Goal: Task Accomplishment & Management: Manage account settings

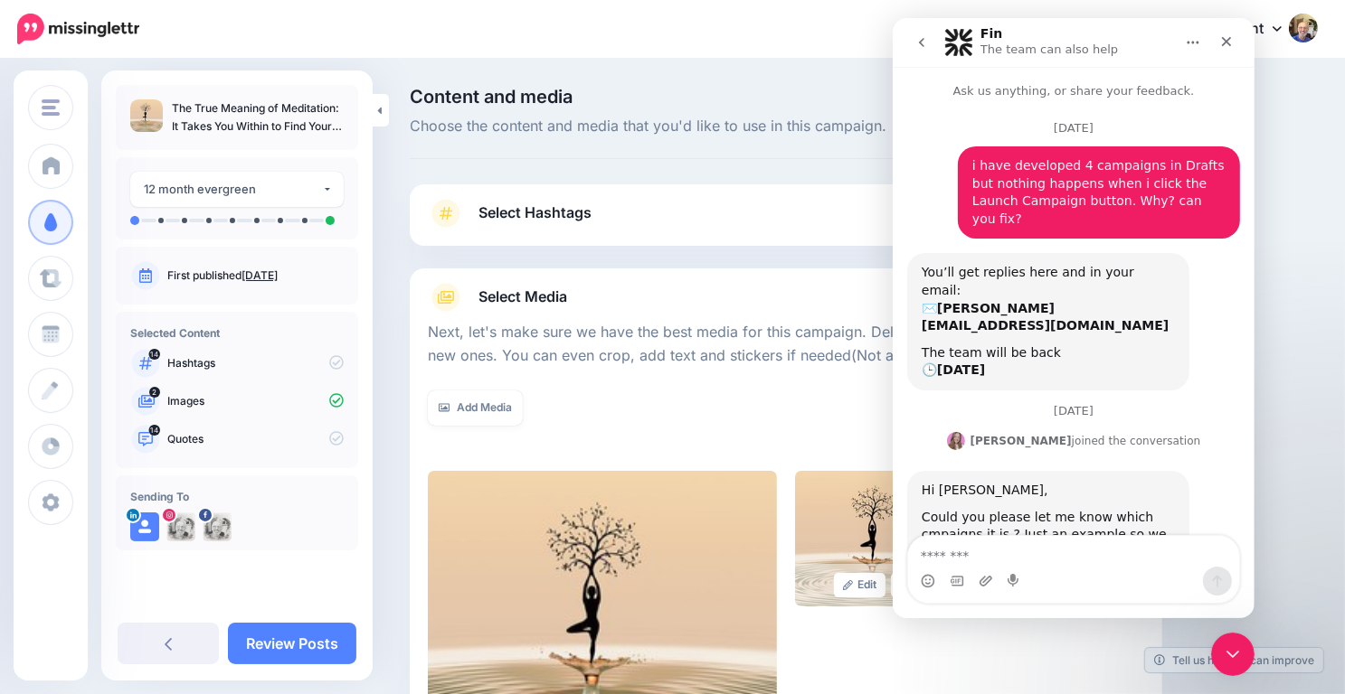
scroll to position [1090, 0]
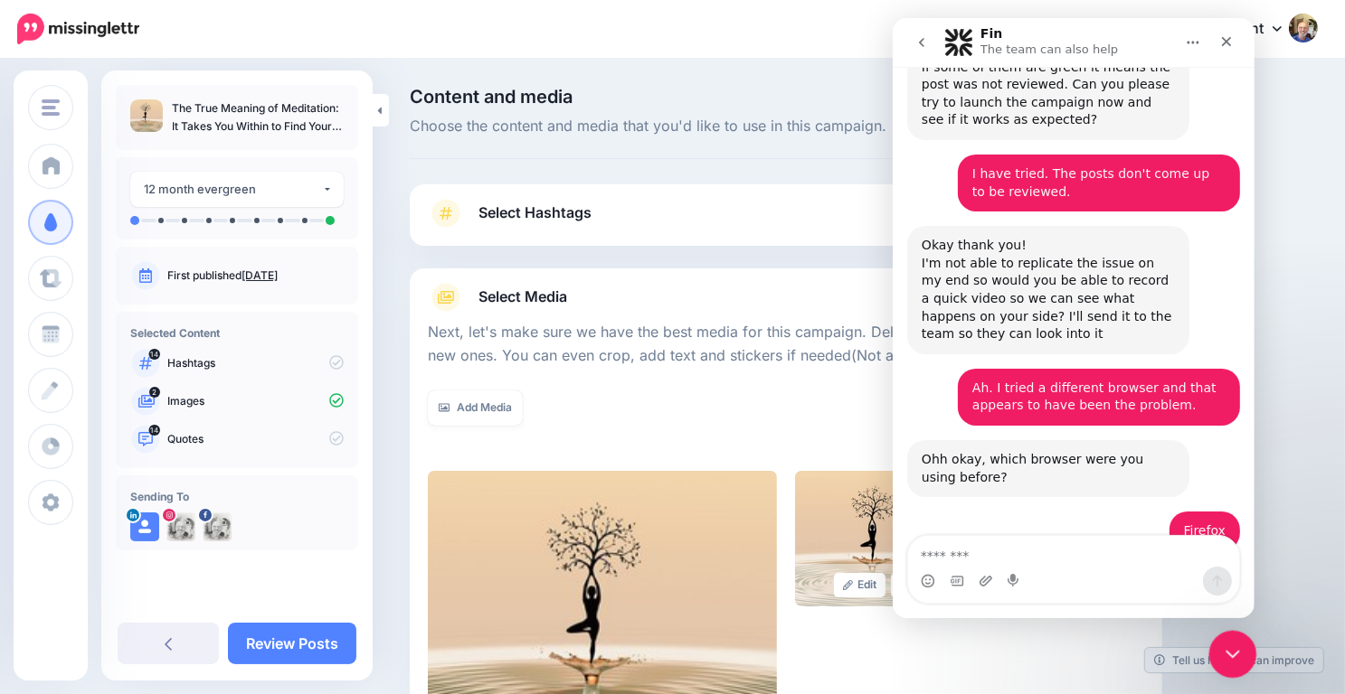
click at [1237, 645] on icon "Close Intercom Messenger" at bounding box center [1230, 652] width 22 height 22
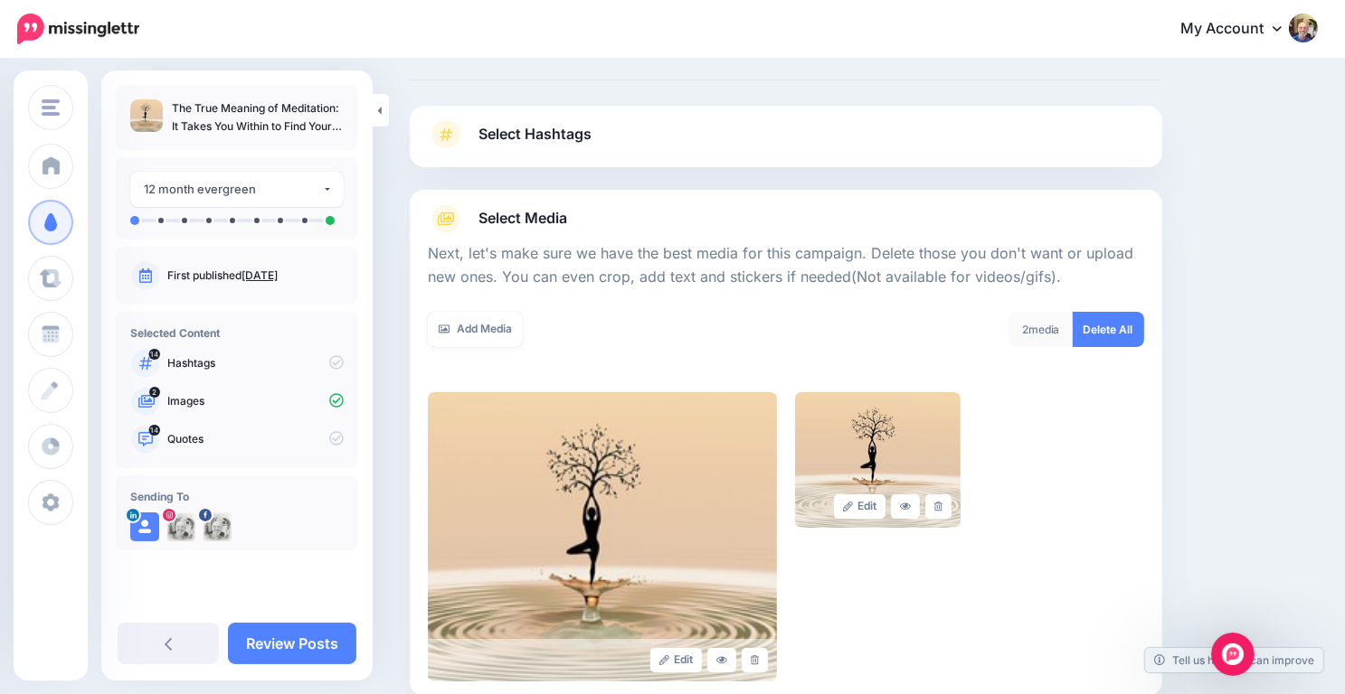
scroll to position [80, 0]
click at [560, 126] on span "Select Hashtags" at bounding box center [534, 133] width 113 height 24
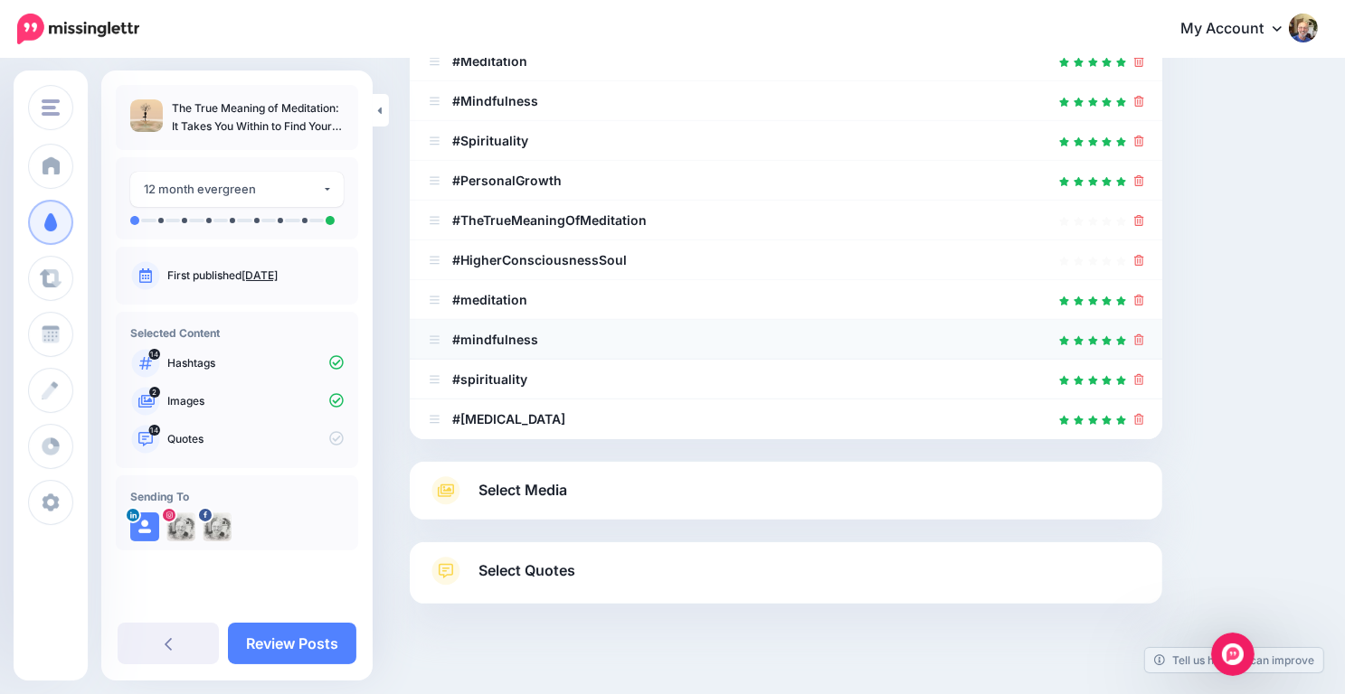
scroll to position [524, 0]
click at [1144, 254] on icon at bounding box center [1139, 259] width 10 height 11
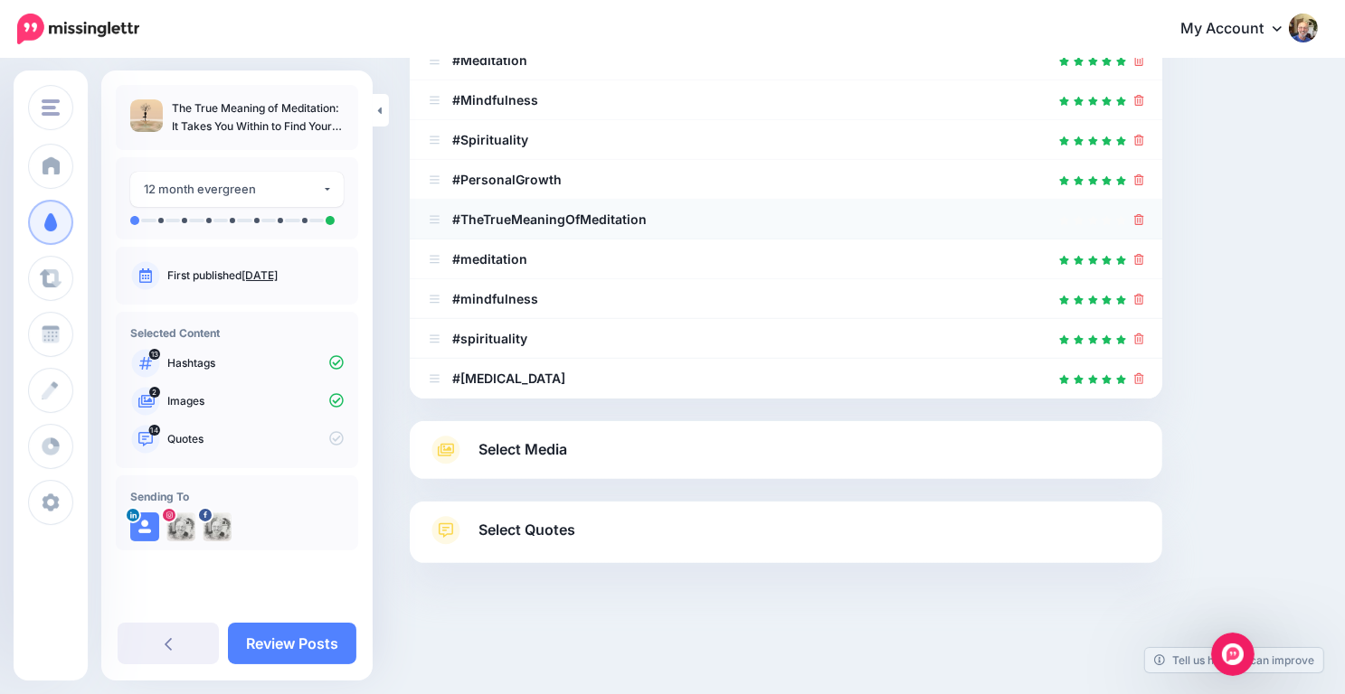
click at [1144, 209] on div at bounding box center [1139, 220] width 10 height 22
click at [1144, 214] on icon at bounding box center [1139, 219] width 10 height 11
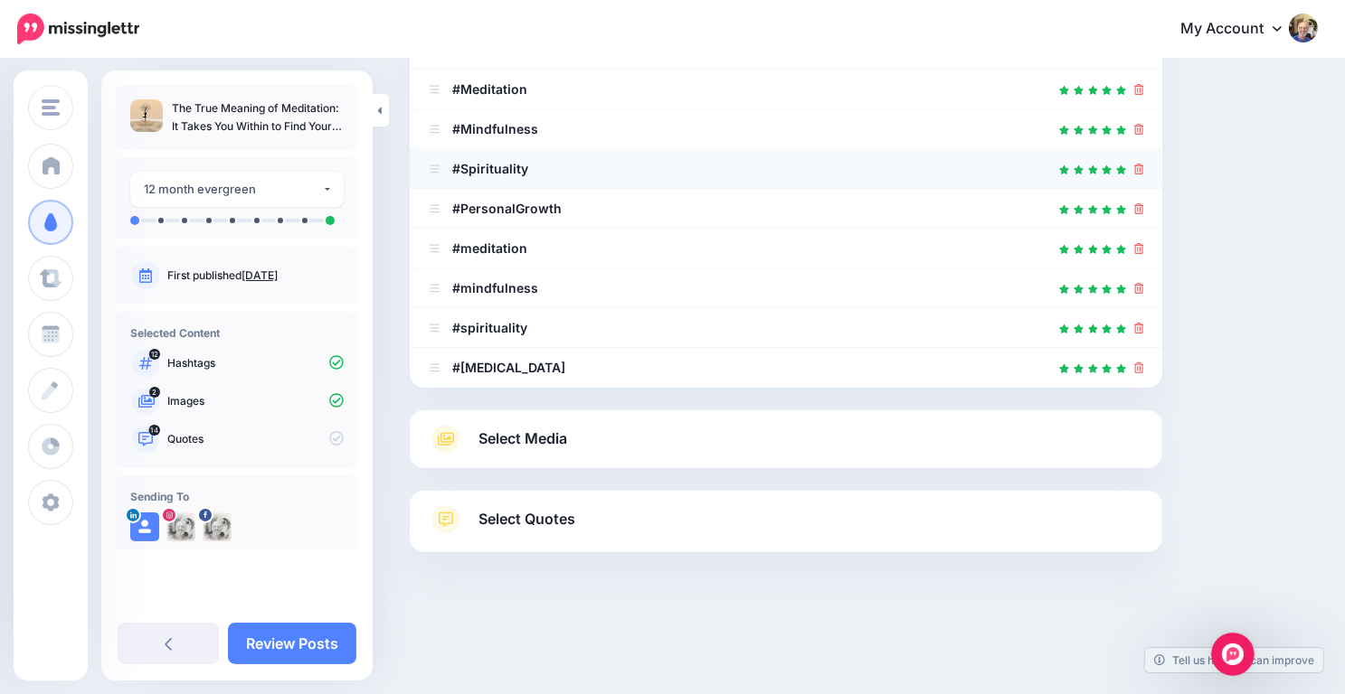
click at [1149, 154] on li "#Spirituality" at bounding box center [786, 169] width 752 height 40
click at [1144, 206] on icon at bounding box center [1139, 208] width 10 height 11
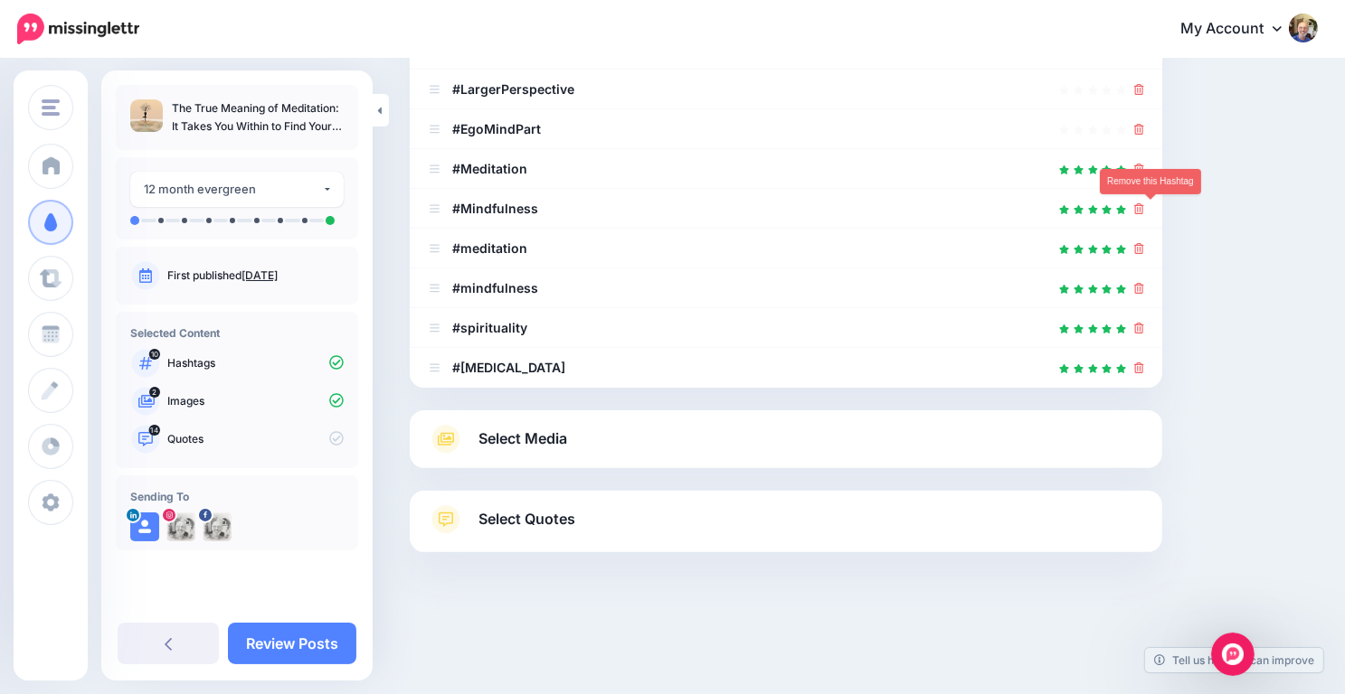
click at [1144, 206] on icon at bounding box center [1139, 208] width 10 height 11
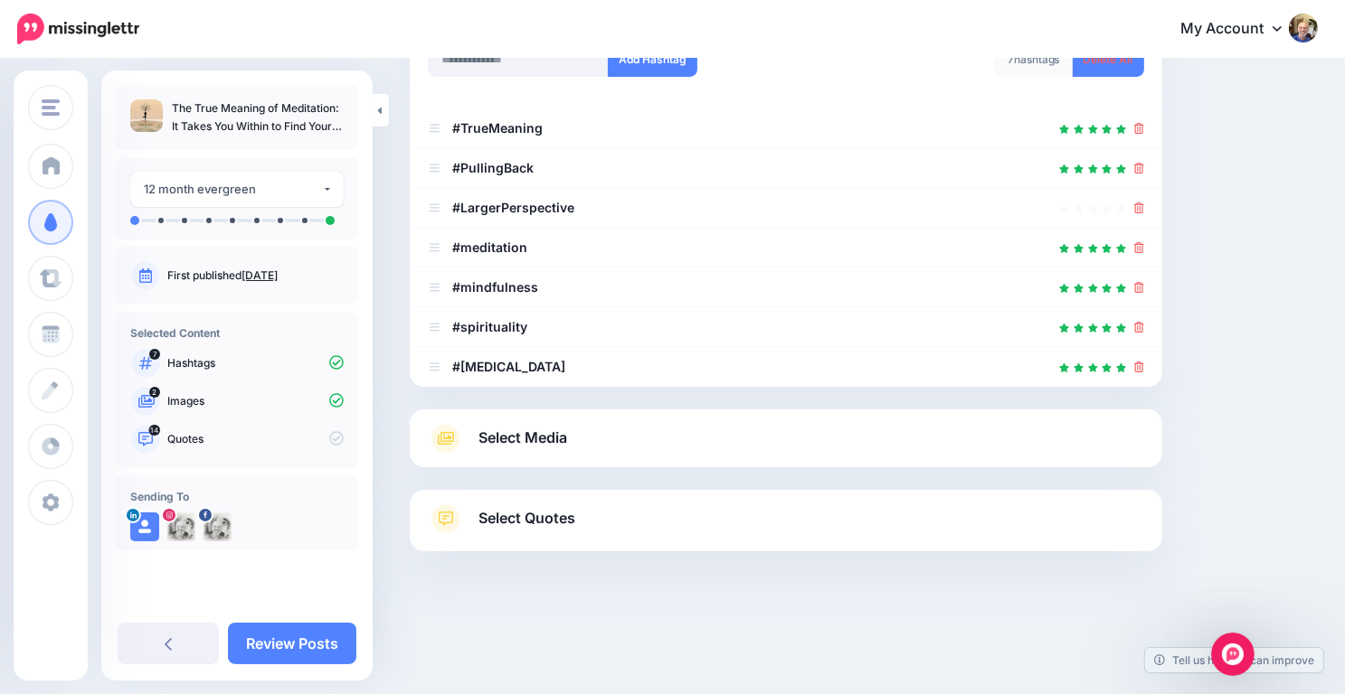
scroll to position [297, 0]
click at [1144, 206] on icon at bounding box center [1139, 208] width 10 height 11
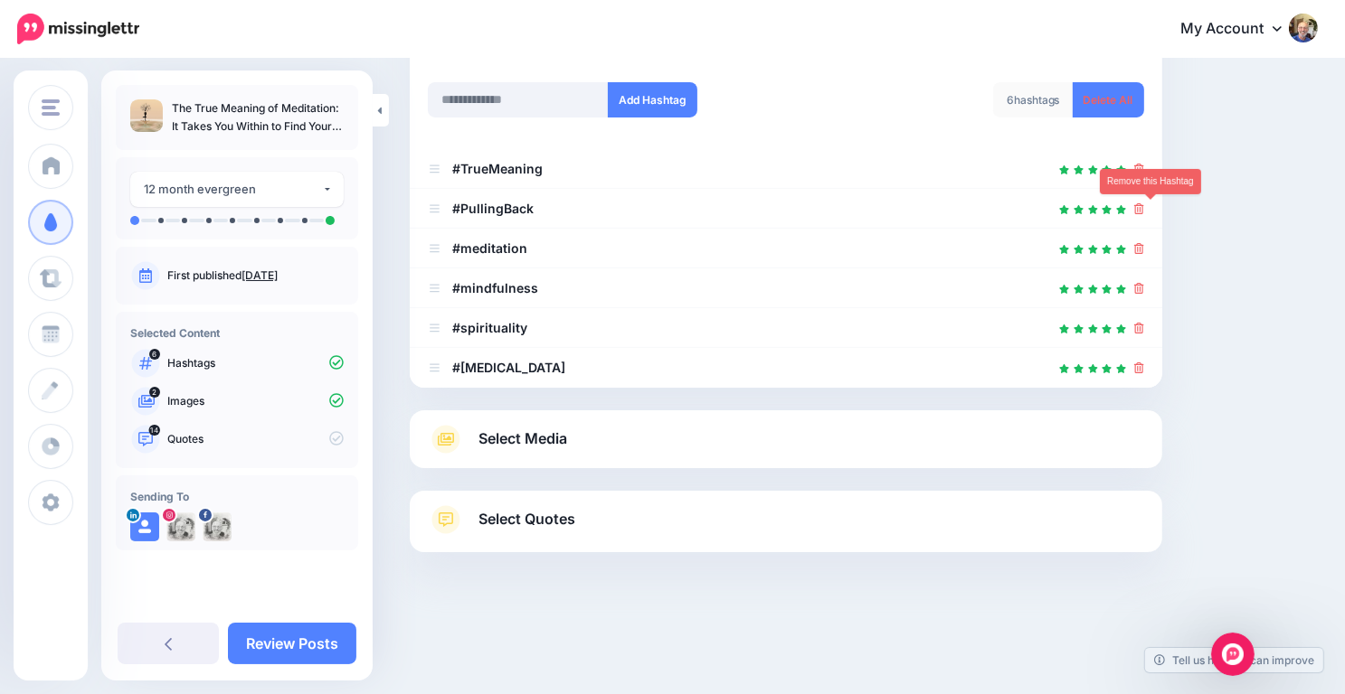
click at [1144, 206] on icon at bounding box center [1139, 208] width 10 height 11
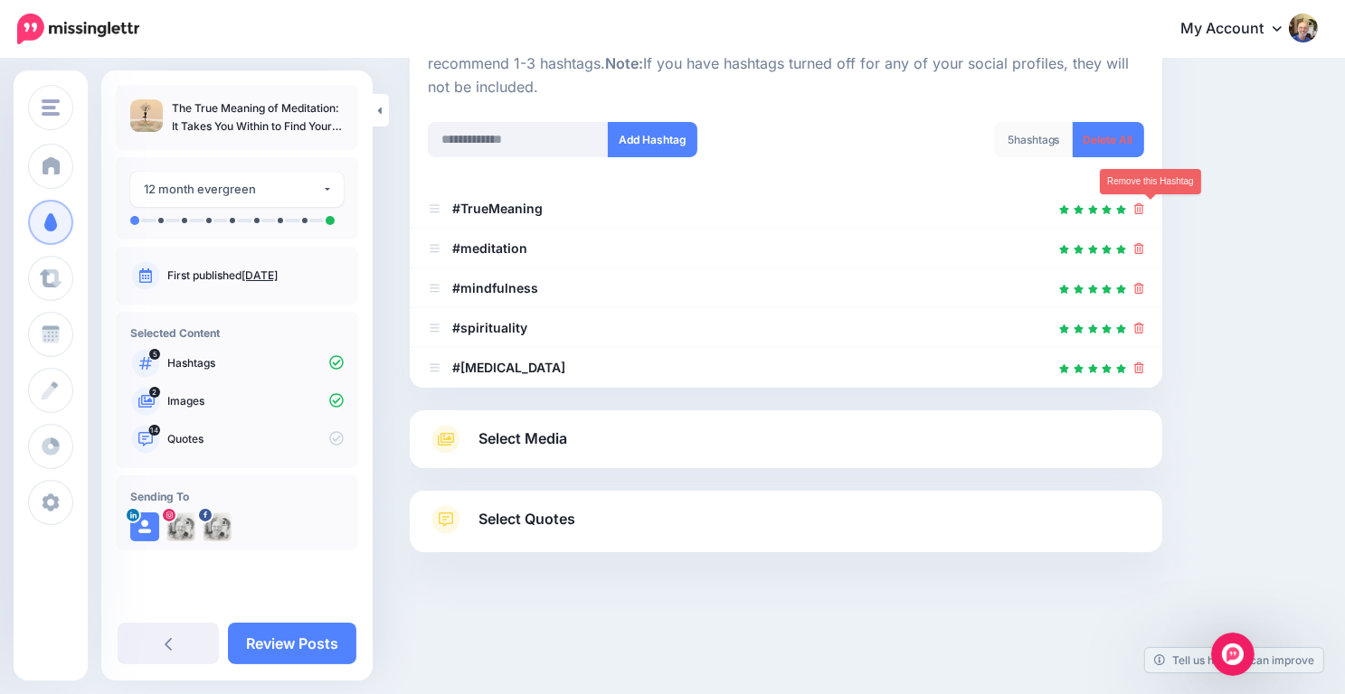
click at [1144, 206] on icon at bounding box center [1139, 208] width 10 height 11
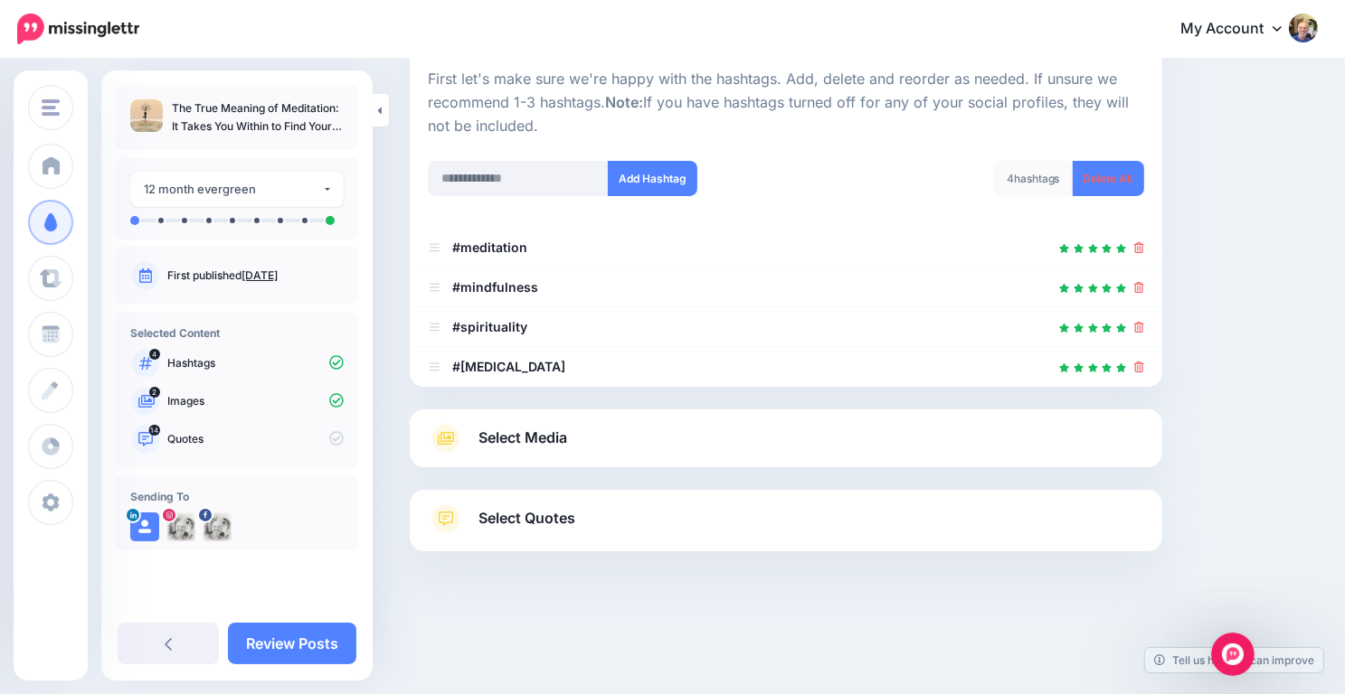
scroll to position [177, 0]
click at [520, 434] on span "Select Media" at bounding box center [522, 439] width 89 height 24
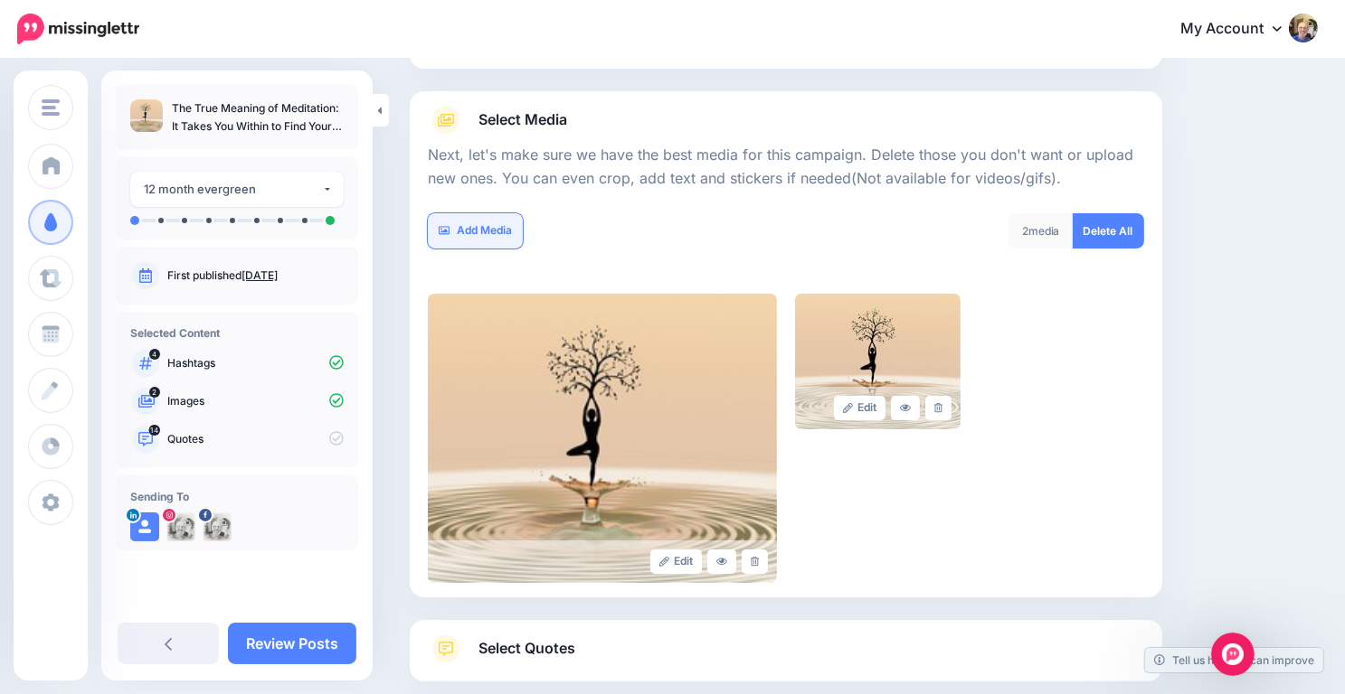
click at [477, 230] on link "Add Media" at bounding box center [475, 230] width 95 height 35
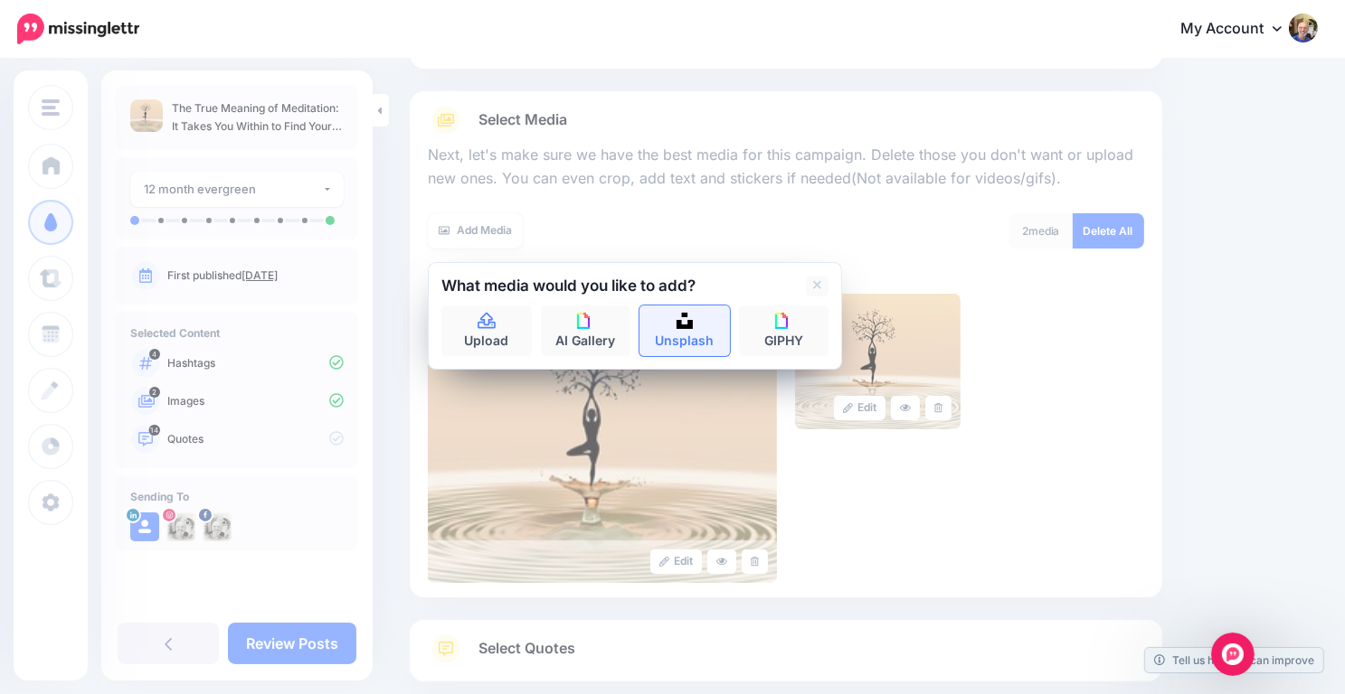
click at [680, 330] on link "Unsplash" at bounding box center [684, 331] width 90 height 51
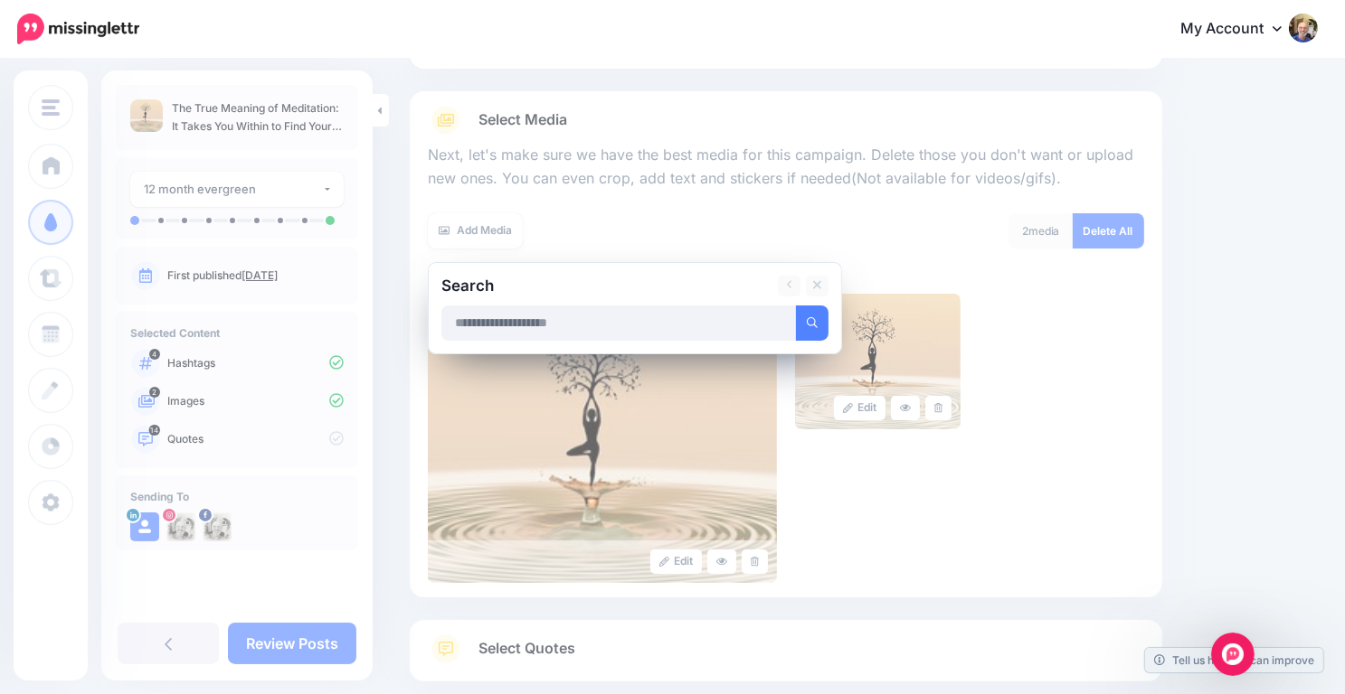
click at [613, 325] on input "text" at bounding box center [618, 323] width 355 height 35
type input "**********"
click at [796, 306] on button "submit" at bounding box center [812, 323] width 33 height 35
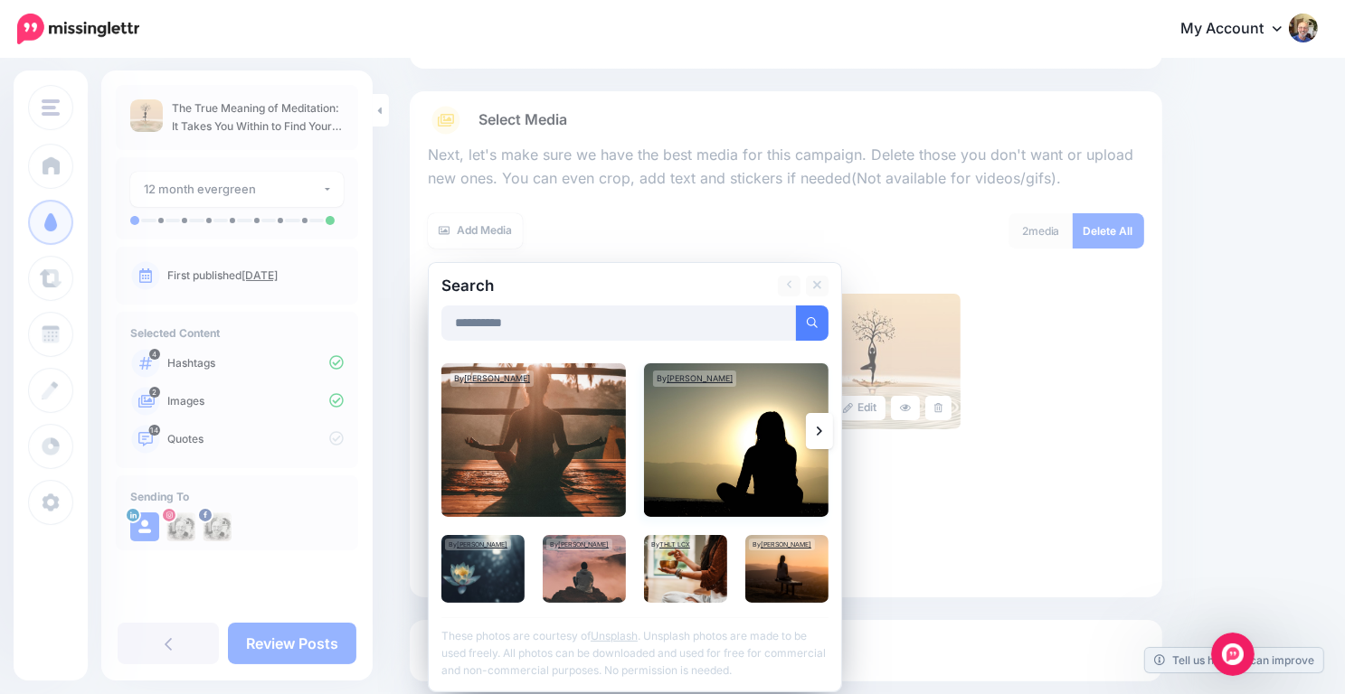
click at [718, 415] on img at bounding box center [736, 440] width 184 height 154
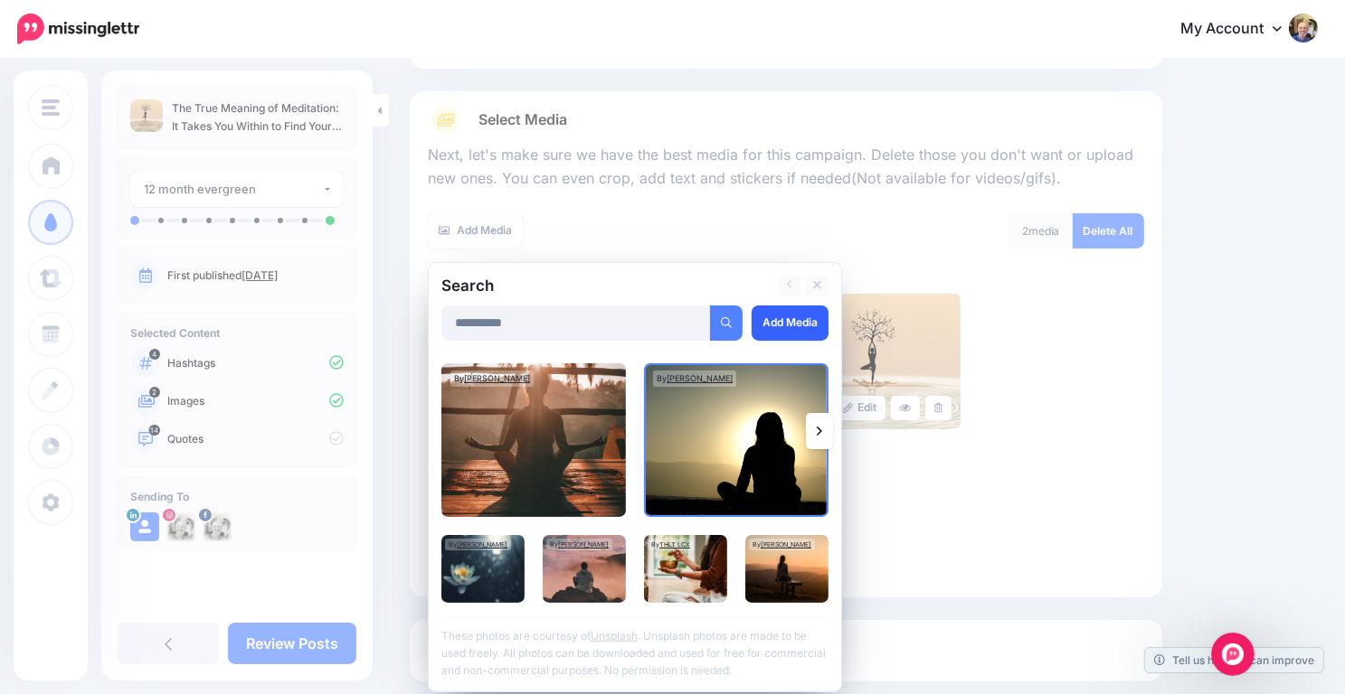
click at [792, 316] on link "Add Media" at bounding box center [789, 323] width 77 height 35
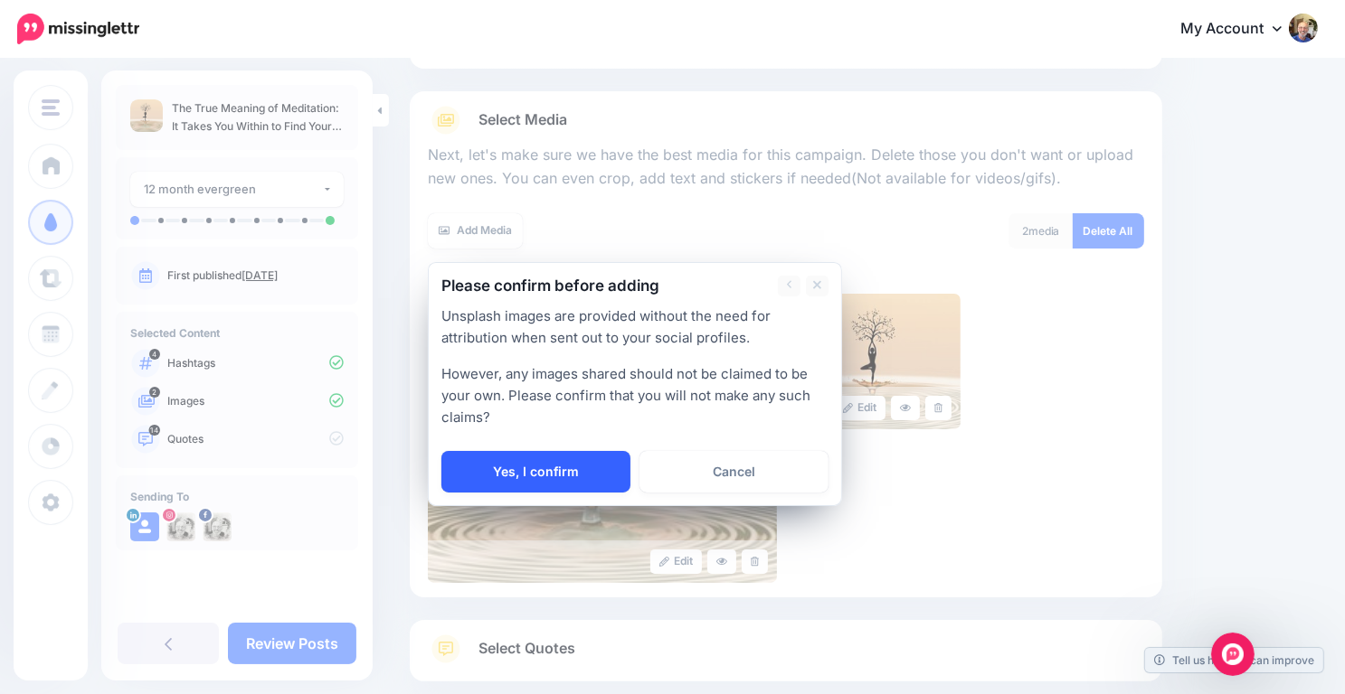
click at [546, 460] on link "Yes, I confirm" at bounding box center [535, 472] width 189 height 42
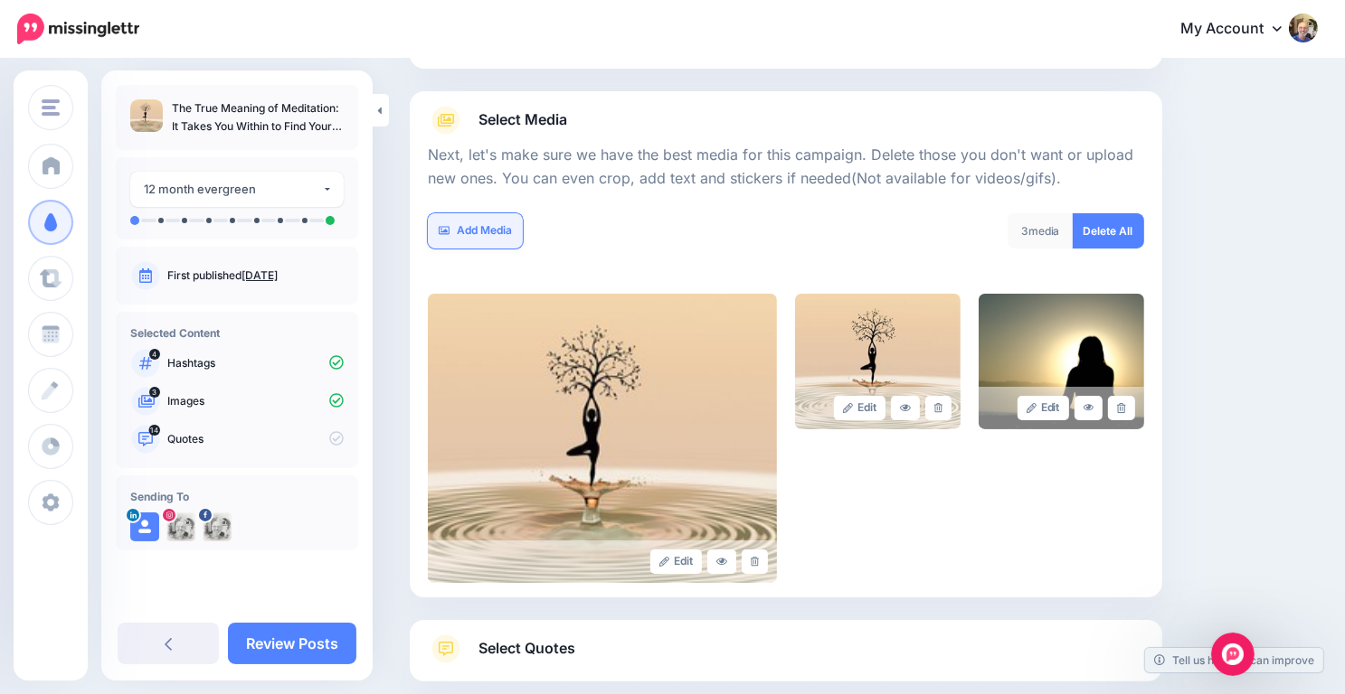
scroll to position [307, 0]
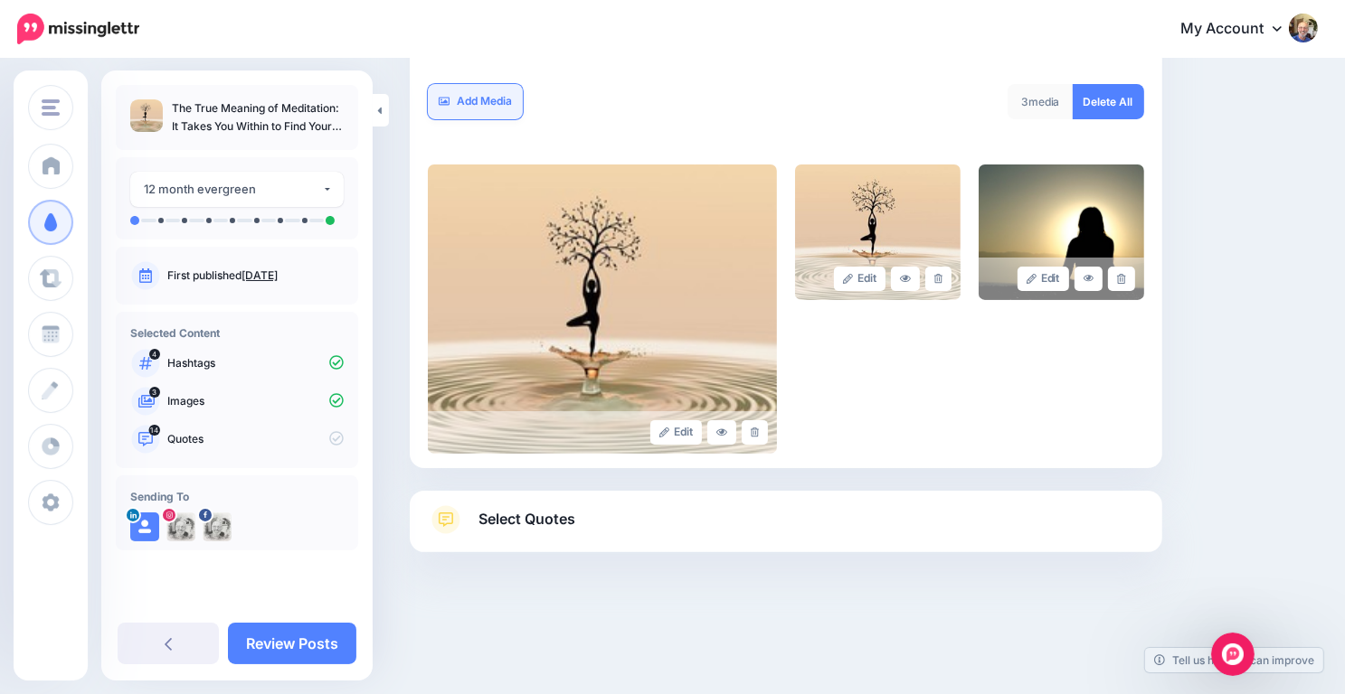
click at [488, 99] on link "Add Media" at bounding box center [475, 101] width 95 height 35
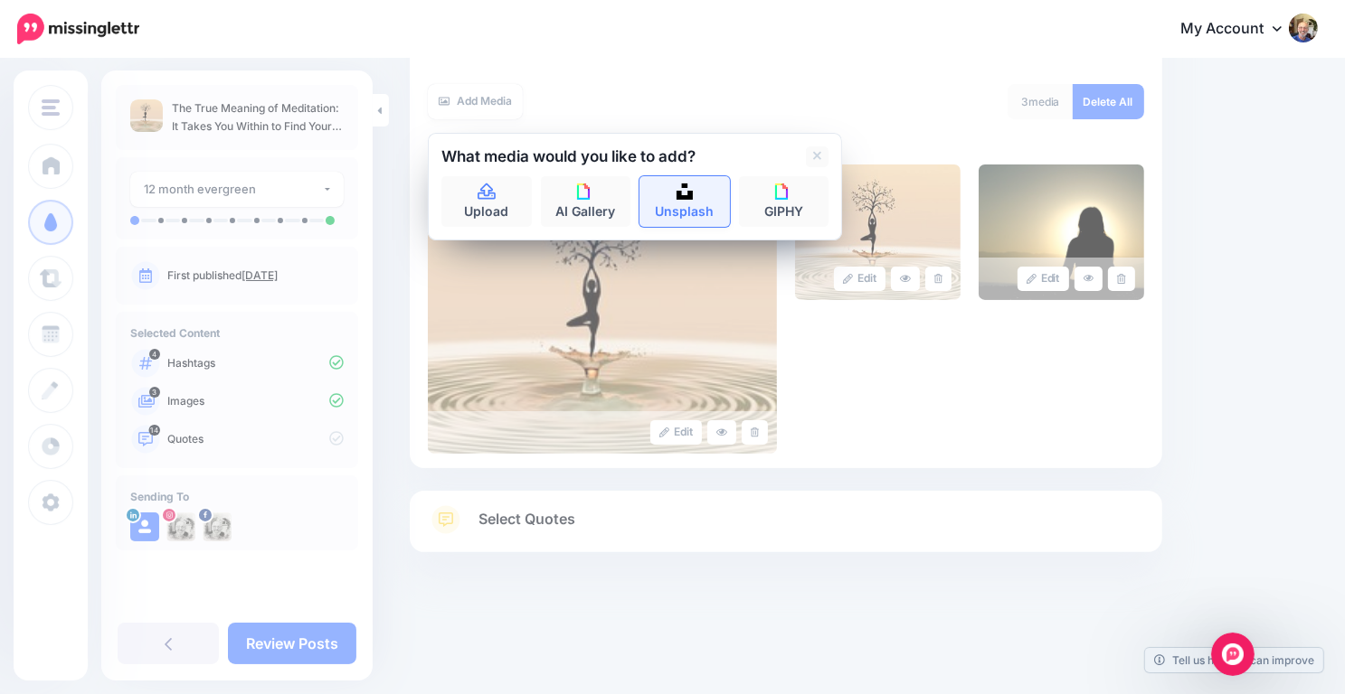
click at [703, 197] on link "Unsplash" at bounding box center [684, 201] width 90 height 51
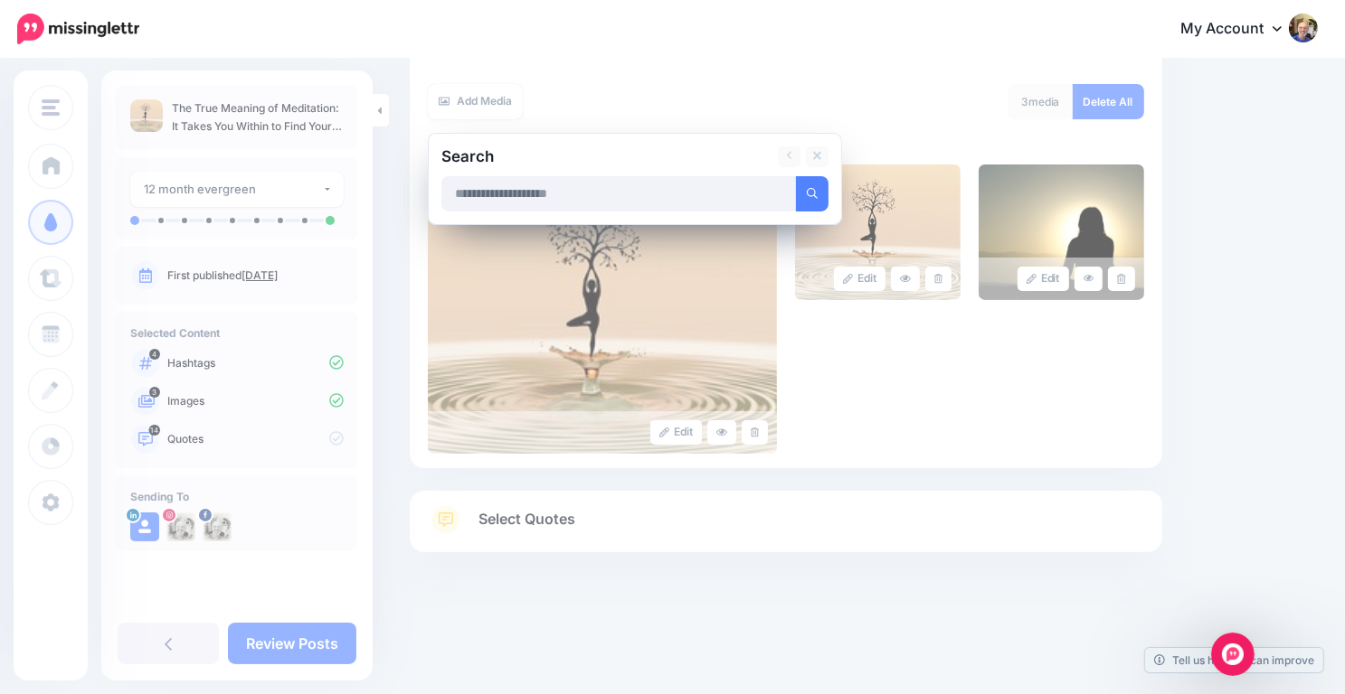
click at [513, 179] on input "text" at bounding box center [618, 193] width 355 height 35
type input "**********"
click at [796, 176] on button "submit" at bounding box center [812, 193] width 33 height 35
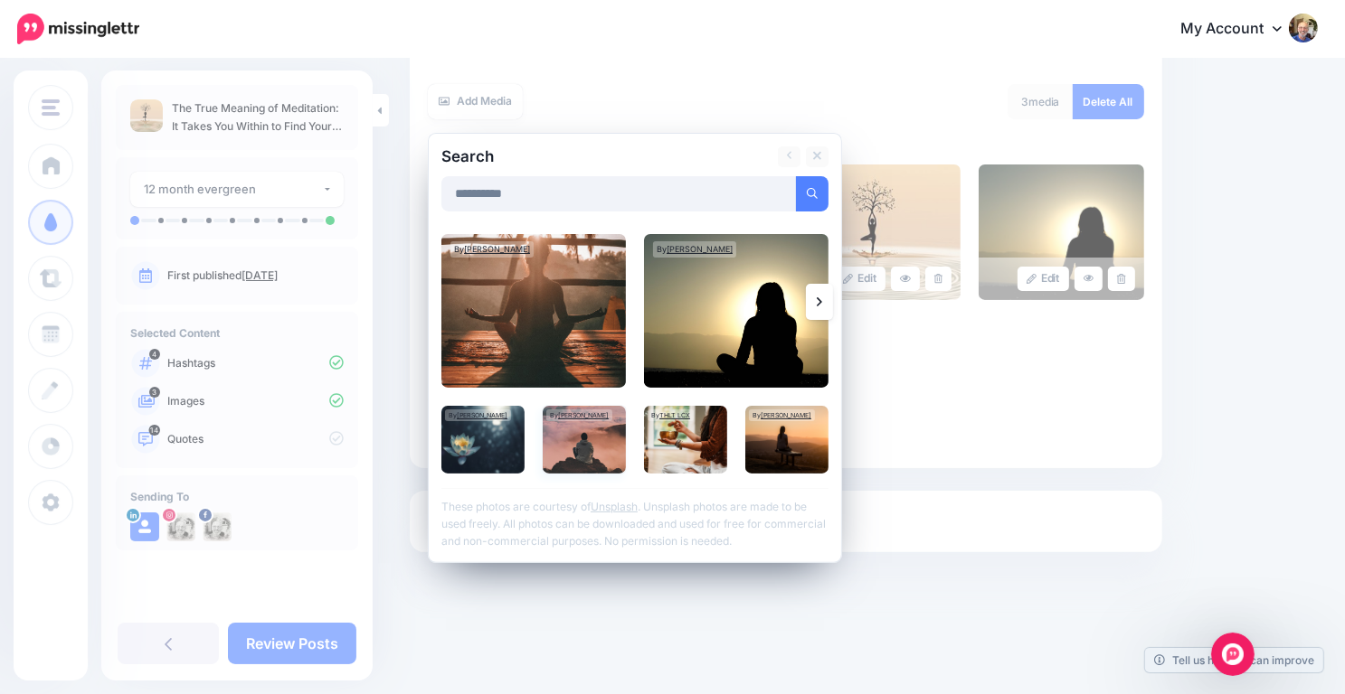
click at [585, 439] on img at bounding box center [584, 440] width 83 height 68
click at [778, 190] on link "Add Media" at bounding box center [789, 193] width 77 height 35
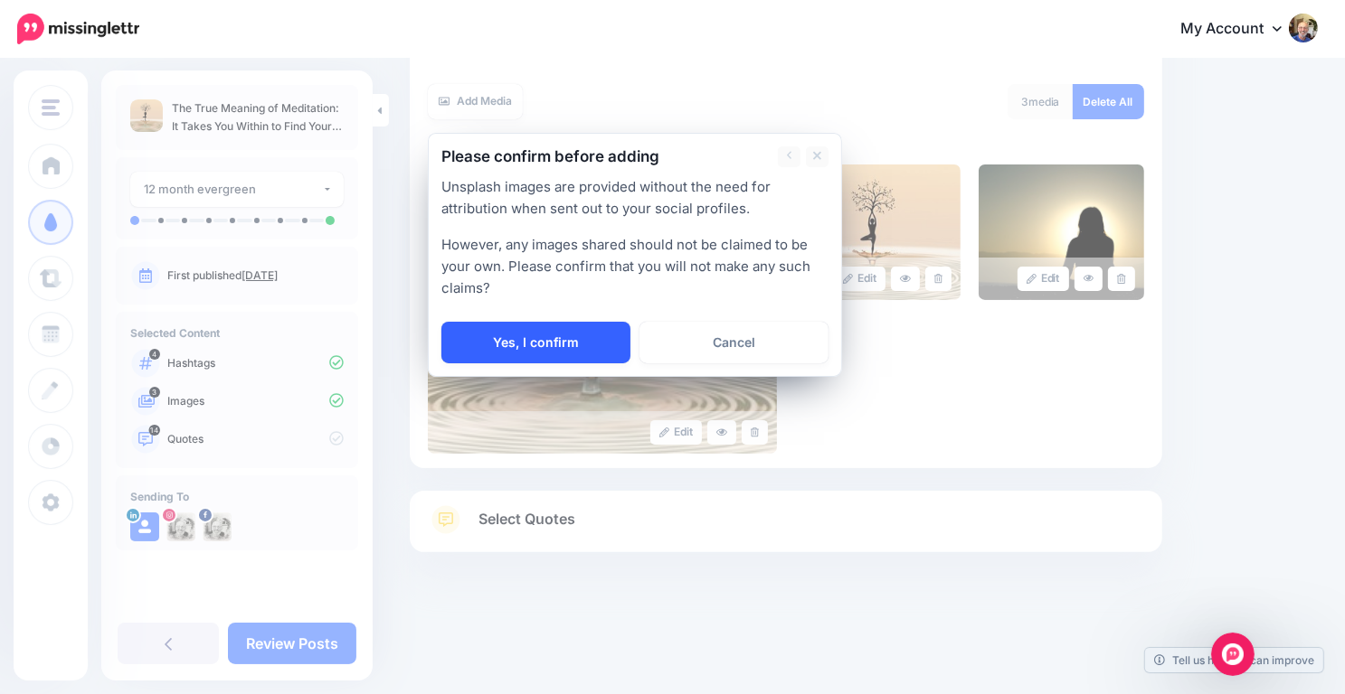
click at [568, 331] on link "Yes, I confirm" at bounding box center [535, 343] width 189 height 42
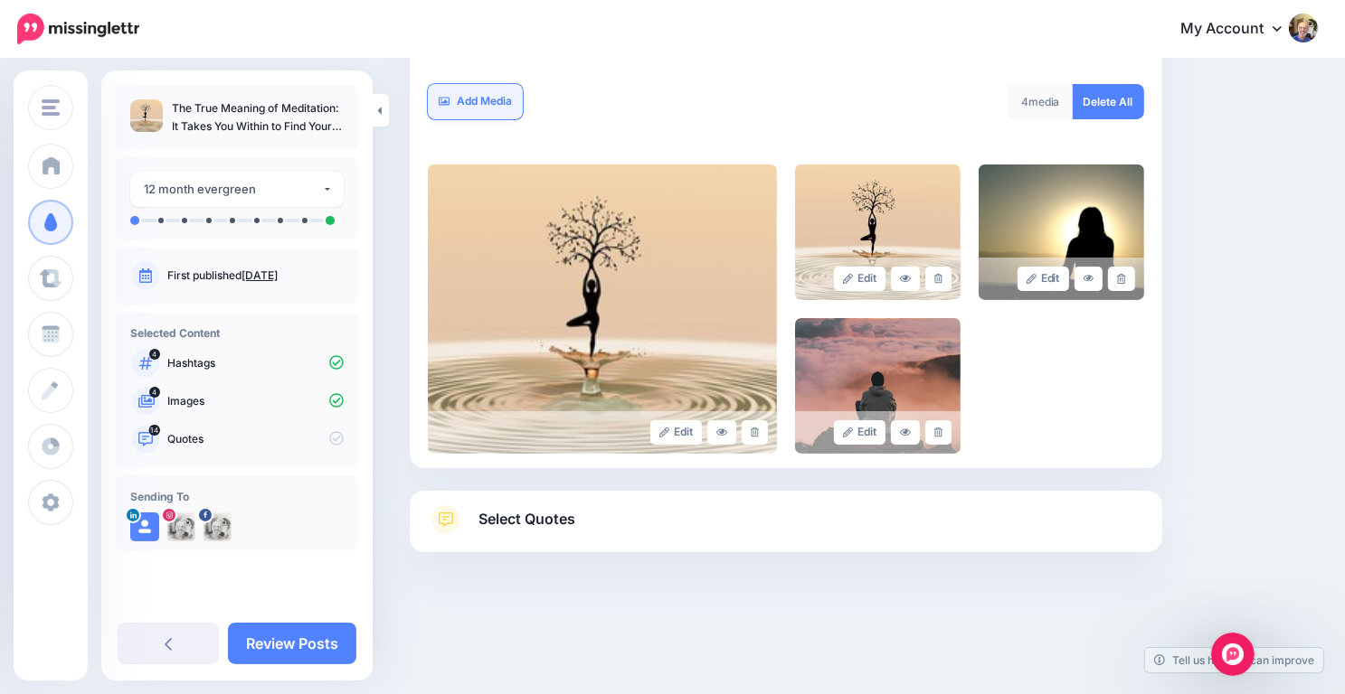
click at [491, 97] on link "Add Media" at bounding box center [475, 101] width 95 height 35
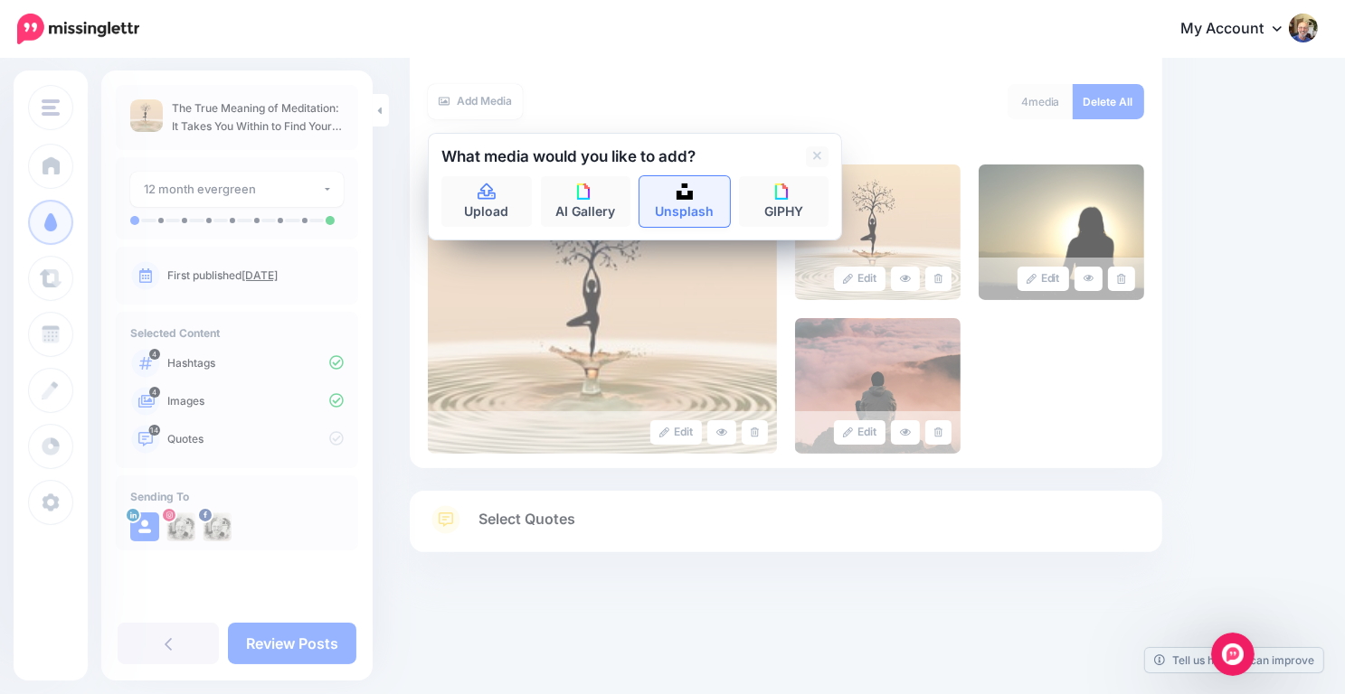
click at [696, 203] on link "Unsplash" at bounding box center [684, 201] width 90 height 51
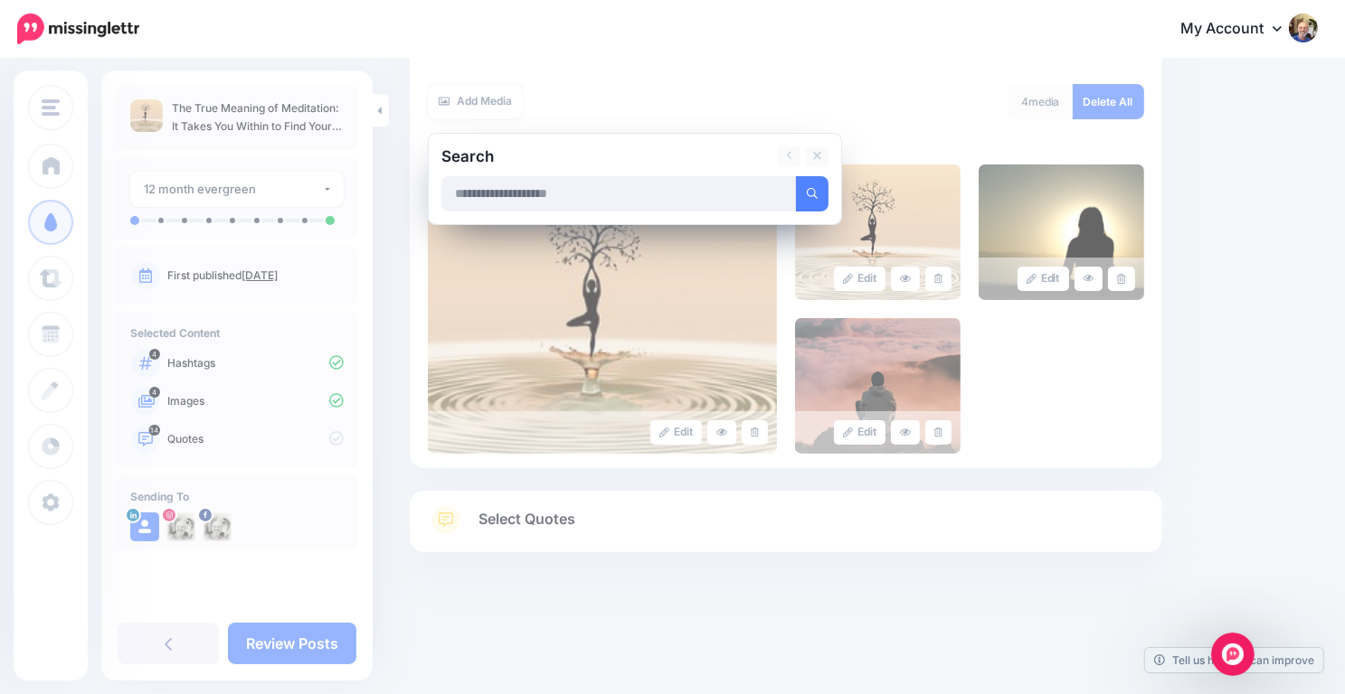
click at [496, 195] on input "text" at bounding box center [618, 193] width 355 height 35
type input "**********"
click at [796, 176] on button "submit" at bounding box center [812, 193] width 33 height 35
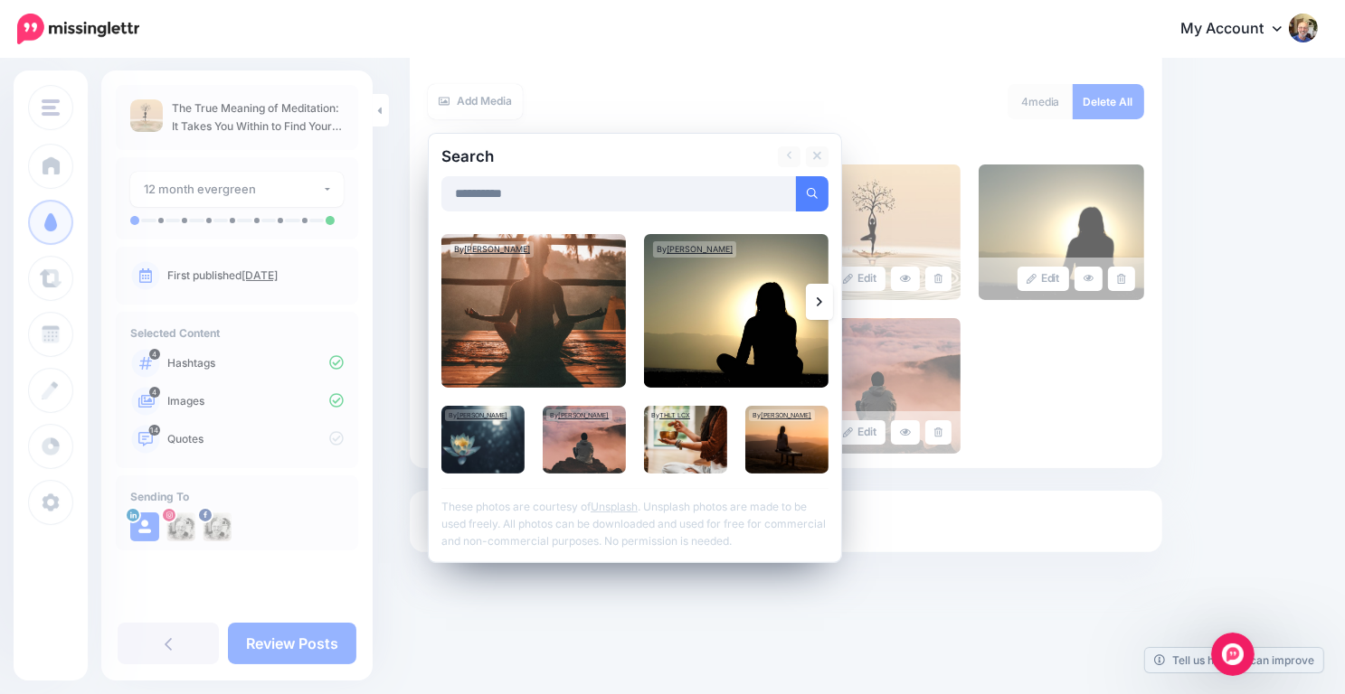
click at [814, 292] on link at bounding box center [819, 302] width 27 height 36
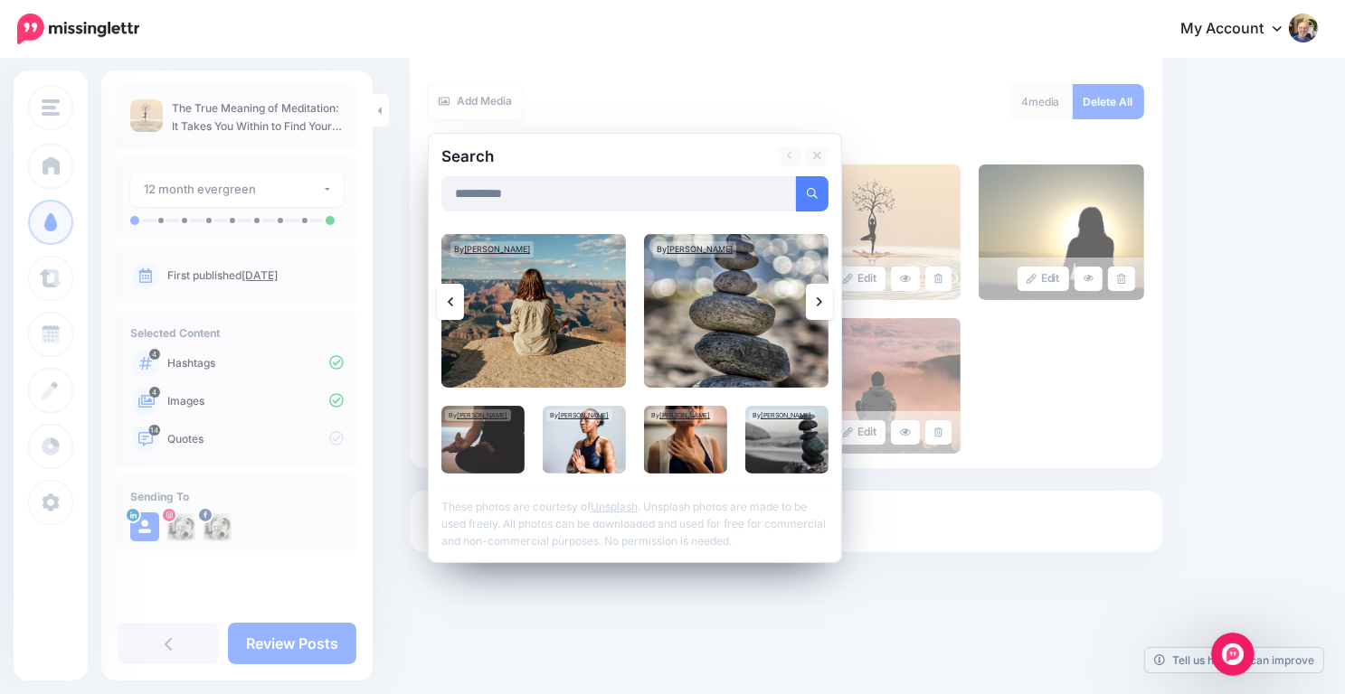
click at [814, 292] on link at bounding box center [819, 302] width 27 height 36
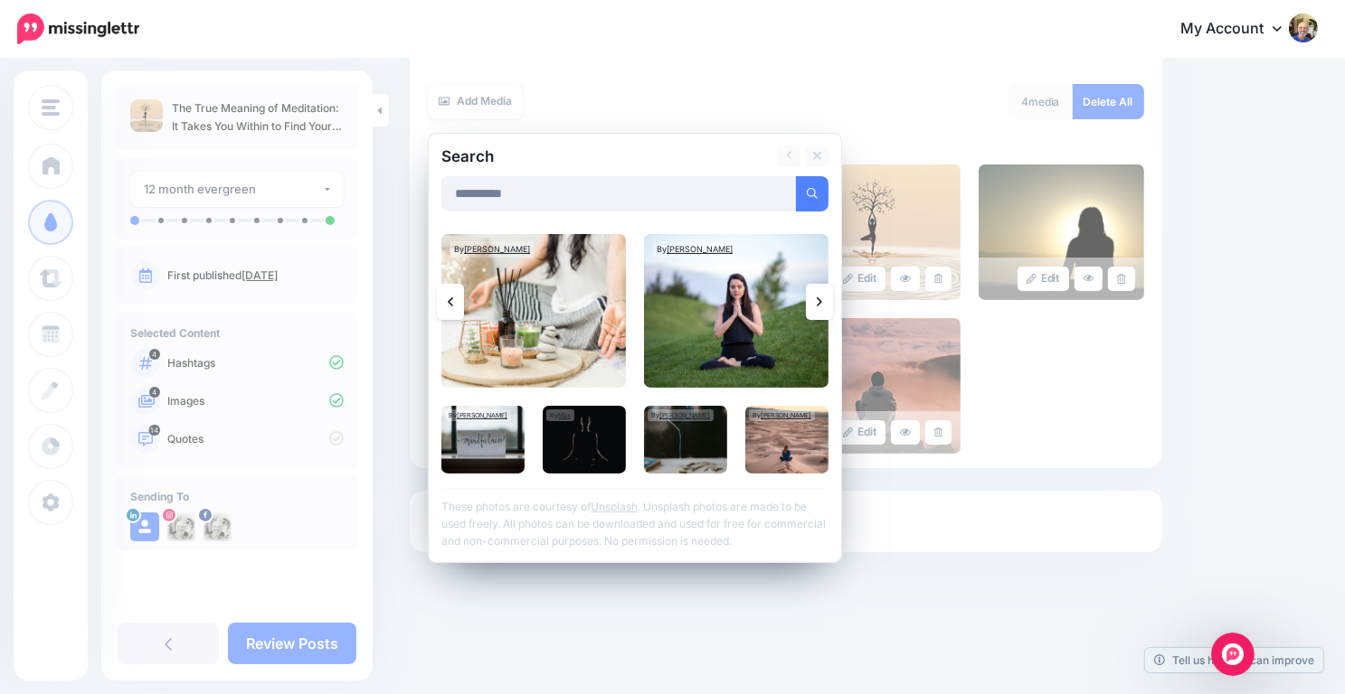
click at [817, 297] on icon at bounding box center [819, 302] width 5 height 14
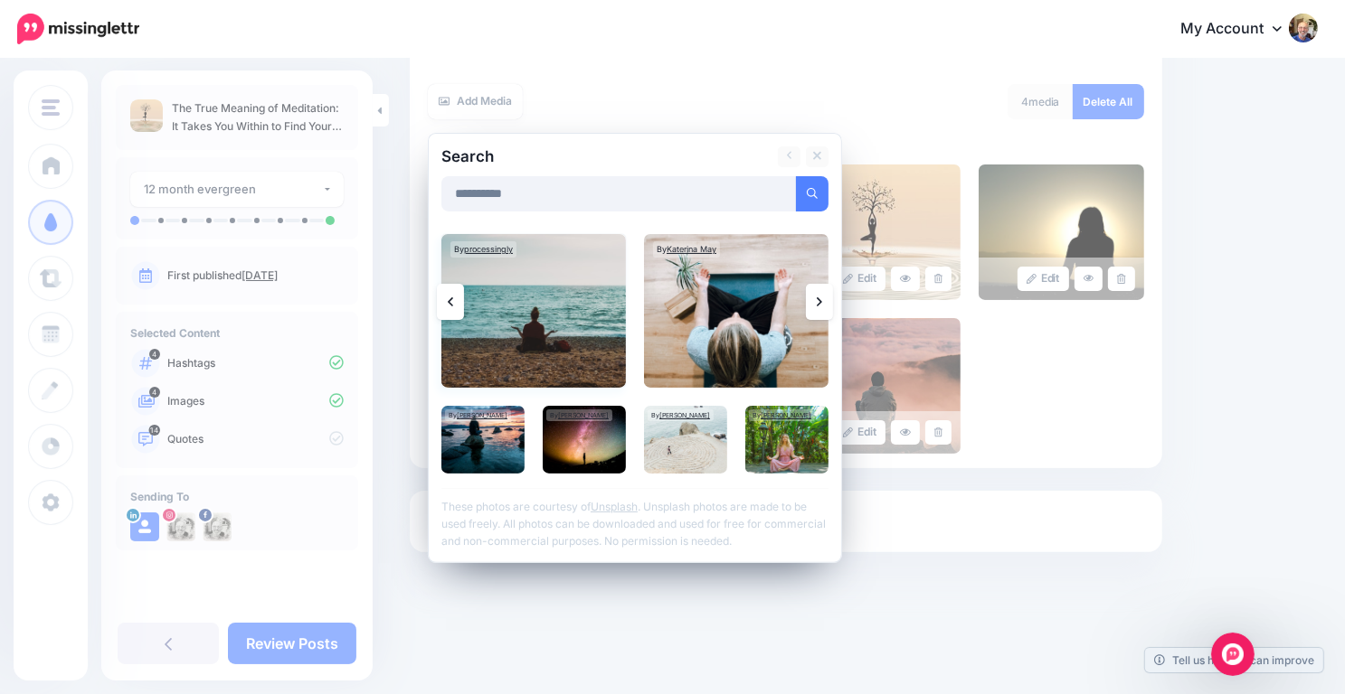
click at [618, 305] on img at bounding box center [533, 311] width 184 height 154
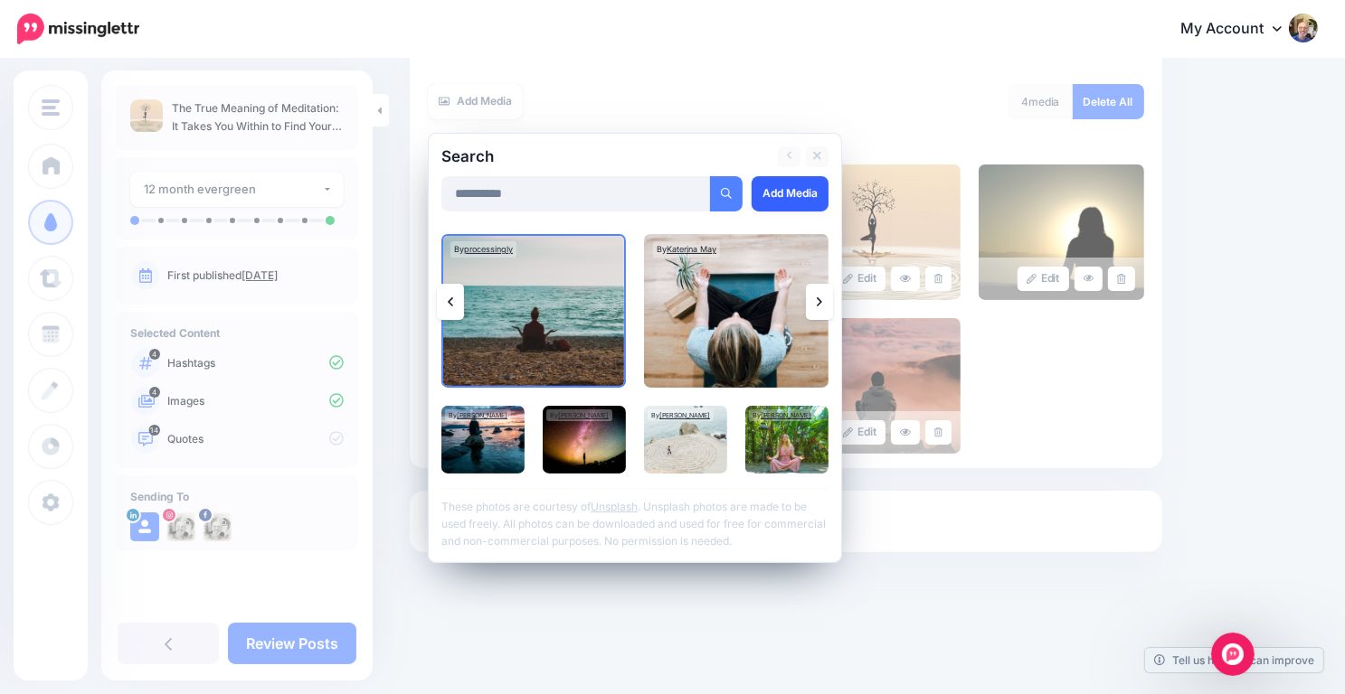
click at [794, 196] on link "Add Media" at bounding box center [789, 193] width 77 height 35
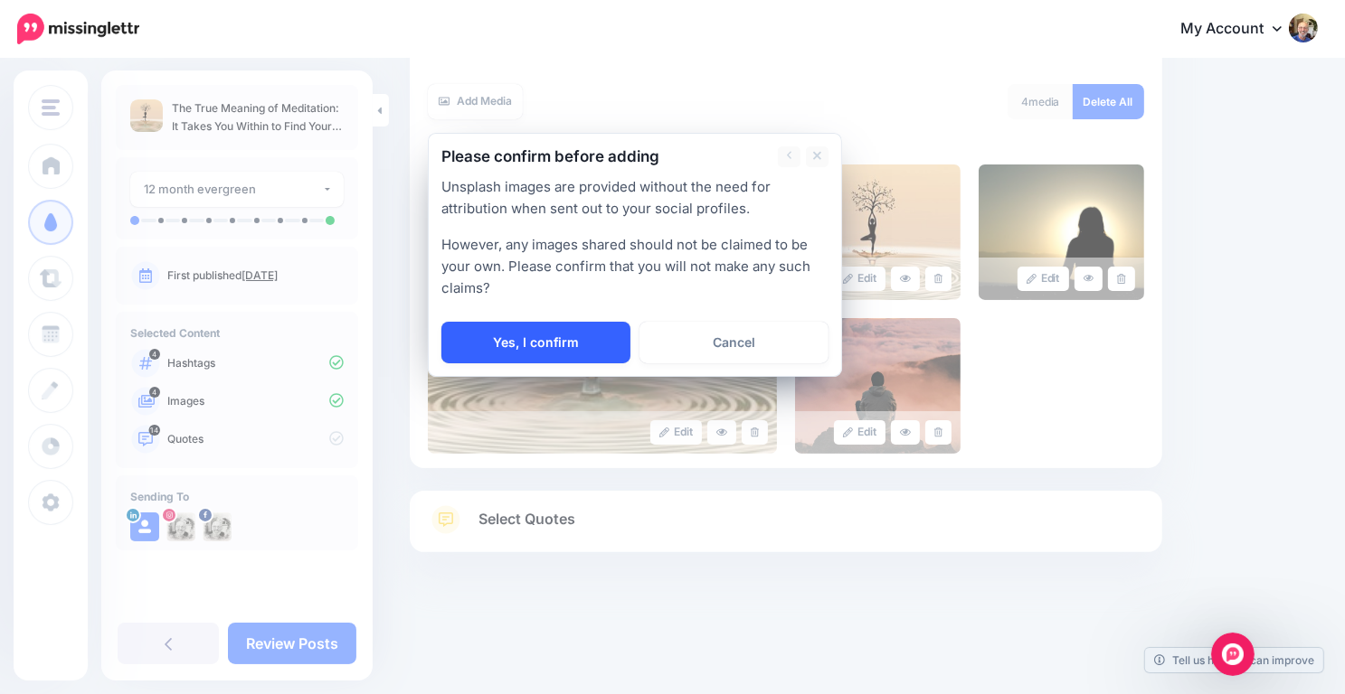
click at [573, 343] on link "Yes, I confirm" at bounding box center [535, 343] width 189 height 42
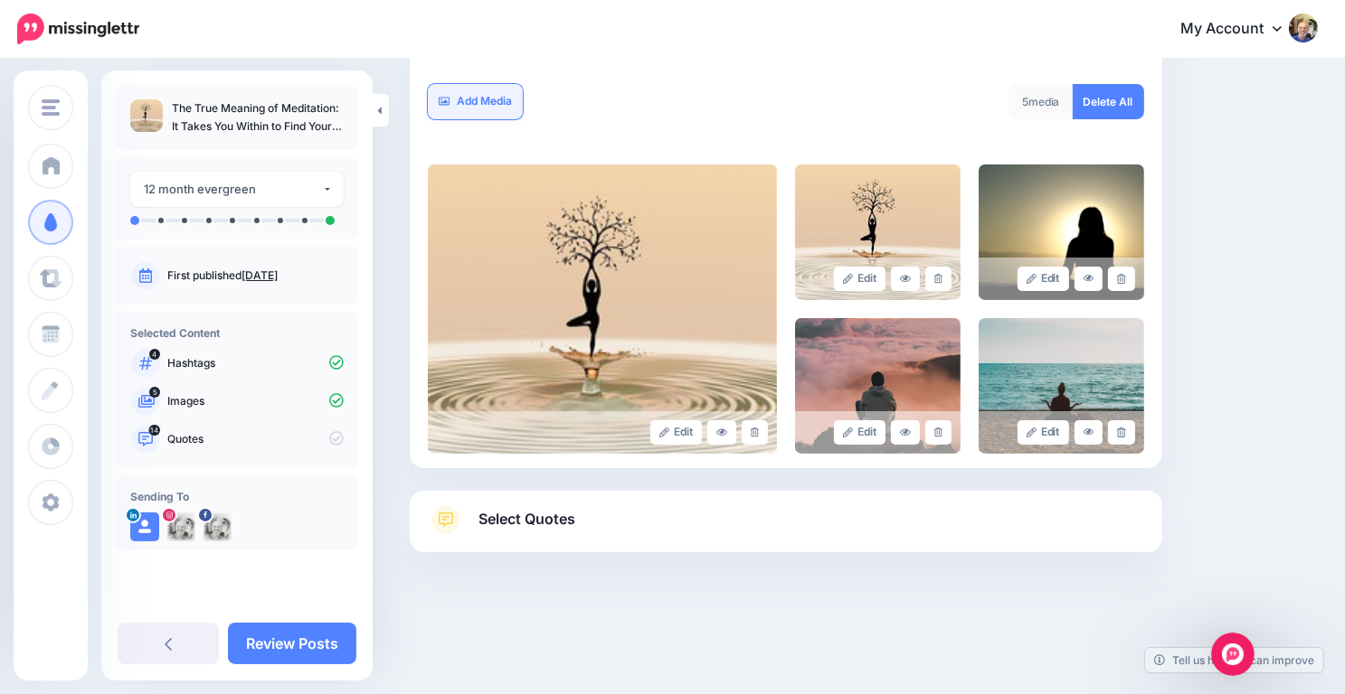
click at [476, 100] on link "Add Media" at bounding box center [475, 101] width 95 height 35
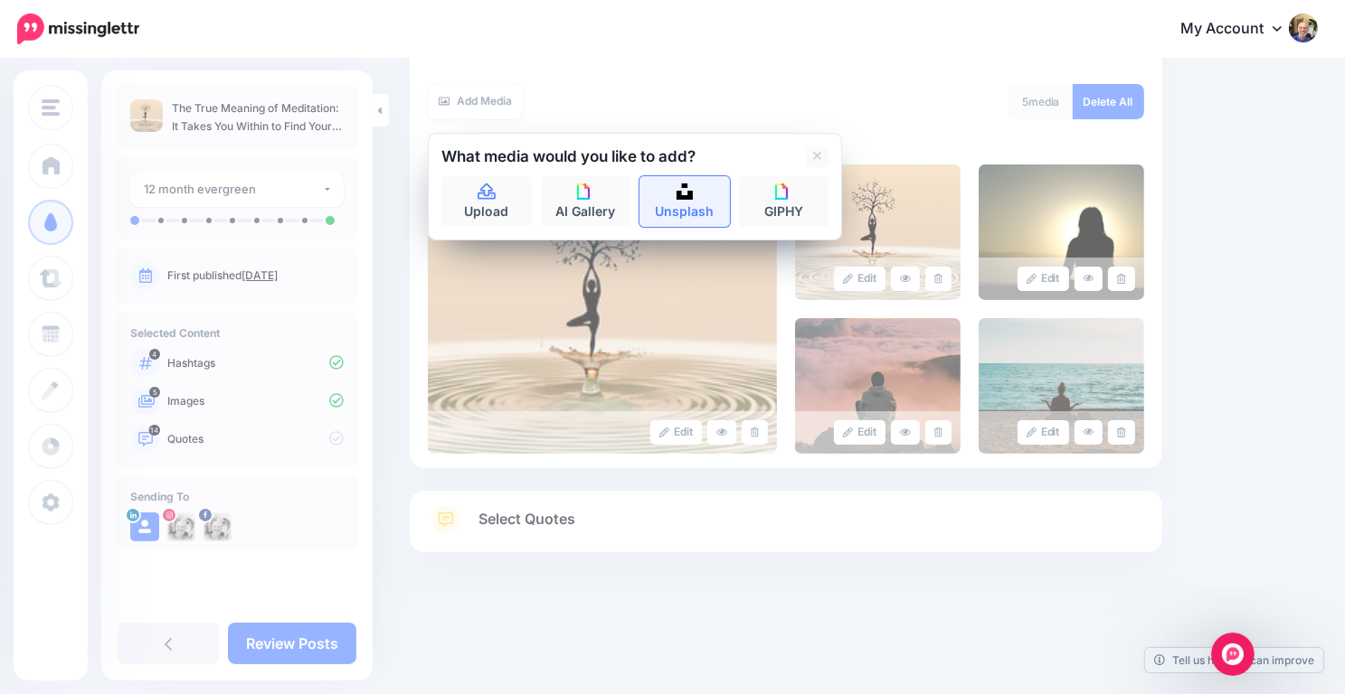
click at [676, 188] on img at bounding box center [684, 192] width 16 height 16
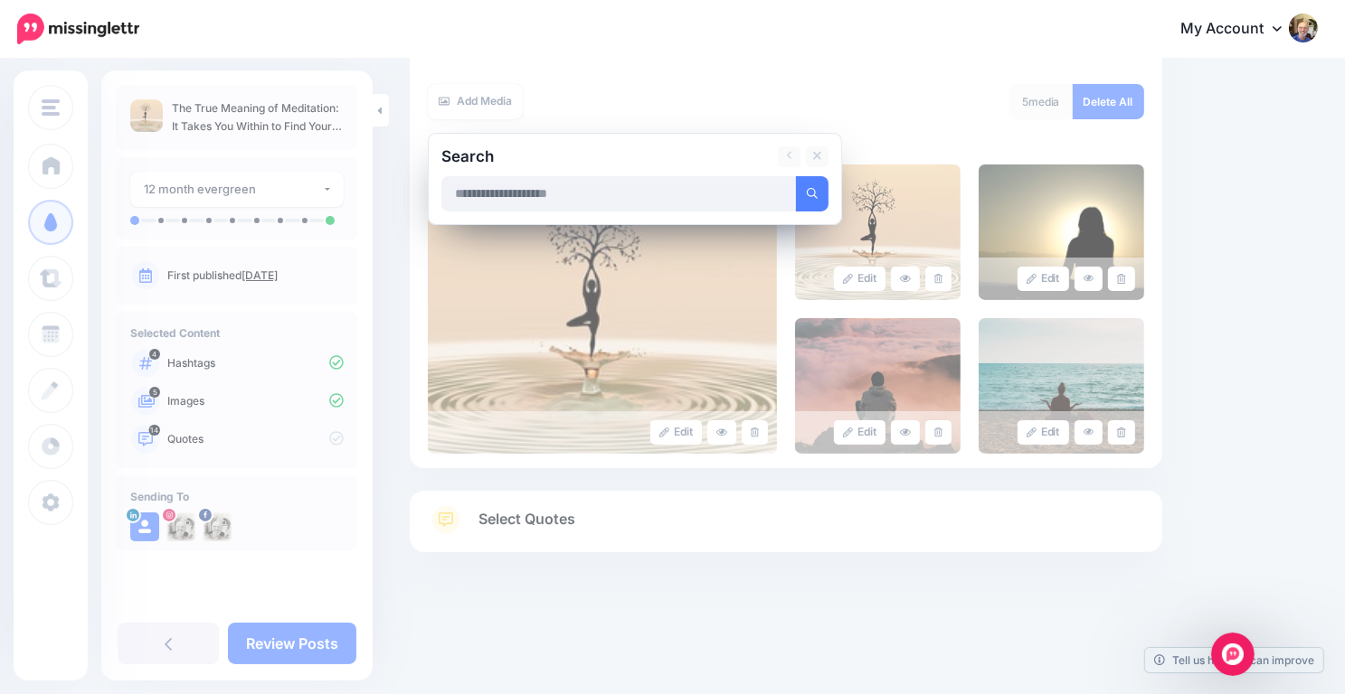
click at [656, 187] on input "text" at bounding box center [618, 193] width 355 height 35
click at [794, 196] on input "**********" at bounding box center [618, 193] width 355 height 35
type input "**********"
click at [810, 196] on icon "submit" at bounding box center [812, 193] width 11 height 11
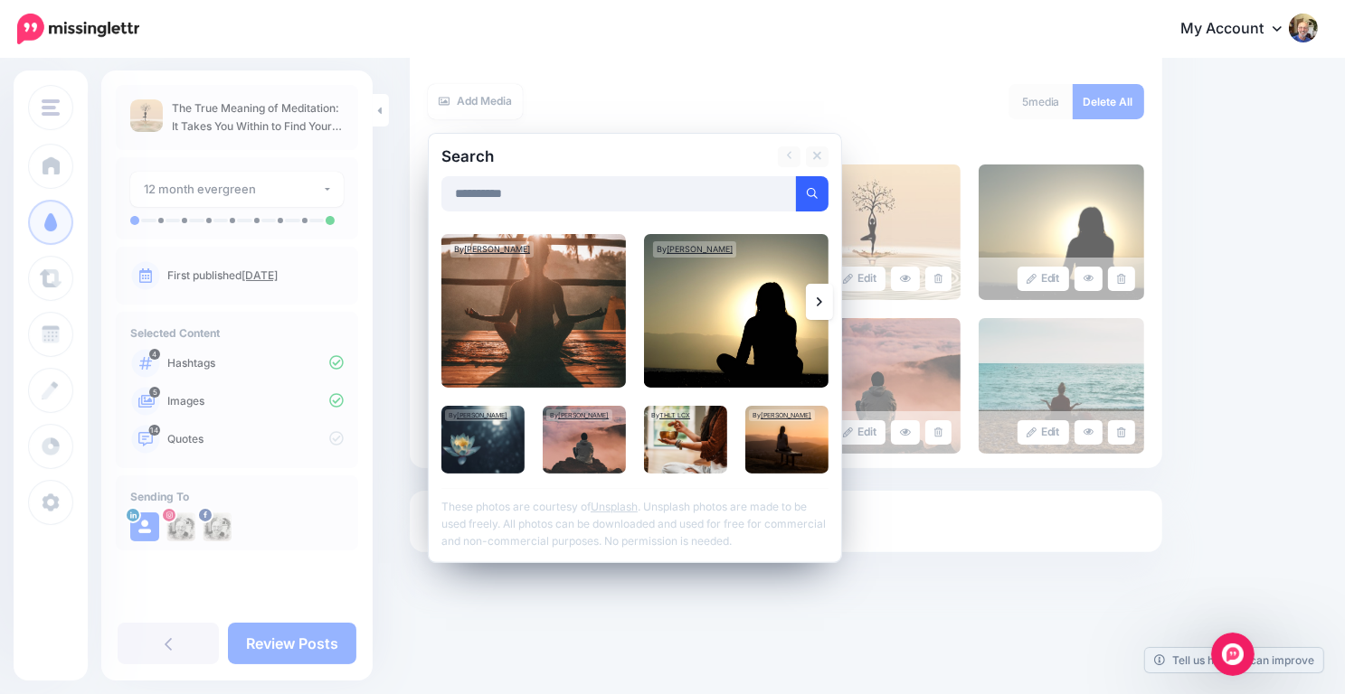
click at [815, 299] on link at bounding box center [819, 302] width 27 height 36
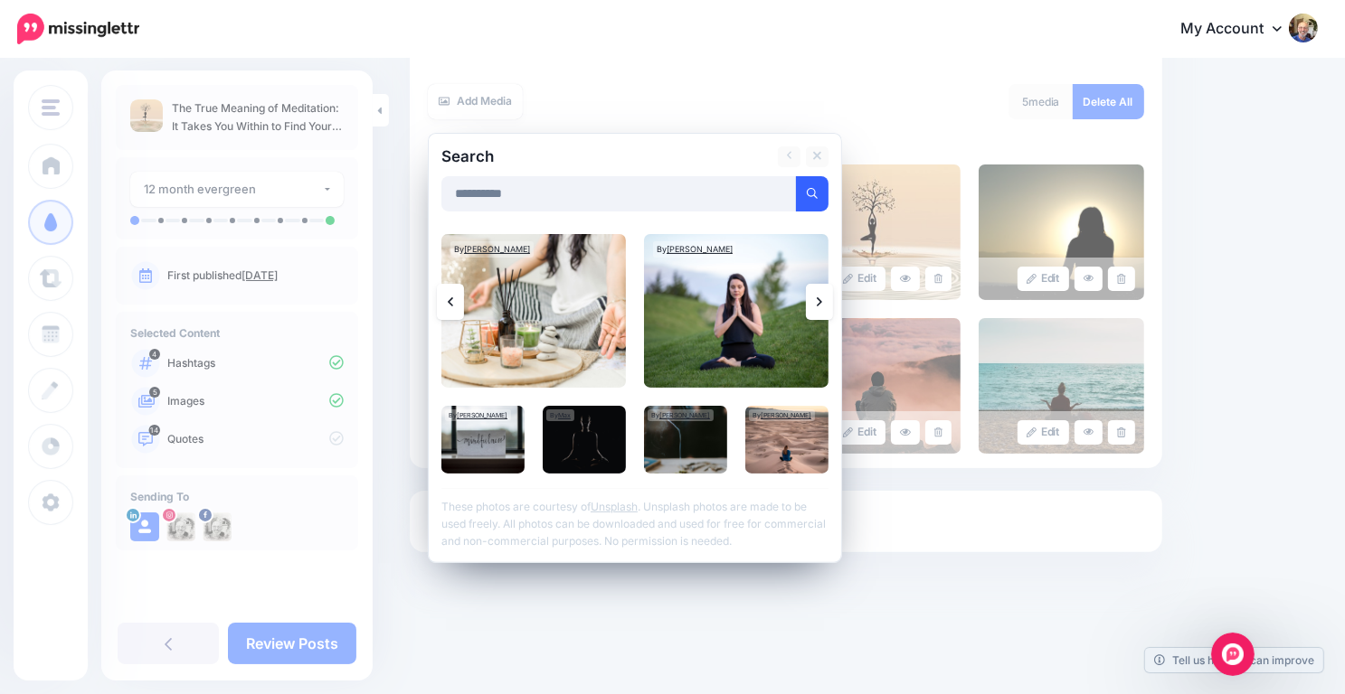
click at [815, 299] on link at bounding box center [819, 302] width 27 height 36
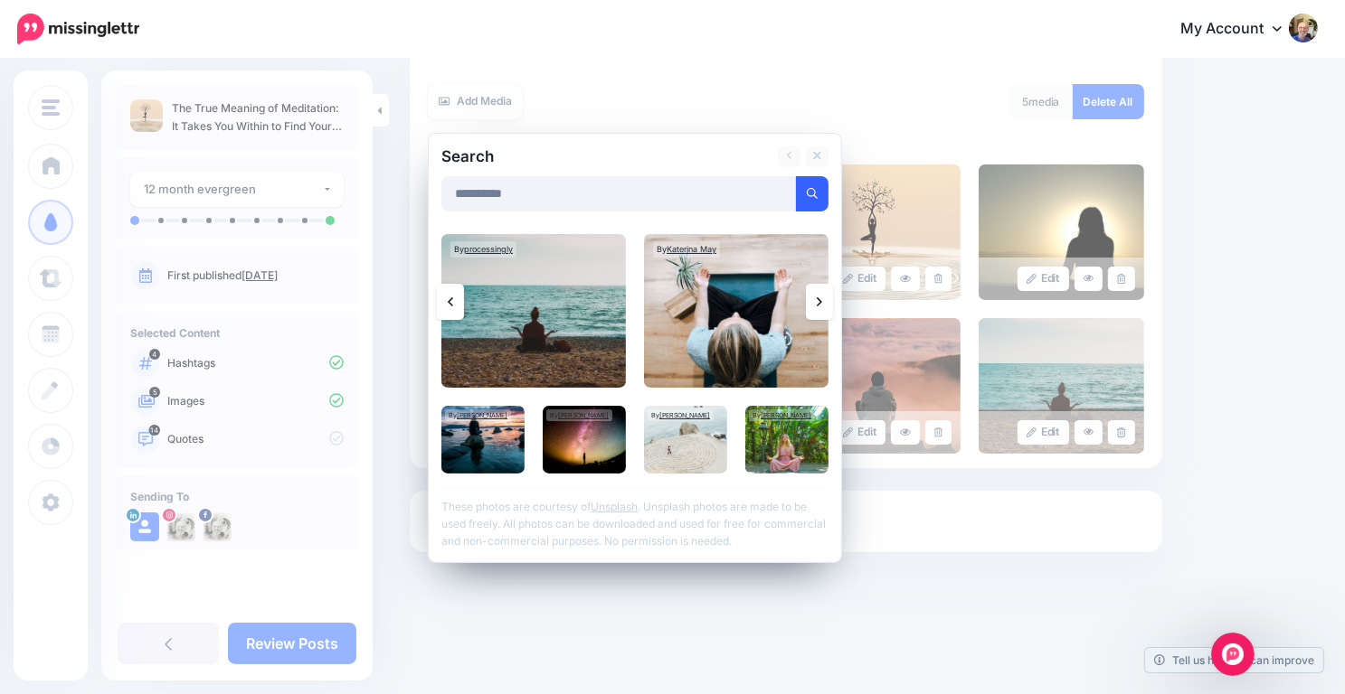
click at [815, 299] on link at bounding box center [819, 302] width 27 height 36
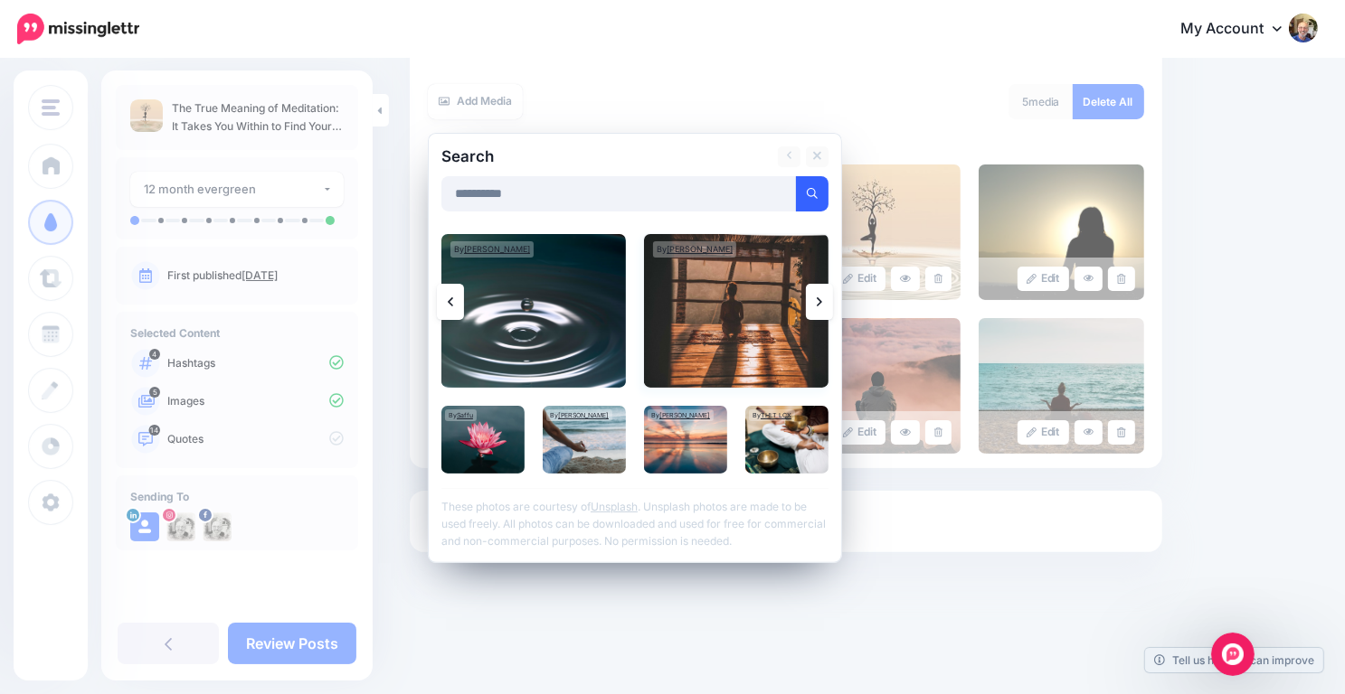
click at [741, 310] on img at bounding box center [736, 311] width 184 height 154
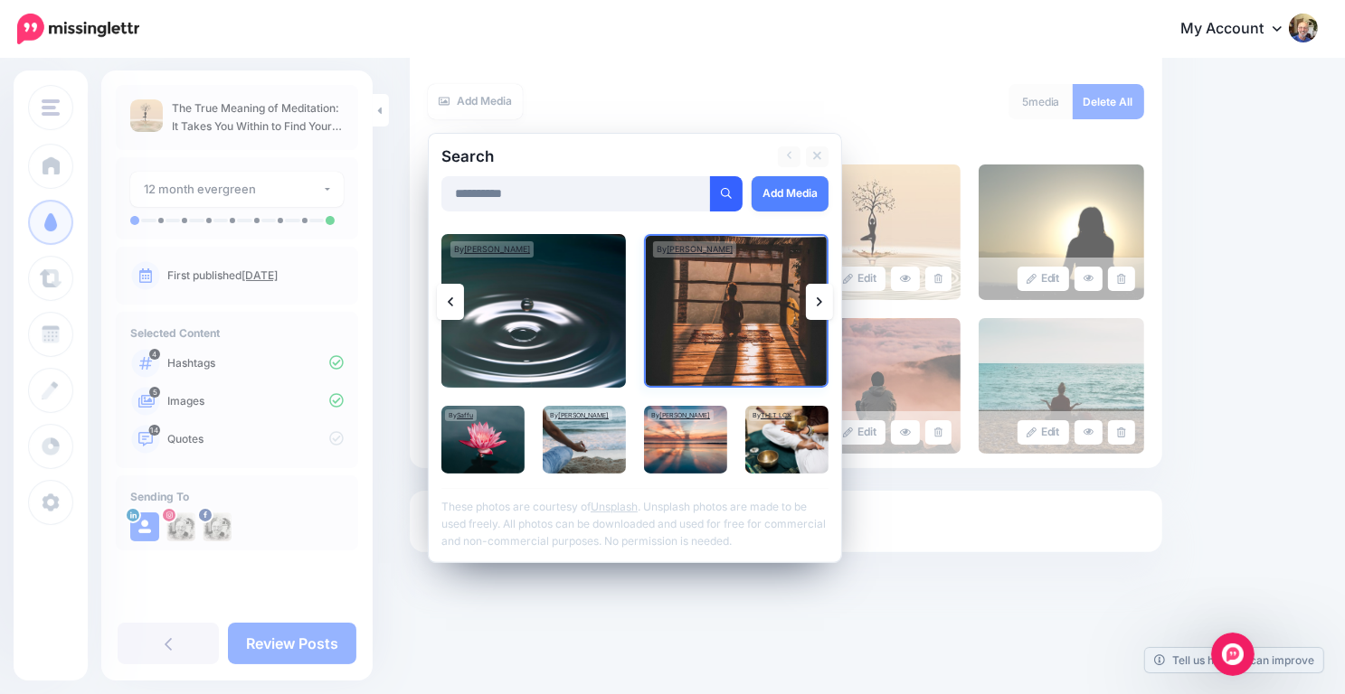
click at [751, 287] on img at bounding box center [736, 311] width 184 height 154
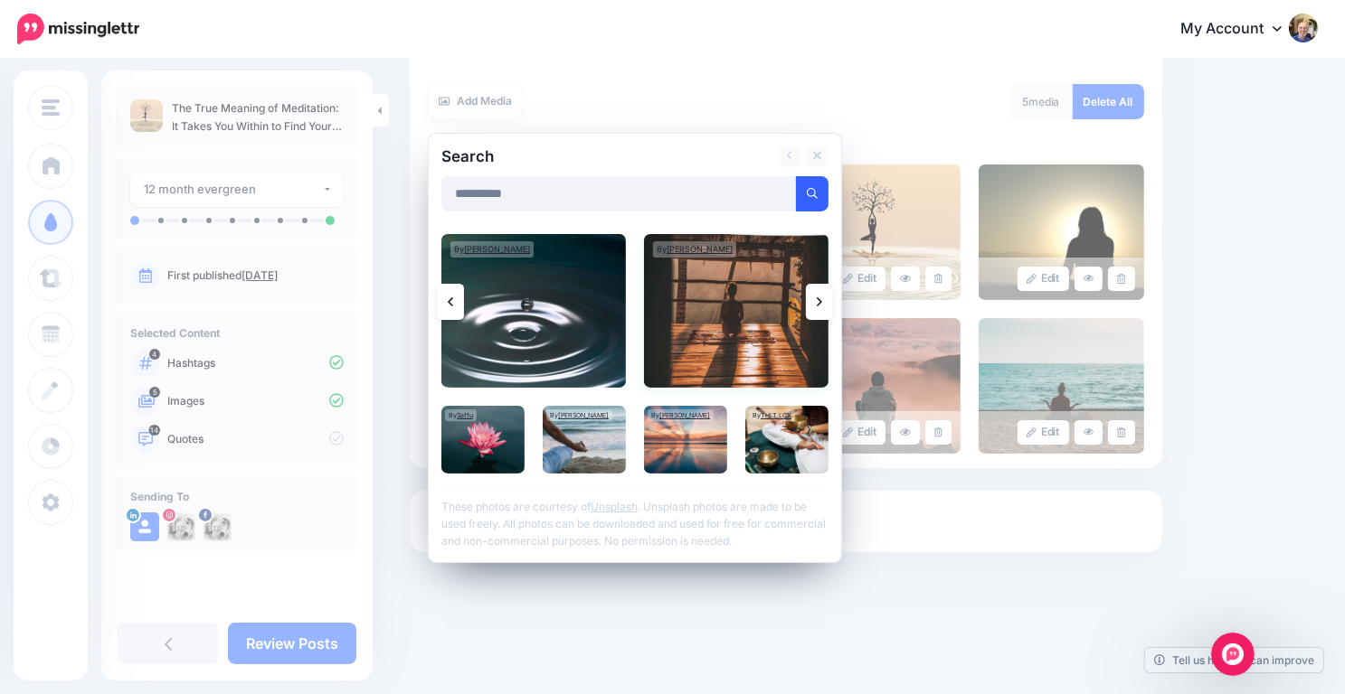
click at [727, 285] on img at bounding box center [736, 311] width 184 height 154
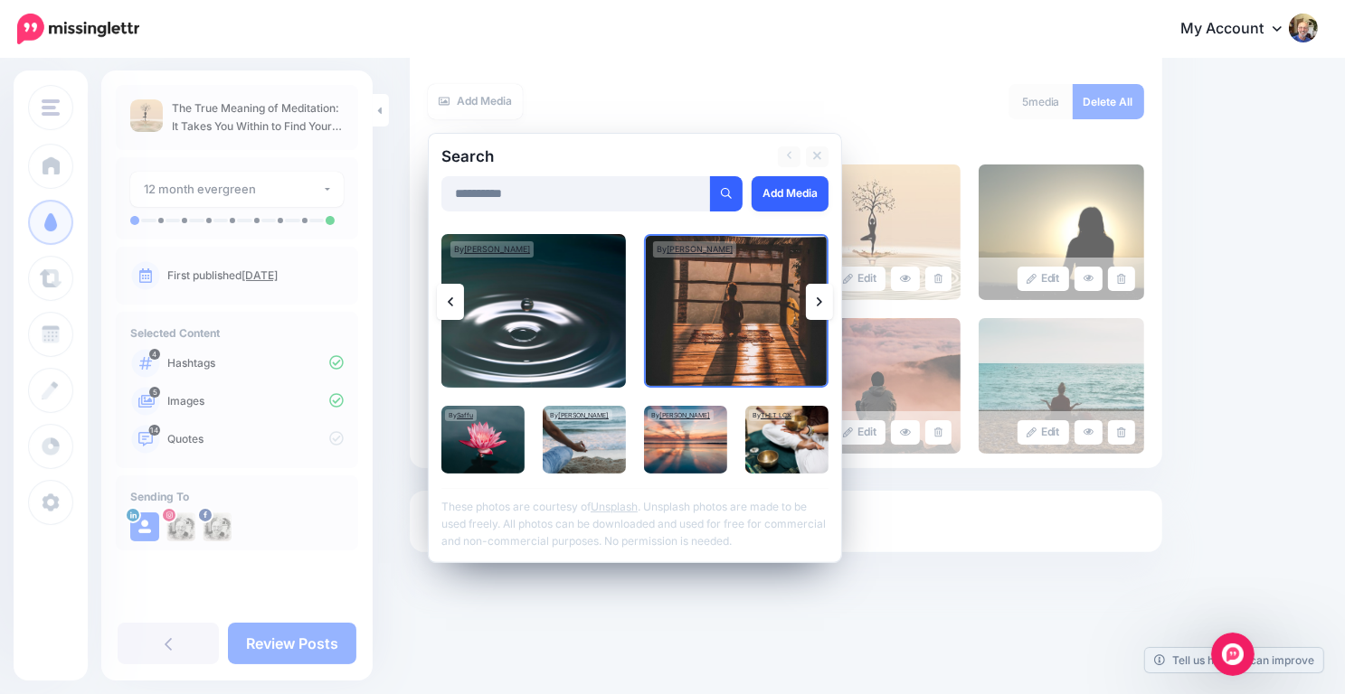
click at [801, 187] on link "Add Media" at bounding box center [789, 193] width 77 height 35
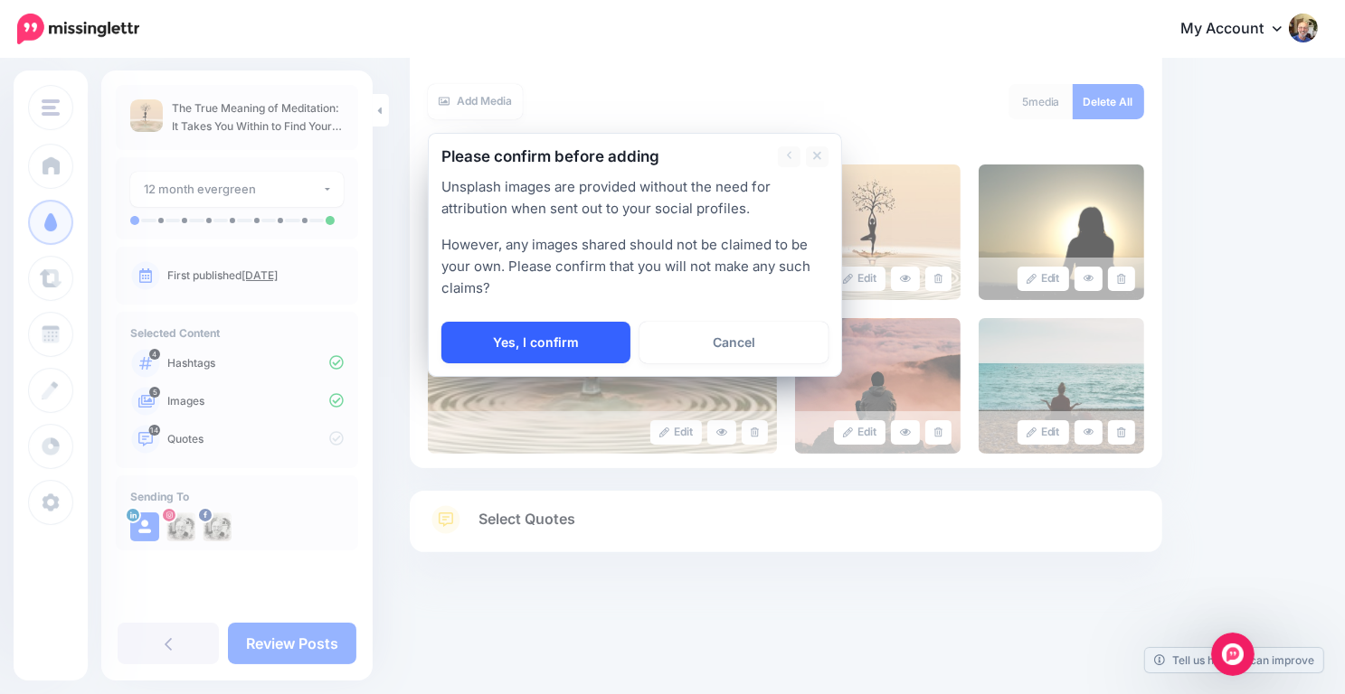
click at [545, 339] on link "Yes, I confirm" at bounding box center [535, 343] width 189 height 42
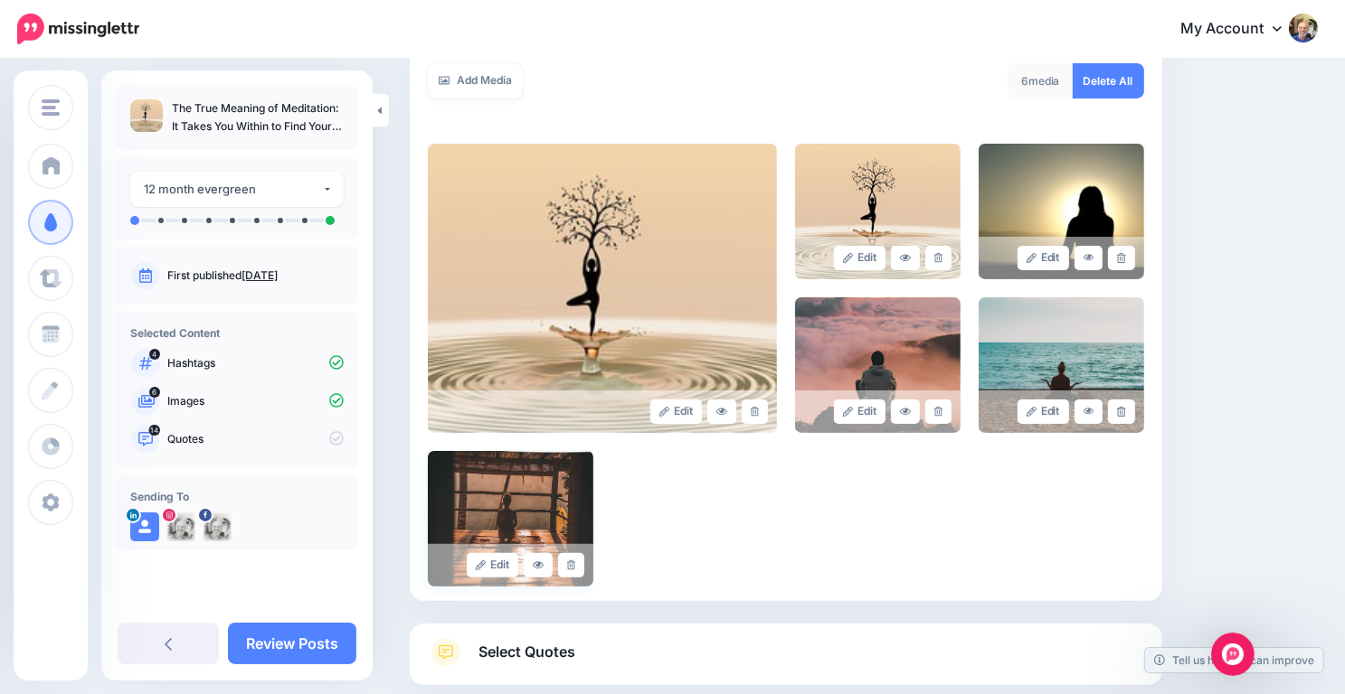
scroll to position [331, 0]
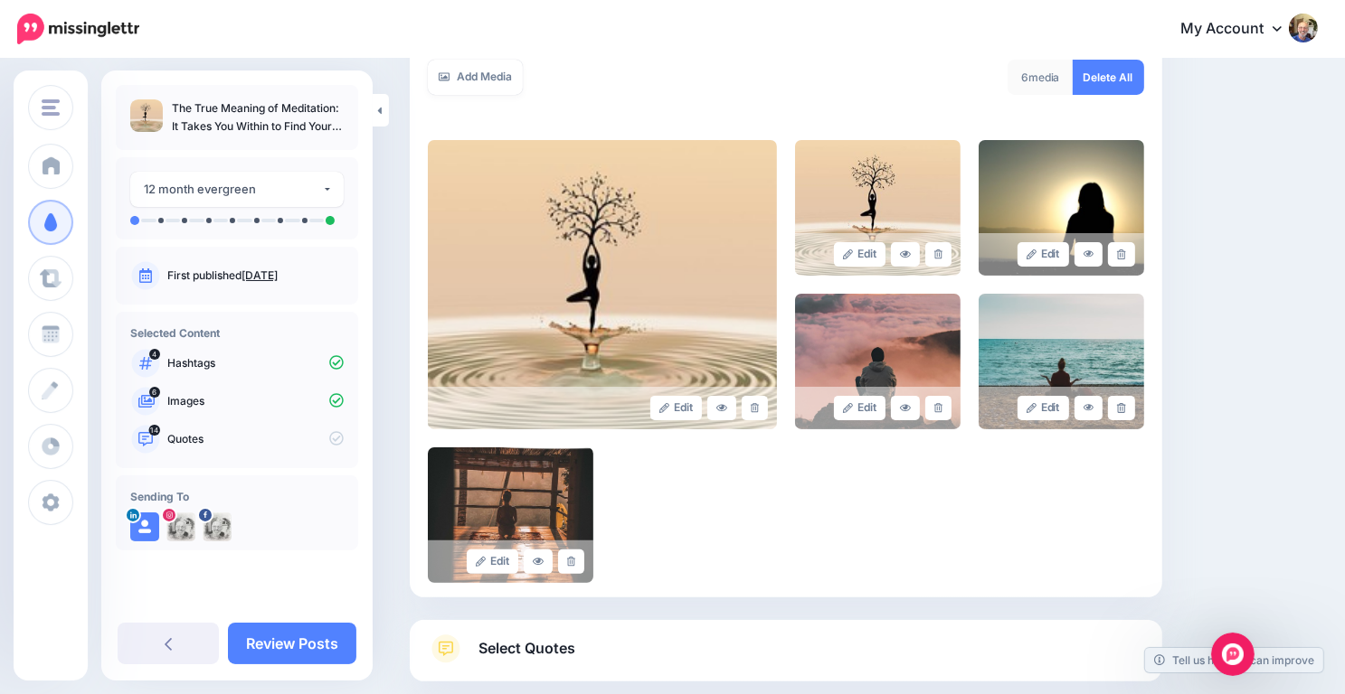
click at [557, 644] on span "Select Quotes" at bounding box center [526, 649] width 97 height 24
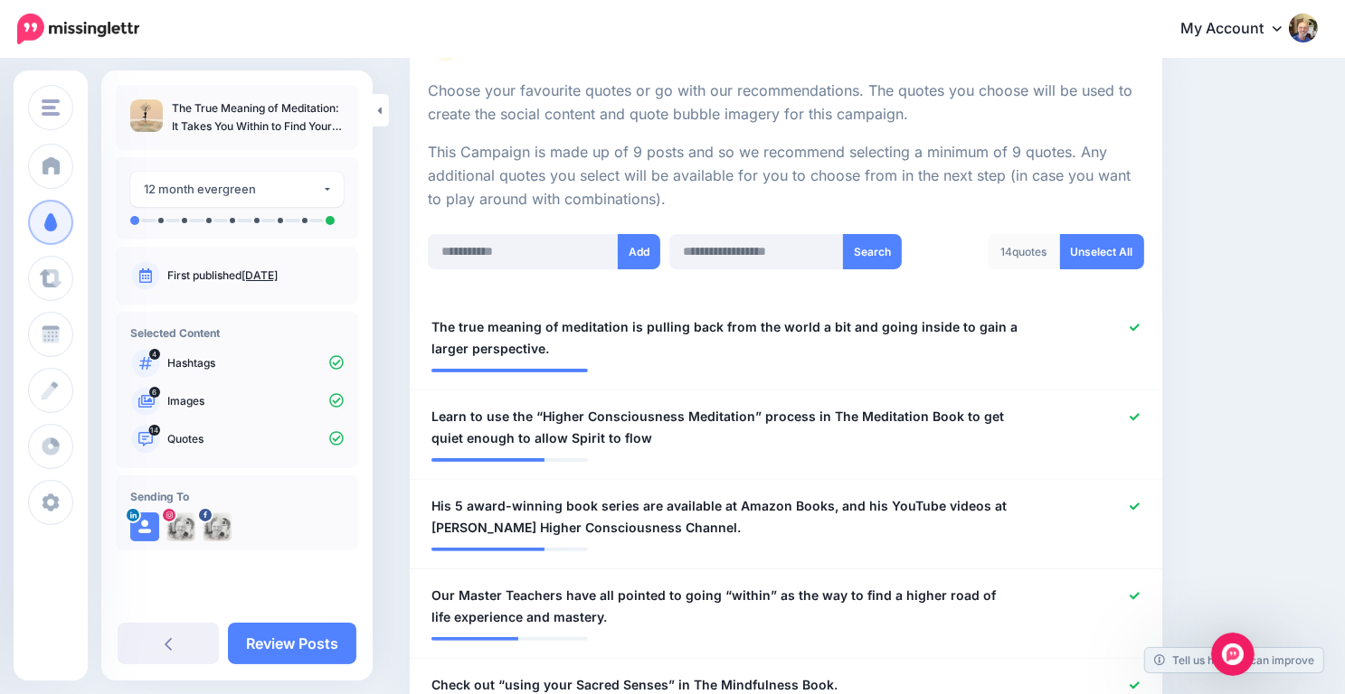
scroll to position [330, 0]
click at [1139, 505] on icon at bounding box center [1134, 508] width 10 height 10
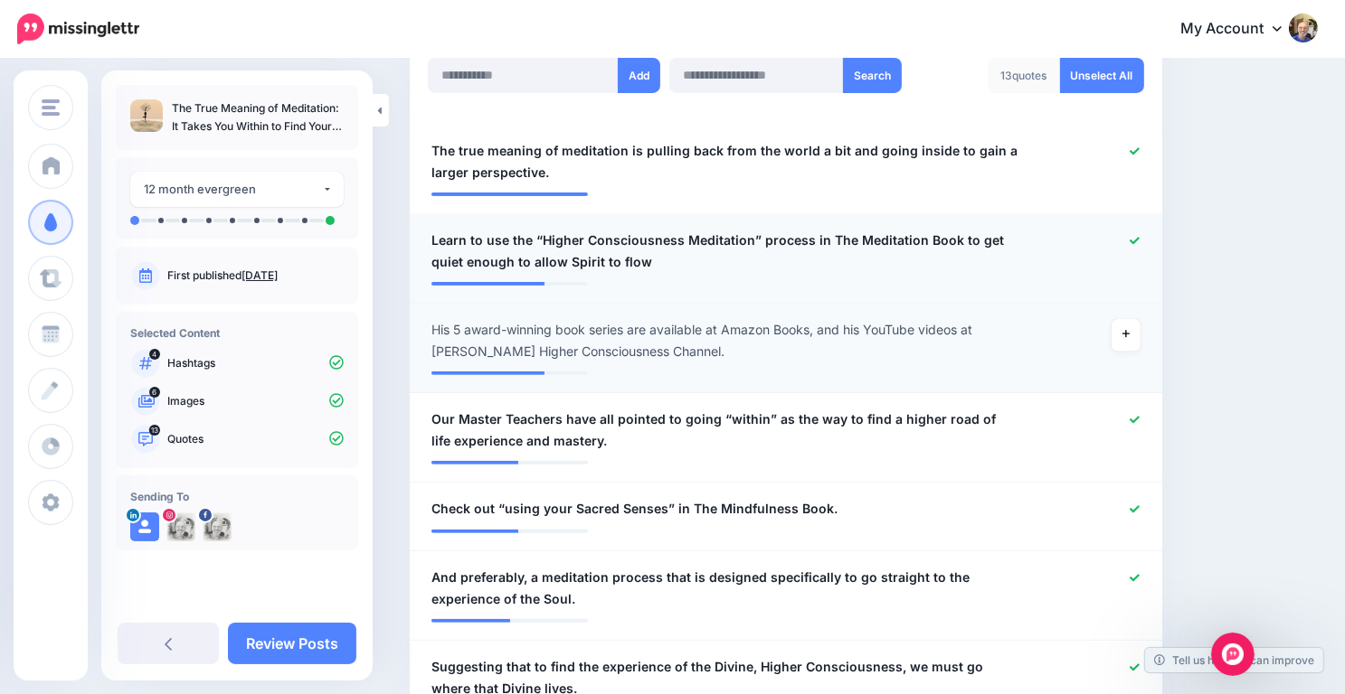
scroll to position [512, 0]
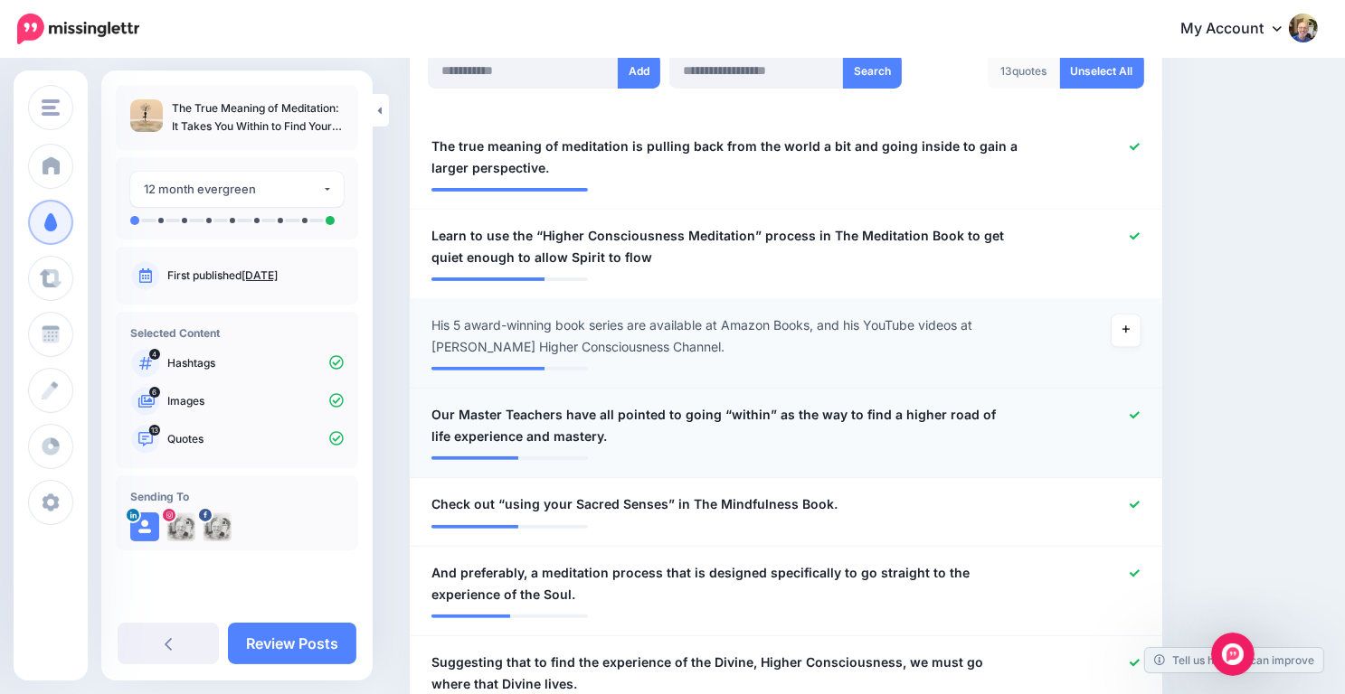
click at [1139, 410] on link at bounding box center [1134, 416] width 10 height 13
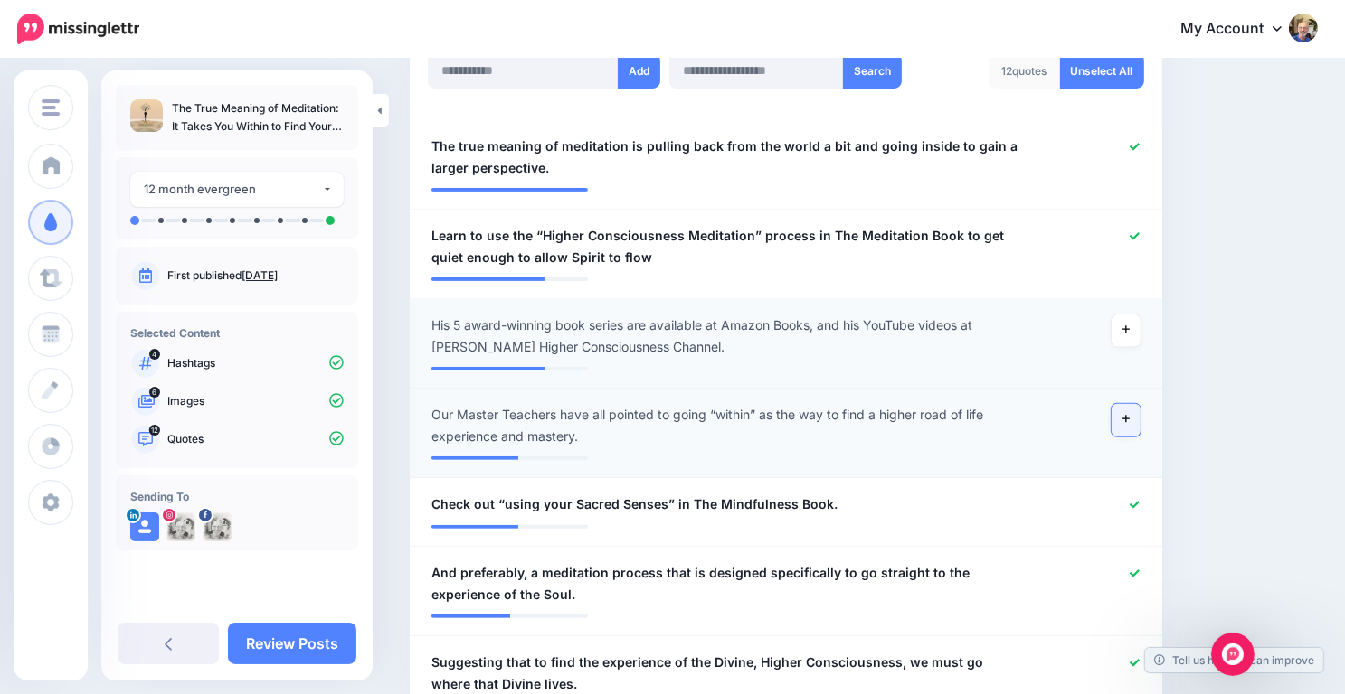
click at [1126, 419] on link at bounding box center [1125, 420] width 29 height 33
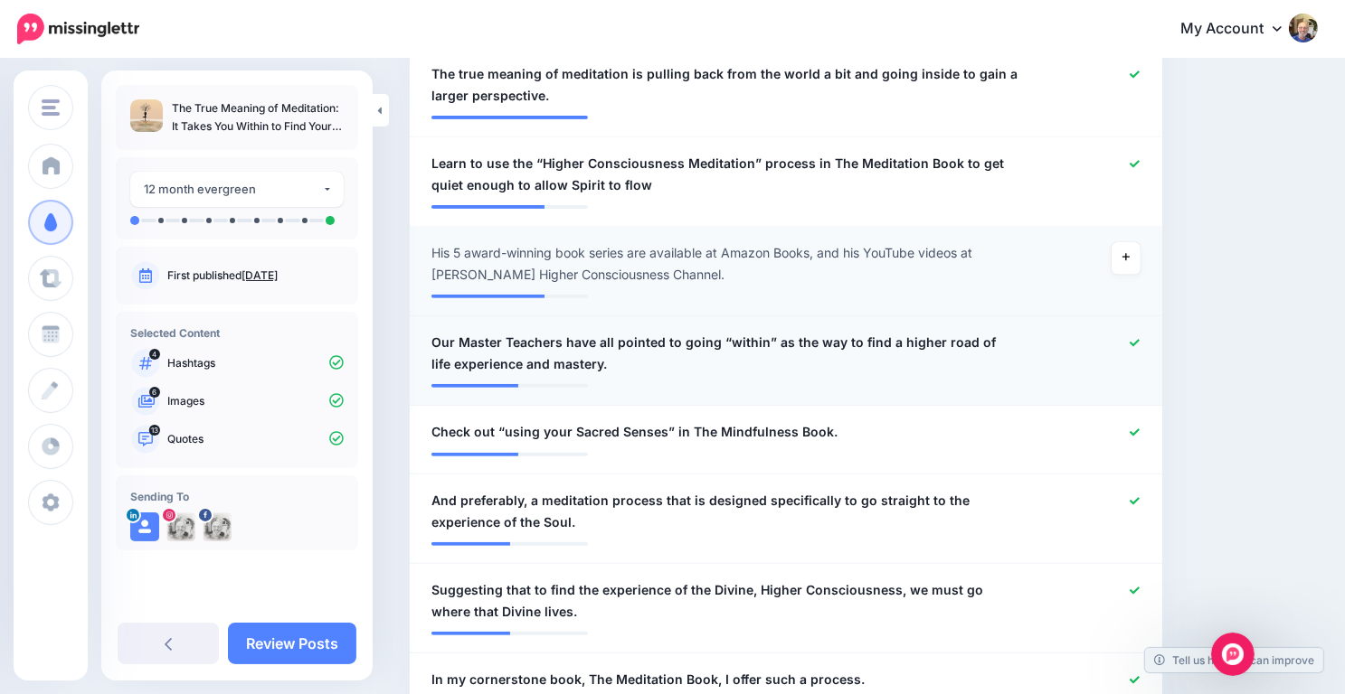
scroll to position [598, 0]
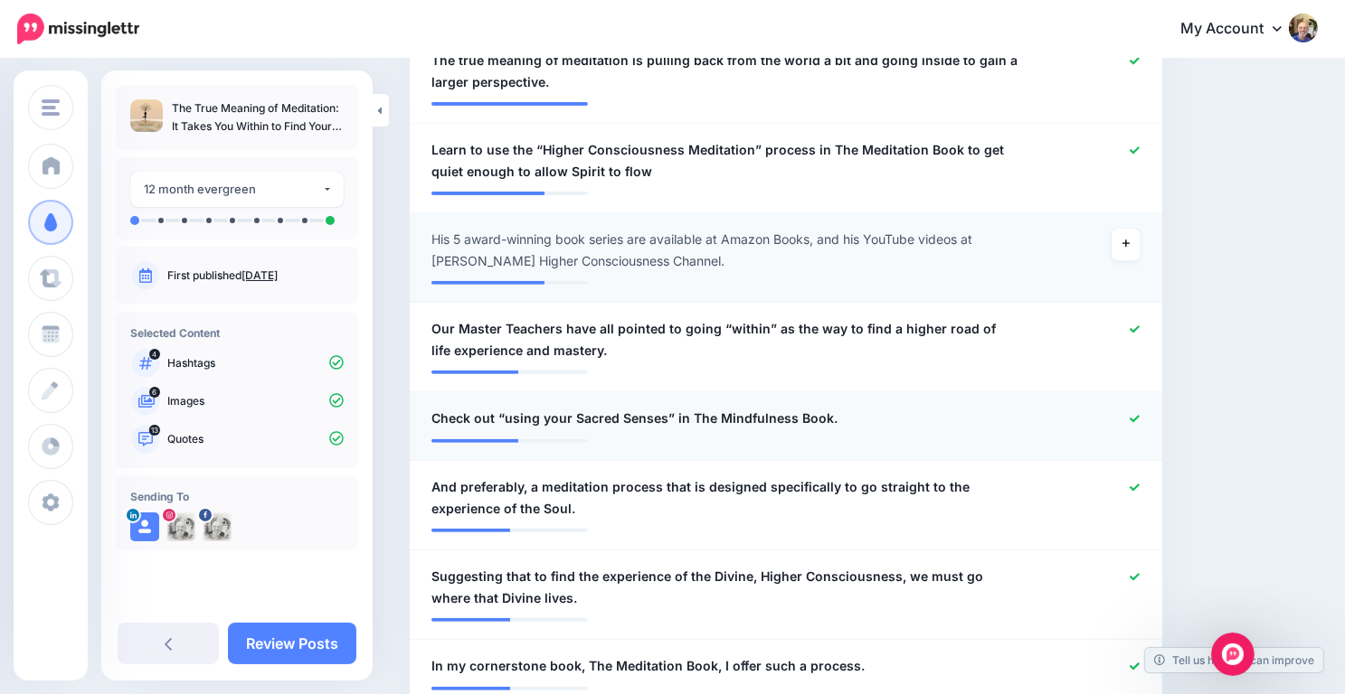
click at [1139, 414] on icon at bounding box center [1134, 419] width 10 height 10
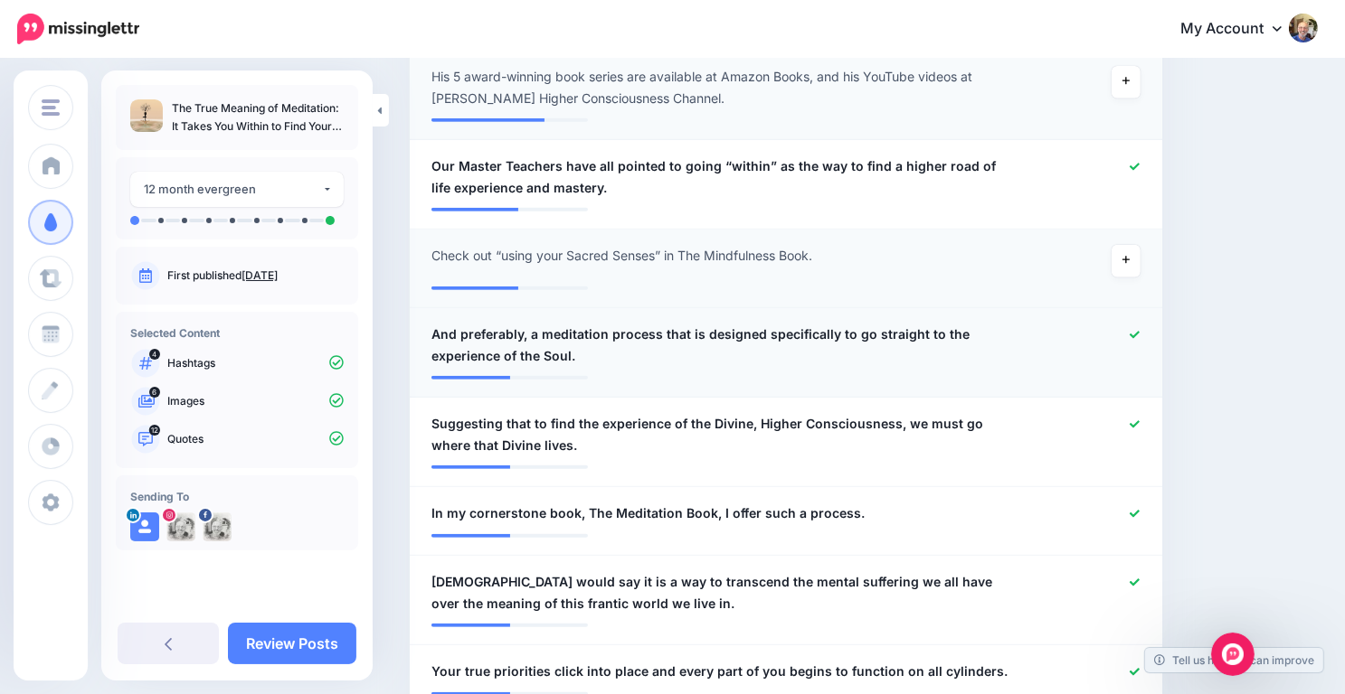
scroll to position [768, 0]
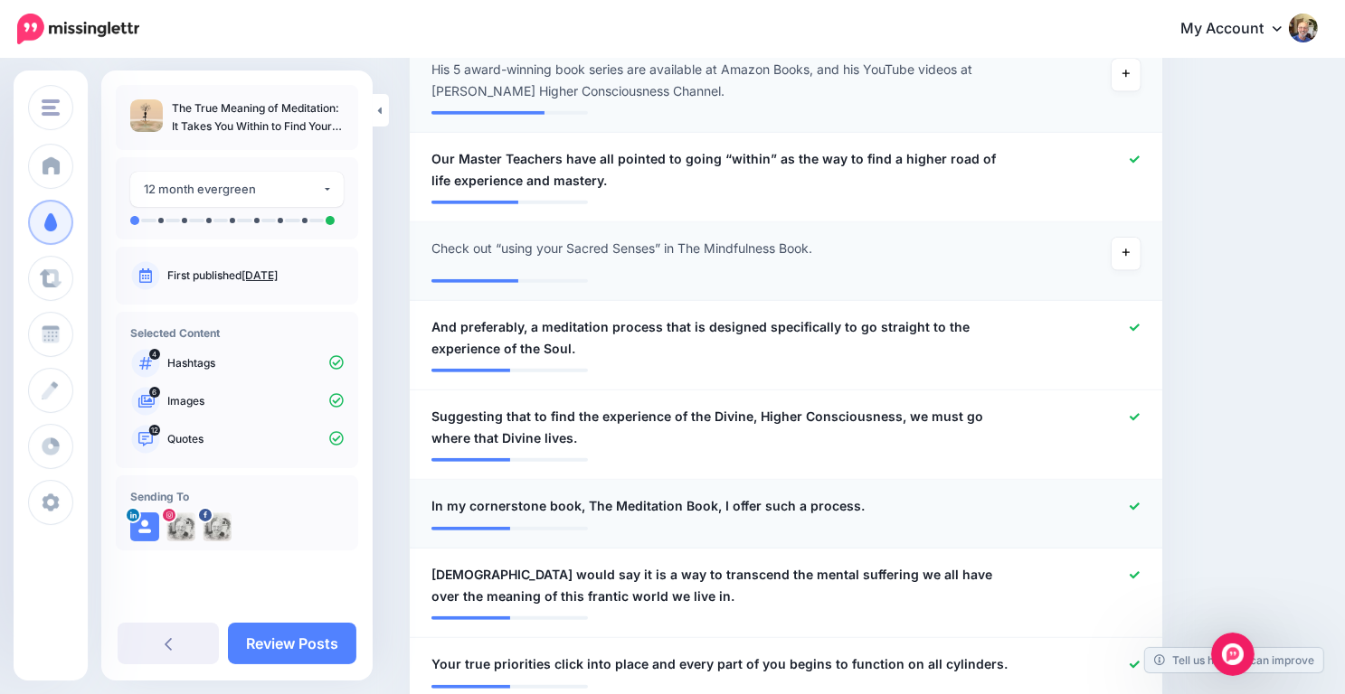
click at [1138, 502] on div at bounding box center [1092, 507] width 123 height 23
click at [1139, 506] on icon at bounding box center [1134, 506] width 10 height 7
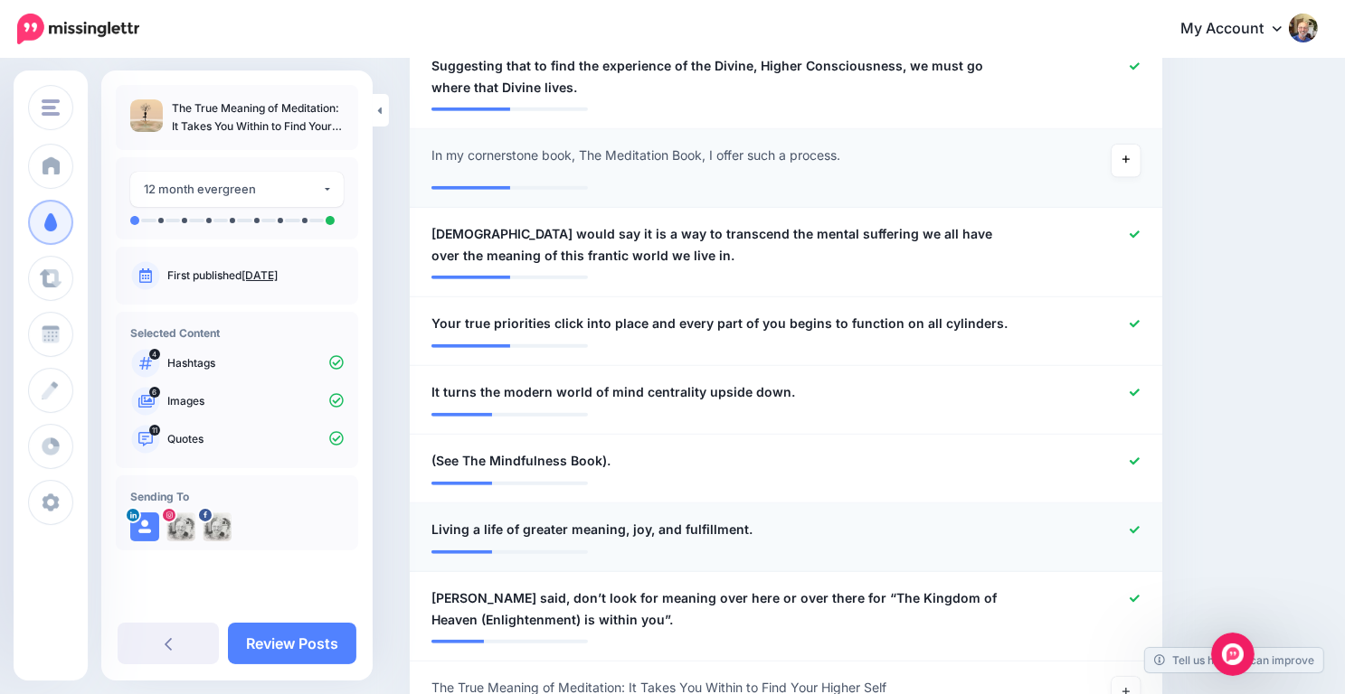
scroll to position [1119, 0]
click at [1139, 325] on icon at bounding box center [1134, 323] width 10 height 10
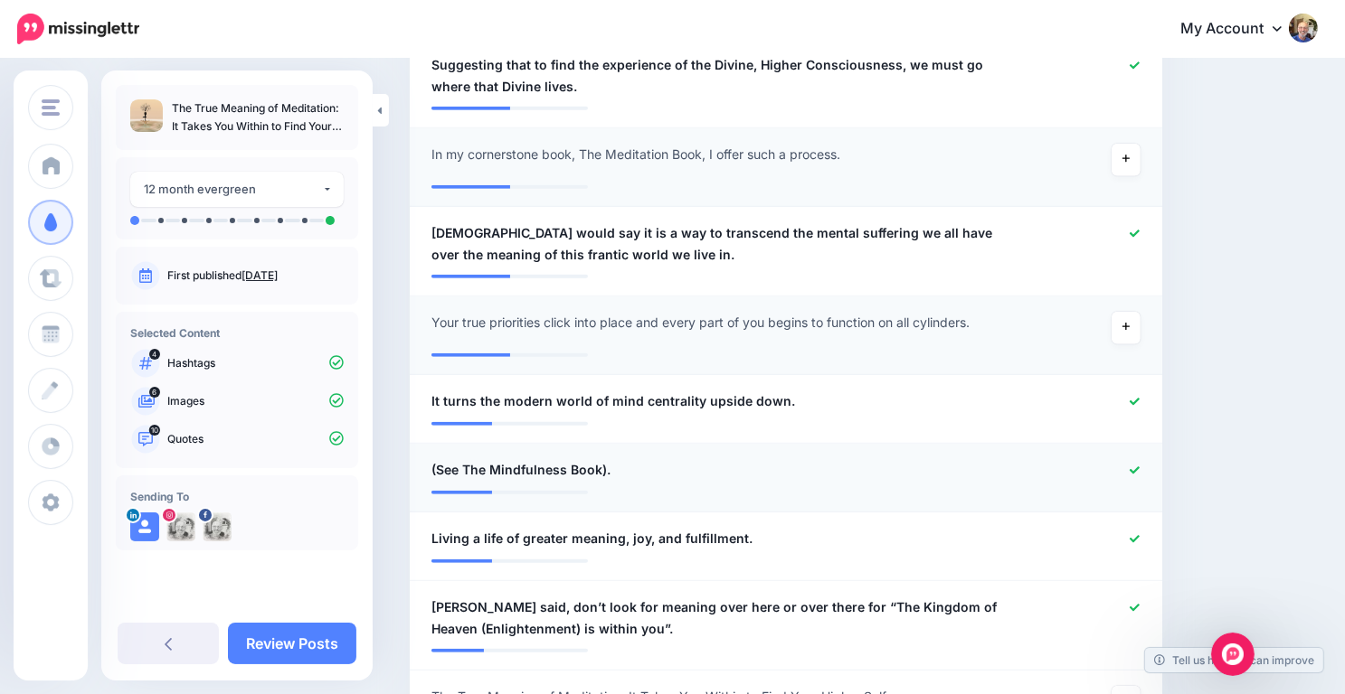
click at [1139, 467] on icon at bounding box center [1134, 471] width 10 height 10
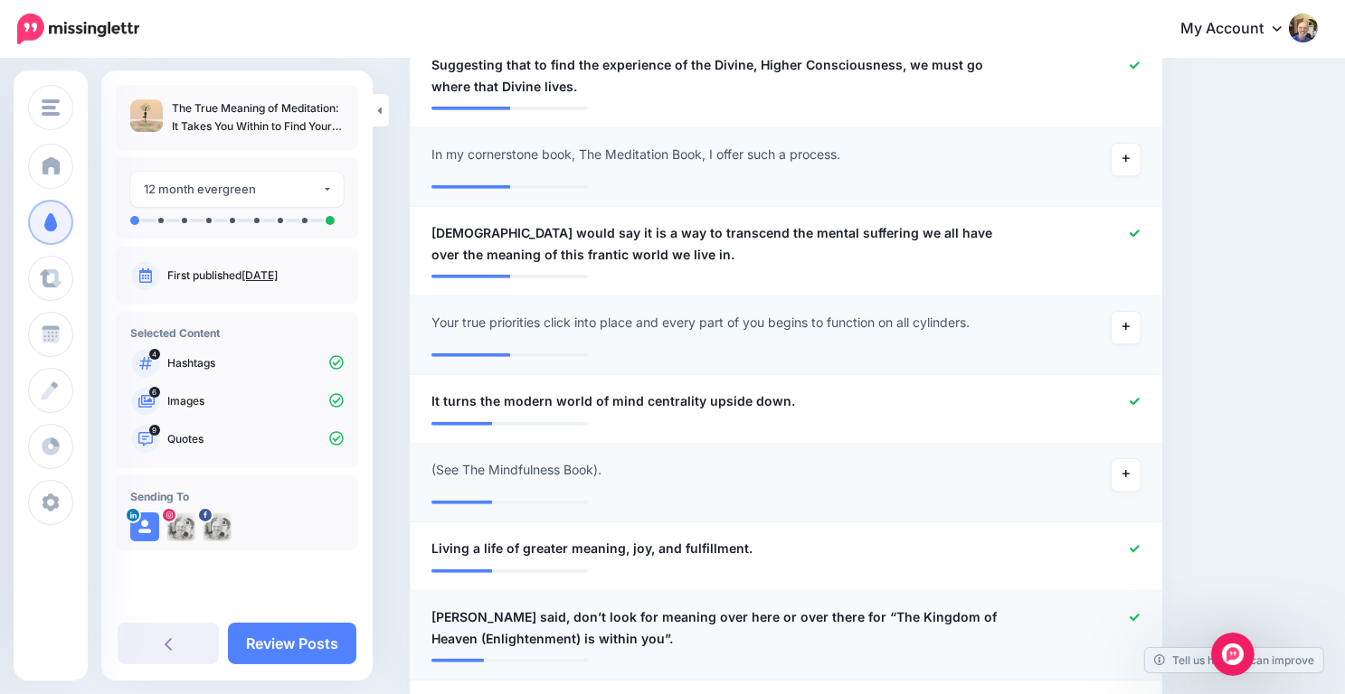
click at [1139, 614] on icon at bounding box center [1134, 618] width 10 height 10
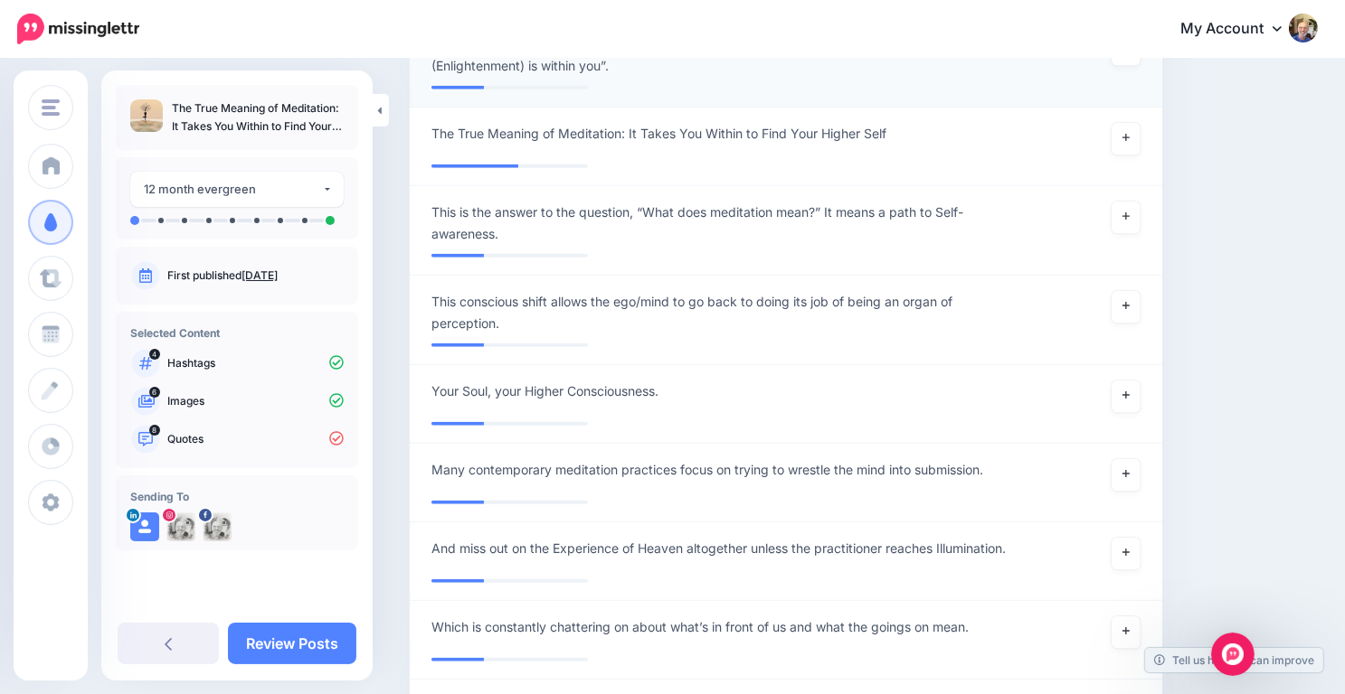
scroll to position [1731, 0]
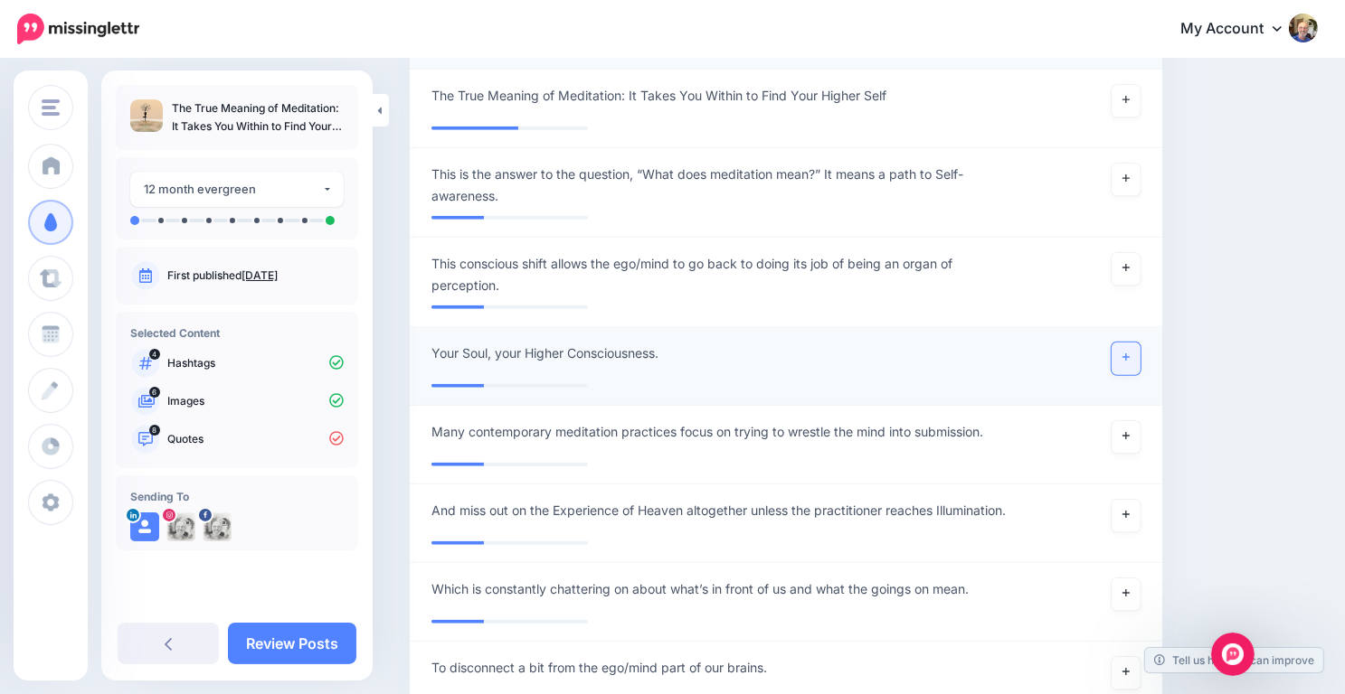
click at [1129, 359] on icon at bounding box center [1125, 358] width 7 height 10
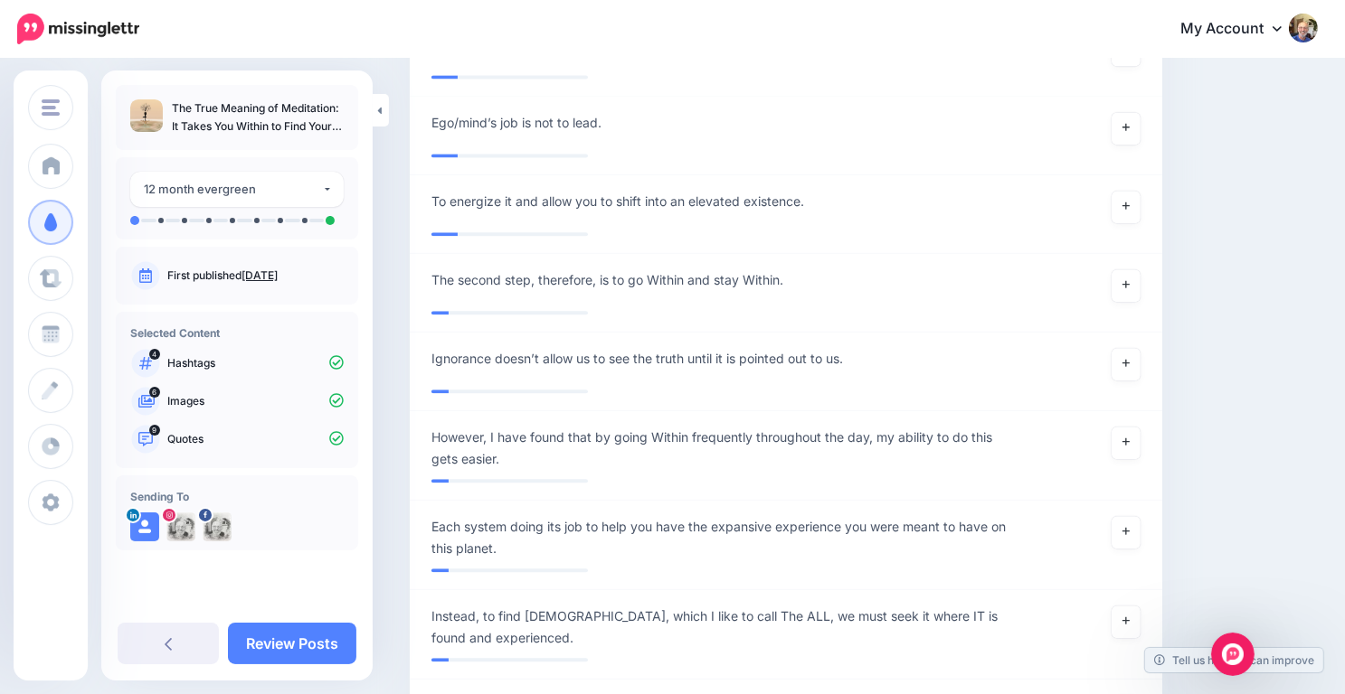
scroll to position [4041, 0]
click at [269, 645] on link "Review Posts" at bounding box center [292, 644] width 128 height 42
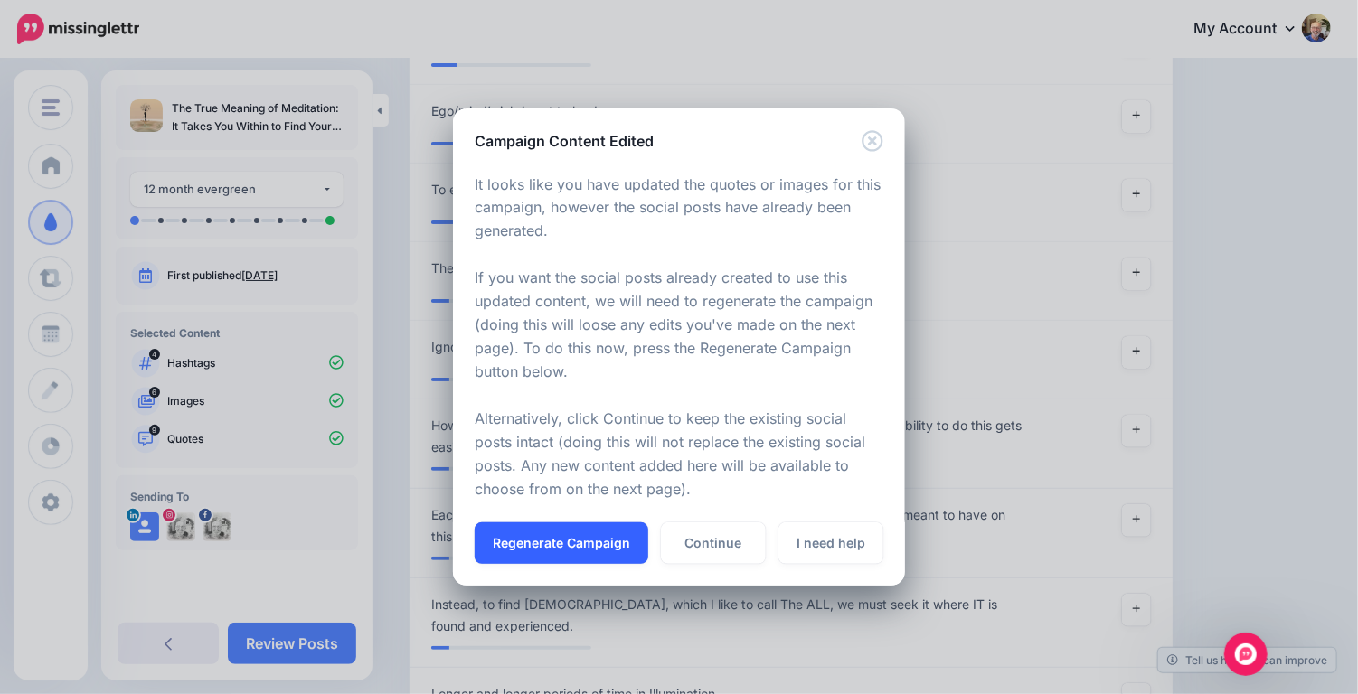
click at [586, 542] on button "Regenerate Campaign" at bounding box center [562, 544] width 174 height 42
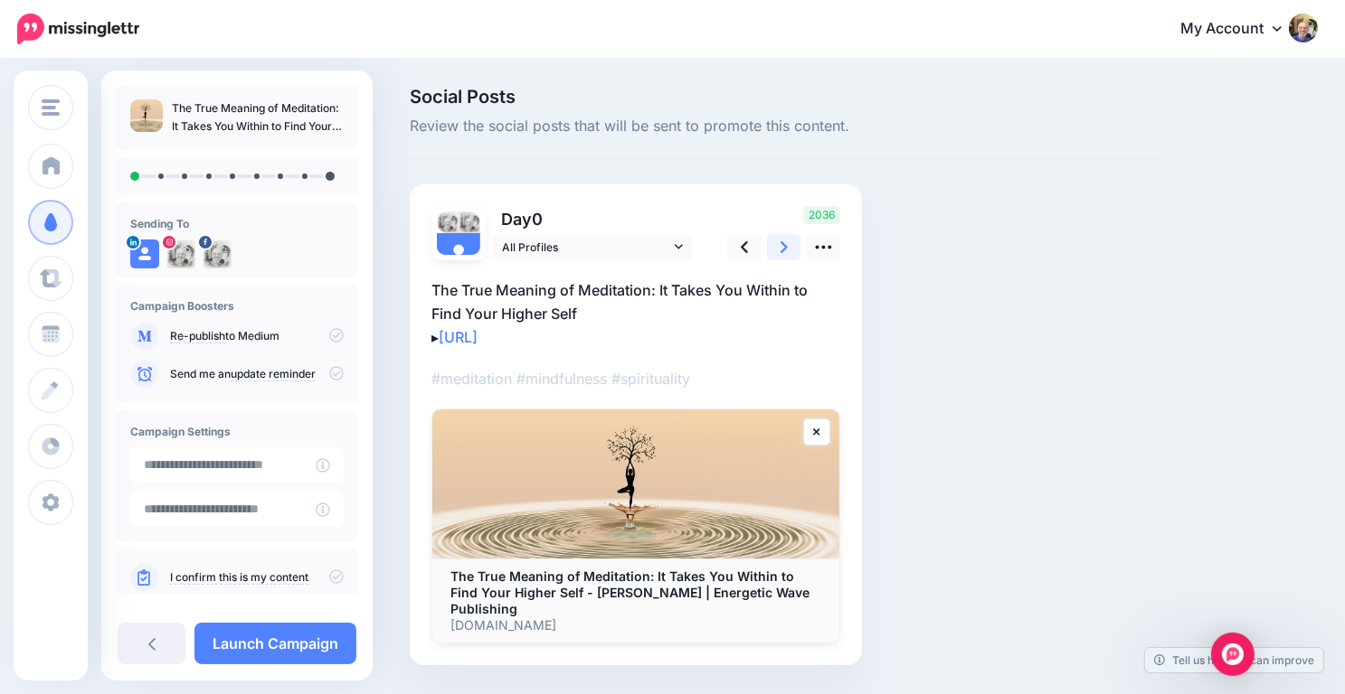
click at [783, 245] on icon at bounding box center [783, 247] width 7 height 12
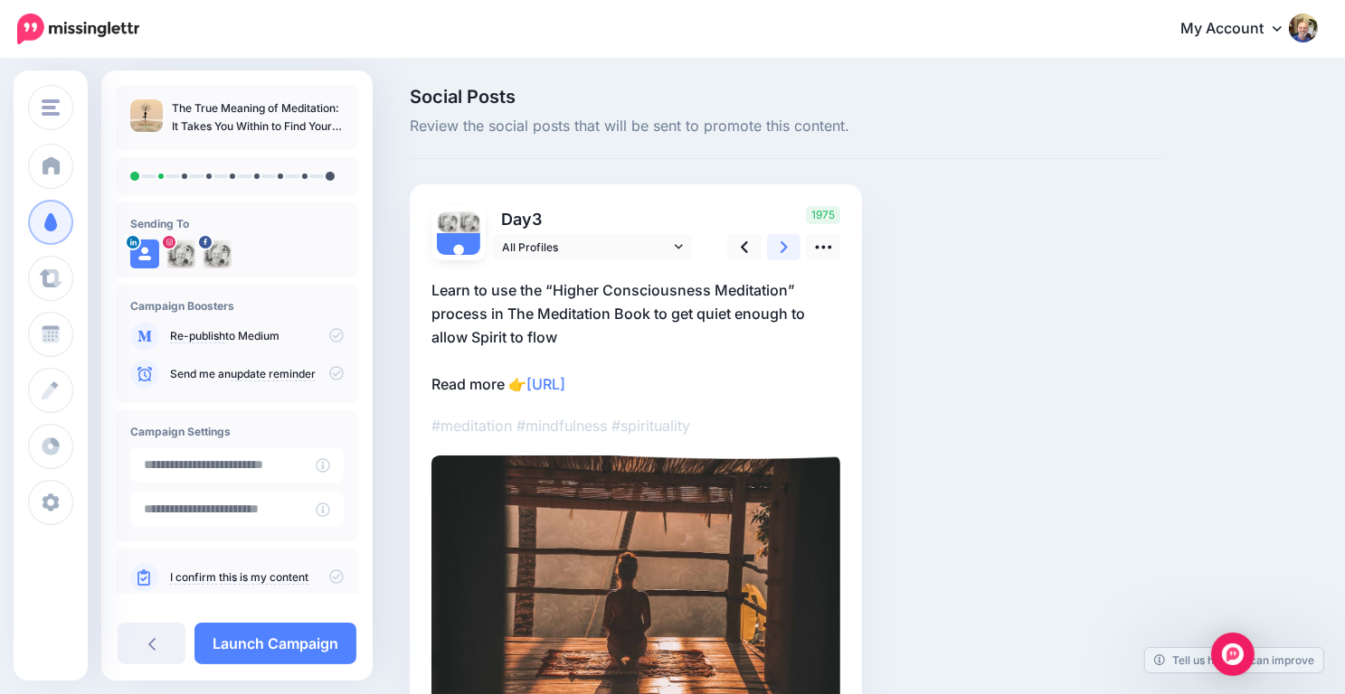
click at [783, 245] on icon at bounding box center [783, 247] width 7 height 12
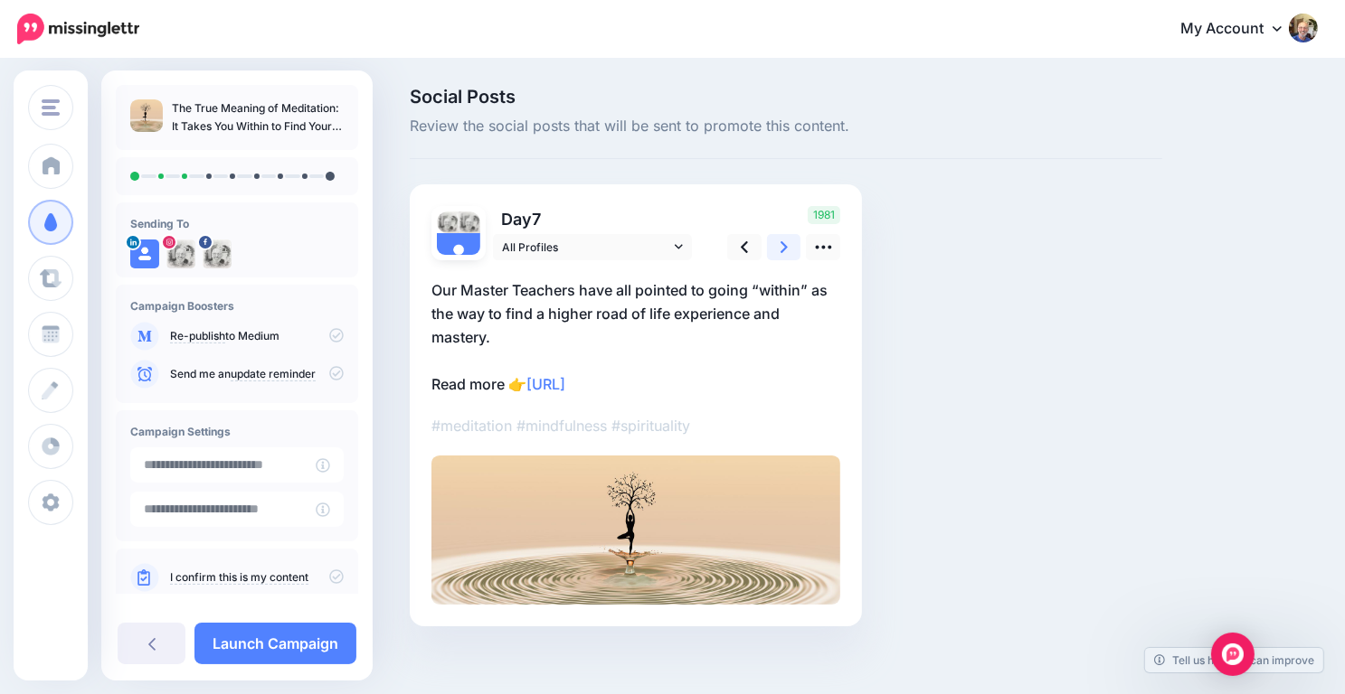
click at [783, 245] on icon at bounding box center [783, 247] width 7 height 12
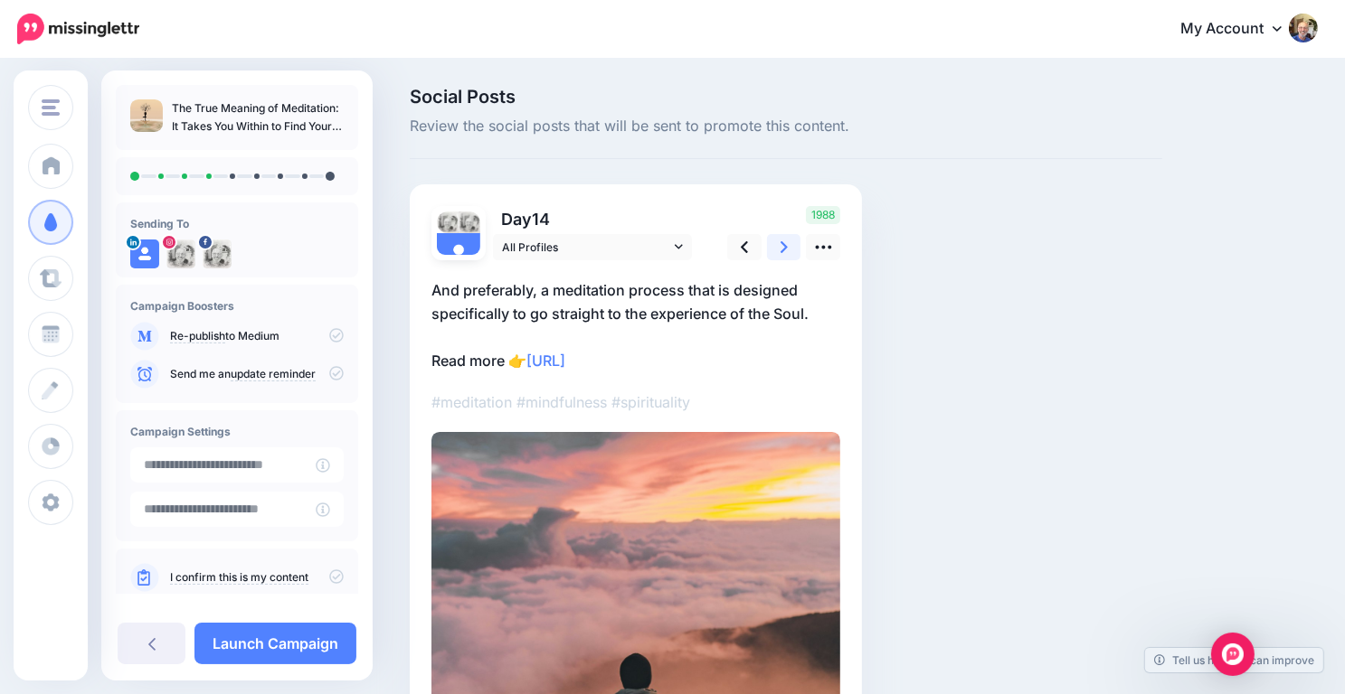
click at [783, 245] on icon at bounding box center [783, 247] width 7 height 12
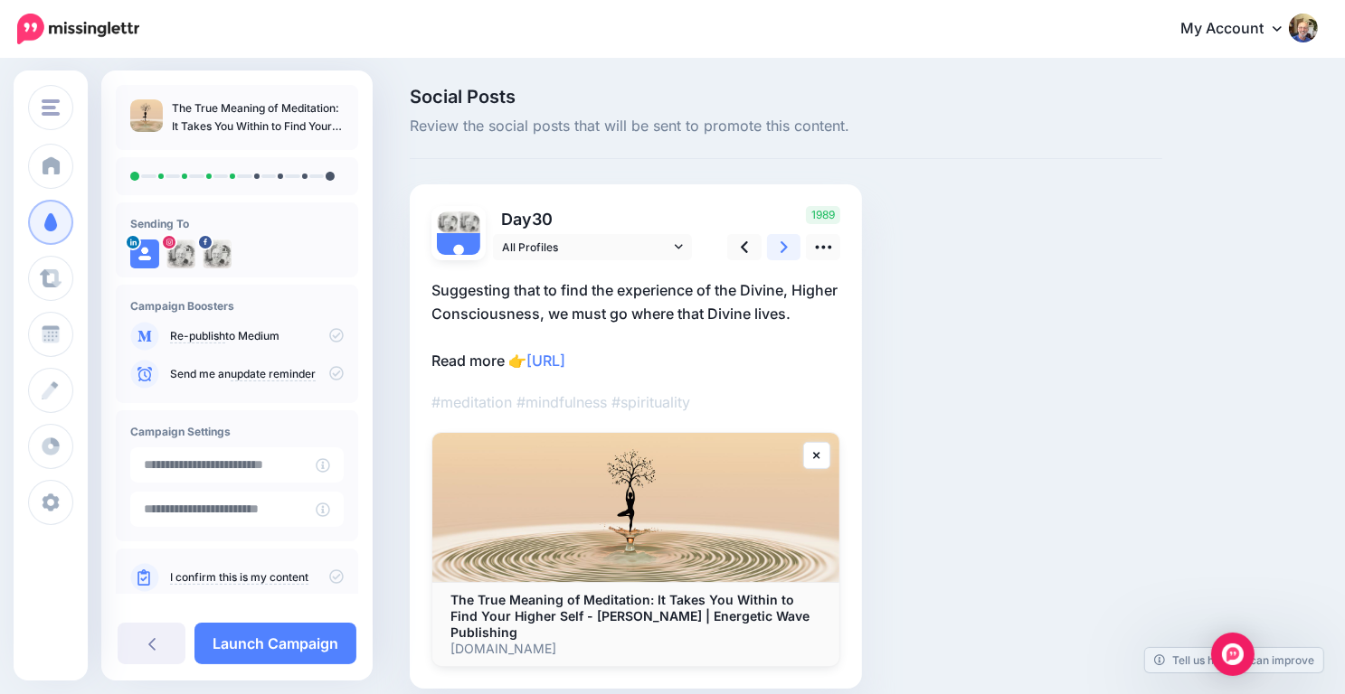
click at [783, 245] on icon at bounding box center [783, 247] width 7 height 12
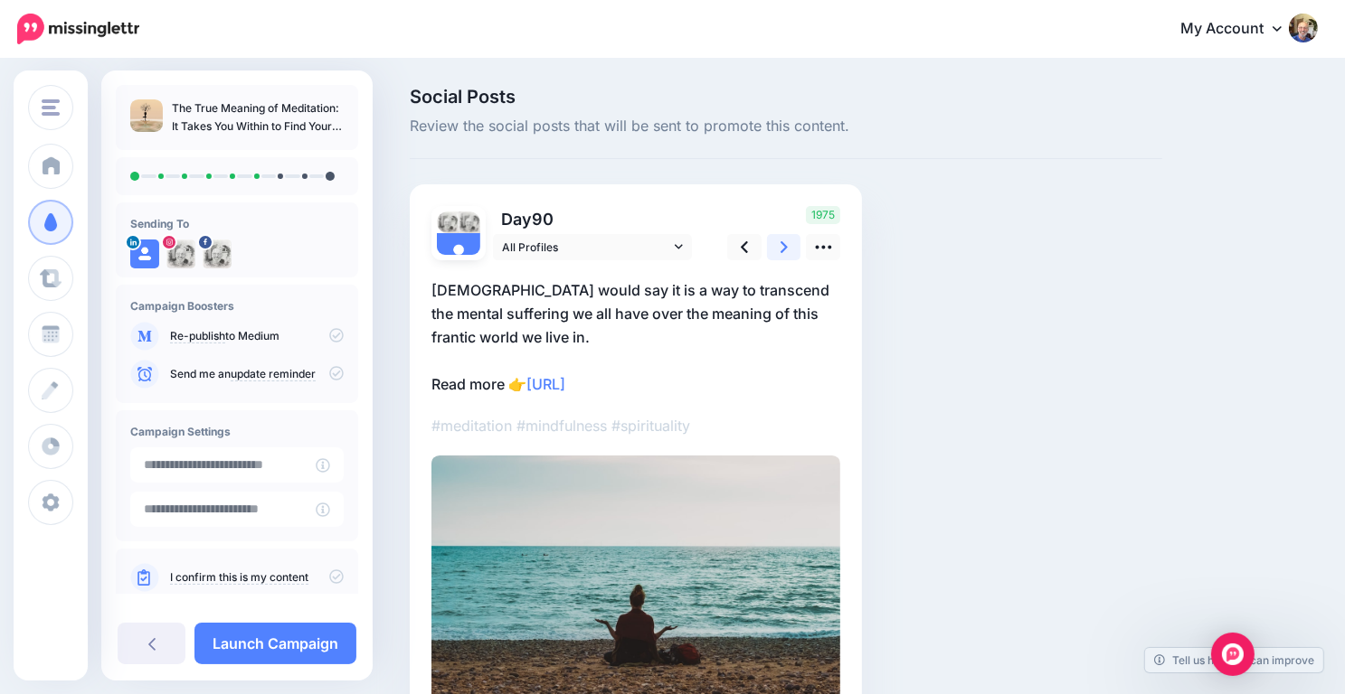
click at [783, 245] on icon at bounding box center [783, 247] width 7 height 12
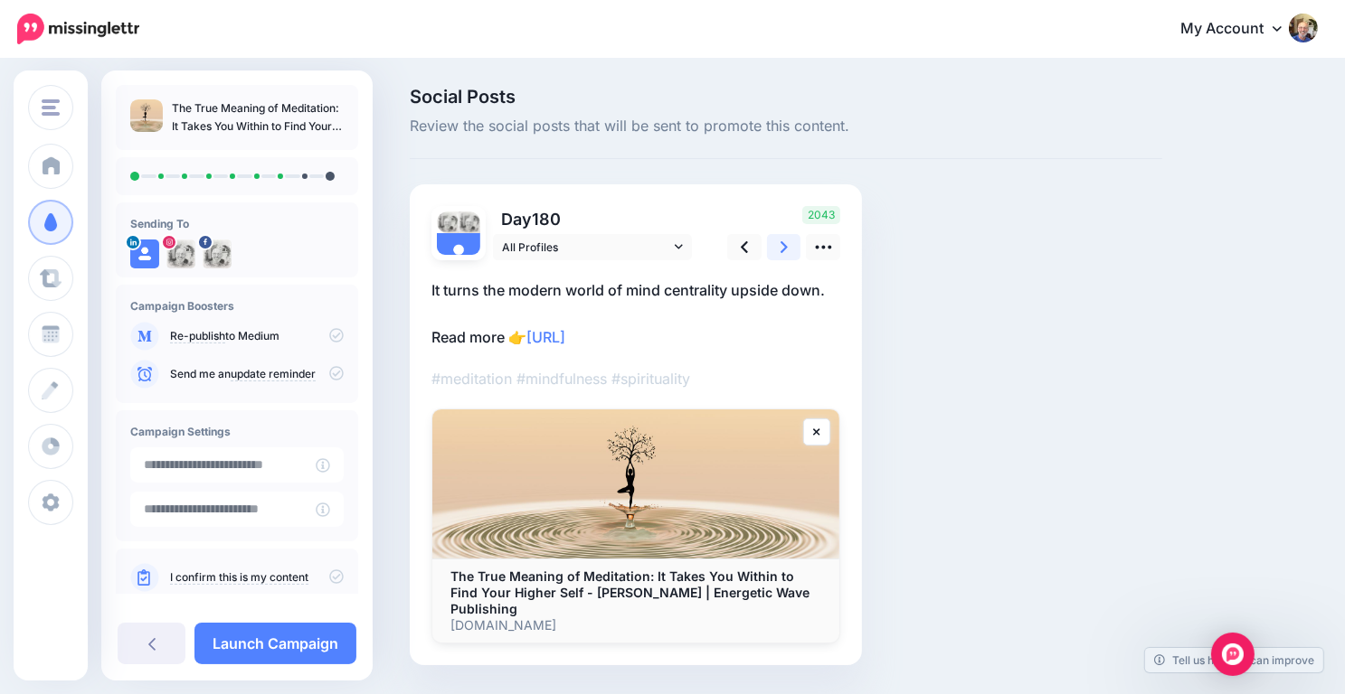
click at [783, 245] on icon at bounding box center [783, 247] width 7 height 12
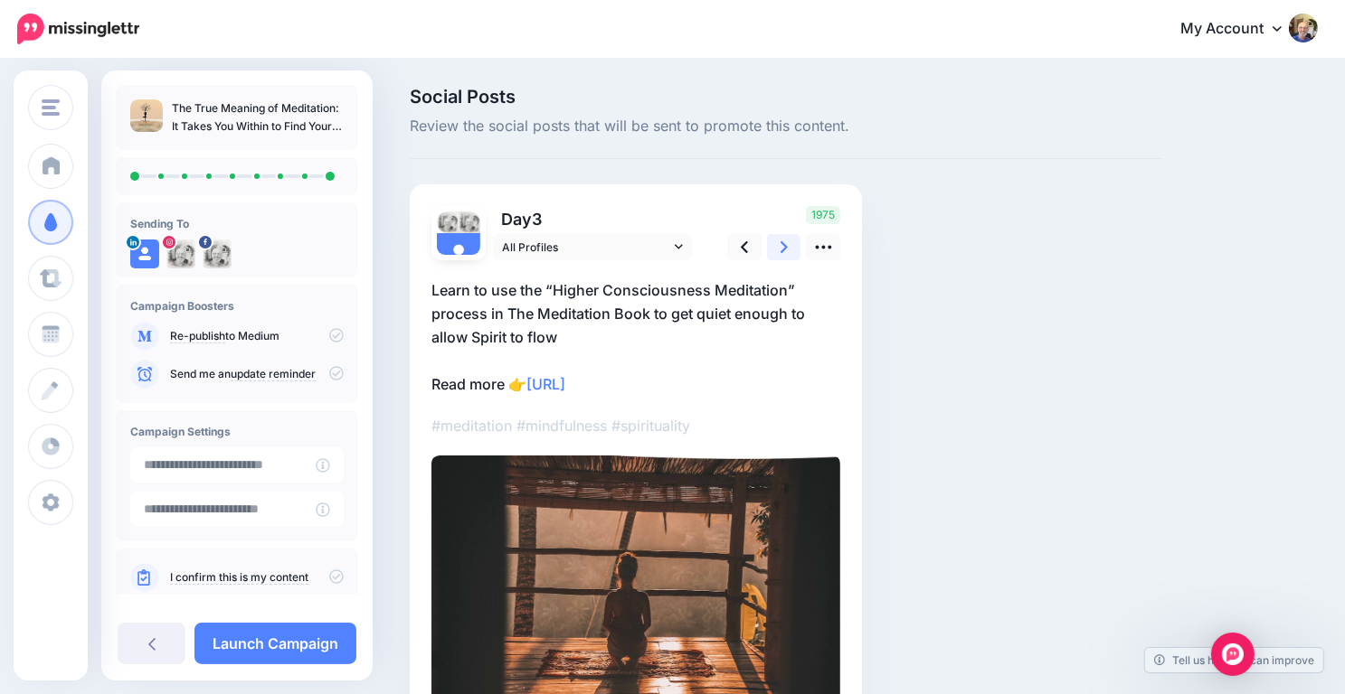
scroll to position [175, 0]
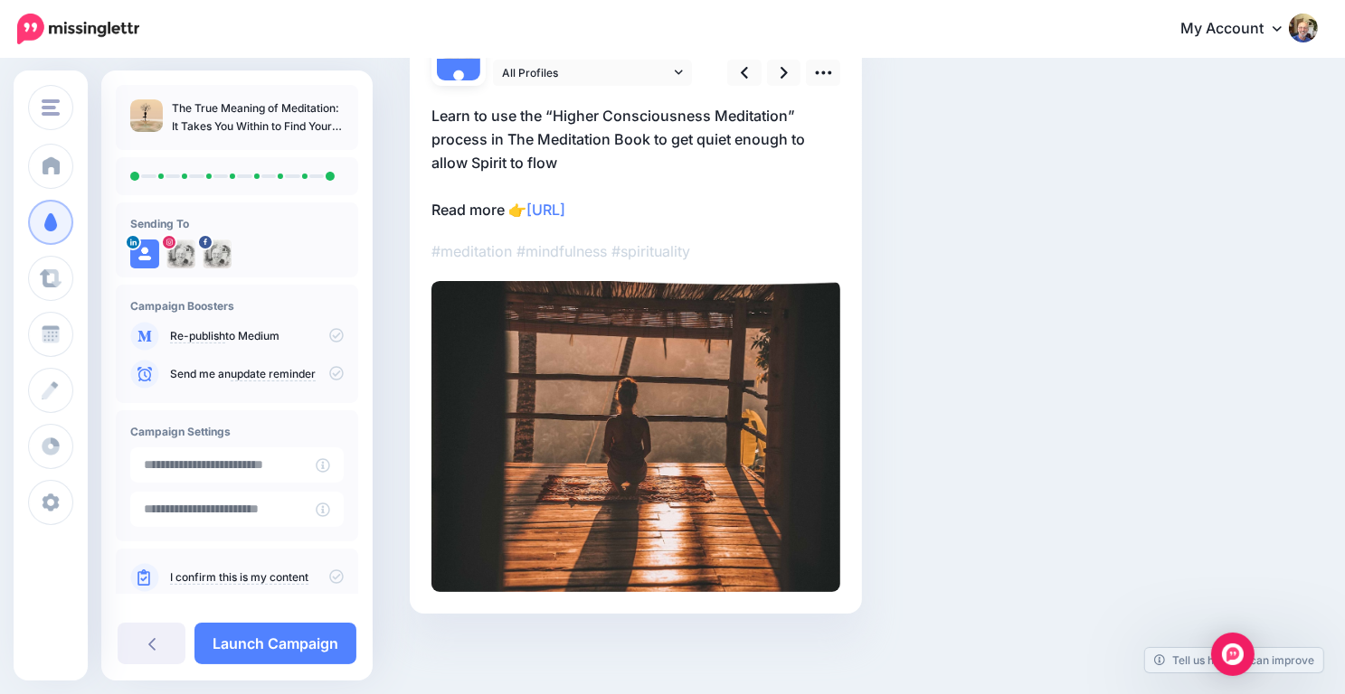
click at [264, 576] on link "I confirm this is my content" at bounding box center [239, 578] width 138 height 14
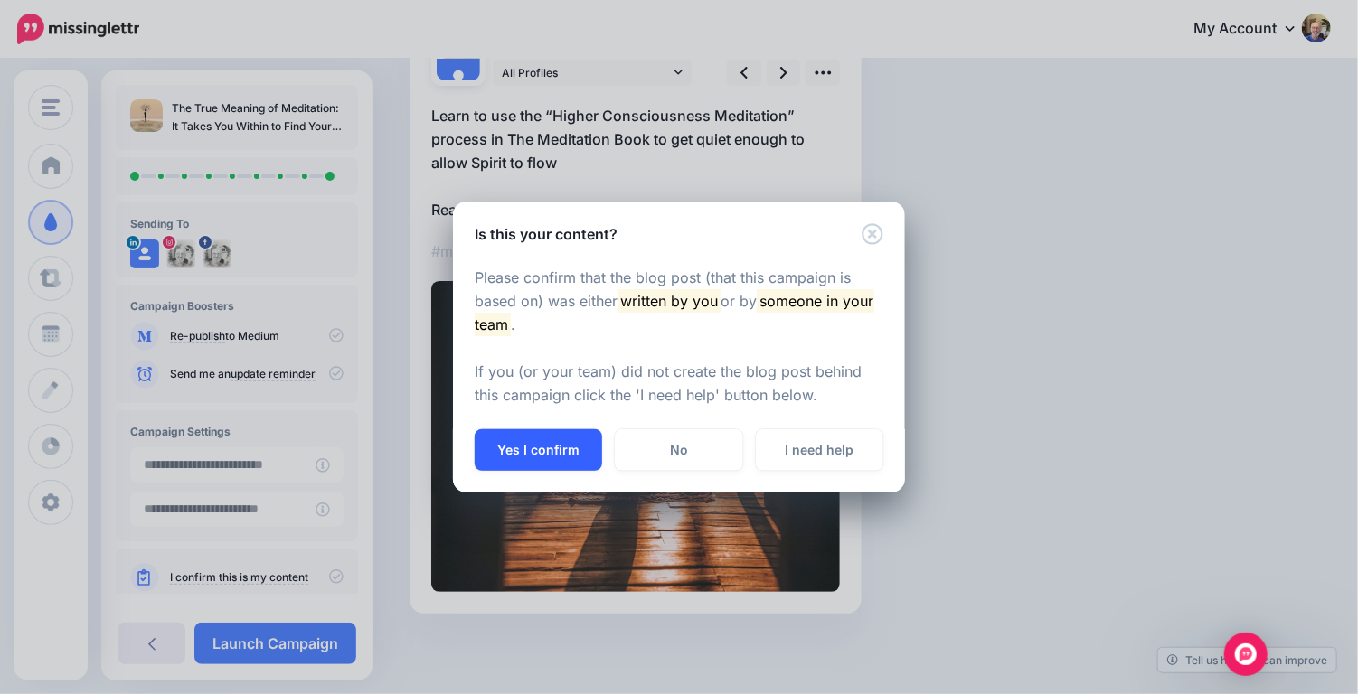
click at [529, 447] on button "Yes I confirm" at bounding box center [538, 451] width 127 height 42
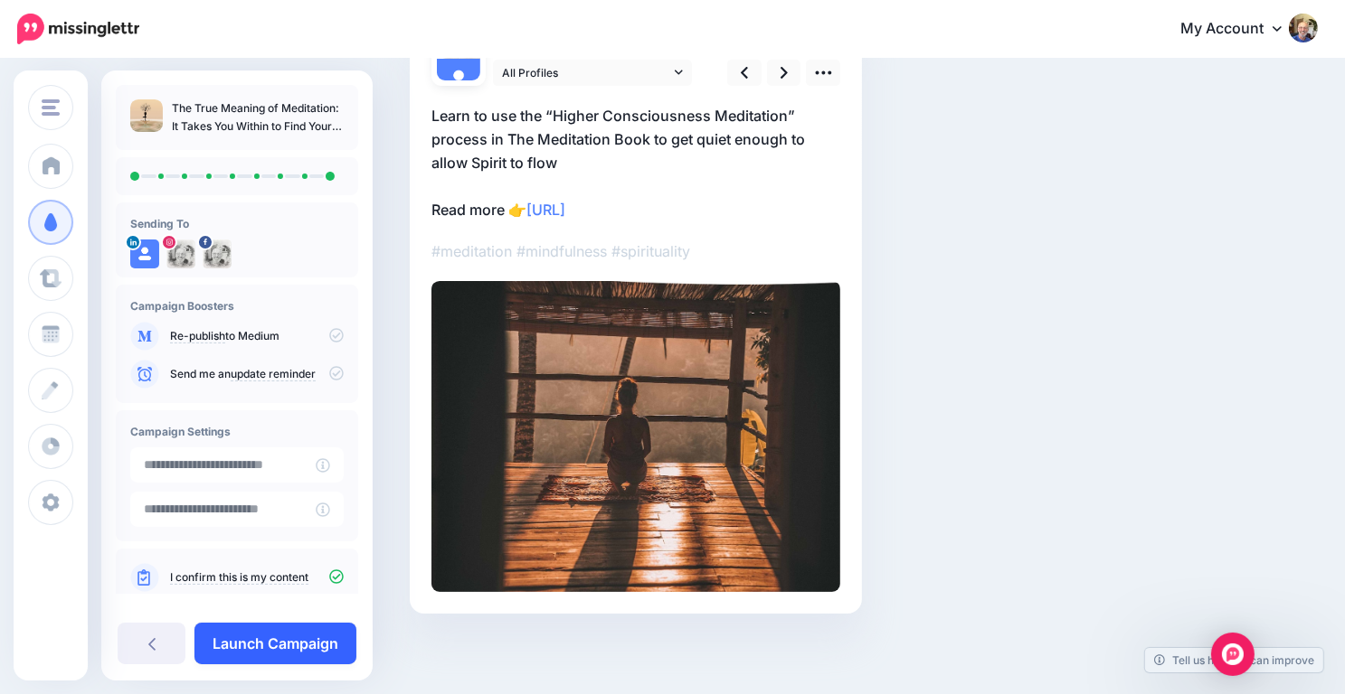
click at [303, 639] on link "Launch Campaign" at bounding box center [275, 644] width 162 height 42
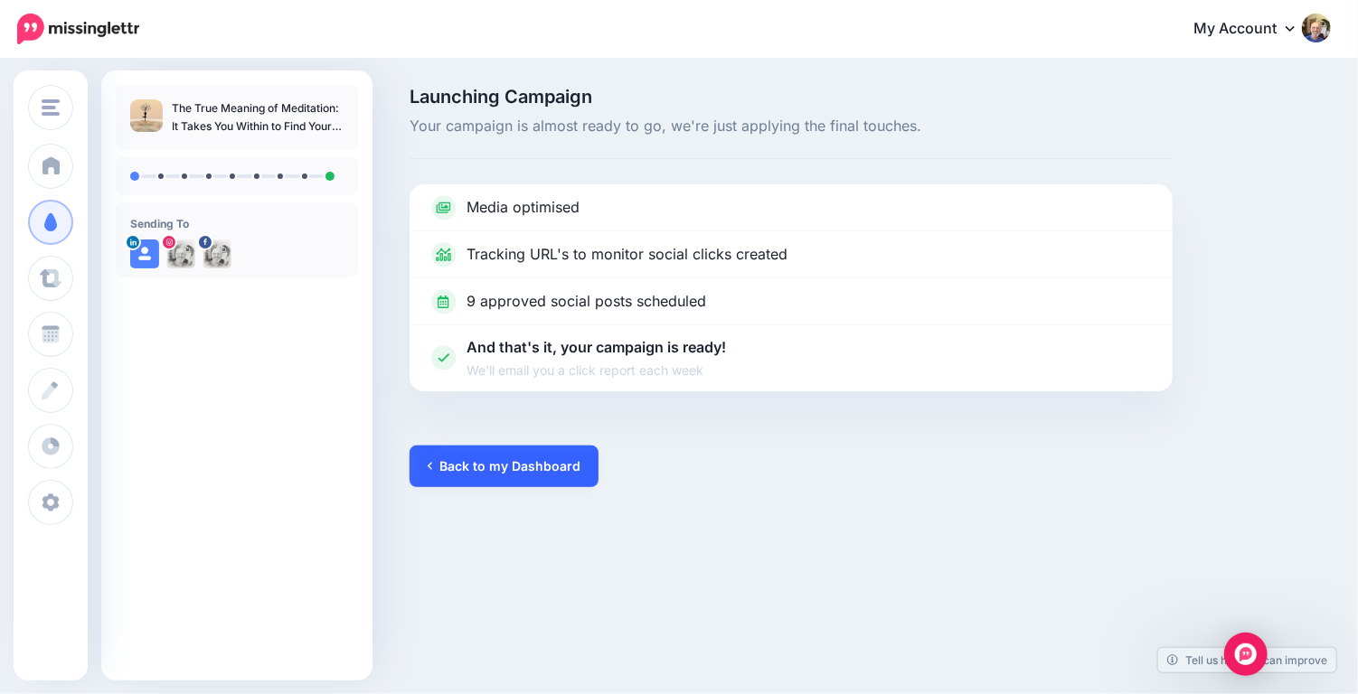
click at [527, 472] on link "Back to my Dashboard" at bounding box center [504, 467] width 189 height 42
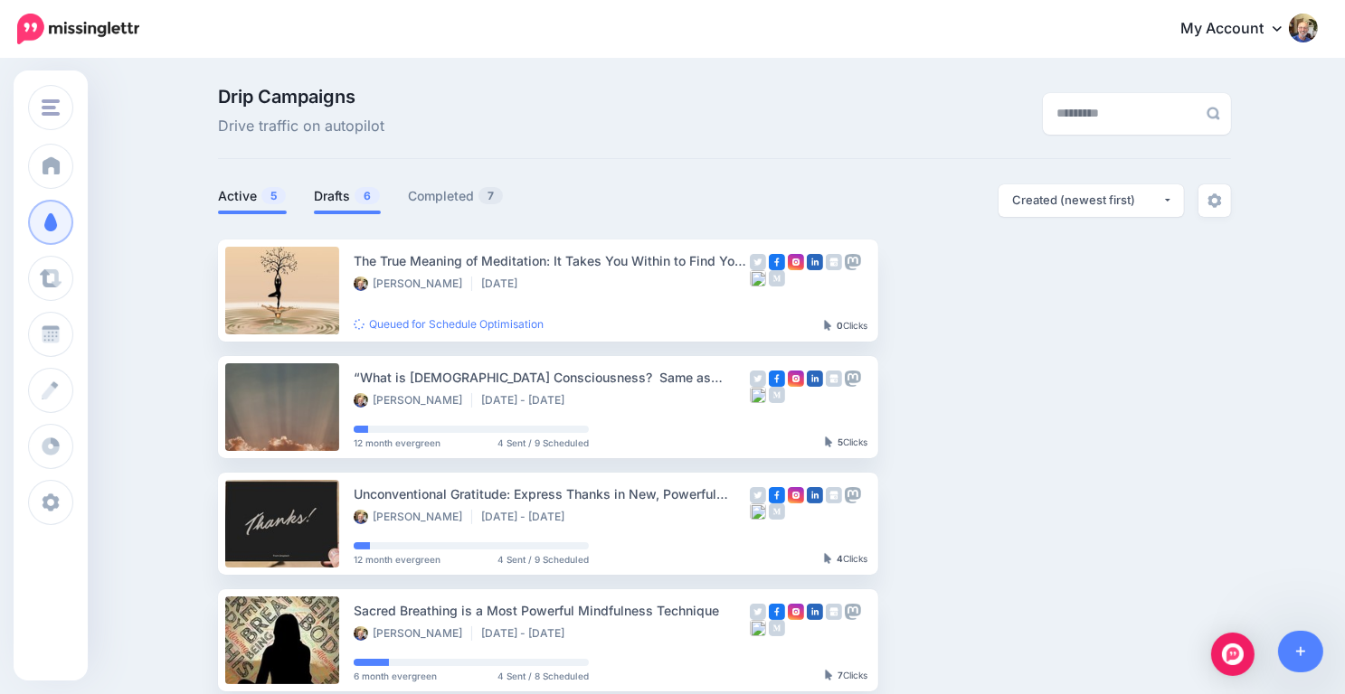
click at [354, 198] on link "Drafts 6" at bounding box center [347, 196] width 67 height 22
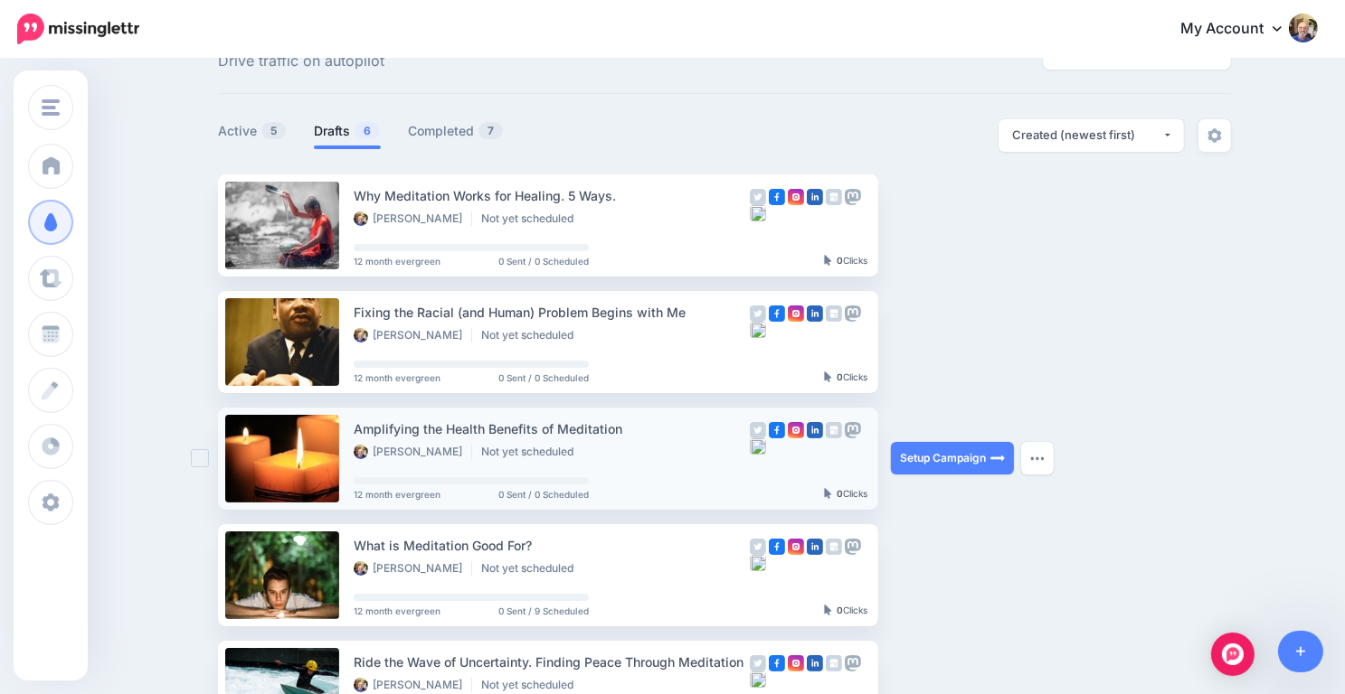
scroll to position [63, 0]
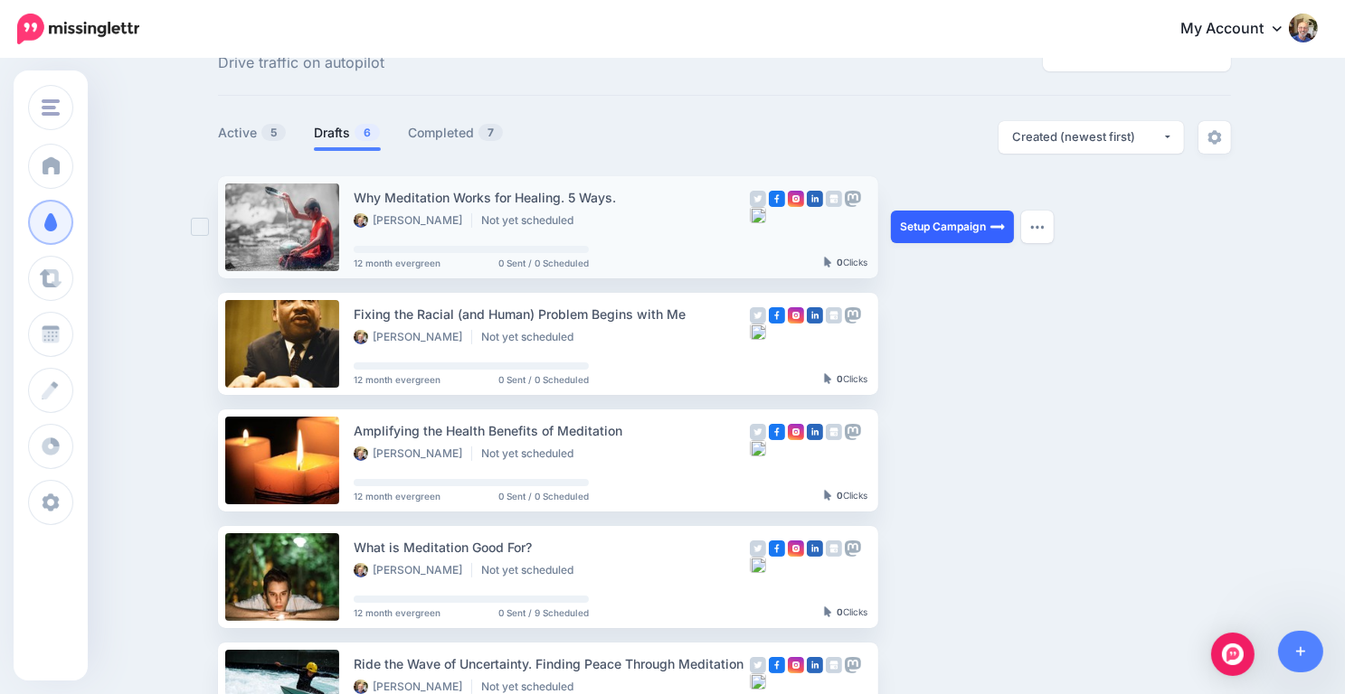
click at [938, 224] on link "Setup Campaign" at bounding box center [952, 227] width 123 height 33
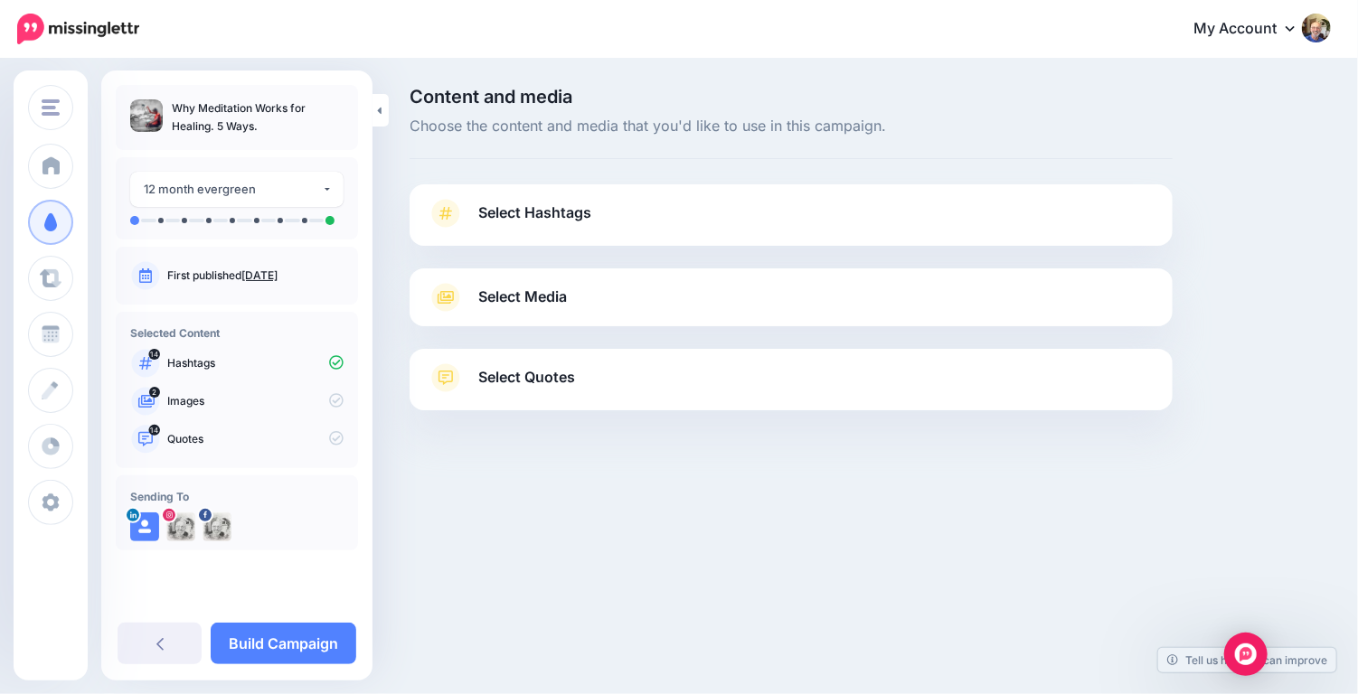
click at [571, 215] on span "Select Hashtags" at bounding box center [534, 213] width 113 height 24
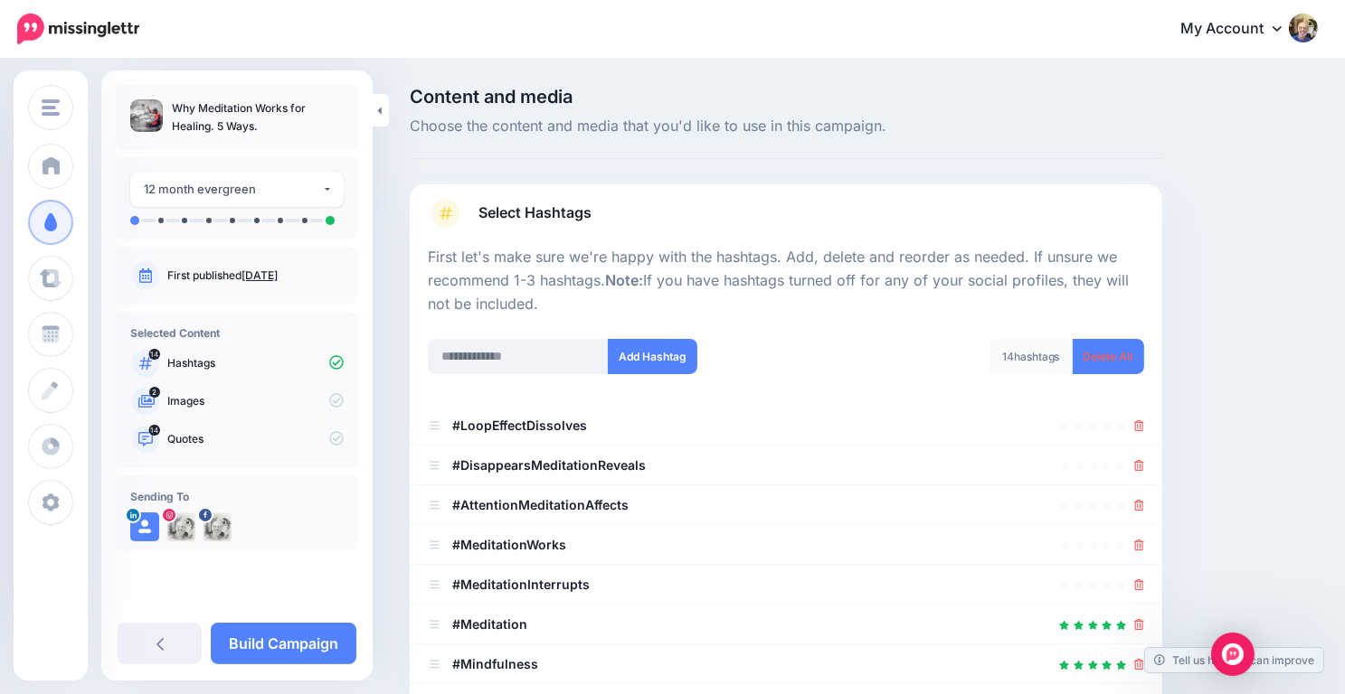
scroll to position [550, 0]
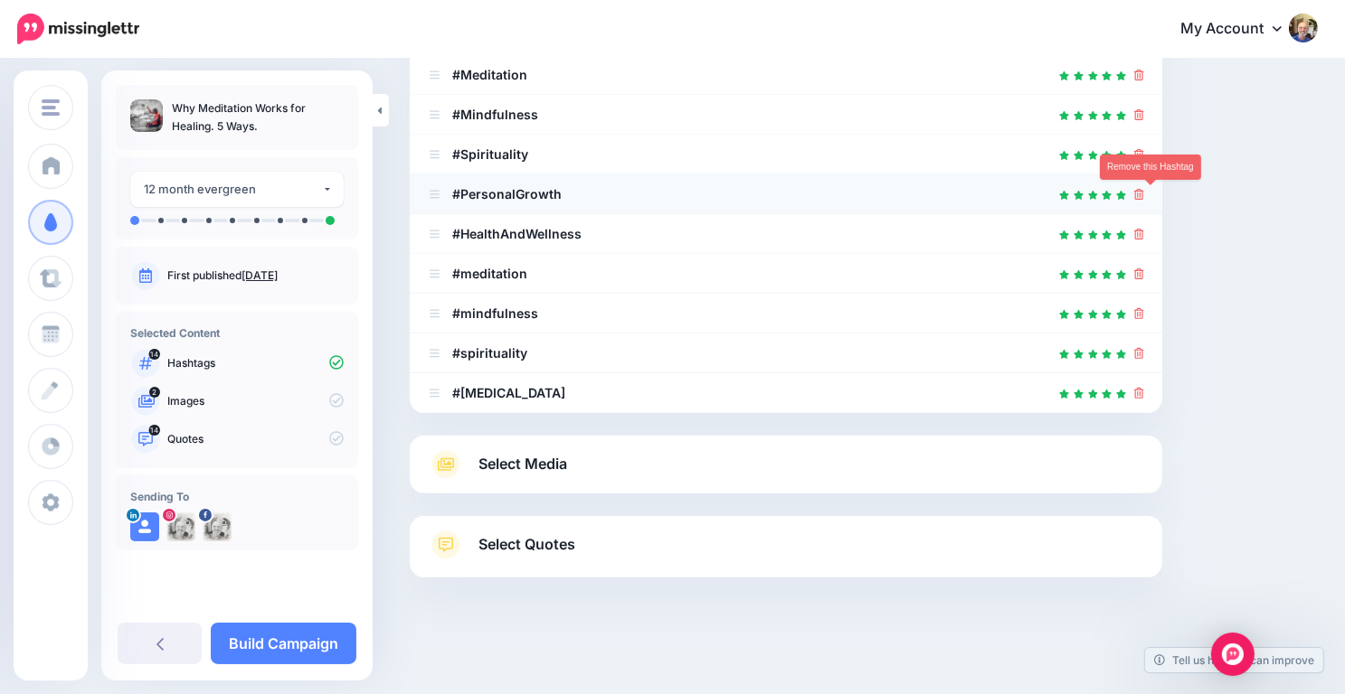
click at [1144, 194] on icon at bounding box center [1139, 194] width 10 height 11
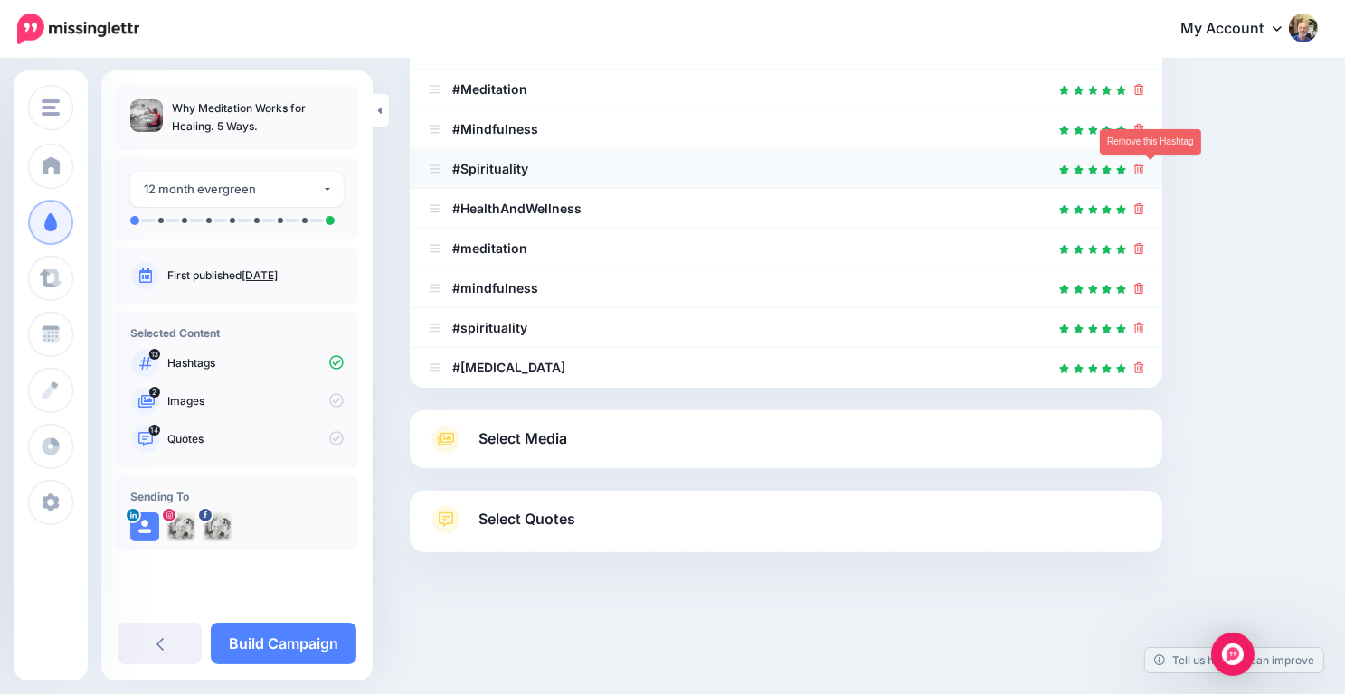
click at [1144, 165] on icon at bounding box center [1139, 169] width 10 height 11
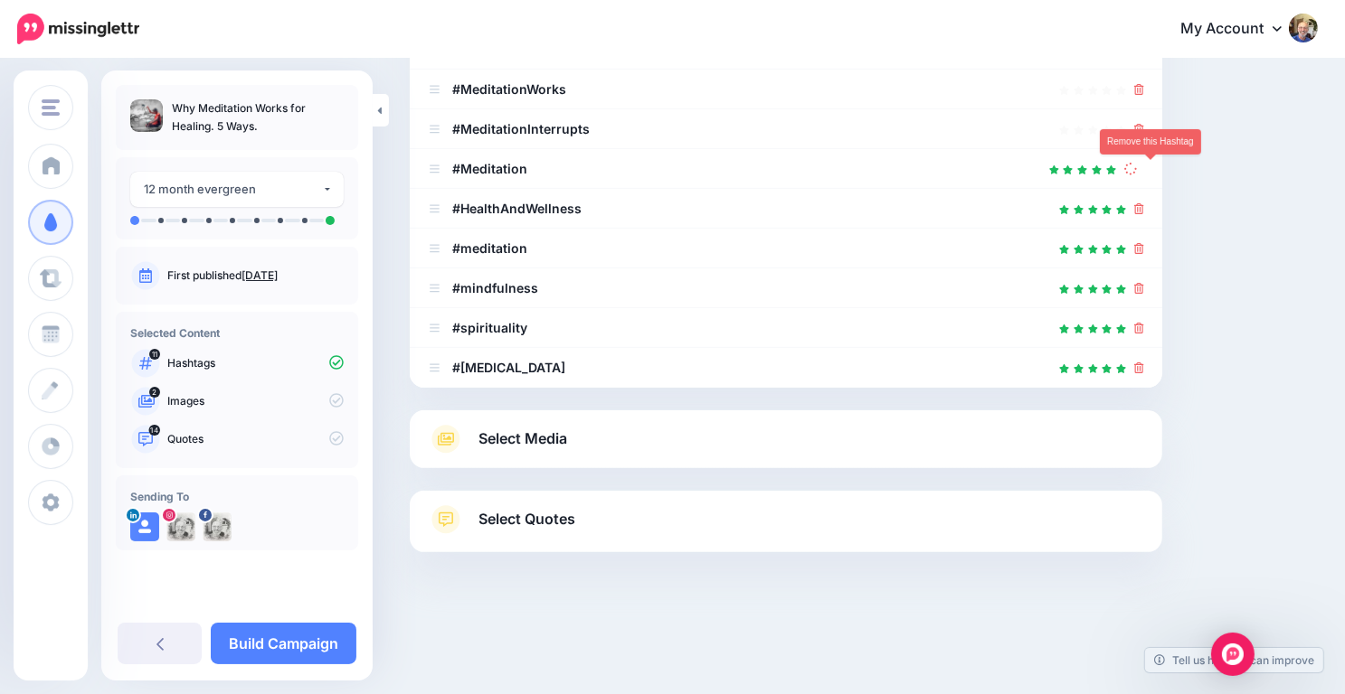
scroll to position [416, 0]
click at [1144, 165] on icon at bounding box center [1139, 169] width 10 height 11
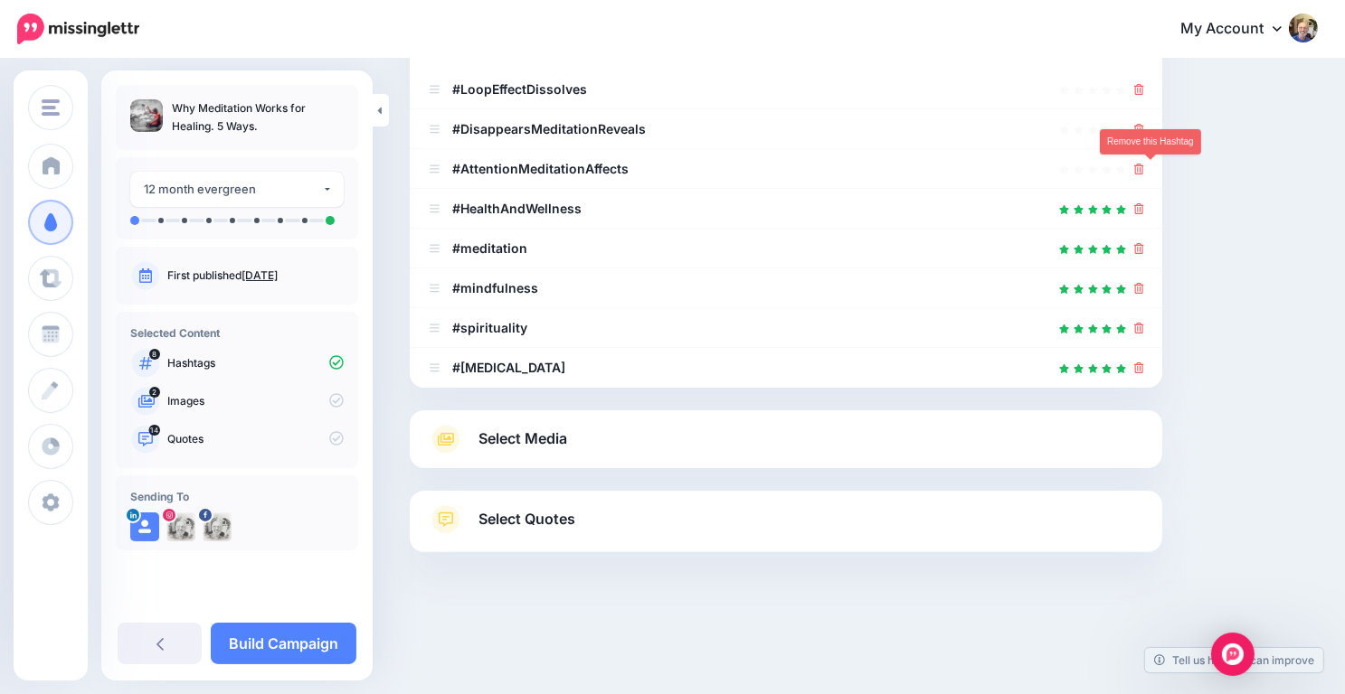
click at [1144, 165] on icon at bounding box center [1139, 169] width 10 height 11
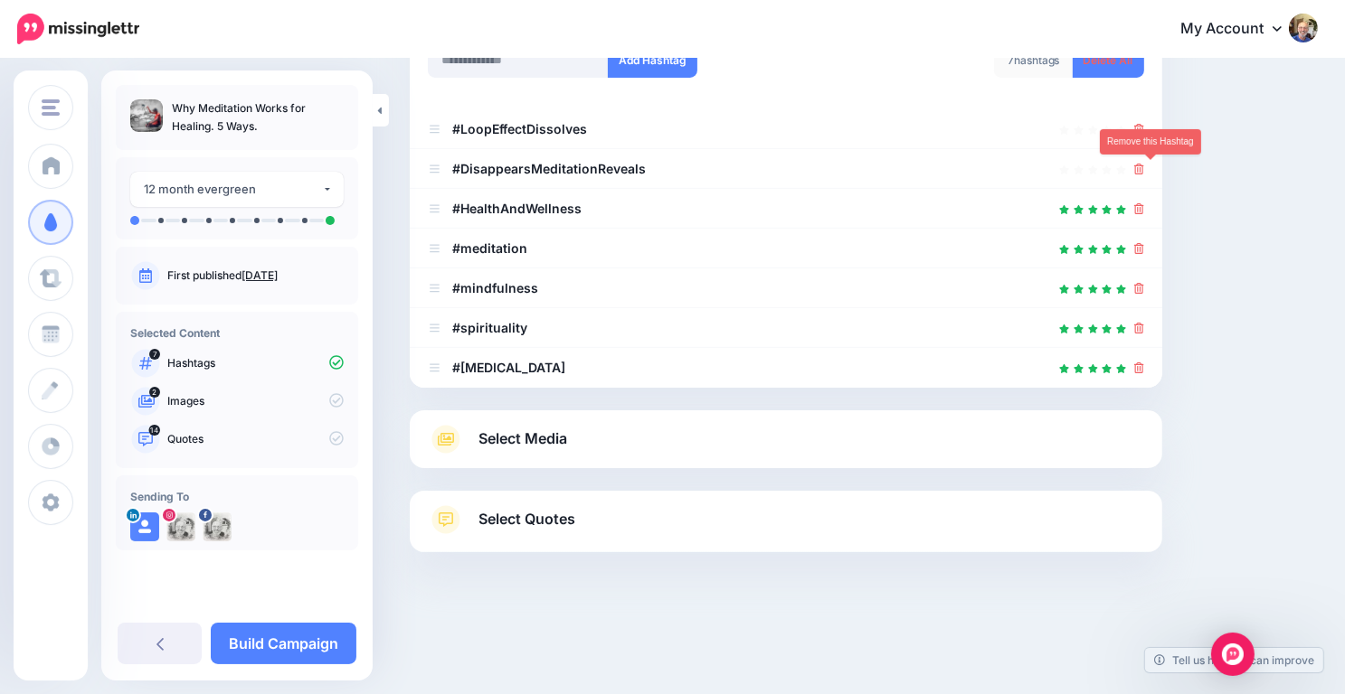
click at [1144, 165] on icon at bounding box center [1139, 169] width 10 height 11
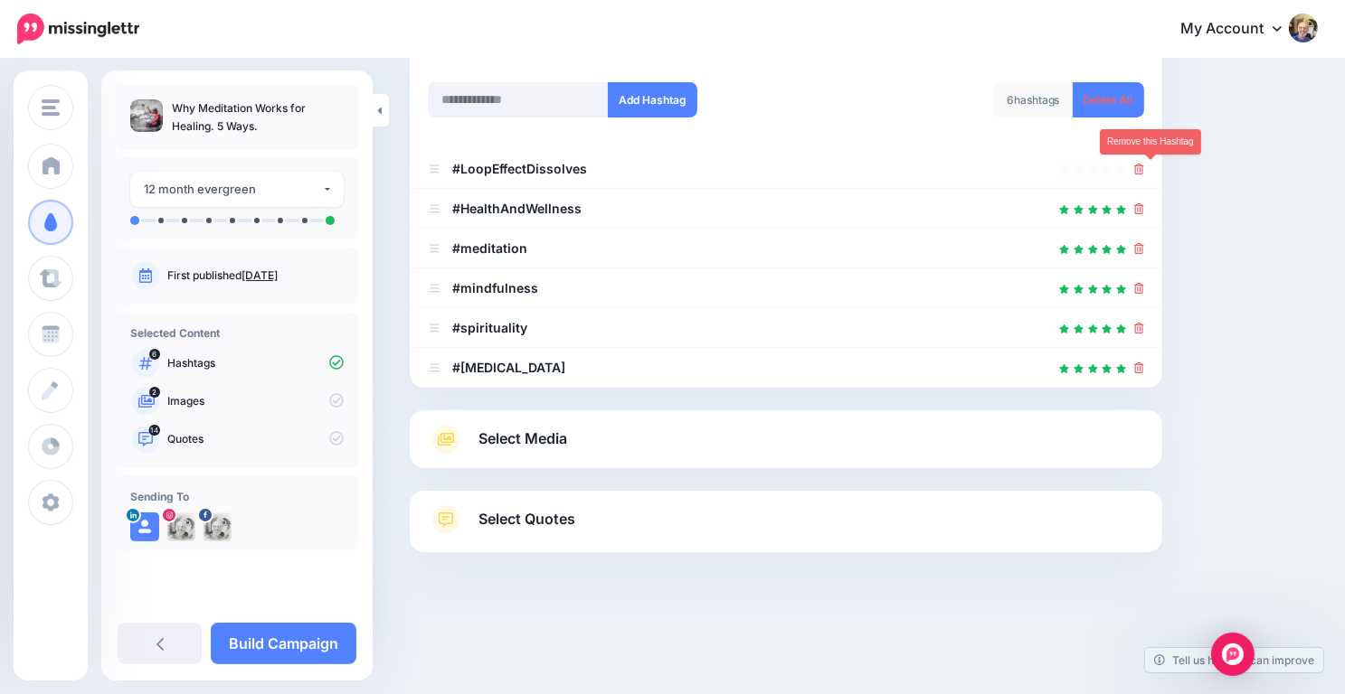
click at [1144, 165] on icon at bounding box center [1139, 169] width 10 height 11
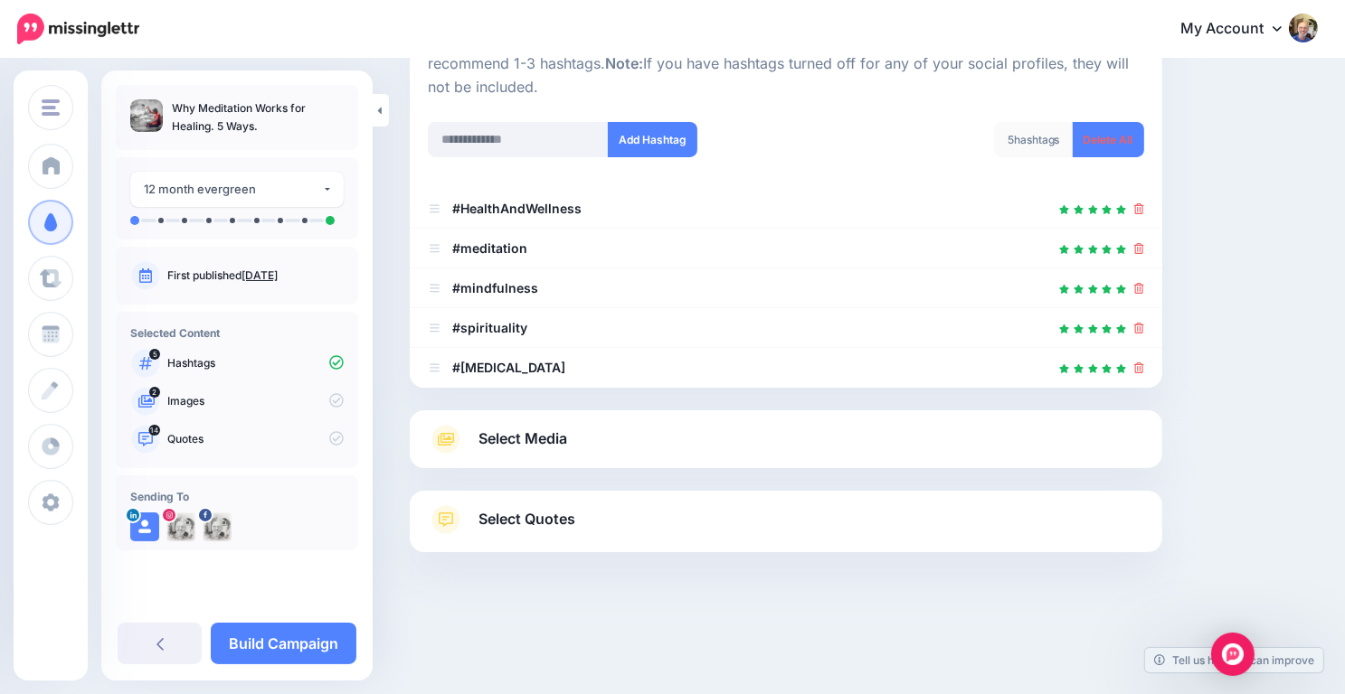
click at [531, 428] on span "Select Media" at bounding box center [522, 439] width 89 height 24
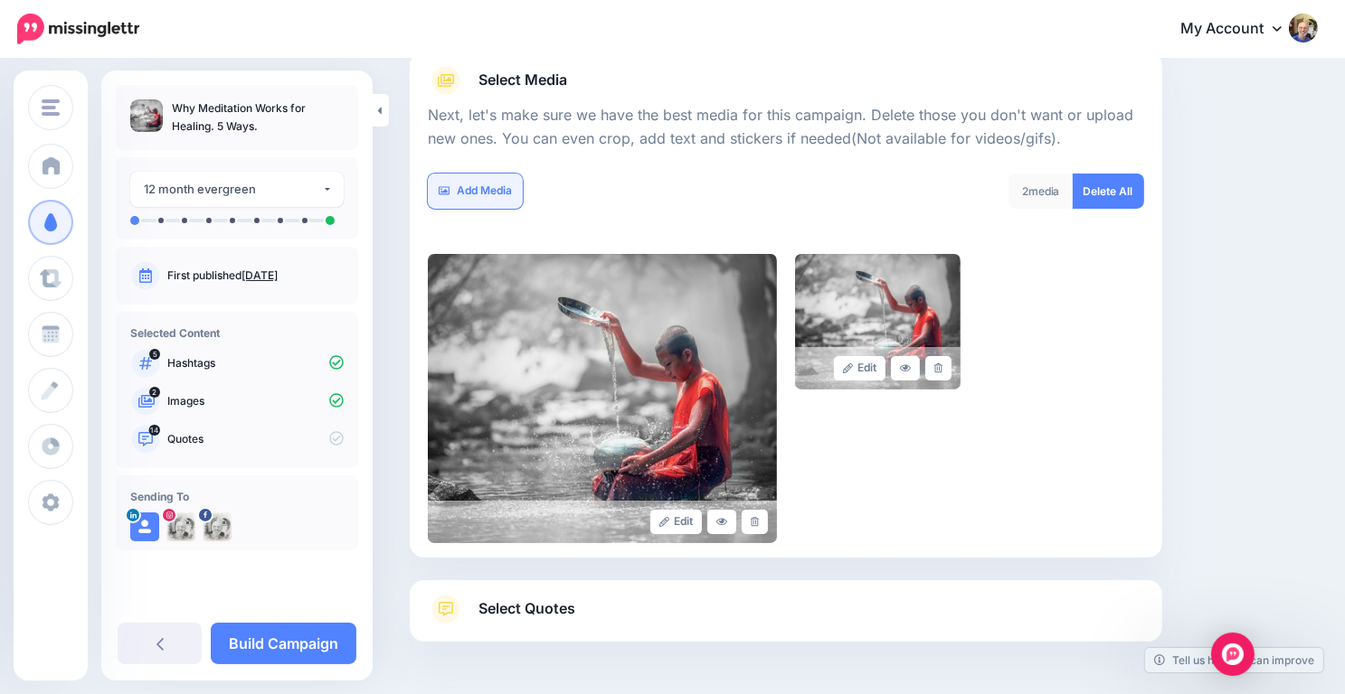
click at [485, 191] on link "Add Media" at bounding box center [475, 191] width 95 height 35
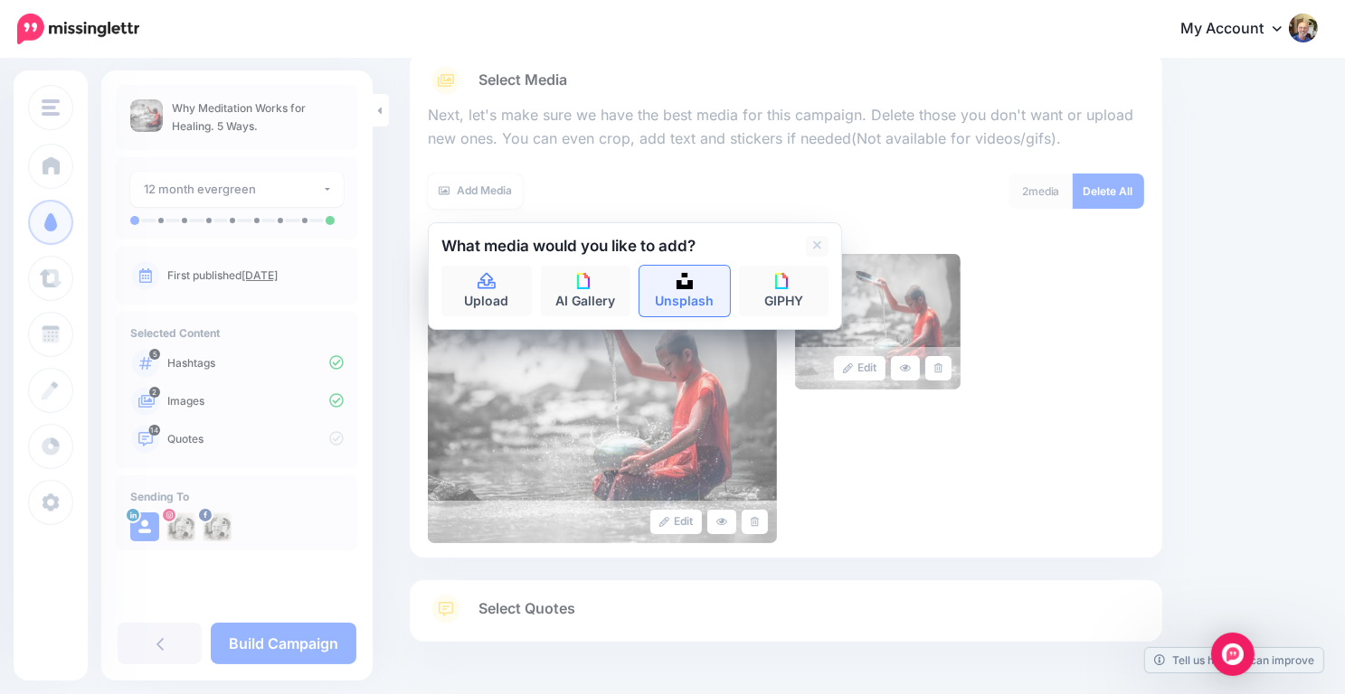
click at [695, 280] on link "Unsplash" at bounding box center [684, 291] width 90 height 51
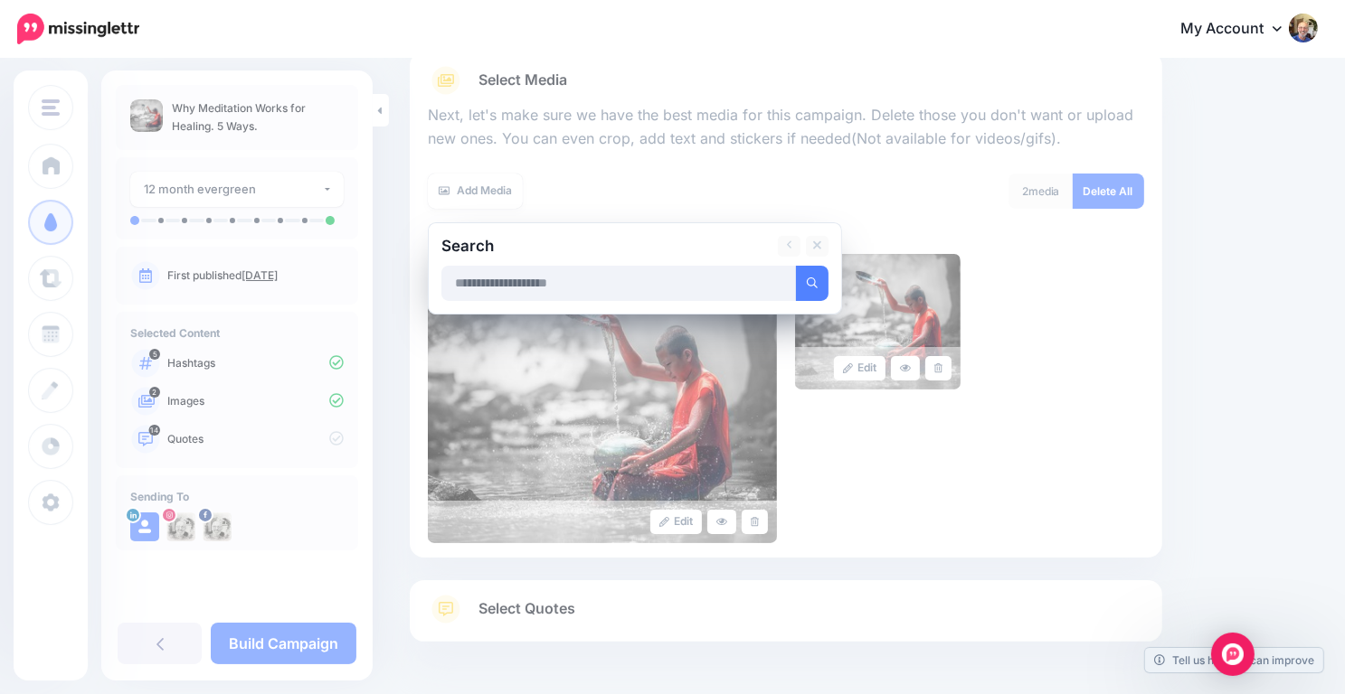
click at [682, 285] on input "text" at bounding box center [618, 283] width 355 height 35
type input "**********"
click at [796, 266] on button "submit" at bounding box center [812, 283] width 33 height 35
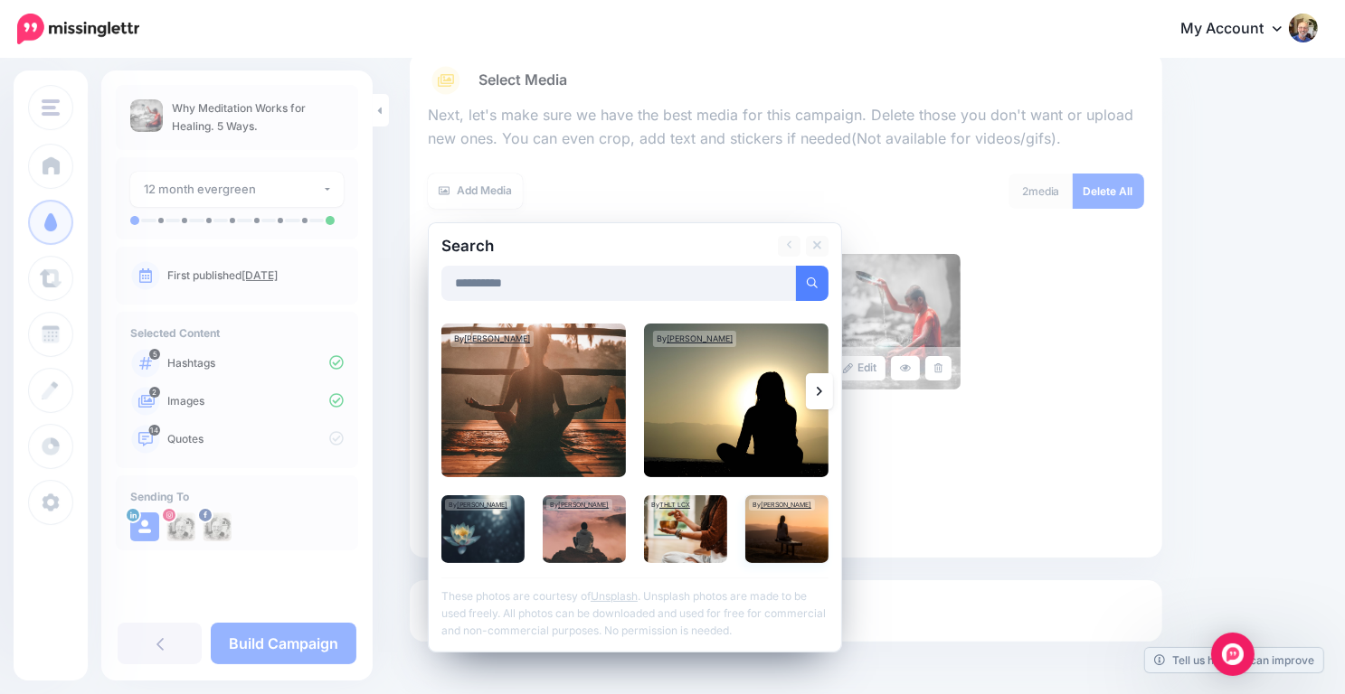
click at [794, 513] on img at bounding box center [786, 530] width 83 height 68
click at [785, 276] on link "Add Media" at bounding box center [789, 283] width 77 height 35
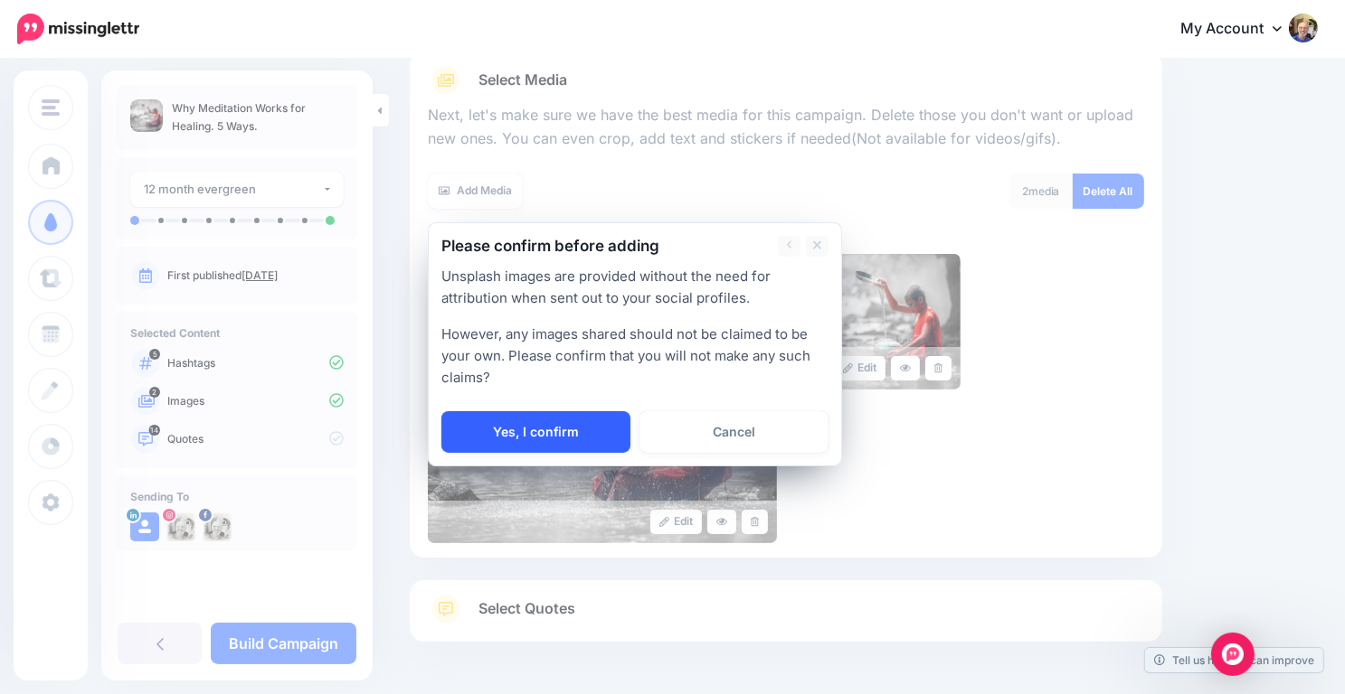
click at [569, 422] on link "Yes, I confirm" at bounding box center [535, 432] width 189 height 42
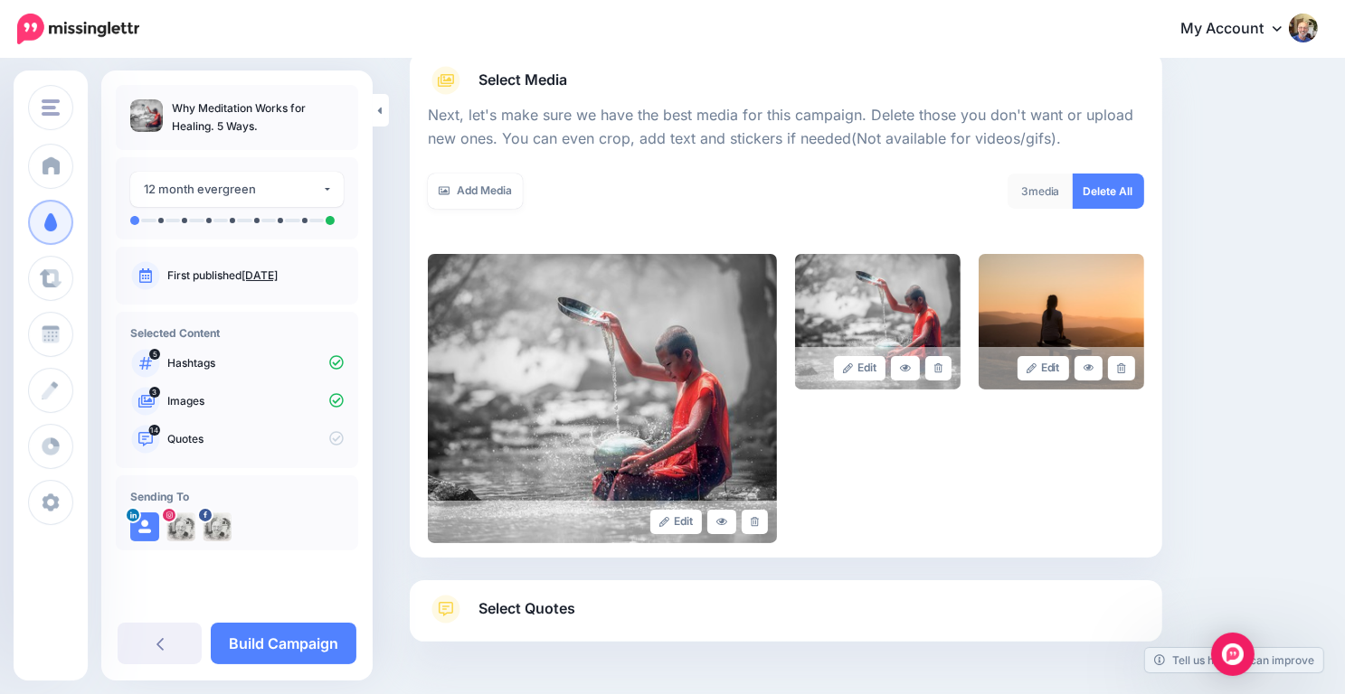
scroll to position [307, 0]
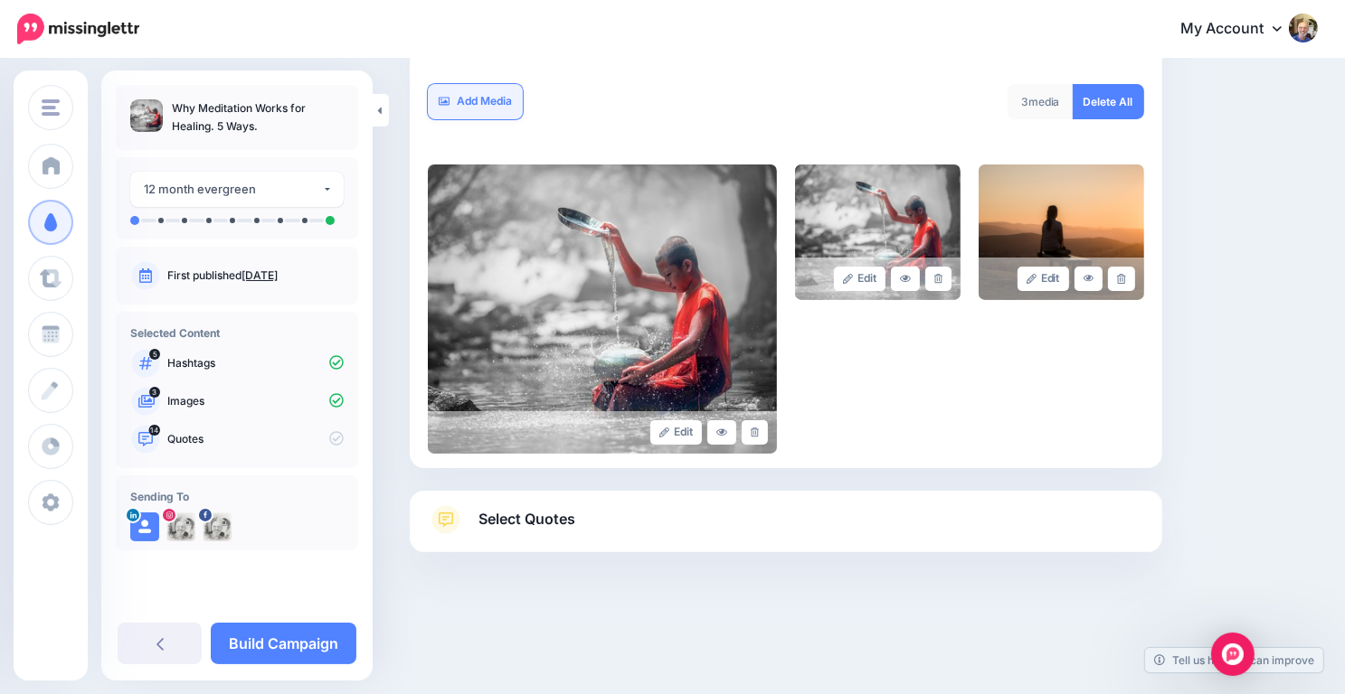
click at [477, 100] on link "Add Media" at bounding box center [475, 101] width 95 height 35
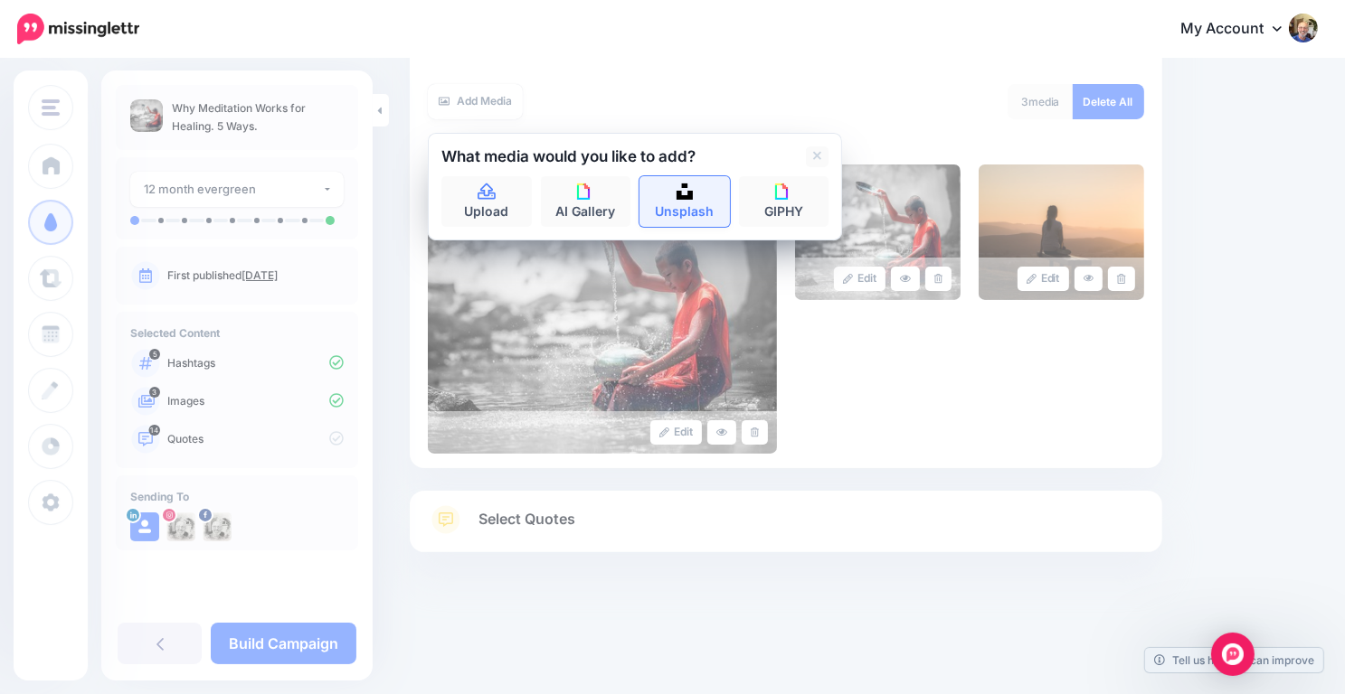
click at [676, 184] on img at bounding box center [684, 192] width 16 height 16
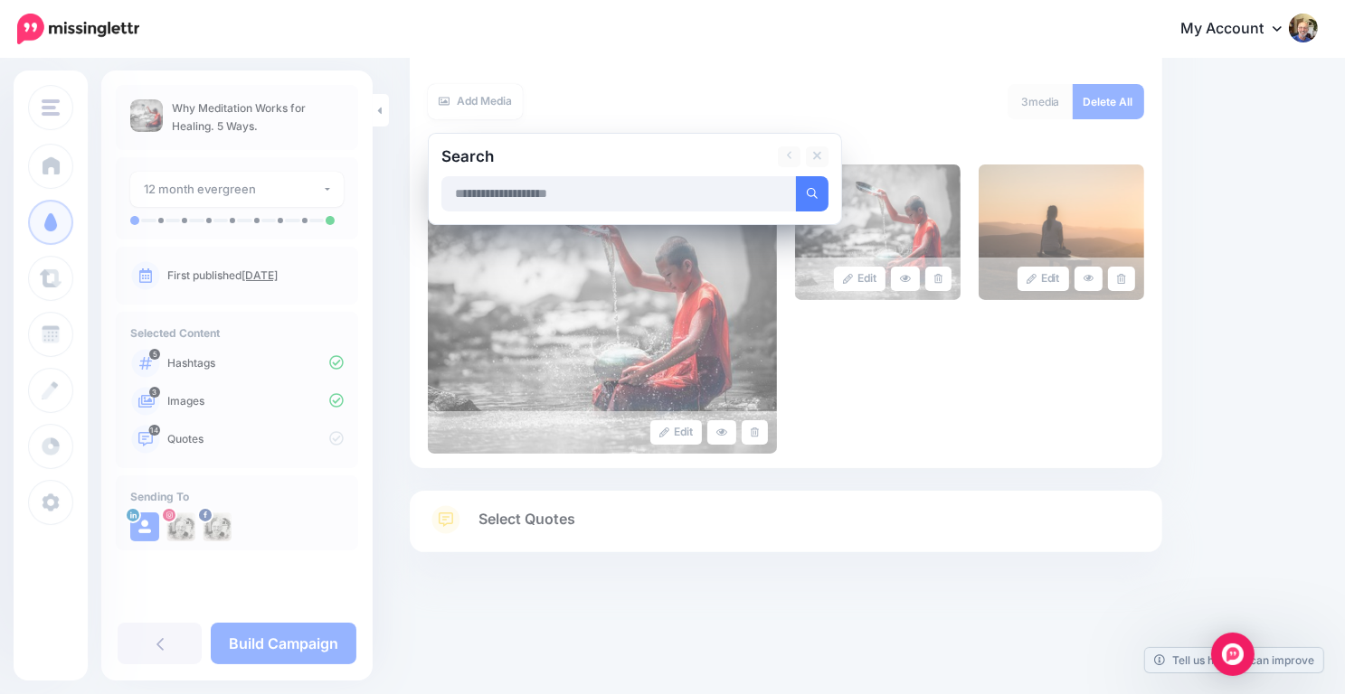
click at [455, 198] on input "text" at bounding box center [618, 193] width 355 height 35
type input "**********"
click at [796, 176] on button "submit" at bounding box center [812, 193] width 33 height 35
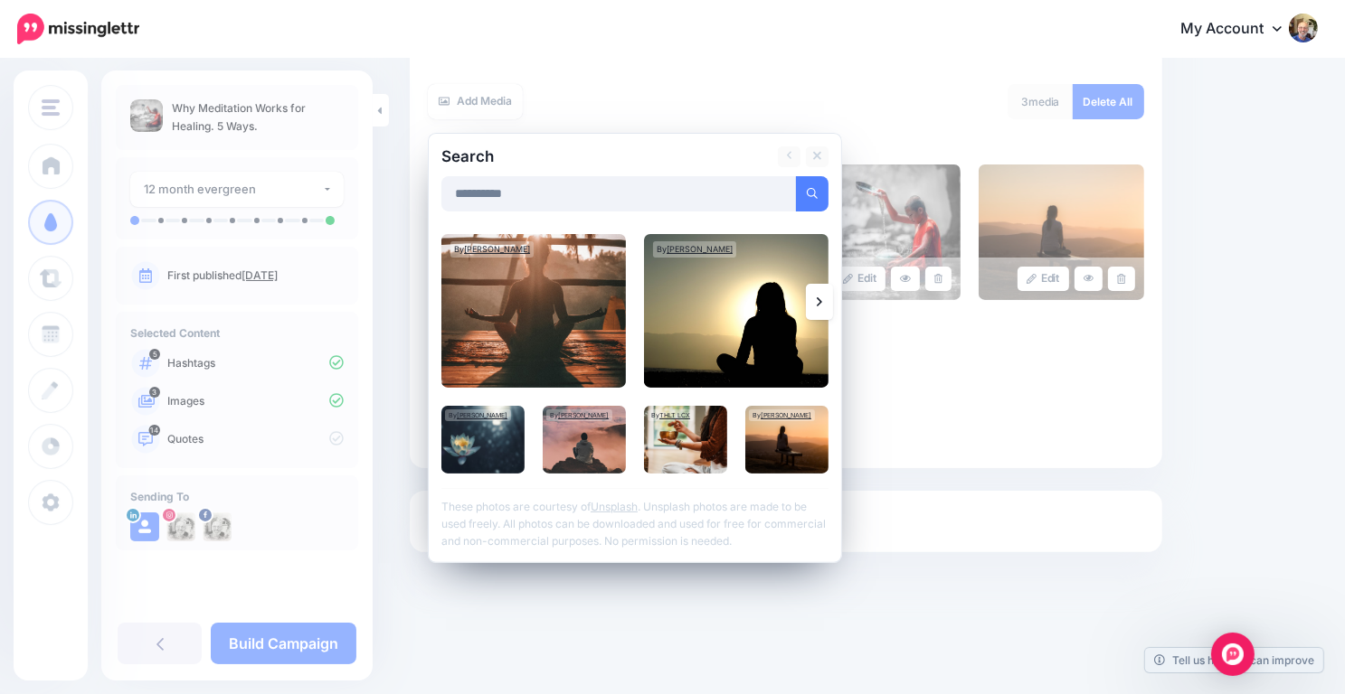
click at [817, 299] on icon at bounding box center [819, 302] width 5 height 14
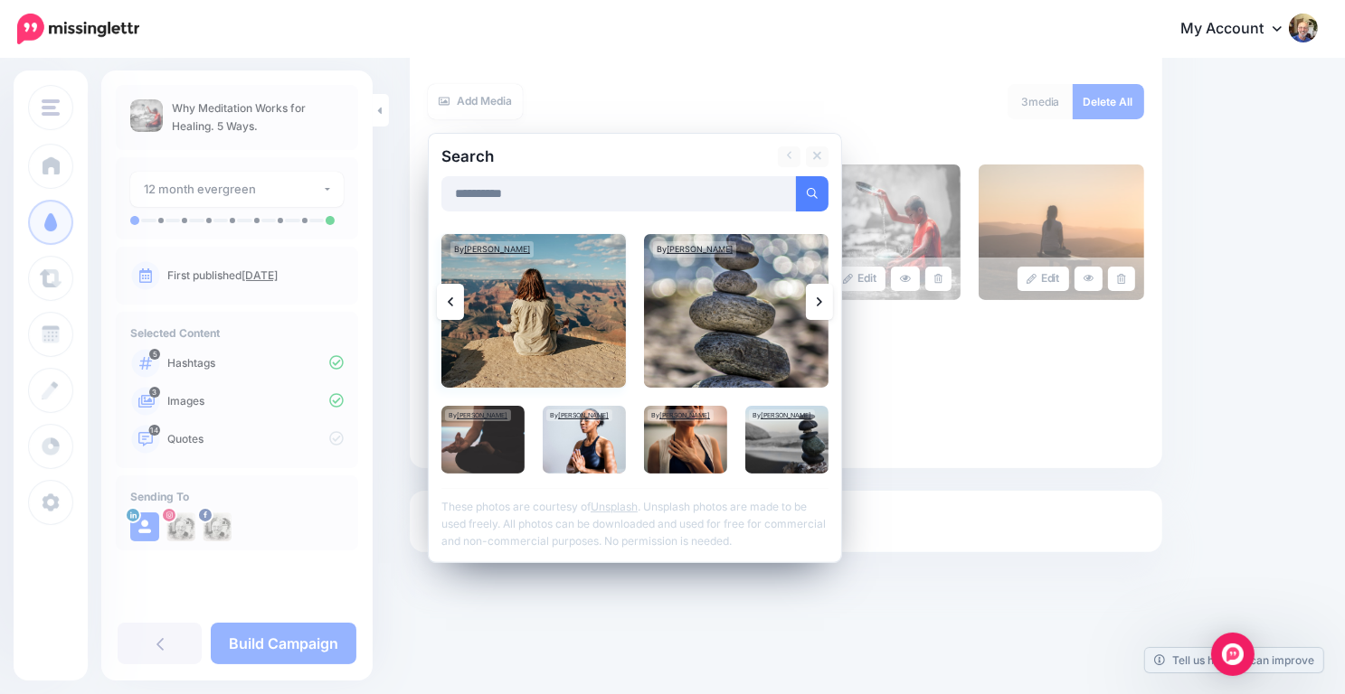
click at [550, 282] on img at bounding box center [533, 311] width 184 height 154
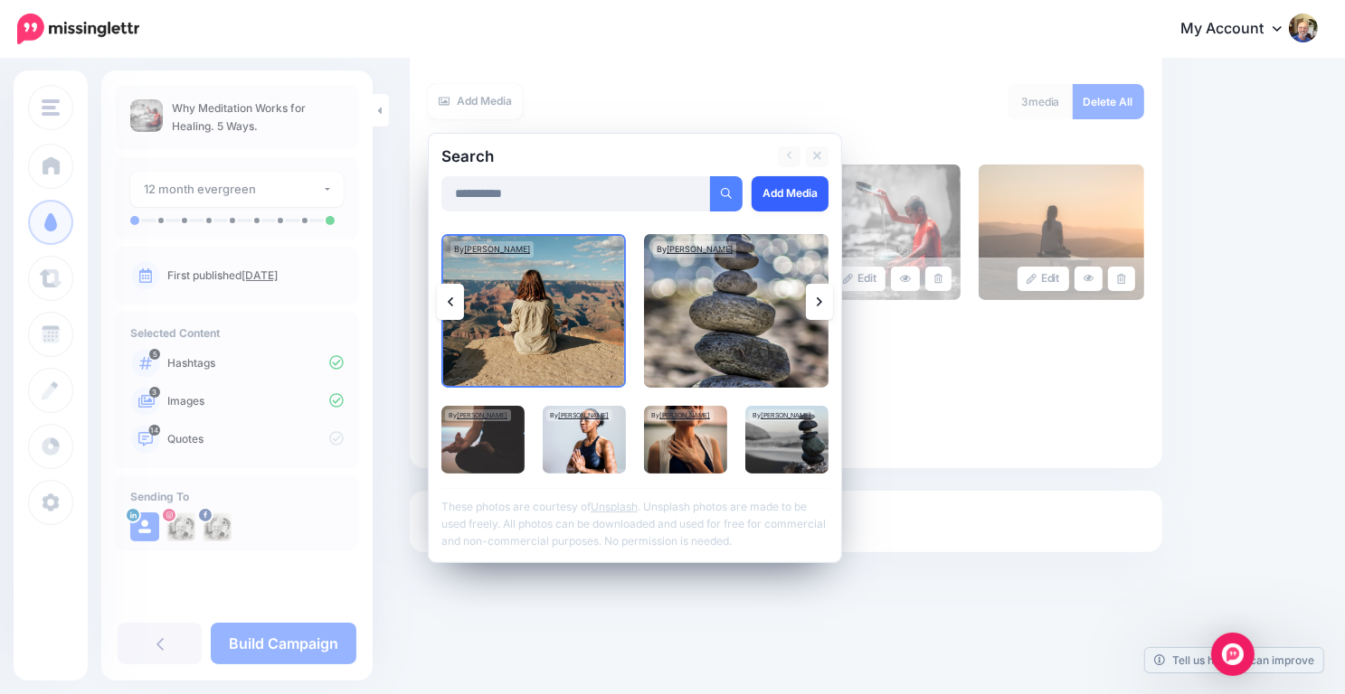
click at [778, 193] on link "Add Media" at bounding box center [789, 193] width 77 height 35
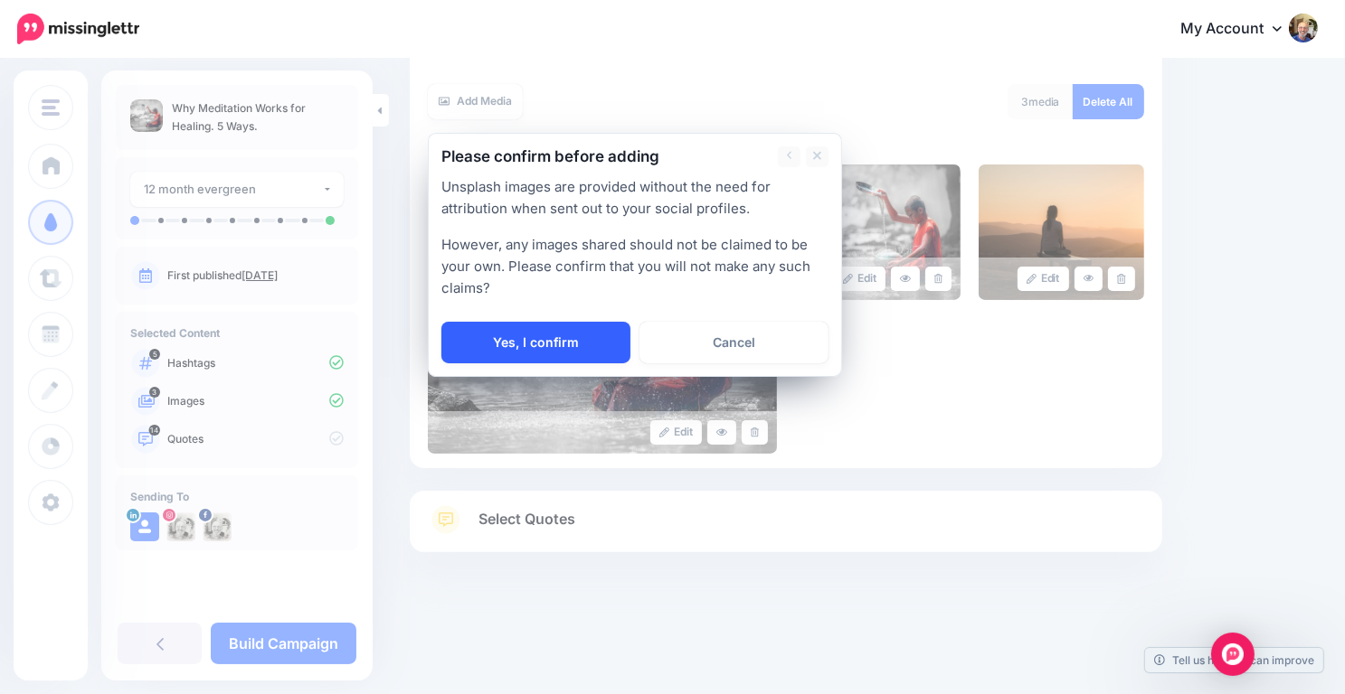
click at [556, 332] on link "Yes, I confirm" at bounding box center [535, 343] width 189 height 42
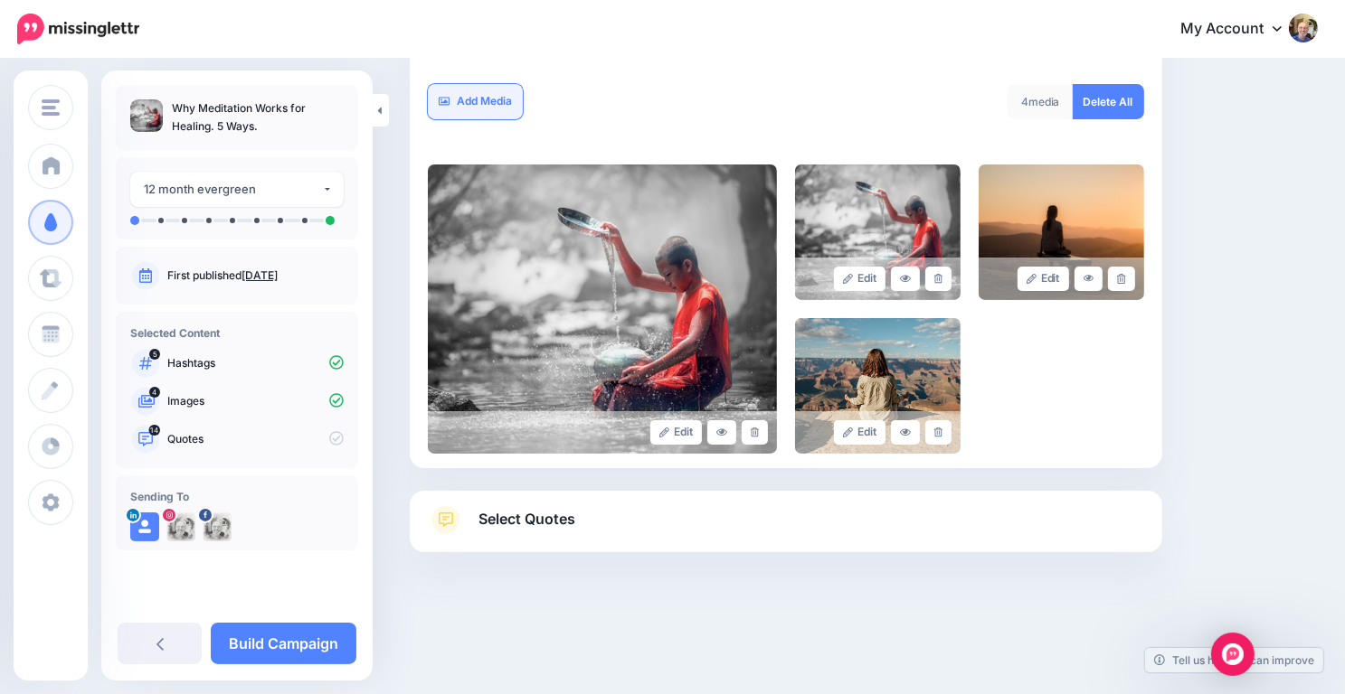
click at [486, 97] on link "Add Media" at bounding box center [475, 101] width 95 height 35
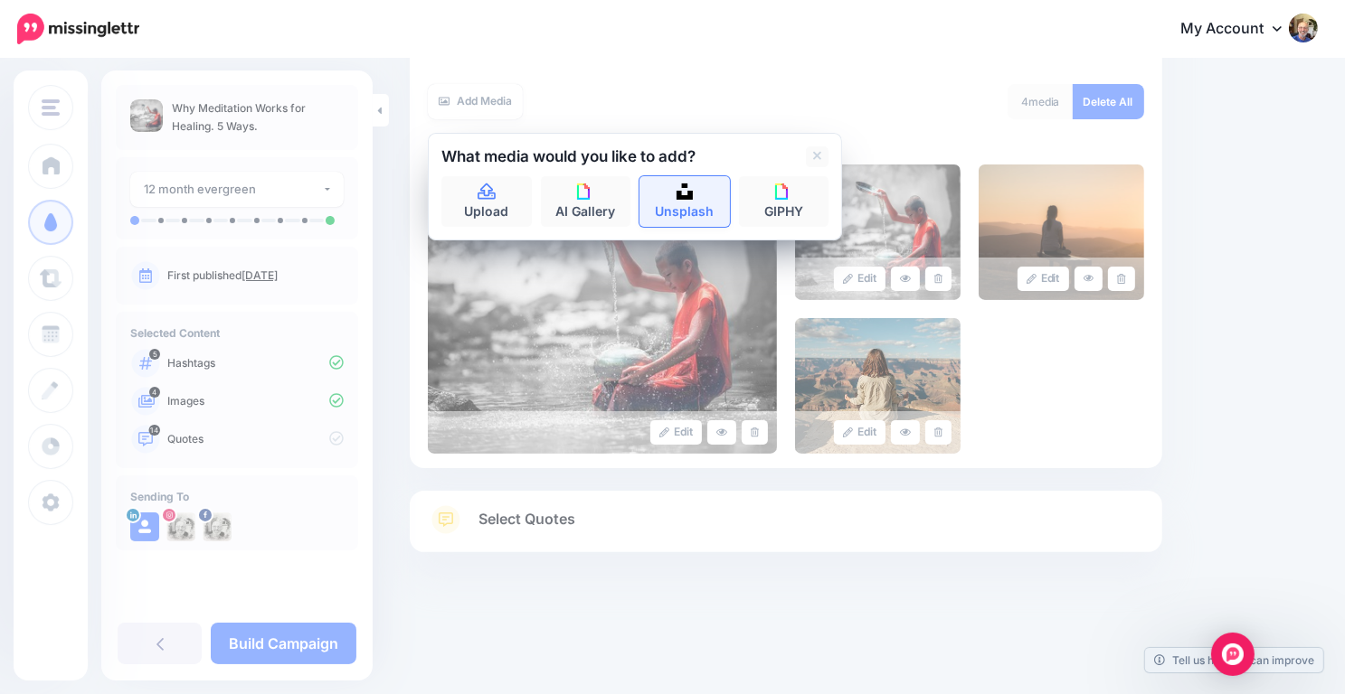
click at [689, 191] on img at bounding box center [684, 192] width 16 height 16
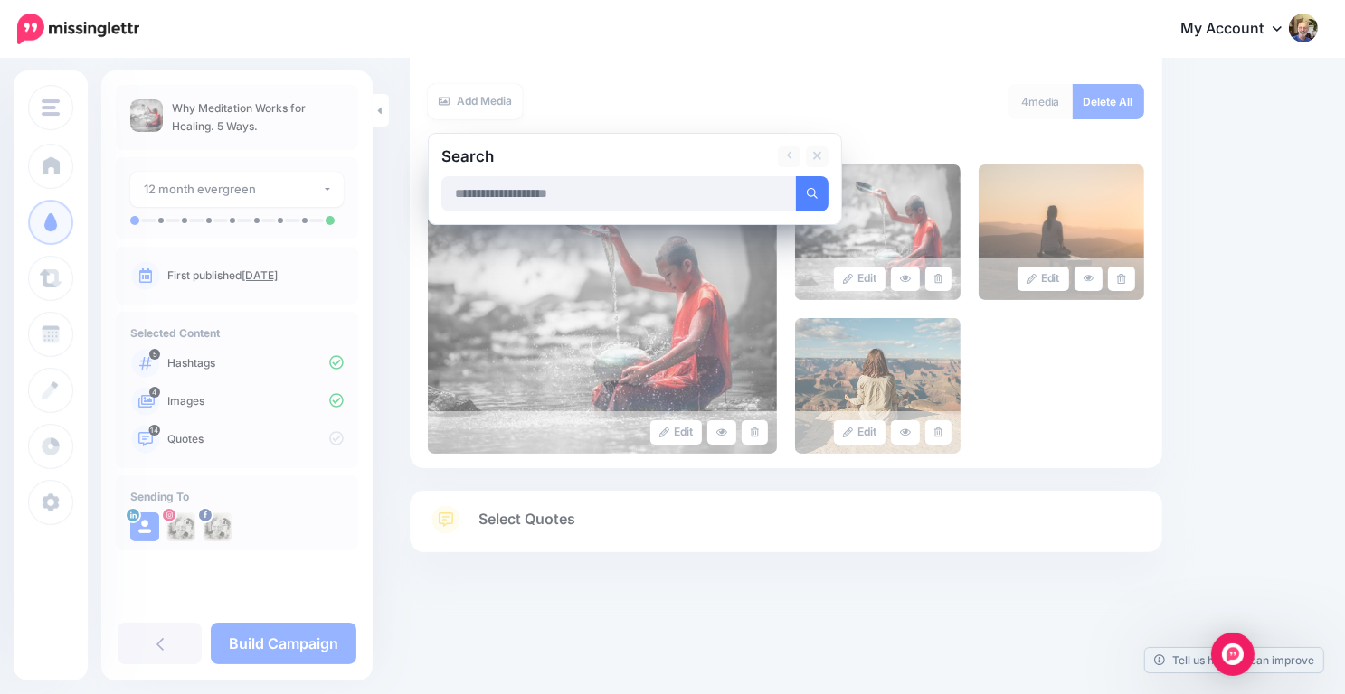
click at [496, 194] on input "text" at bounding box center [618, 193] width 355 height 35
type input "**********"
click at [796, 176] on button "submit" at bounding box center [812, 193] width 33 height 35
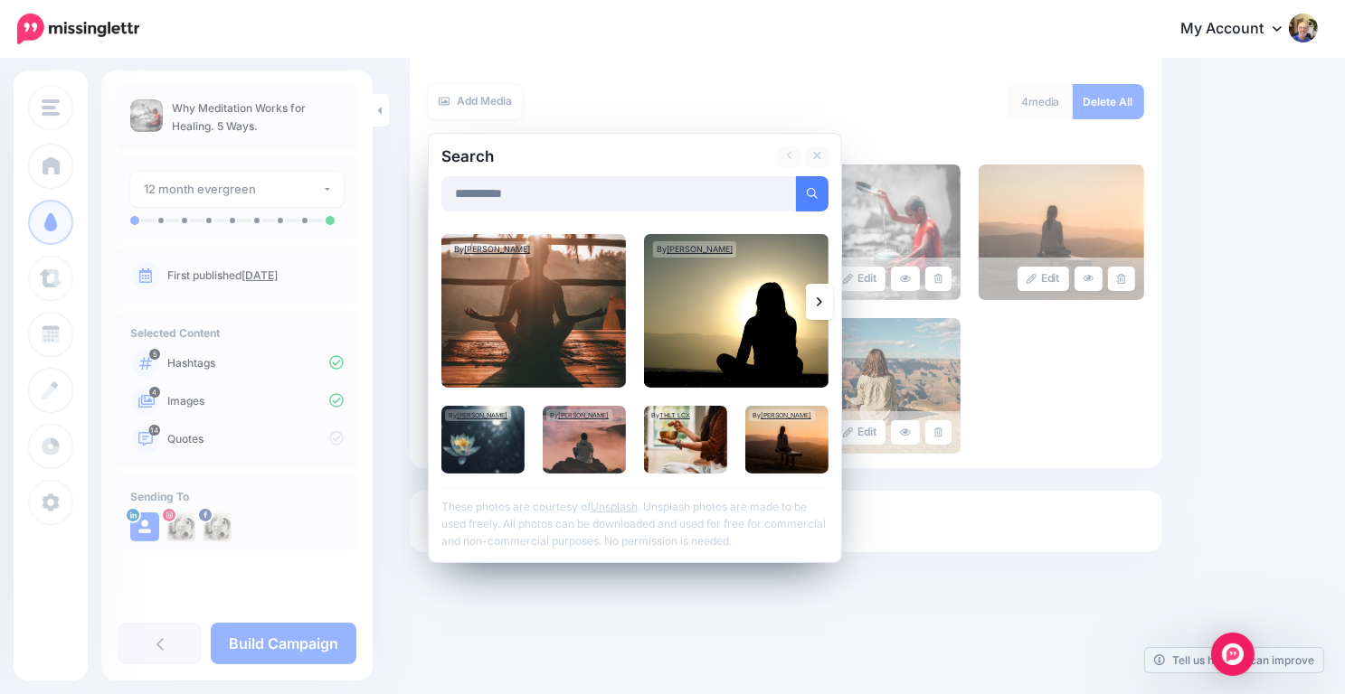
click at [814, 300] on link at bounding box center [819, 302] width 27 height 36
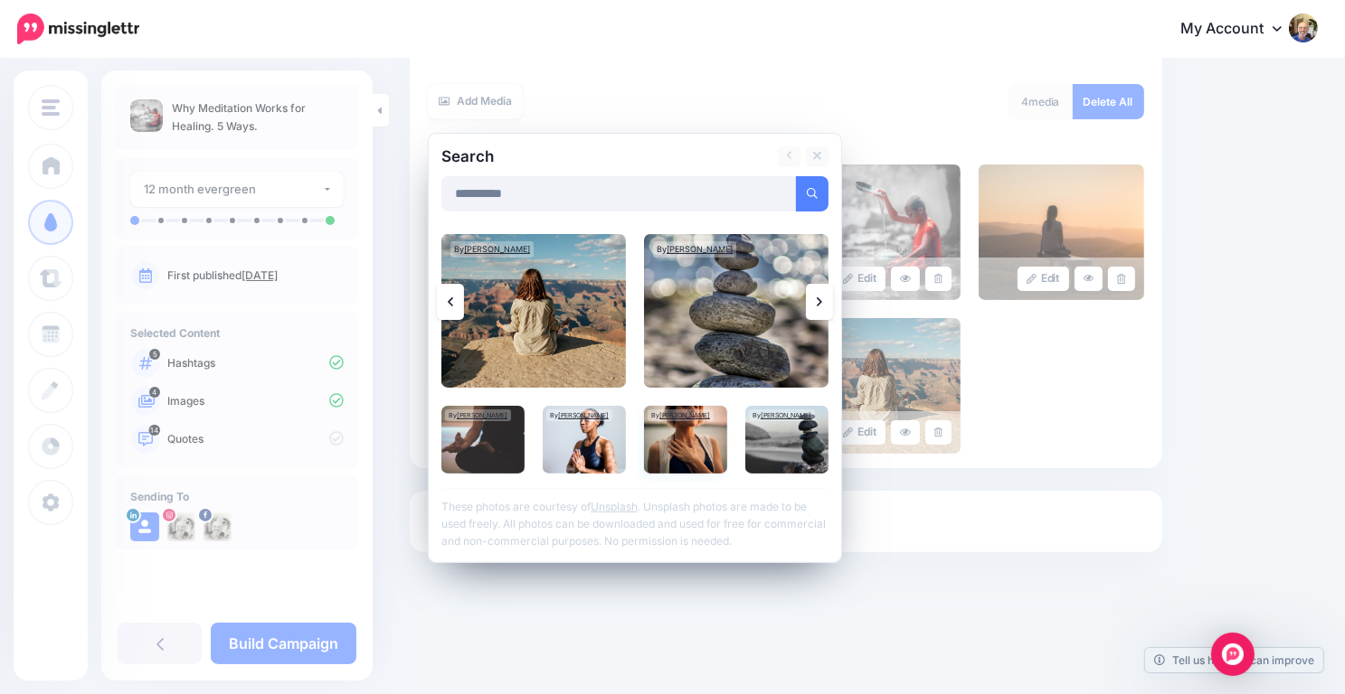
click at [685, 411] on link "Darius Bashar" at bounding box center [684, 415] width 51 height 8
click at [666, 421] on img at bounding box center [685, 440] width 83 height 68
click at [805, 190] on link "Add Media" at bounding box center [789, 193] width 77 height 35
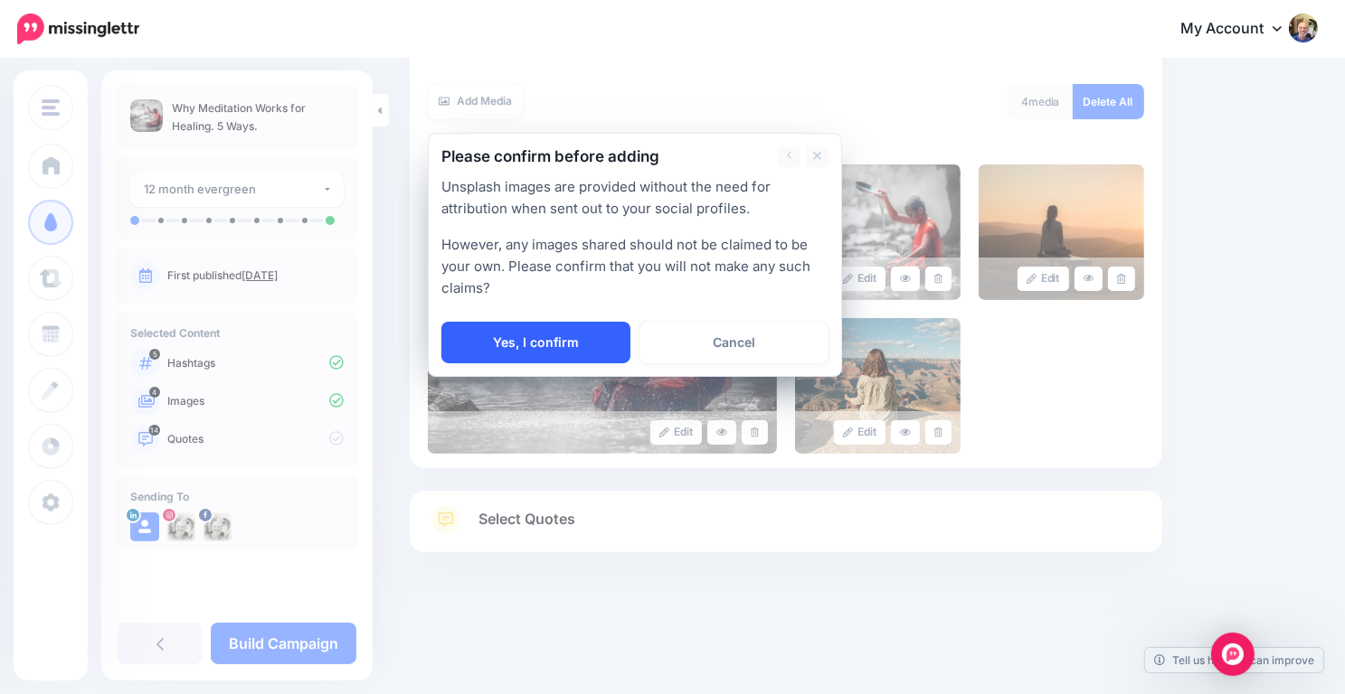
click at [552, 328] on link "Yes, I confirm" at bounding box center [535, 343] width 189 height 42
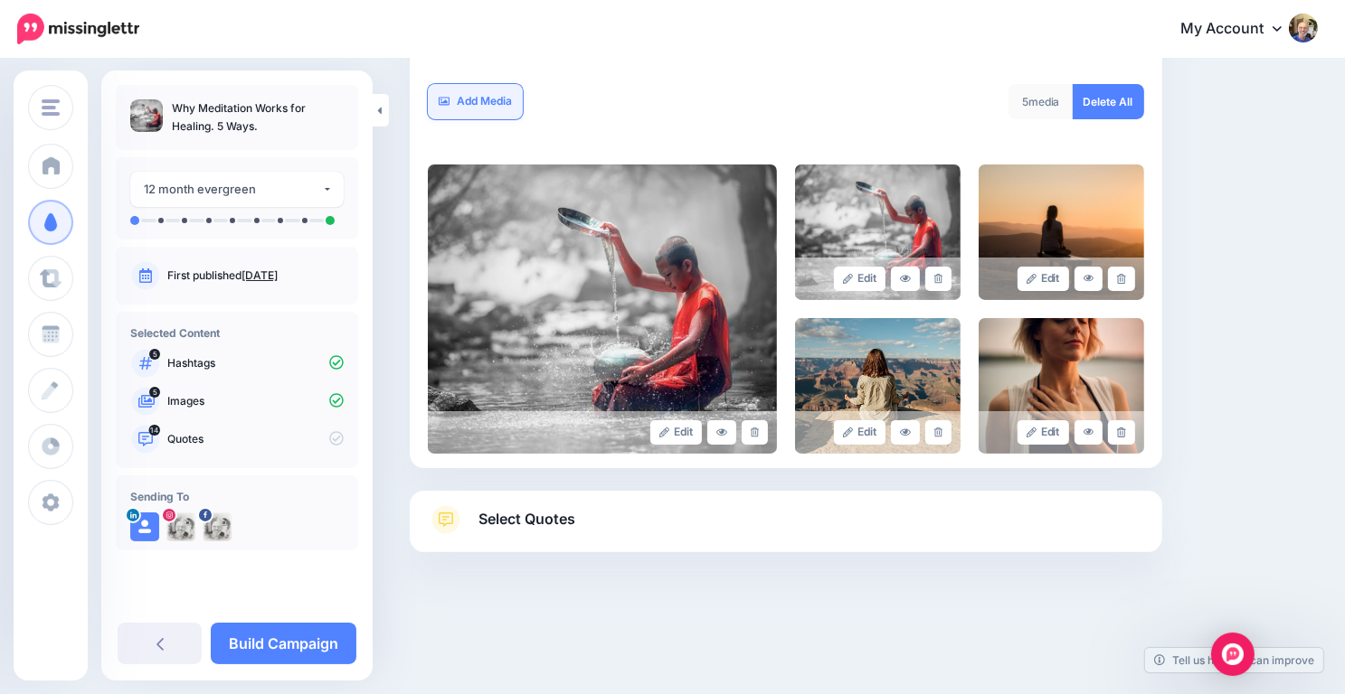
click at [477, 99] on link "Add Media" at bounding box center [475, 101] width 95 height 35
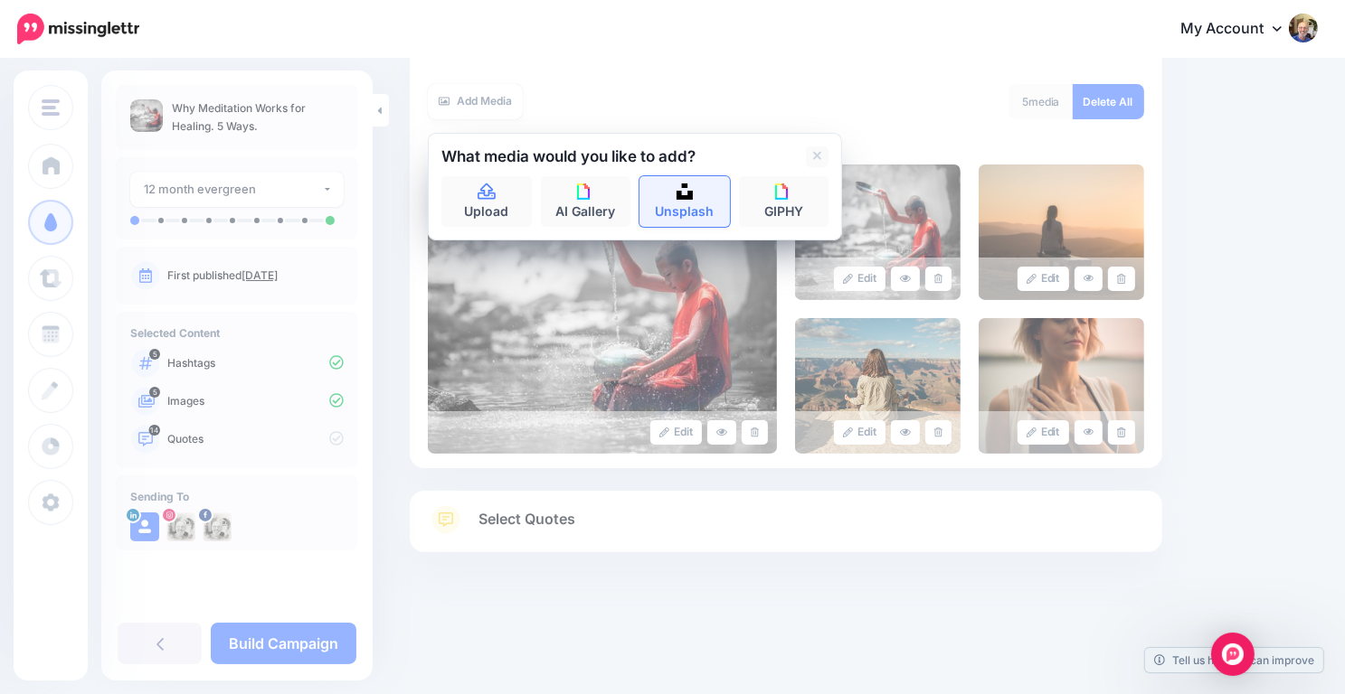
click at [667, 197] on link "Unsplash" at bounding box center [684, 201] width 90 height 51
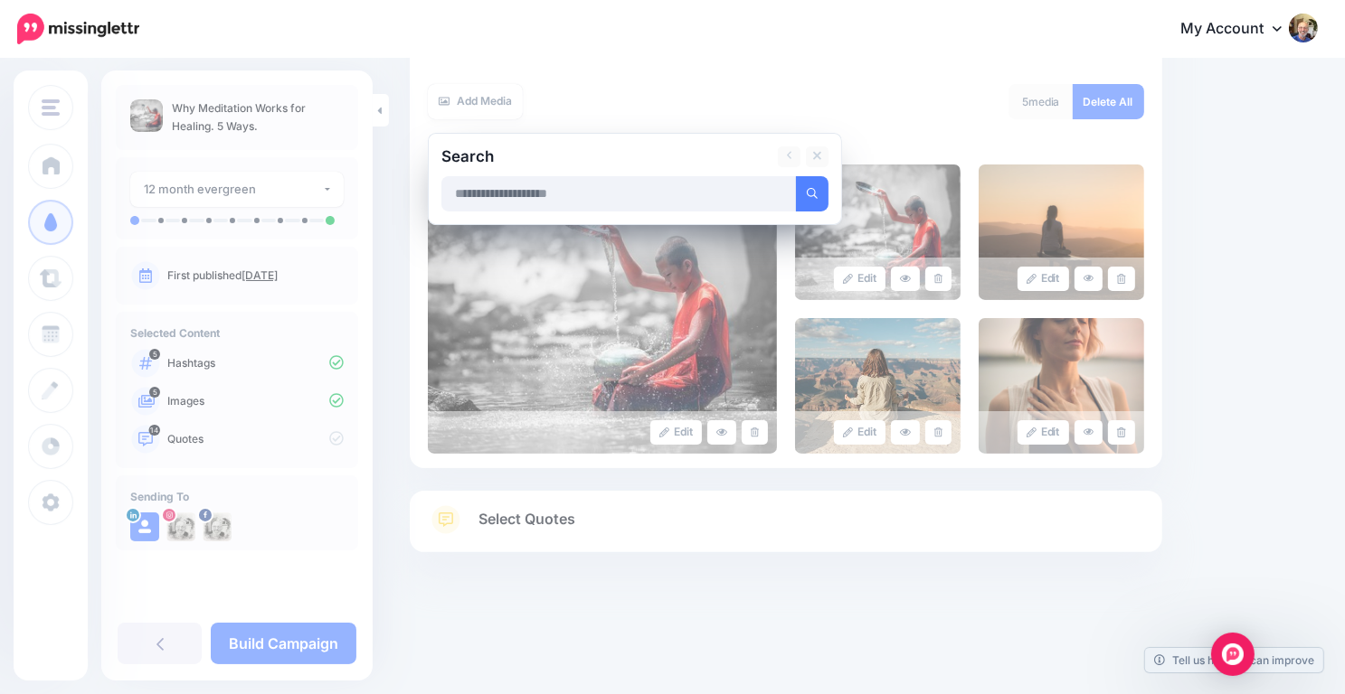
click at [557, 198] on input "text" at bounding box center [618, 193] width 355 height 35
type input "**********"
click at [813, 197] on icon "submit" at bounding box center [812, 193] width 11 height 11
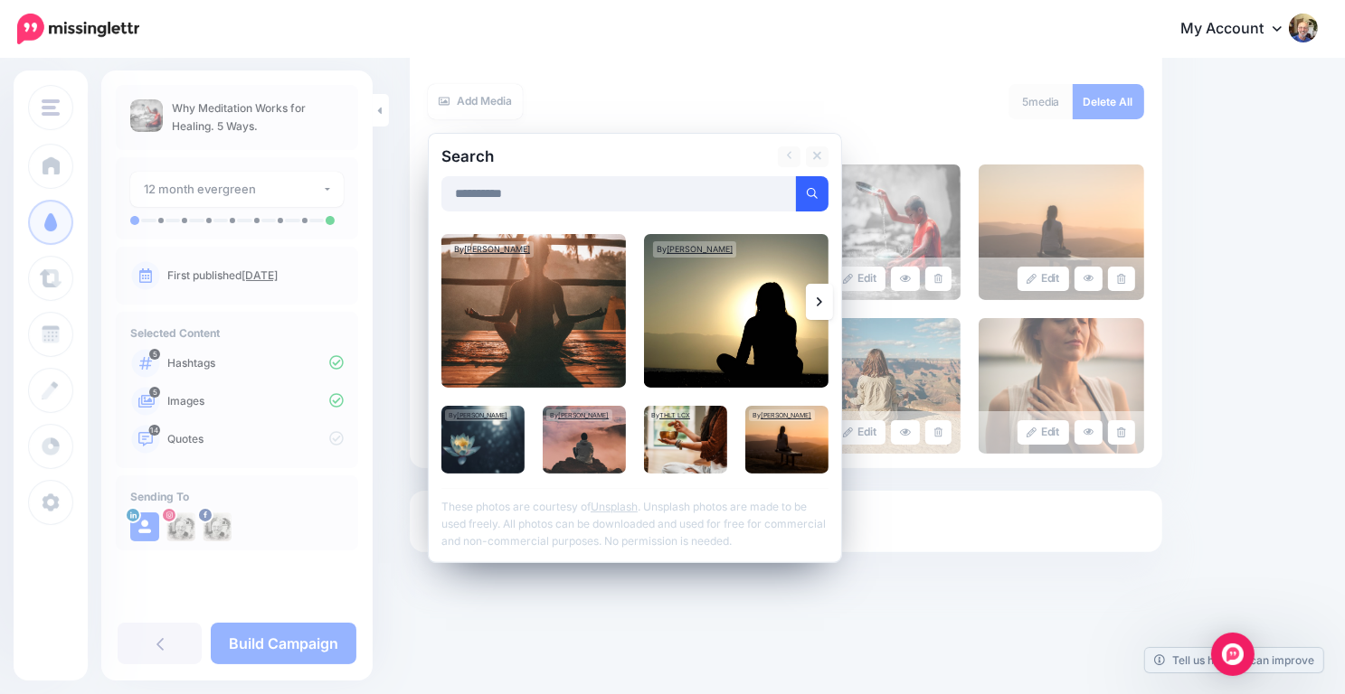
click at [817, 299] on icon at bounding box center [819, 301] width 5 height 9
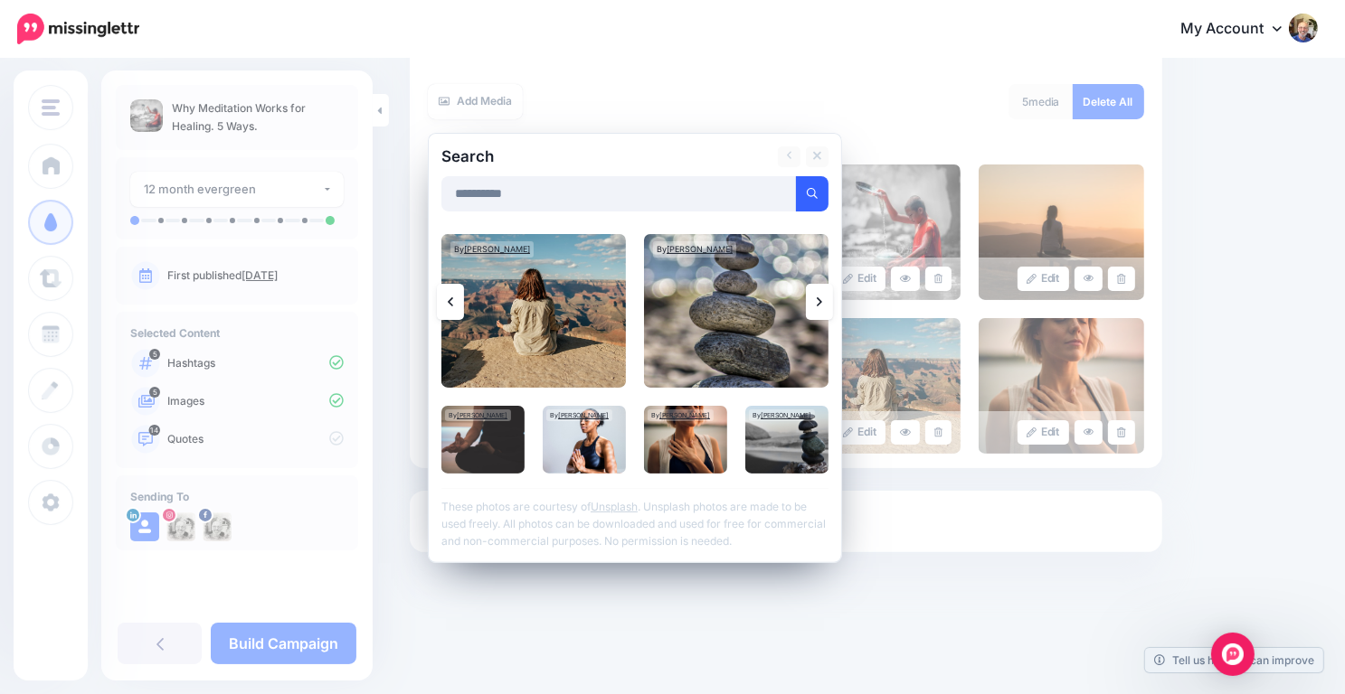
click at [817, 299] on icon at bounding box center [819, 301] width 5 height 9
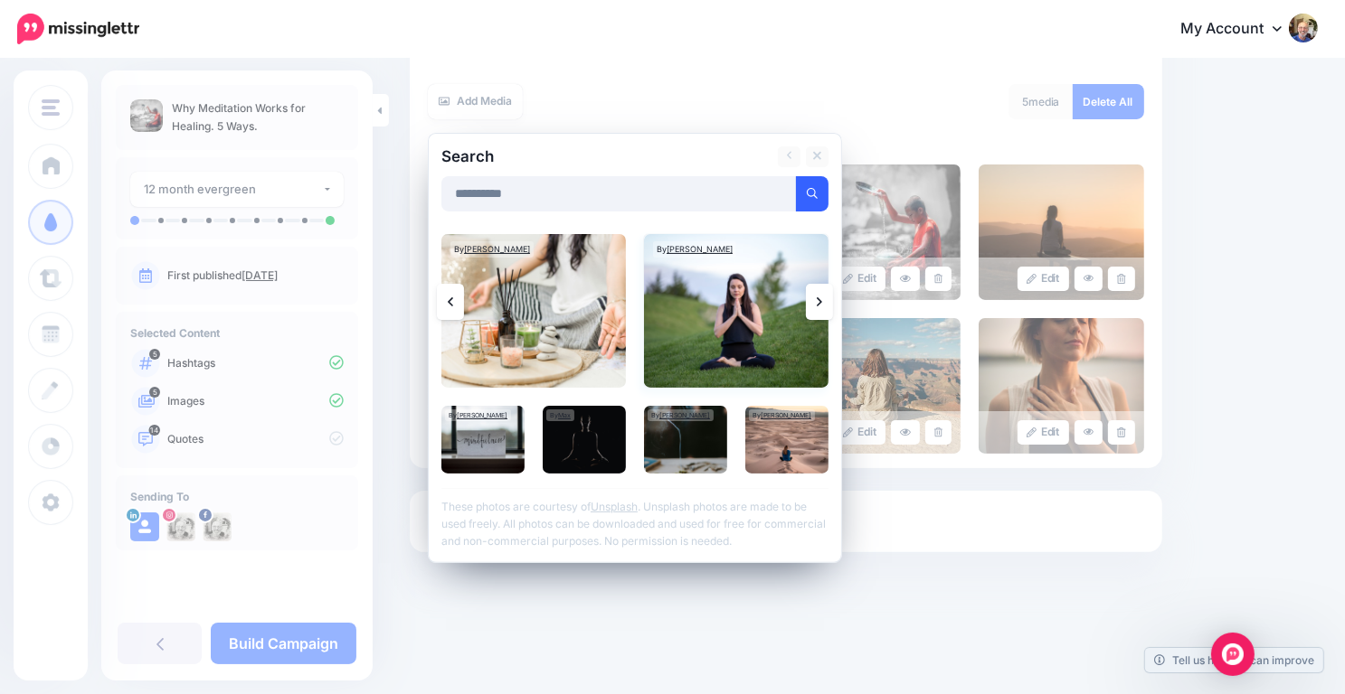
click at [732, 307] on img at bounding box center [736, 311] width 184 height 154
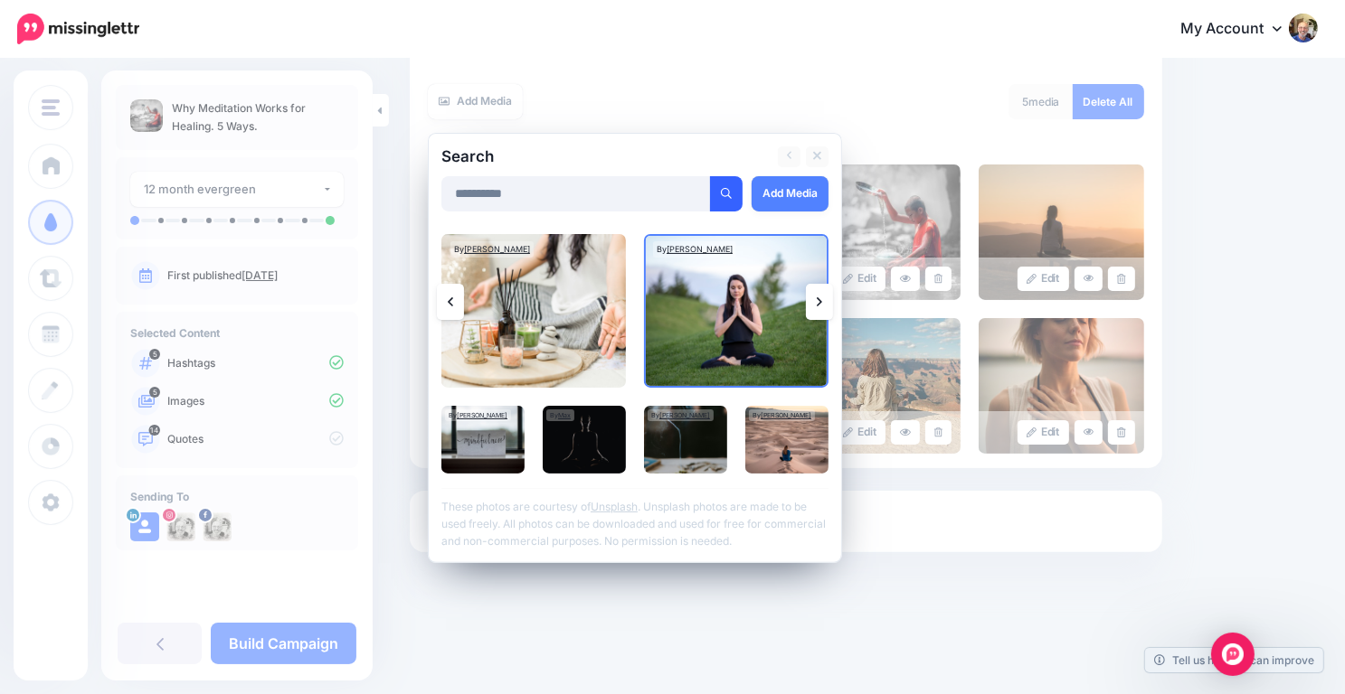
click at [814, 298] on link at bounding box center [819, 302] width 27 height 36
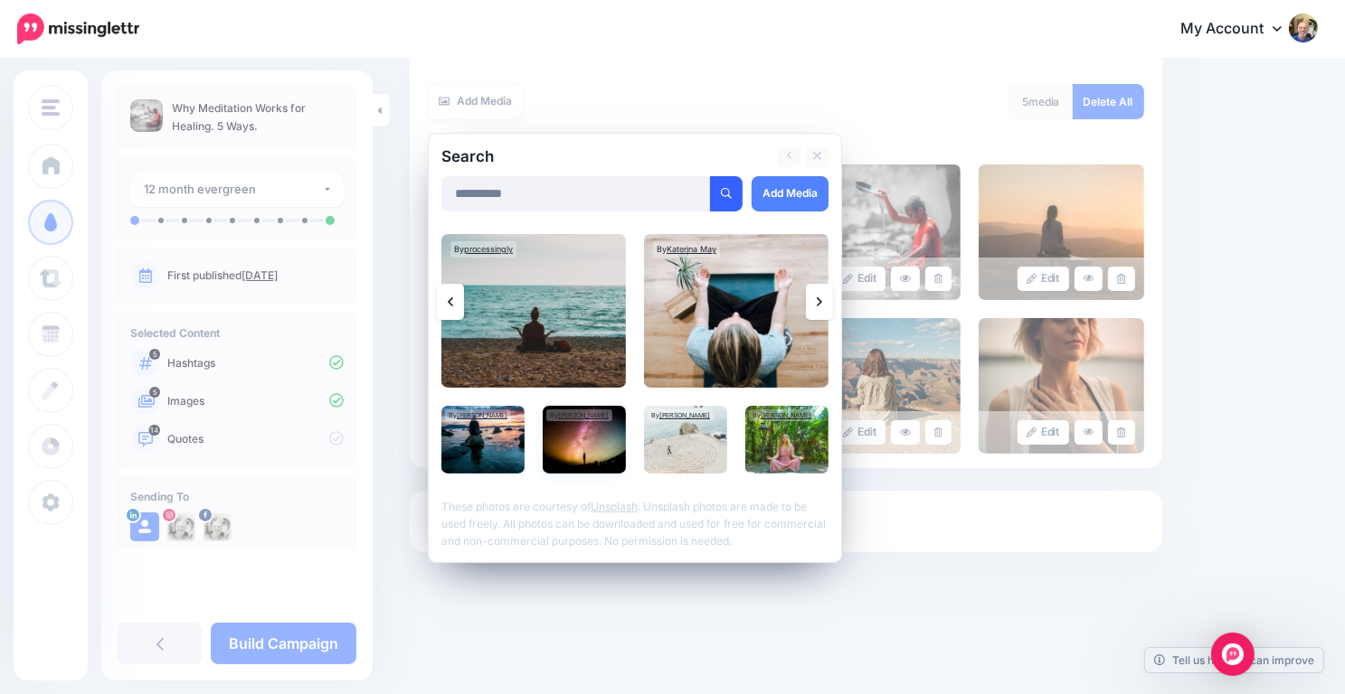
click at [585, 439] on img at bounding box center [584, 440] width 83 height 68
click at [581, 434] on img at bounding box center [584, 440] width 83 height 68
click at [783, 193] on link "Add Media" at bounding box center [789, 193] width 77 height 35
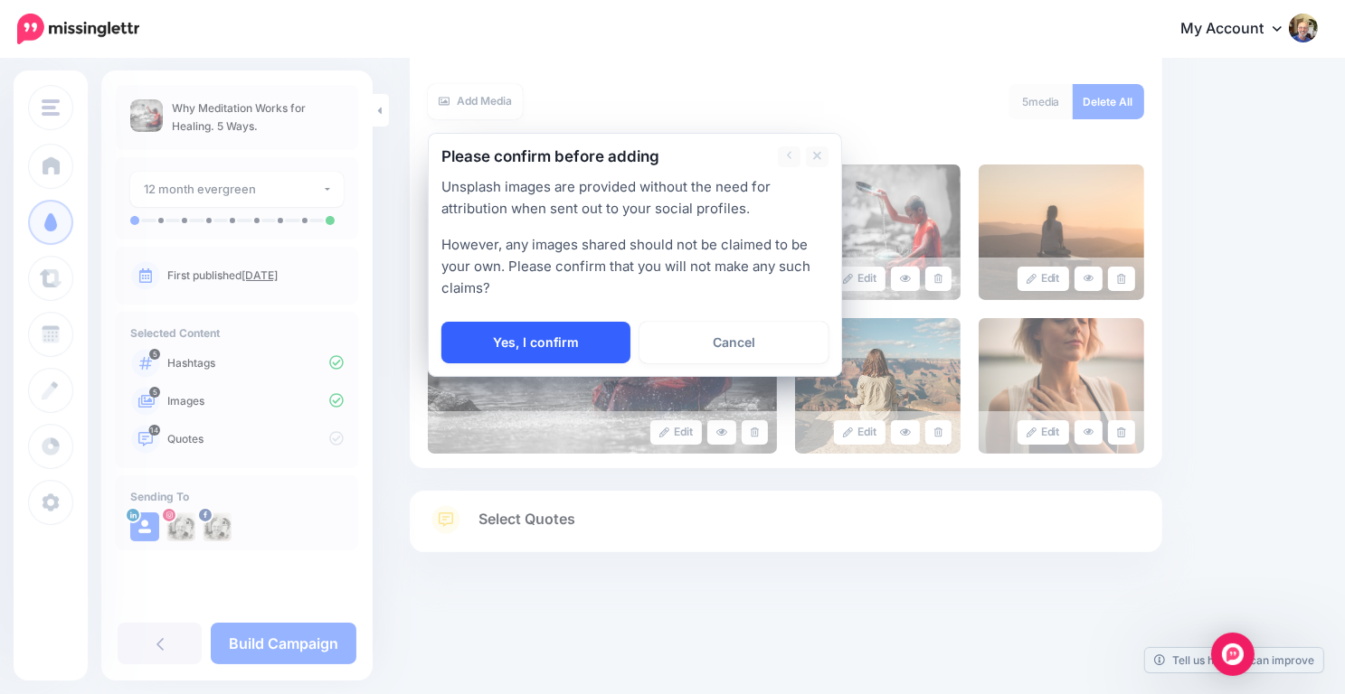
click at [542, 342] on link "Yes, I confirm" at bounding box center [535, 343] width 189 height 42
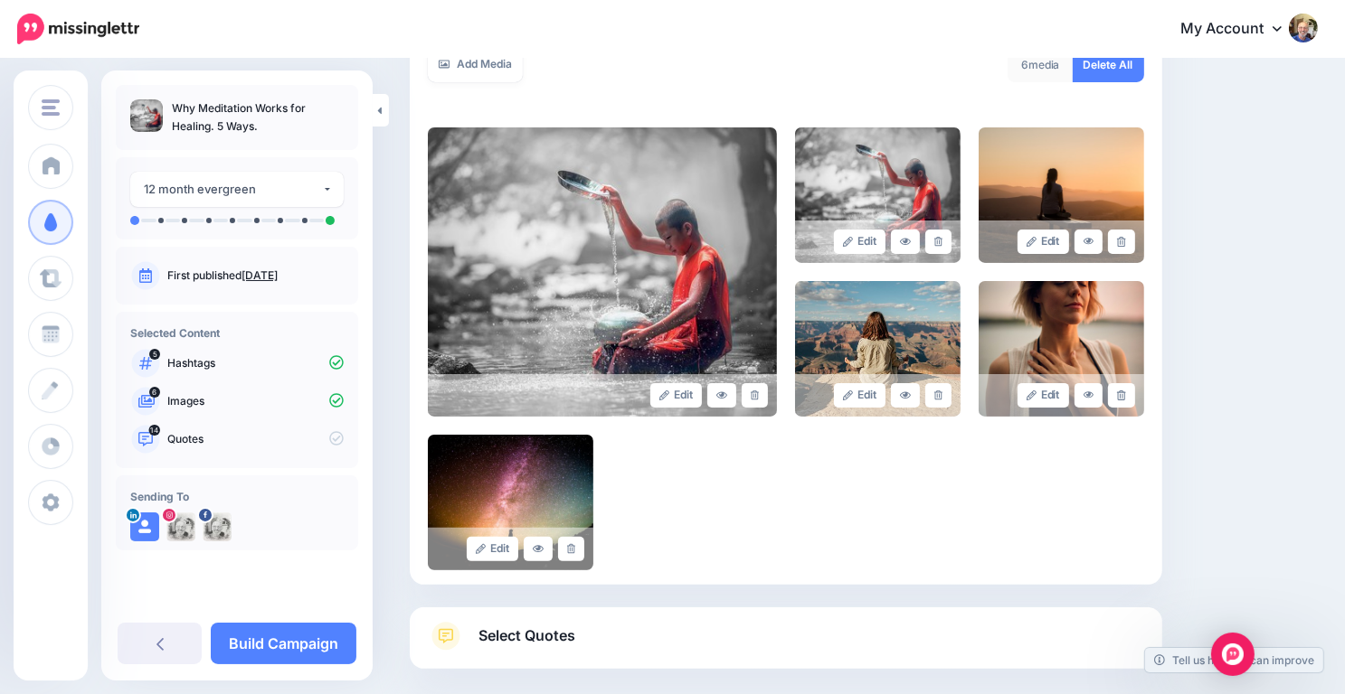
scroll to position [340, 0]
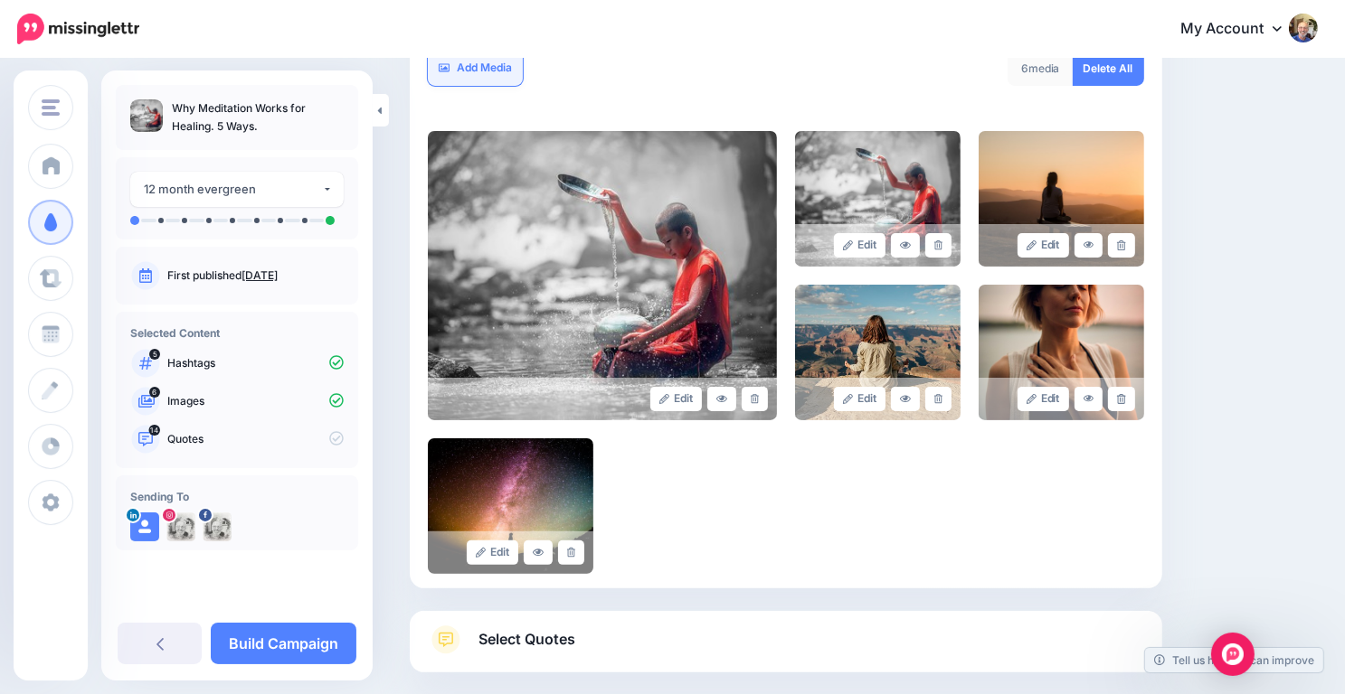
click at [485, 69] on link "Add Media" at bounding box center [475, 68] width 95 height 35
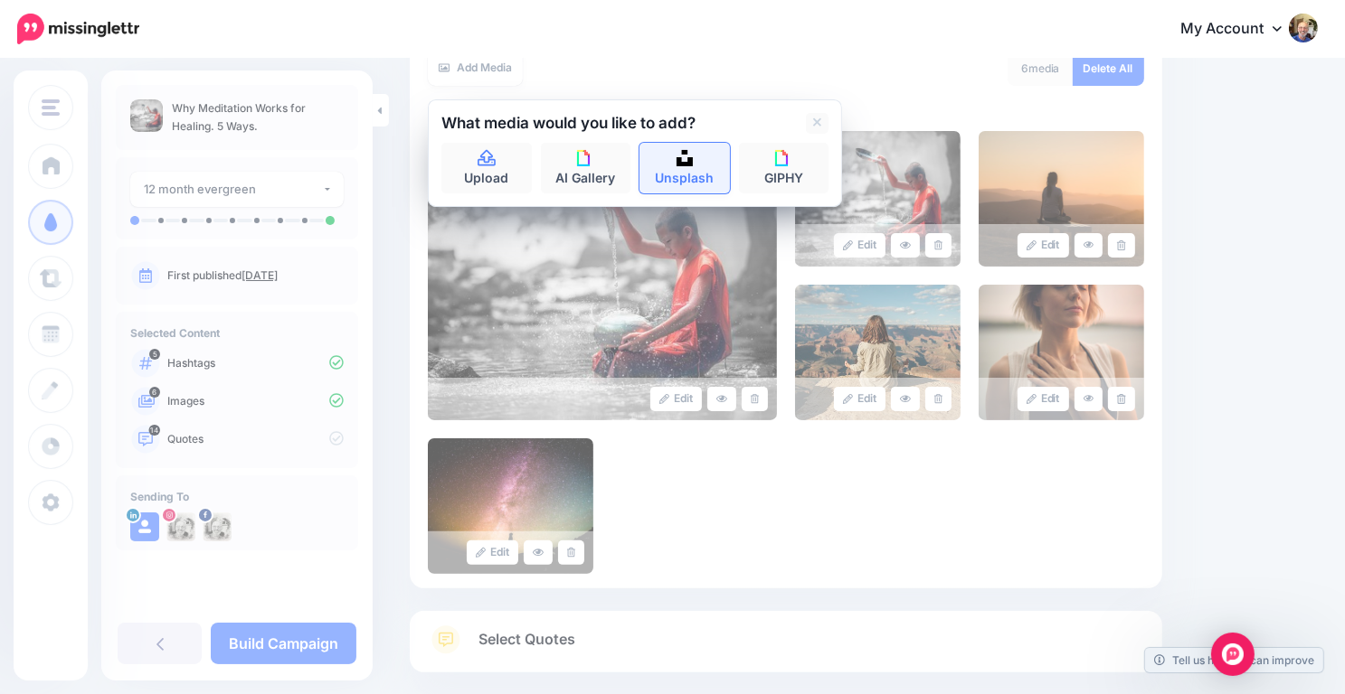
click at [687, 153] on img at bounding box center [684, 158] width 16 height 16
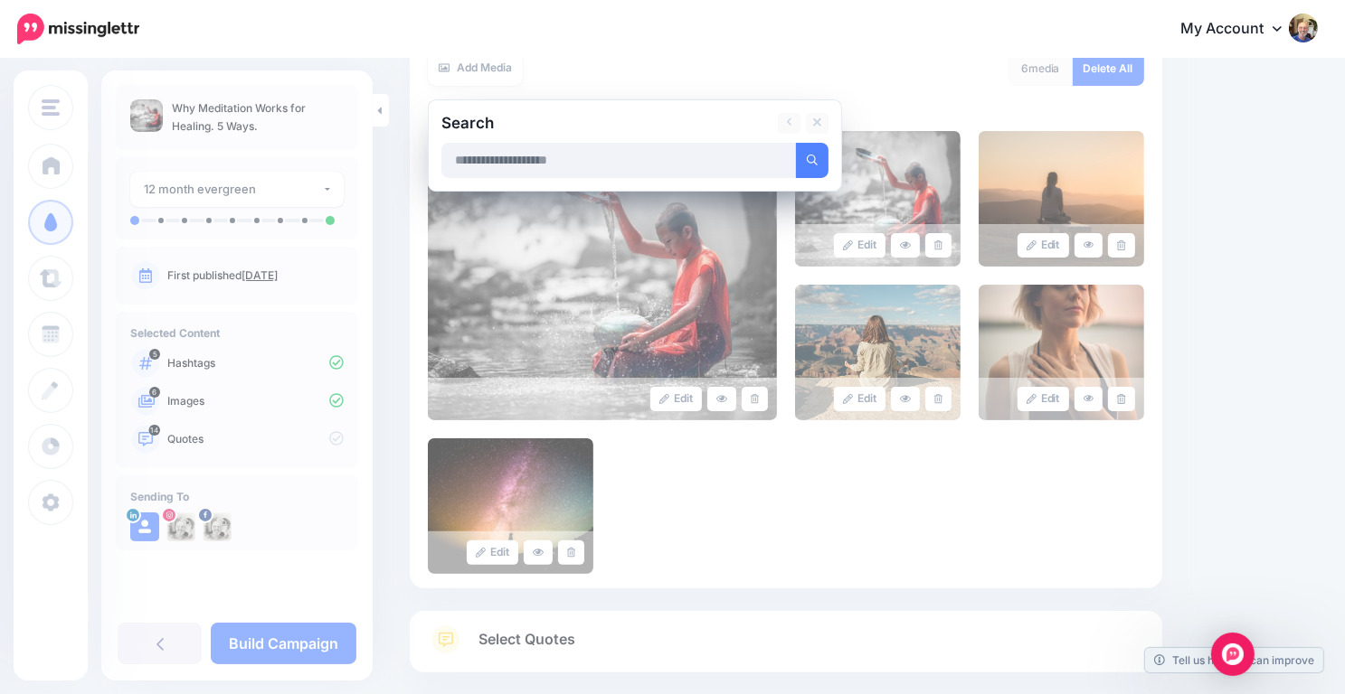
click at [586, 156] on input "text" at bounding box center [618, 160] width 355 height 35
type input "**********"
click at [796, 143] on button "submit" at bounding box center [812, 160] width 33 height 35
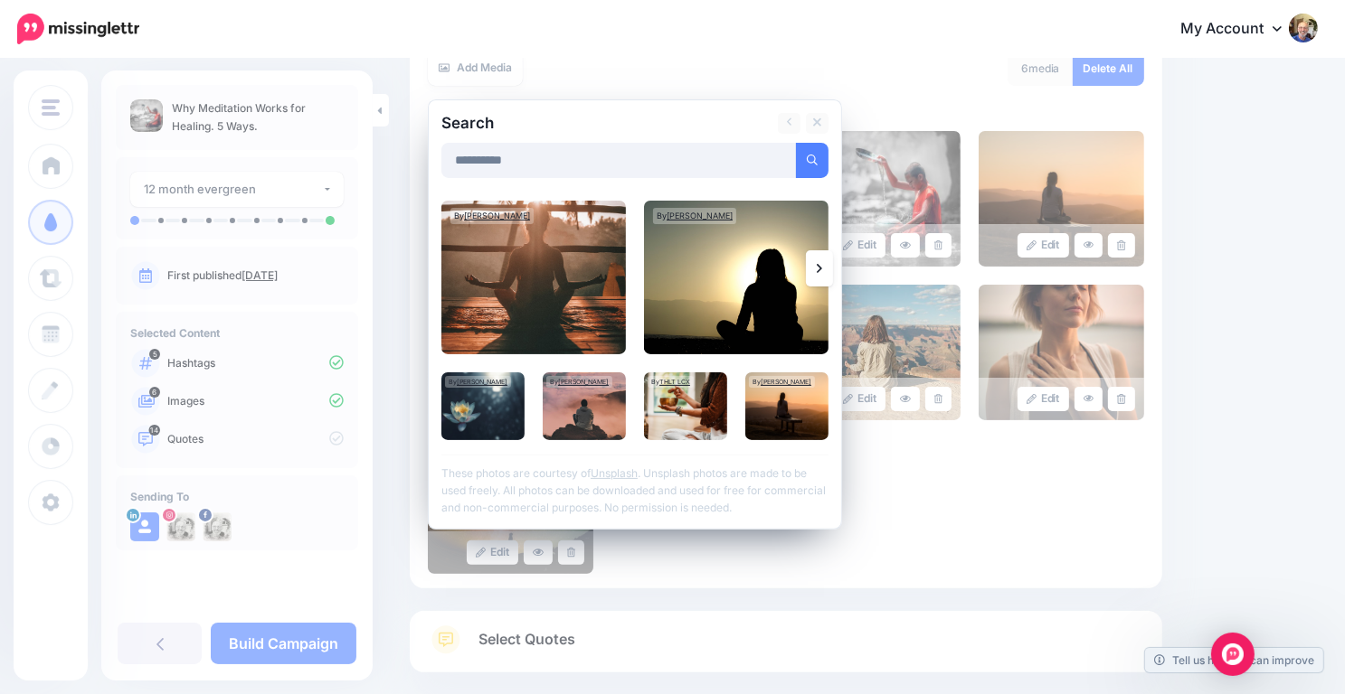
click at [817, 267] on icon at bounding box center [819, 268] width 5 height 14
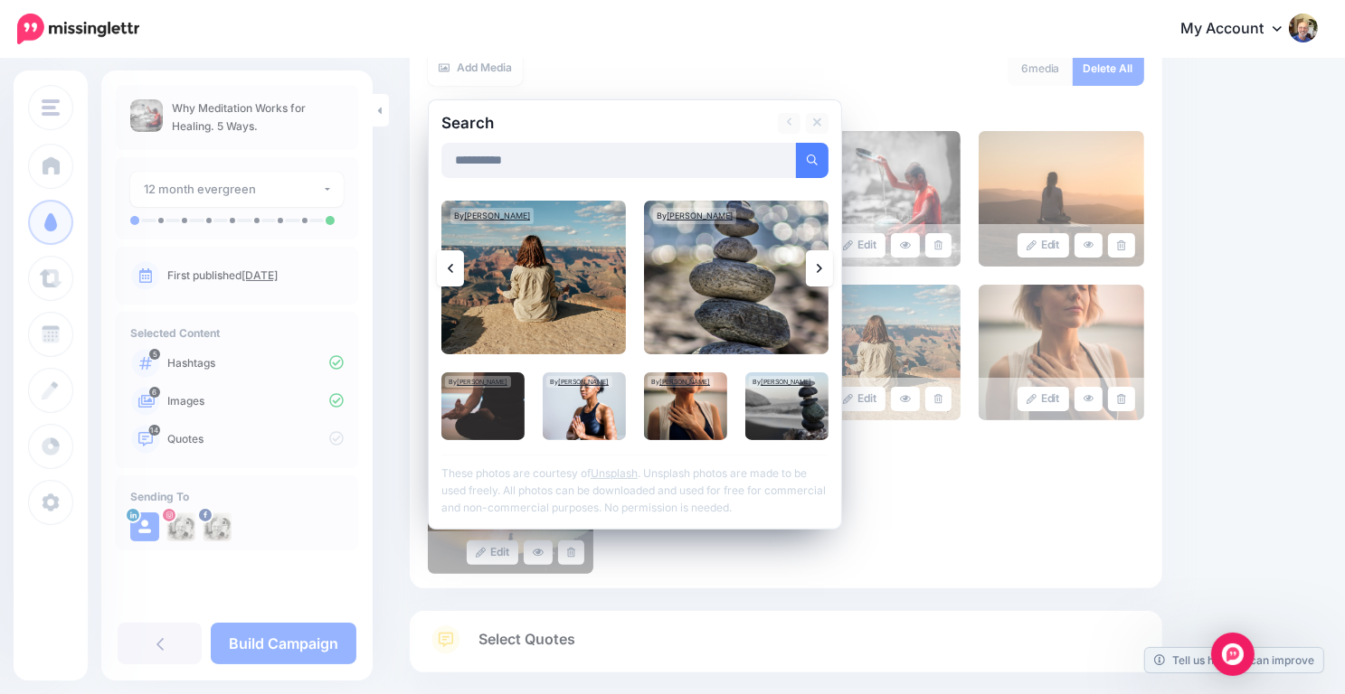
click at [817, 267] on icon at bounding box center [819, 268] width 5 height 14
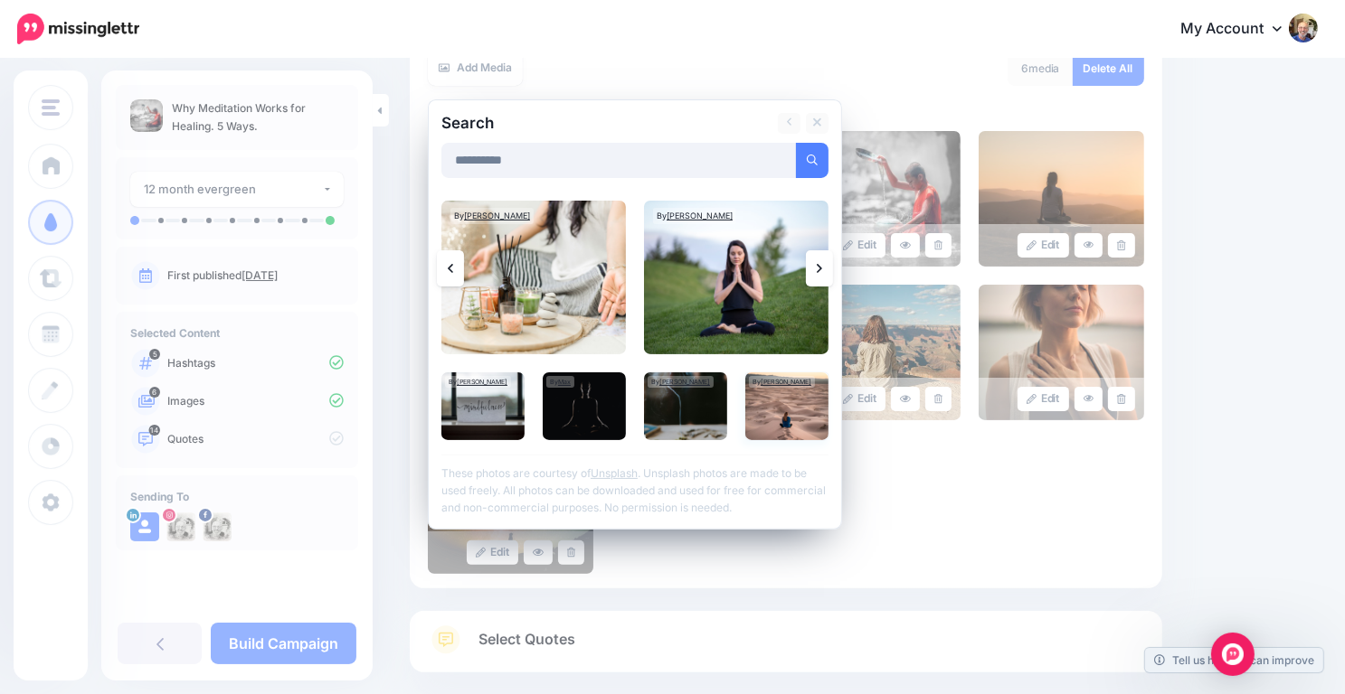
click at [782, 406] on img at bounding box center [786, 407] width 83 height 68
click at [782, 158] on link "Add Media" at bounding box center [789, 160] width 77 height 35
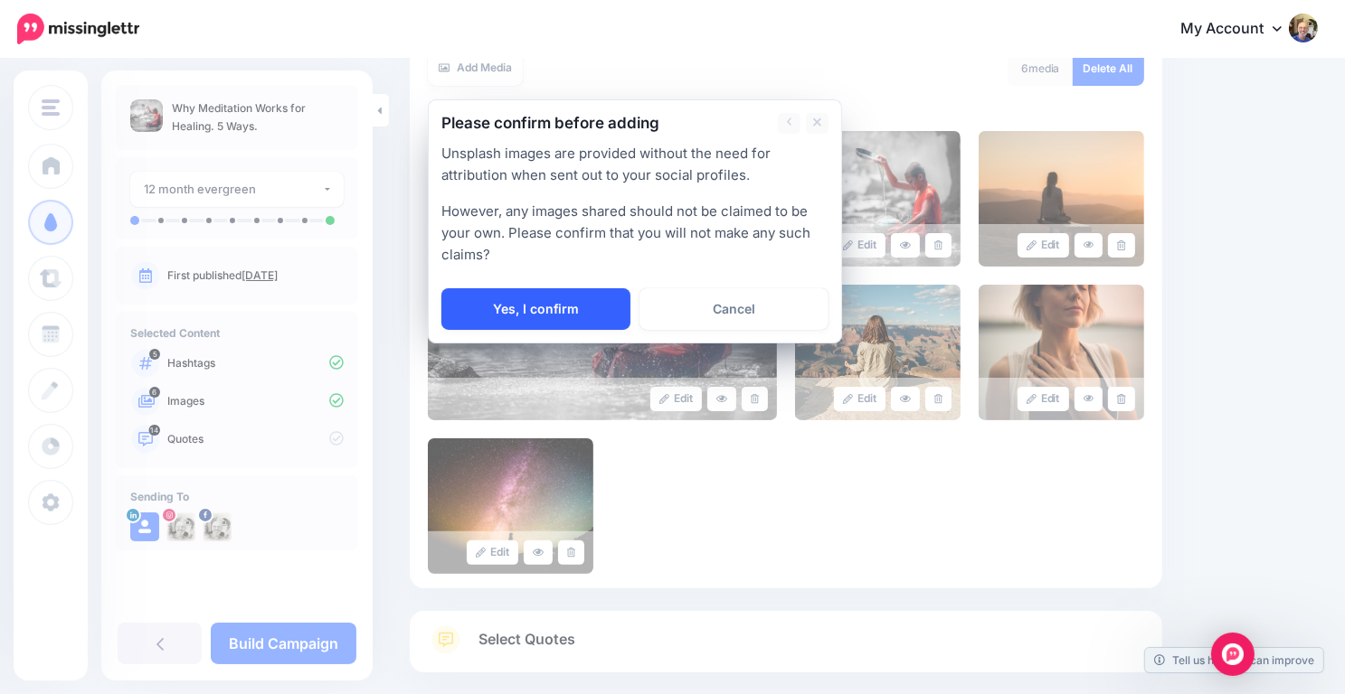
click at [543, 313] on link "Yes, I confirm" at bounding box center [535, 309] width 189 height 42
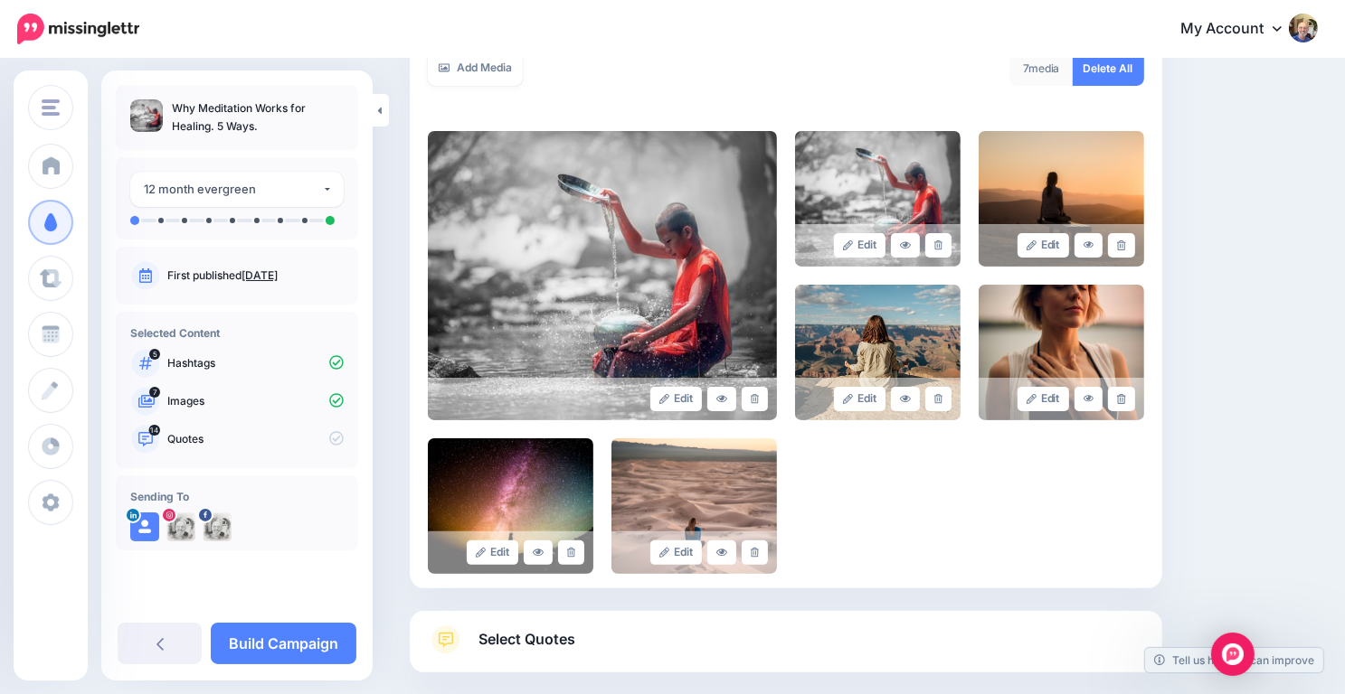
scroll to position [460, 0]
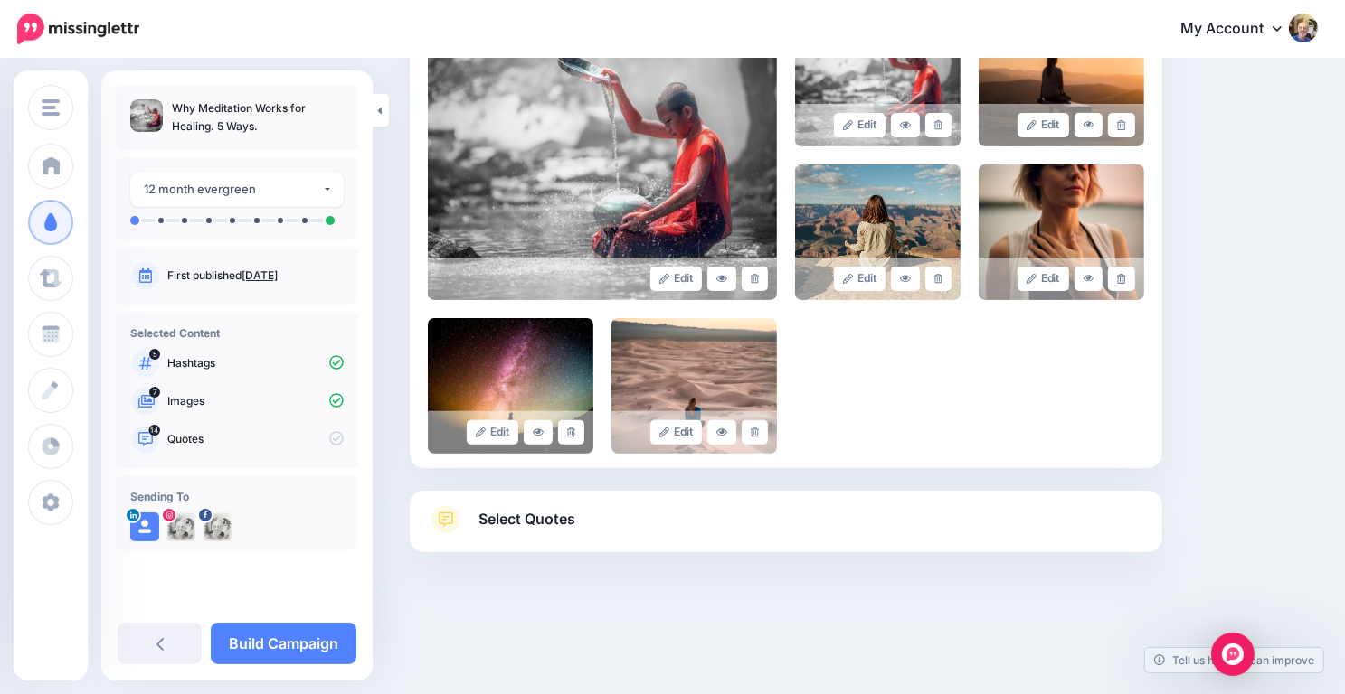
click at [523, 508] on span "Select Quotes" at bounding box center [526, 519] width 97 height 24
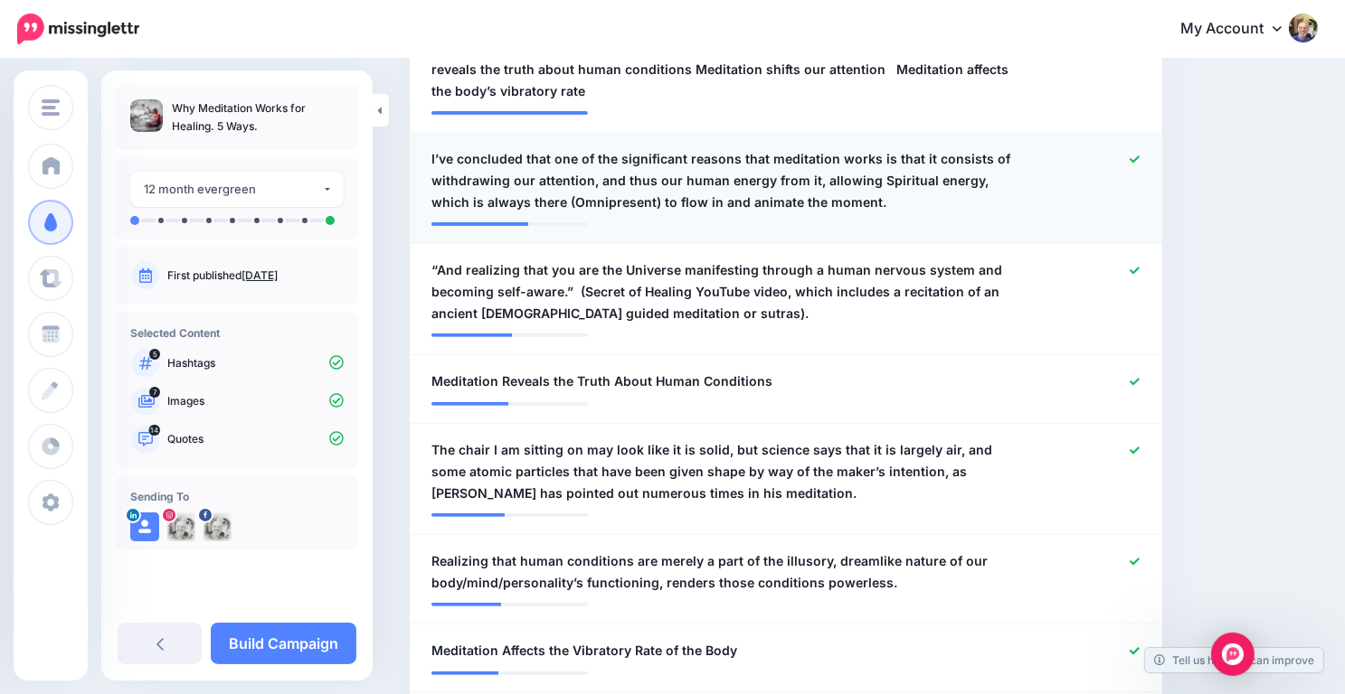
scroll to position [611, 0]
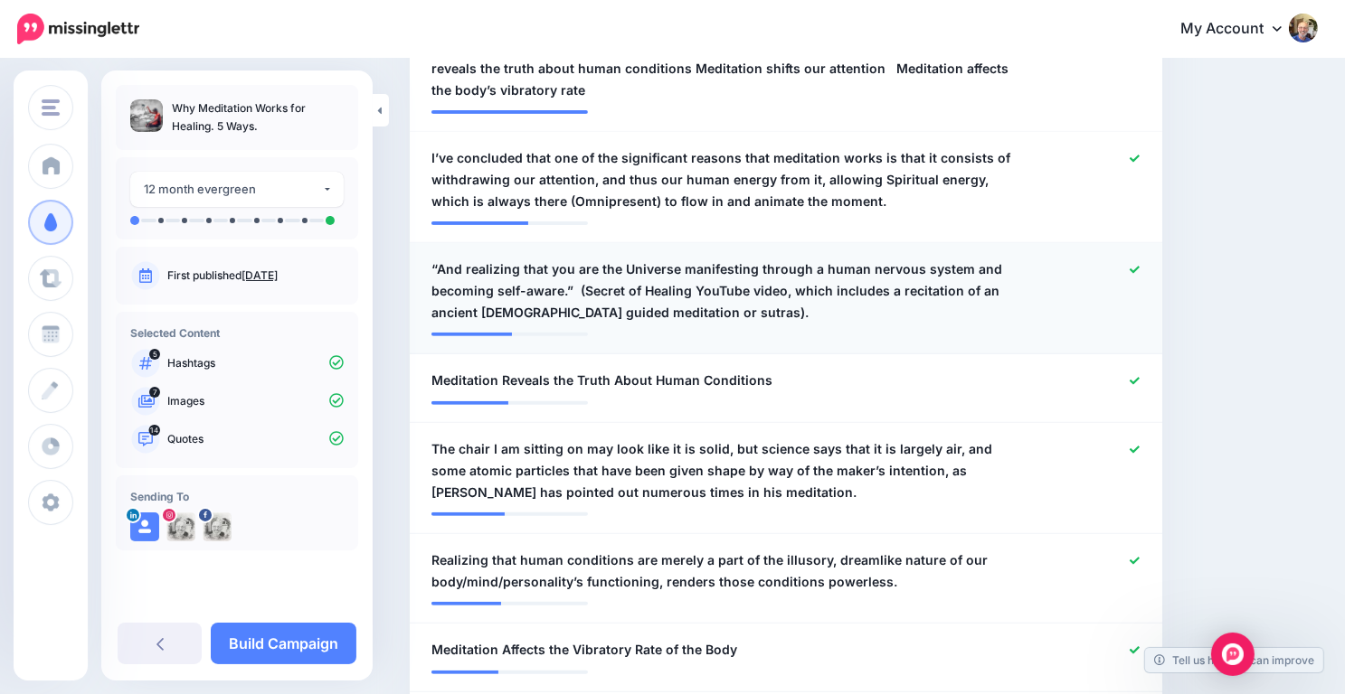
click at [1139, 270] on icon at bounding box center [1134, 269] width 10 height 7
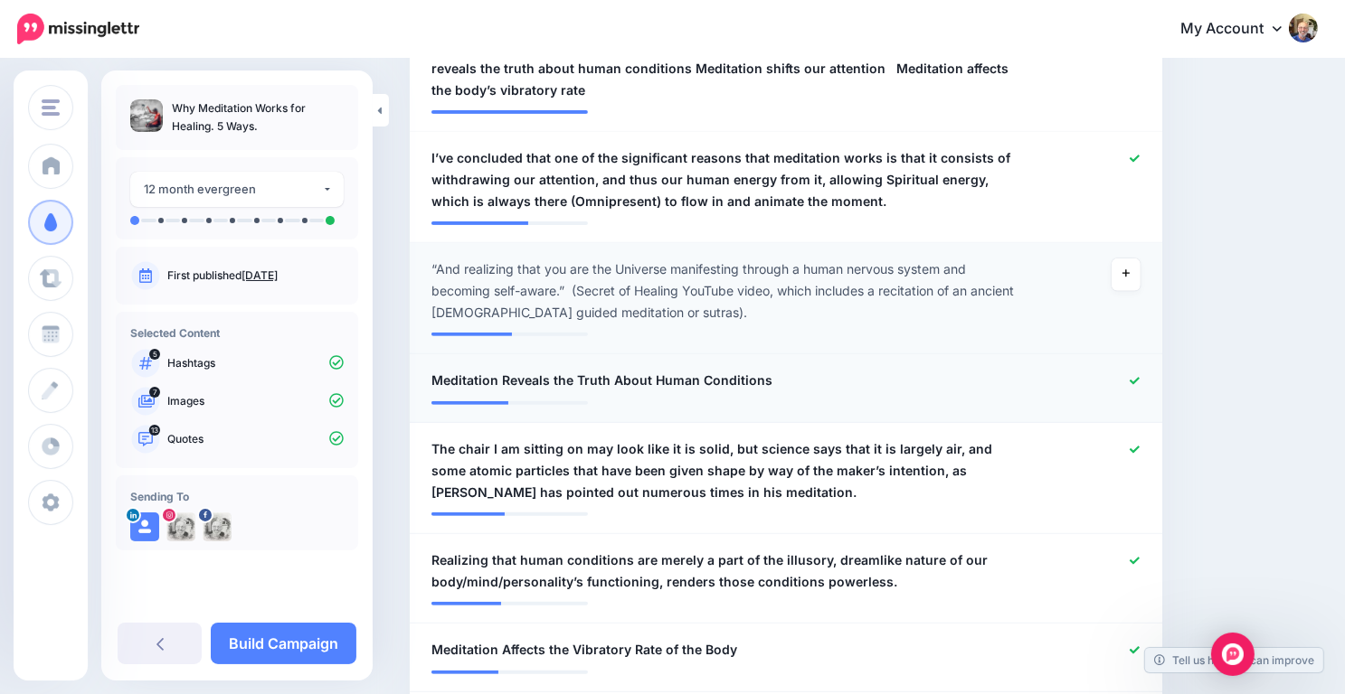
click at [1139, 376] on icon at bounding box center [1134, 381] width 10 height 10
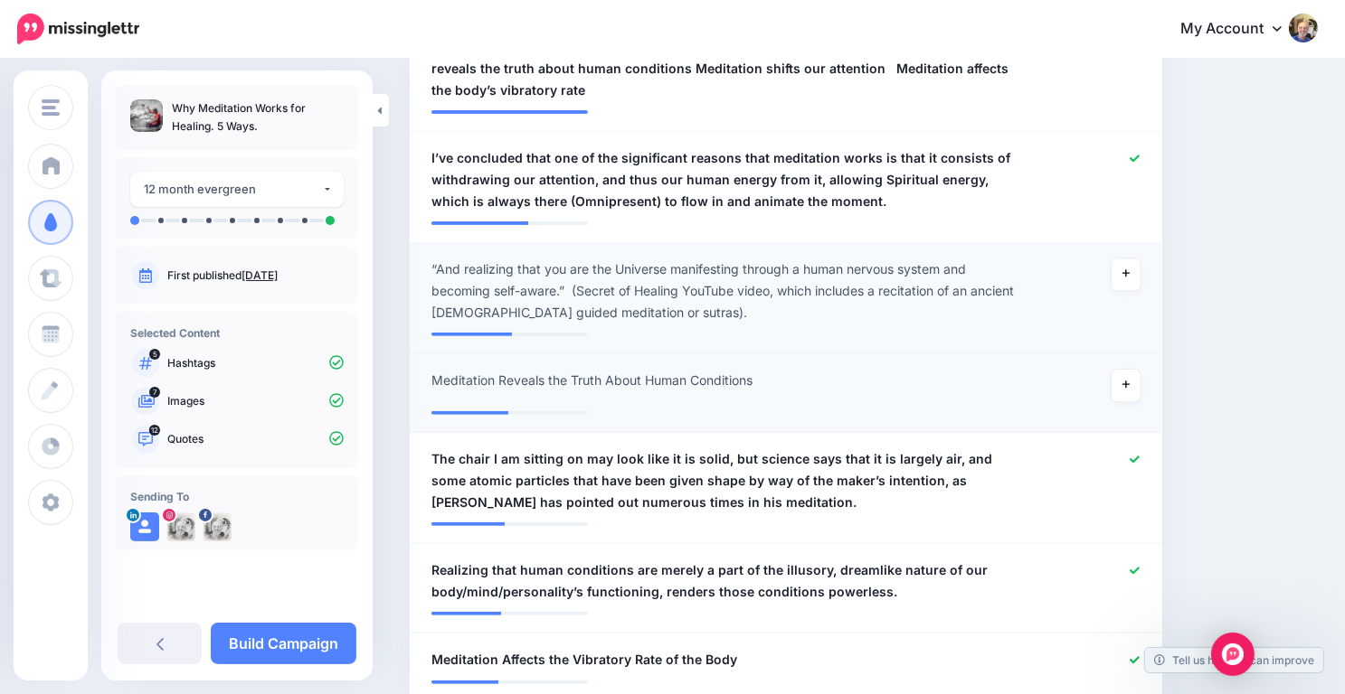
click at [1140, 376] on link at bounding box center [1125, 386] width 29 height 33
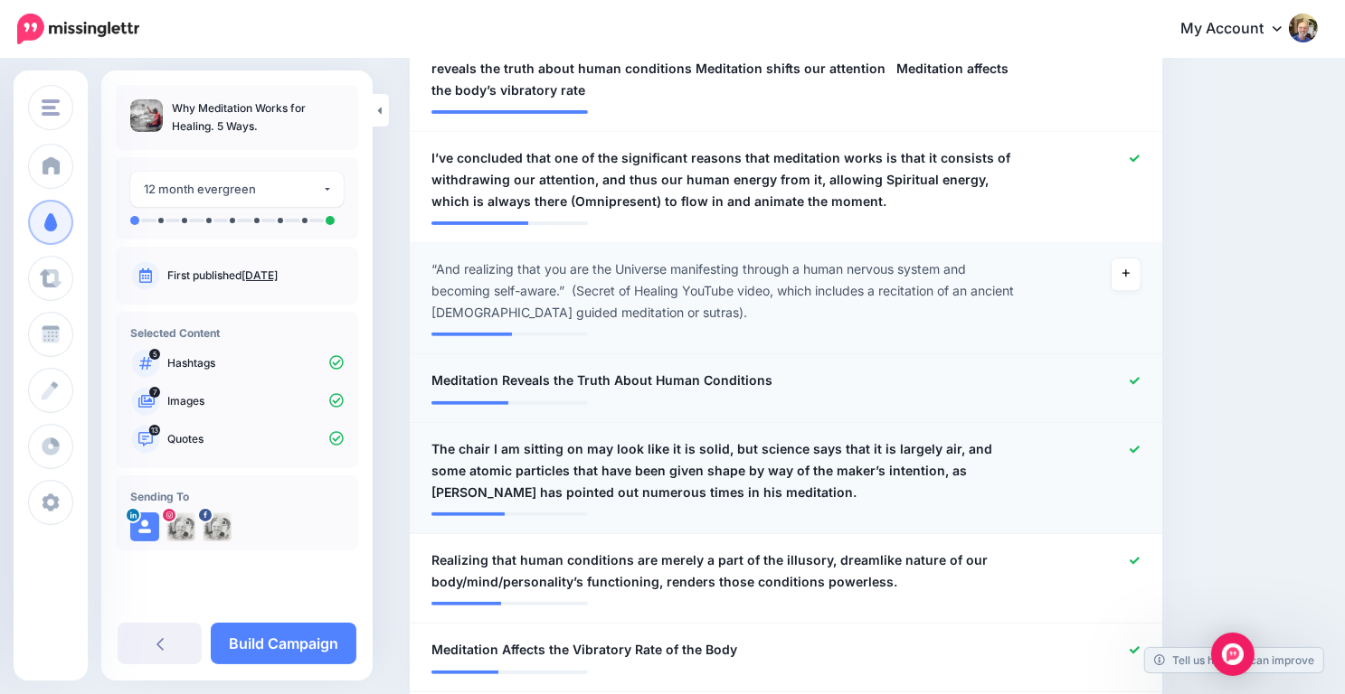
click at [1139, 448] on icon at bounding box center [1134, 449] width 10 height 7
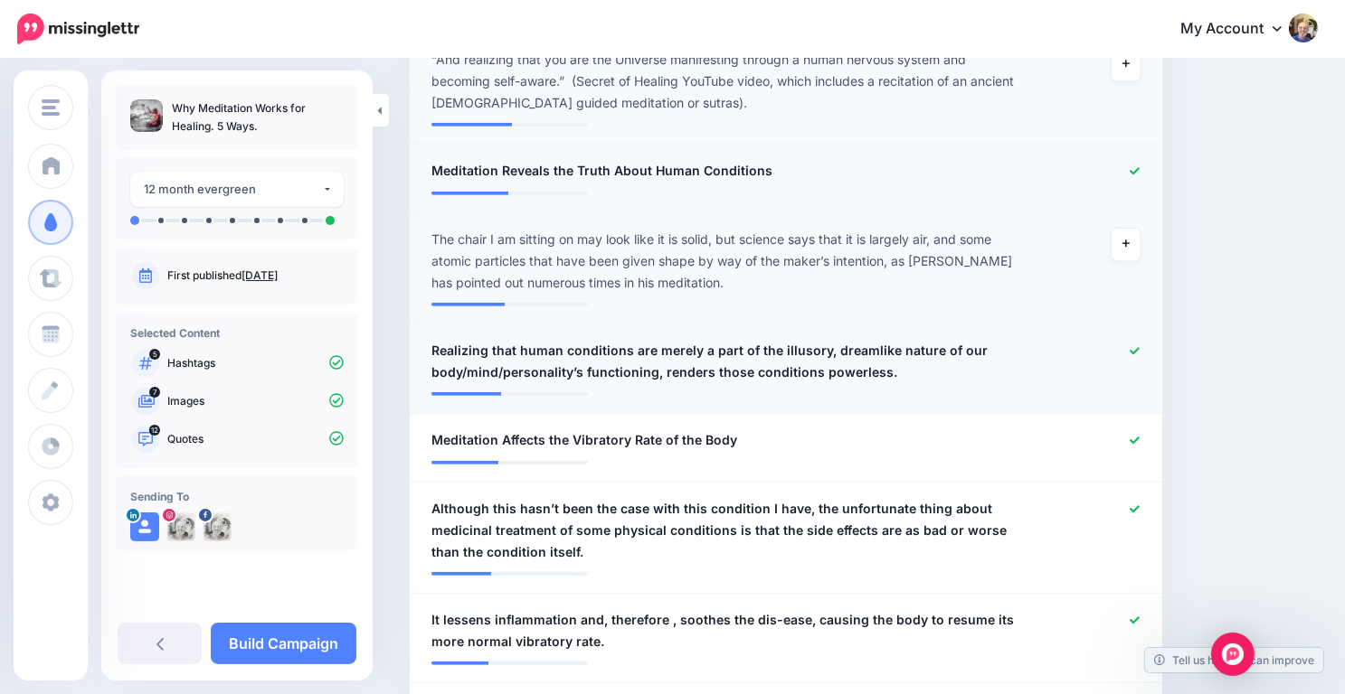
scroll to position [823, 0]
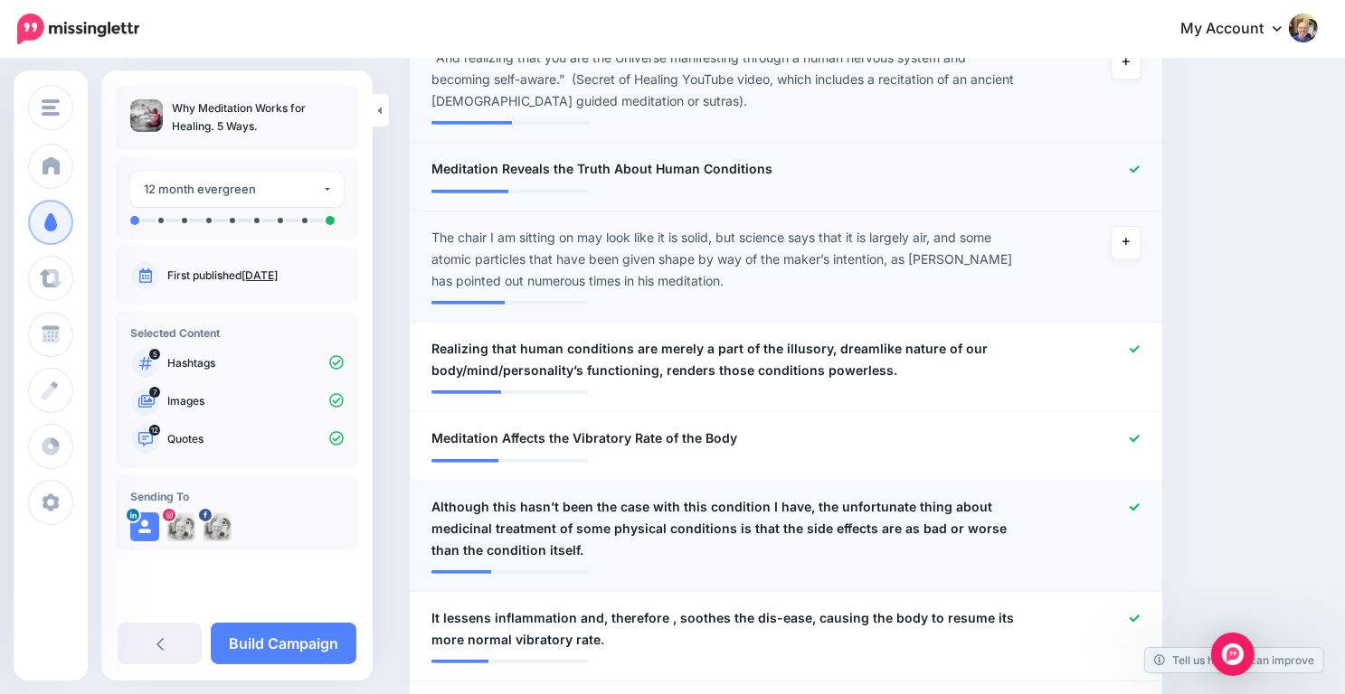
click at [1154, 505] on div at bounding box center [1092, 528] width 123 height 65
click at [1139, 505] on div at bounding box center [1092, 528] width 123 height 65
click at [1138, 505] on div at bounding box center [1092, 528] width 123 height 65
click at [1139, 503] on icon at bounding box center [1134, 508] width 10 height 10
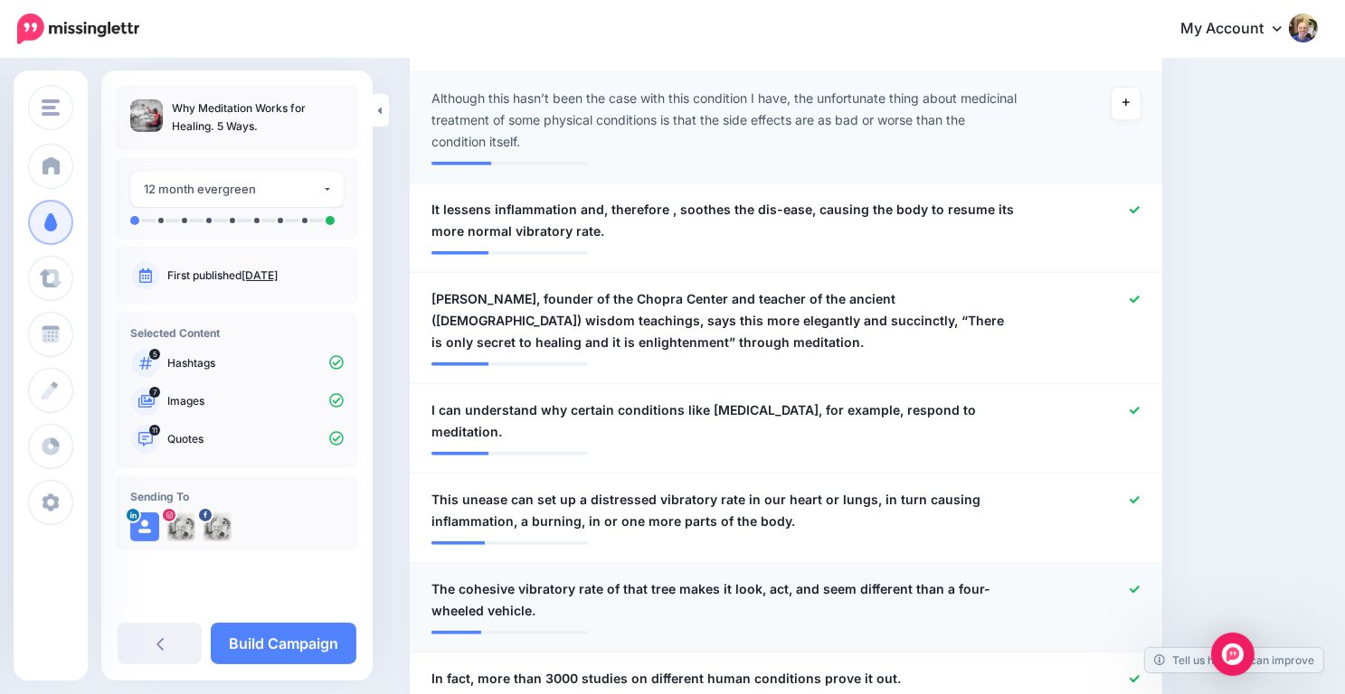
scroll to position [1263, 0]
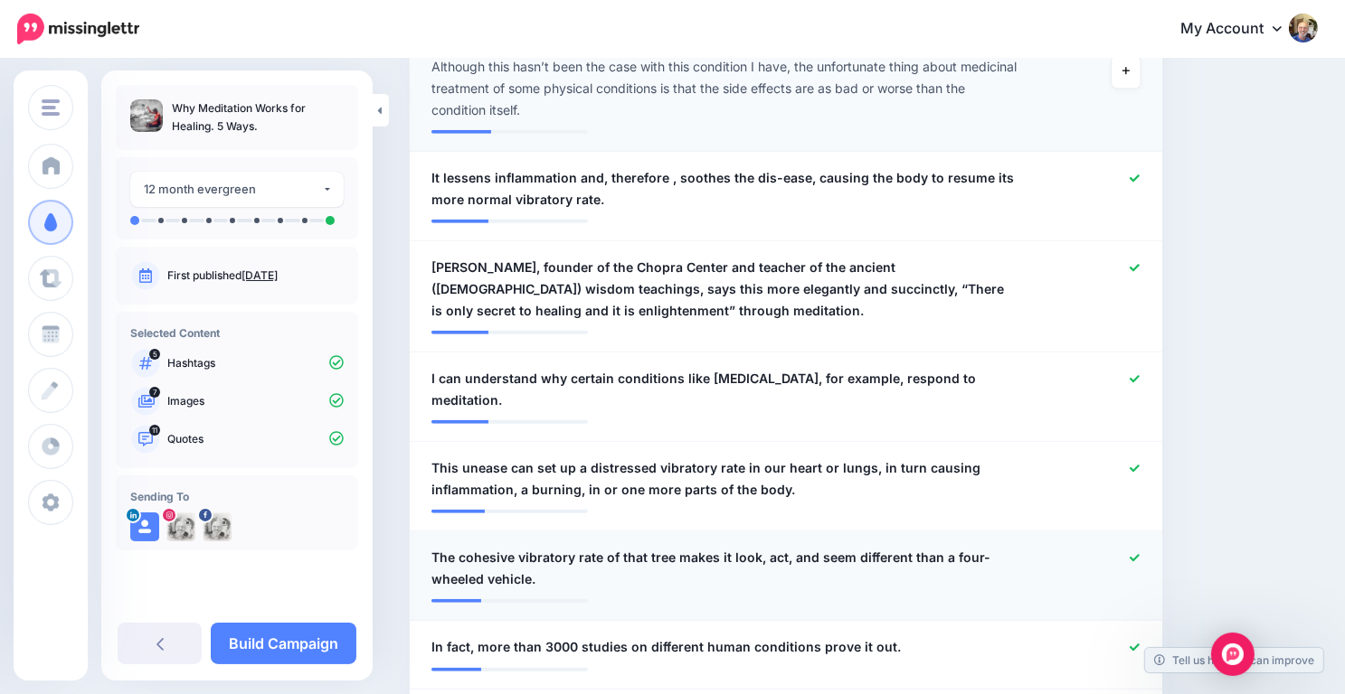
click at [1139, 553] on icon at bounding box center [1134, 558] width 10 height 10
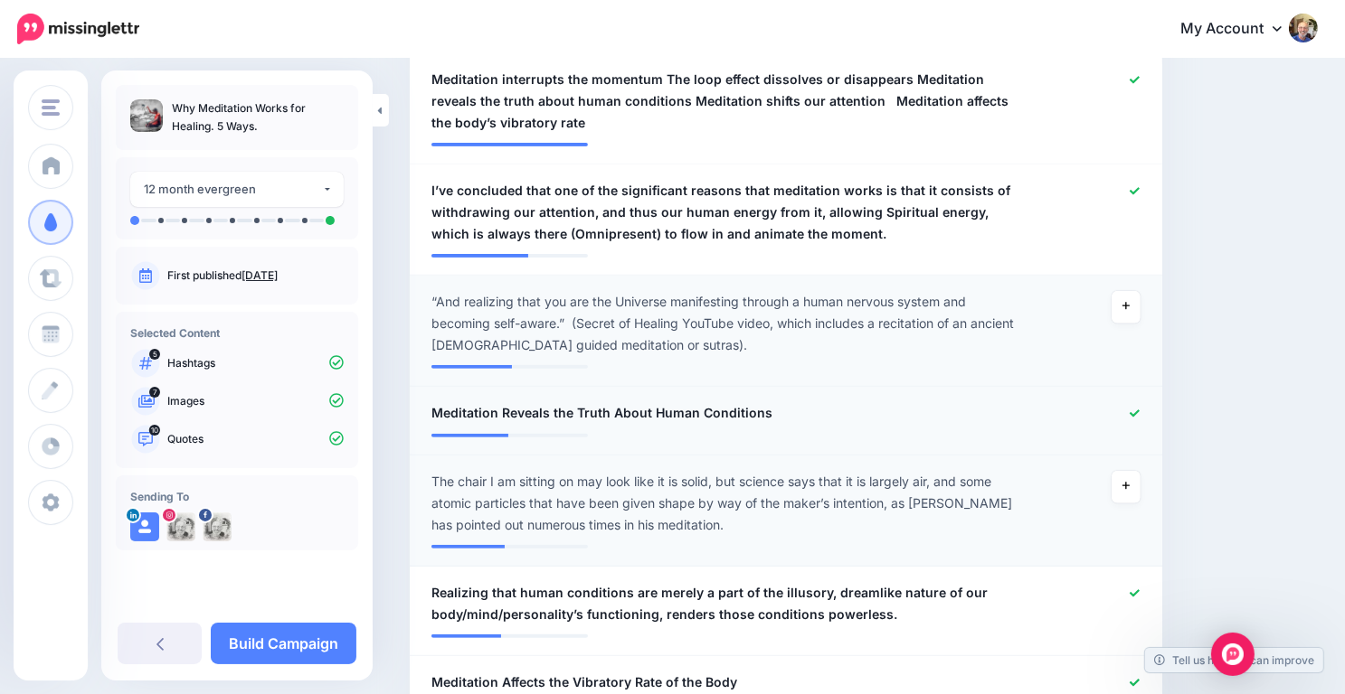
scroll to position [586, 0]
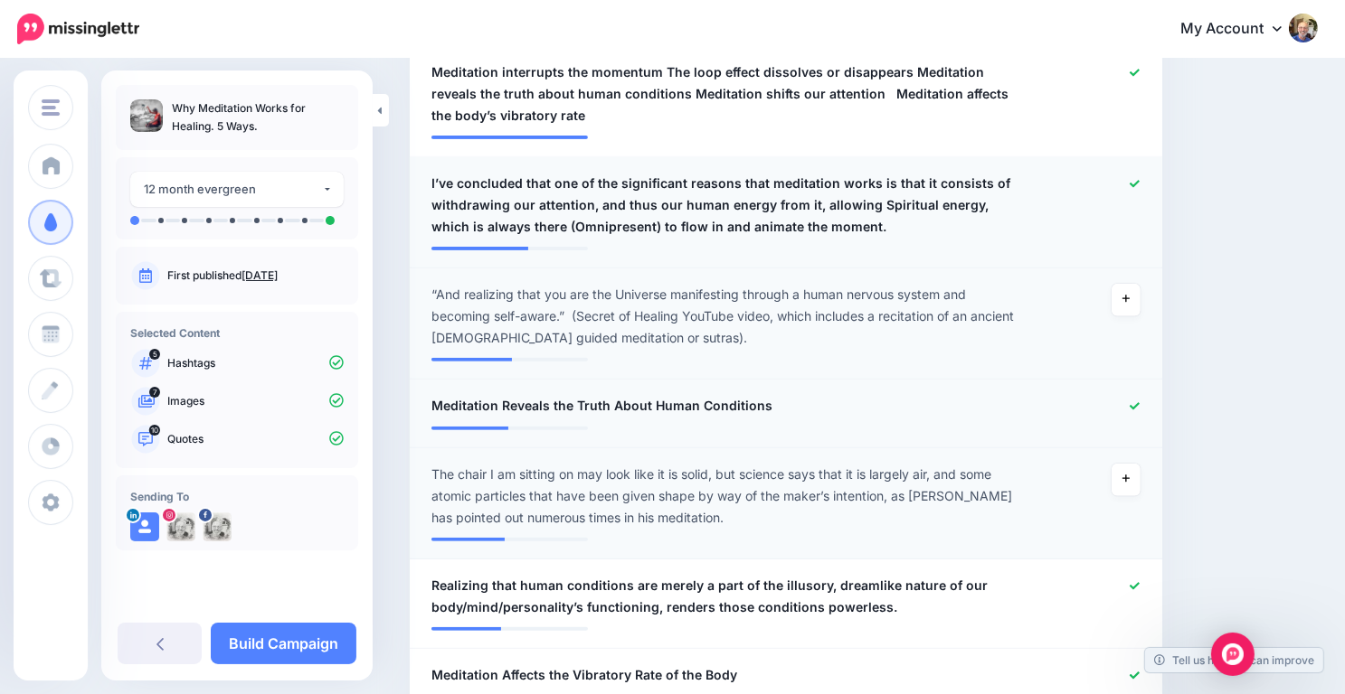
click at [1139, 182] on icon at bounding box center [1134, 184] width 10 height 10
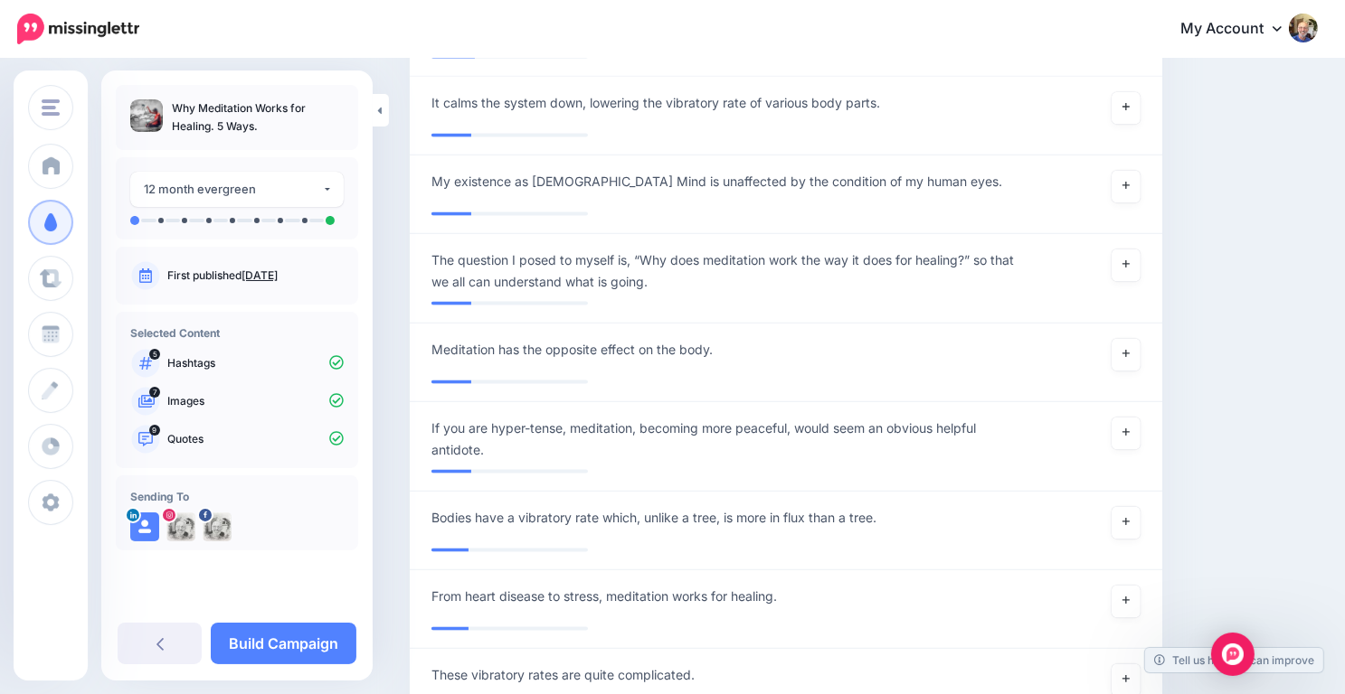
scroll to position [2407, 0]
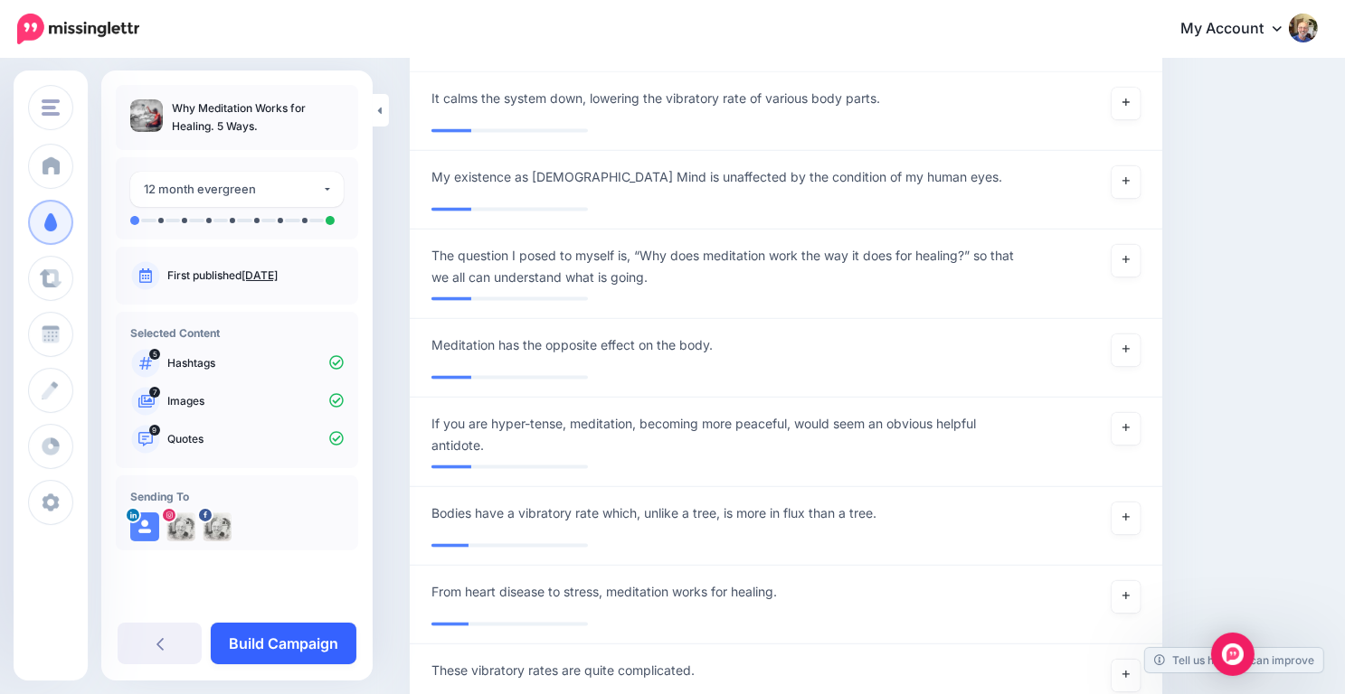
click at [290, 638] on link "Build Campaign" at bounding box center [284, 644] width 146 height 42
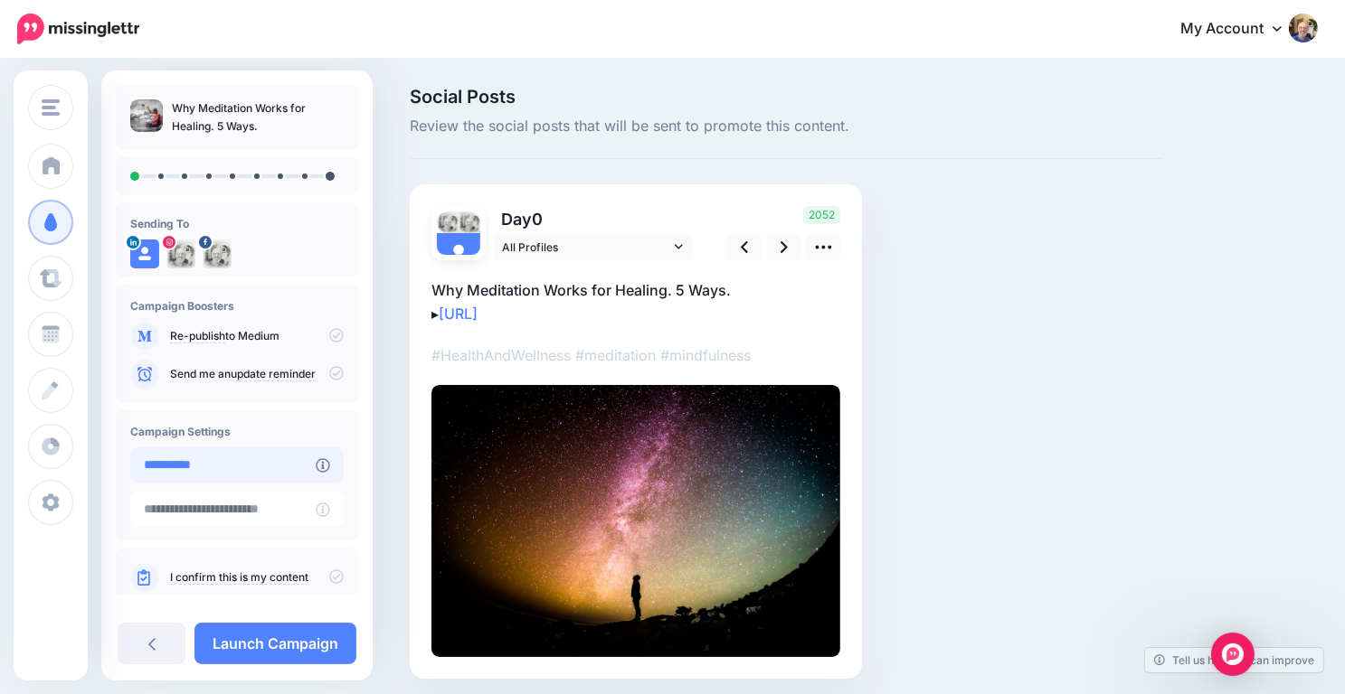
click at [267, 469] on input "**********" at bounding box center [222, 465] width 185 height 35
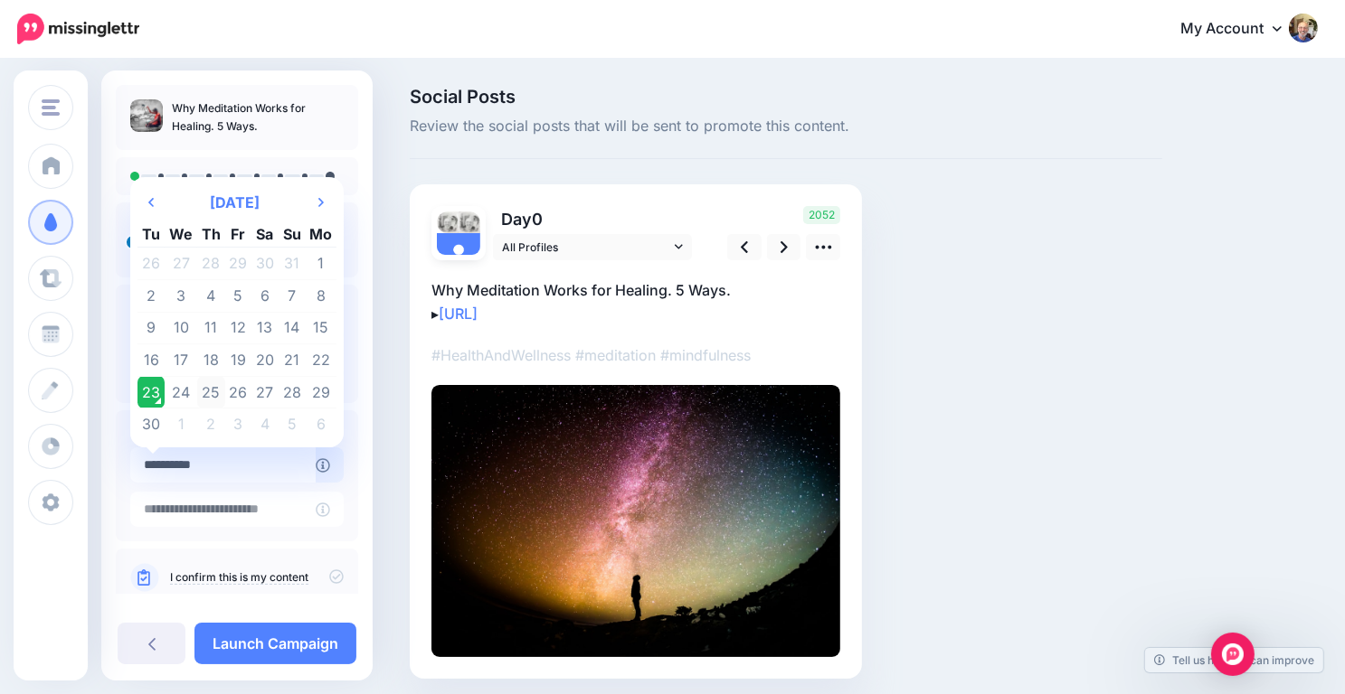
click at [210, 387] on td "25" at bounding box center [211, 392] width 28 height 33
type input "**********"
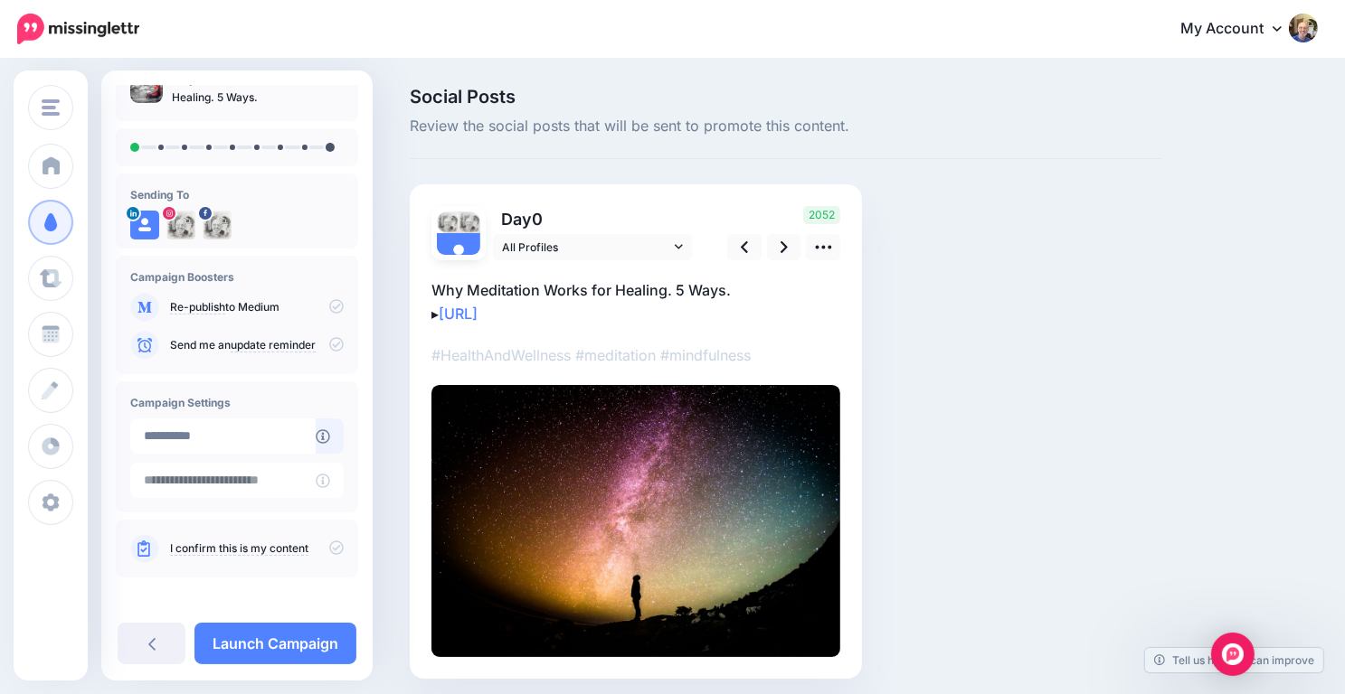
scroll to position [33, 0]
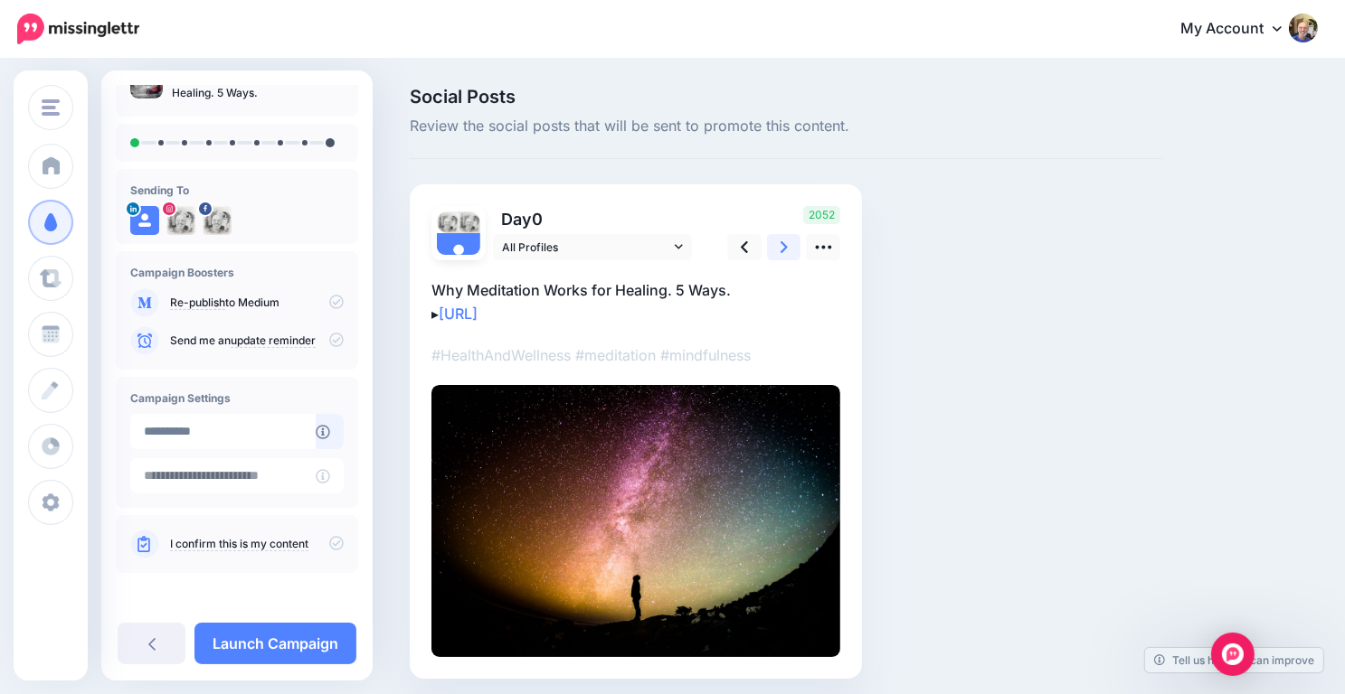
click at [781, 248] on icon at bounding box center [783, 247] width 7 height 19
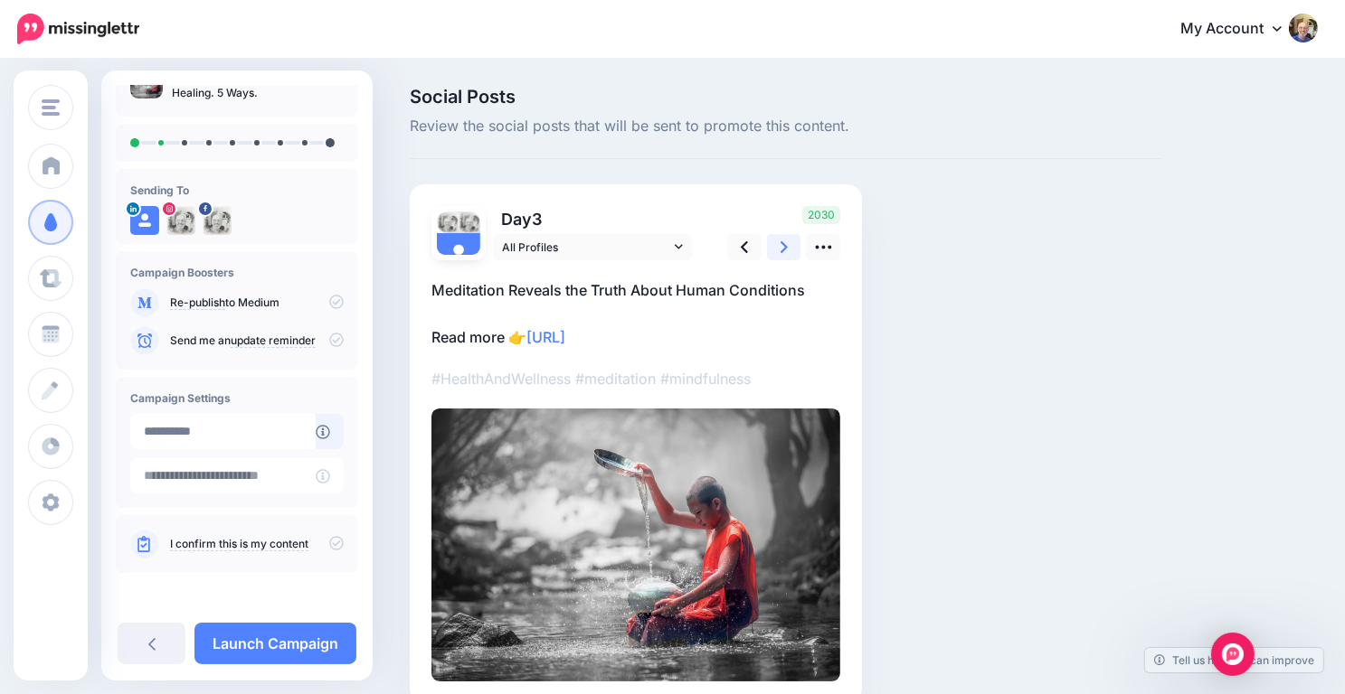
click at [781, 248] on icon at bounding box center [783, 247] width 7 height 19
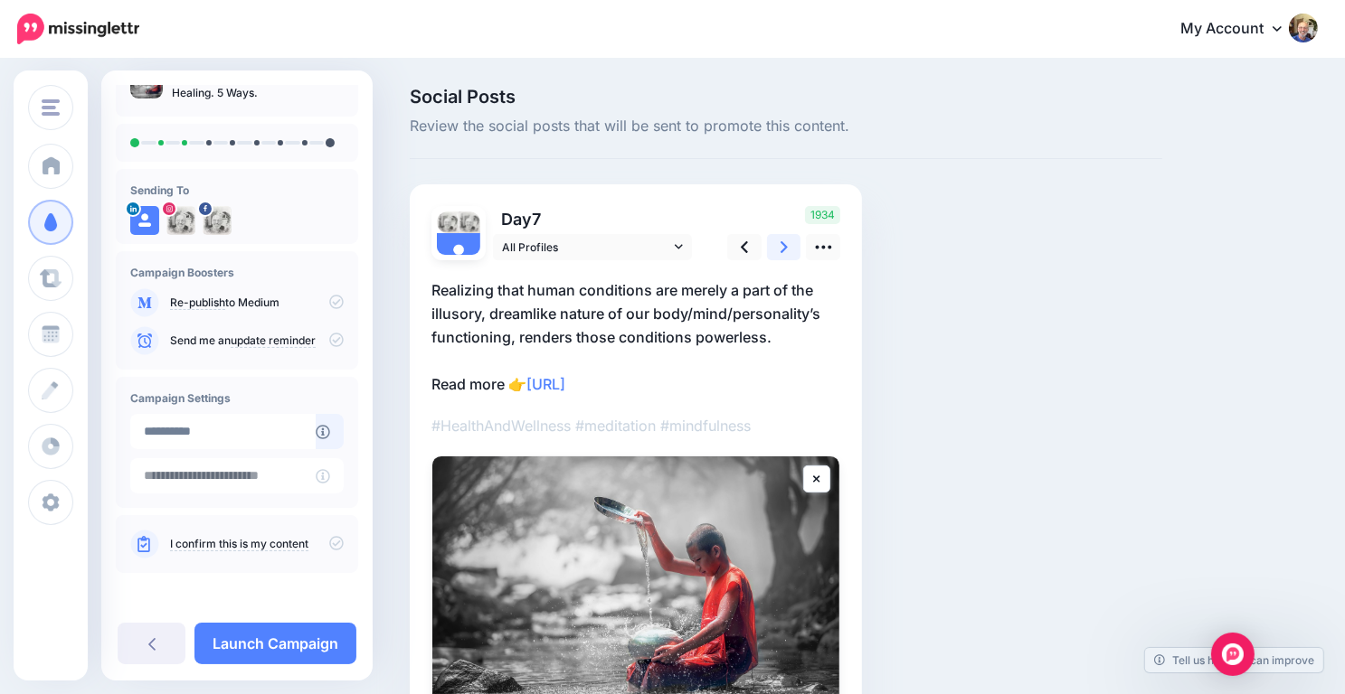
click at [781, 248] on icon at bounding box center [783, 247] width 7 height 19
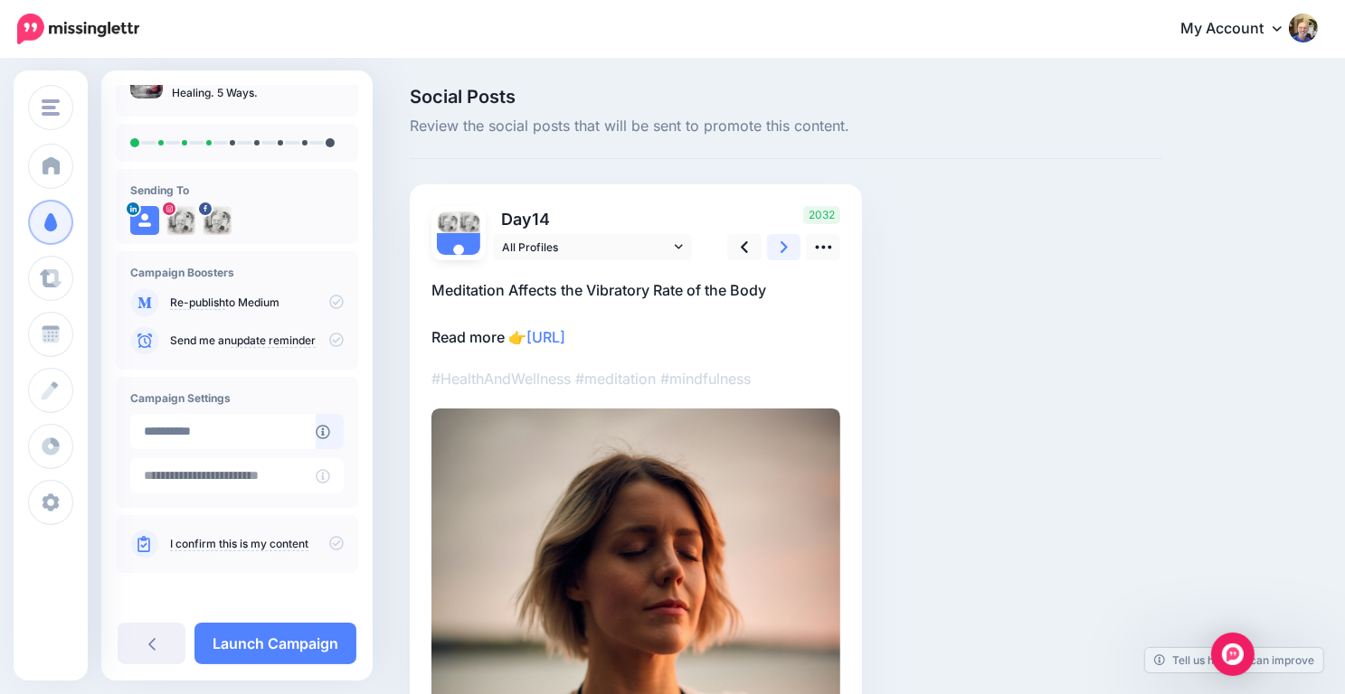
click at [781, 248] on icon at bounding box center [783, 247] width 7 height 19
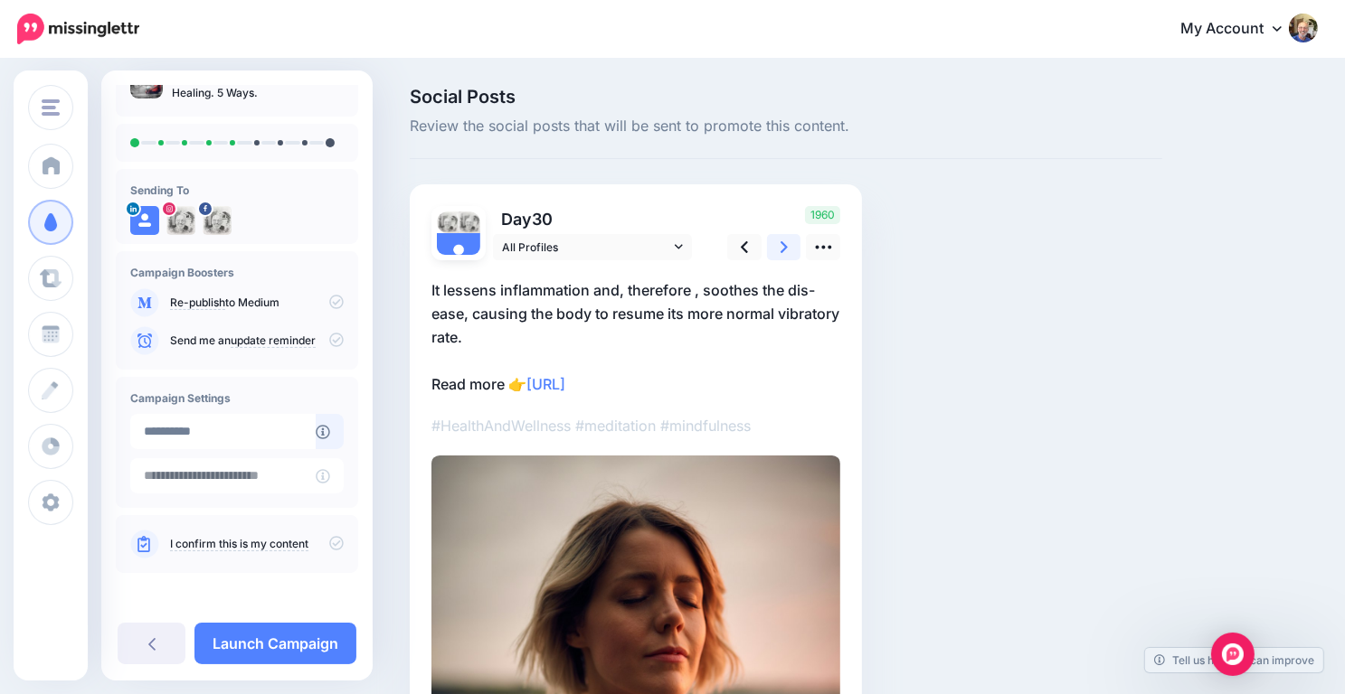
click at [781, 248] on icon at bounding box center [783, 247] width 7 height 19
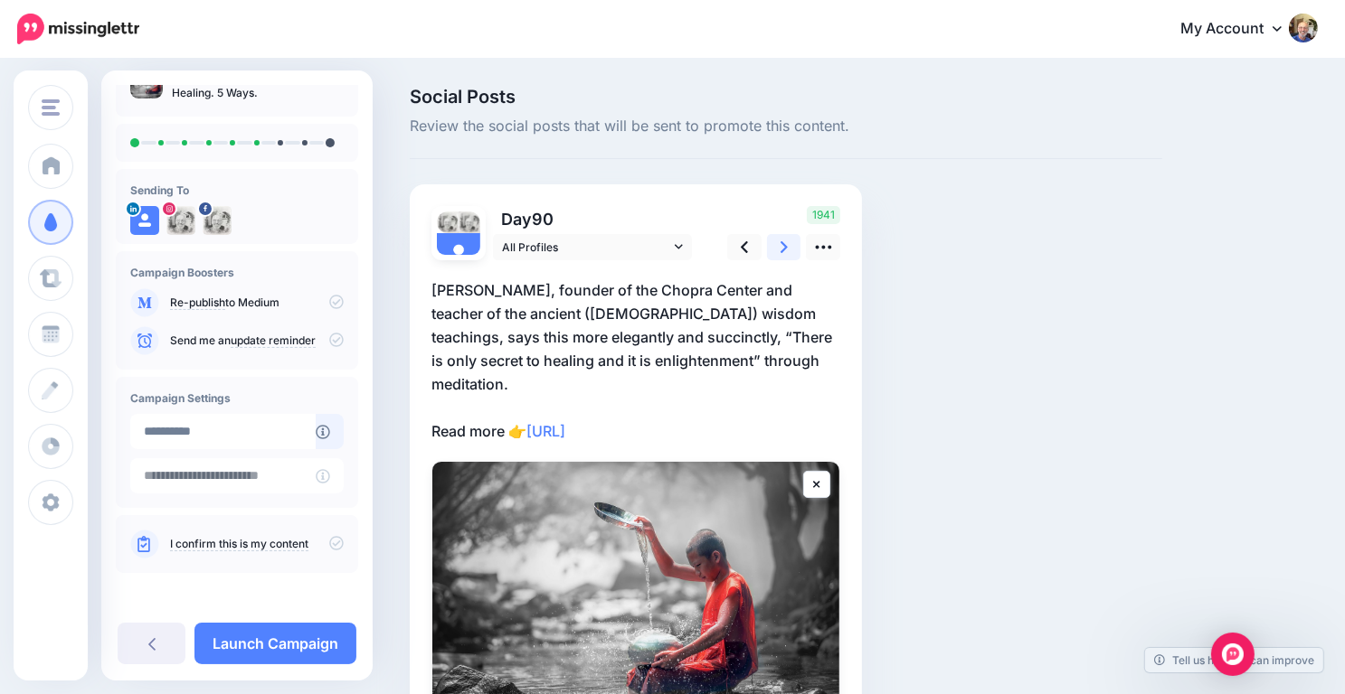
click at [781, 248] on icon at bounding box center [783, 247] width 7 height 19
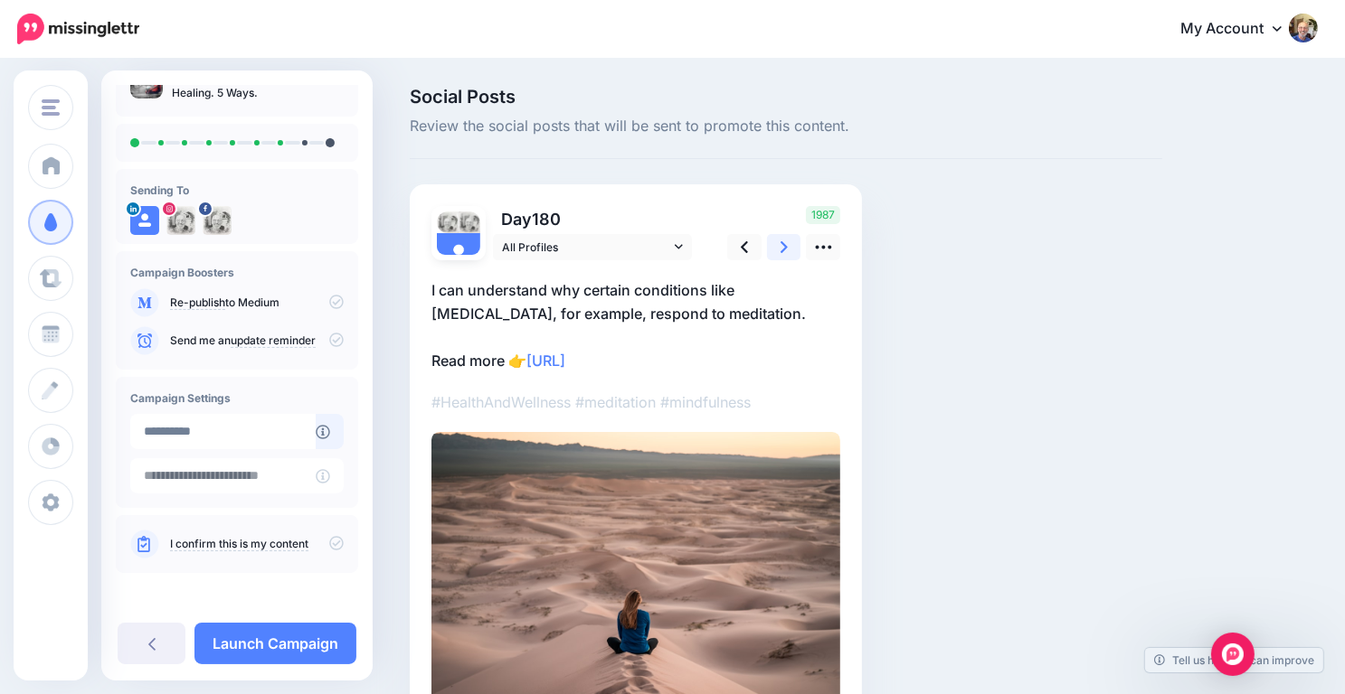
click at [781, 248] on icon at bounding box center [783, 247] width 7 height 19
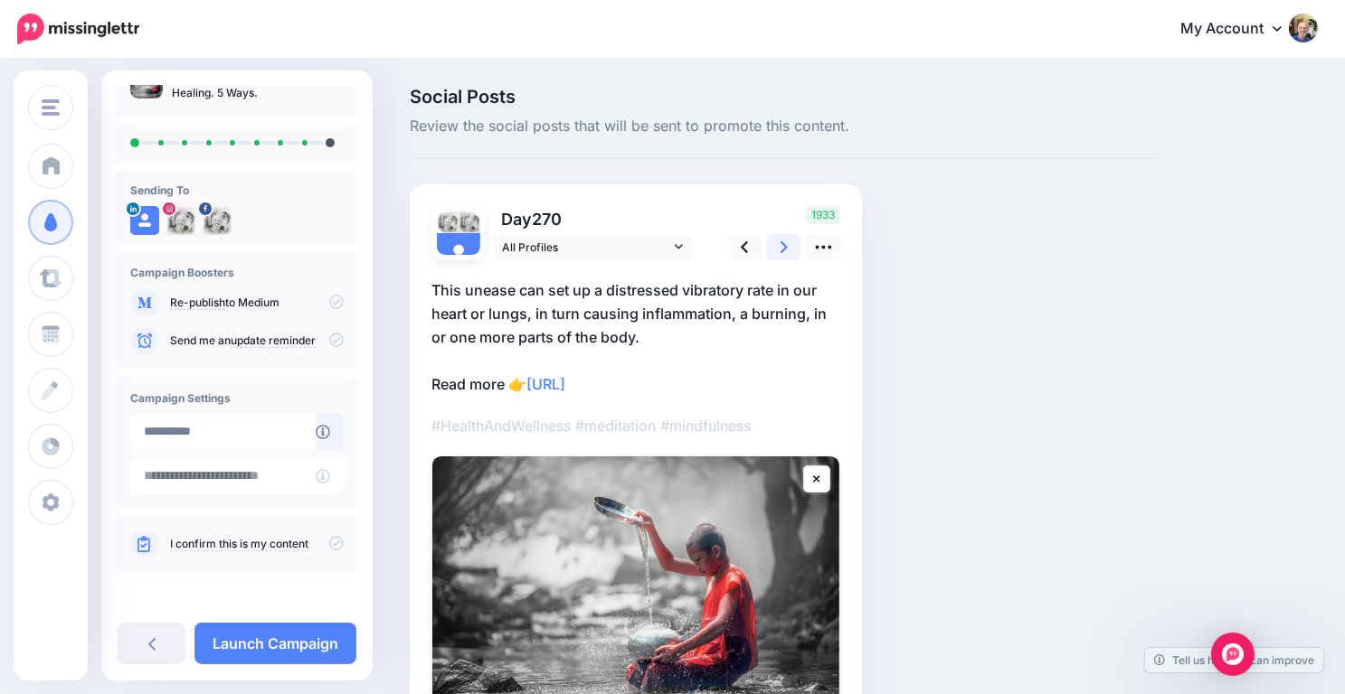
click at [781, 248] on icon at bounding box center [783, 247] width 7 height 19
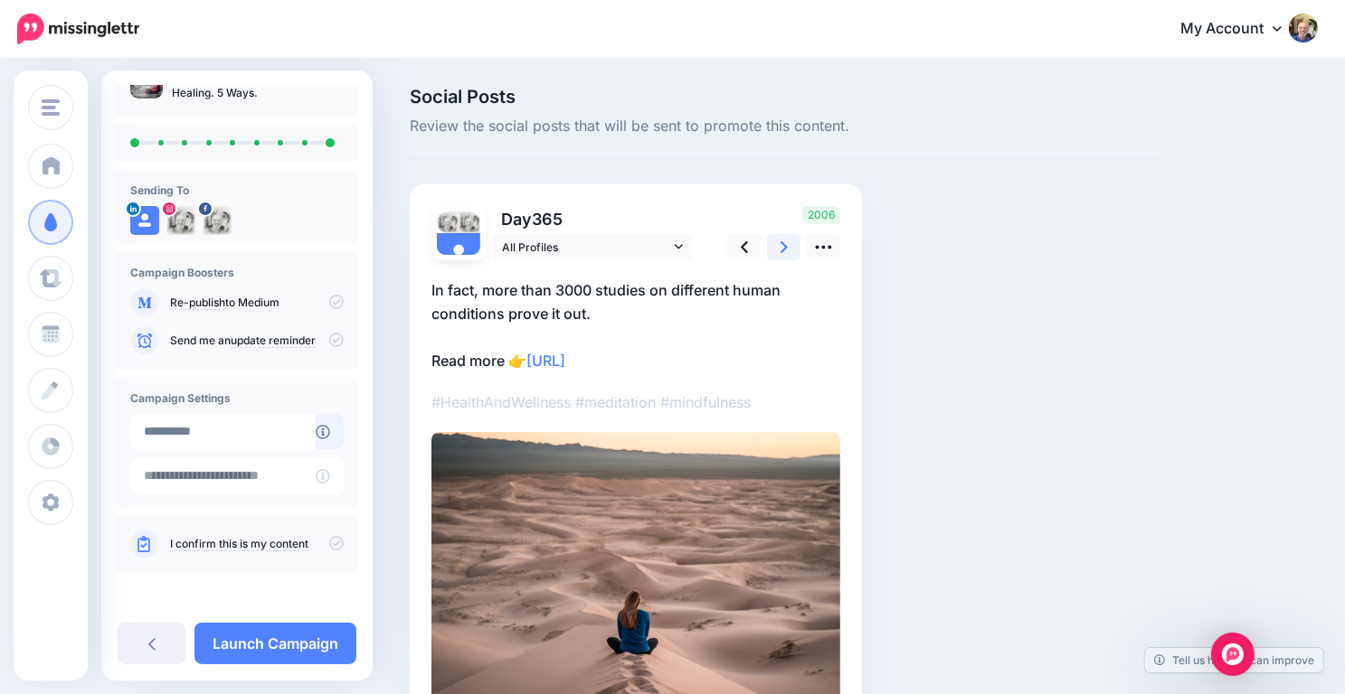
click at [781, 248] on icon at bounding box center [783, 247] width 7 height 19
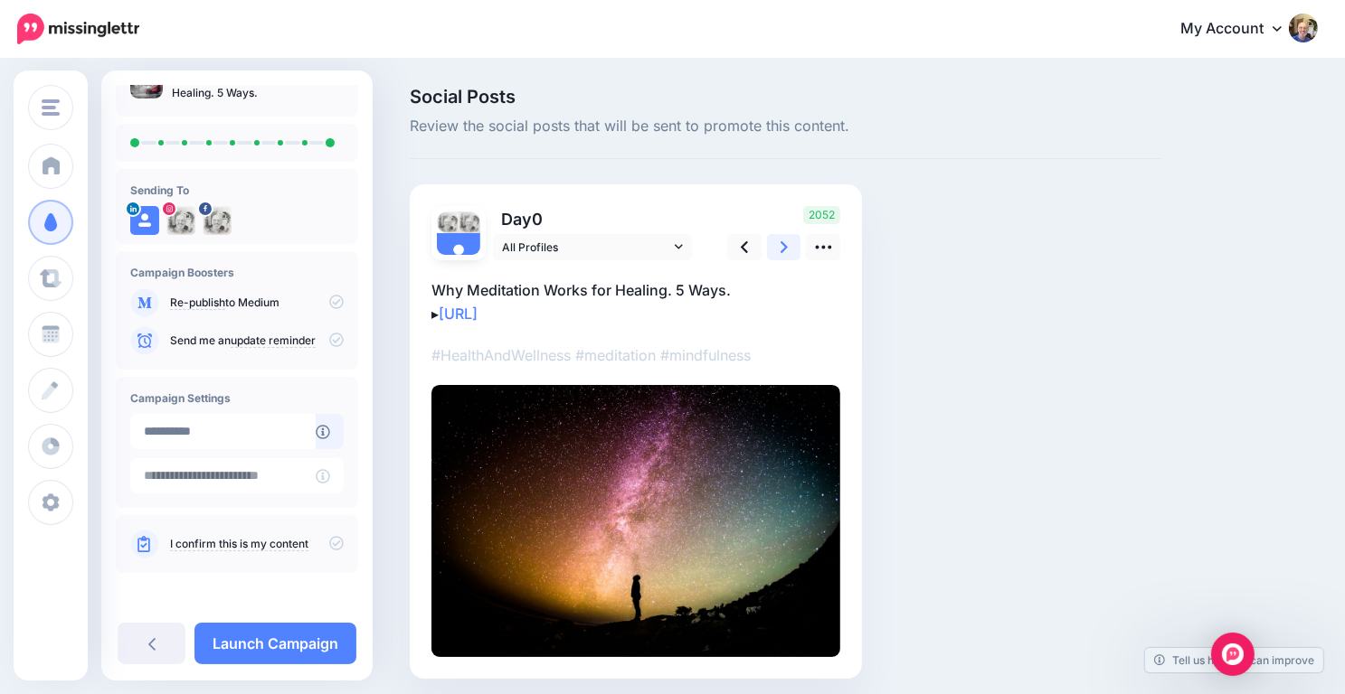
click at [781, 248] on icon at bounding box center [783, 247] width 7 height 19
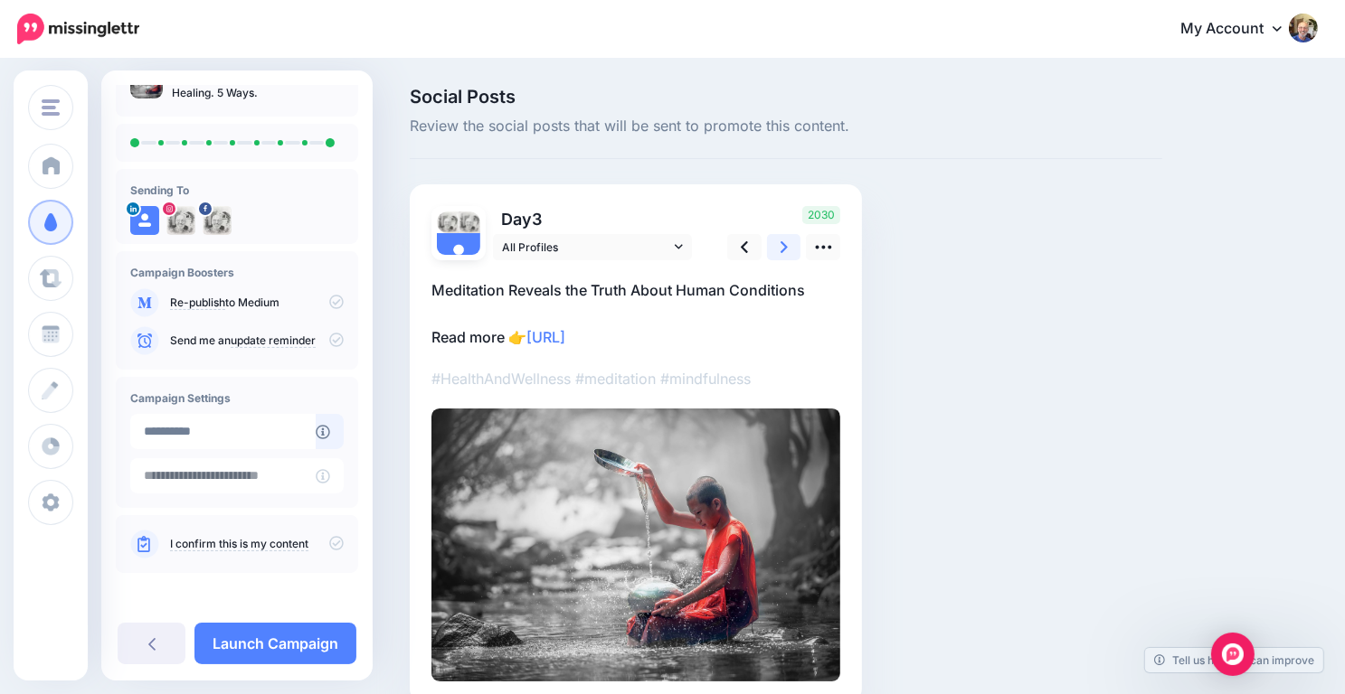
click at [782, 245] on icon at bounding box center [783, 247] width 7 height 19
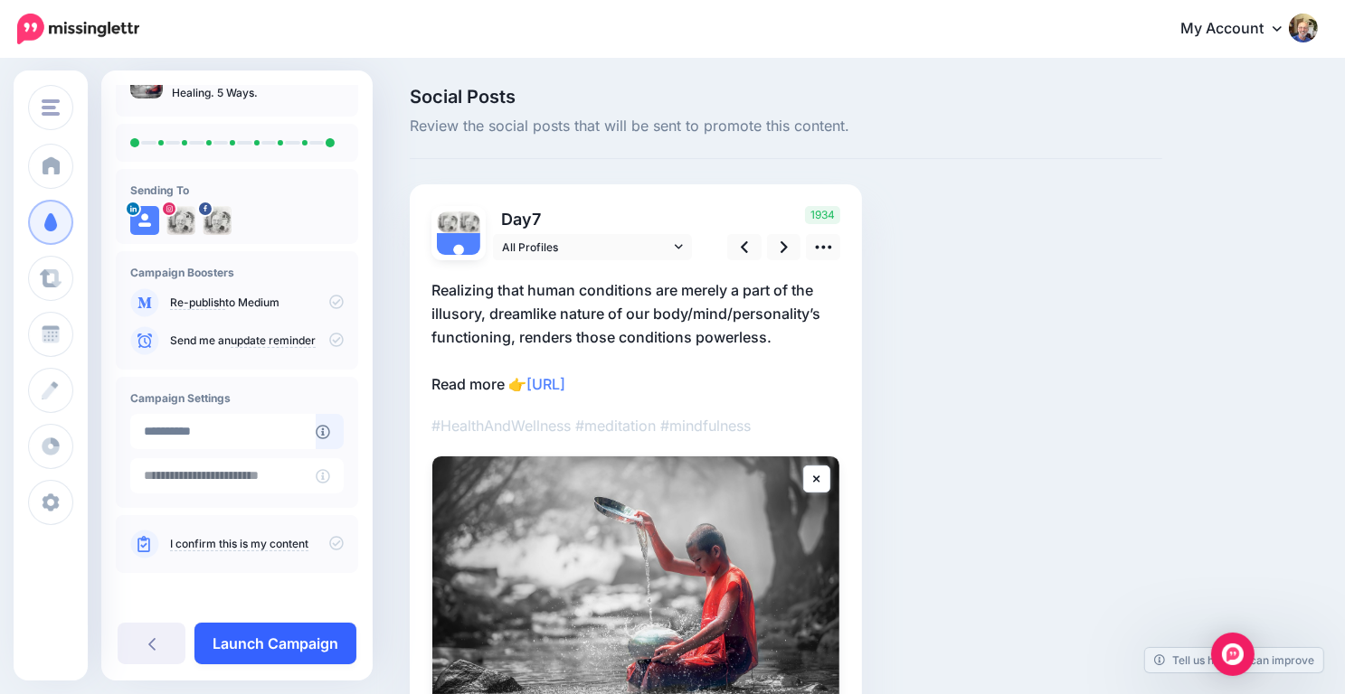
click at [277, 637] on link "Launch Campaign" at bounding box center [275, 644] width 162 height 42
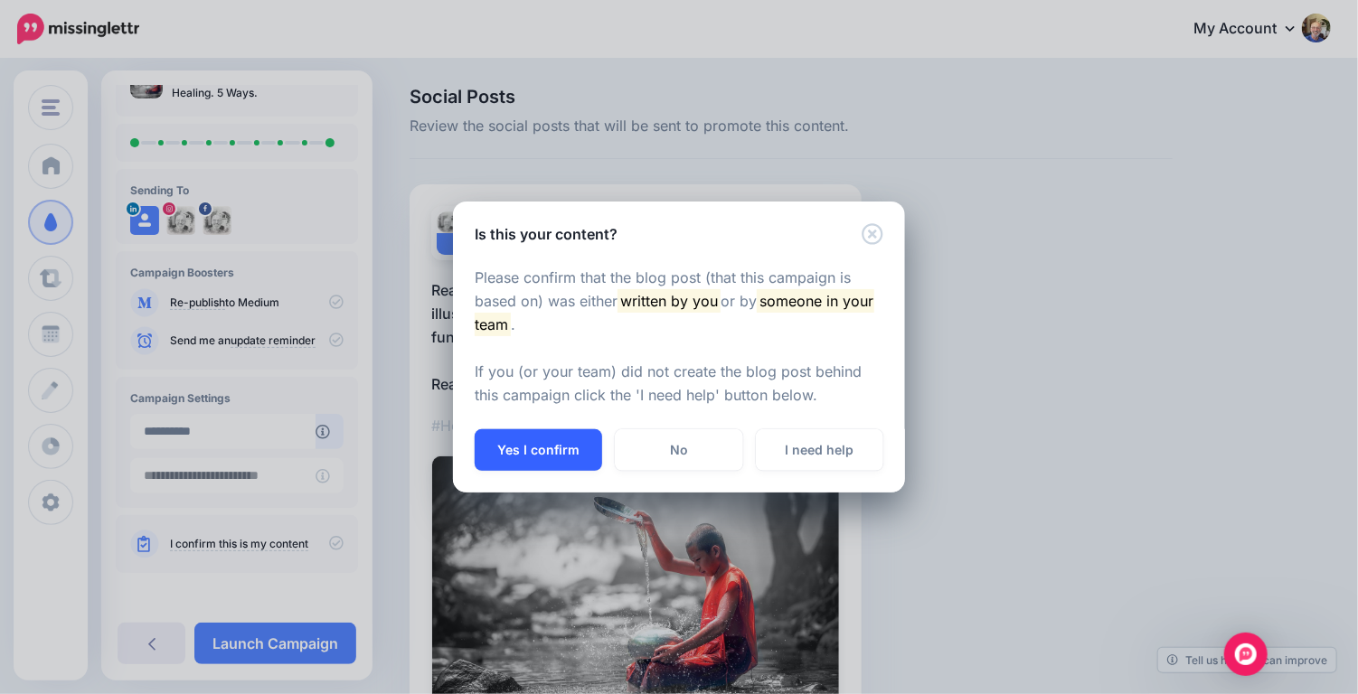
click at [511, 445] on button "Yes I confirm" at bounding box center [538, 451] width 127 height 42
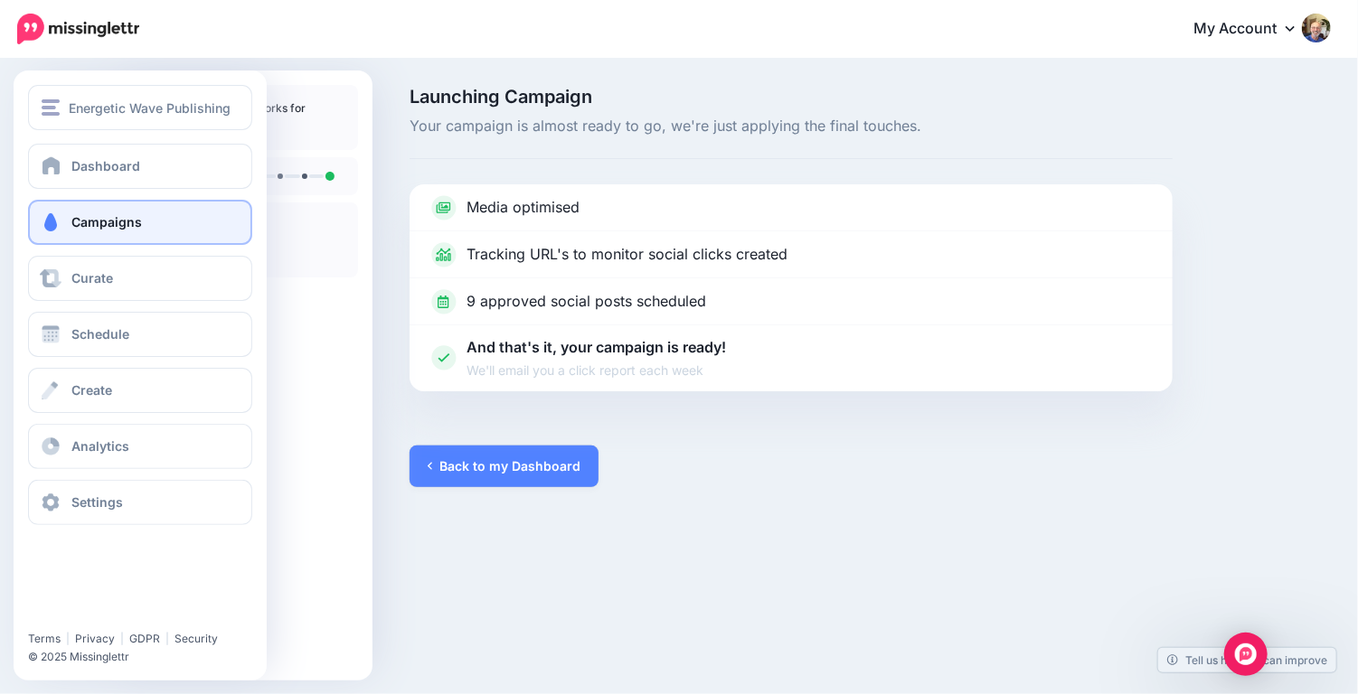
click at [116, 225] on span "Campaigns" at bounding box center [106, 221] width 71 height 15
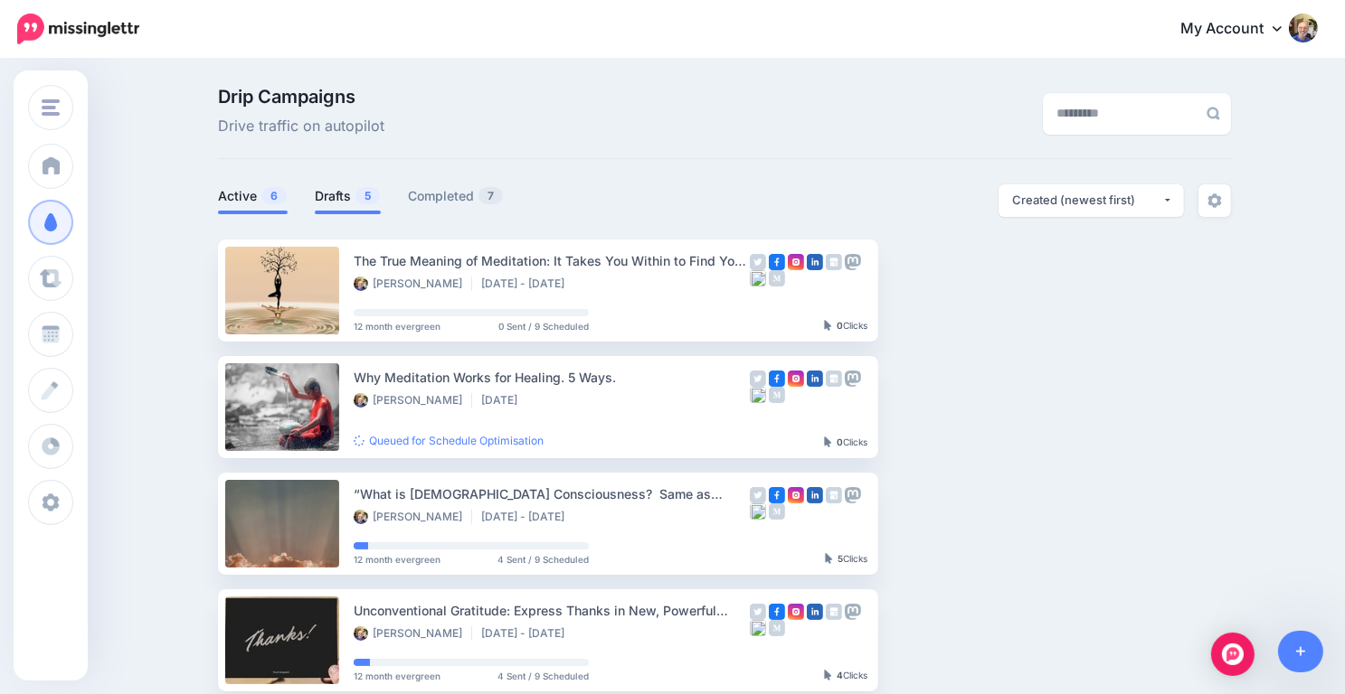
click at [356, 194] on link "Drafts 5" at bounding box center [348, 196] width 66 height 22
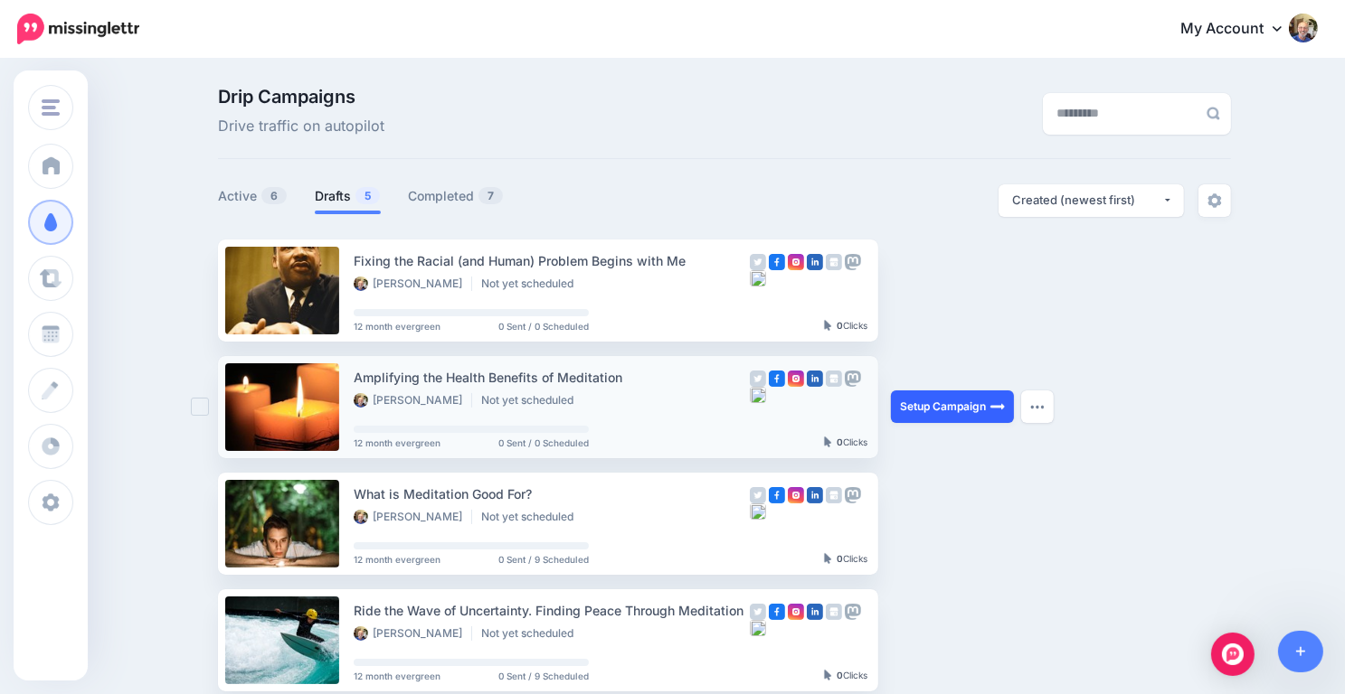
click at [936, 408] on link "Setup Campaign" at bounding box center [952, 407] width 123 height 33
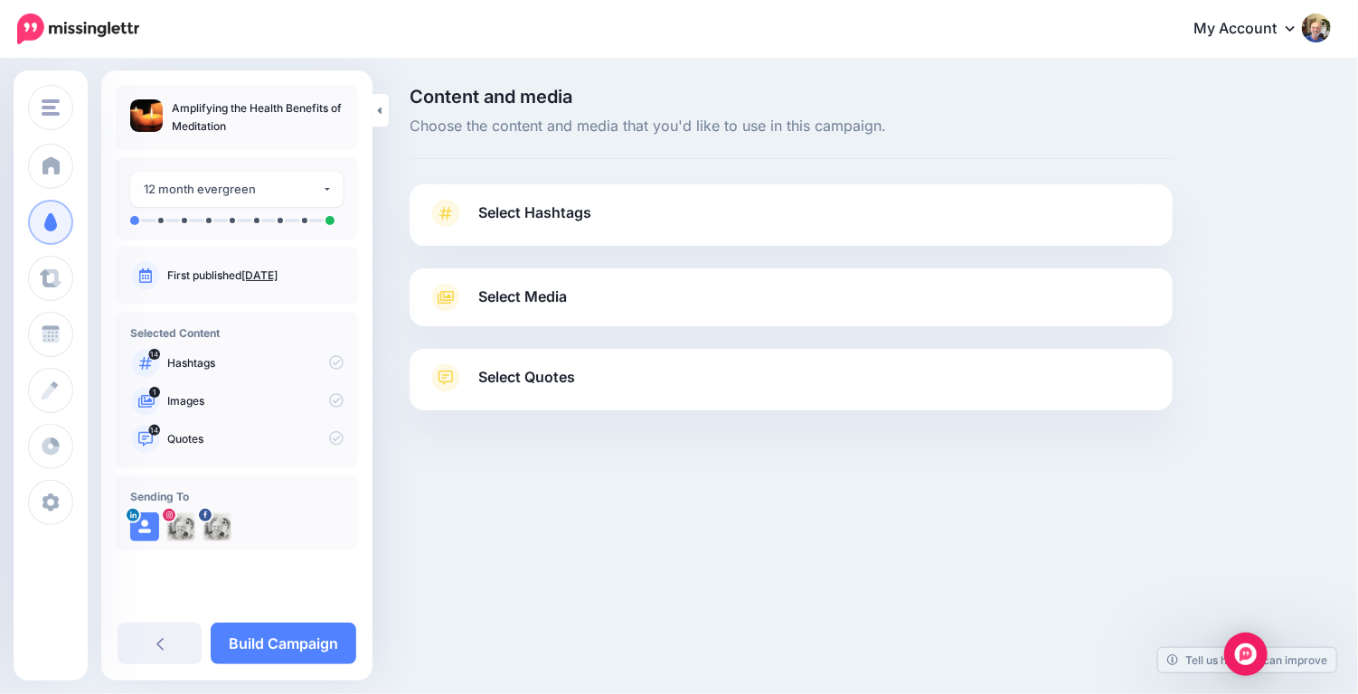
click at [550, 216] on span "Select Hashtags" at bounding box center [534, 213] width 113 height 24
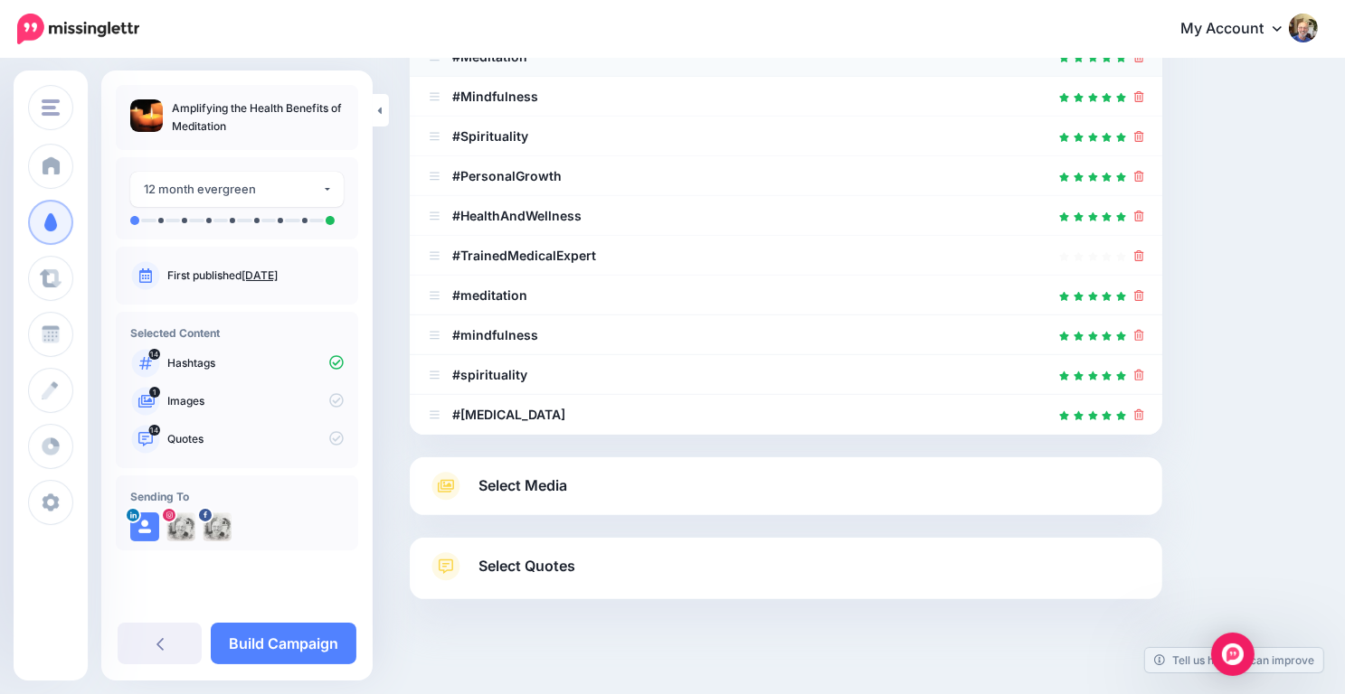
scroll to position [550, 0]
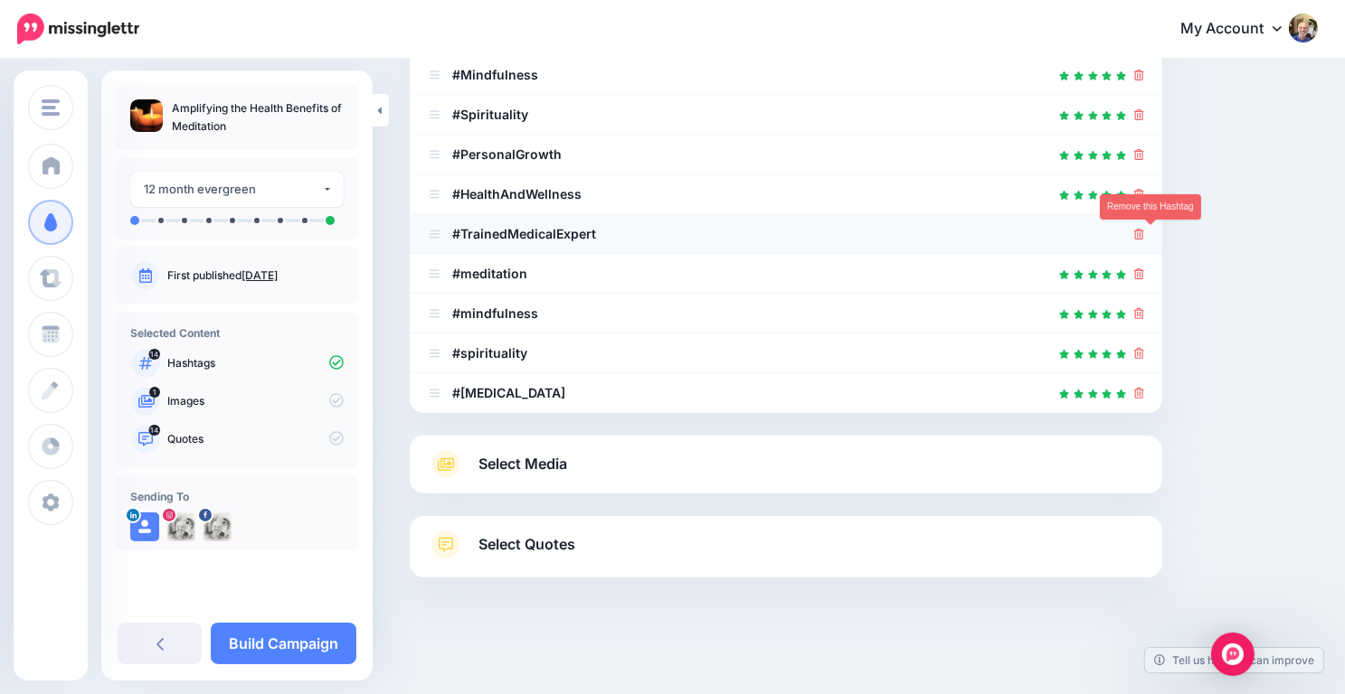
click at [1144, 233] on icon at bounding box center [1139, 234] width 10 height 11
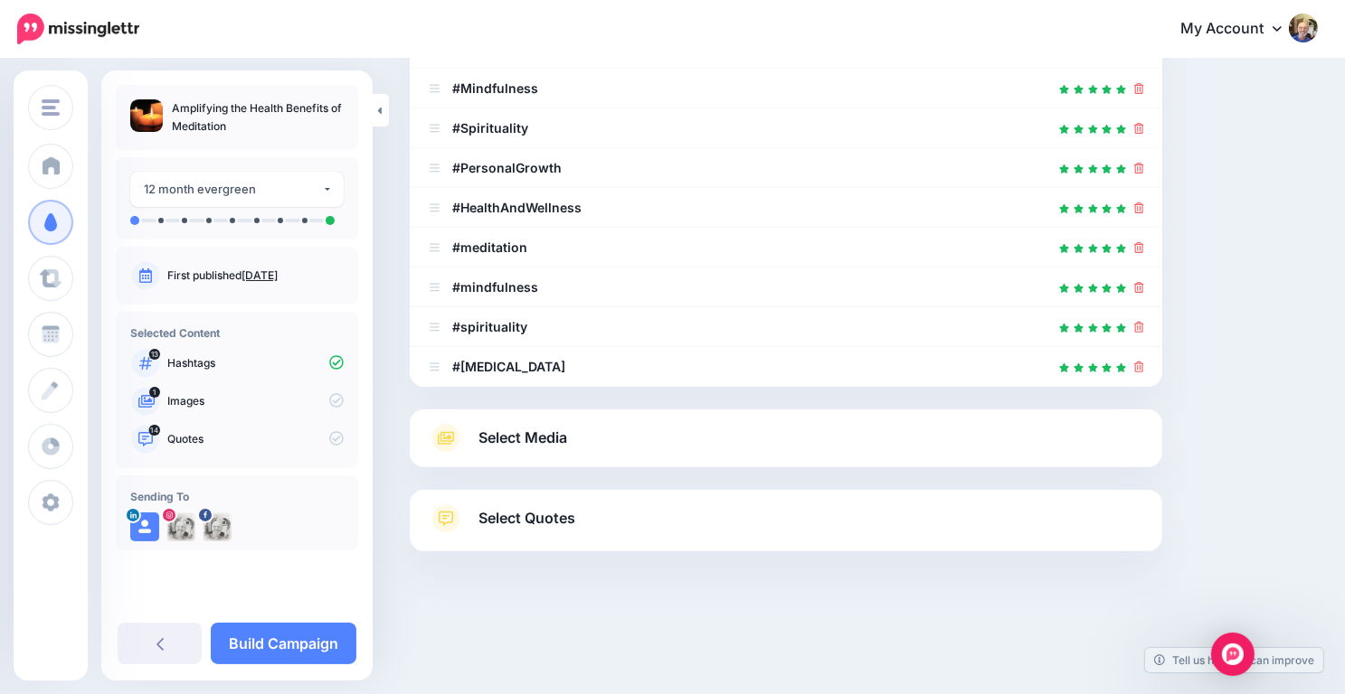
scroll to position [535, 0]
click at [1144, 169] on icon at bounding box center [1139, 169] width 10 height 11
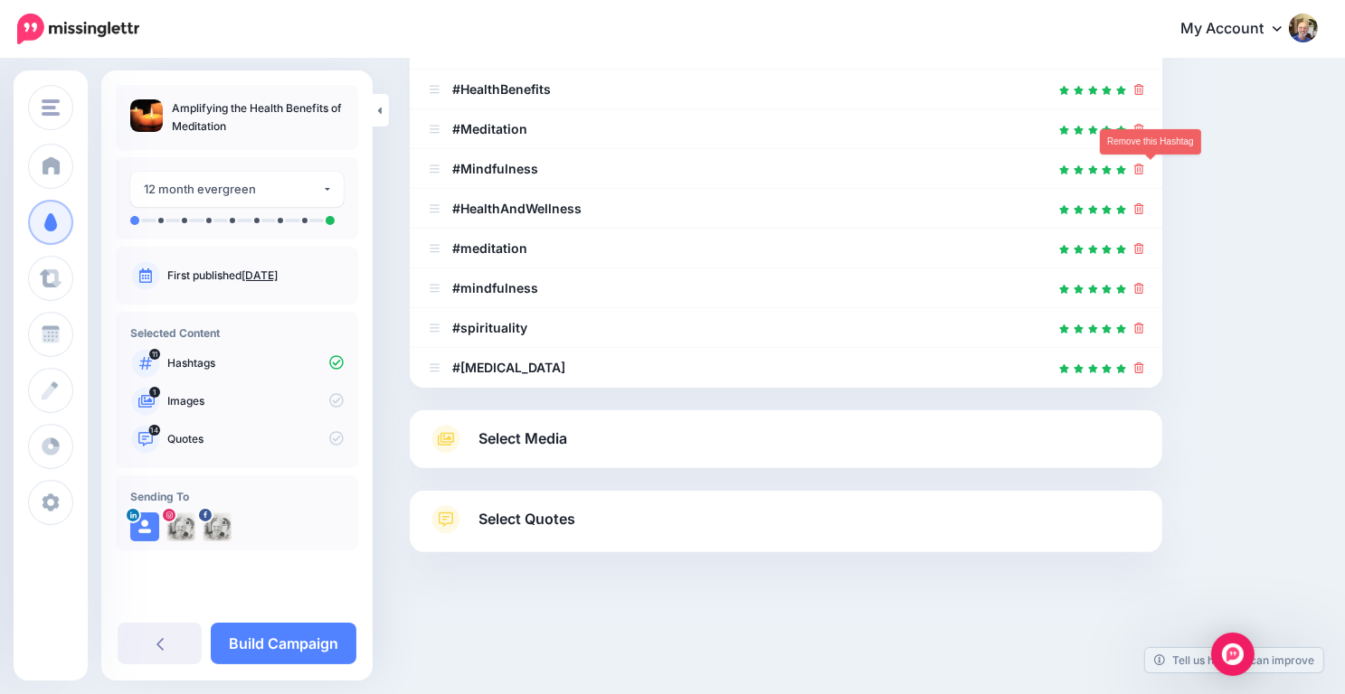
click at [1144, 169] on icon at bounding box center [1139, 169] width 10 height 11
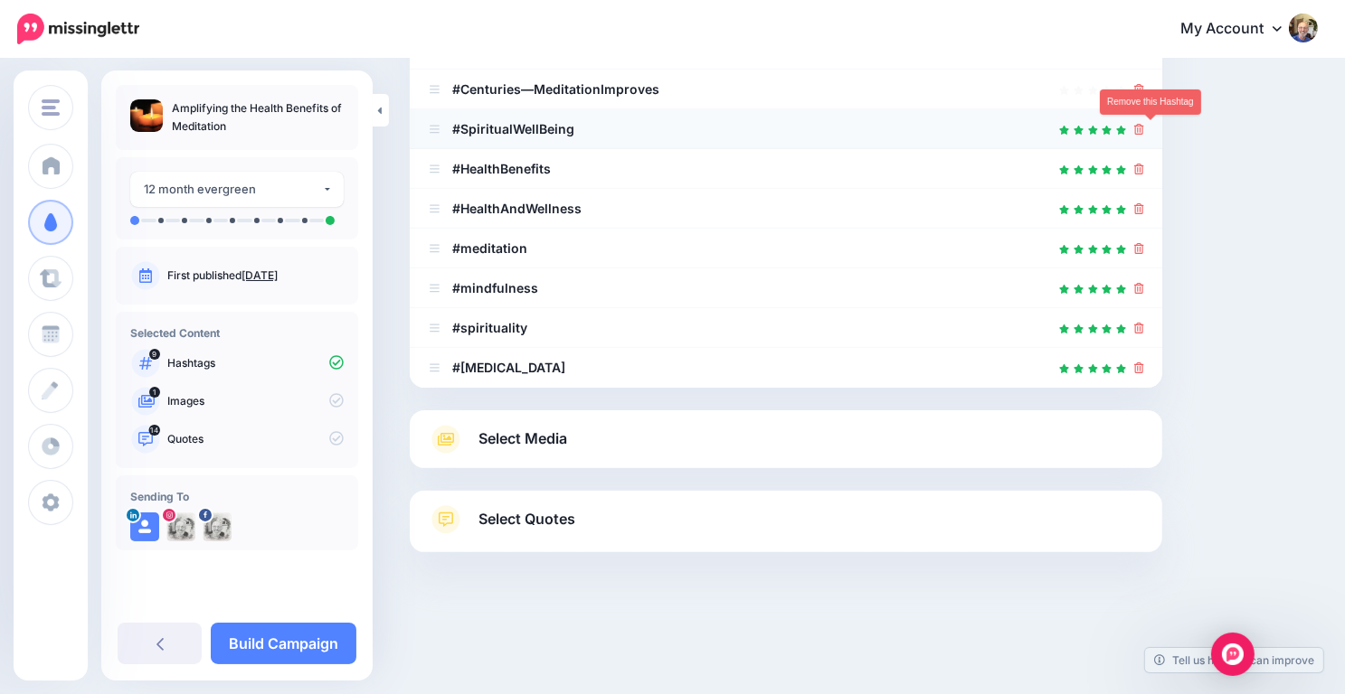
click at [1144, 130] on icon at bounding box center [1139, 129] width 10 height 11
click at [1144, 126] on icon at bounding box center [1139, 129] width 10 height 11
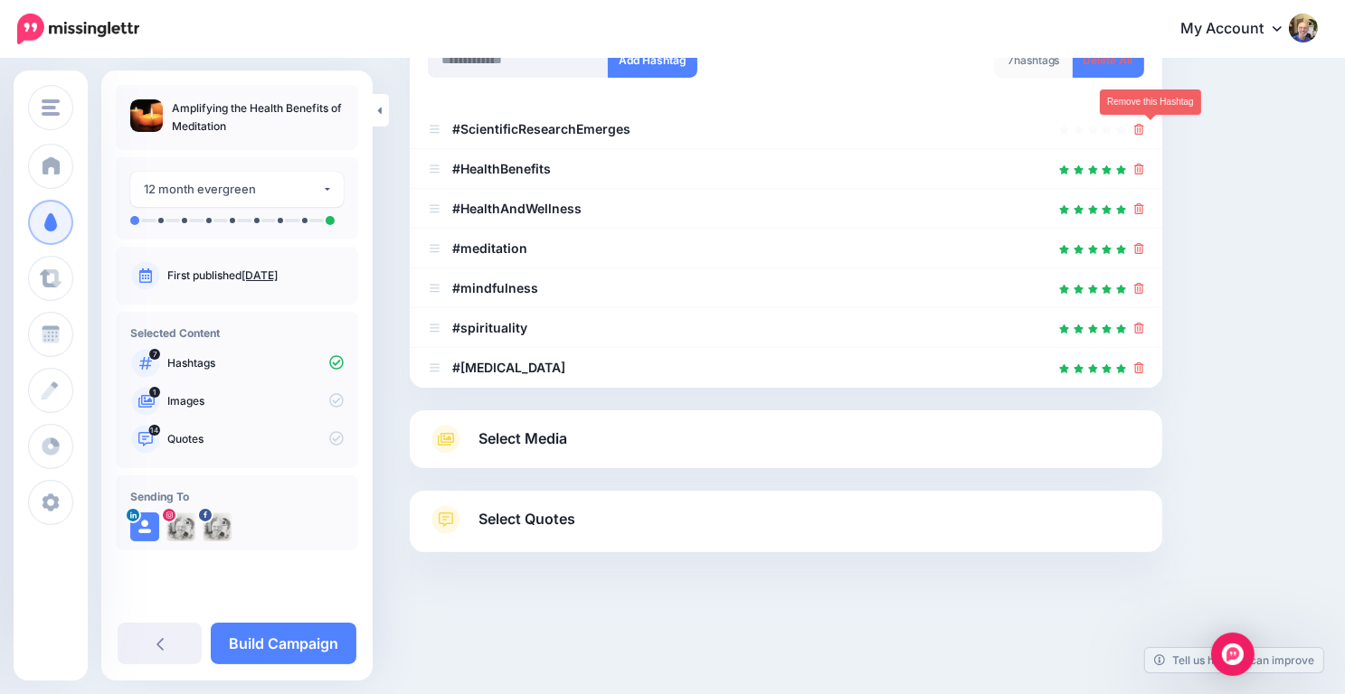
click at [1144, 126] on icon at bounding box center [1139, 129] width 10 height 11
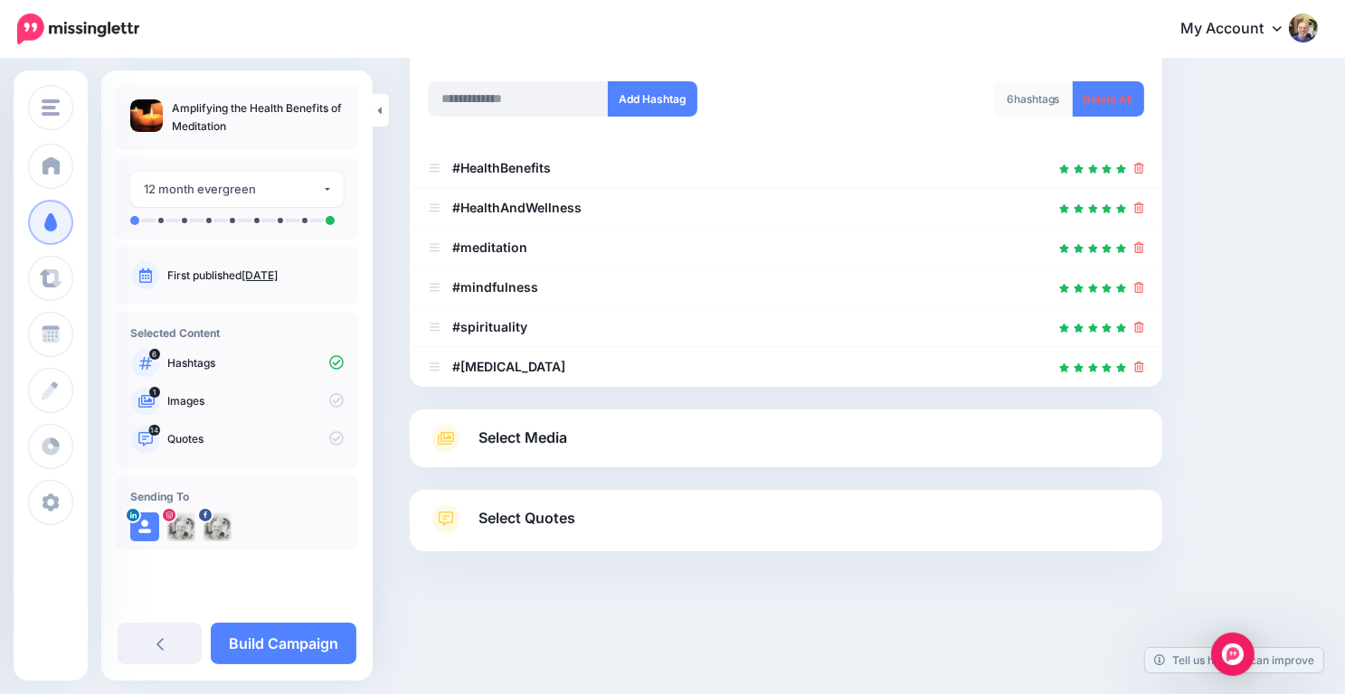
scroll to position [257, 0]
click at [521, 438] on span "Select Media" at bounding box center [522, 439] width 89 height 24
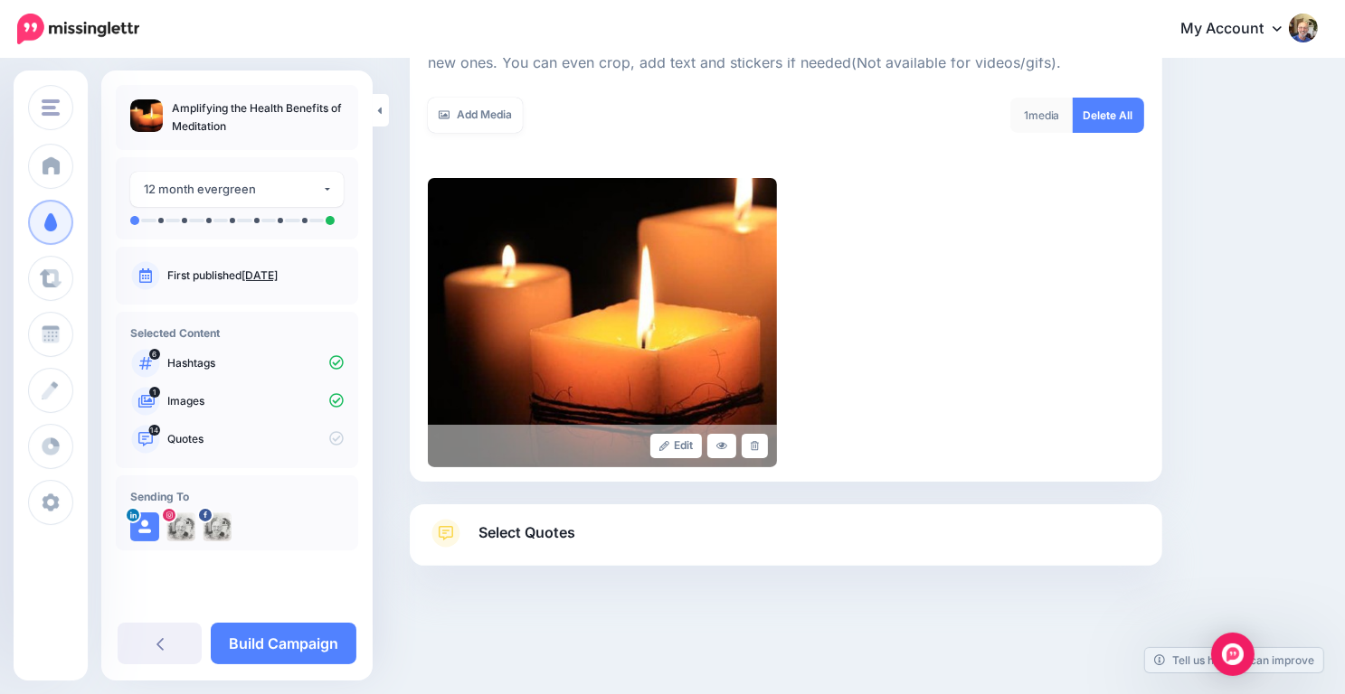
scroll to position [294, 0]
click at [499, 116] on link "Add Media" at bounding box center [475, 114] width 95 height 35
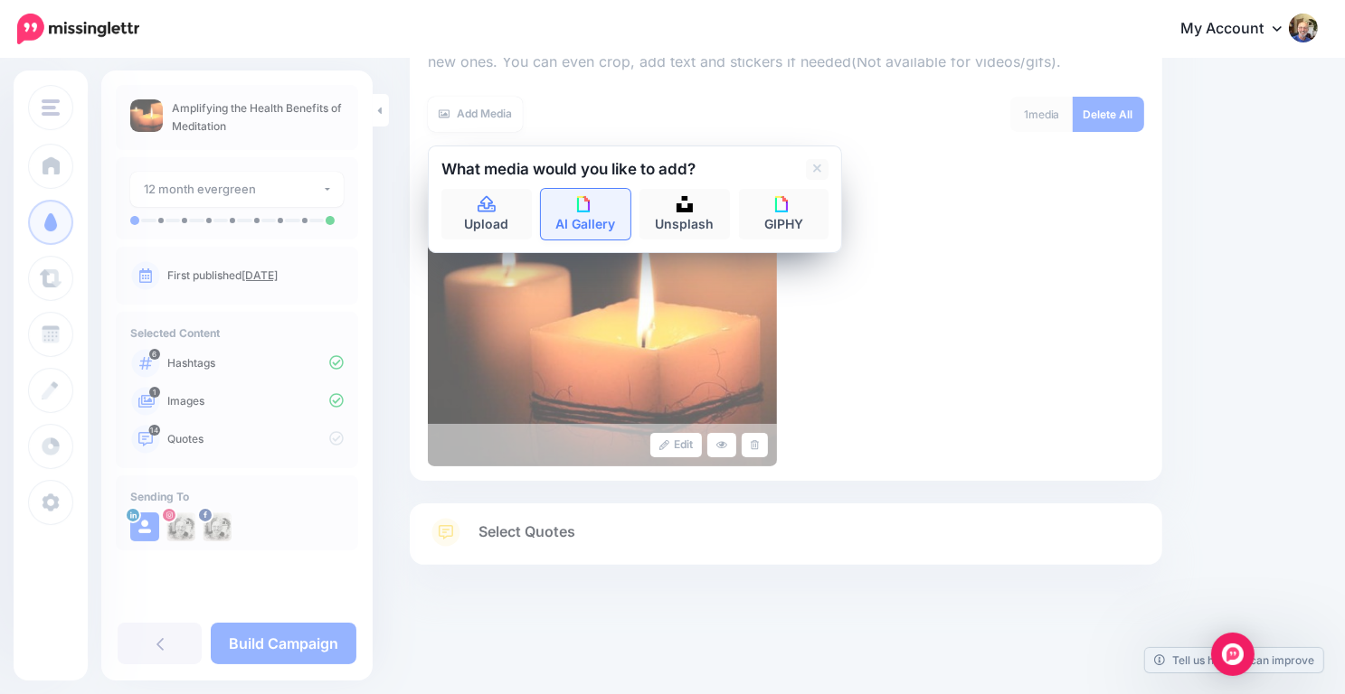
click at [583, 205] on img at bounding box center [585, 204] width 16 height 16
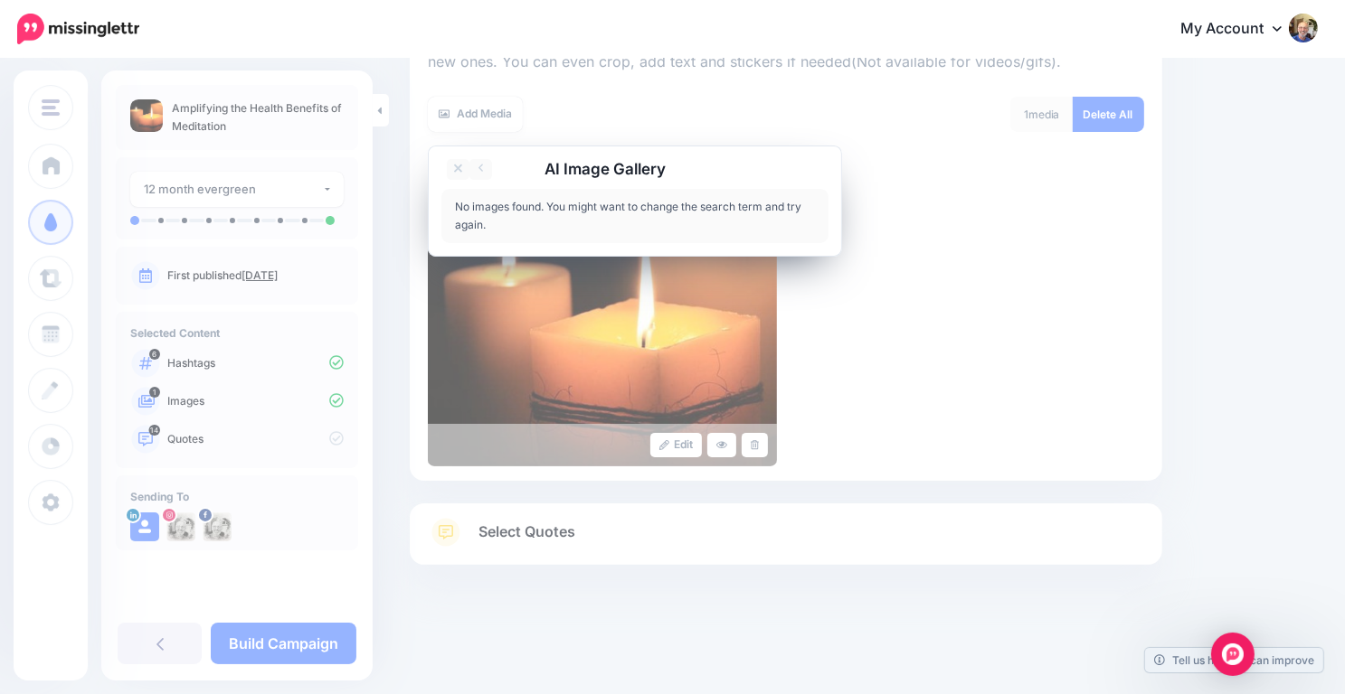
click at [826, 323] on div "Edit" at bounding box center [786, 321] width 716 height 289
click at [905, 316] on div "Edit" at bounding box center [786, 321] width 716 height 289
click at [481, 112] on link "Add Media" at bounding box center [475, 114] width 95 height 35
click at [458, 165] on icon at bounding box center [458, 169] width 9 height 14
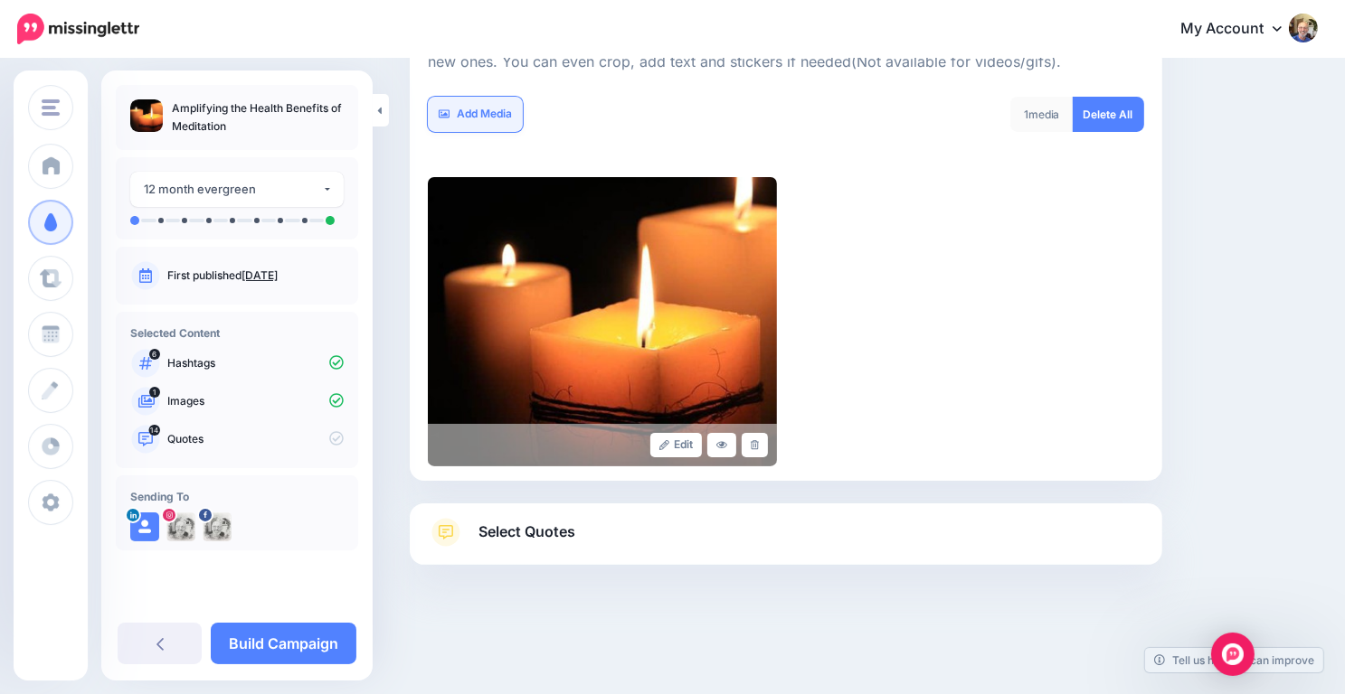
click at [499, 107] on link "Add Media" at bounding box center [475, 114] width 95 height 35
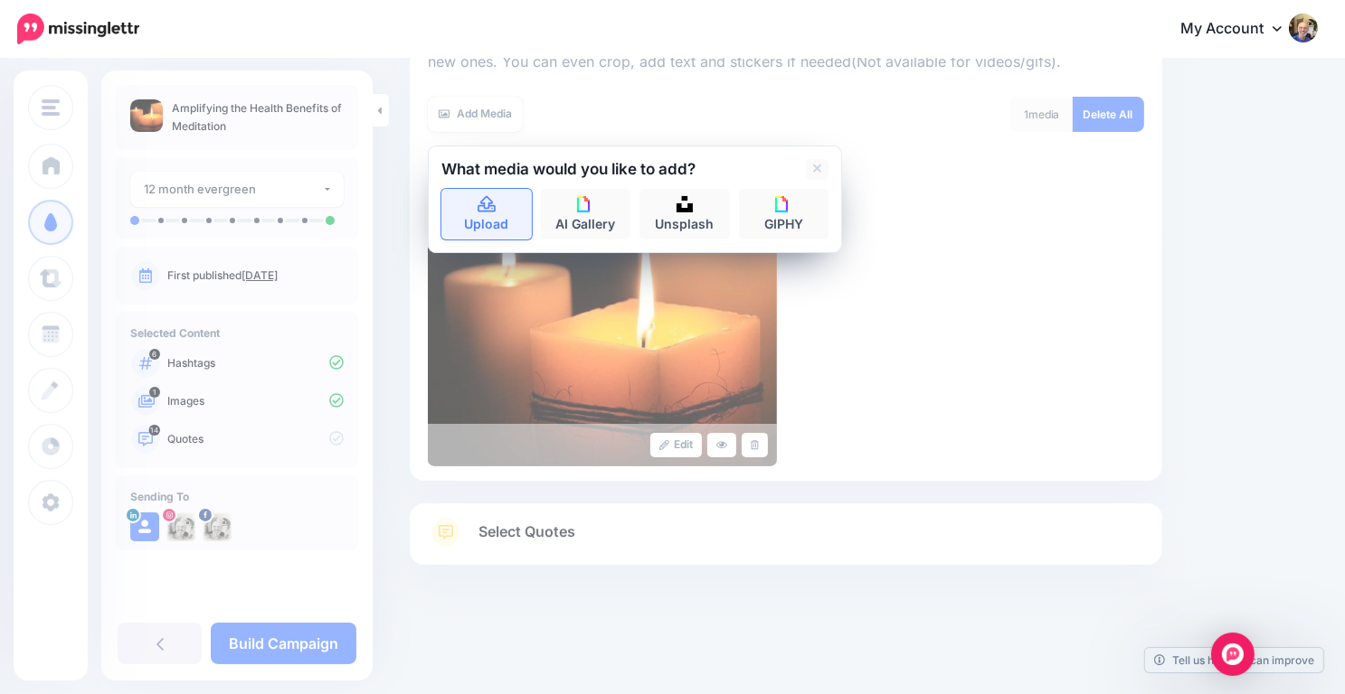
click at [491, 208] on icon at bounding box center [486, 204] width 18 height 16
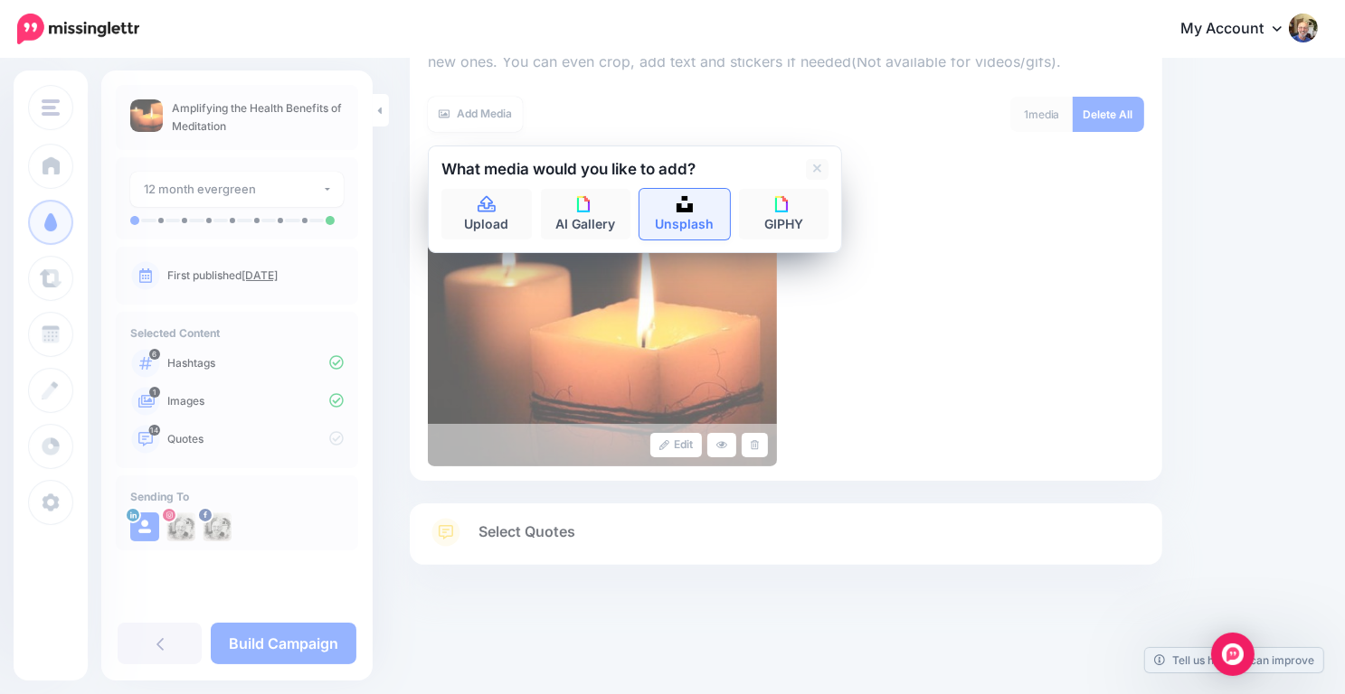
click at [699, 209] on link "Unsplash" at bounding box center [684, 214] width 90 height 51
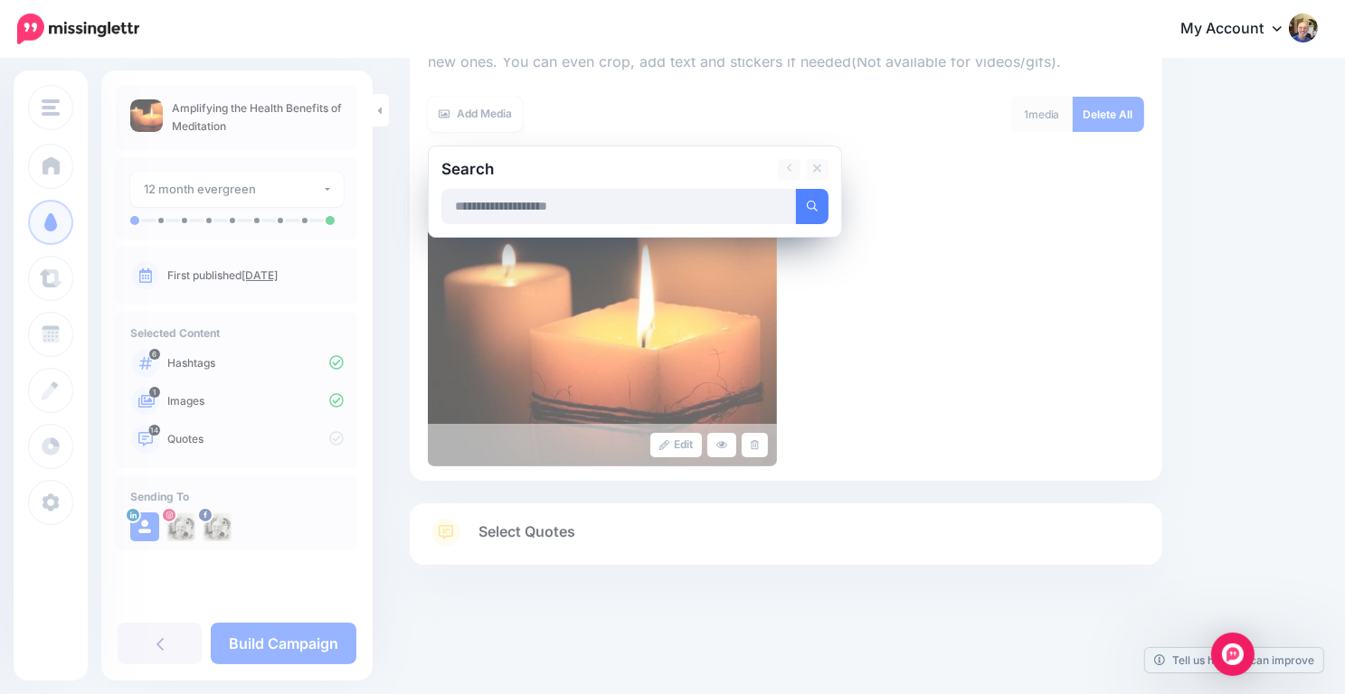
click at [537, 202] on input "text" at bounding box center [618, 206] width 355 height 35
type input "**********"
click at [796, 189] on button "submit" at bounding box center [812, 206] width 33 height 35
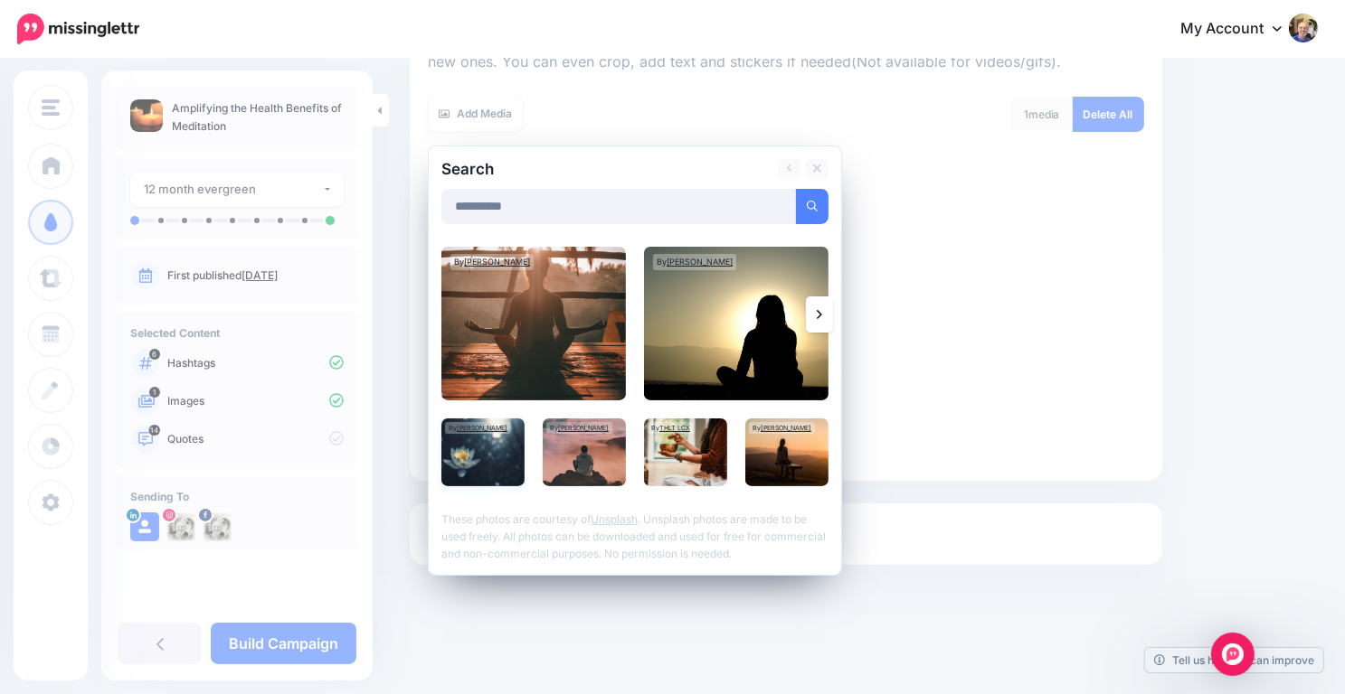
click at [477, 458] on img at bounding box center [482, 453] width 83 height 68
click at [795, 197] on link "Add Media" at bounding box center [789, 206] width 77 height 35
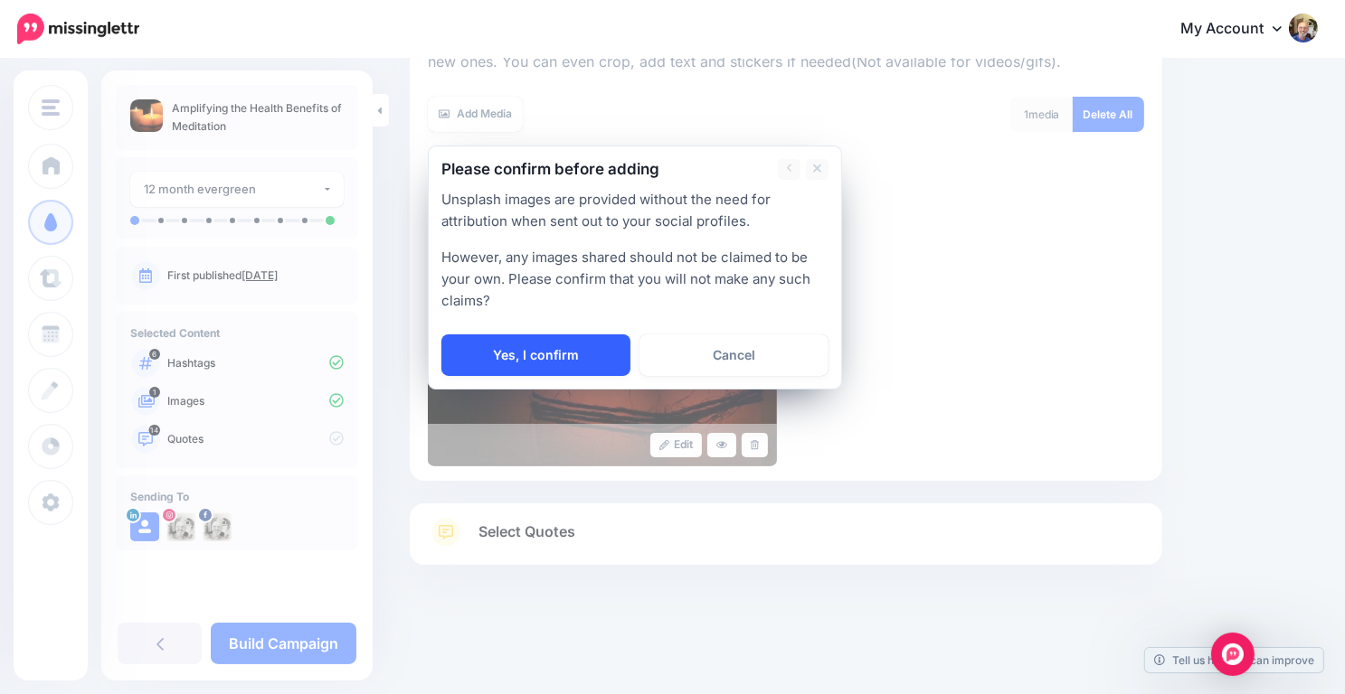
click at [537, 342] on link "Yes, I confirm" at bounding box center [535, 356] width 189 height 42
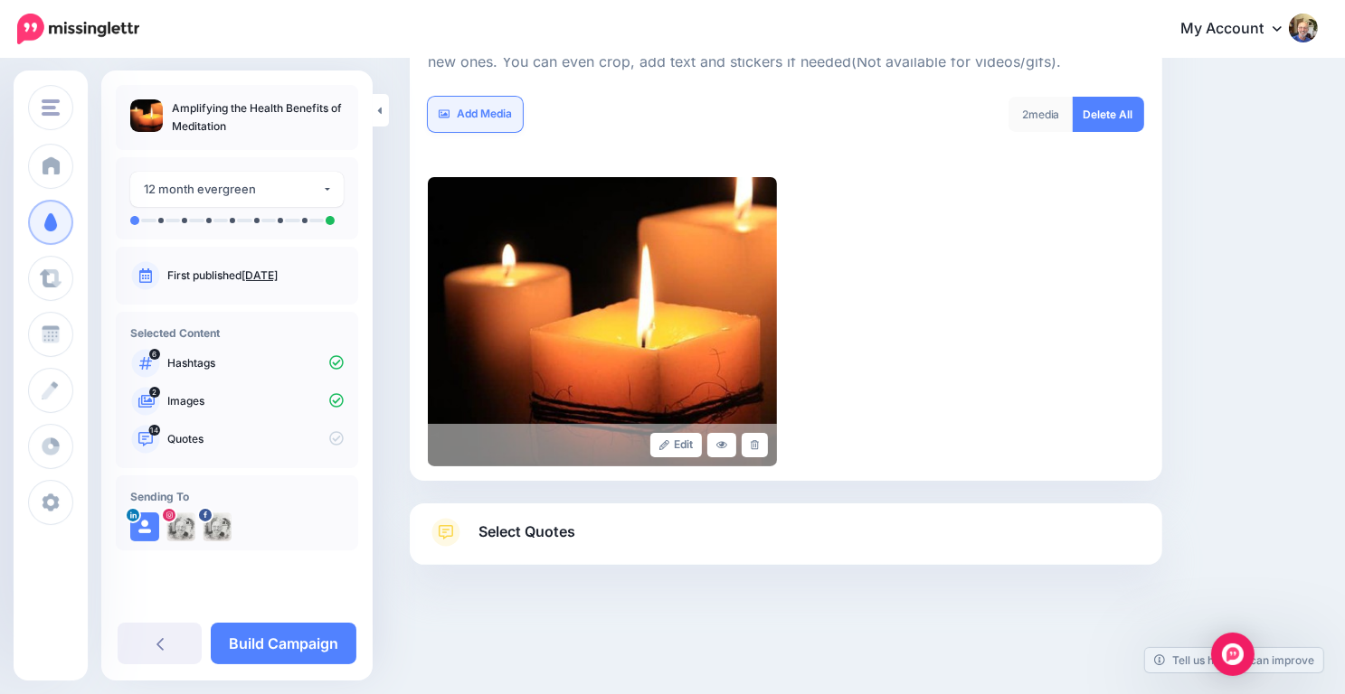
click at [499, 117] on link "Add Media" at bounding box center [475, 114] width 95 height 35
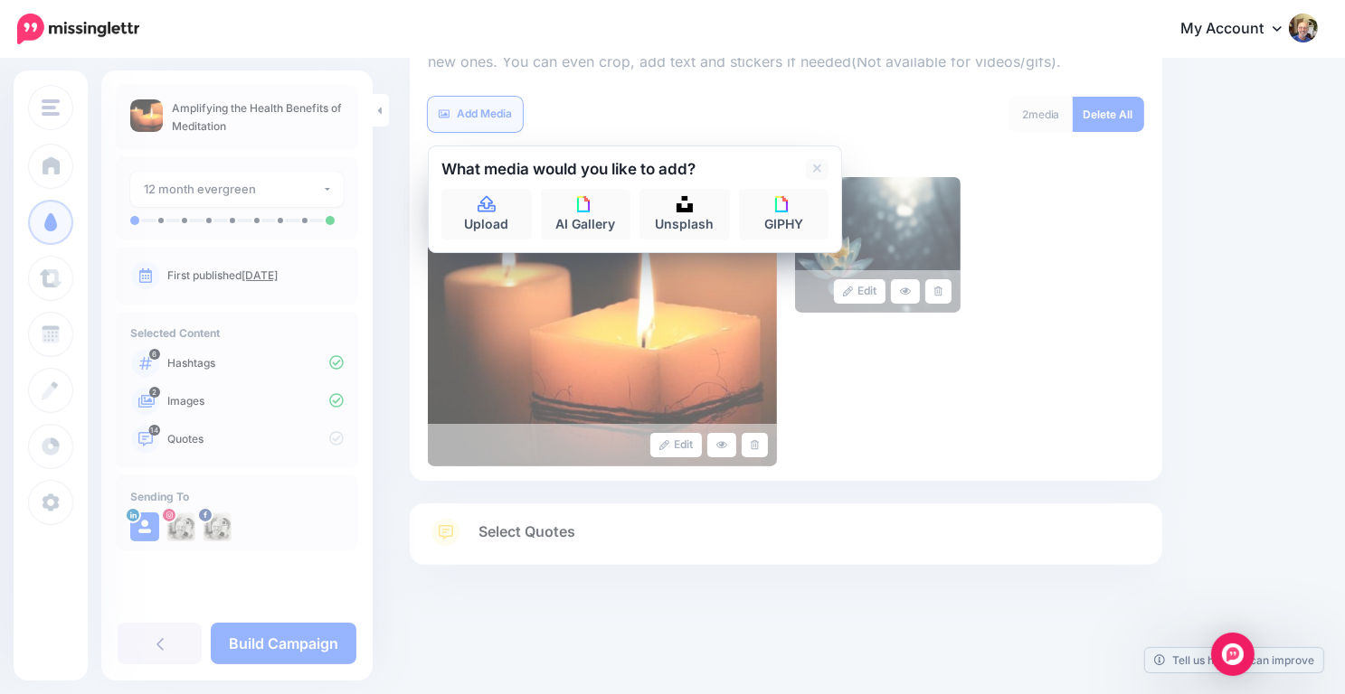
scroll to position [307, 0]
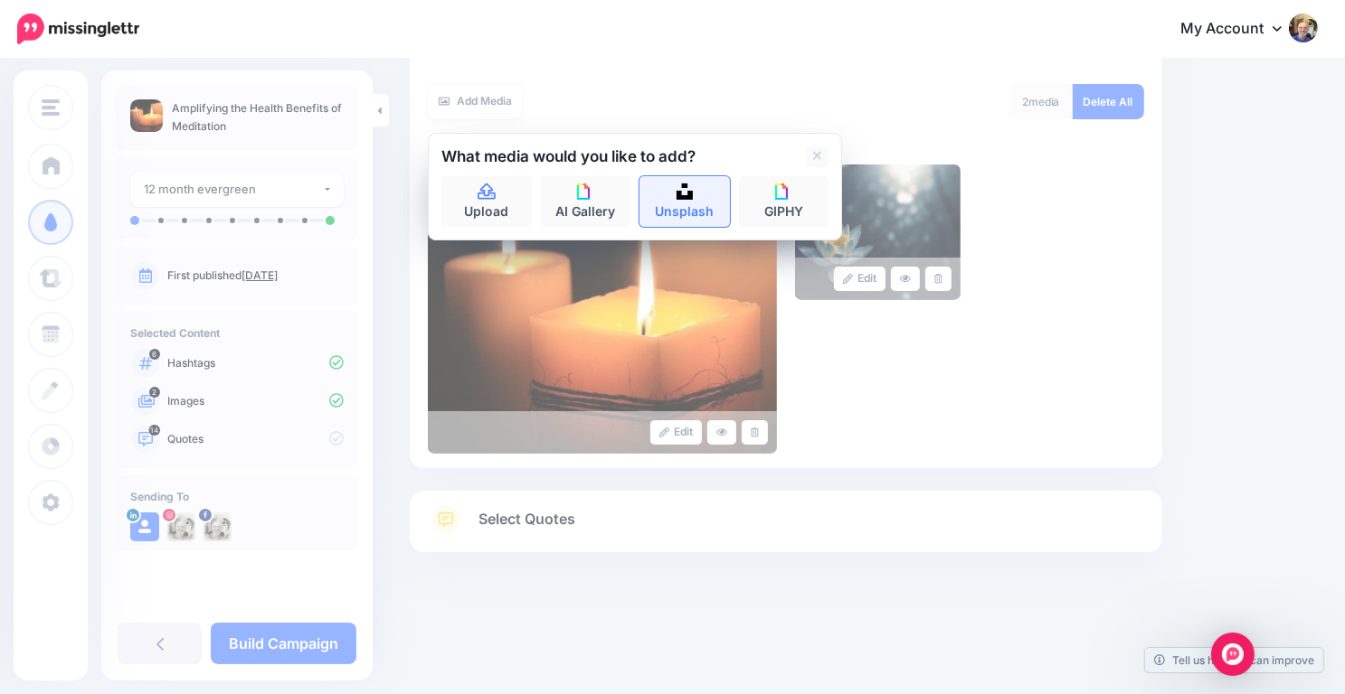
click at [686, 188] on img at bounding box center [684, 192] width 16 height 16
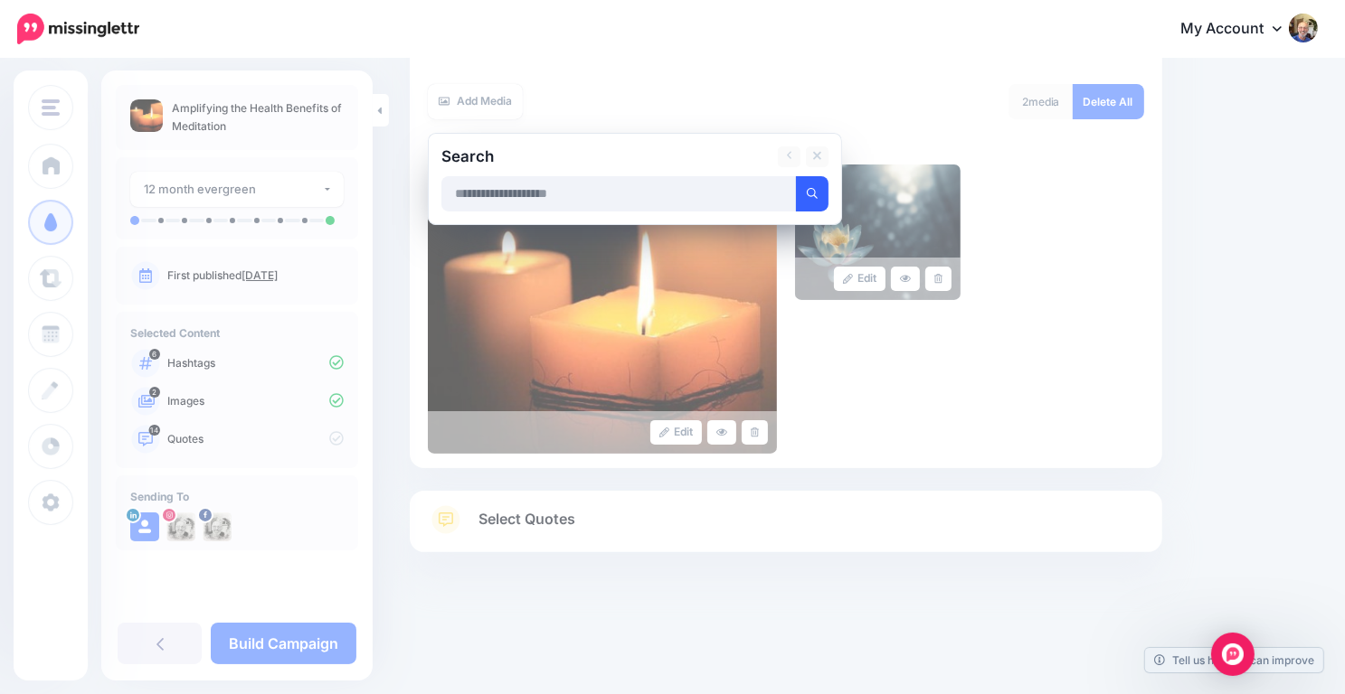
click at [815, 198] on icon "submit" at bounding box center [812, 193] width 11 height 11
click at [467, 194] on input "text" at bounding box center [618, 193] width 355 height 35
click at [467, 194] on input "**" at bounding box center [618, 193] width 355 height 35
type input "**********"
click at [815, 191] on icon "submit" at bounding box center [813, 194] width 12 height 12
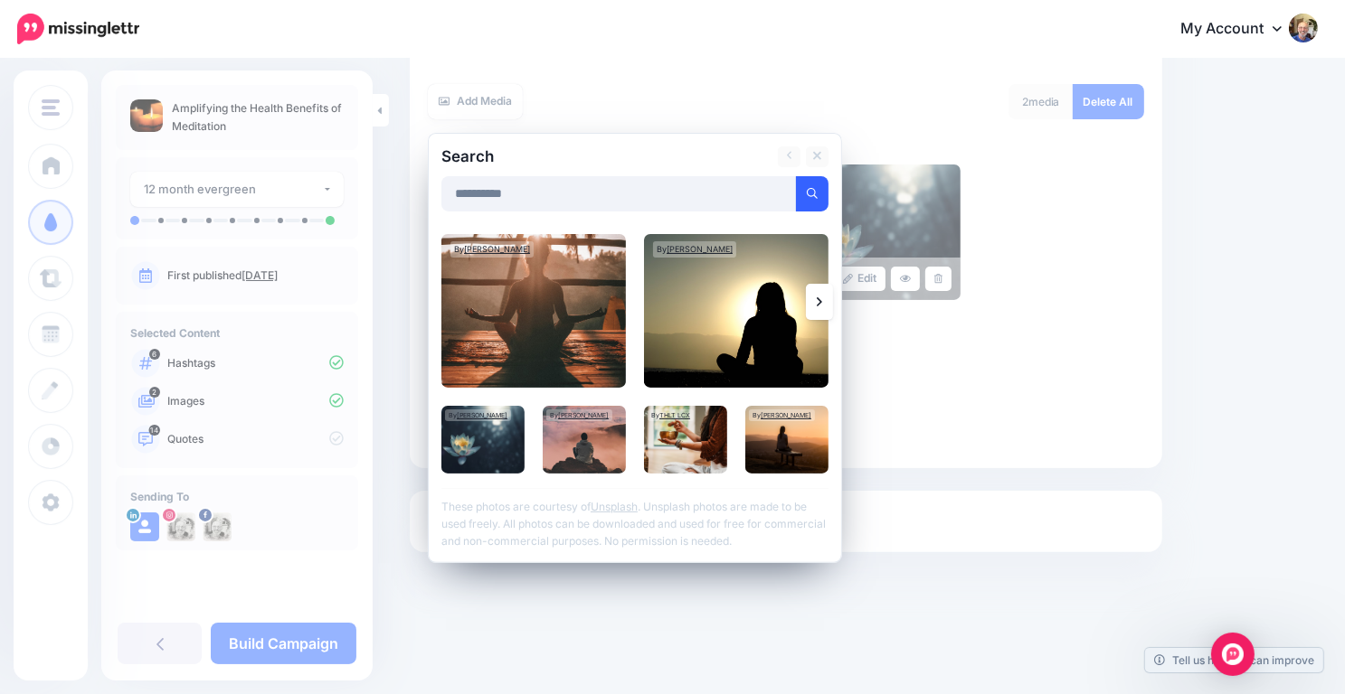
click at [826, 303] on link at bounding box center [819, 302] width 27 height 36
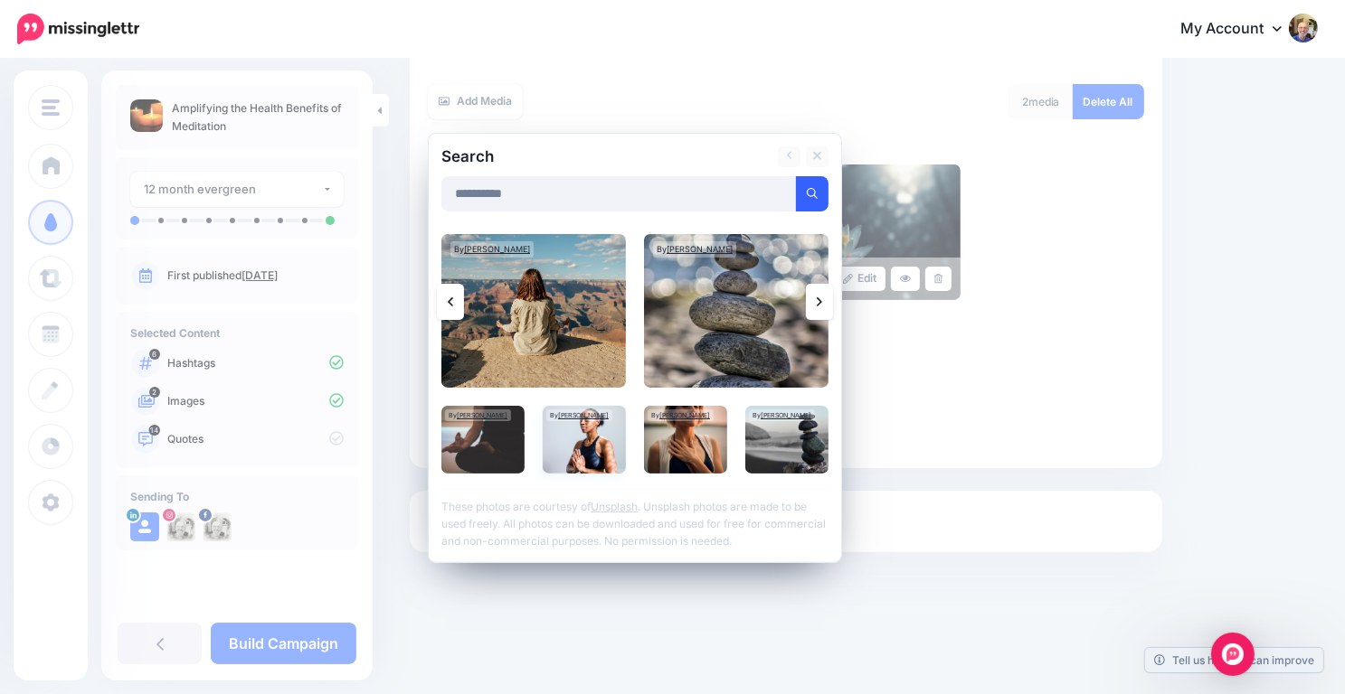
click at [593, 425] on img at bounding box center [584, 440] width 83 height 68
click at [793, 184] on link "Add Media" at bounding box center [789, 193] width 77 height 35
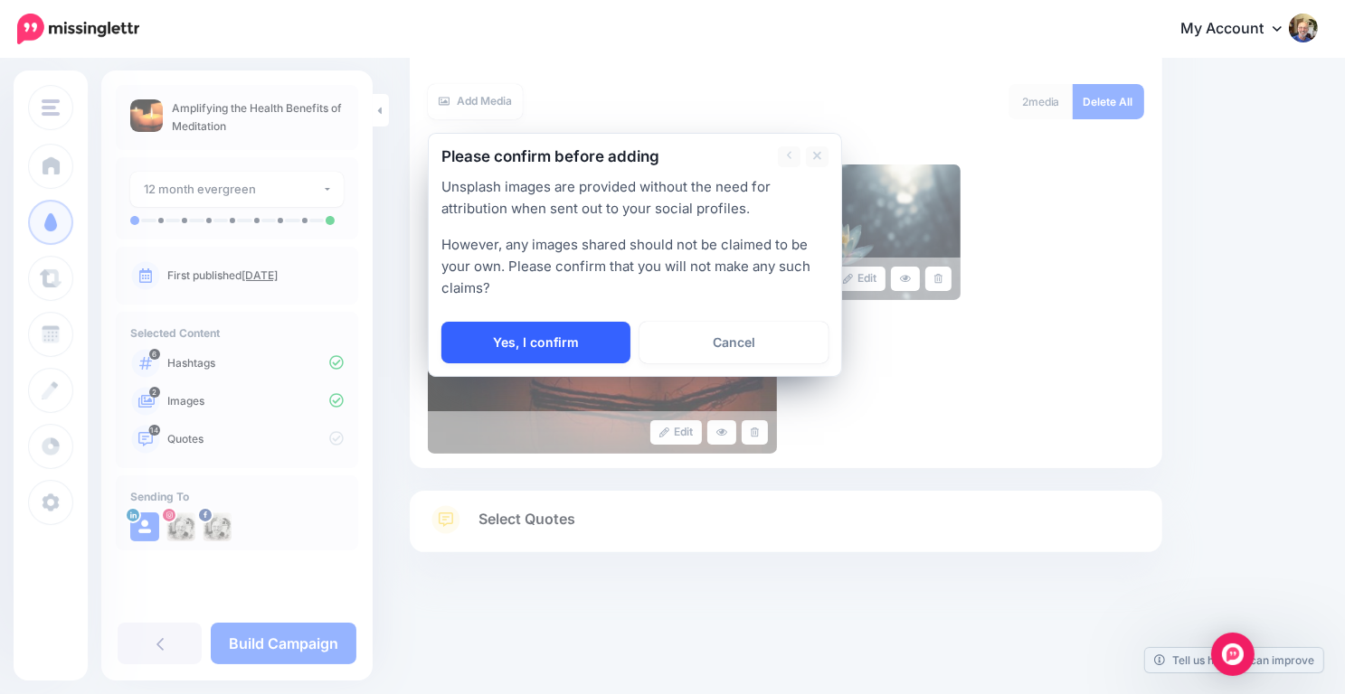
click at [539, 322] on link "Yes, I confirm" at bounding box center [535, 343] width 189 height 42
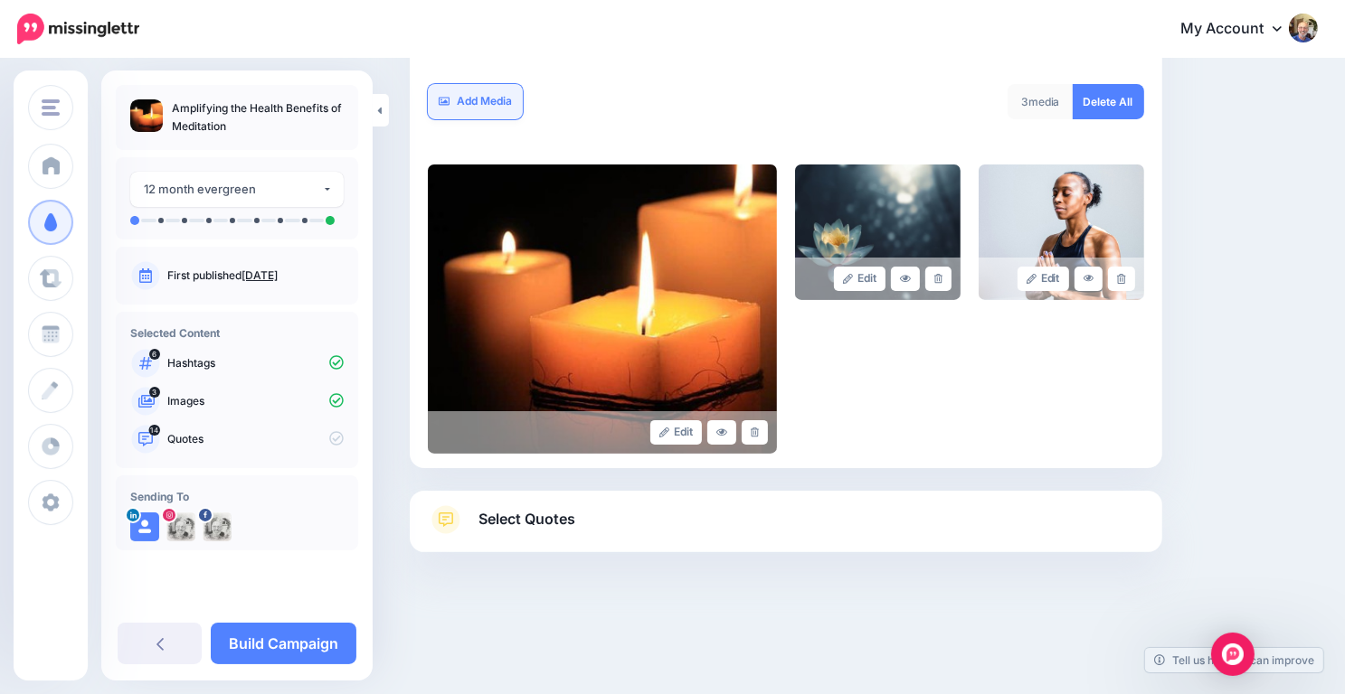
click at [485, 103] on link "Add Media" at bounding box center [475, 101] width 95 height 35
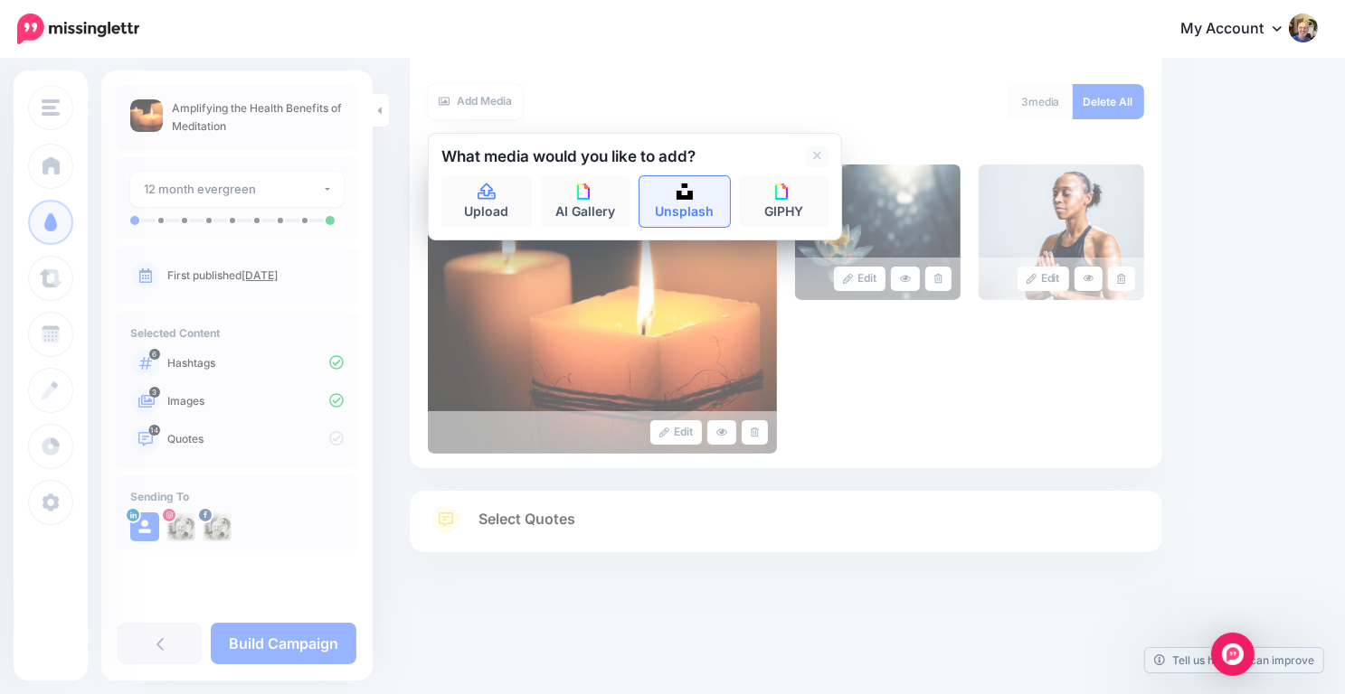
click at [670, 182] on link "Unsplash" at bounding box center [684, 201] width 90 height 51
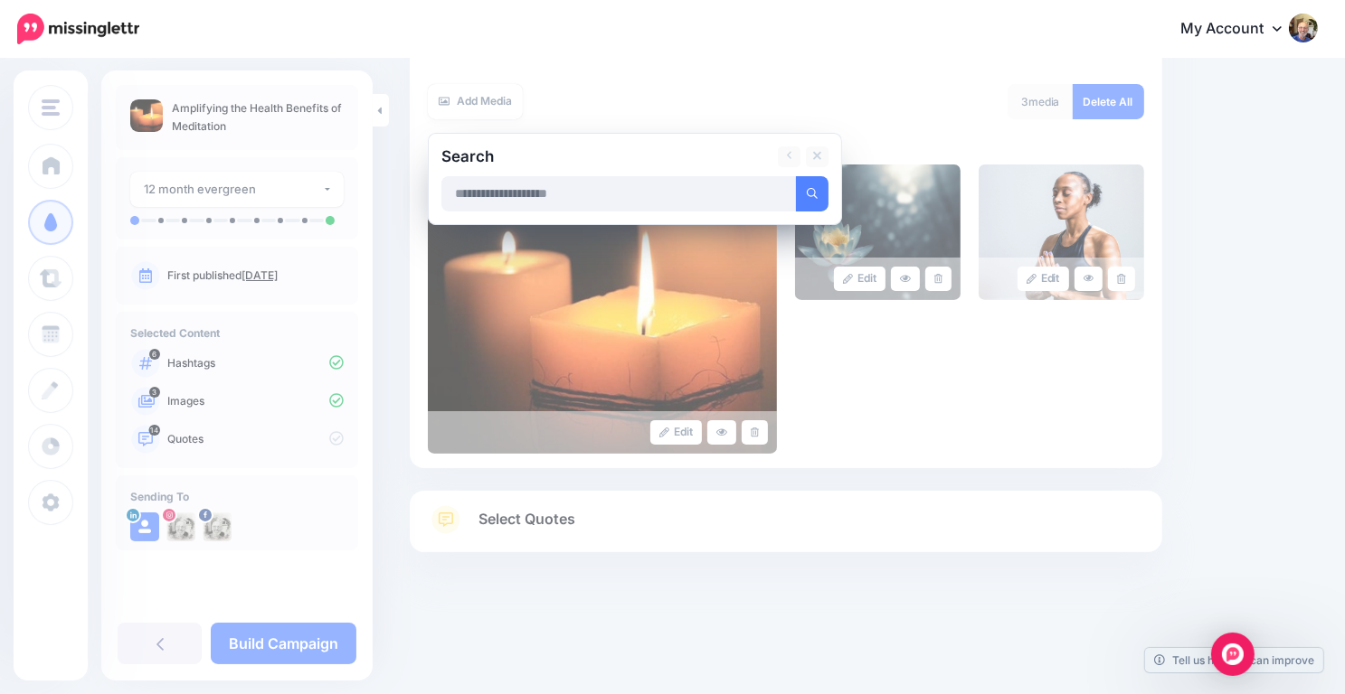
click at [651, 193] on input "text" at bounding box center [618, 193] width 355 height 35
click at [493, 198] on input "text" at bounding box center [618, 193] width 355 height 35
type input "**********"
click at [809, 201] on button "submit" at bounding box center [812, 193] width 33 height 35
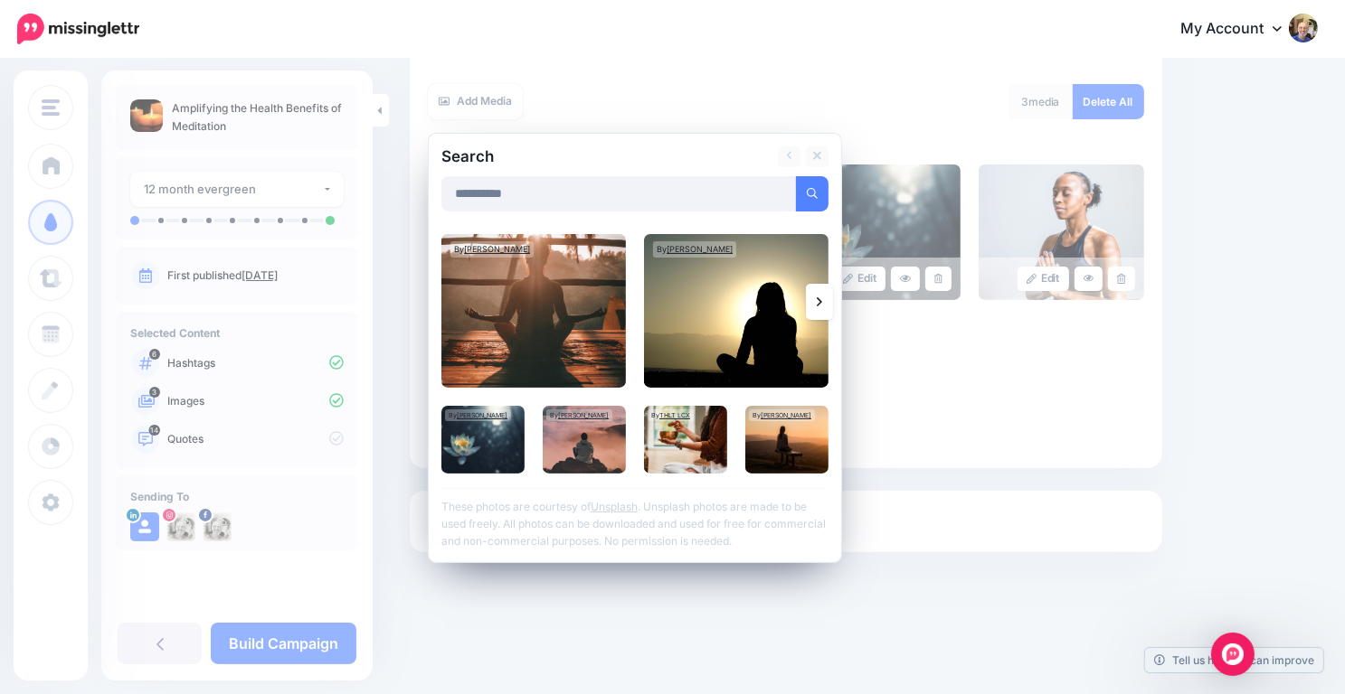
click at [817, 295] on icon at bounding box center [819, 302] width 5 height 14
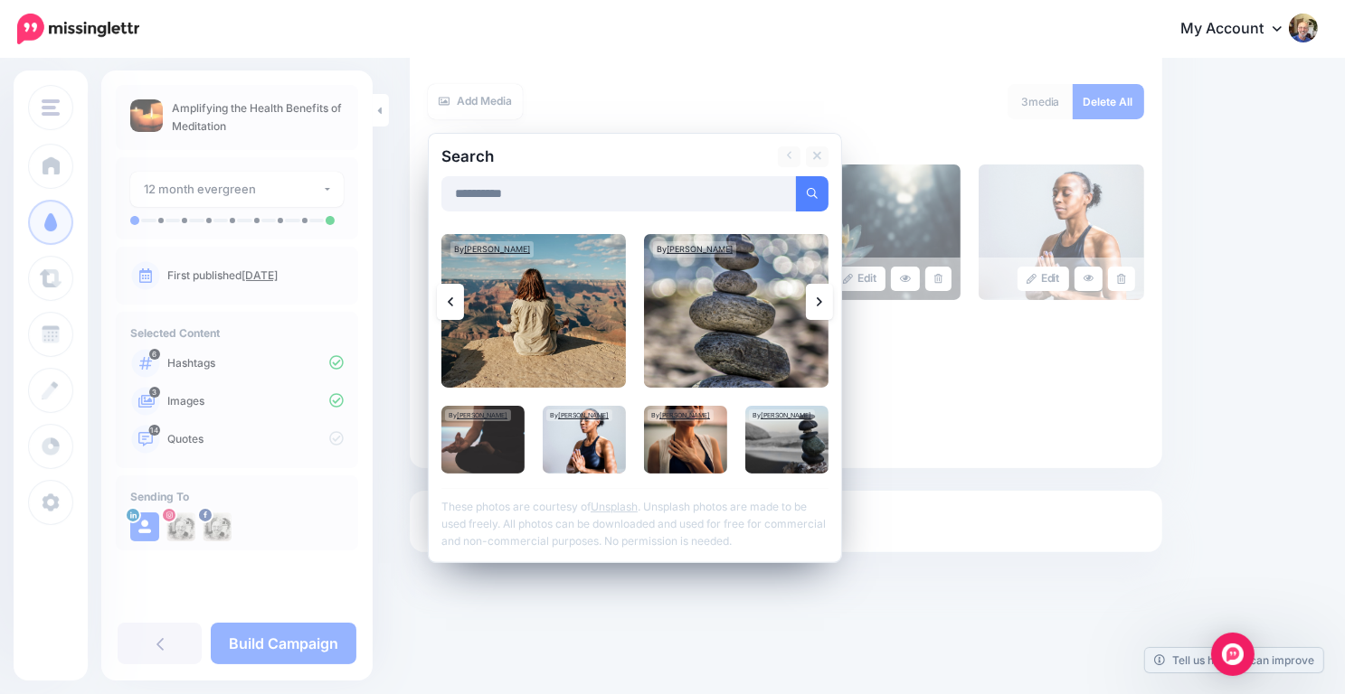
click at [819, 292] on link at bounding box center [819, 302] width 27 height 36
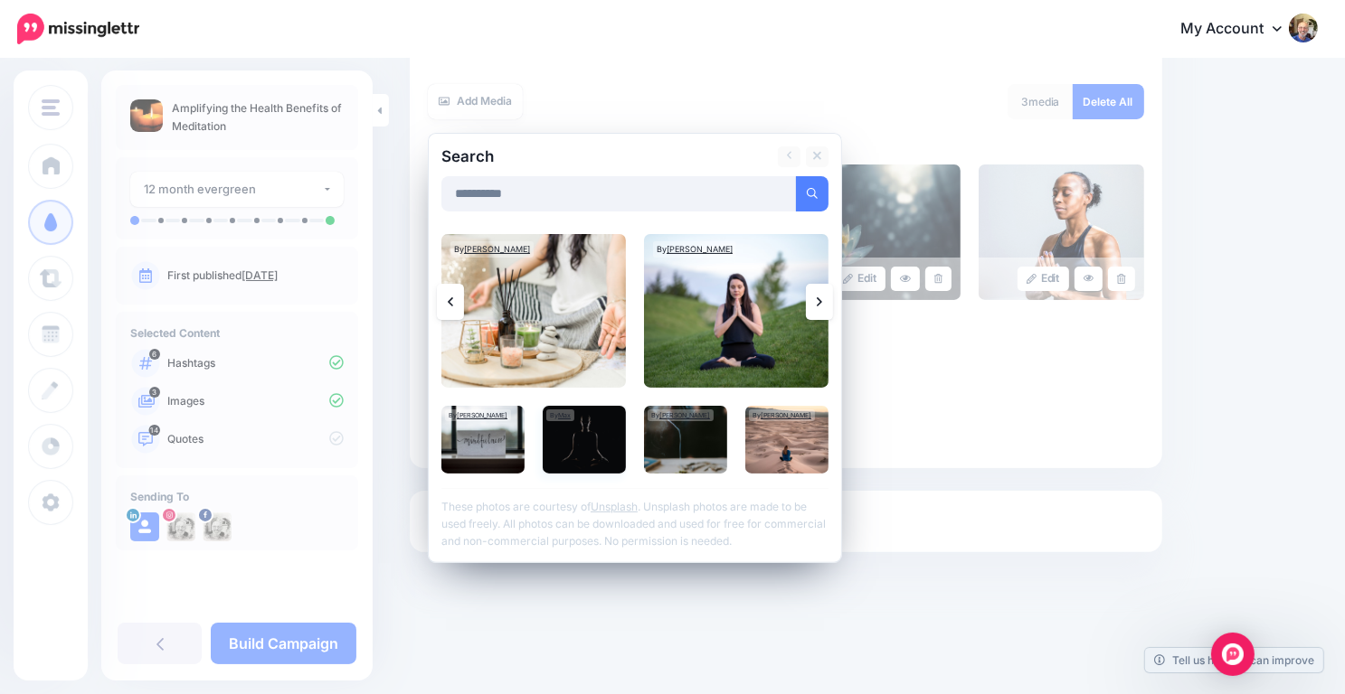
click at [579, 440] on img at bounding box center [584, 440] width 83 height 68
click at [789, 194] on link "Add Media" at bounding box center [789, 193] width 77 height 35
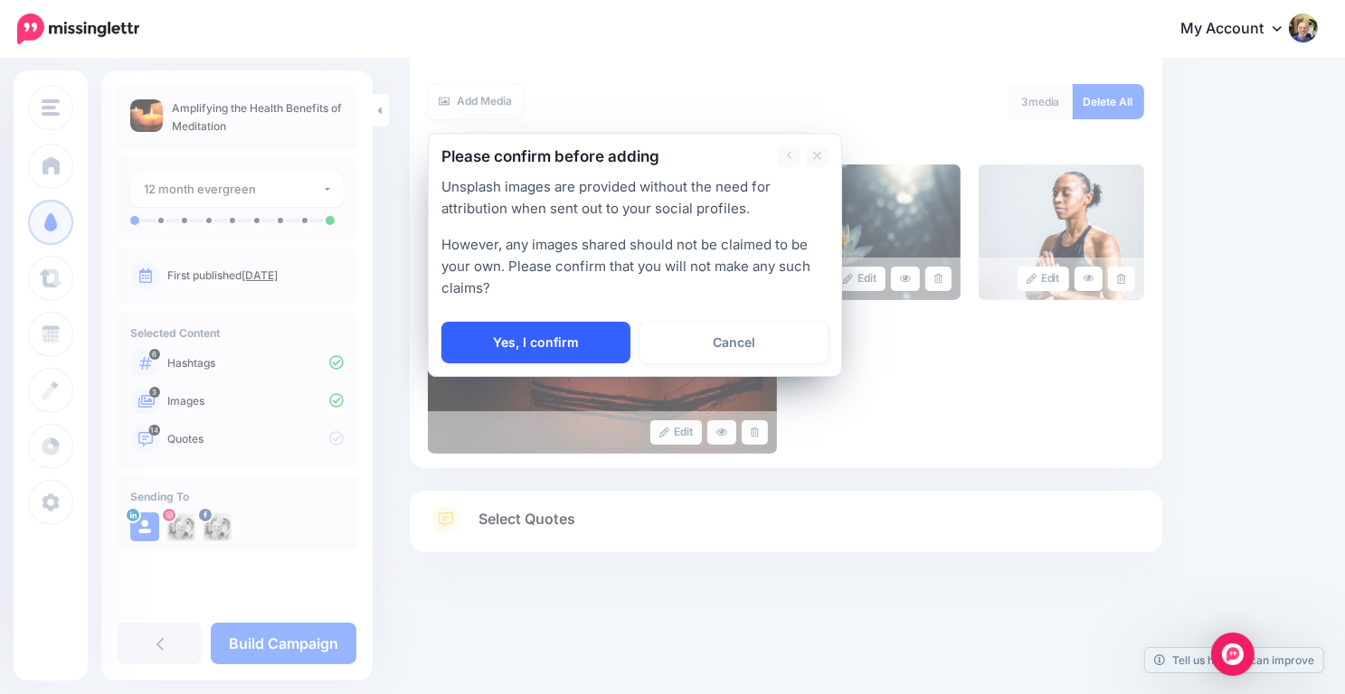
click at [558, 330] on link "Yes, I confirm" at bounding box center [535, 343] width 189 height 42
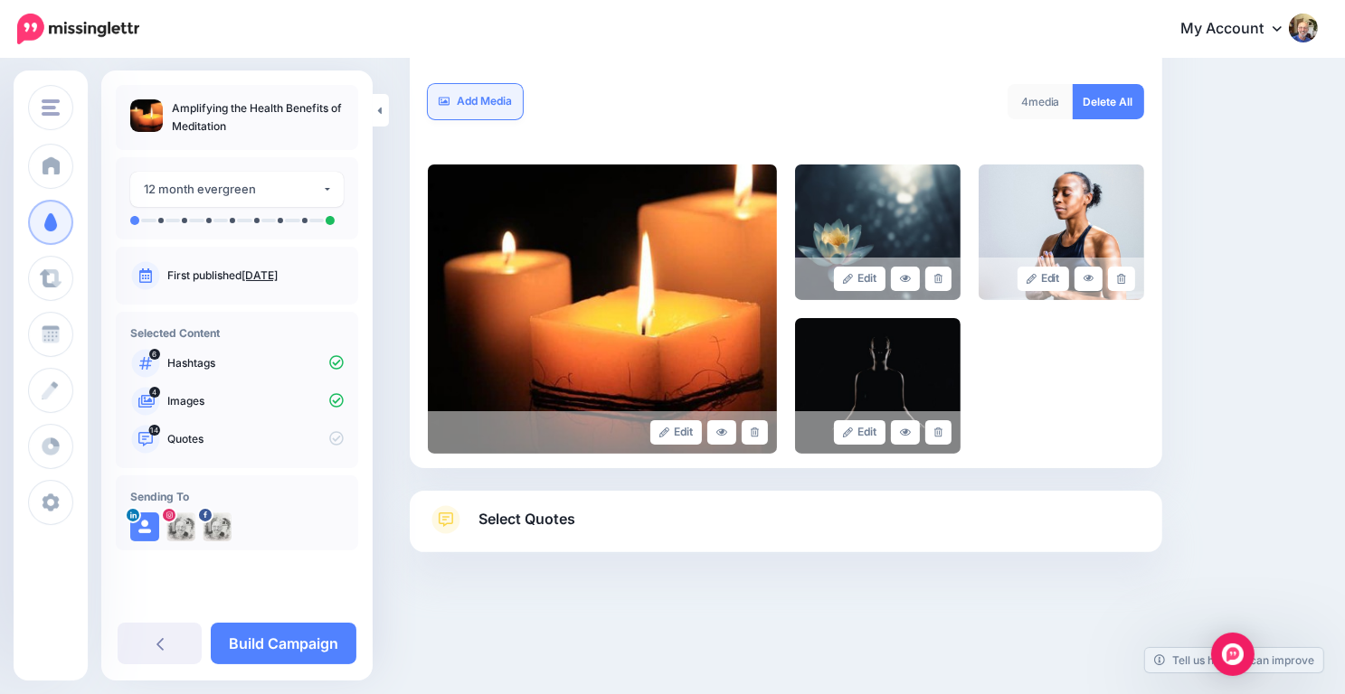
click at [475, 96] on link "Add Media" at bounding box center [475, 101] width 95 height 35
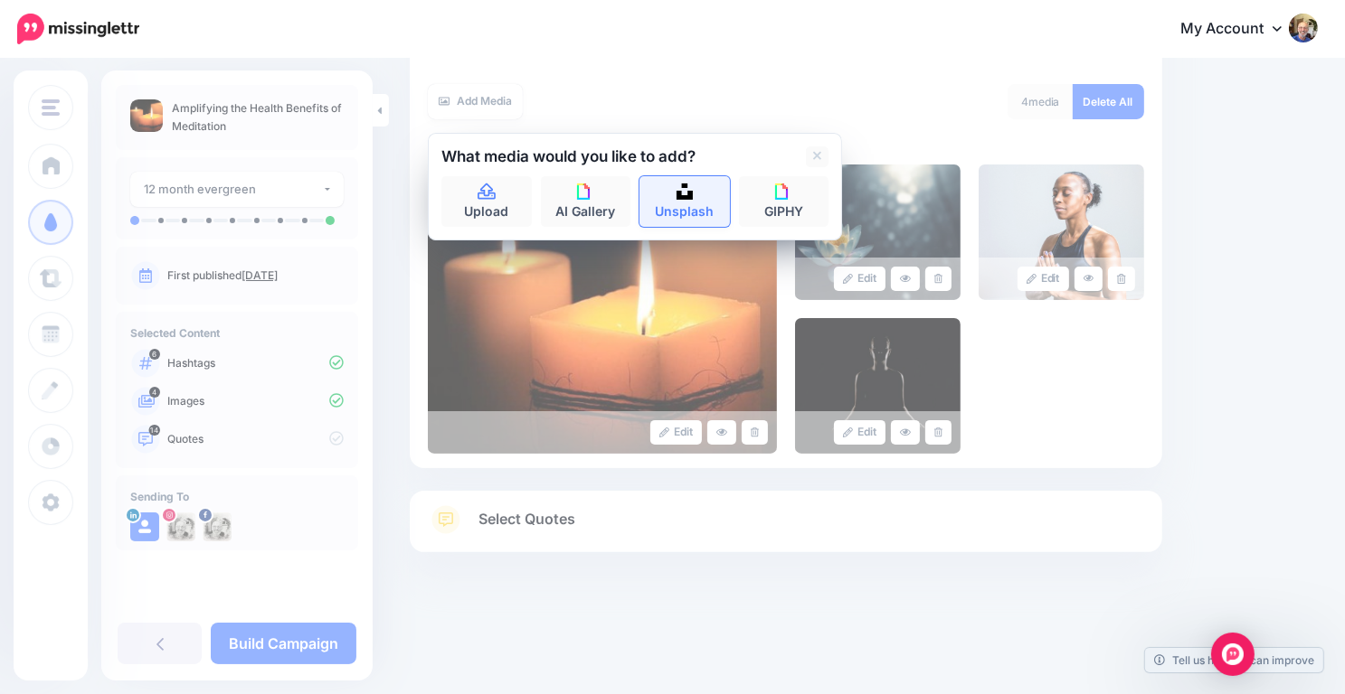
click at [677, 195] on img at bounding box center [684, 192] width 16 height 16
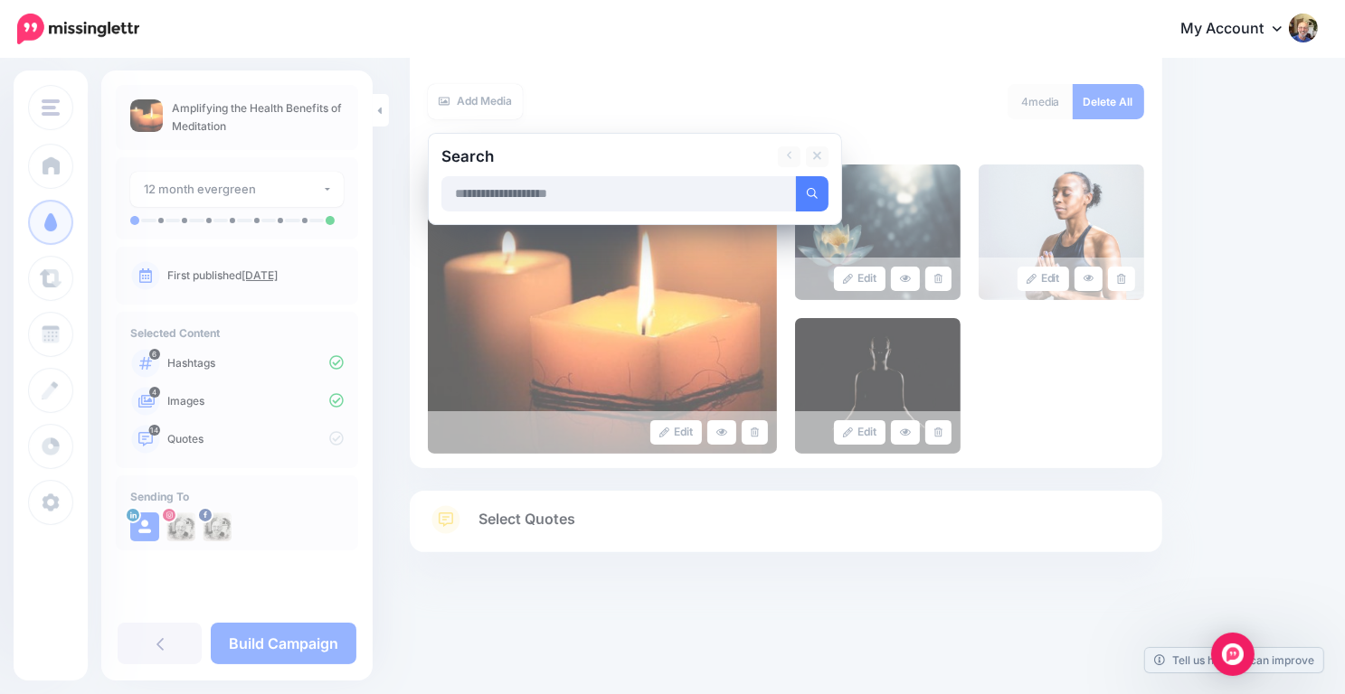
click at [618, 194] on input "text" at bounding box center [618, 193] width 355 height 35
type input "**********"
click at [796, 176] on button "submit" at bounding box center [812, 193] width 33 height 35
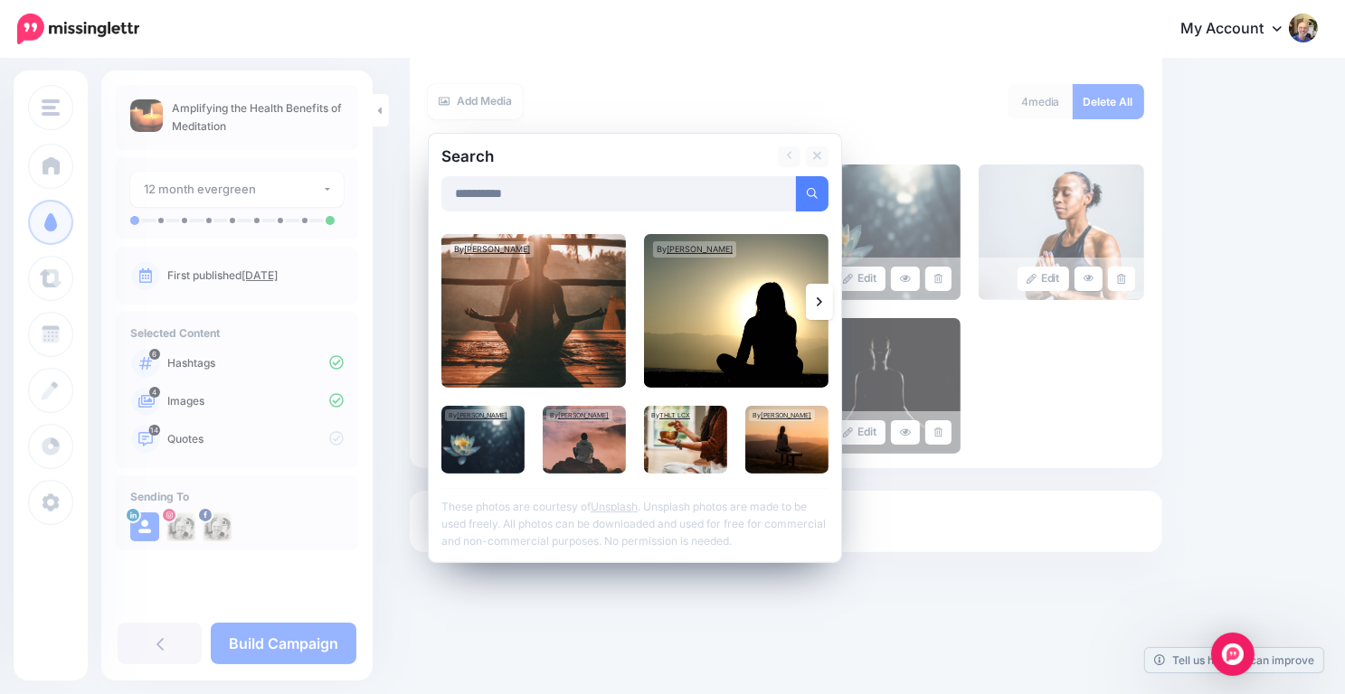
click at [823, 296] on link at bounding box center [819, 302] width 27 height 36
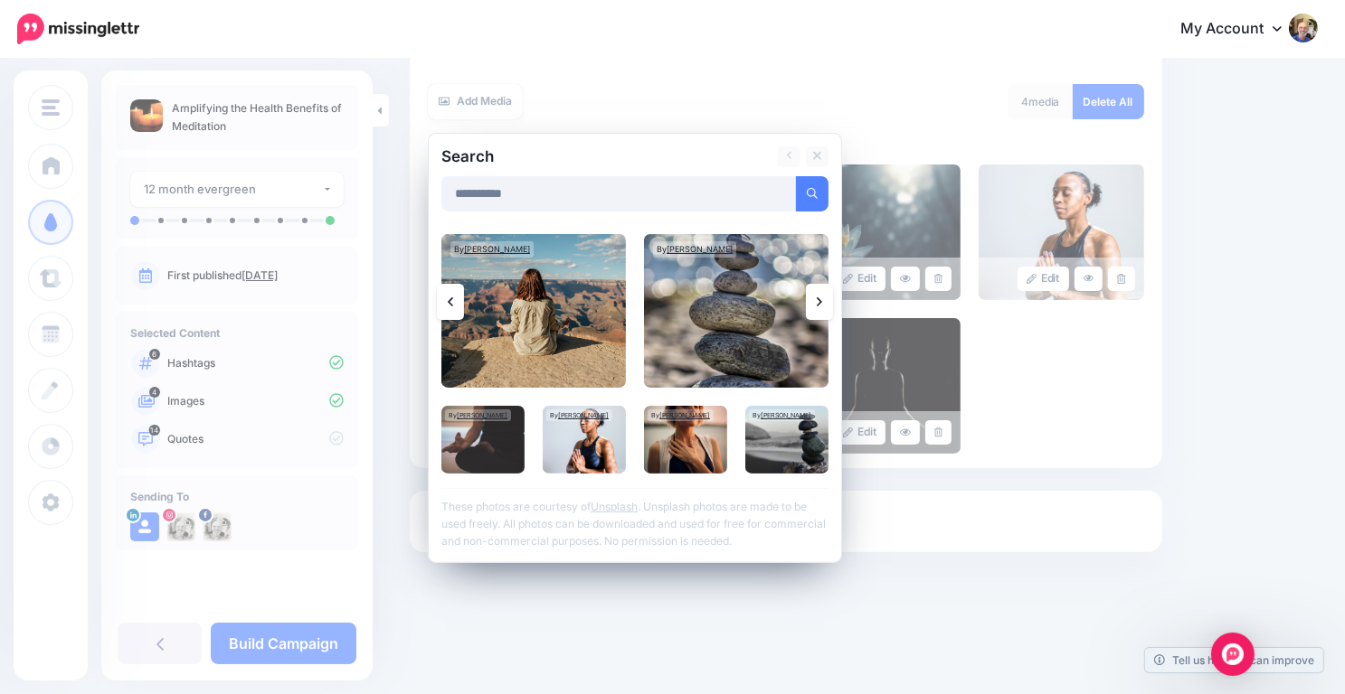
click at [820, 300] on icon at bounding box center [819, 301] width 5 height 9
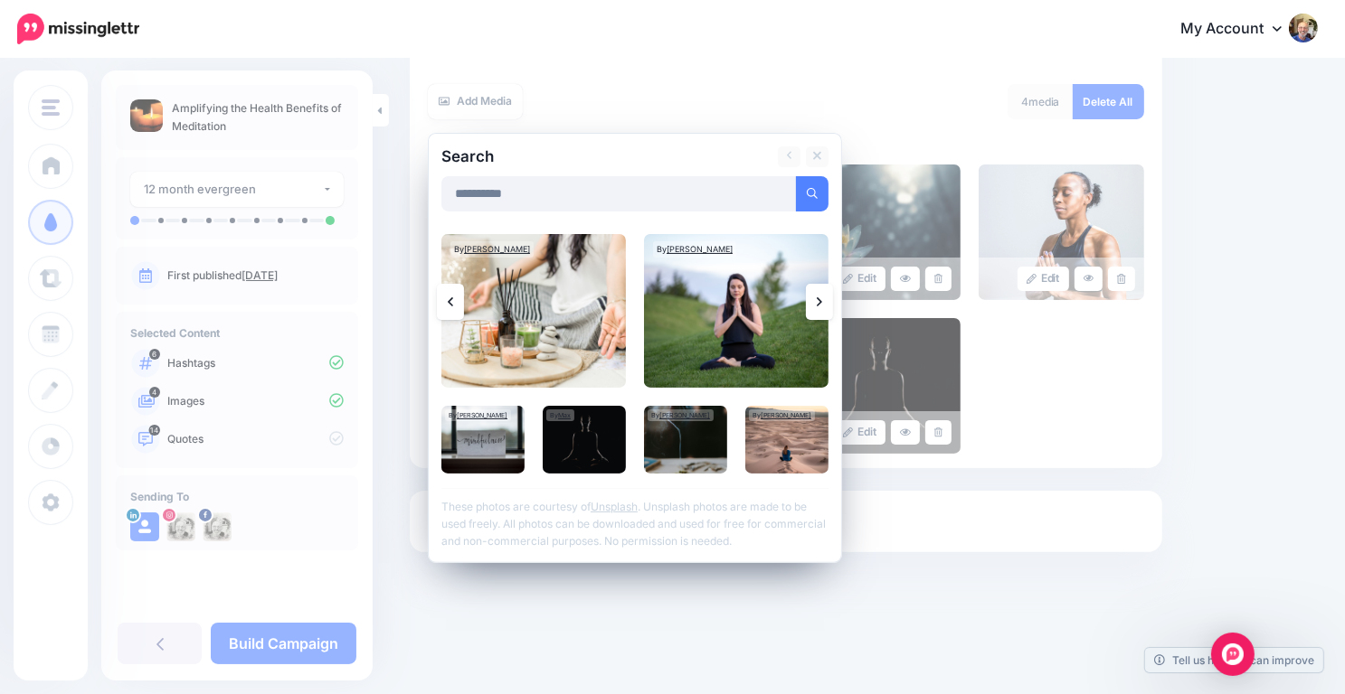
click at [820, 300] on icon at bounding box center [819, 301] width 5 height 9
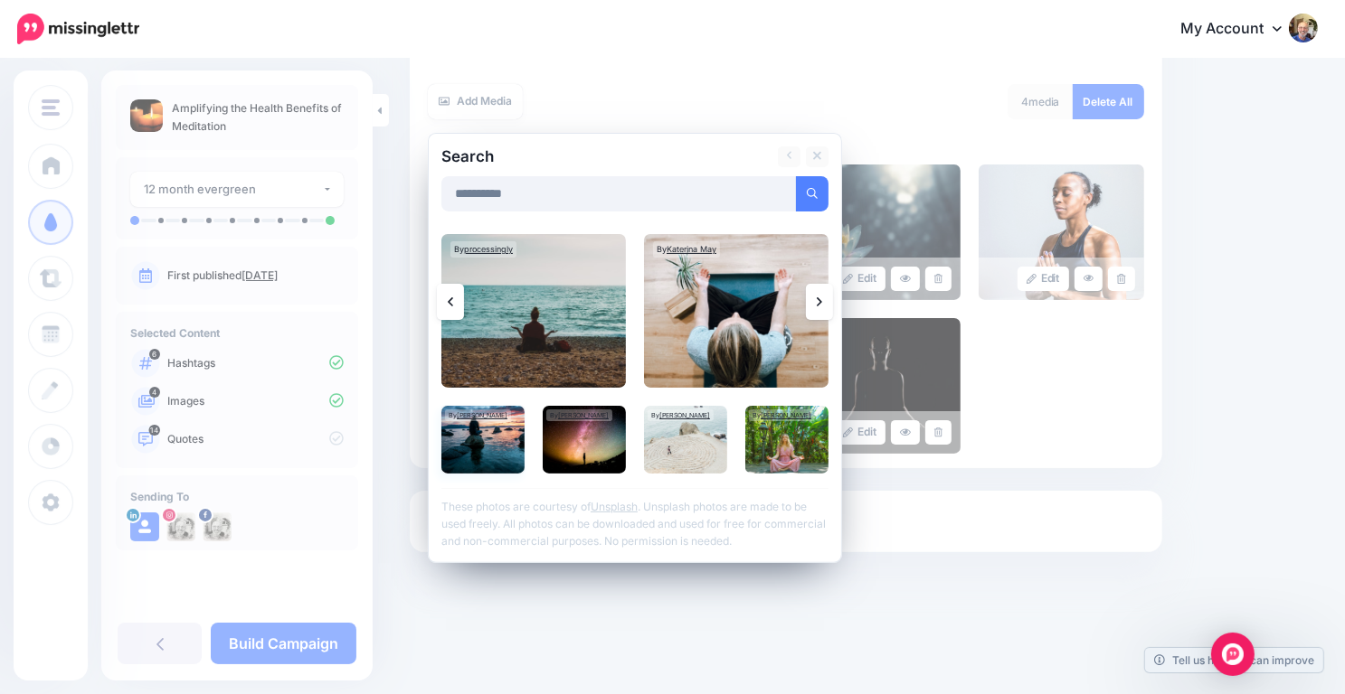
click at [476, 426] on img at bounding box center [482, 440] width 83 height 68
click at [788, 181] on link "Add Media" at bounding box center [789, 193] width 77 height 35
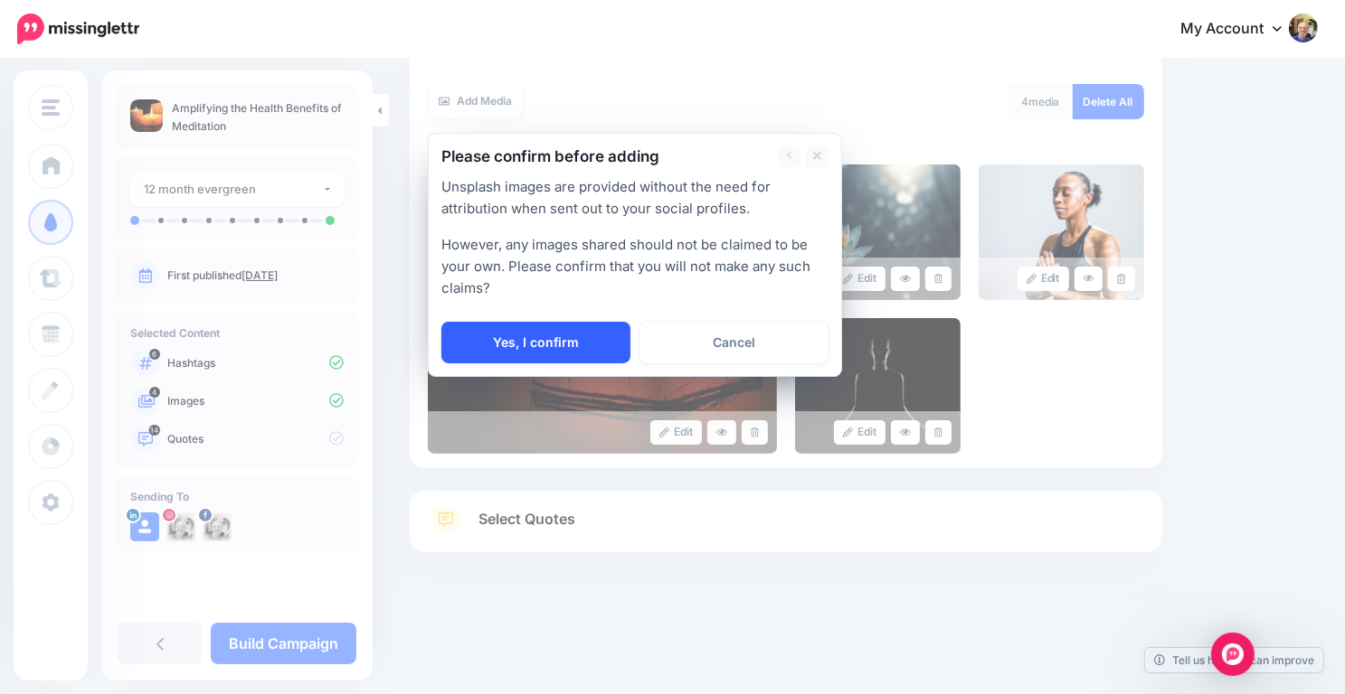
click at [550, 340] on link "Yes, I confirm" at bounding box center [535, 343] width 189 height 42
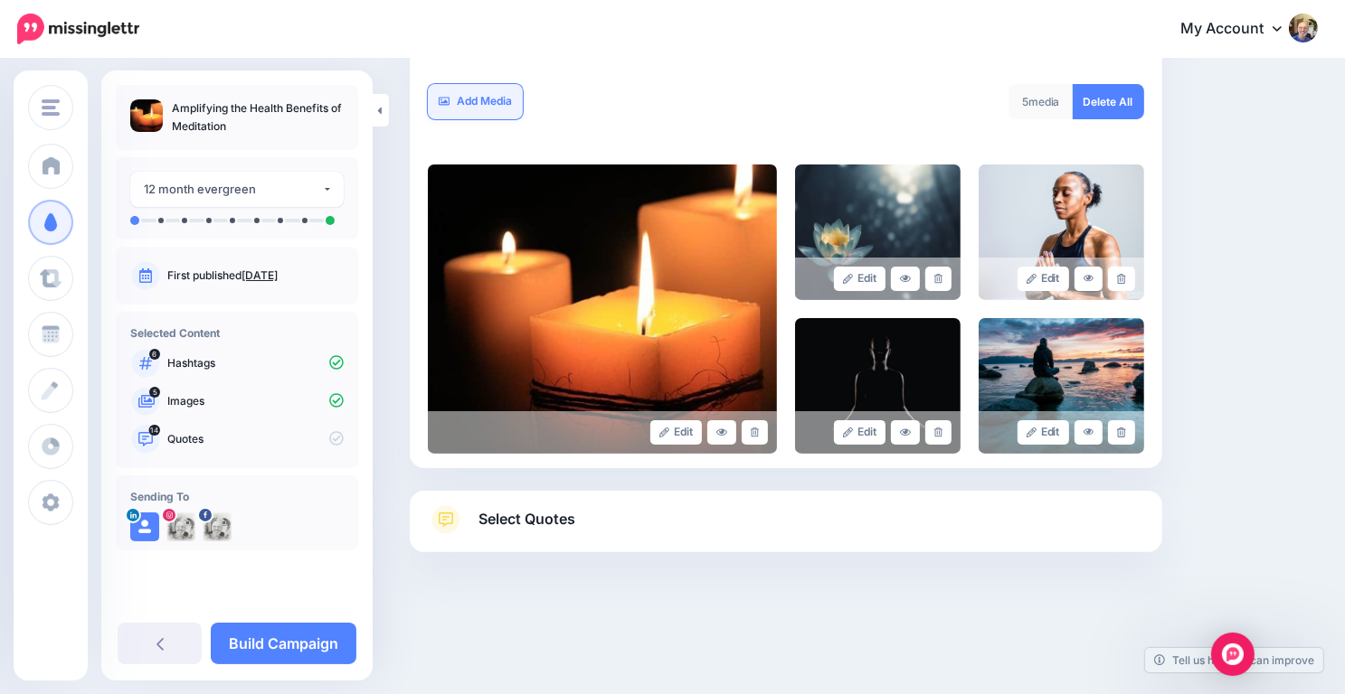
click at [459, 99] on link "Add Media" at bounding box center [475, 101] width 95 height 35
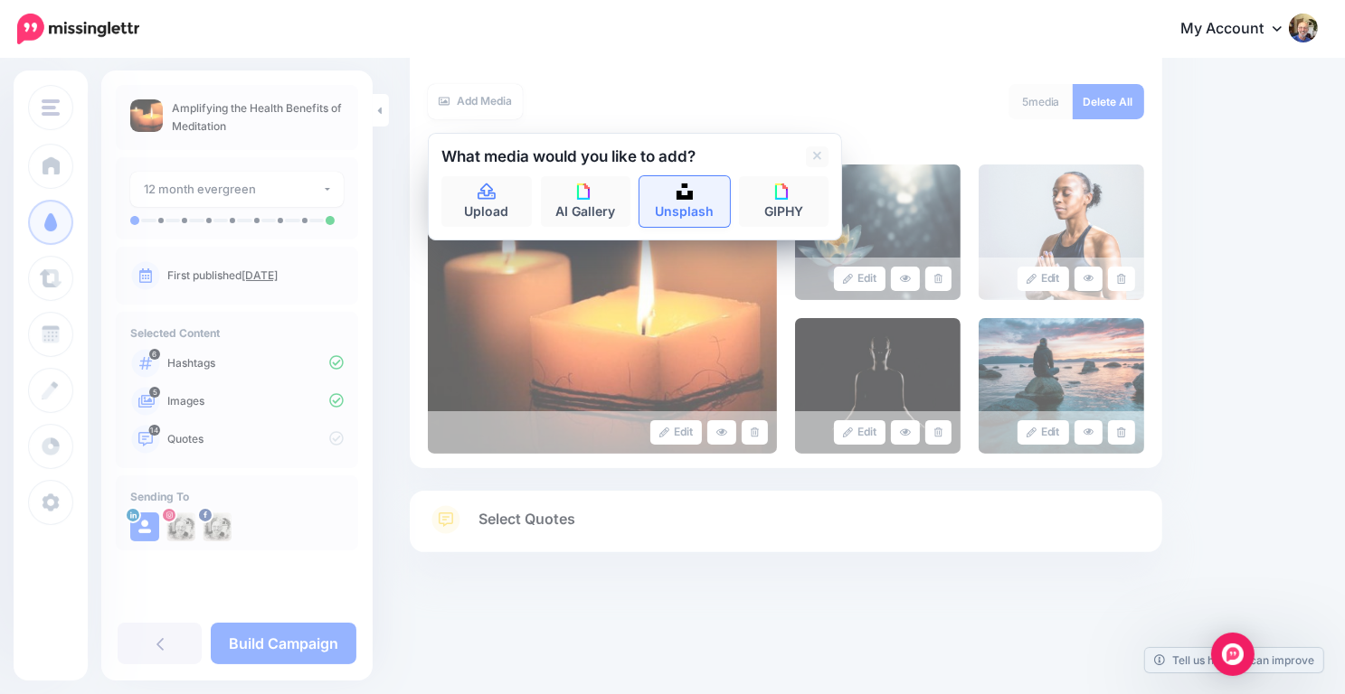
click at [677, 194] on img at bounding box center [684, 192] width 16 height 16
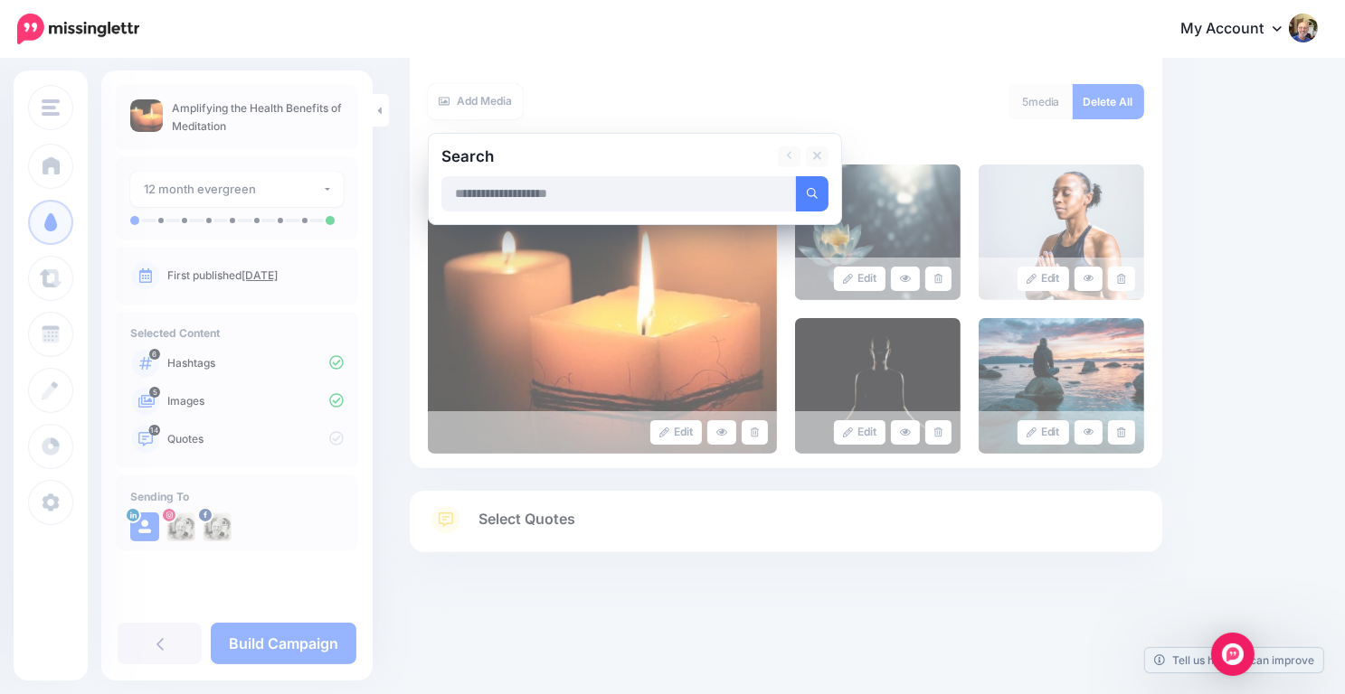
click at [507, 191] on input "text" at bounding box center [618, 193] width 355 height 35
type input "**********"
click at [811, 199] on button "submit" at bounding box center [812, 193] width 33 height 35
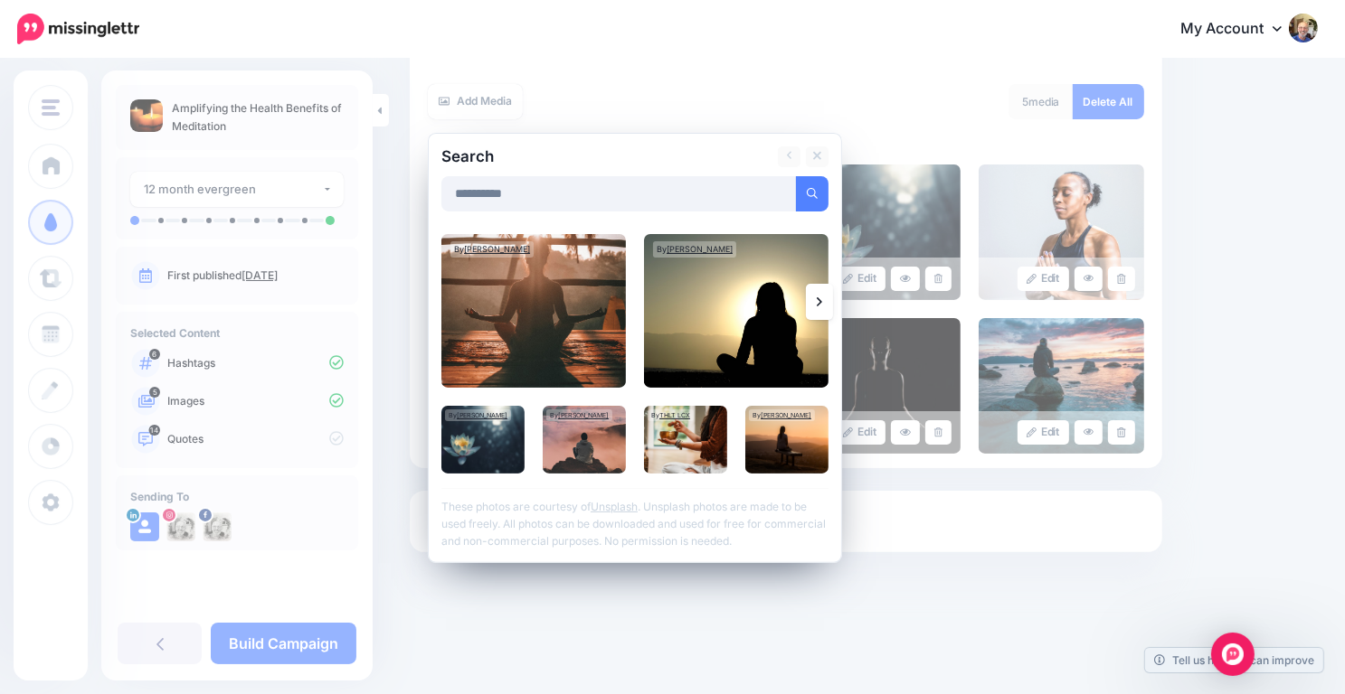
click at [821, 298] on icon at bounding box center [819, 302] width 5 height 14
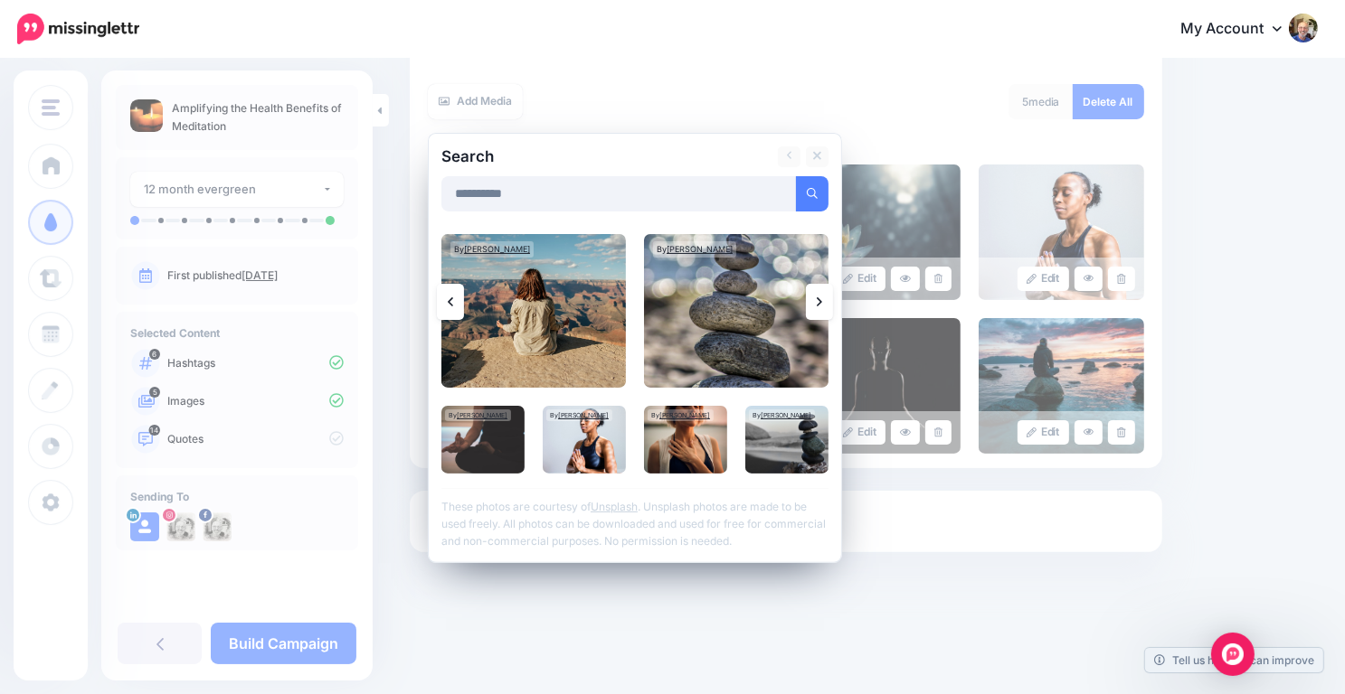
click at [817, 295] on icon at bounding box center [819, 302] width 5 height 14
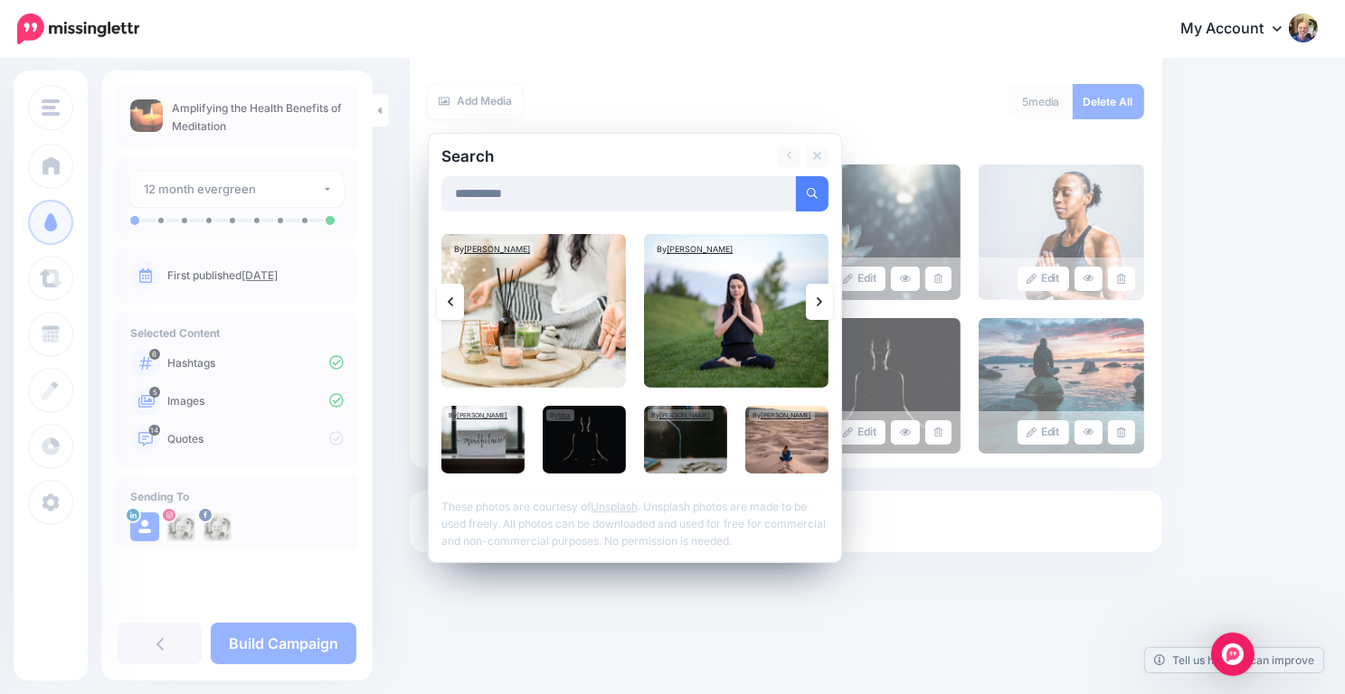
click at [828, 306] on link at bounding box center [819, 302] width 27 height 36
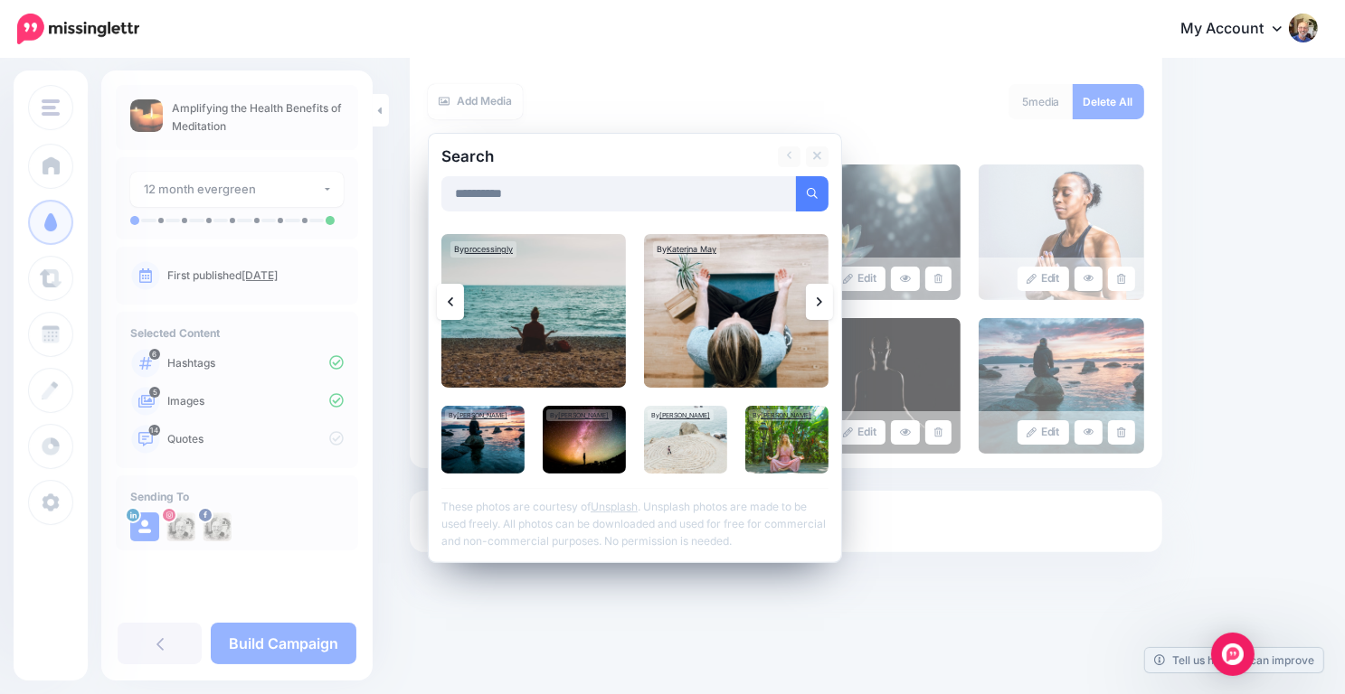
click at [814, 307] on link at bounding box center [819, 302] width 27 height 36
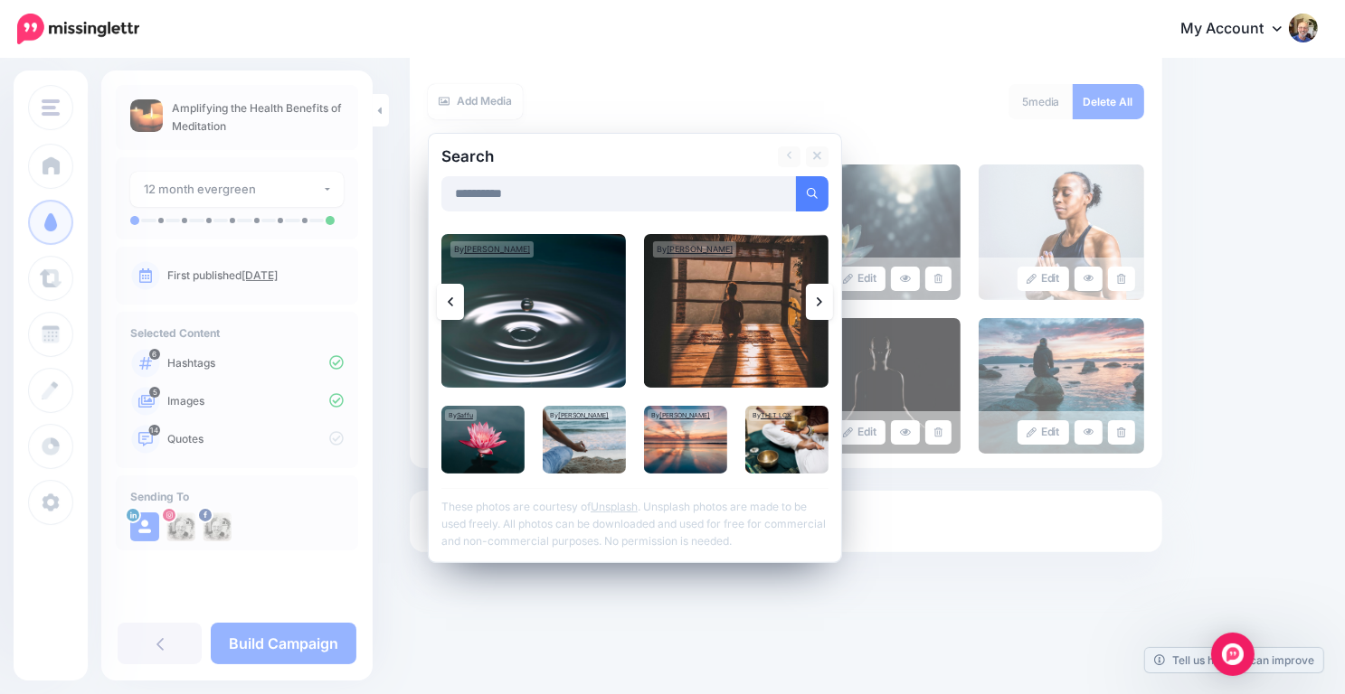
click at [817, 303] on icon at bounding box center [819, 302] width 5 height 14
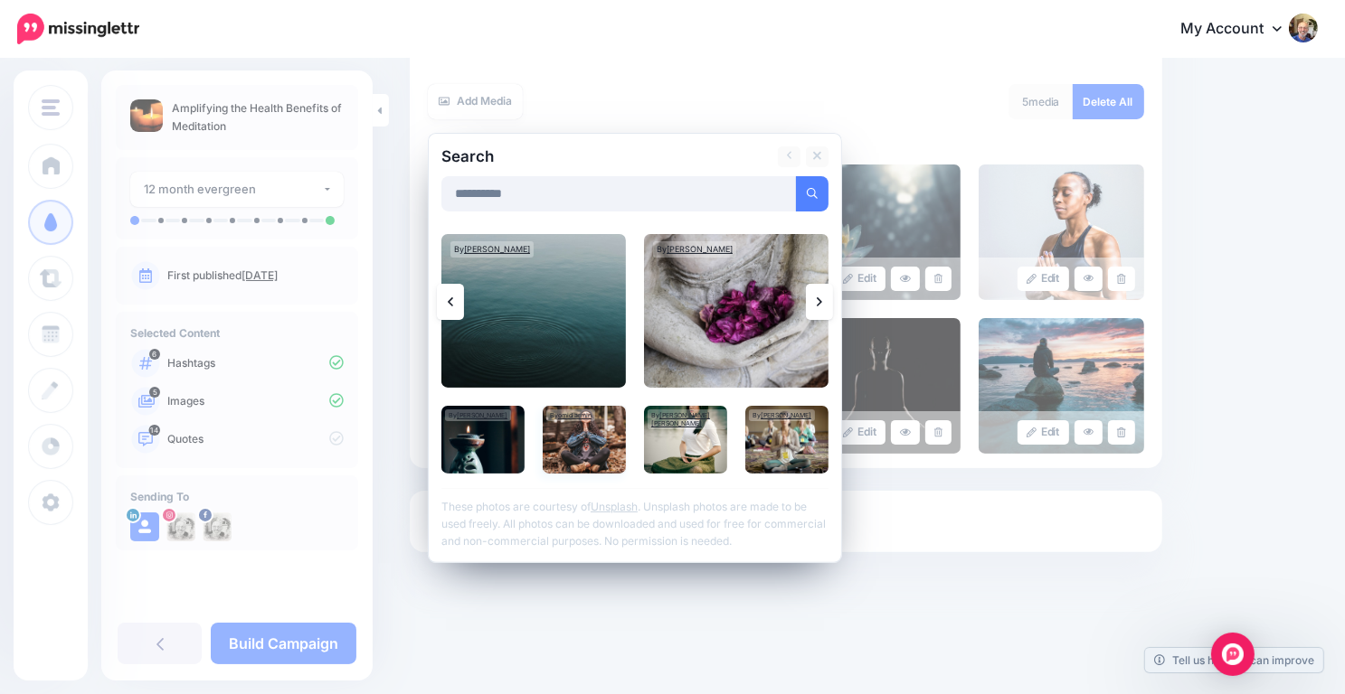
click at [584, 436] on img at bounding box center [584, 440] width 83 height 68
click at [777, 201] on link "Add Media" at bounding box center [789, 193] width 77 height 35
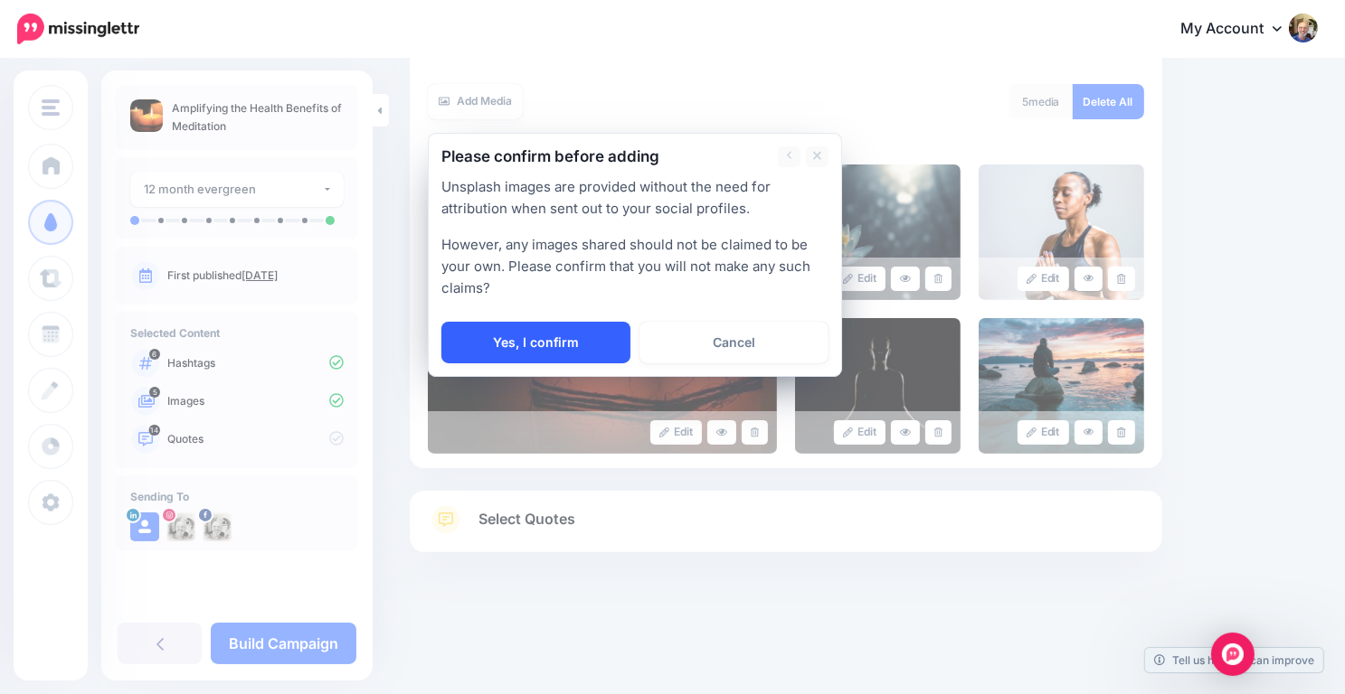
click at [550, 328] on link "Yes, I confirm" at bounding box center [535, 343] width 189 height 42
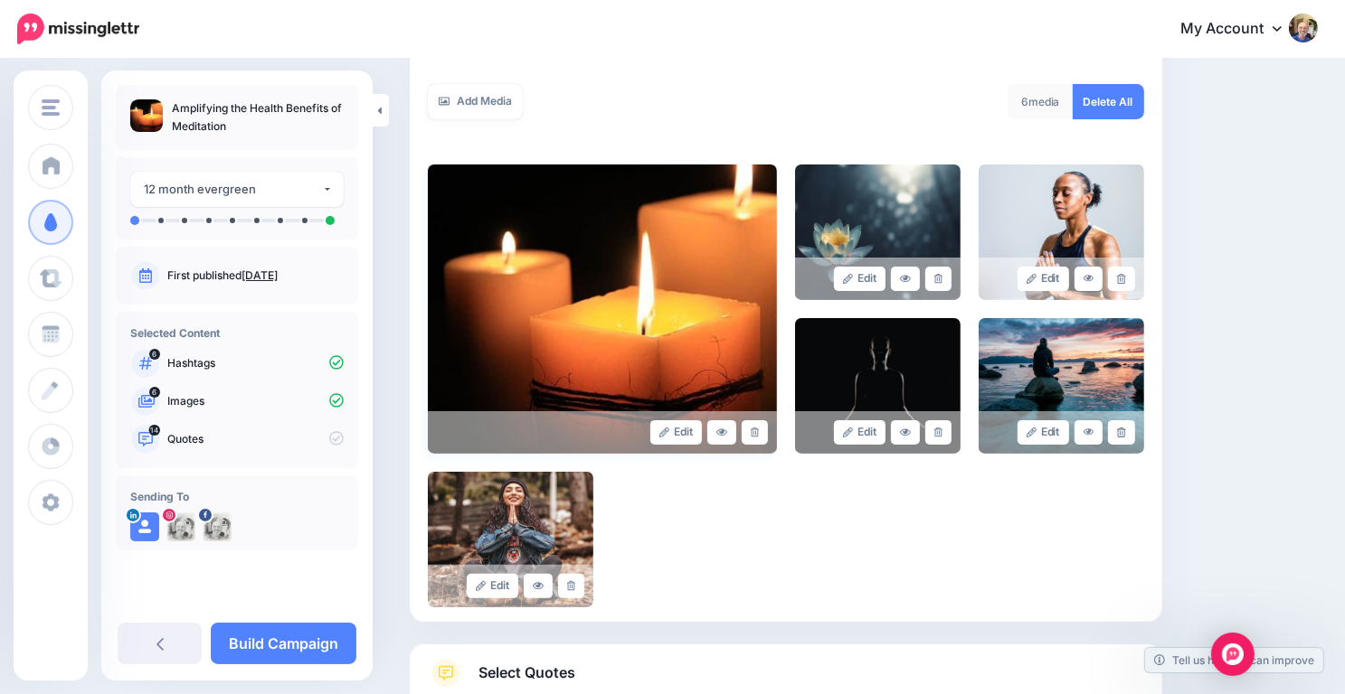
scroll to position [460, 0]
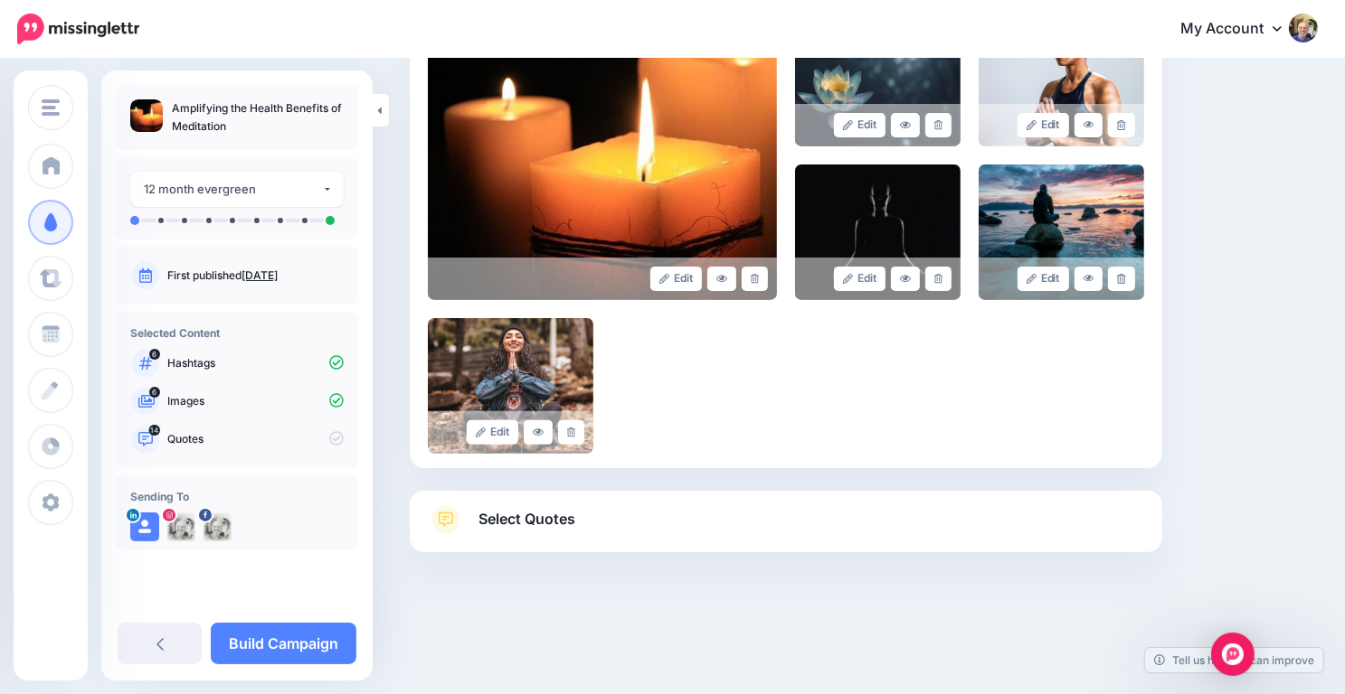
click at [528, 505] on link "Select Quotes" at bounding box center [786, 528] width 716 height 47
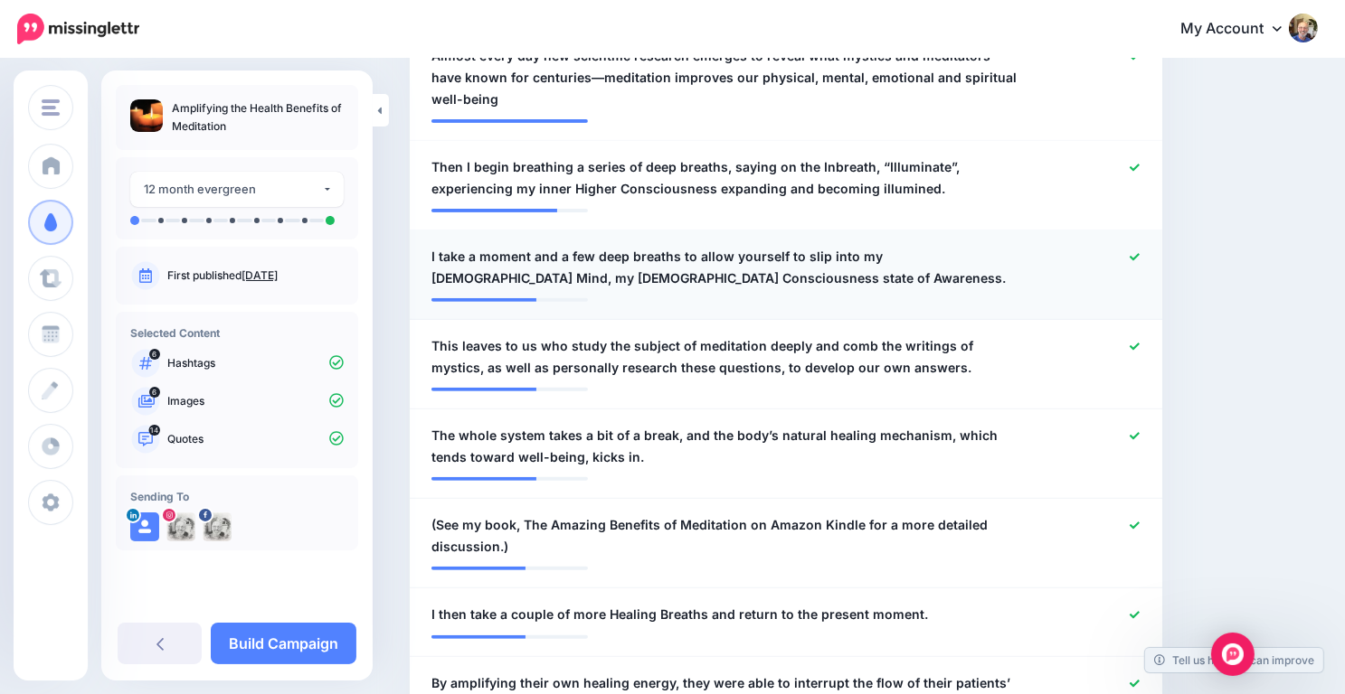
scroll to position [604, 0]
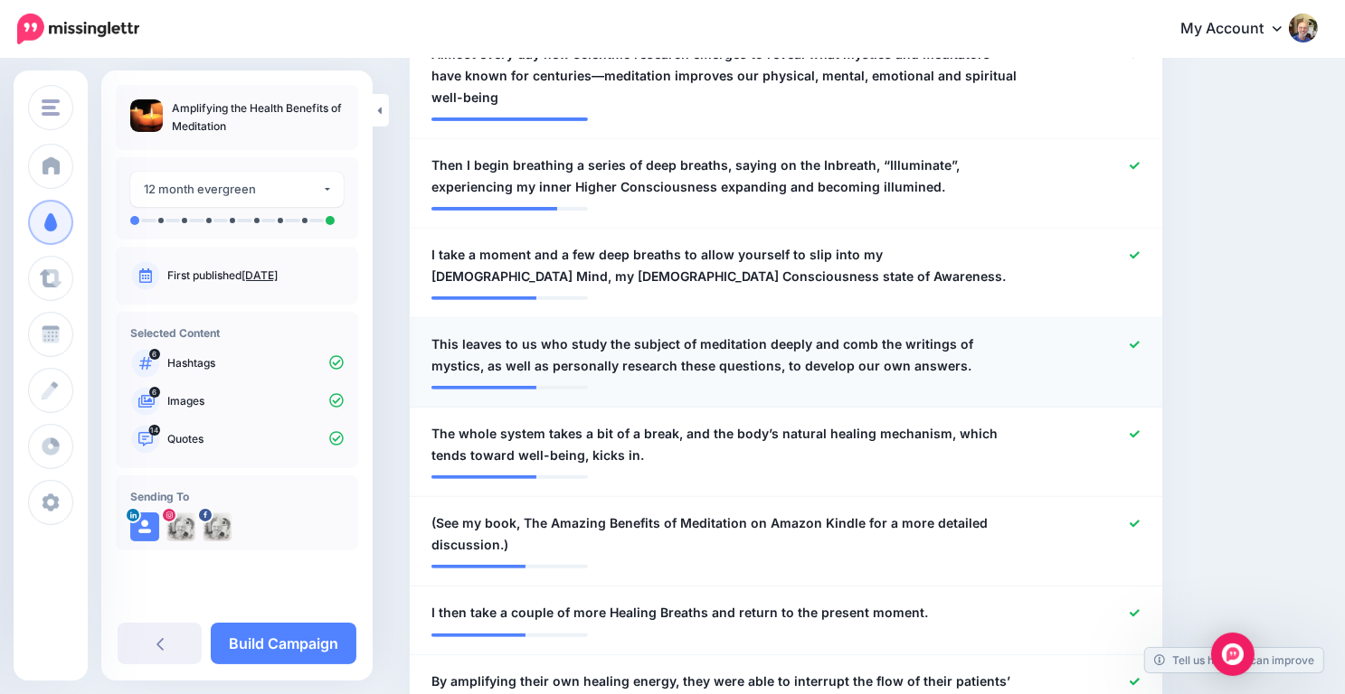
click at [1139, 342] on icon at bounding box center [1134, 345] width 10 height 10
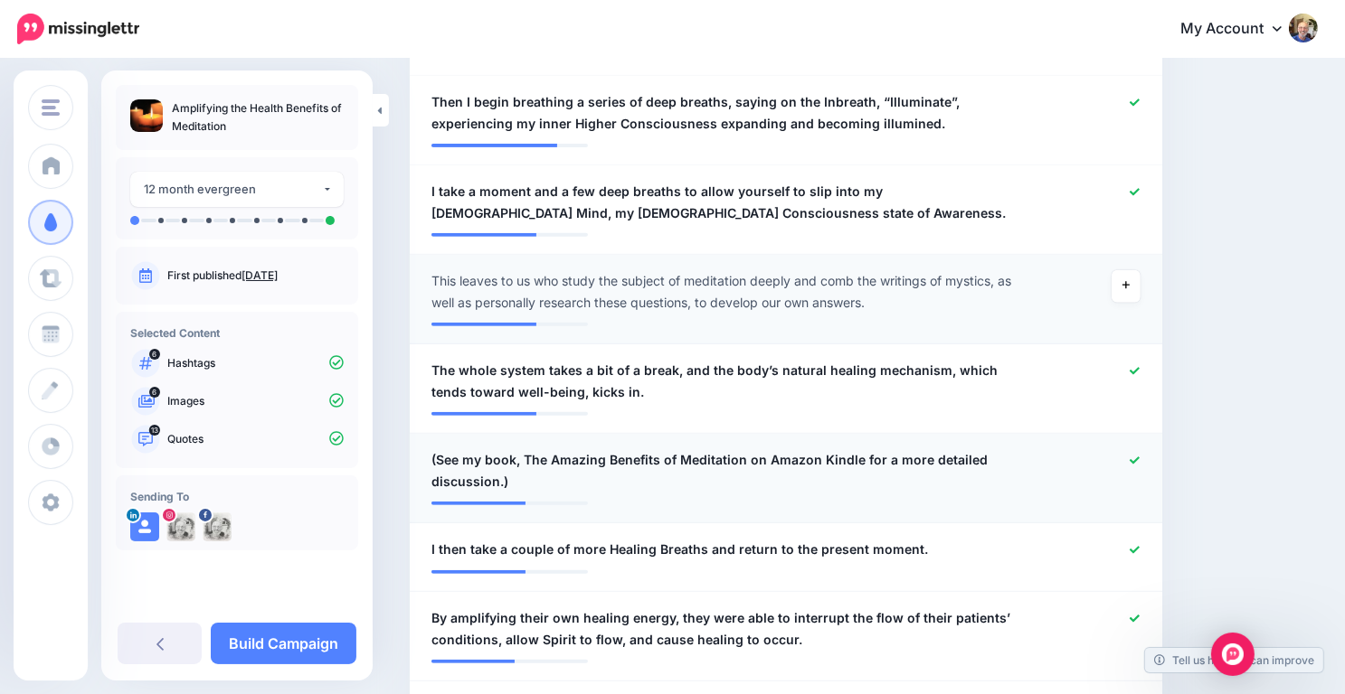
scroll to position [673, 0]
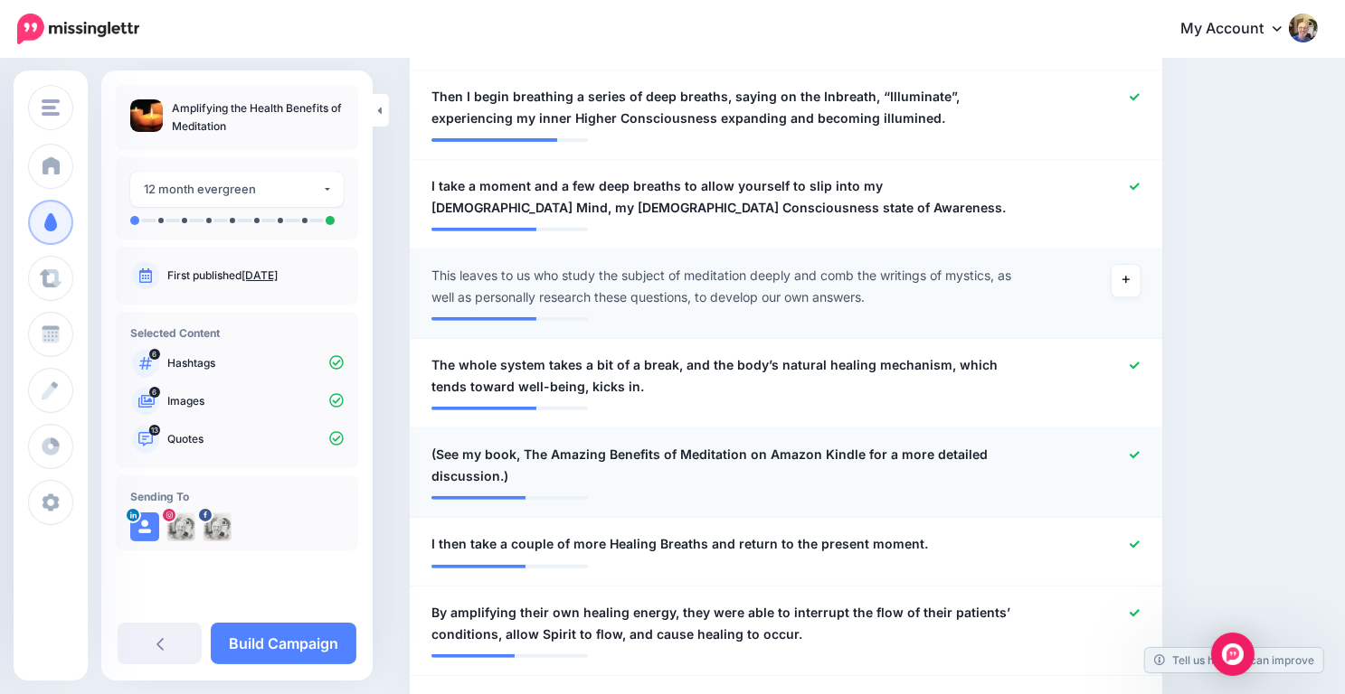
click at [1139, 451] on icon at bounding box center [1134, 455] width 10 height 10
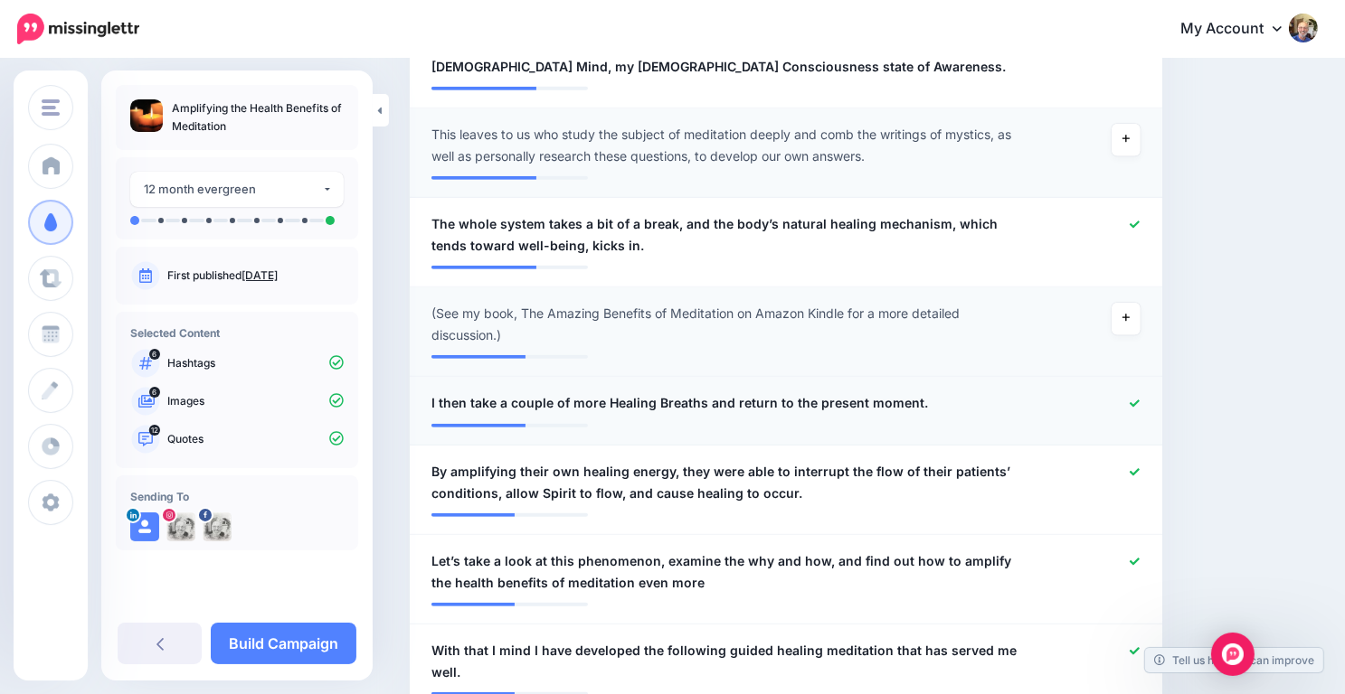
scroll to position [826, 0]
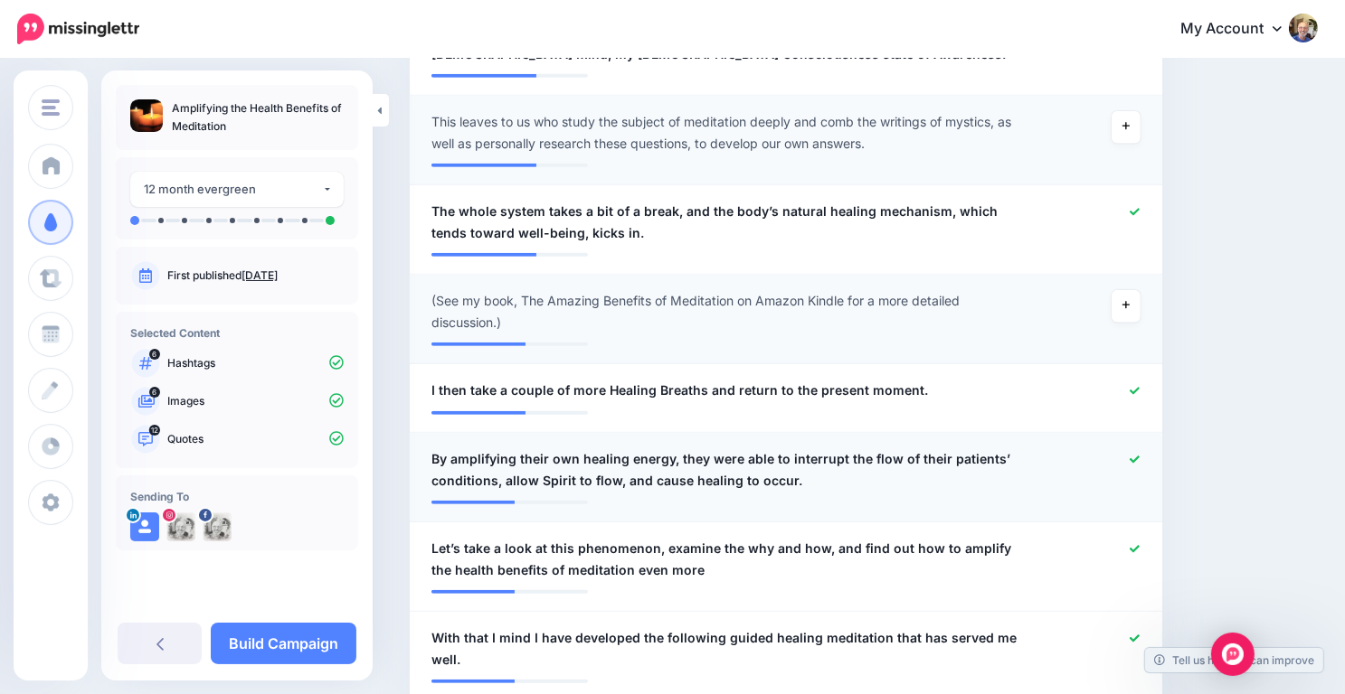
click at [1145, 465] on div at bounding box center [1092, 469] width 123 height 43
click at [1139, 456] on icon at bounding box center [1134, 460] width 10 height 10
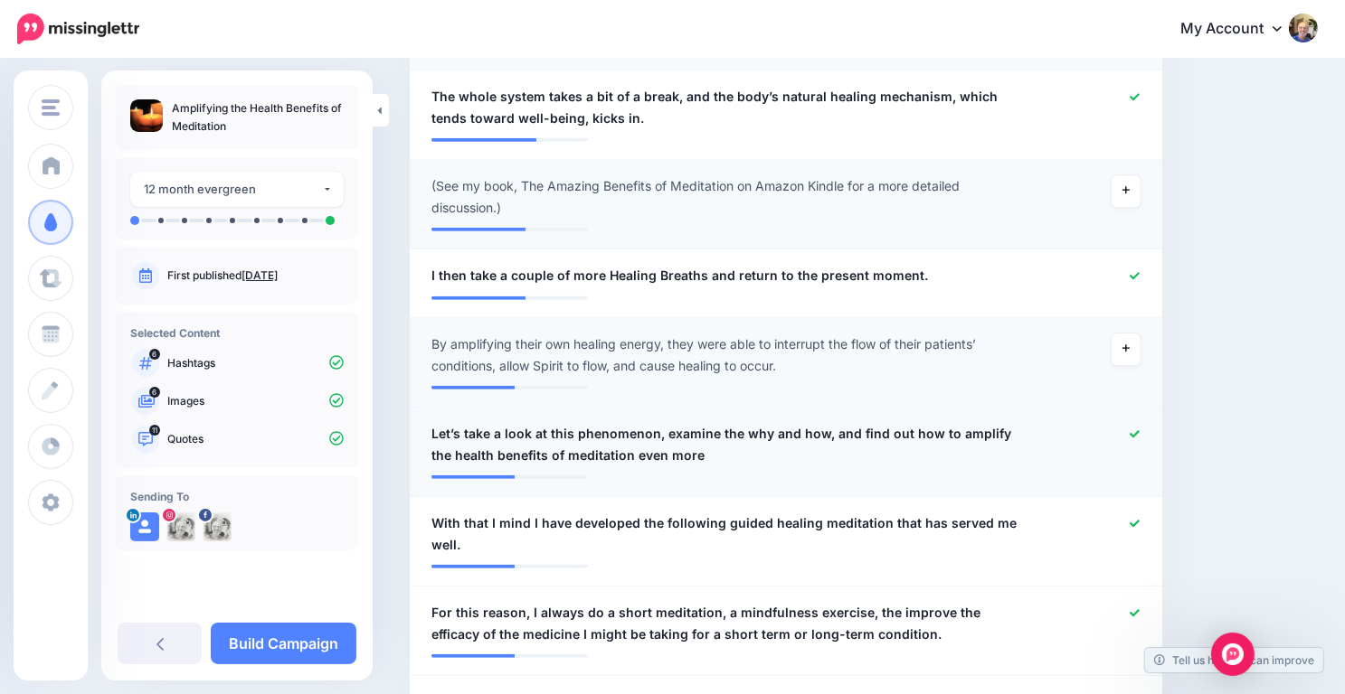
scroll to position [984, 0]
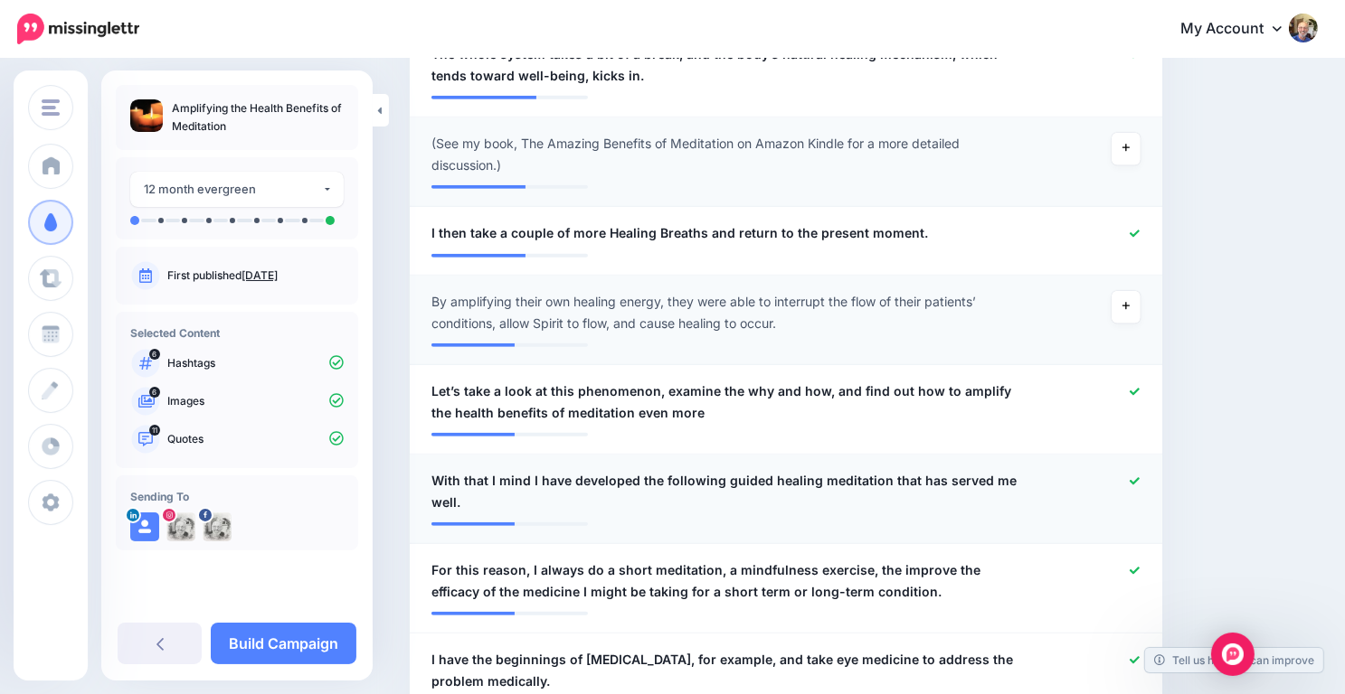
click at [1139, 478] on icon at bounding box center [1134, 482] width 10 height 10
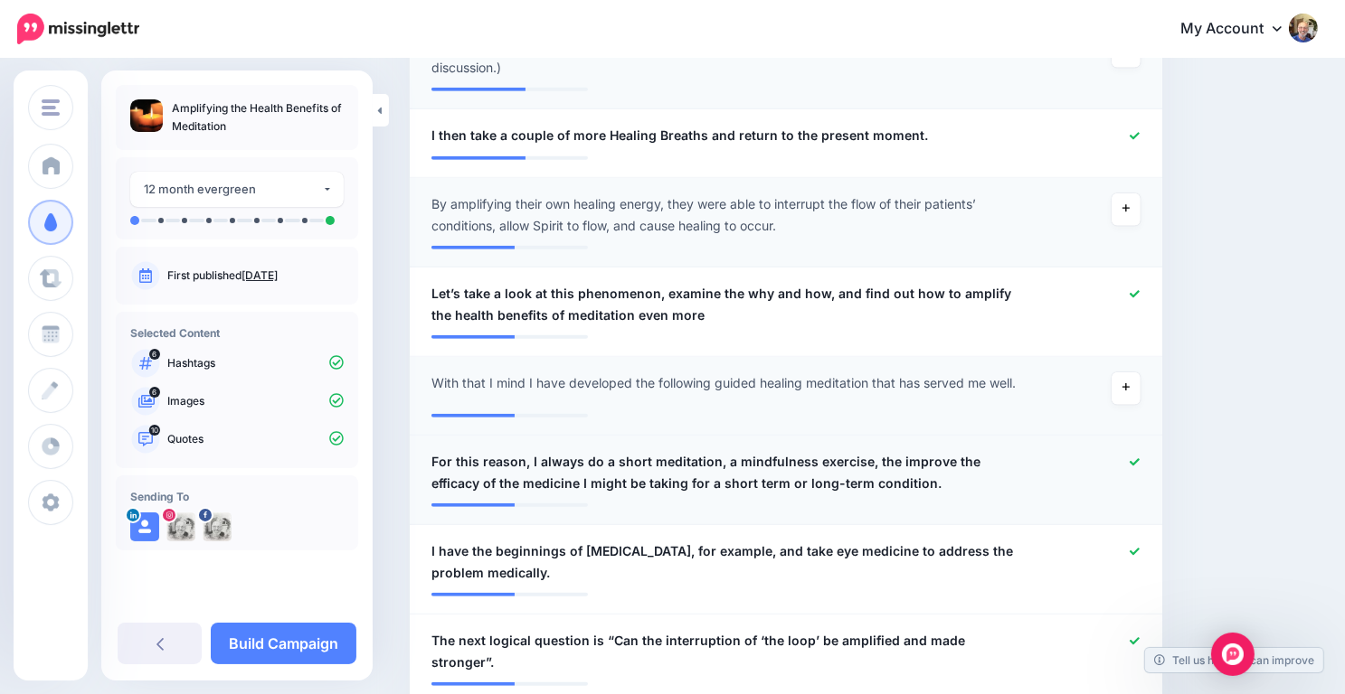
scroll to position [1100, 0]
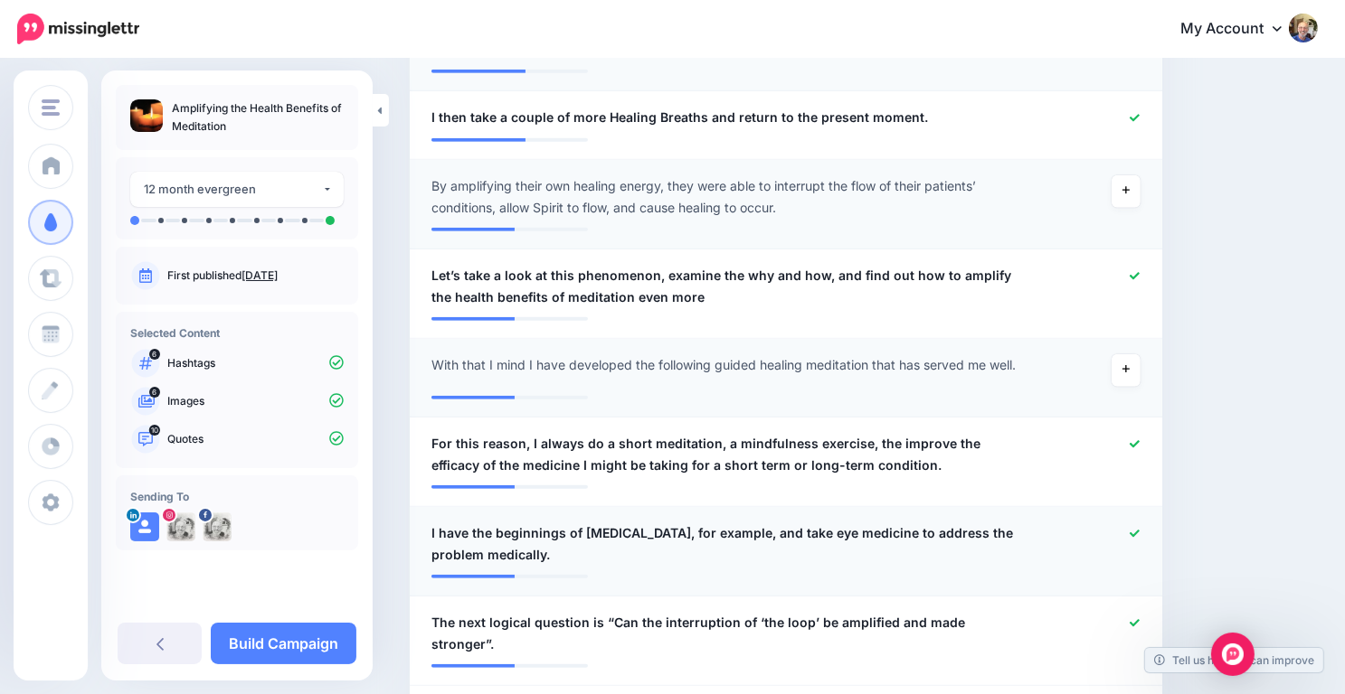
click at [1139, 535] on icon at bounding box center [1134, 534] width 10 height 10
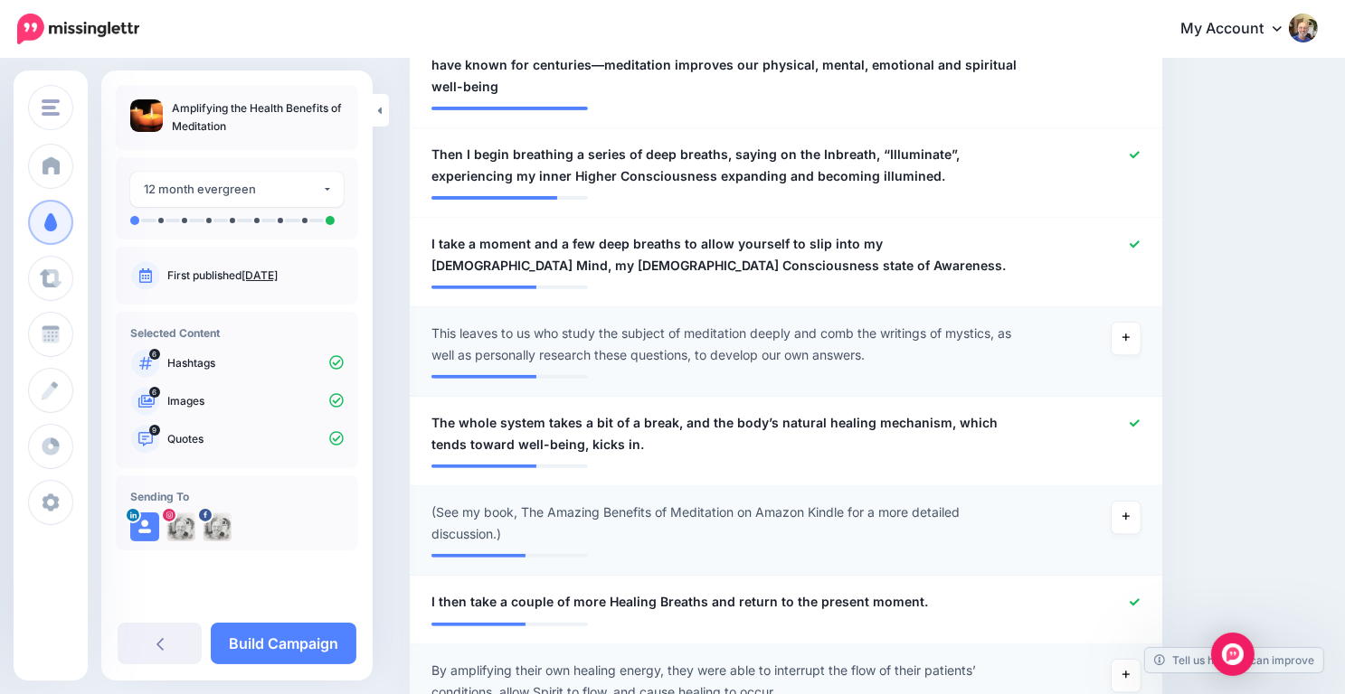
scroll to position [616, 0]
click at [289, 644] on link "Build Campaign" at bounding box center [284, 644] width 146 height 42
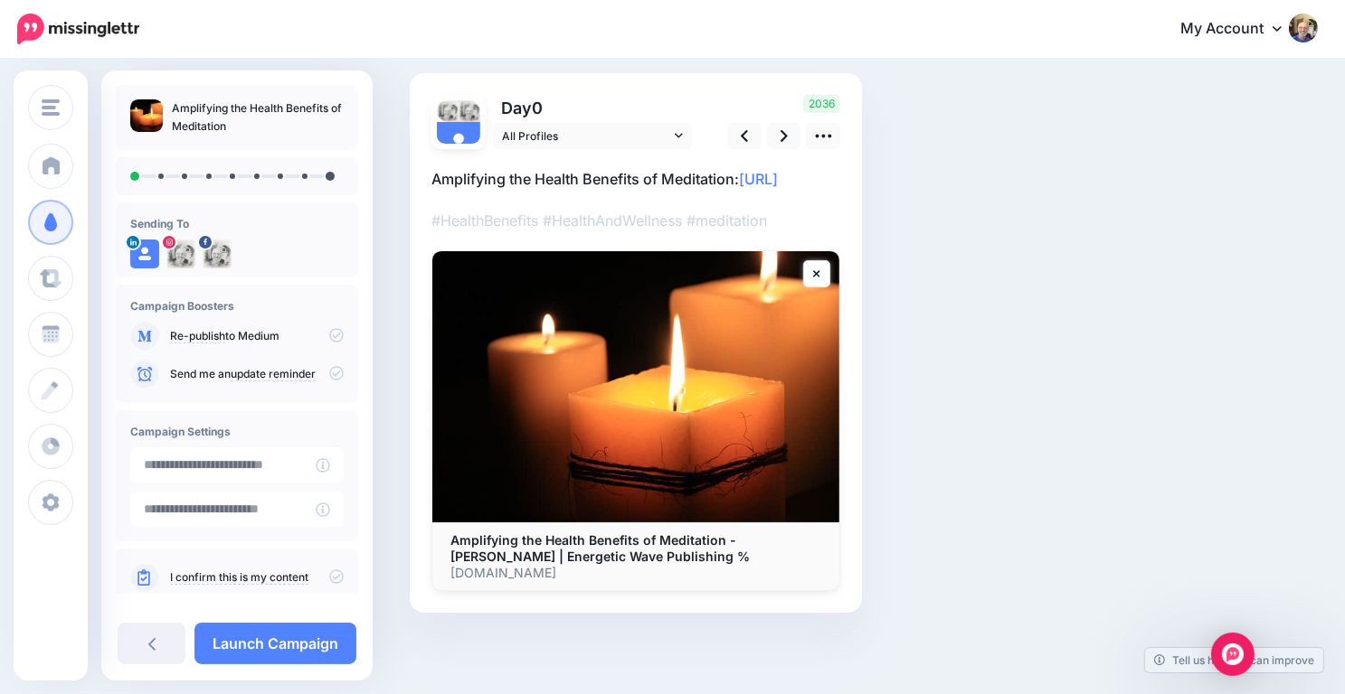
scroll to position [134, 0]
click at [786, 127] on icon at bounding box center [783, 136] width 7 height 19
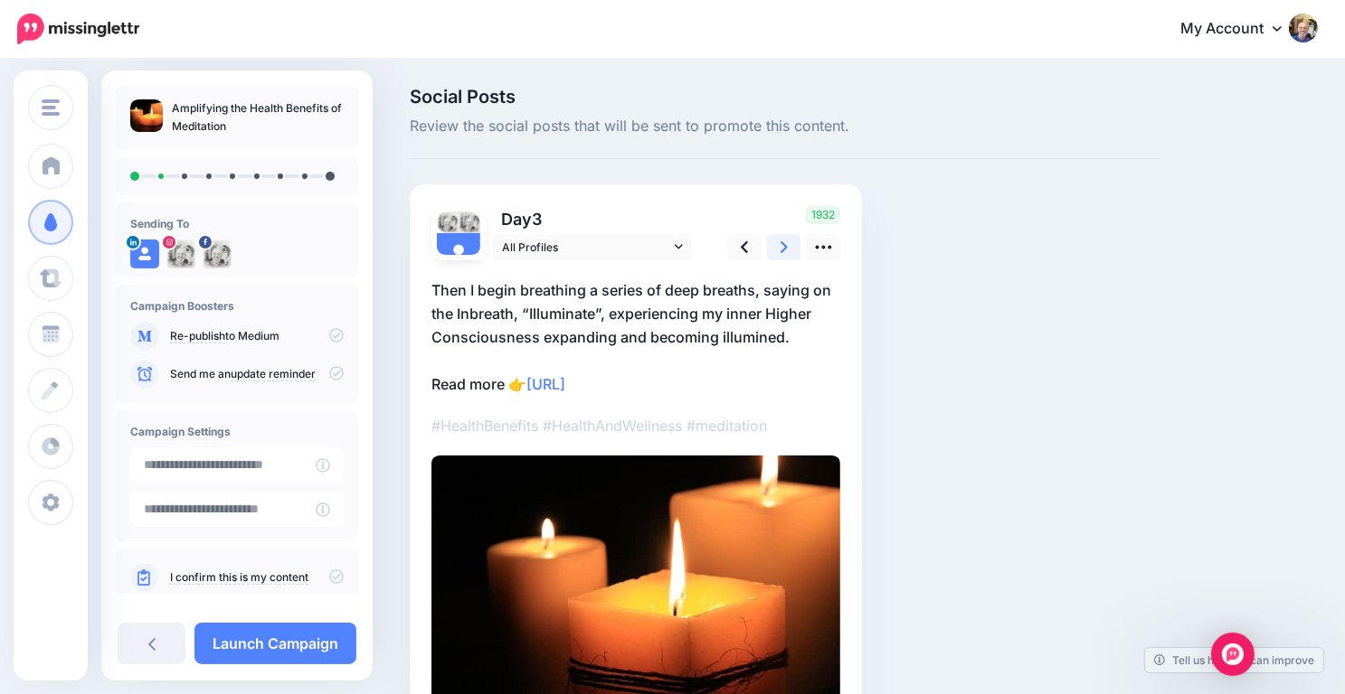
click at [788, 239] on link at bounding box center [784, 247] width 34 height 26
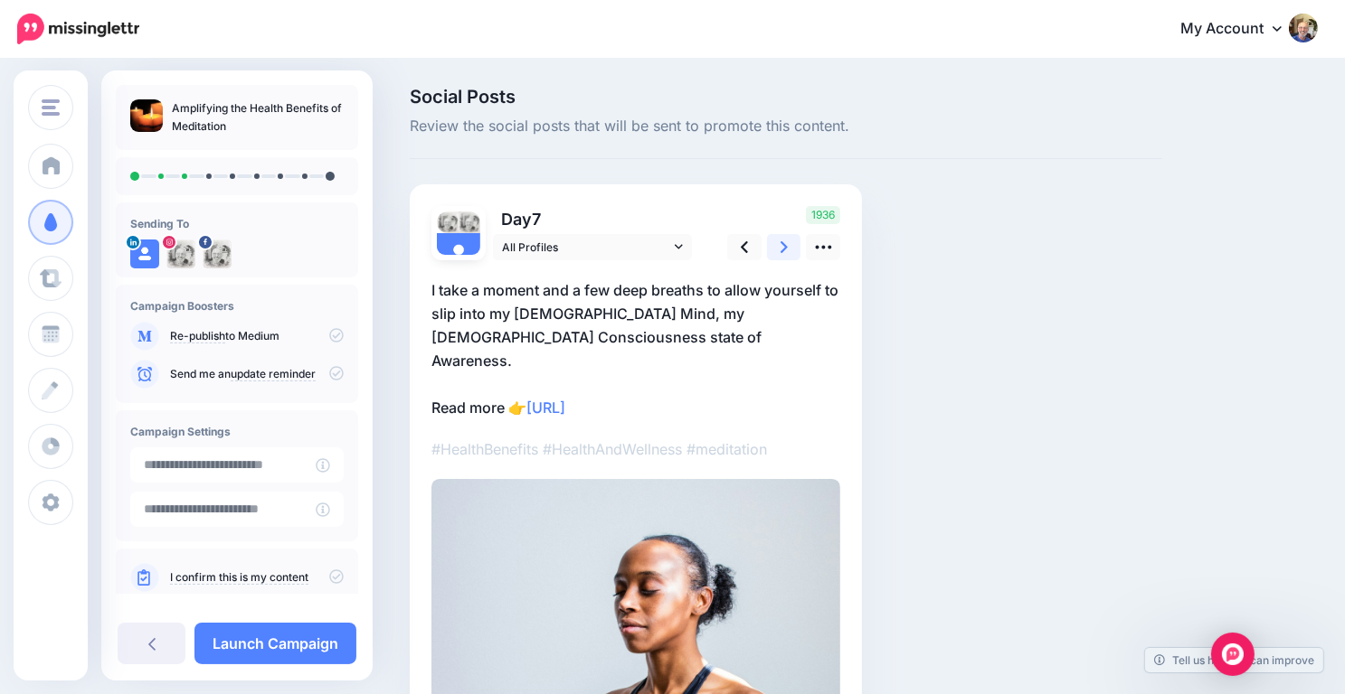
click at [789, 235] on link at bounding box center [784, 247] width 34 height 26
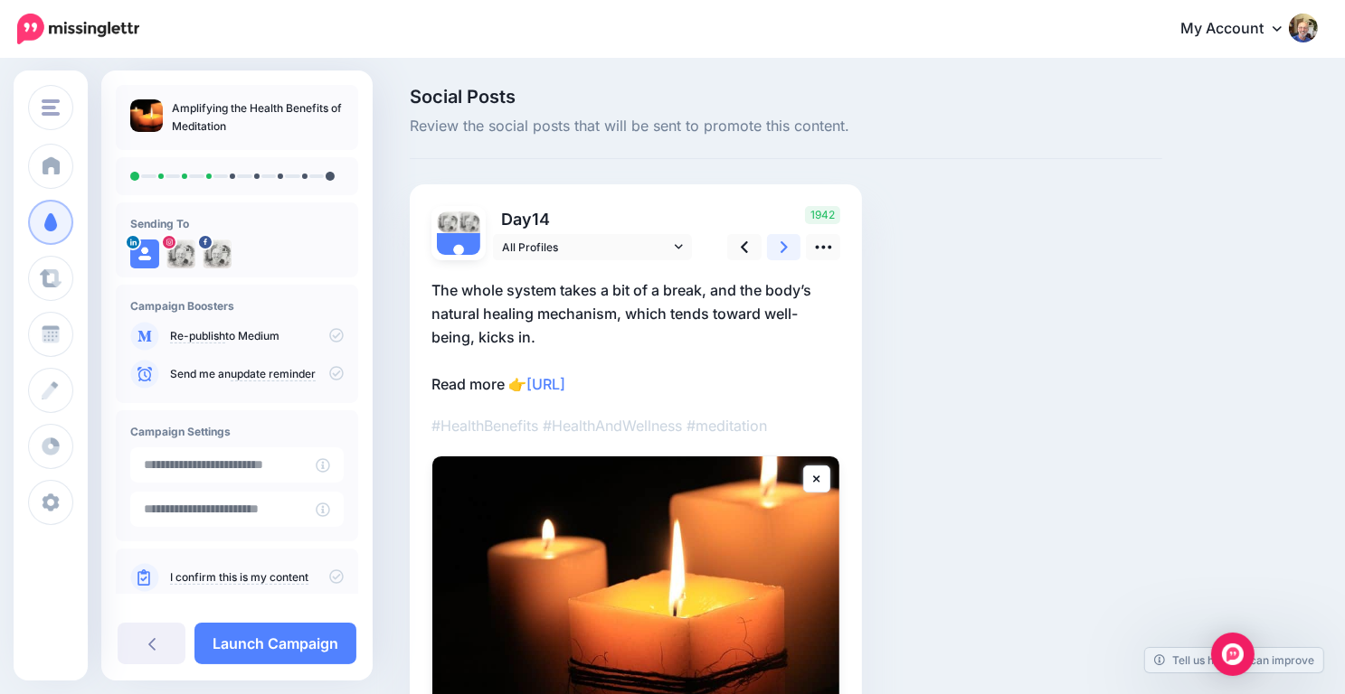
click at [783, 241] on icon at bounding box center [783, 247] width 7 height 19
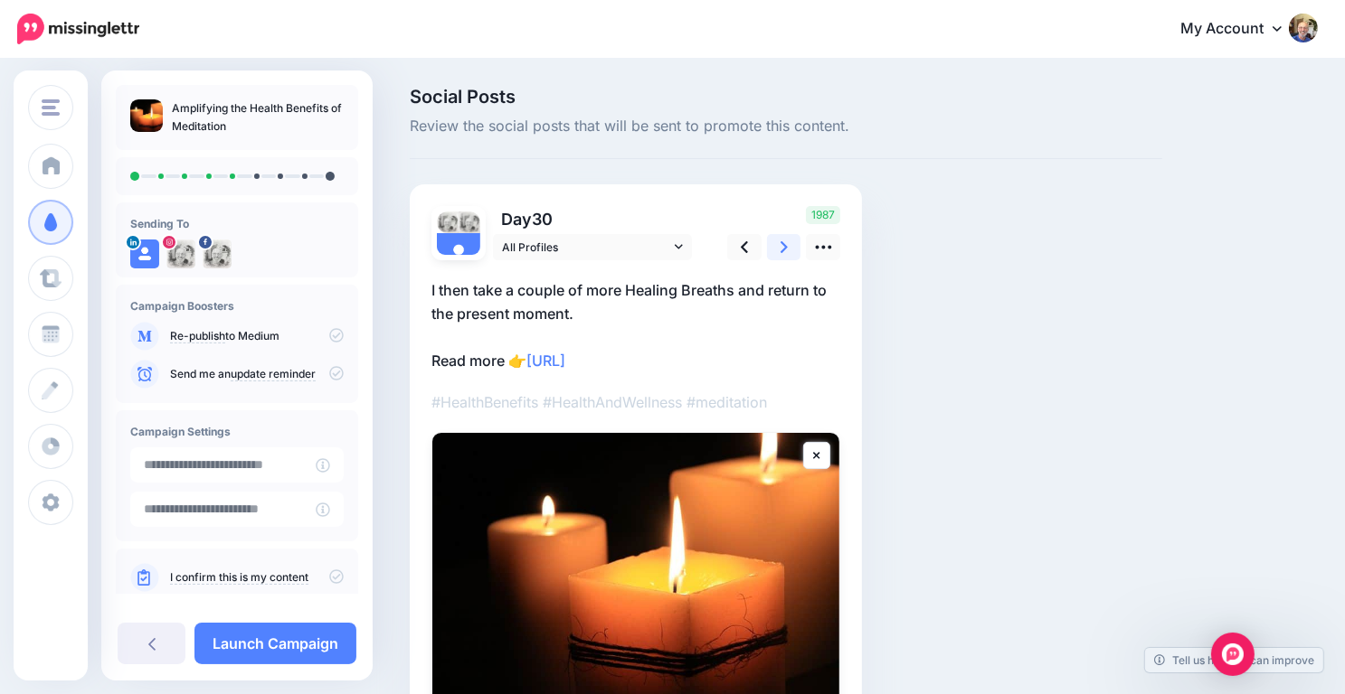
click at [785, 250] on icon at bounding box center [783, 247] width 7 height 19
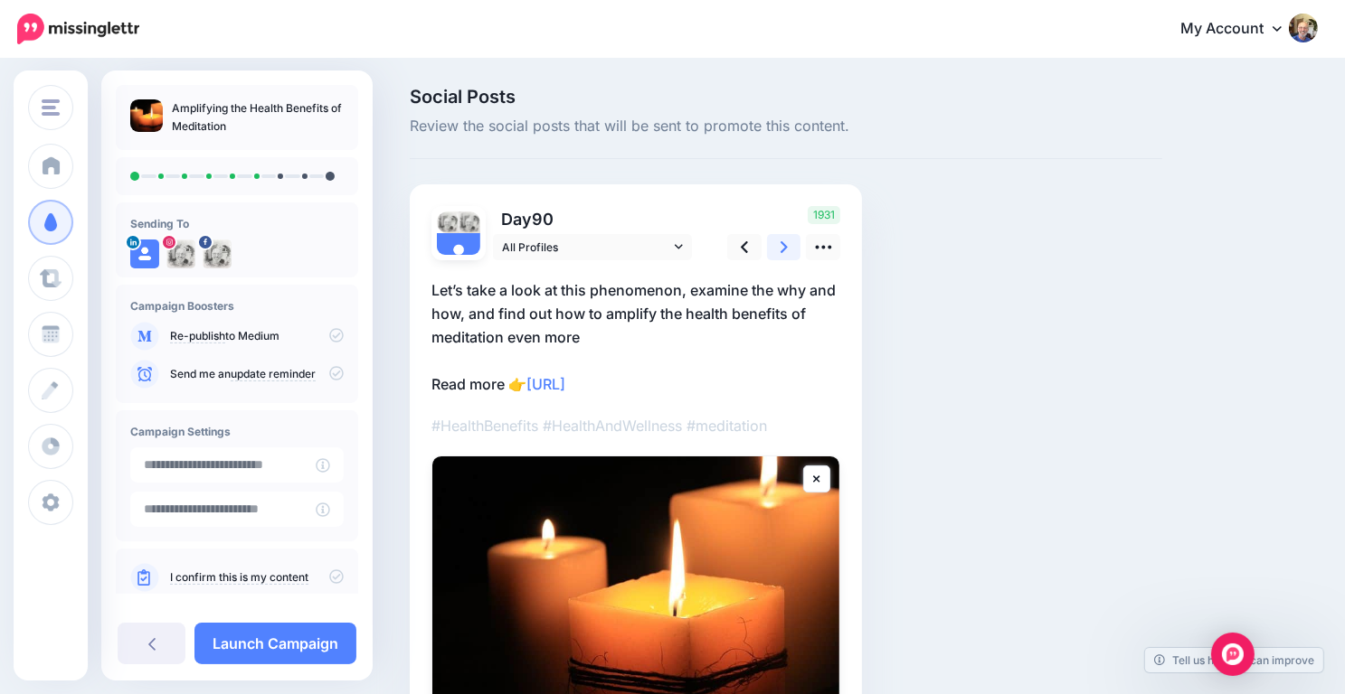
click at [785, 250] on icon at bounding box center [783, 247] width 7 height 19
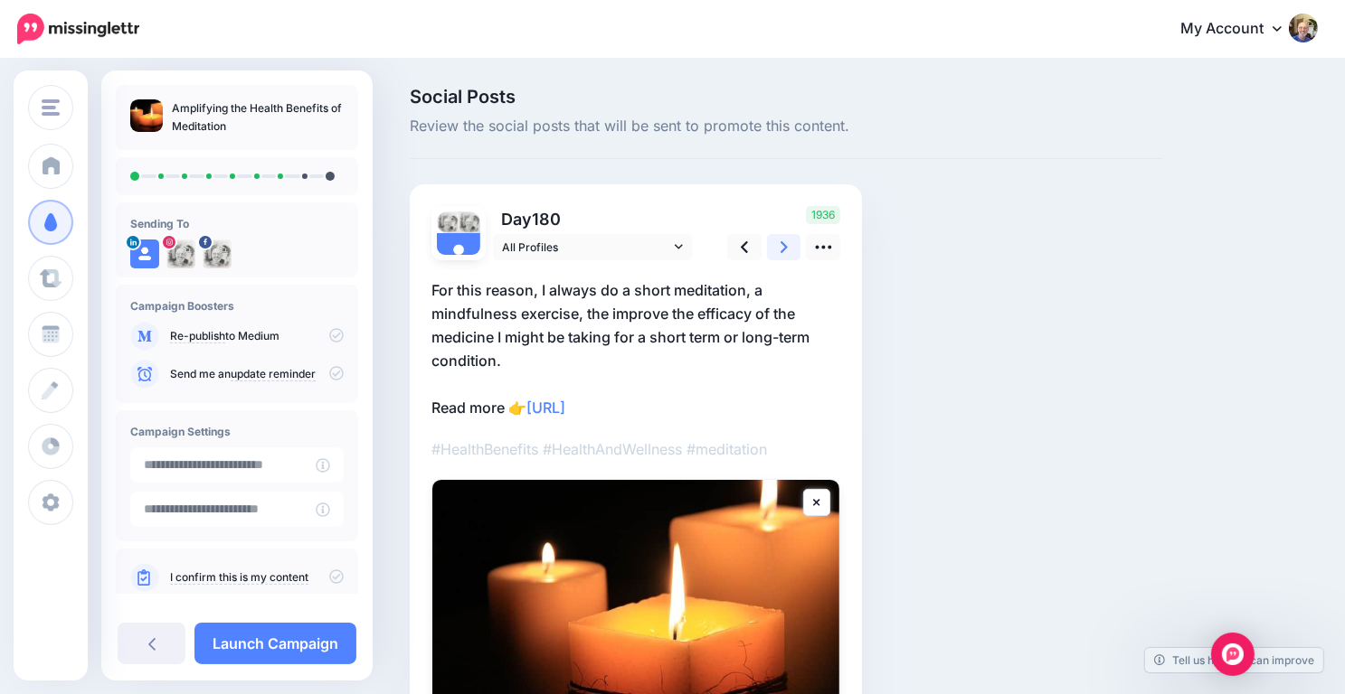
click at [785, 250] on icon at bounding box center [783, 247] width 7 height 19
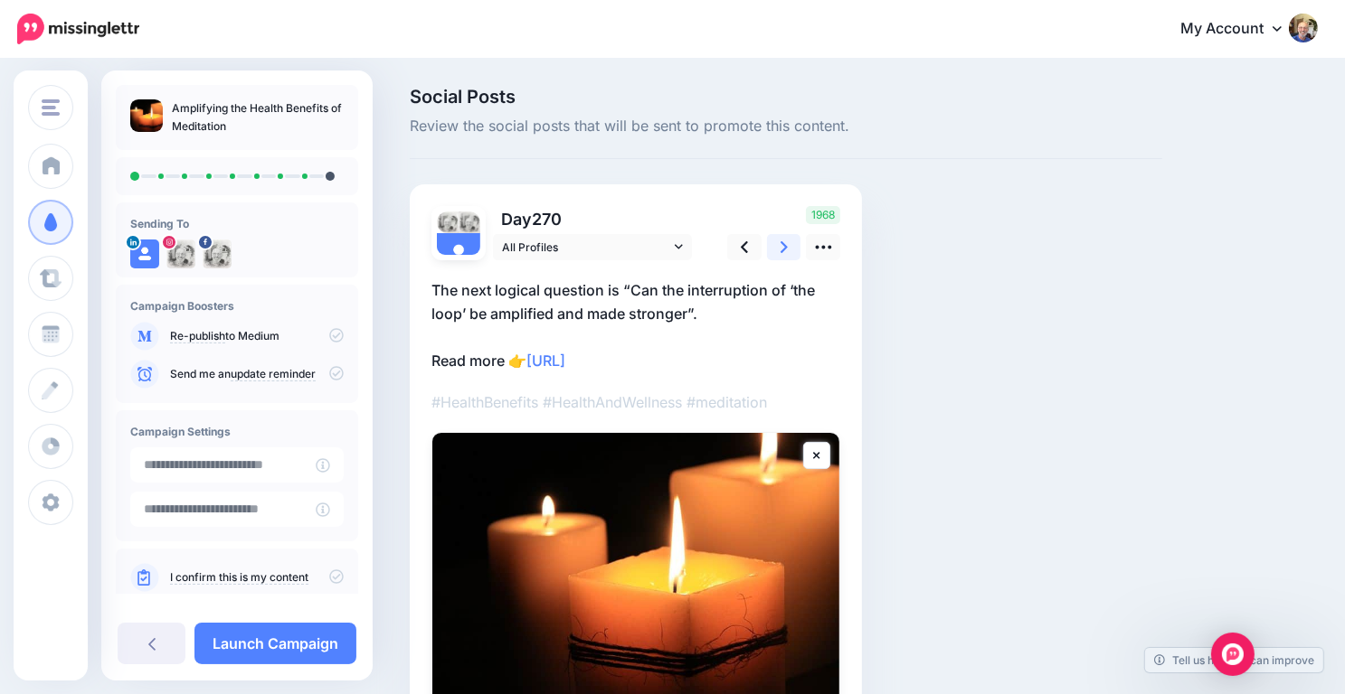
click at [785, 250] on icon at bounding box center [783, 247] width 7 height 19
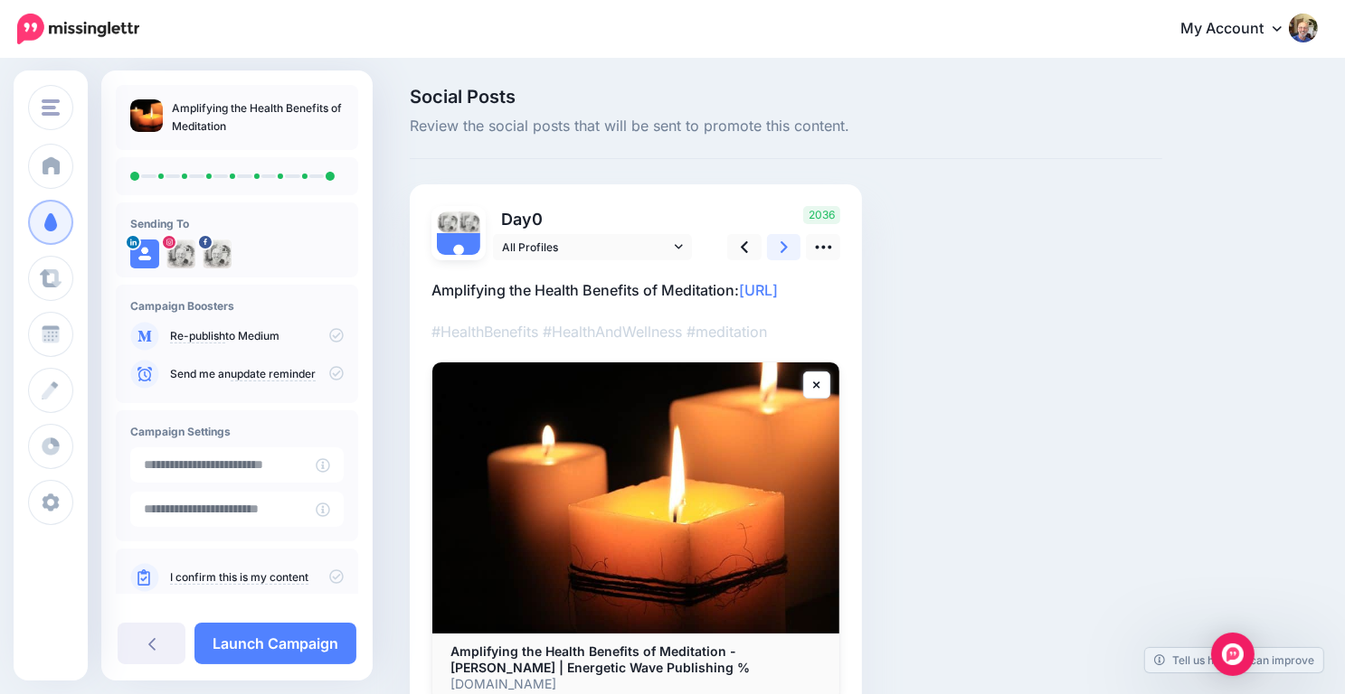
click at [785, 250] on icon at bounding box center [783, 247] width 7 height 19
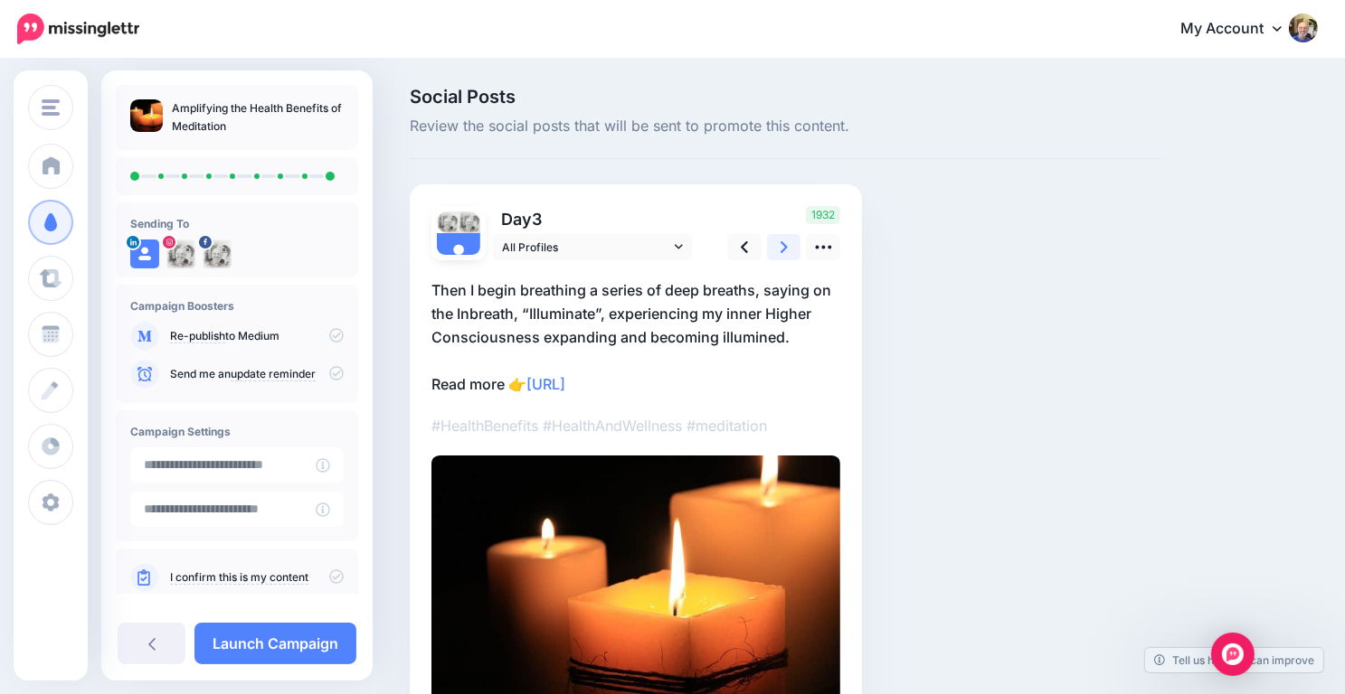
click at [785, 250] on icon at bounding box center [783, 247] width 7 height 19
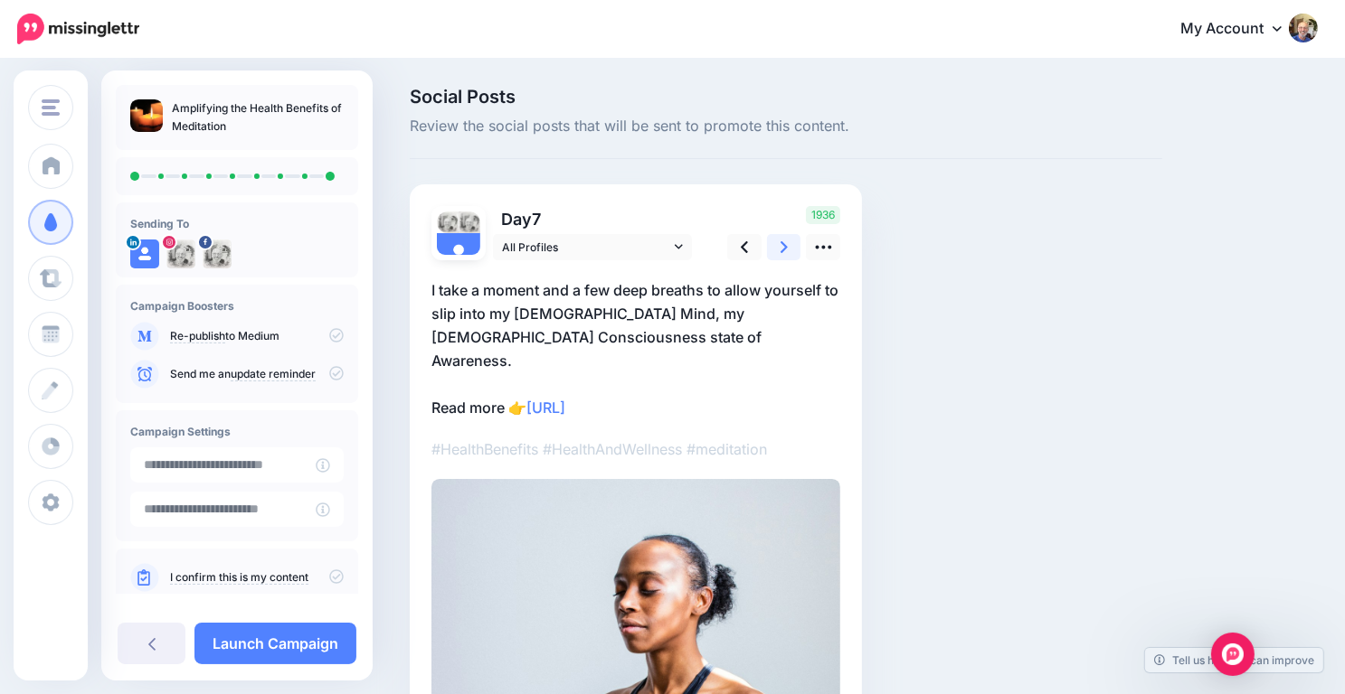
click at [785, 250] on icon at bounding box center [783, 247] width 7 height 19
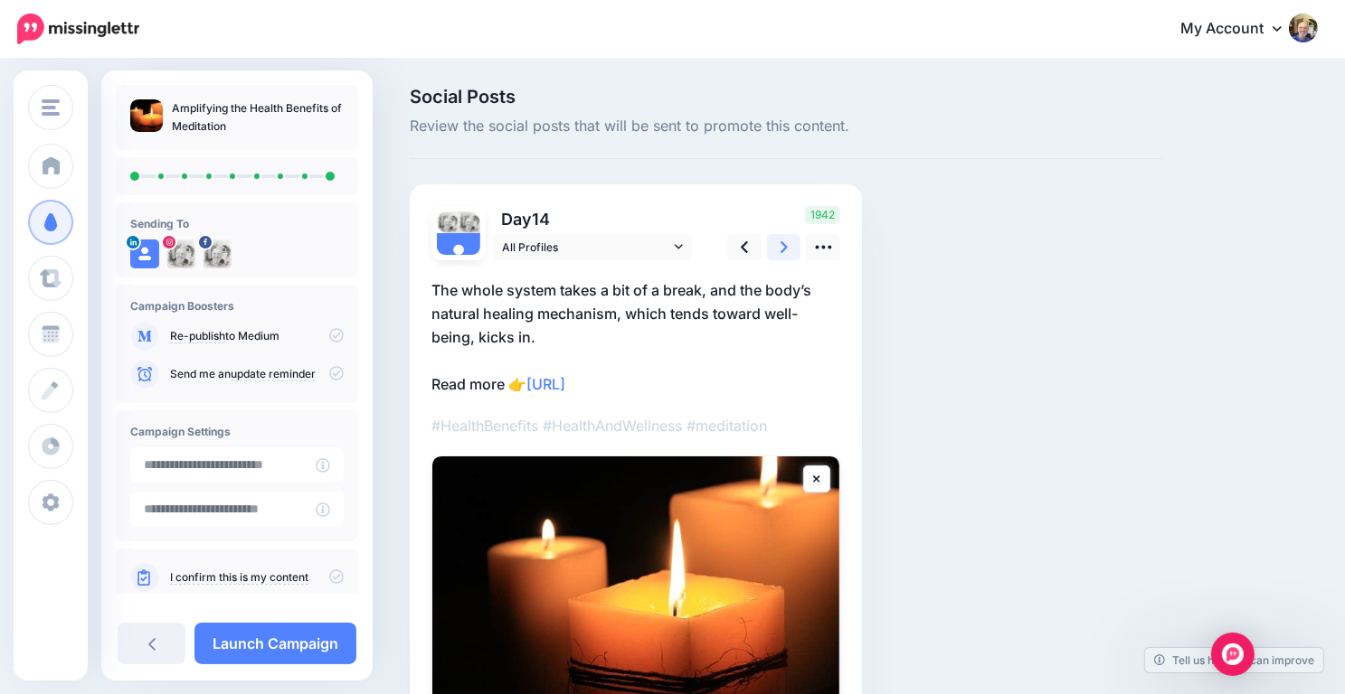
click at [785, 250] on icon at bounding box center [783, 247] width 7 height 19
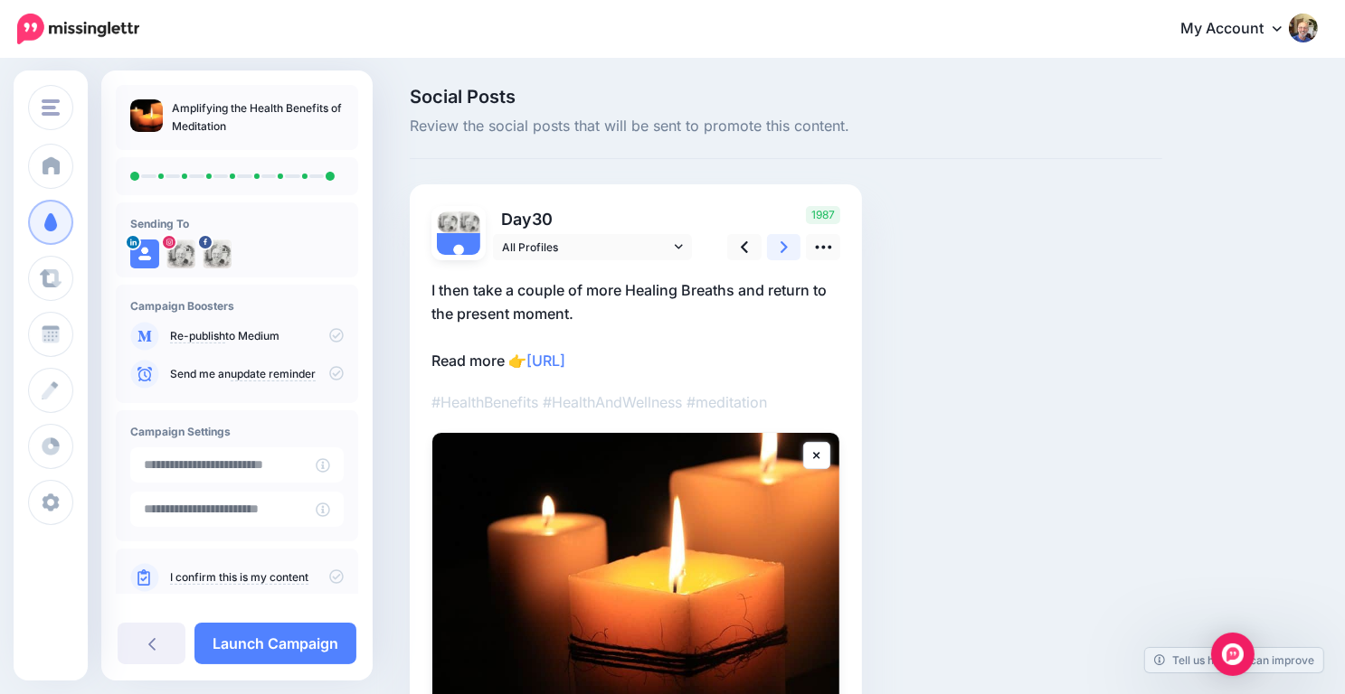
scroll to position [181, 0]
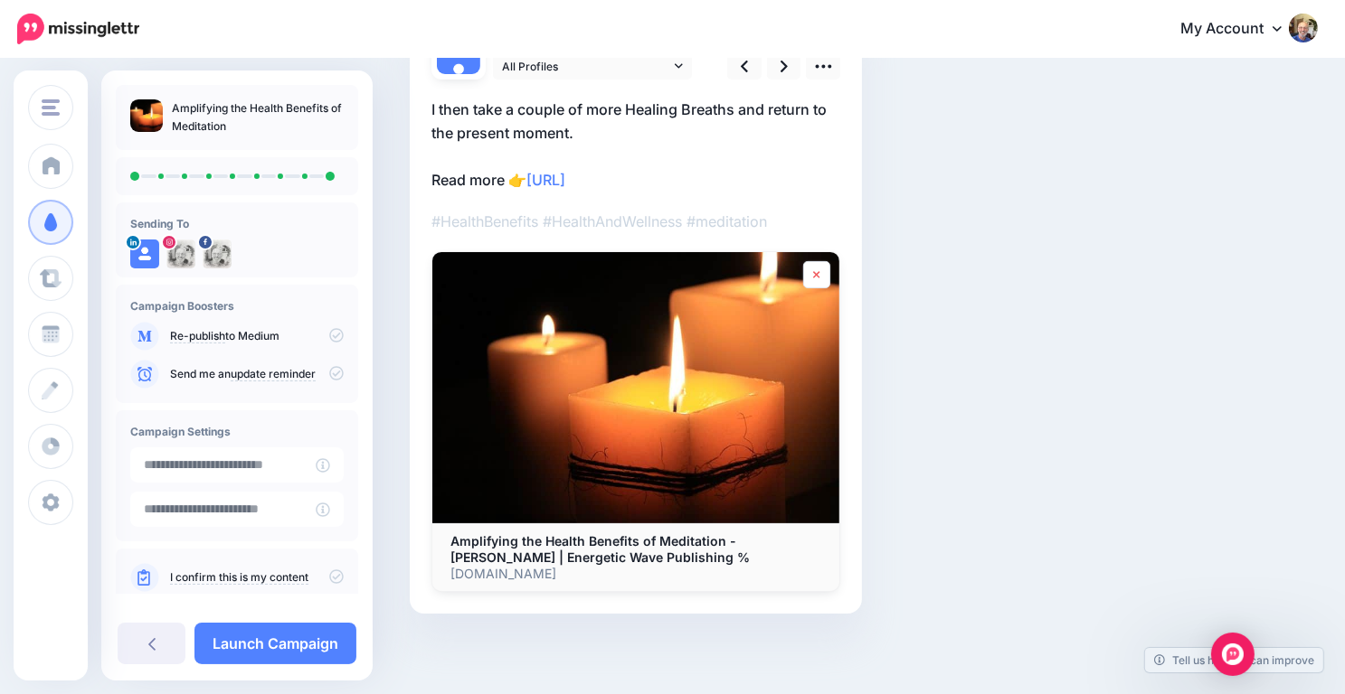
click at [821, 276] on link at bounding box center [816, 274] width 27 height 27
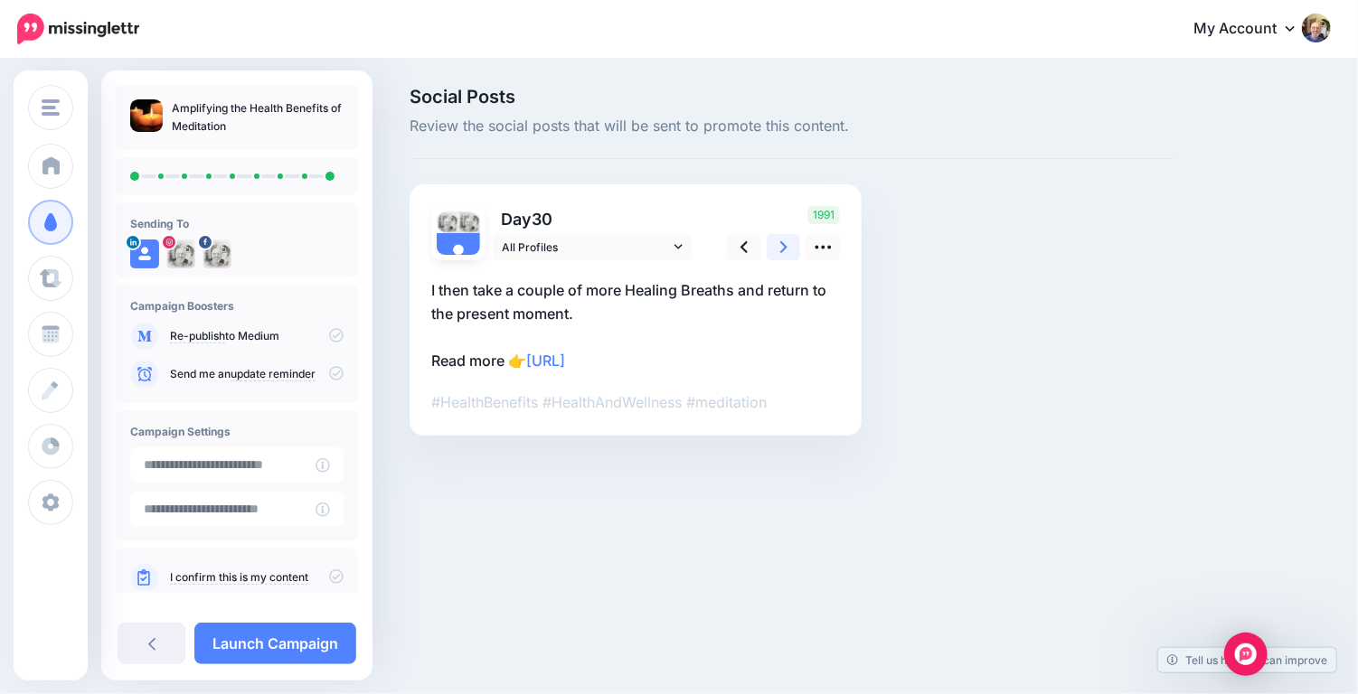
click at [785, 249] on icon at bounding box center [783, 247] width 7 height 12
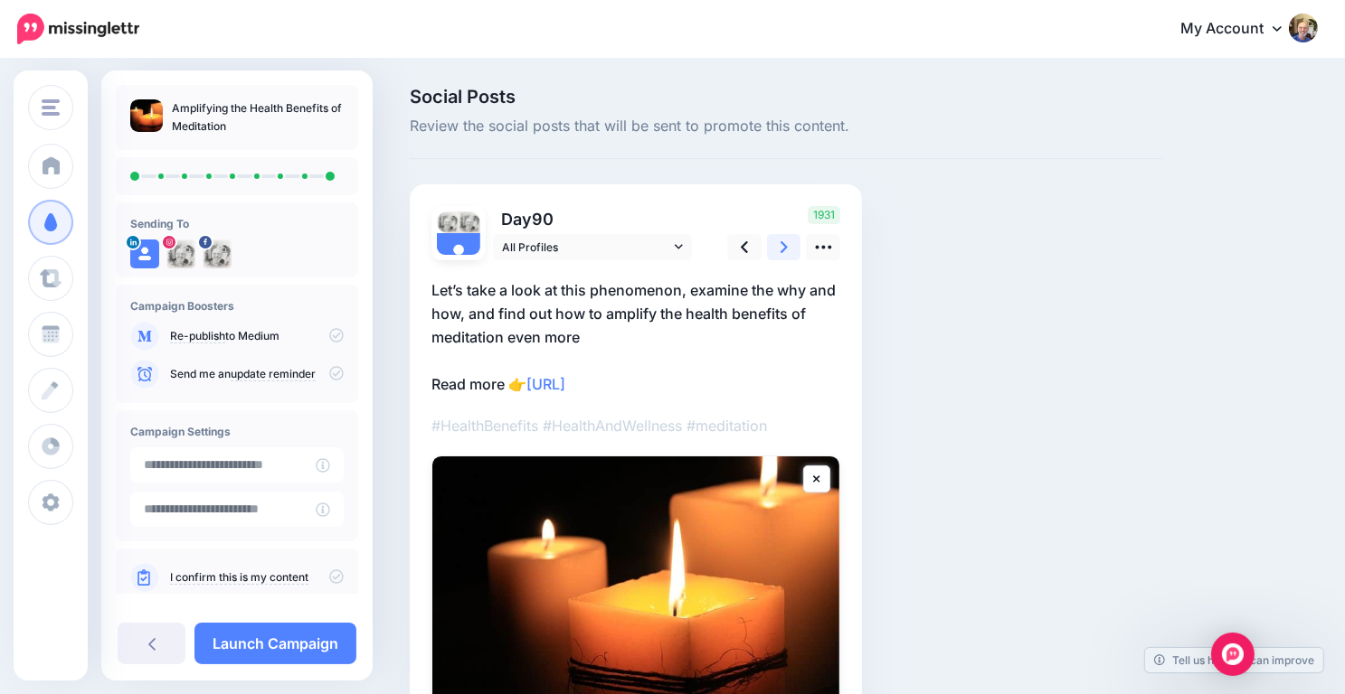
click at [786, 238] on icon at bounding box center [783, 247] width 7 height 19
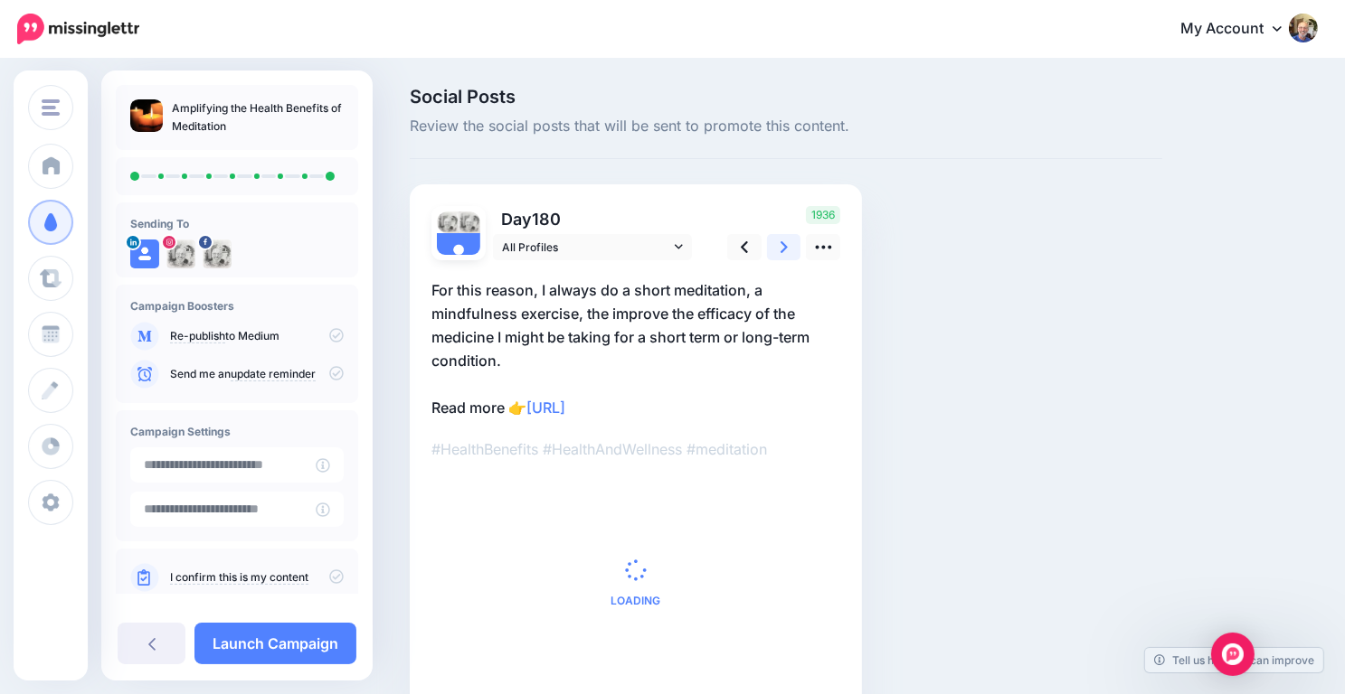
click at [786, 238] on icon at bounding box center [783, 247] width 7 height 19
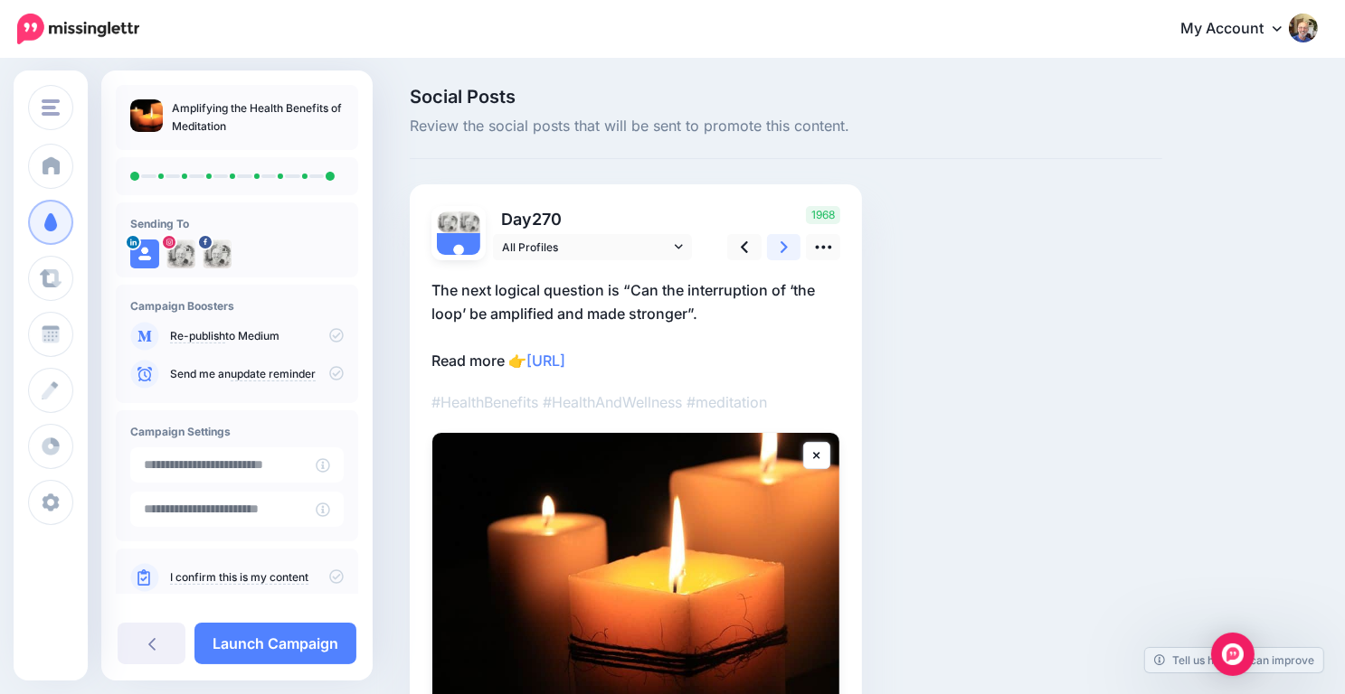
click at [786, 238] on icon at bounding box center [783, 247] width 7 height 19
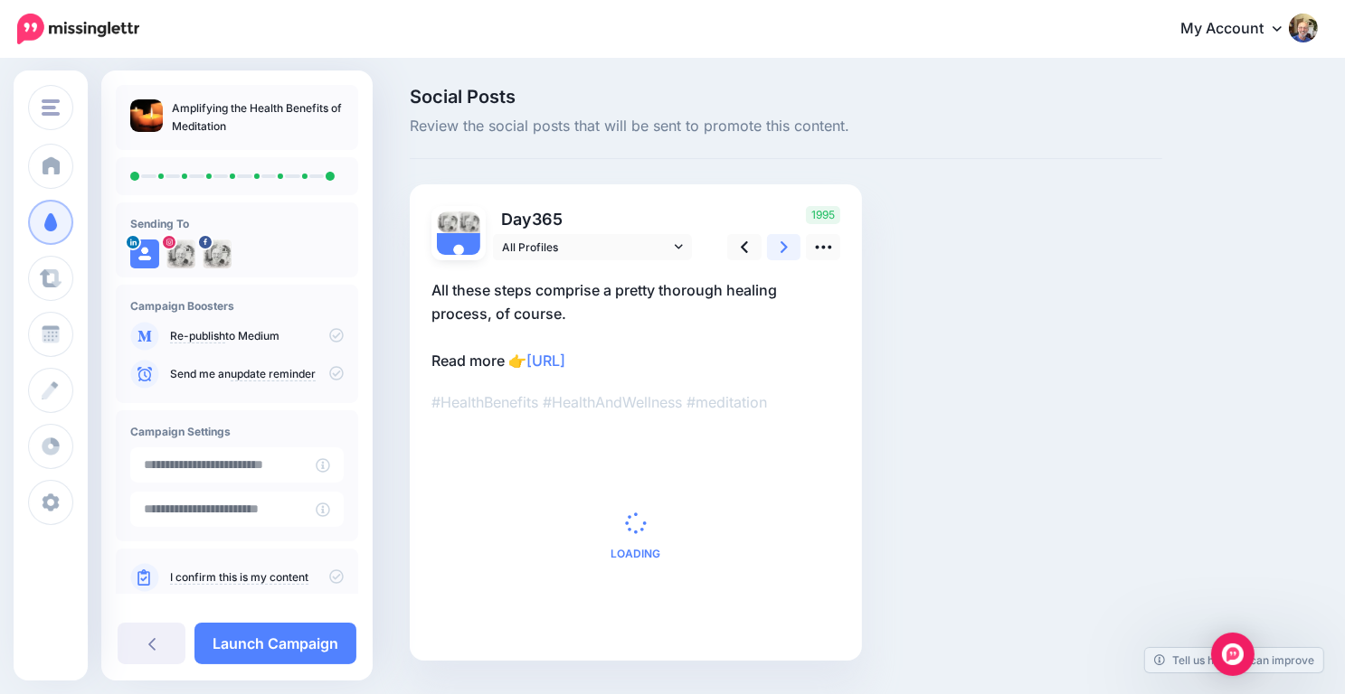
click at [786, 238] on icon at bounding box center [783, 247] width 7 height 19
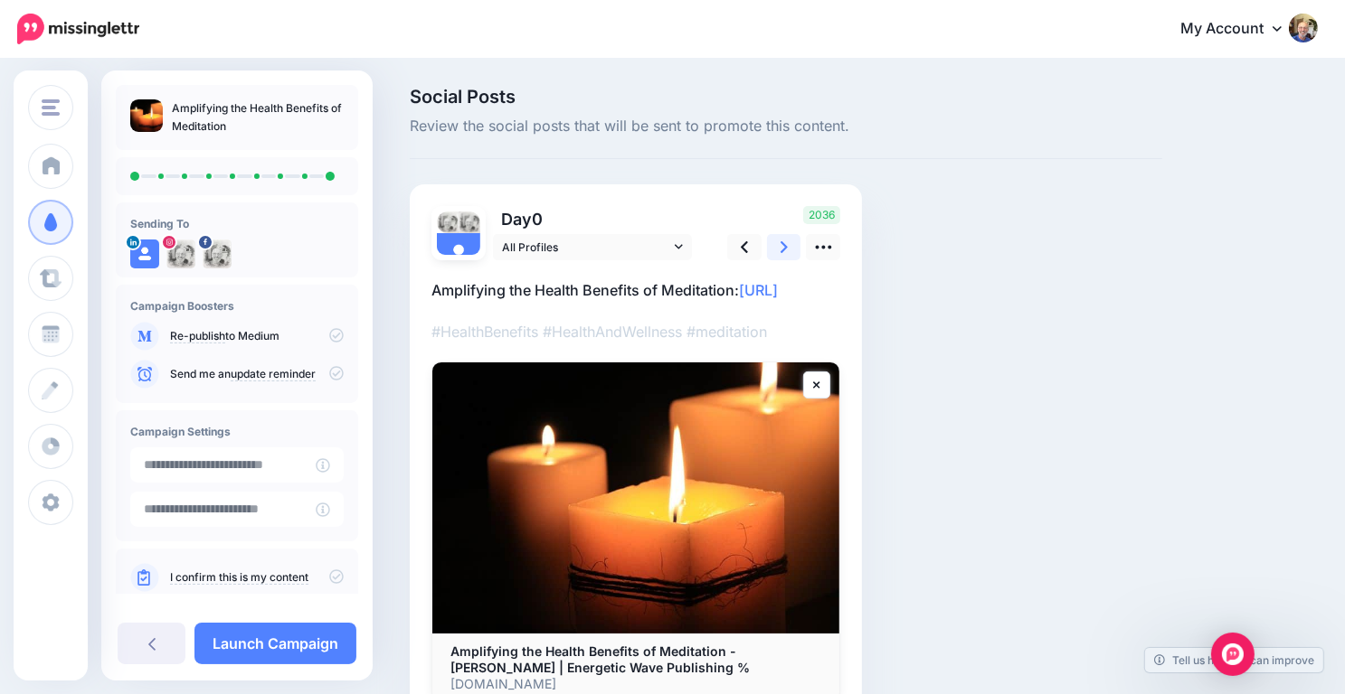
click at [786, 238] on icon at bounding box center [783, 247] width 7 height 19
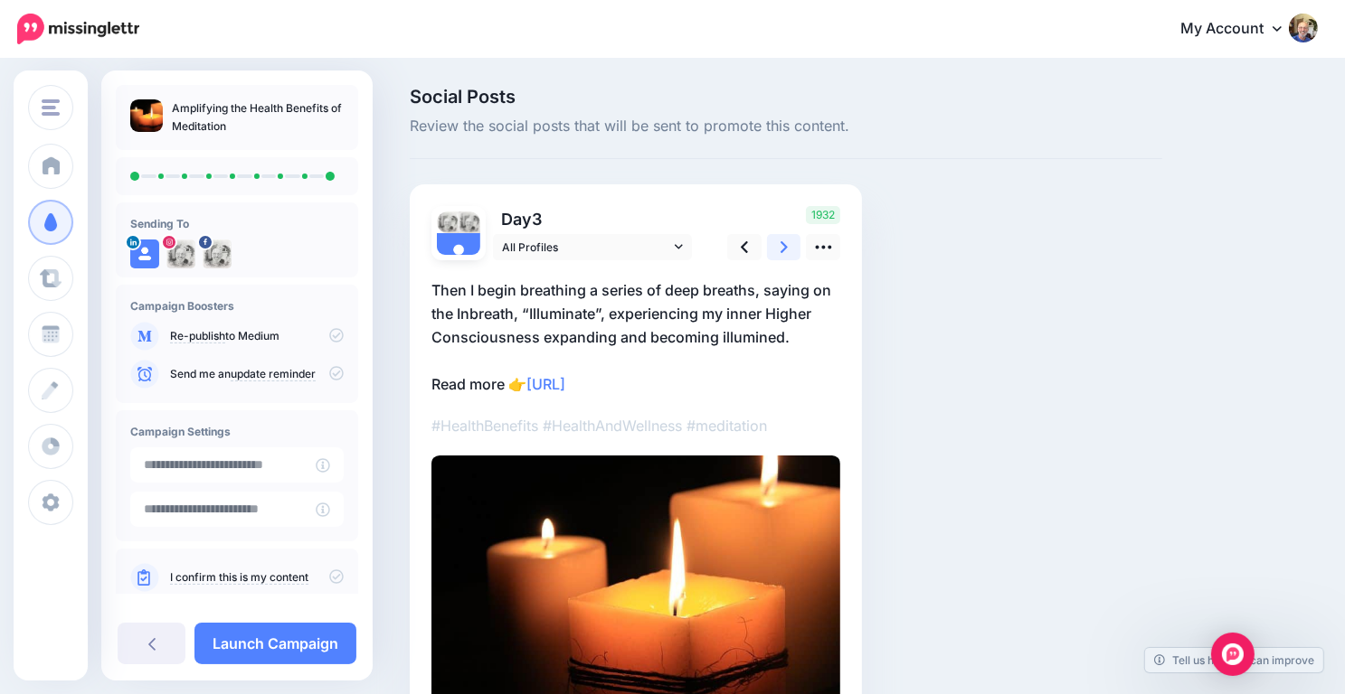
click at [786, 238] on icon at bounding box center [783, 247] width 7 height 19
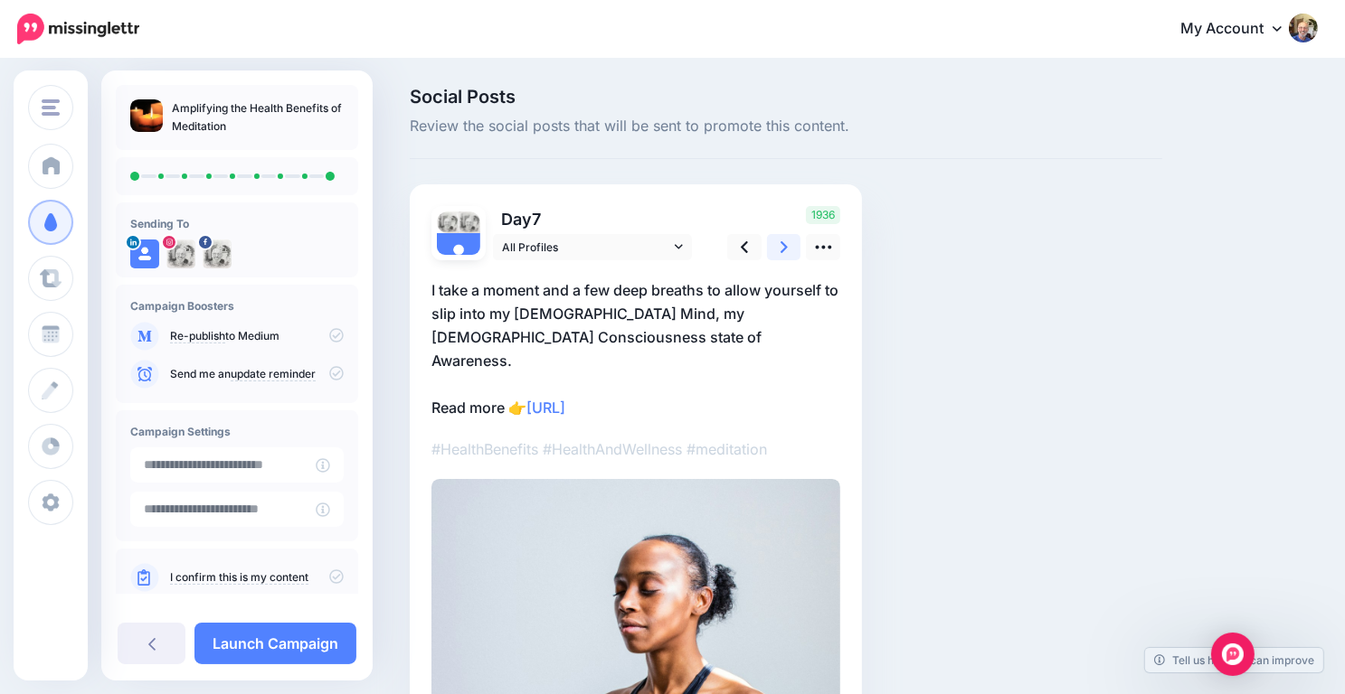
click at [786, 238] on icon at bounding box center [783, 247] width 7 height 19
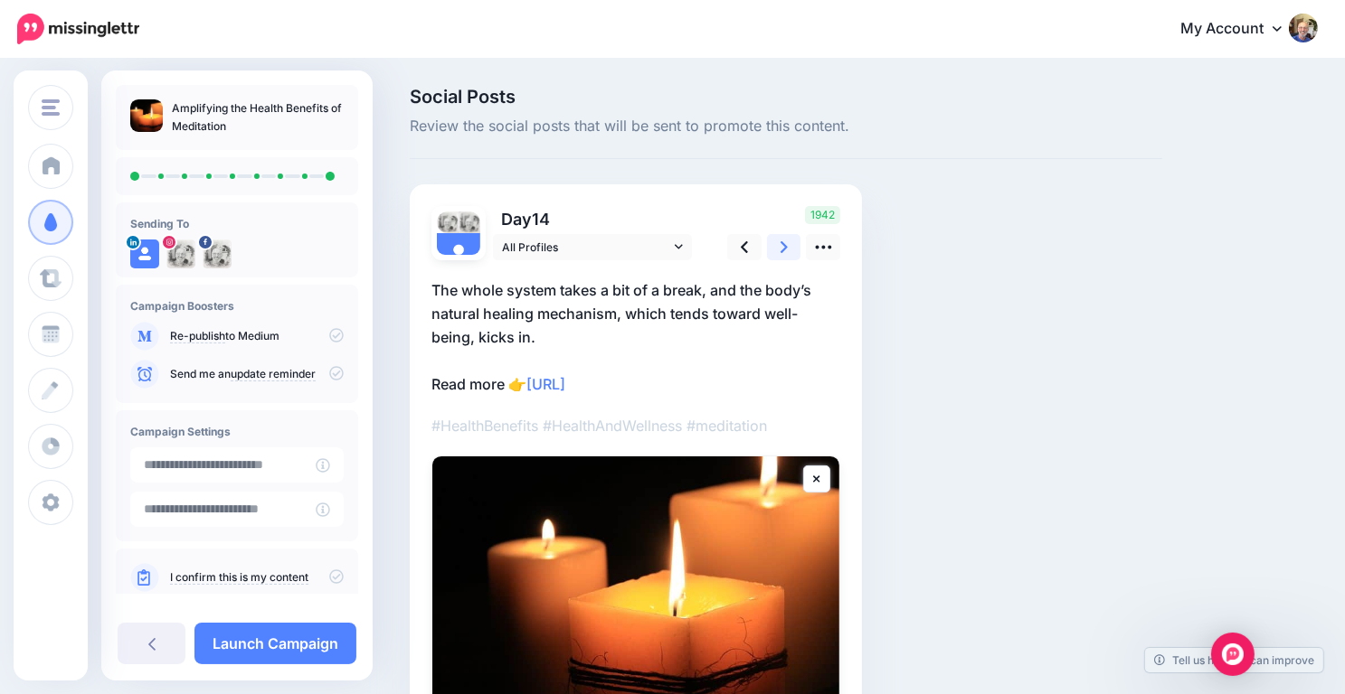
click at [786, 238] on icon at bounding box center [783, 247] width 7 height 19
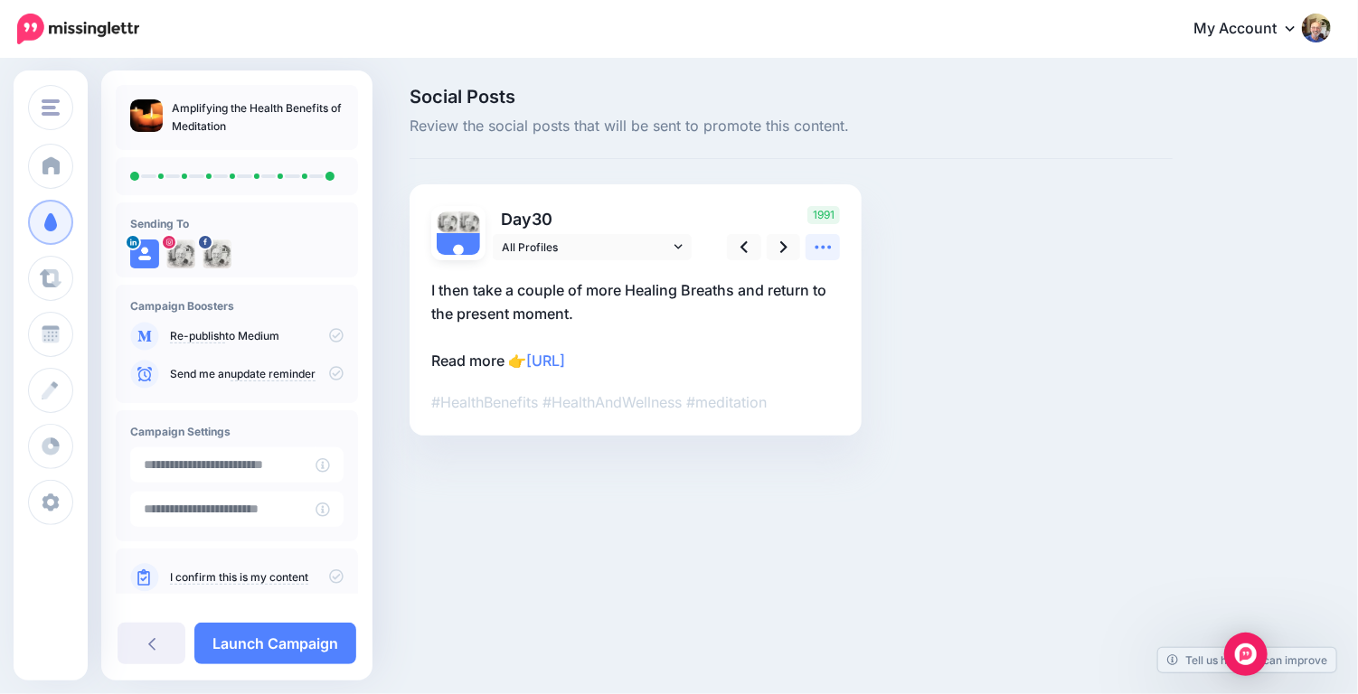
click at [816, 246] on icon at bounding box center [823, 248] width 16 height 4
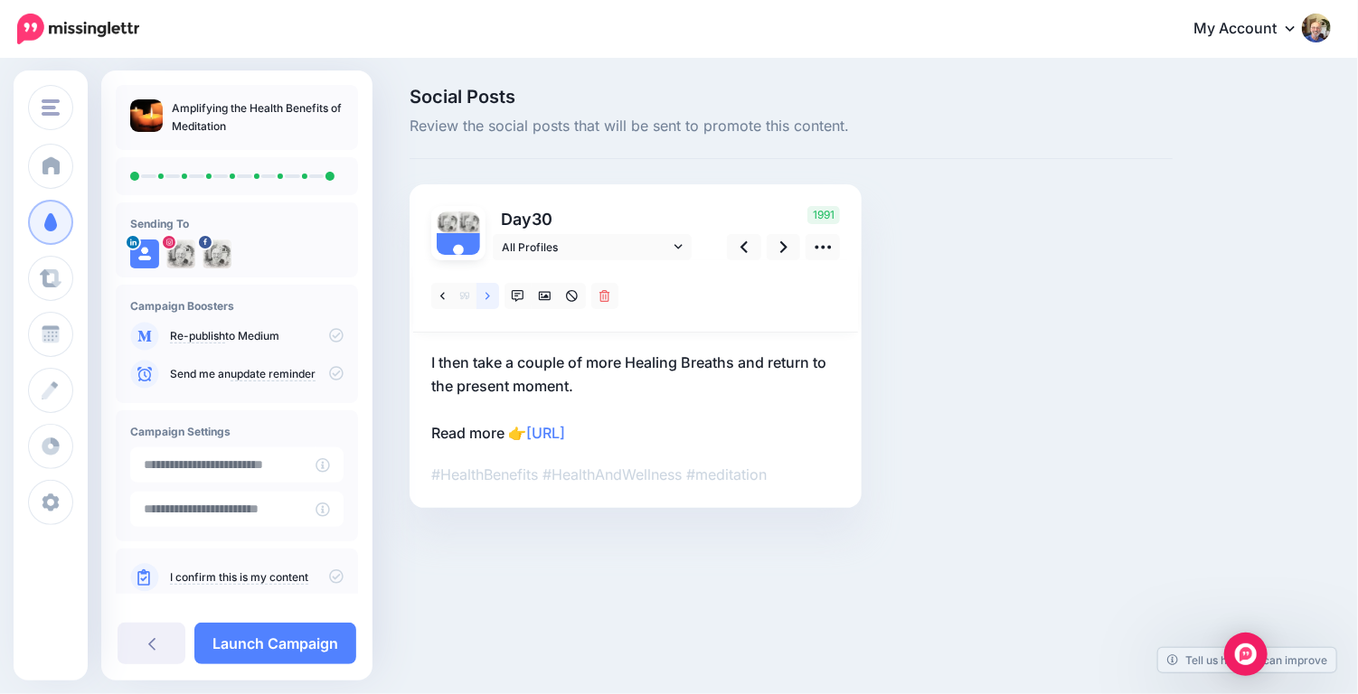
click at [483, 291] on link at bounding box center [488, 296] width 23 height 26
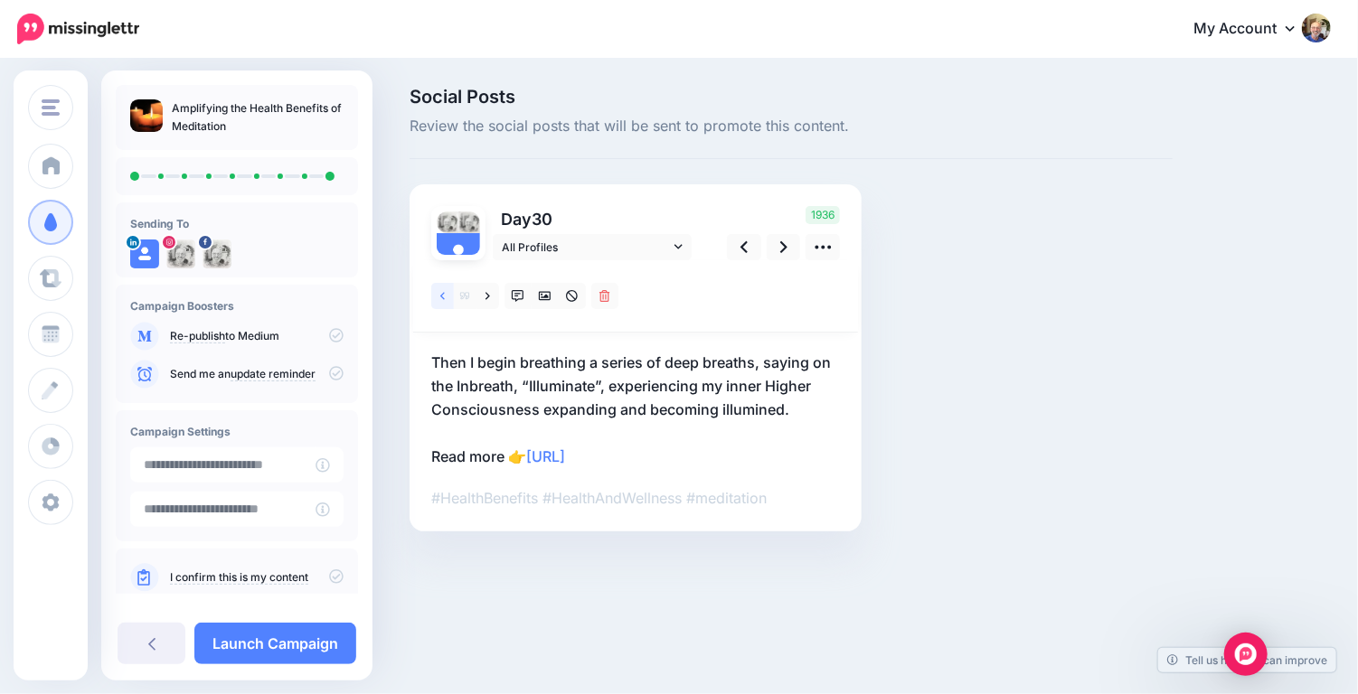
click at [444, 292] on icon at bounding box center [442, 295] width 5 height 7
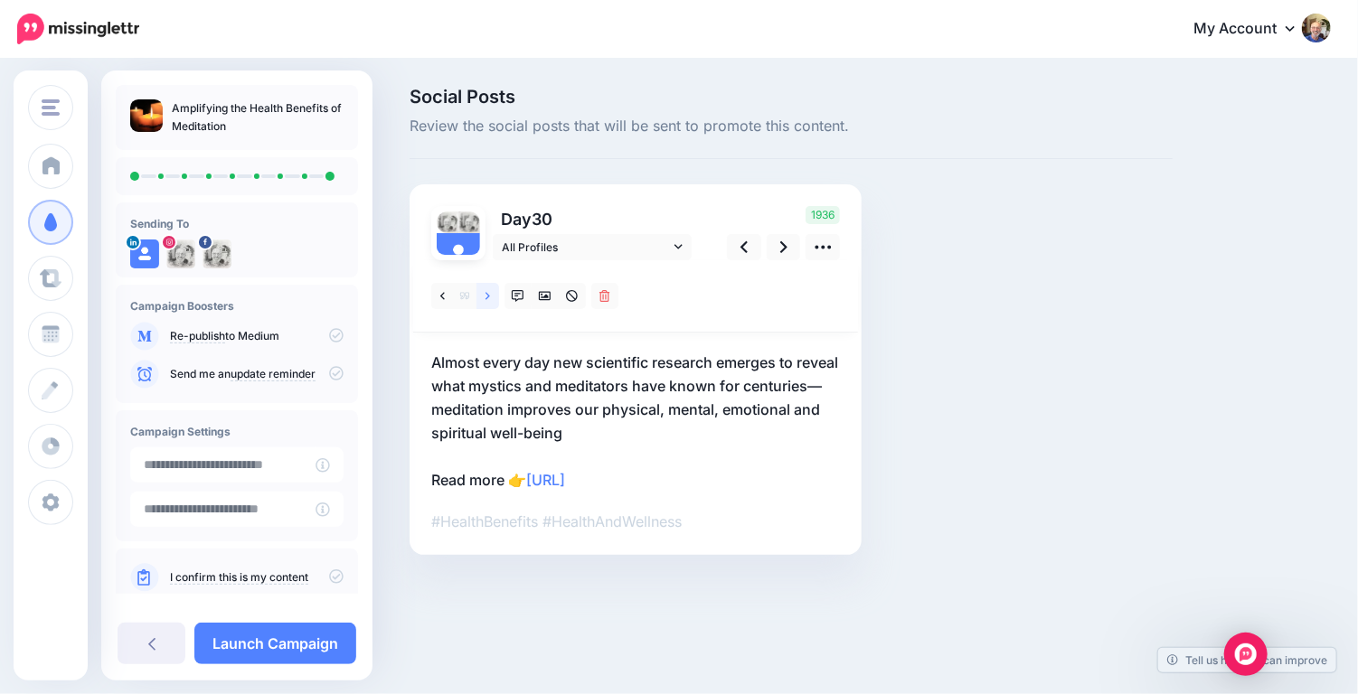
click at [489, 294] on icon at bounding box center [488, 296] width 5 height 13
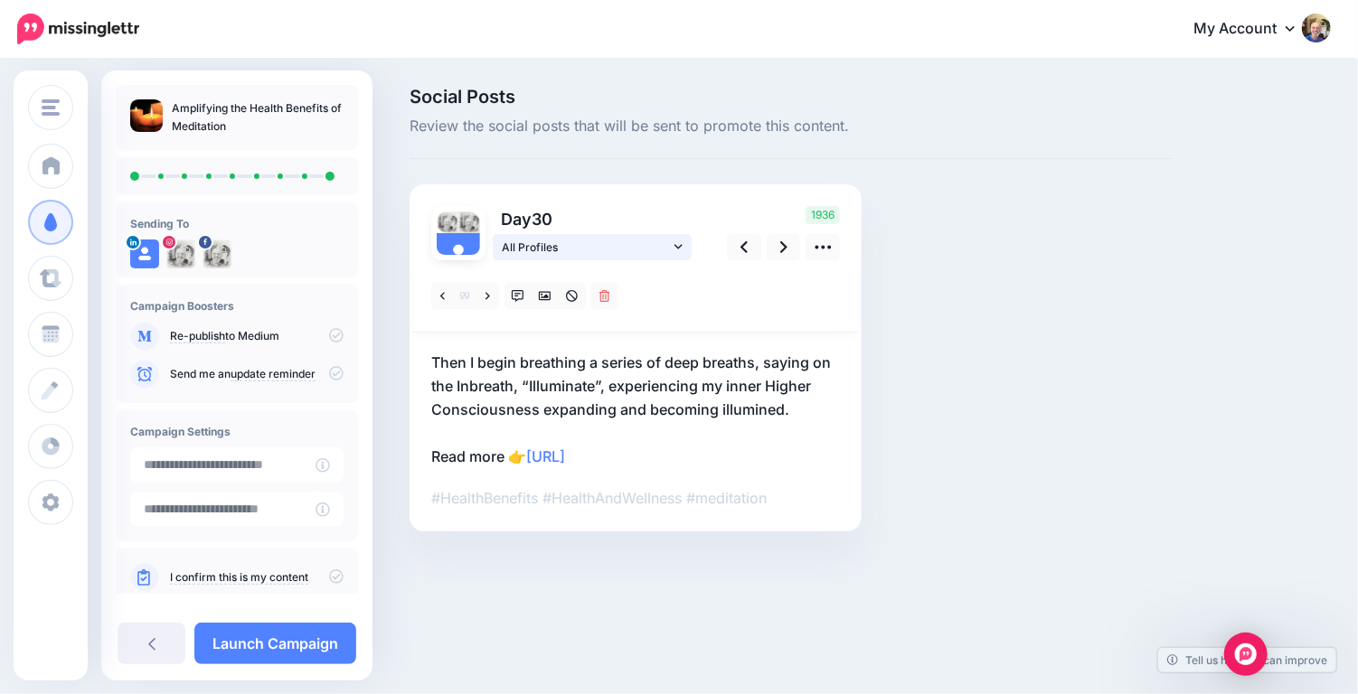
click at [680, 249] on icon at bounding box center [679, 247] width 8 height 13
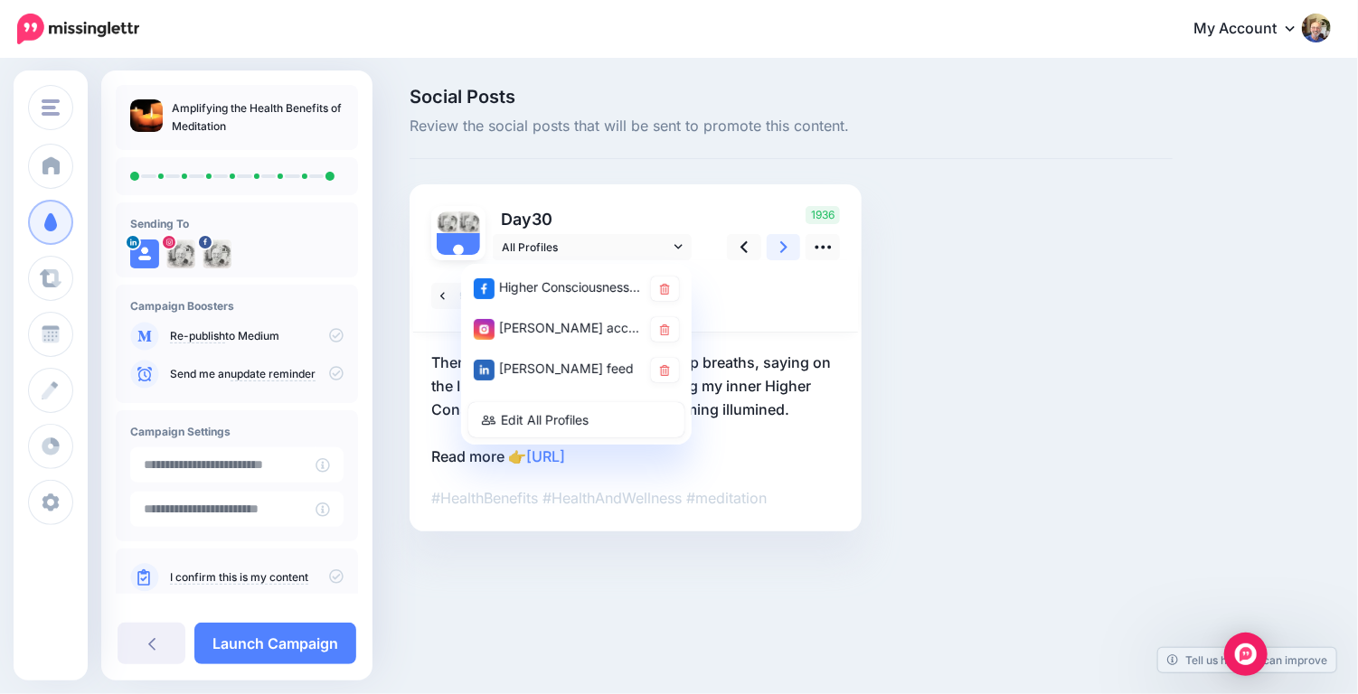
click at [783, 247] on icon at bounding box center [783, 247] width 7 height 19
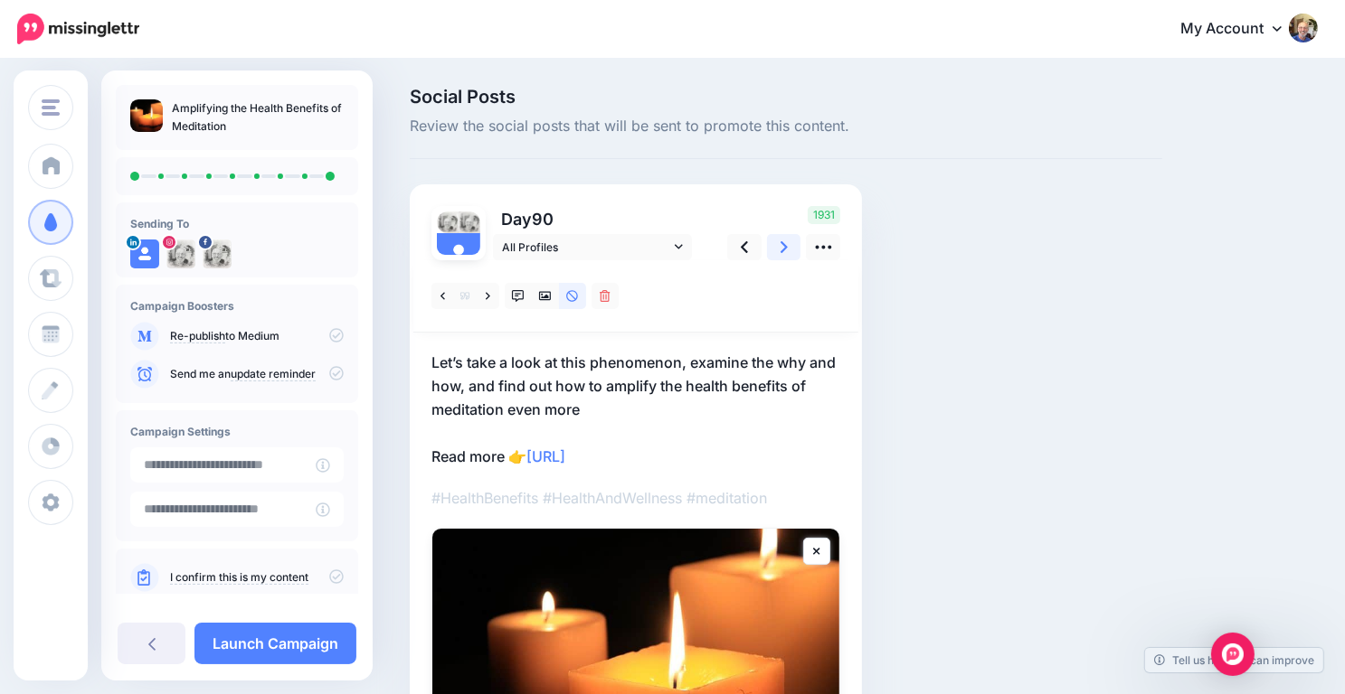
click at [783, 247] on icon at bounding box center [783, 247] width 7 height 19
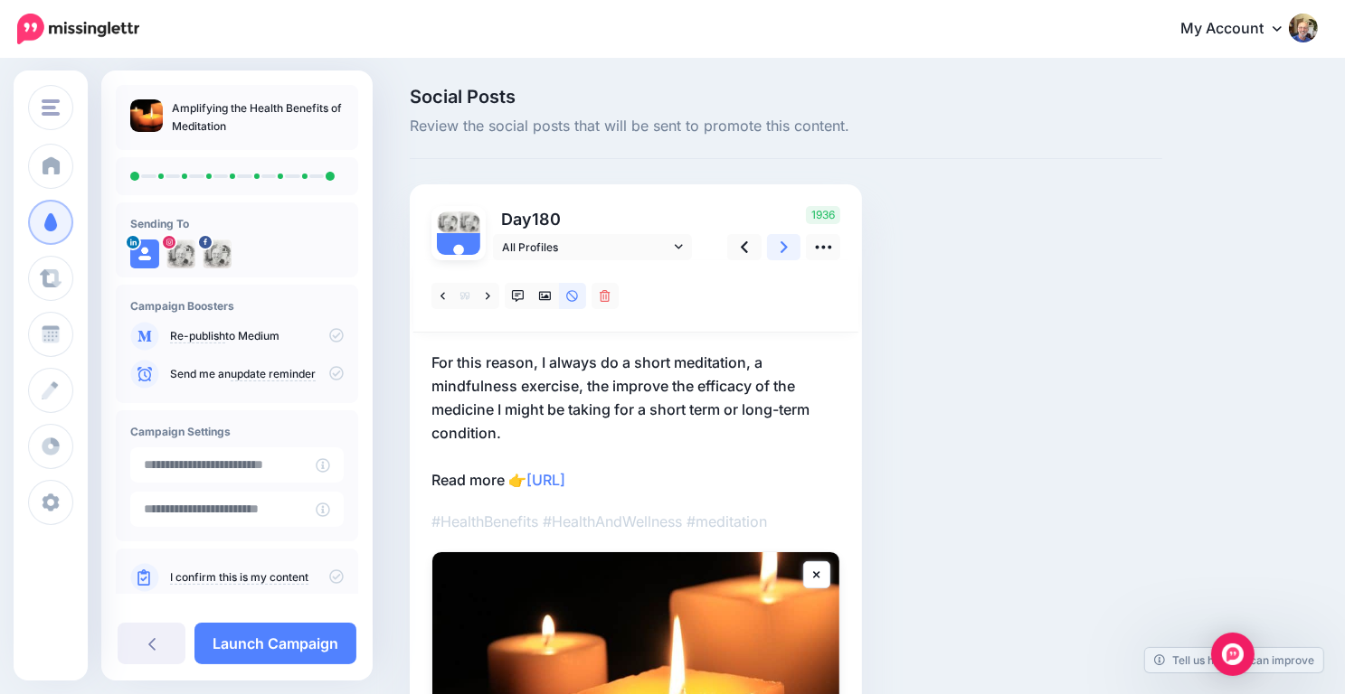
click at [783, 247] on icon at bounding box center [783, 247] width 7 height 19
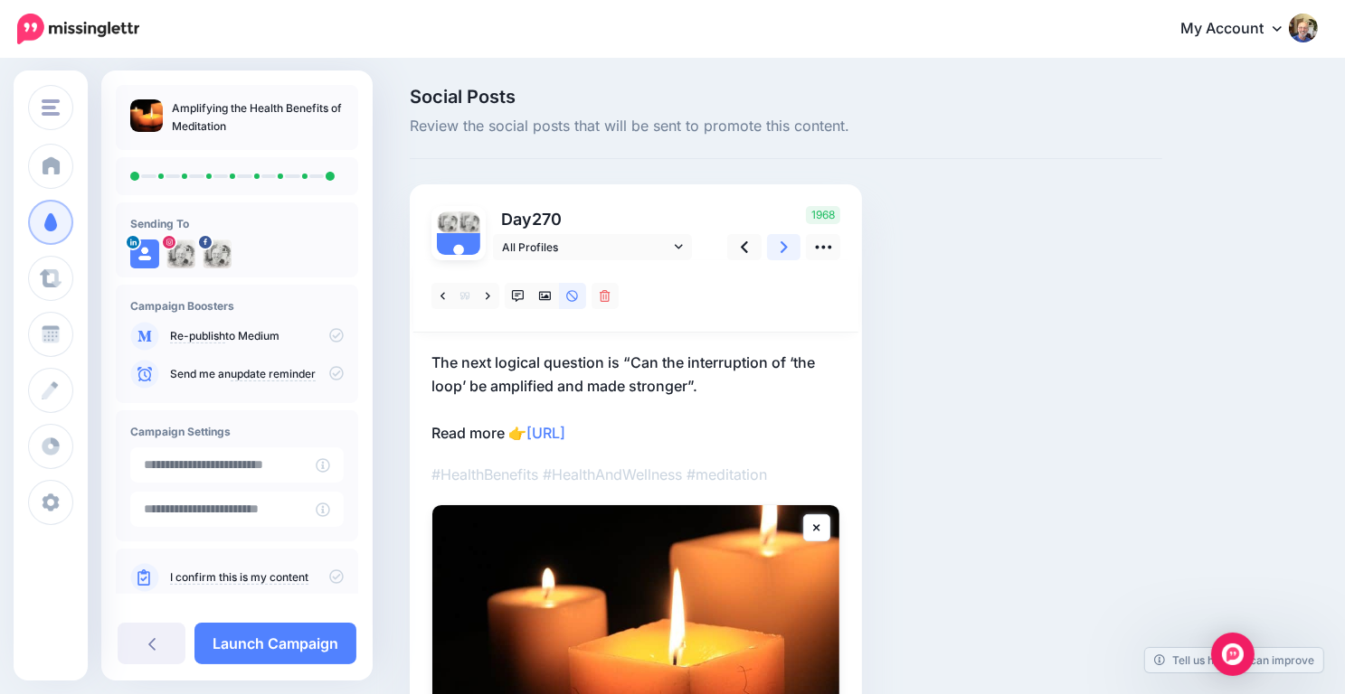
click at [783, 247] on icon at bounding box center [783, 247] width 7 height 19
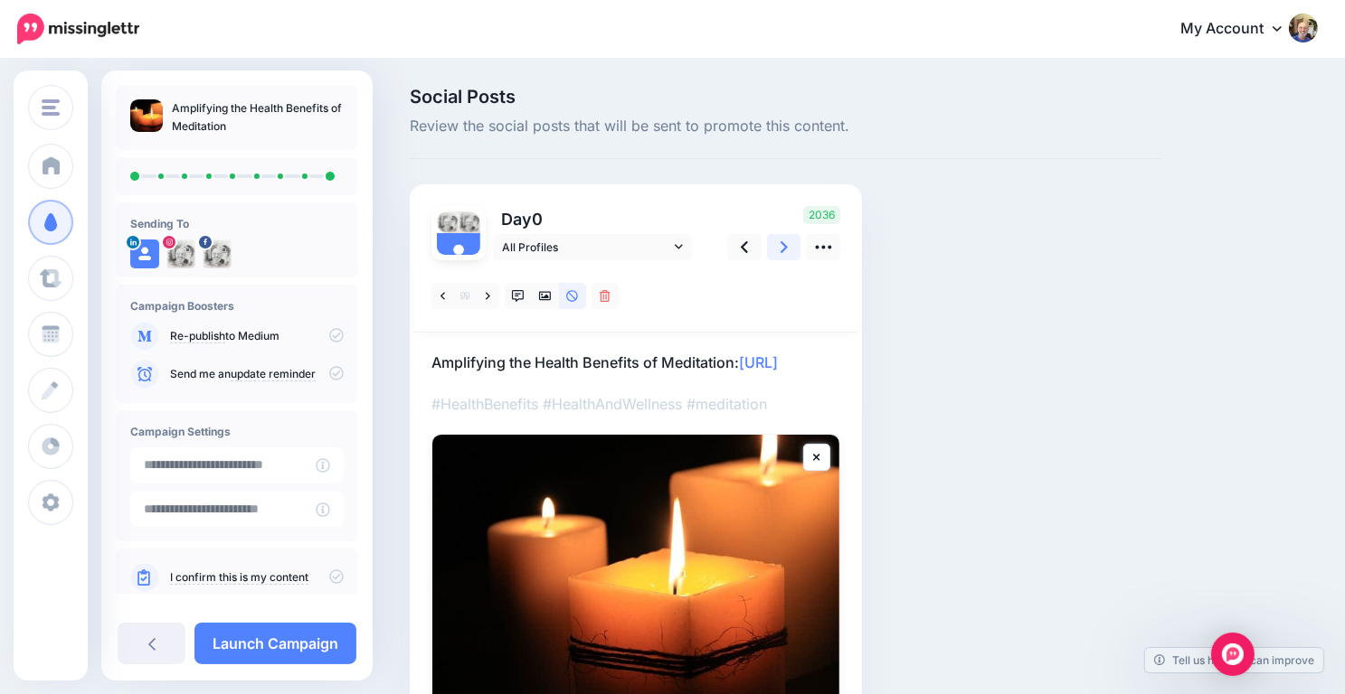
click at [783, 247] on icon at bounding box center [783, 247] width 7 height 19
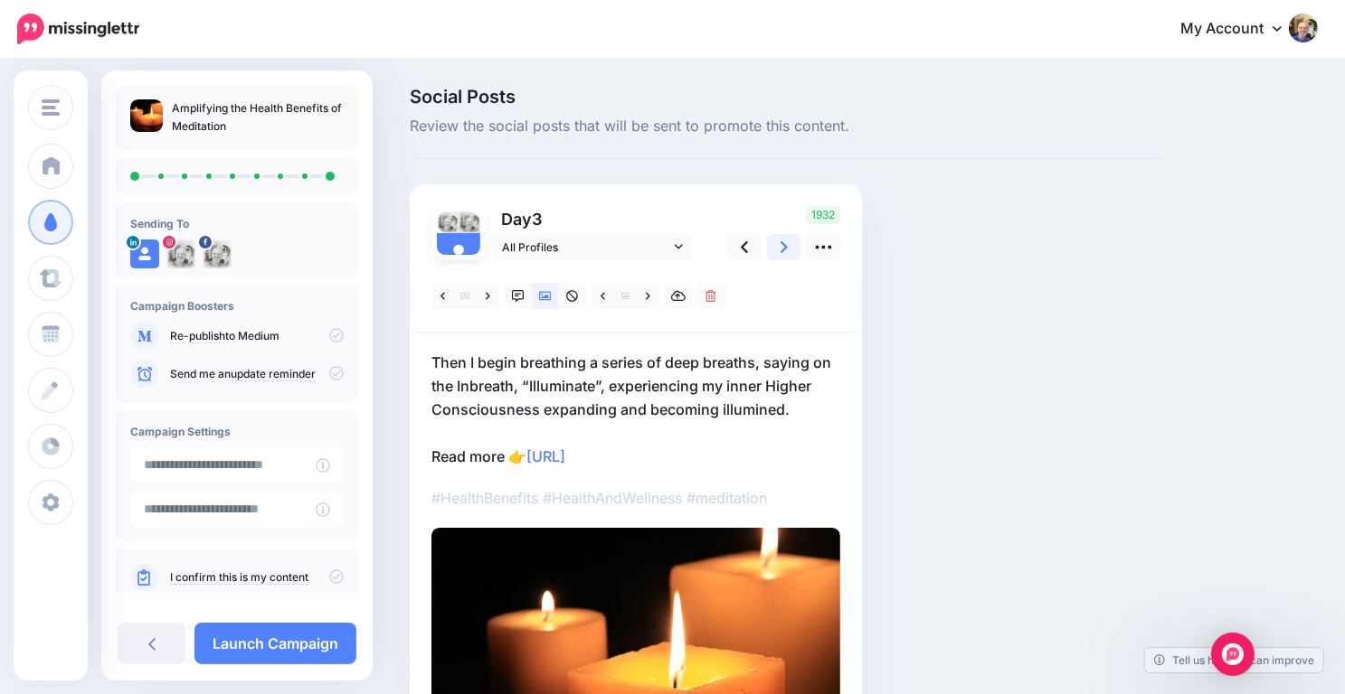
click at [783, 247] on icon at bounding box center [783, 247] width 7 height 19
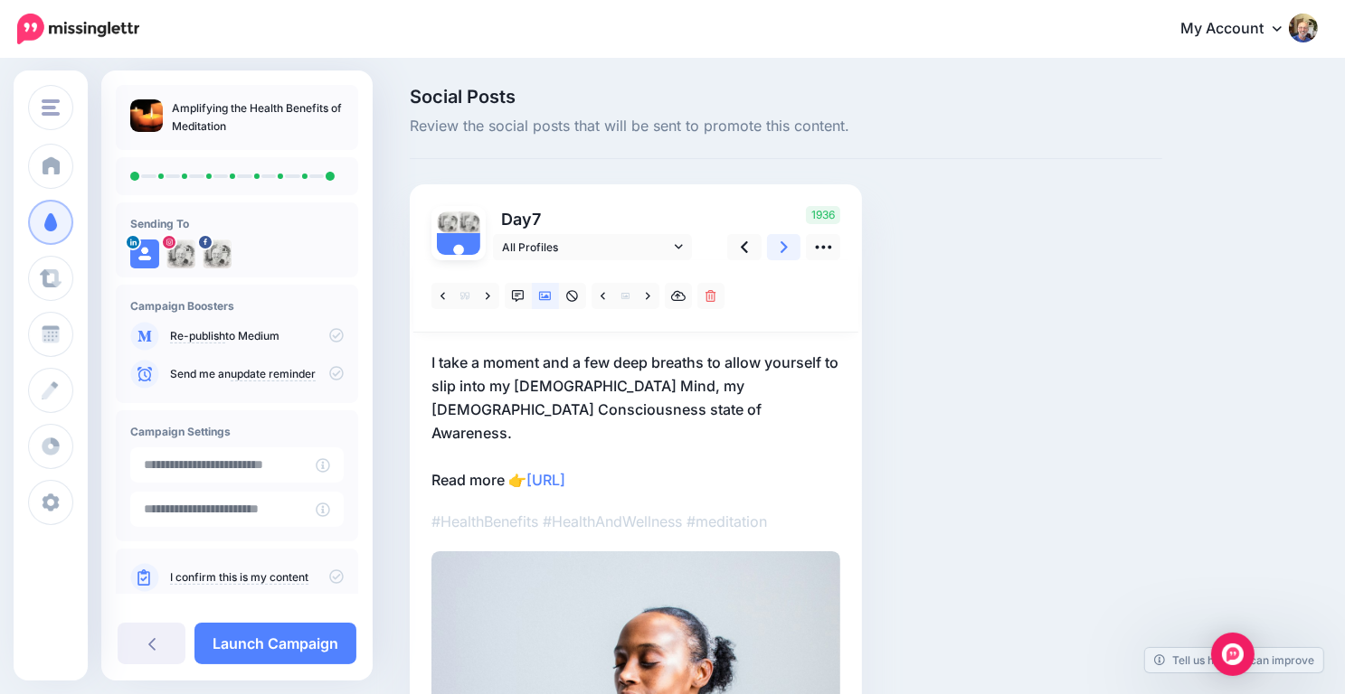
click at [783, 247] on icon at bounding box center [783, 247] width 7 height 19
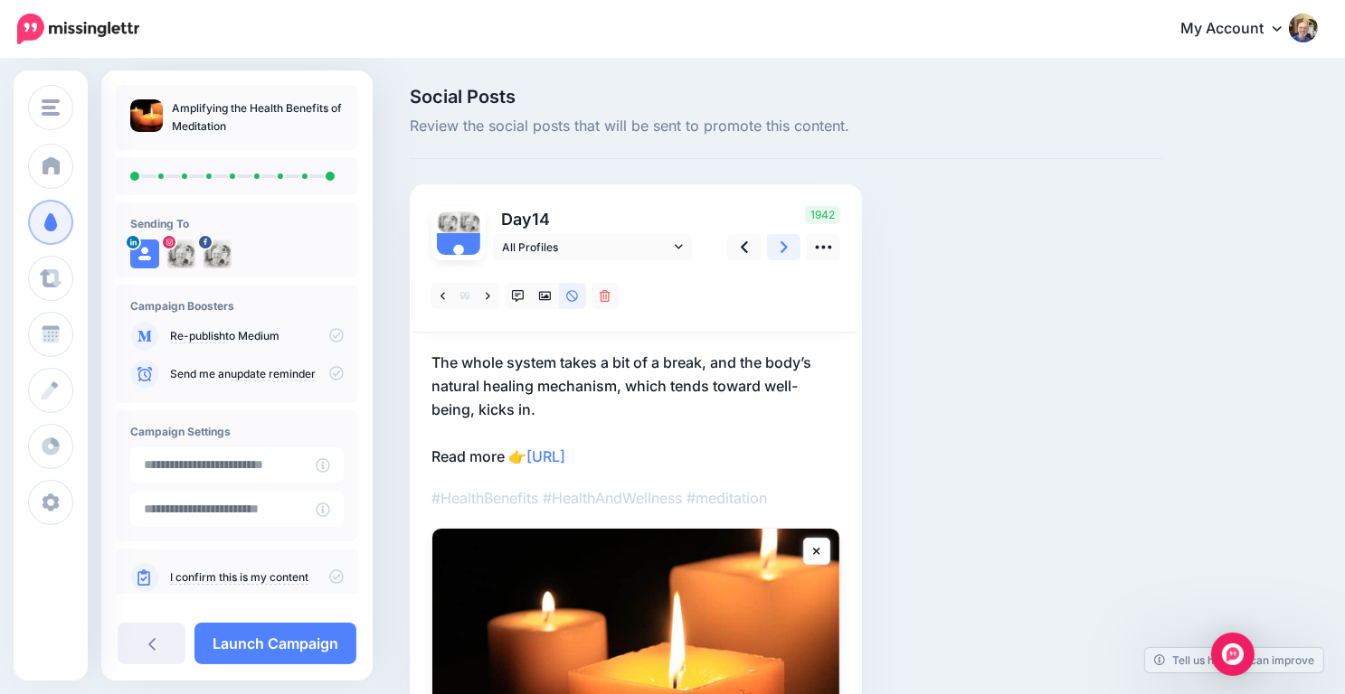
click at [783, 247] on icon at bounding box center [783, 247] width 7 height 19
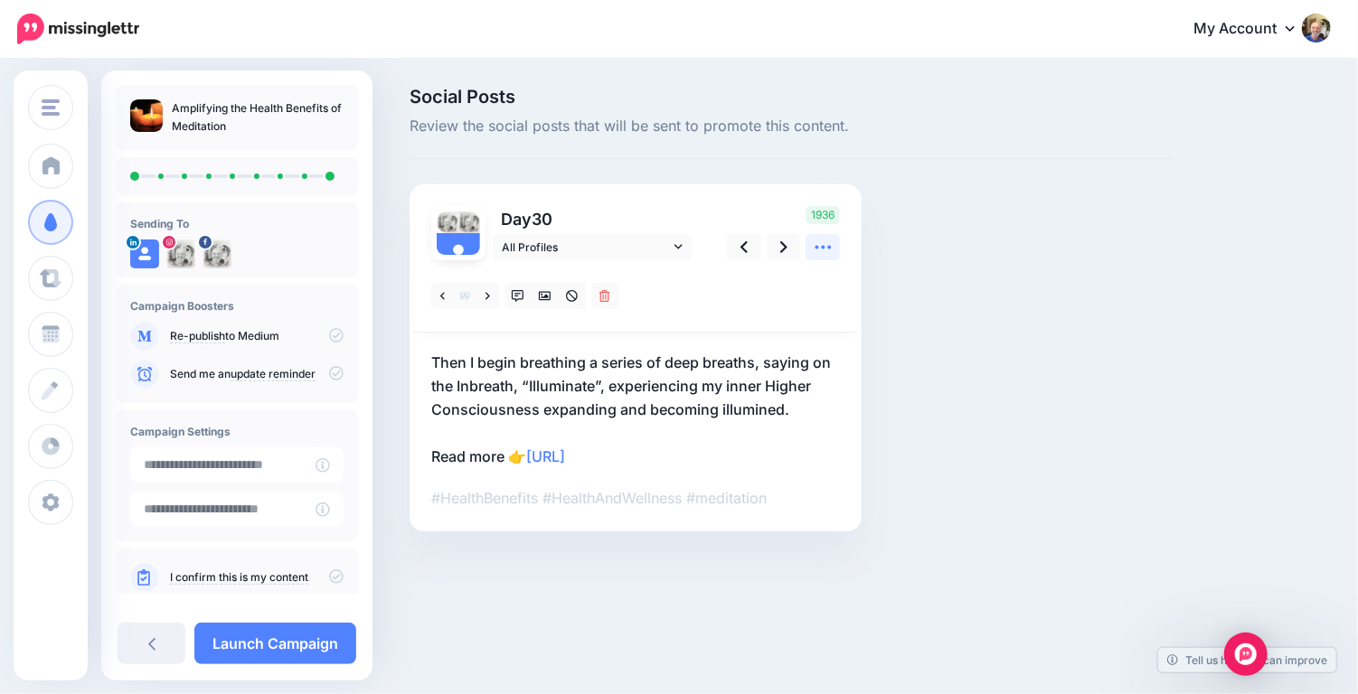
click at [821, 246] on icon at bounding box center [823, 248] width 16 height 4
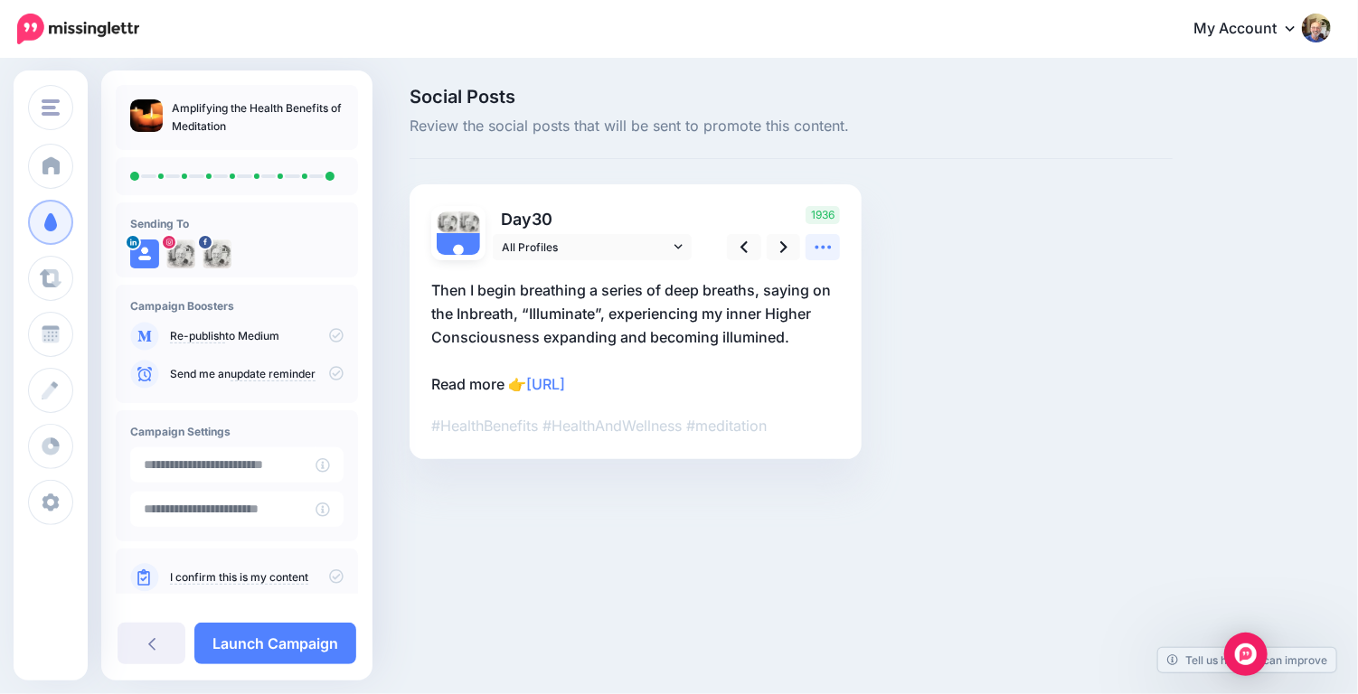
click at [821, 246] on icon at bounding box center [823, 248] width 16 height 4
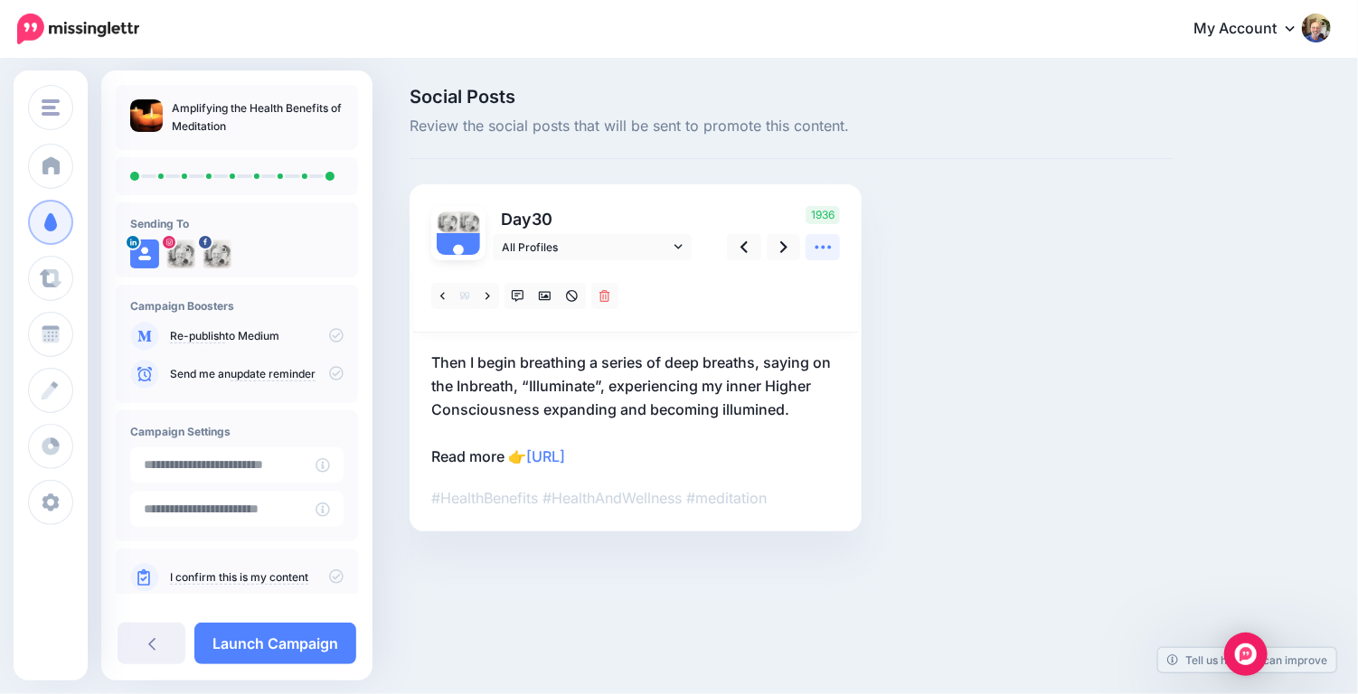
click at [821, 246] on icon at bounding box center [823, 248] width 16 height 4
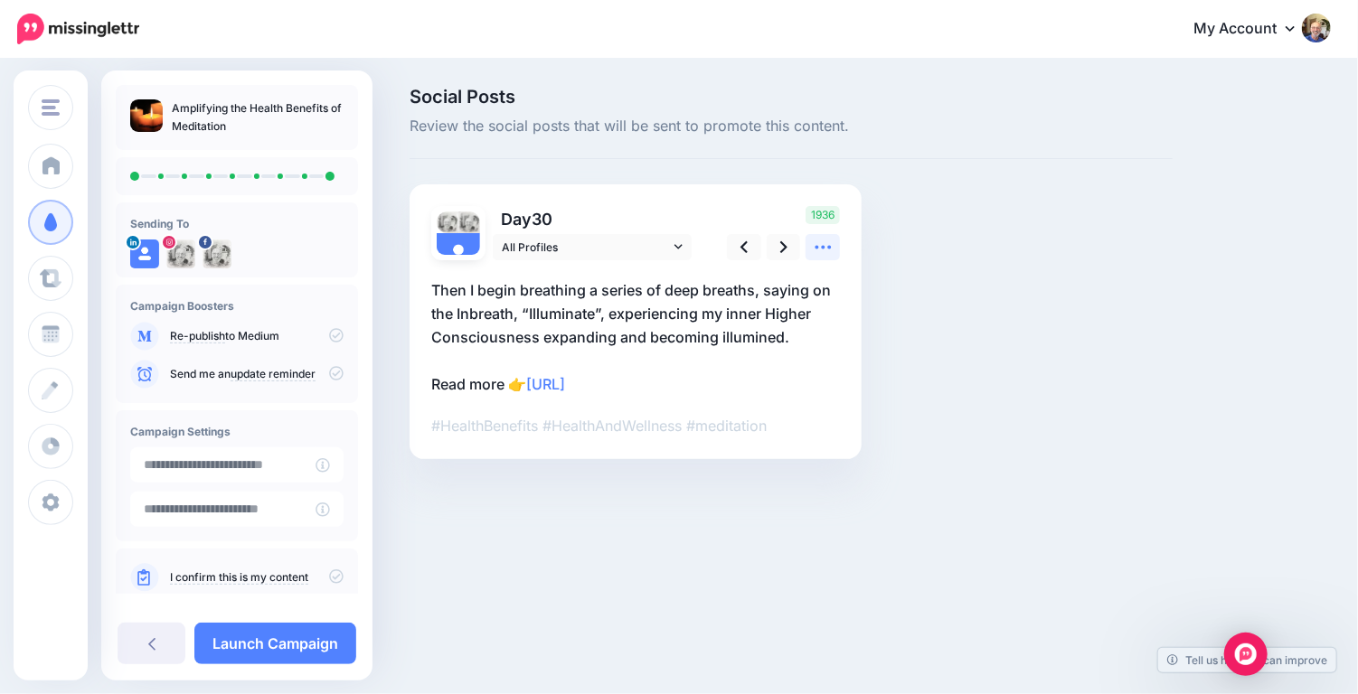
click at [821, 246] on icon at bounding box center [823, 248] width 16 height 4
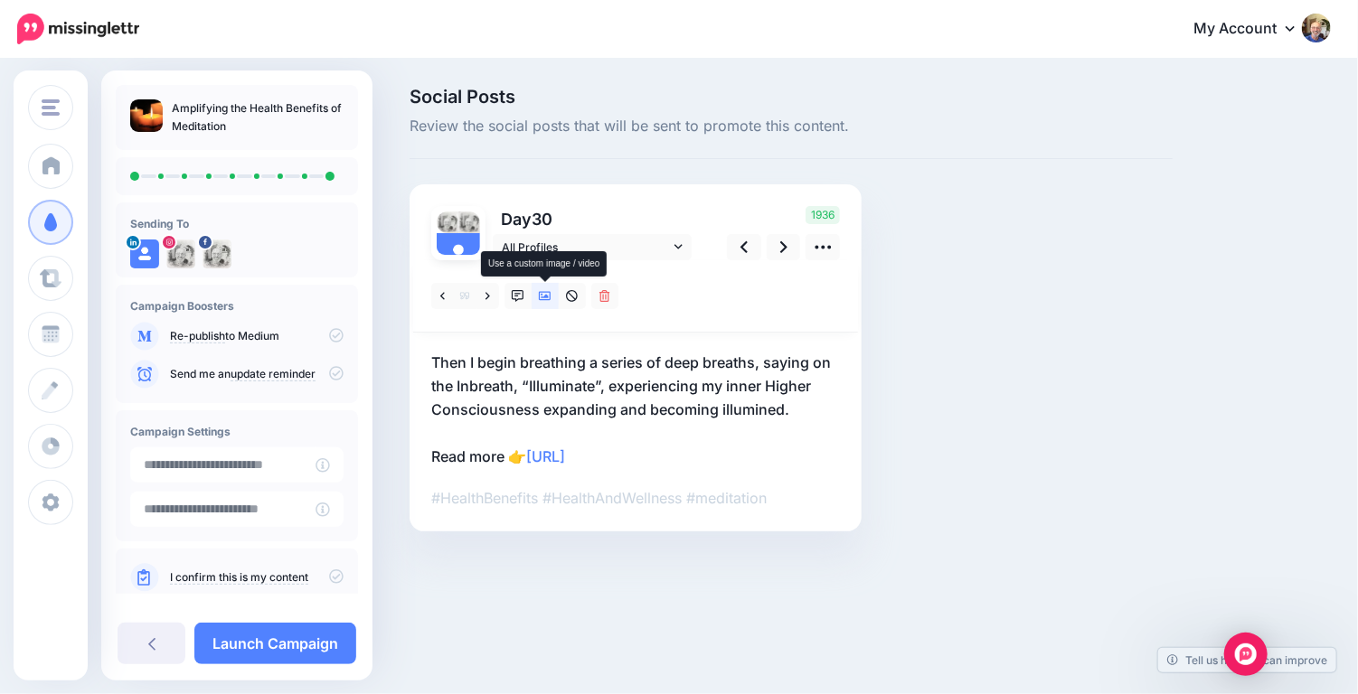
click at [543, 297] on icon at bounding box center [545, 296] width 13 height 9
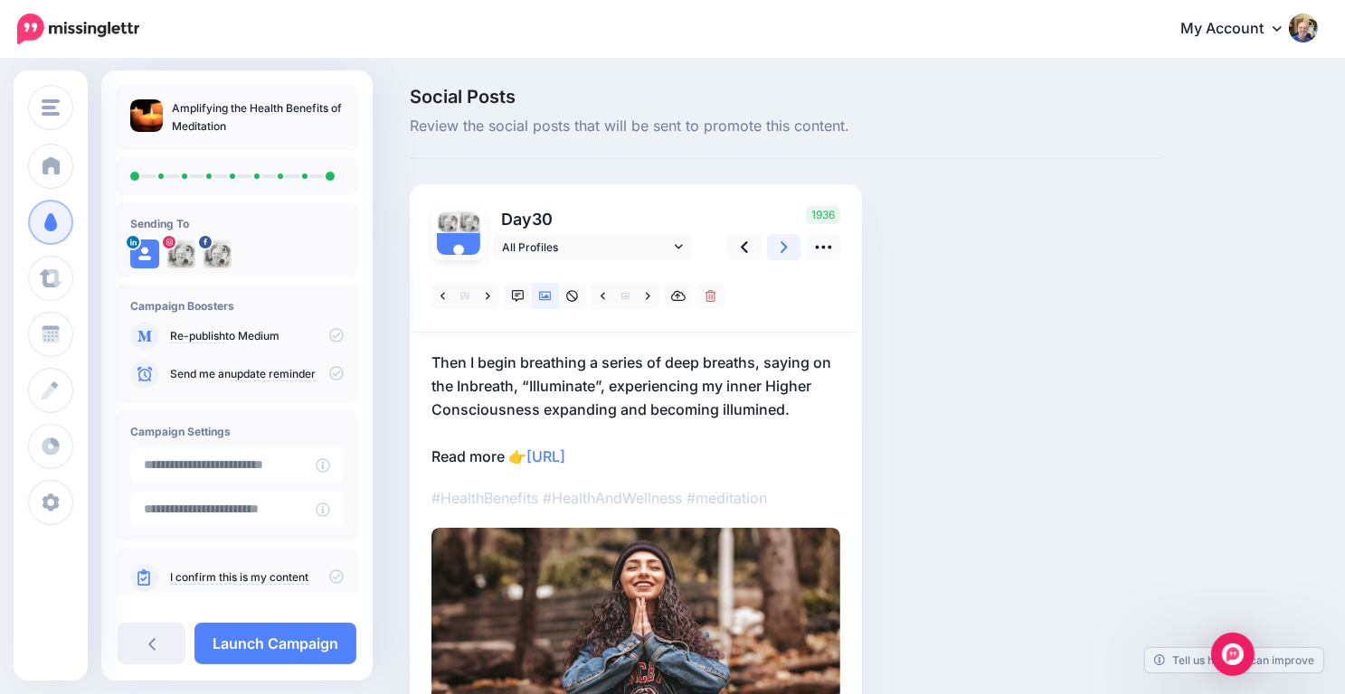
click at [784, 244] on icon at bounding box center [783, 247] width 7 height 12
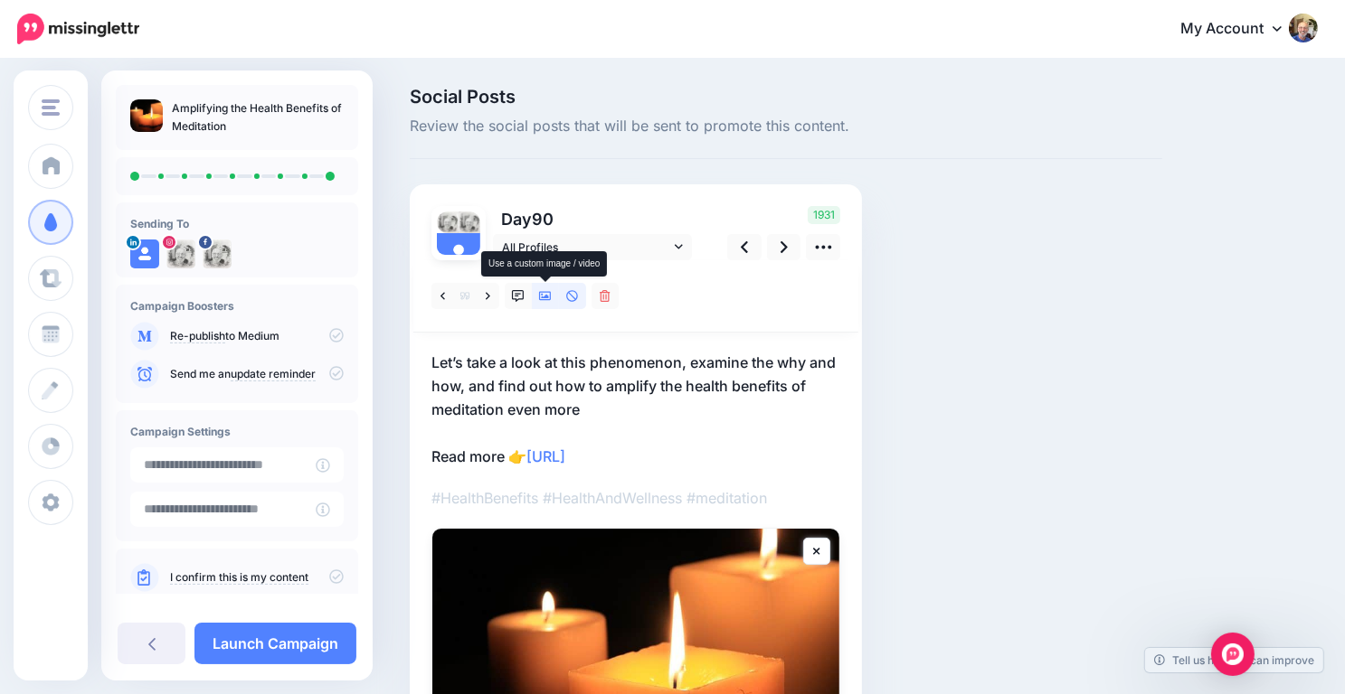
click at [548, 296] on icon at bounding box center [545, 296] width 13 height 13
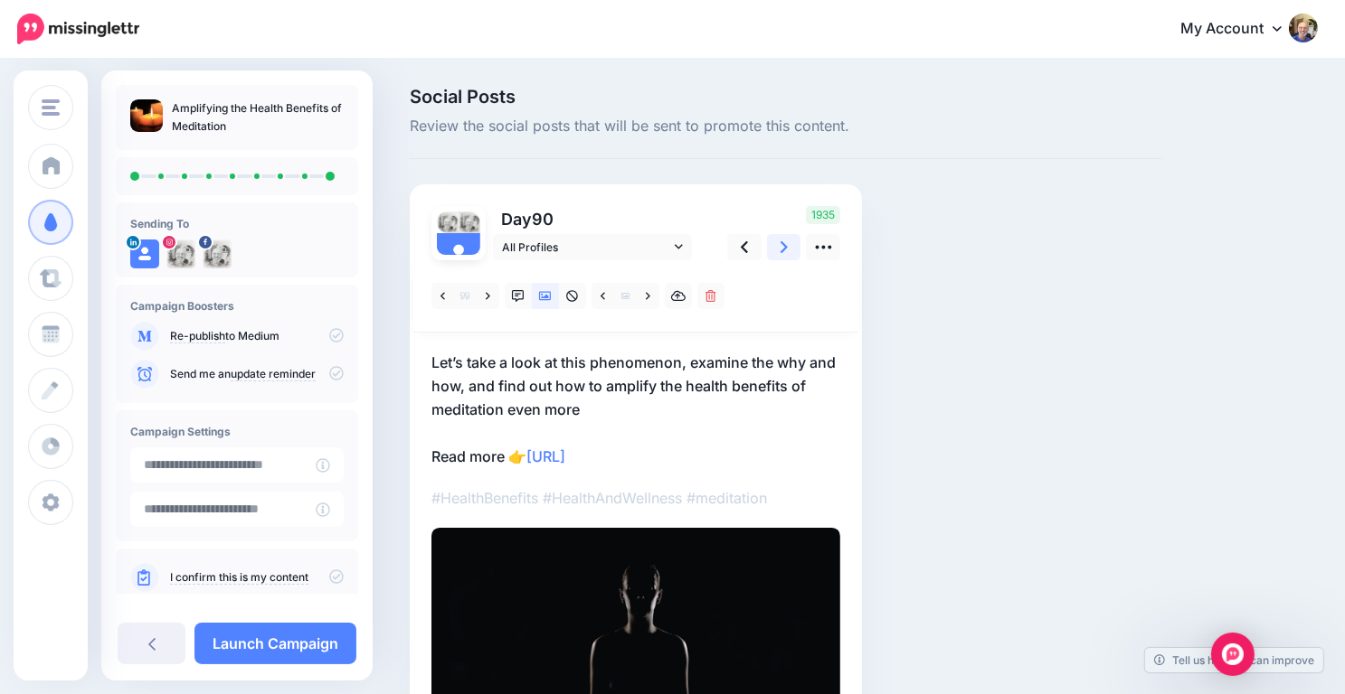
click at [783, 245] on icon at bounding box center [783, 247] width 7 height 12
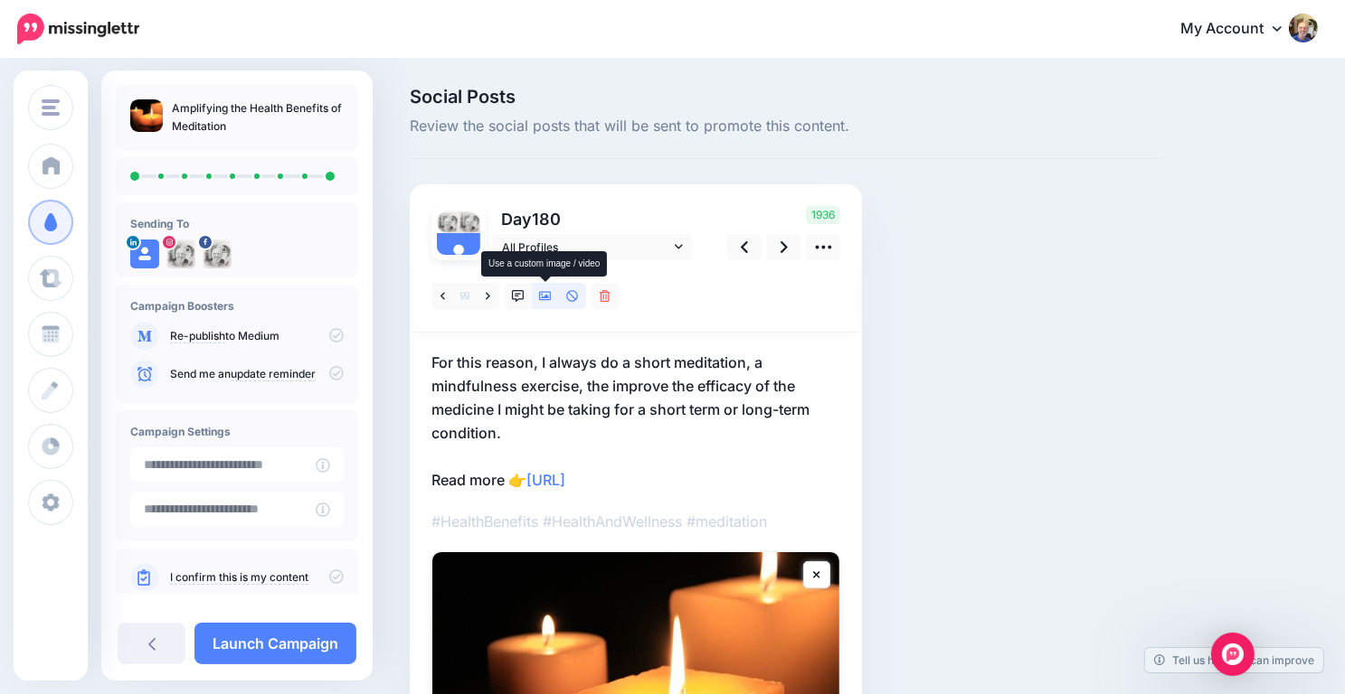
click at [548, 296] on icon at bounding box center [545, 296] width 13 height 9
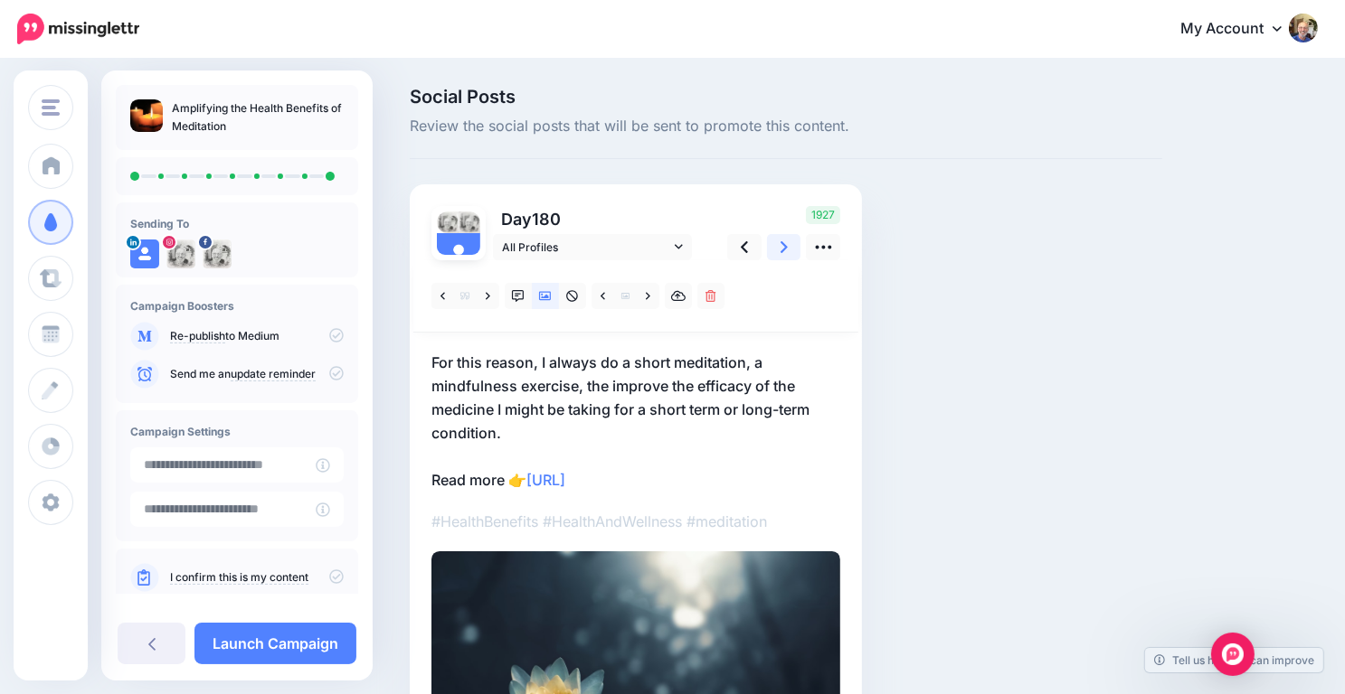
click at [779, 245] on link at bounding box center [784, 247] width 34 height 26
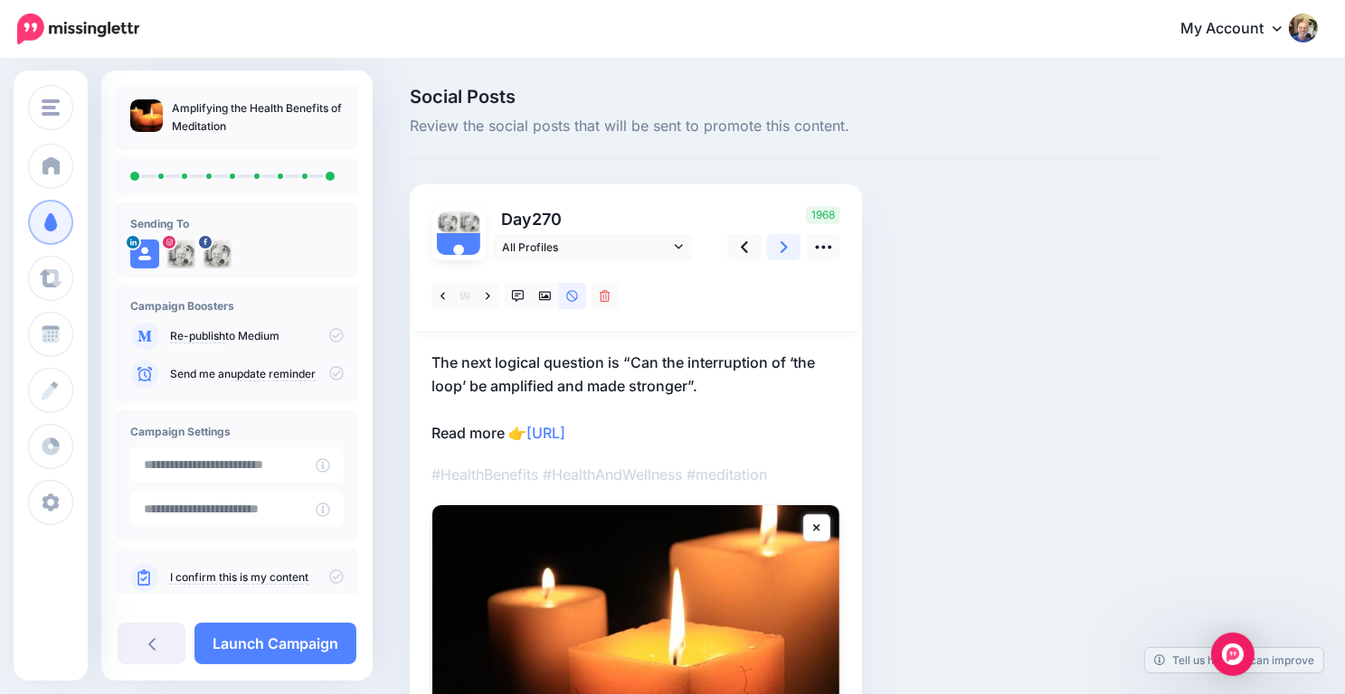
click at [775, 249] on link at bounding box center [784, 247] width 34 height 26
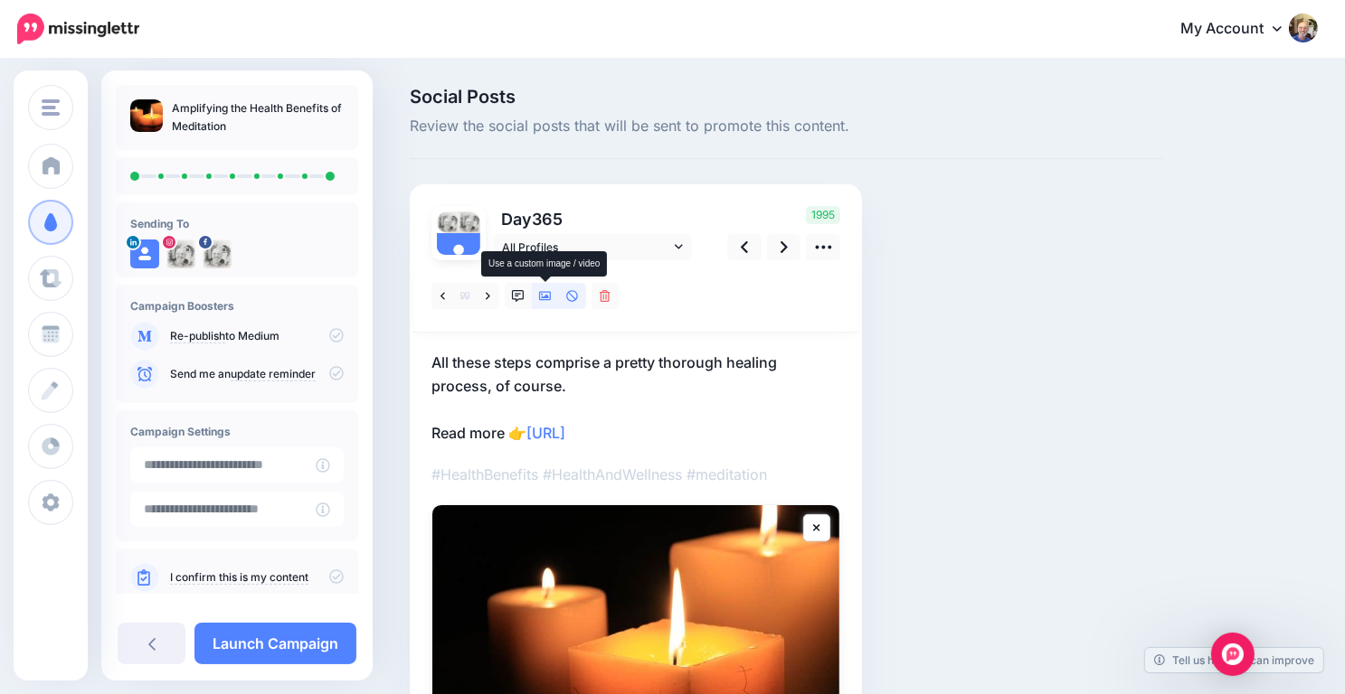
click at [543, 294] on icon at bounding box center [545, 296] width 13 height 13
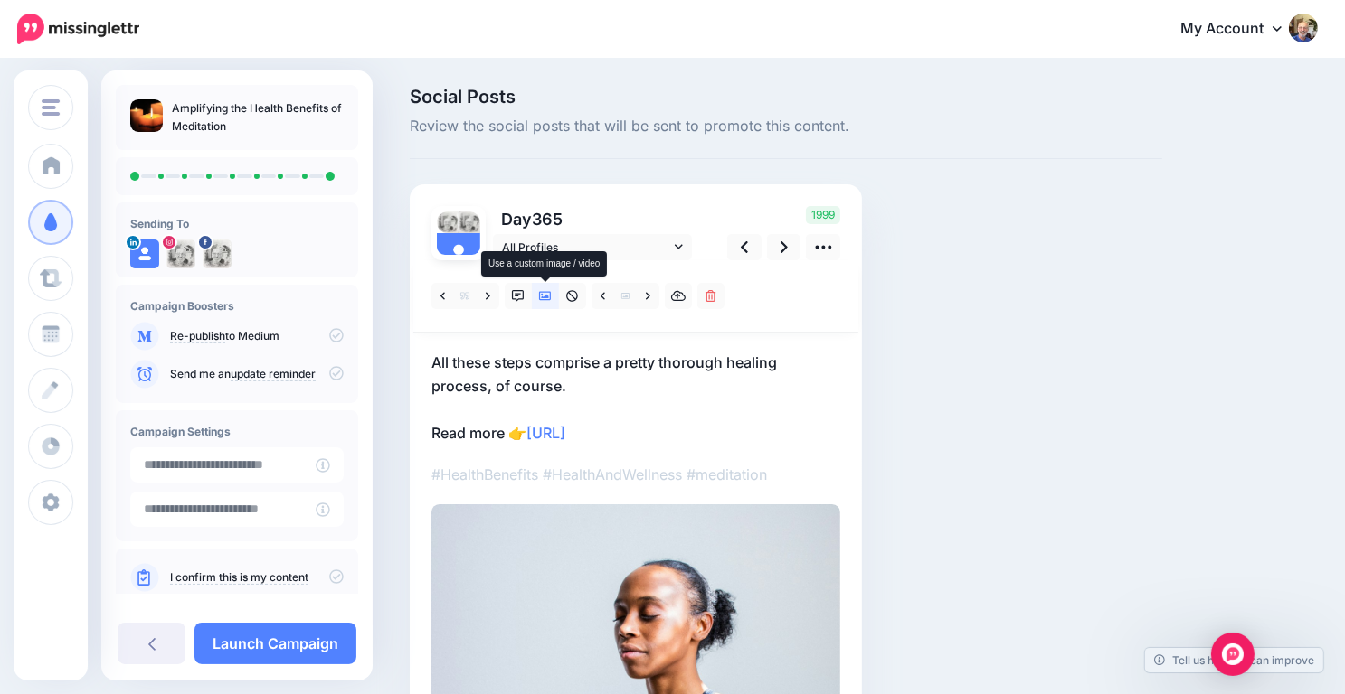
click at [543, 296] on icon at bounding box center [545, 296] width 13 height 13
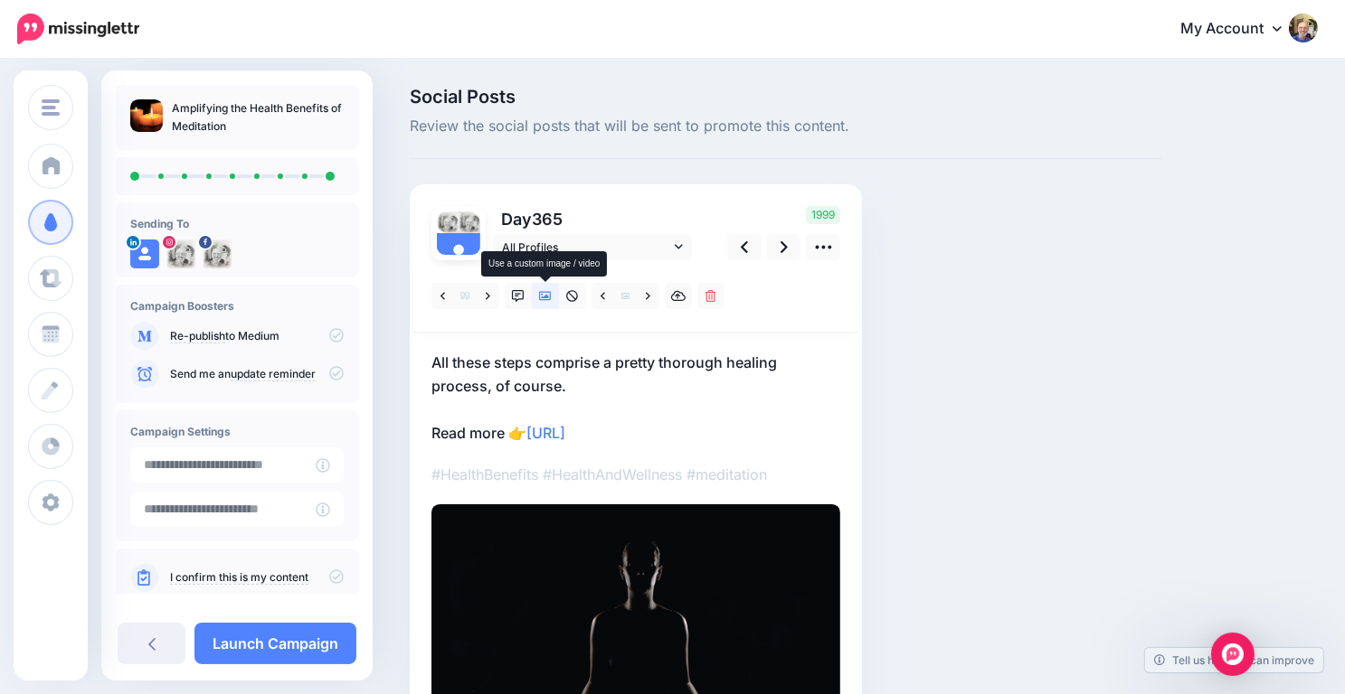
click at [543, 296] on icon at bounding box center [545, 296] width 13 height 13
click at [546, 296] on icon at bounding box center [545, 296] width 13 height 9
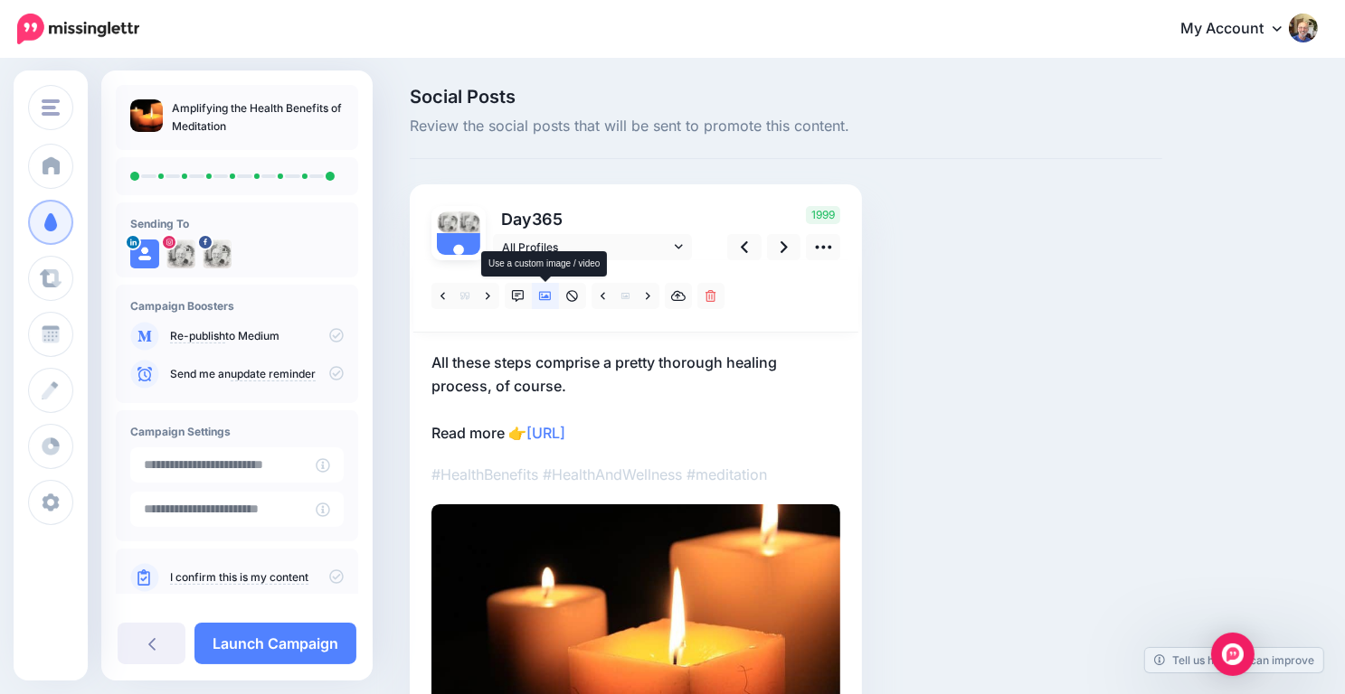
click at [544, 294] on icon at bounding box center [545, 296] width 13 height 13
click at [540, 294] on icon at bounding box center [545, 296] width 13 height 13
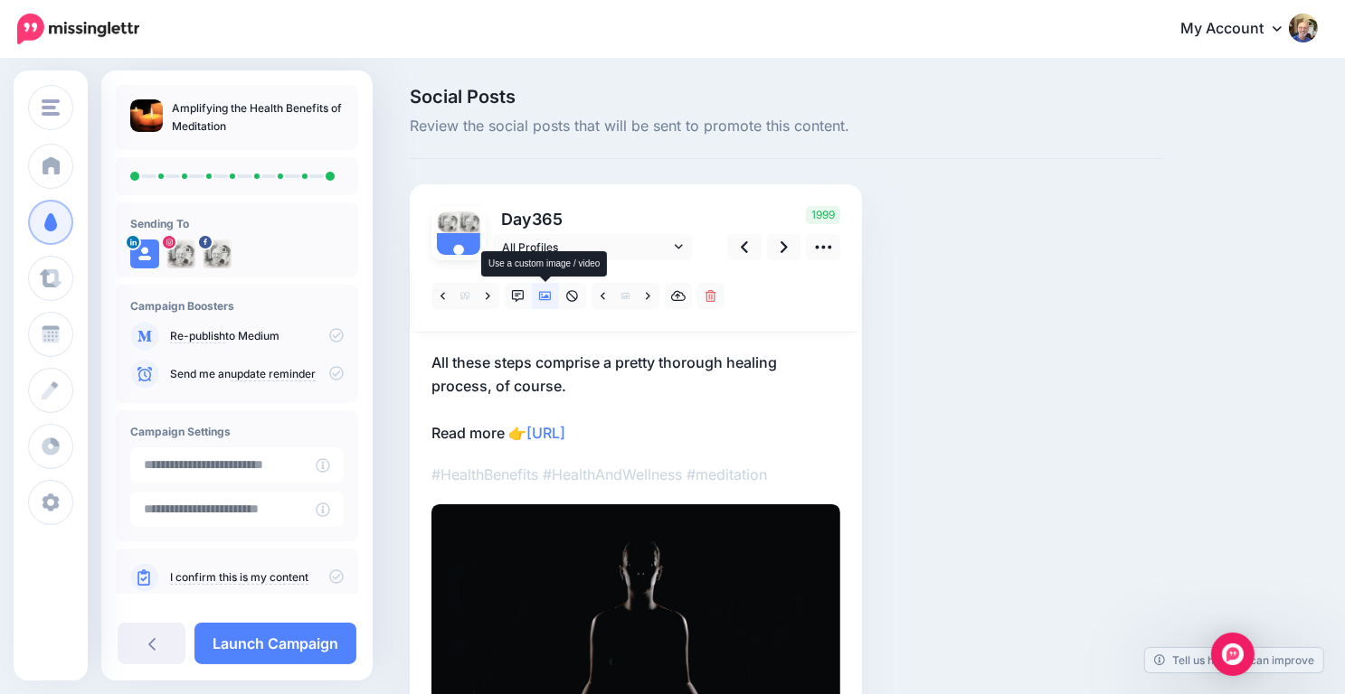
click at [540, 294] on icon at bounding box center [545, 296] width 13 height 13
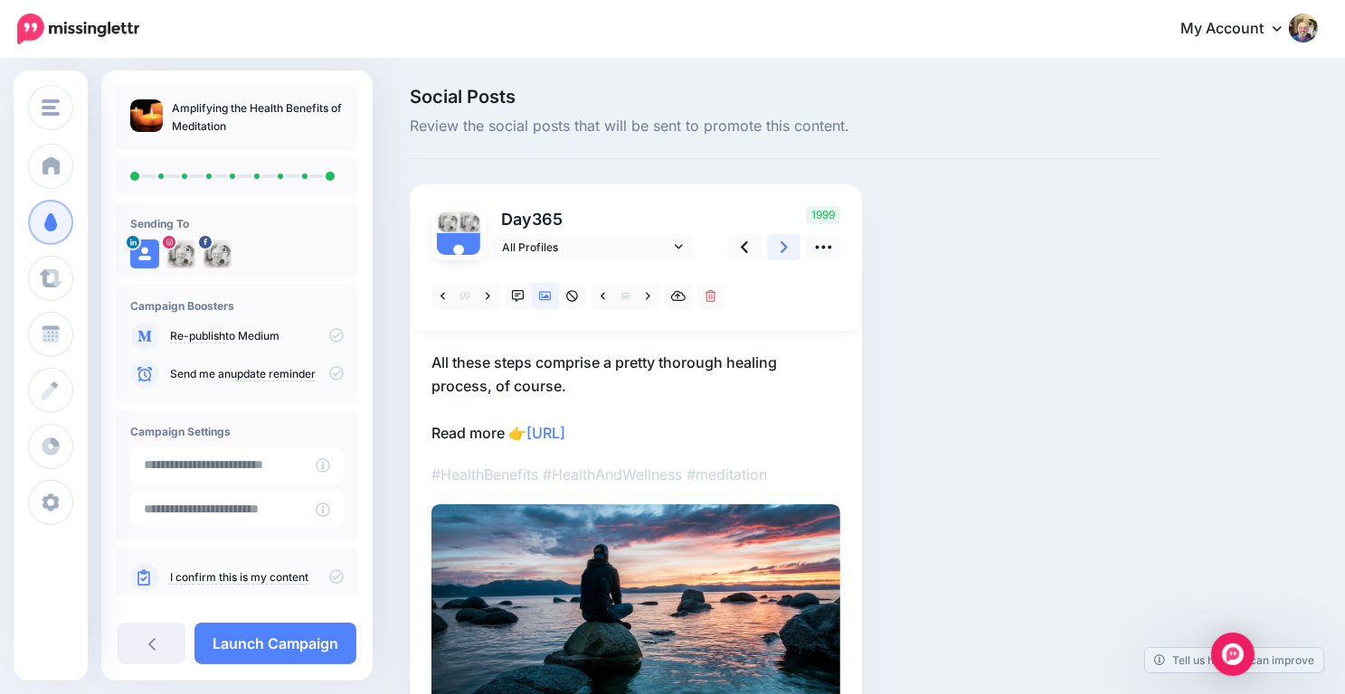
click at [781, 244] on icon at bounding box center [783, 247] width 7 height 19
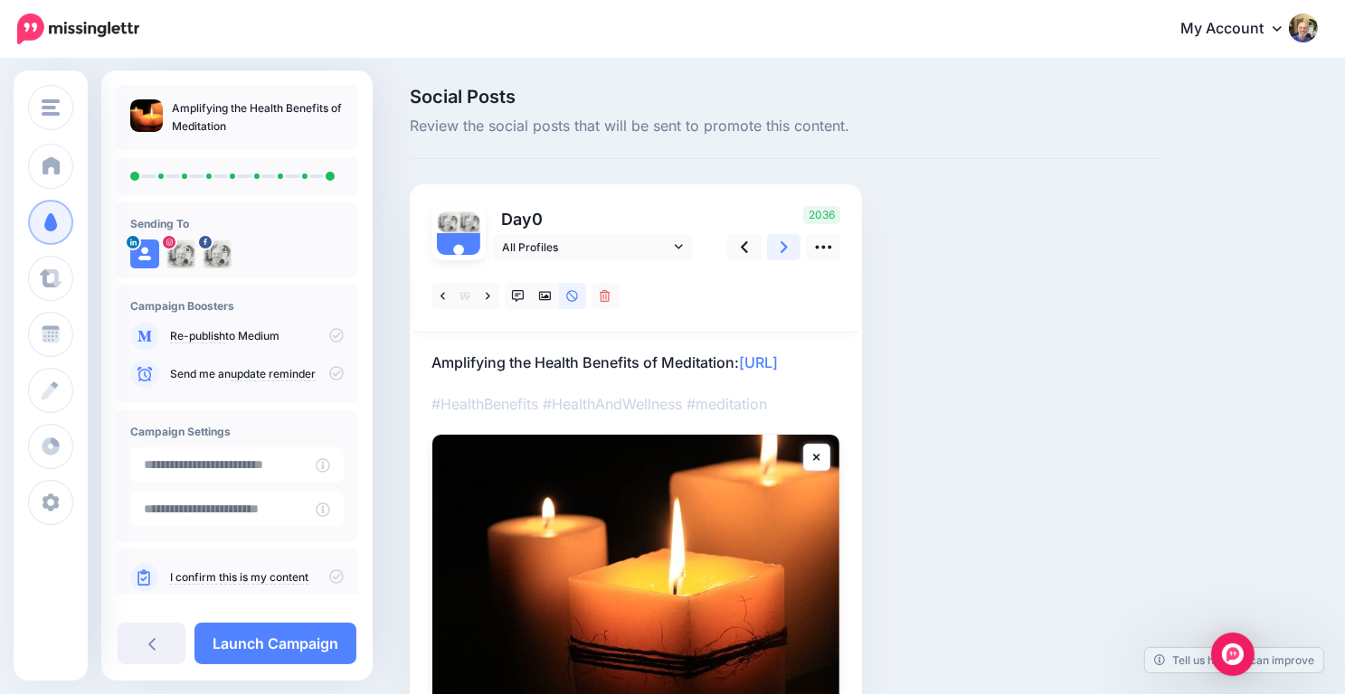
click at [785, 248] on icon at bounding box center [783, 247] width 7 height 12
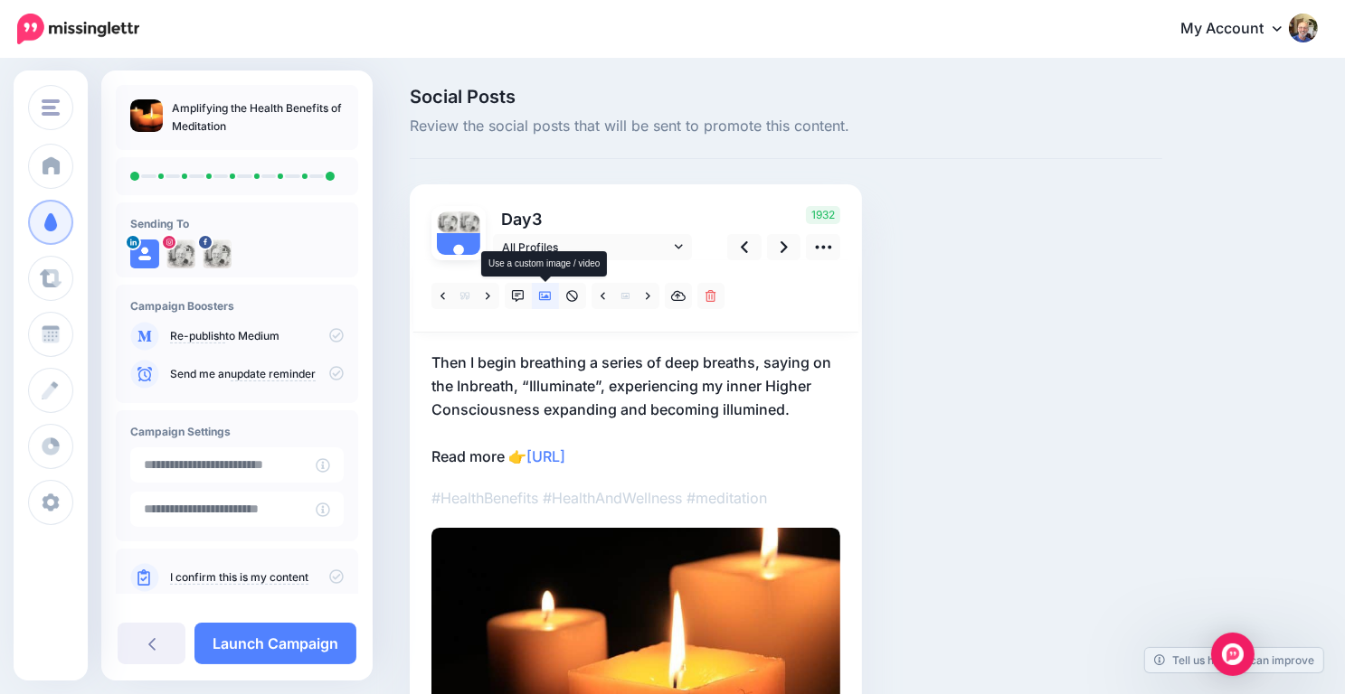
click at [540, 299] on icon at bounding box center [545, 296] width 13 height 13
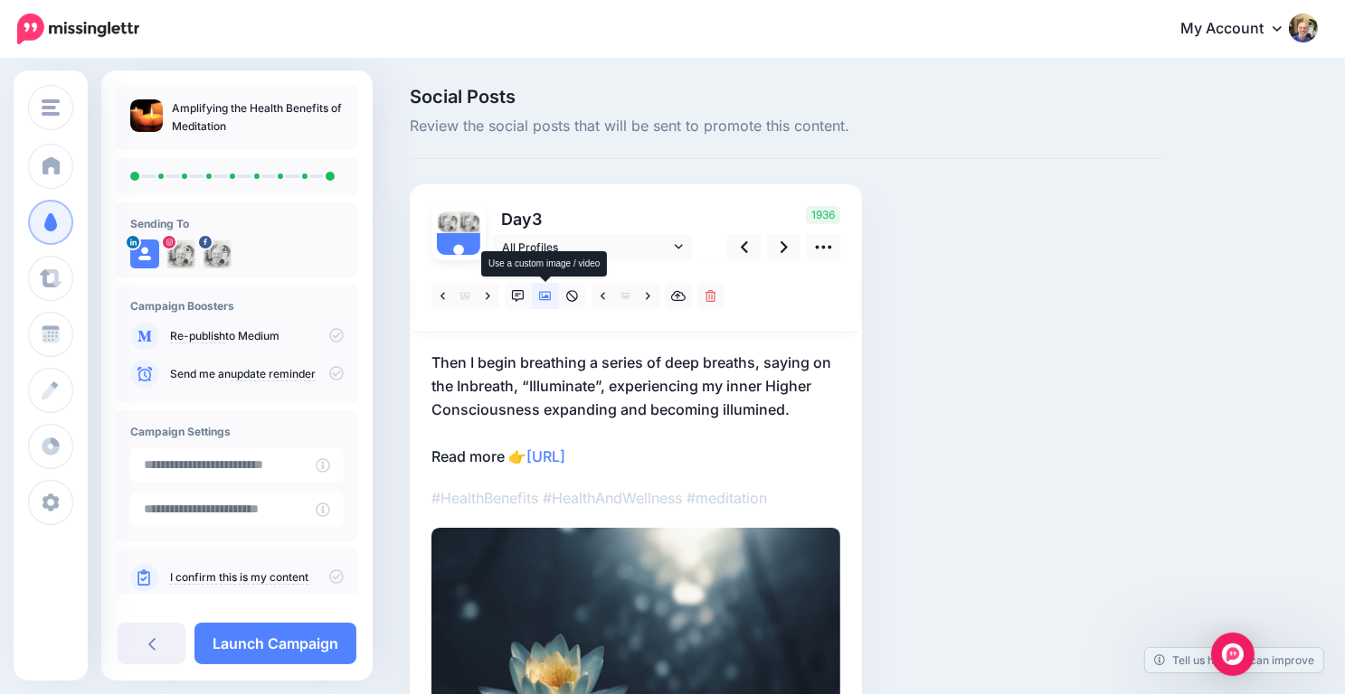
click at [540, 299] on icon at bounding box center [545, 296] width 13 height 13
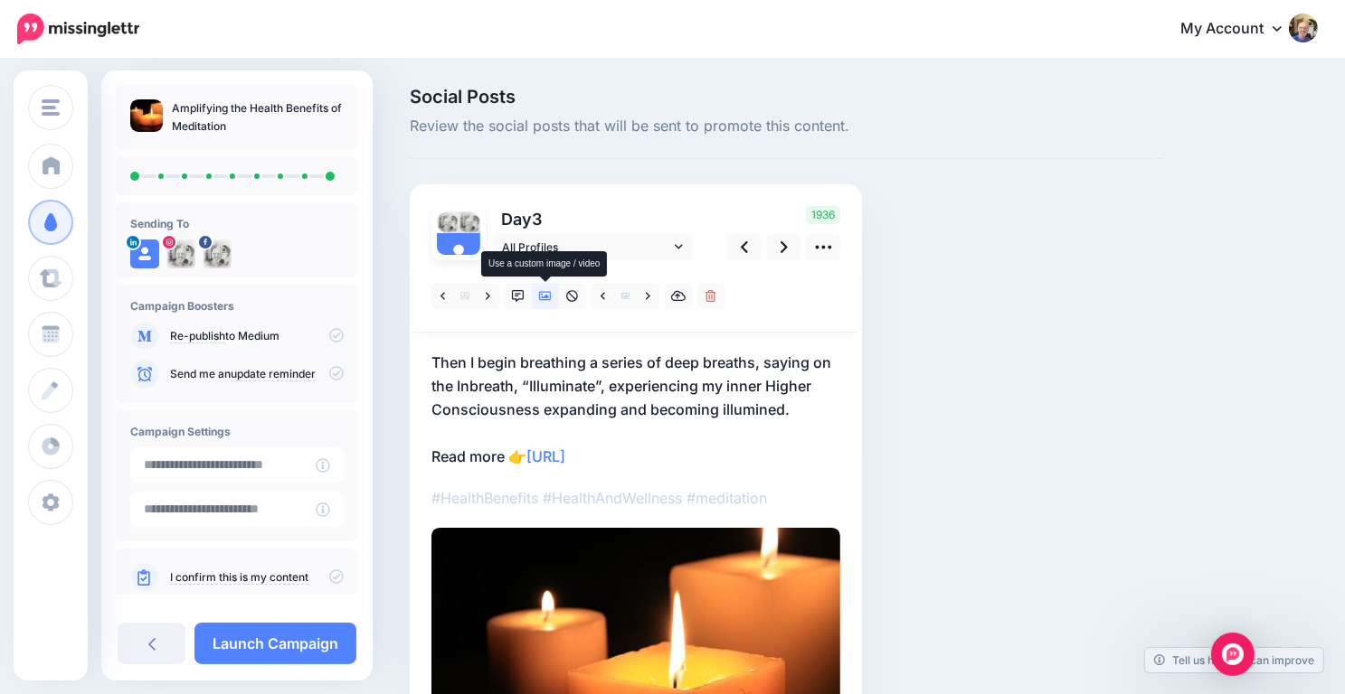
click at [540, 299] on icon at bounding box center [545, 296] width 13 height 13
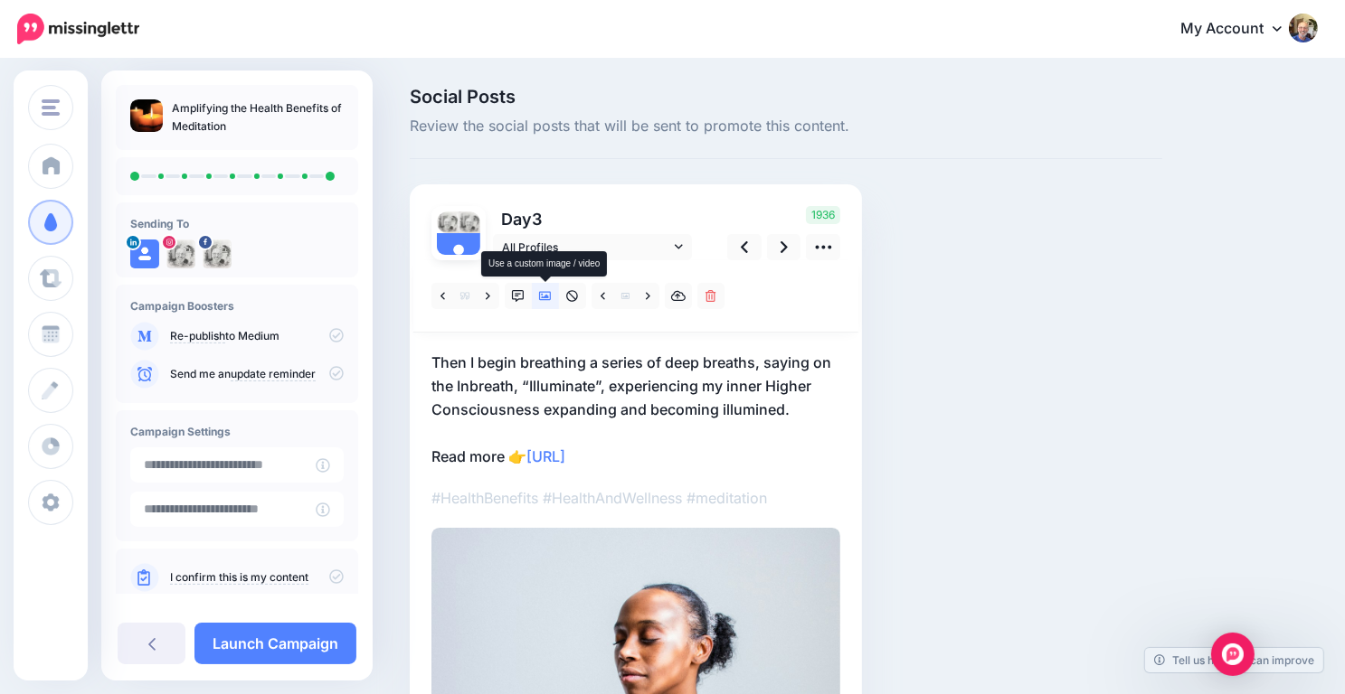
click at [540, 299] on icon at bounding box center [545, 296] width 13 height 13
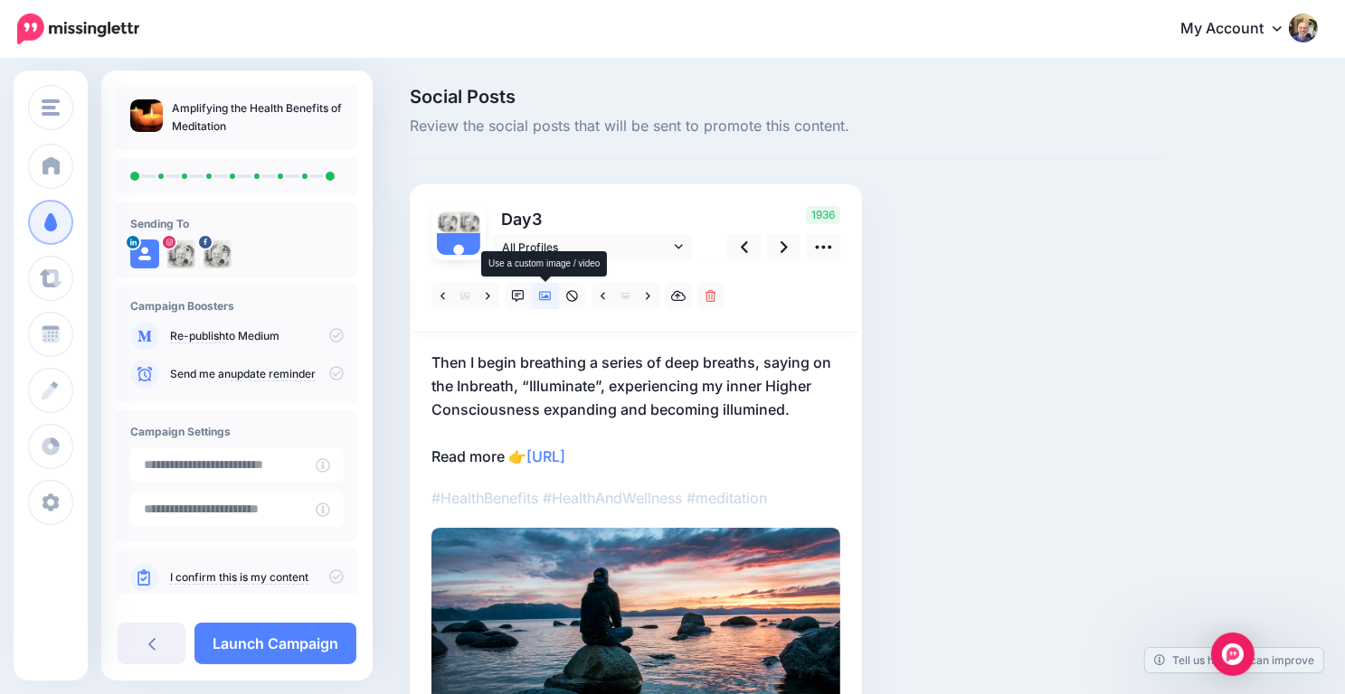
click at [547, 297] on icon at bounding box center [545, 296] width 13 height 9
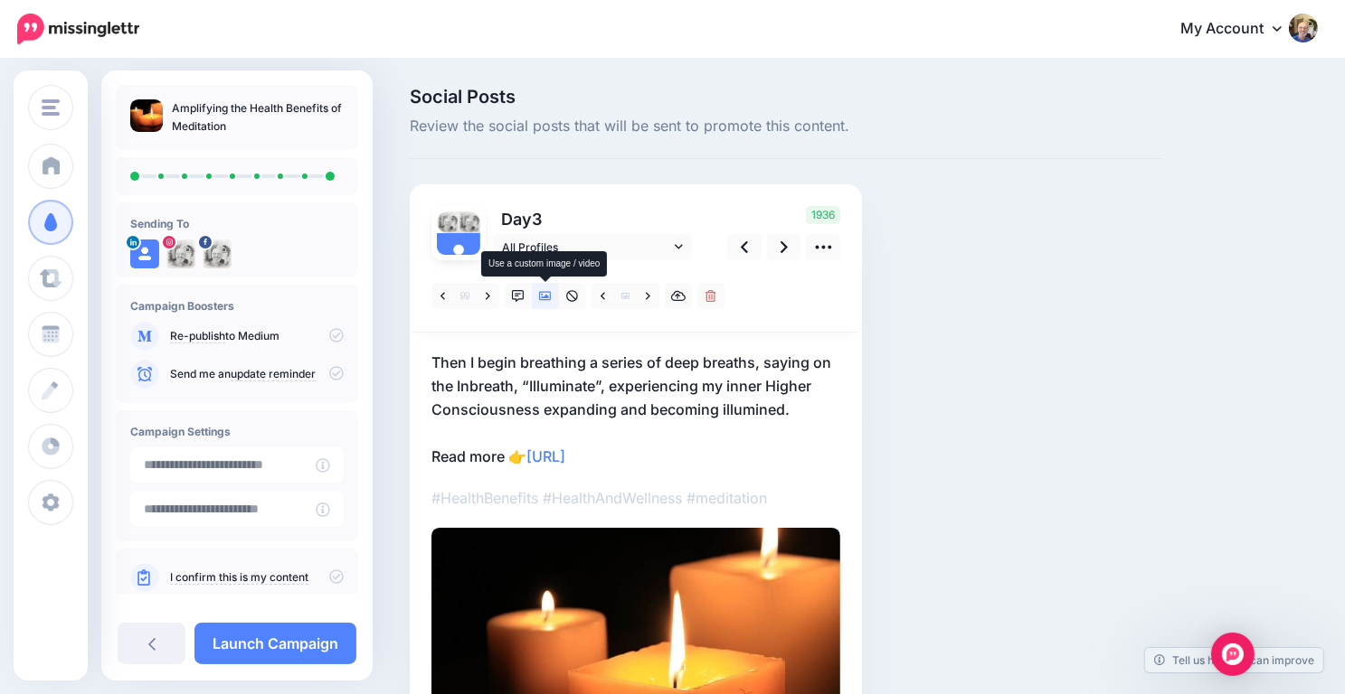
click at [547, 297] on icon at bounding box center [545, 296] width 13 height 9
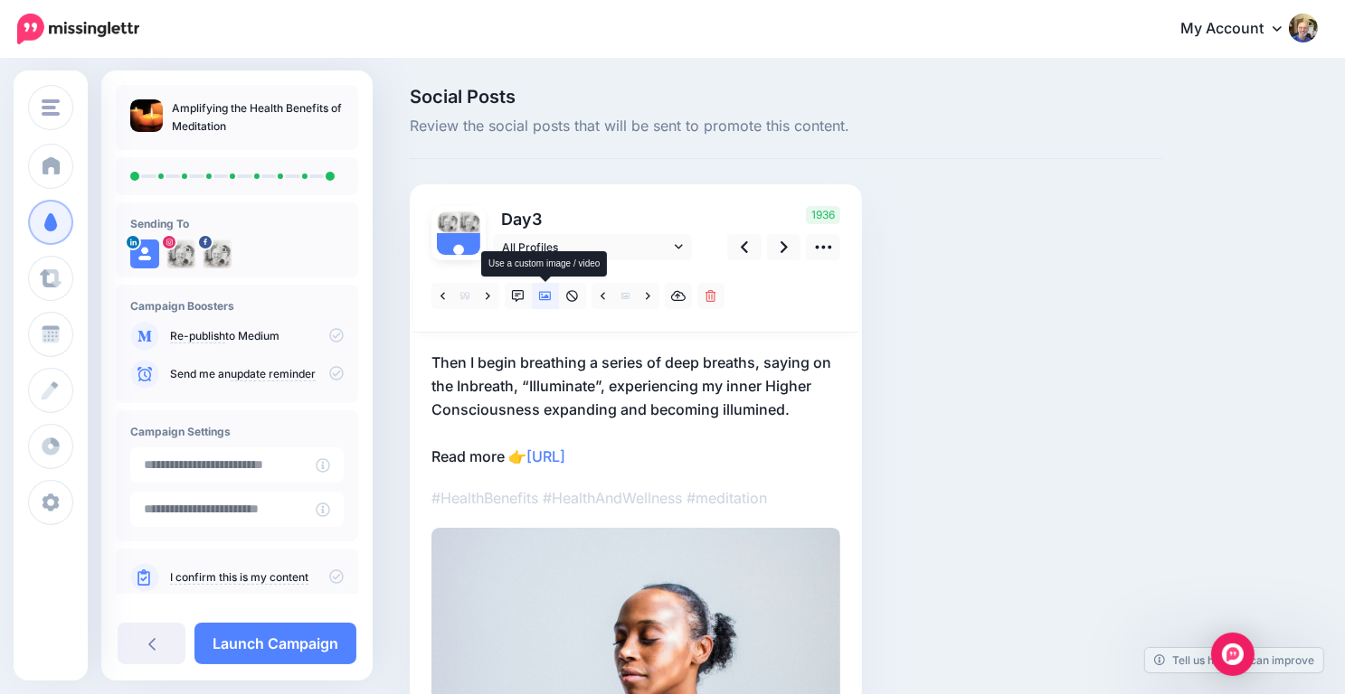
click at [547, 297] on icon at bounding box center [545, 296] width 13 height 9
click at [786, 246] on icon at bounding box center [783, 247] width 7 height 12
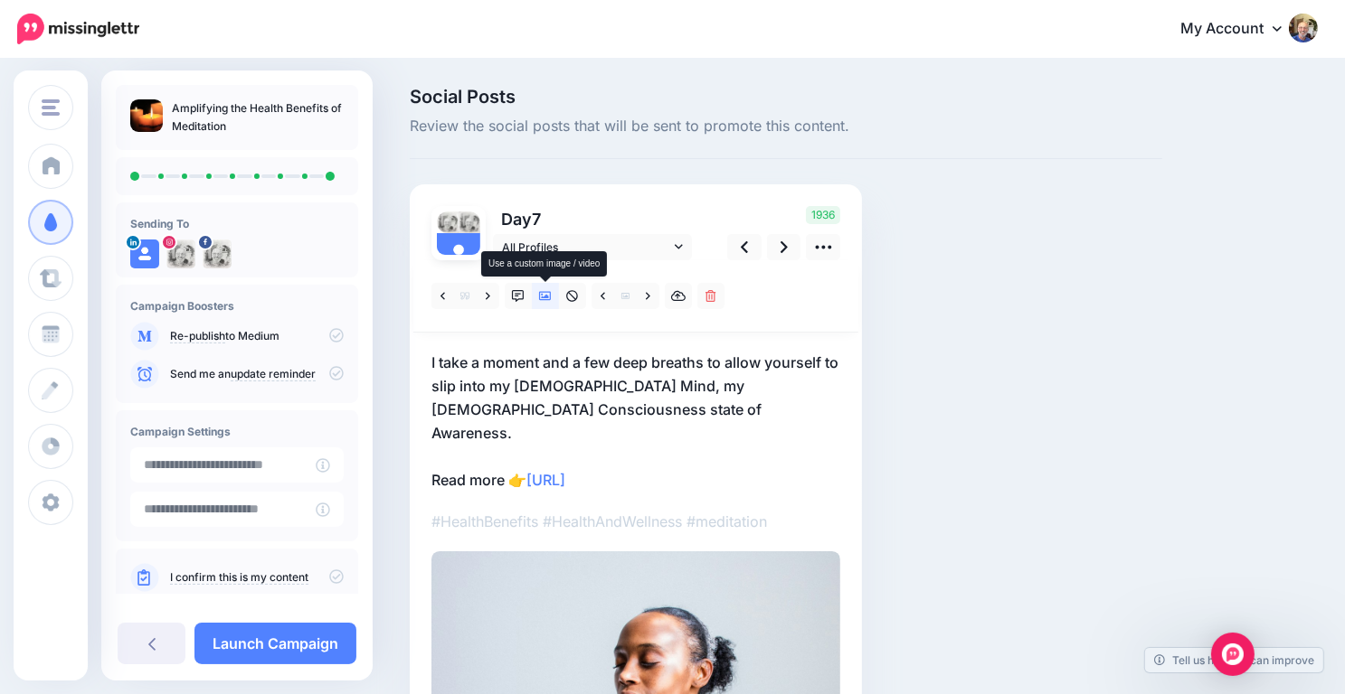
click at [542, 296] on icon at bounding box center [545, 296] width 13 height 13
click at [546, 297] on icon at bounding box center [545, 296] width 13 height 9
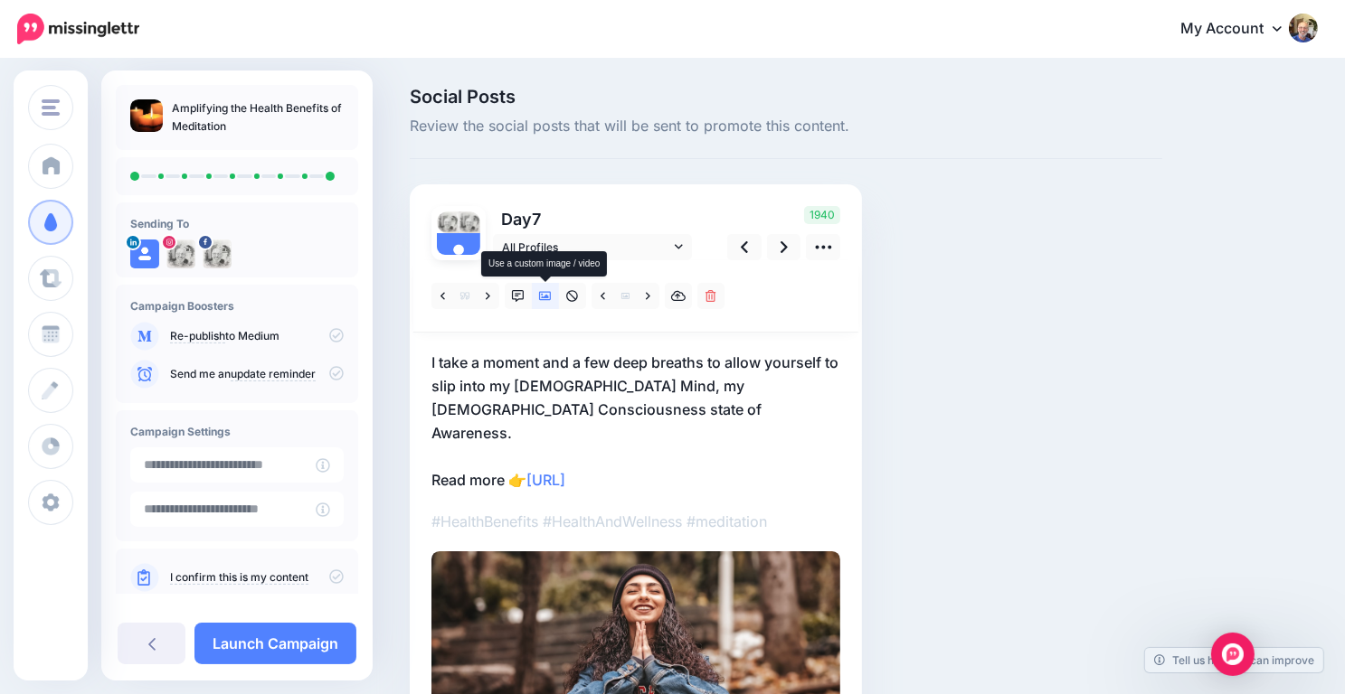
click at [546, 297] on icon at bounding box center [545, 296] width 13 height 9
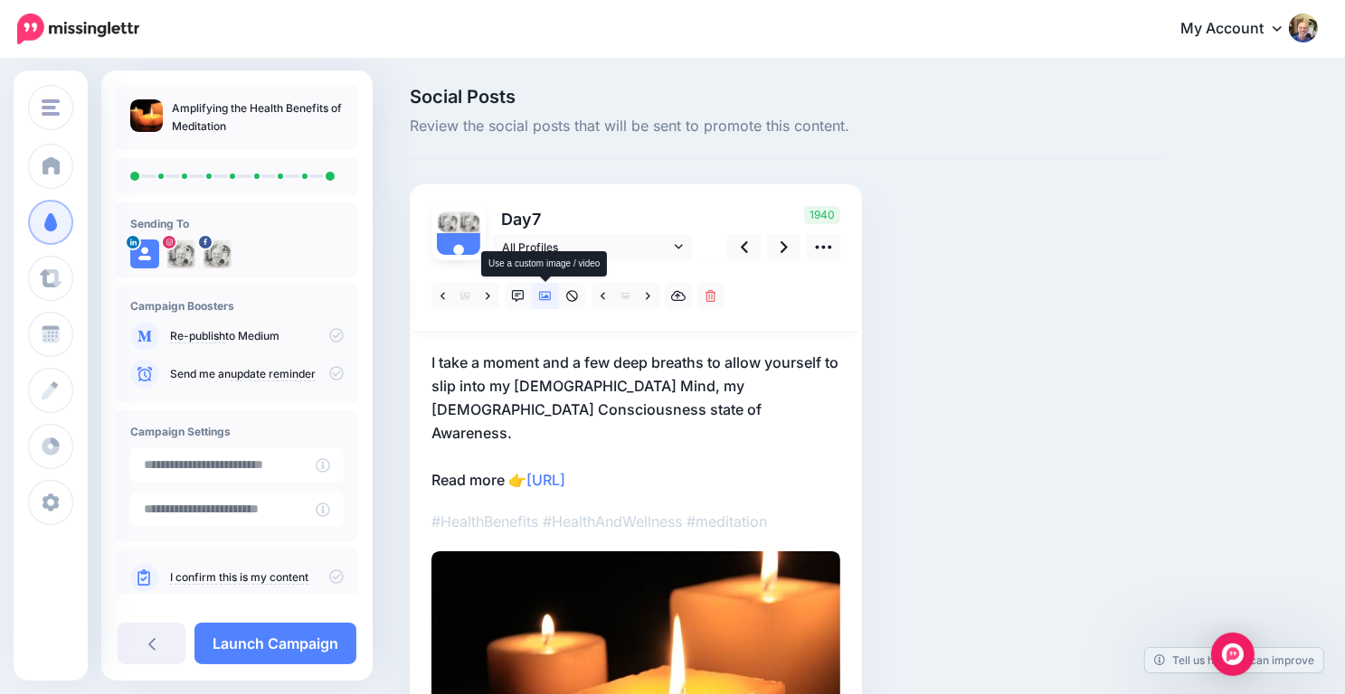
click at [546, 297] on icon at bounding box center [545, 296] width 13 height 9
click at [546, 299] on icon at bounding box center [545, 296] width 13 height 13
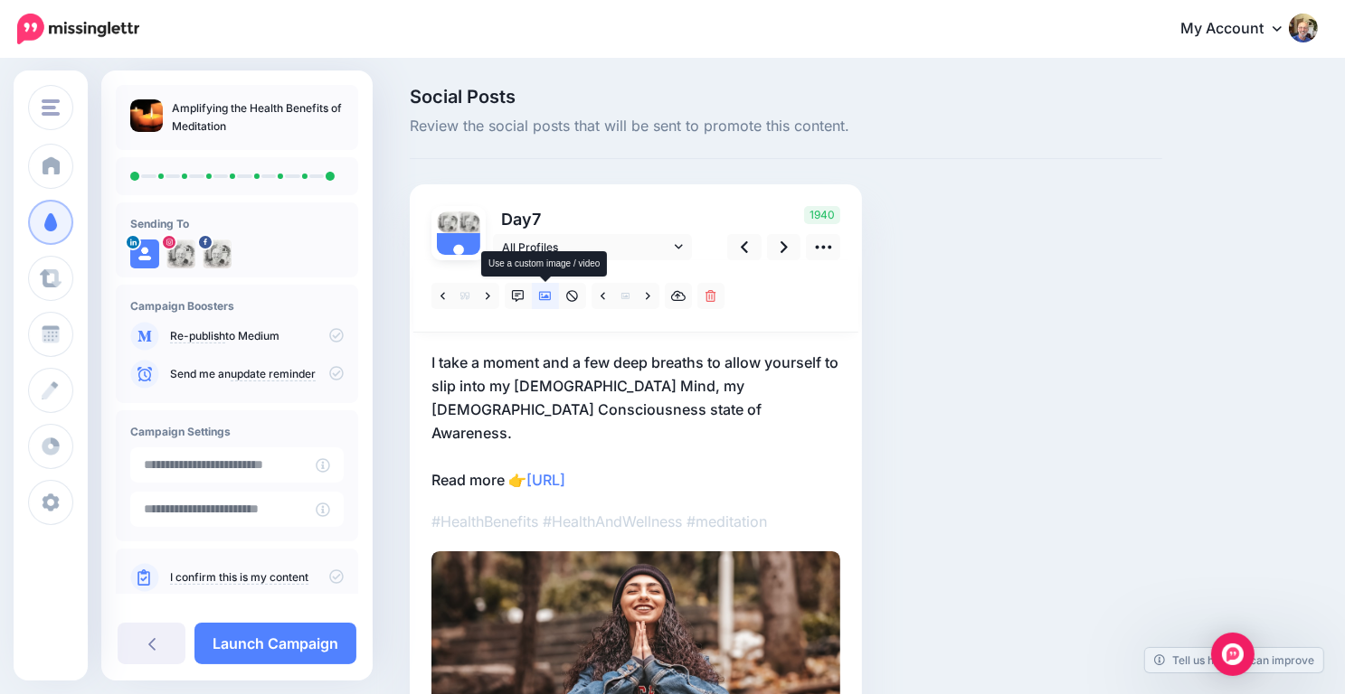
click at [546, 299] on icon at bounding box center [545, 296] width 13 height 13
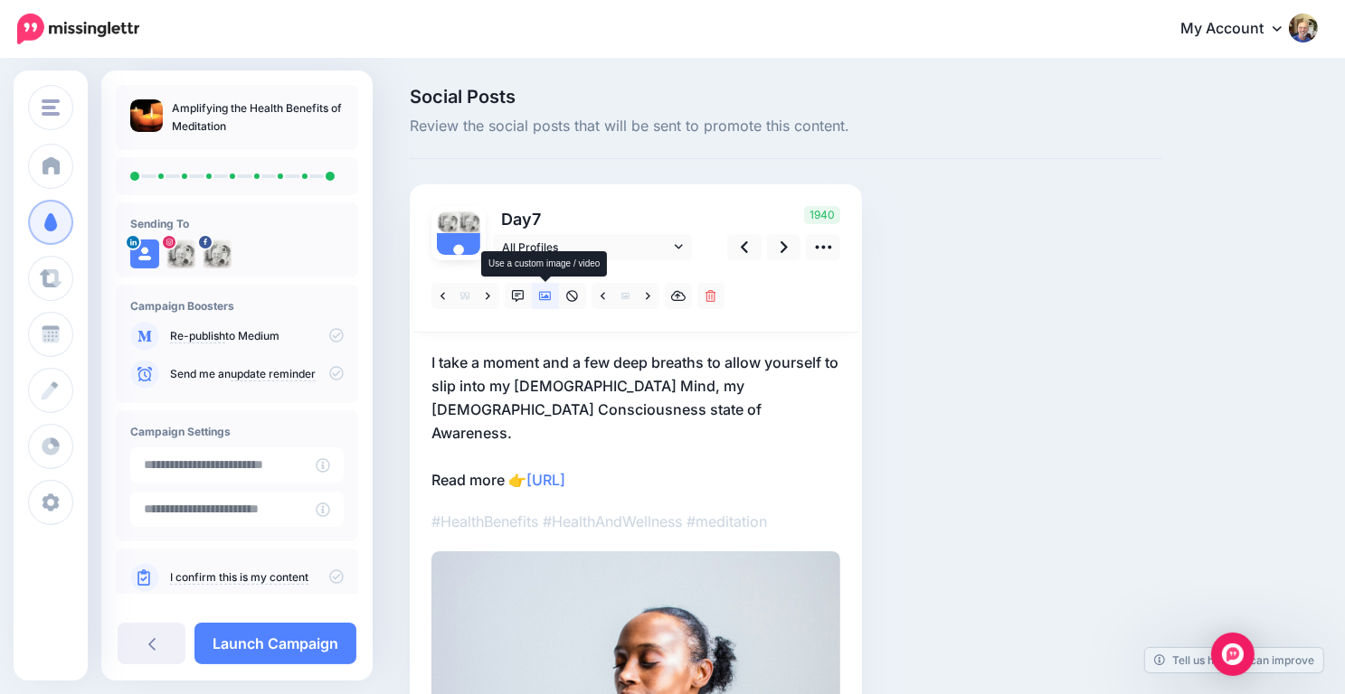
click at [546, 299] on icon at bounding box center [545, 296] width 13 height 13
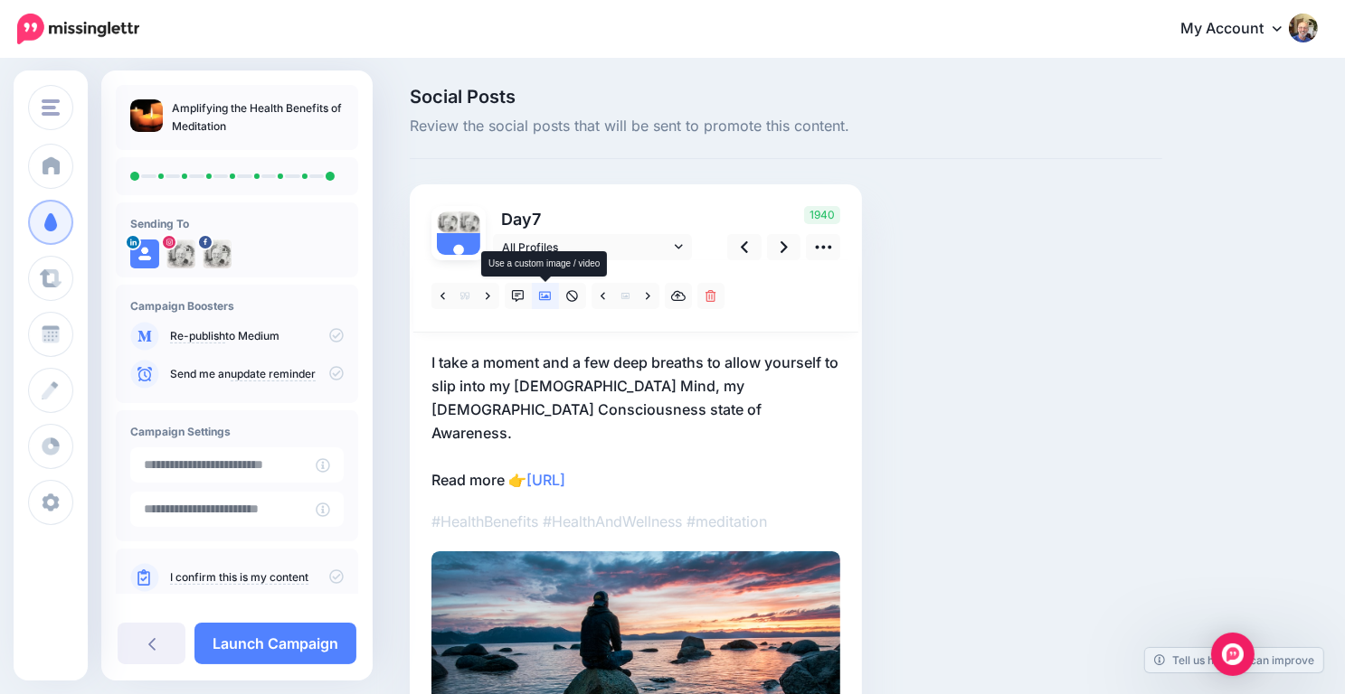
click at [546, 299] on icon at bounding box center [545, 296] width 13 height 13
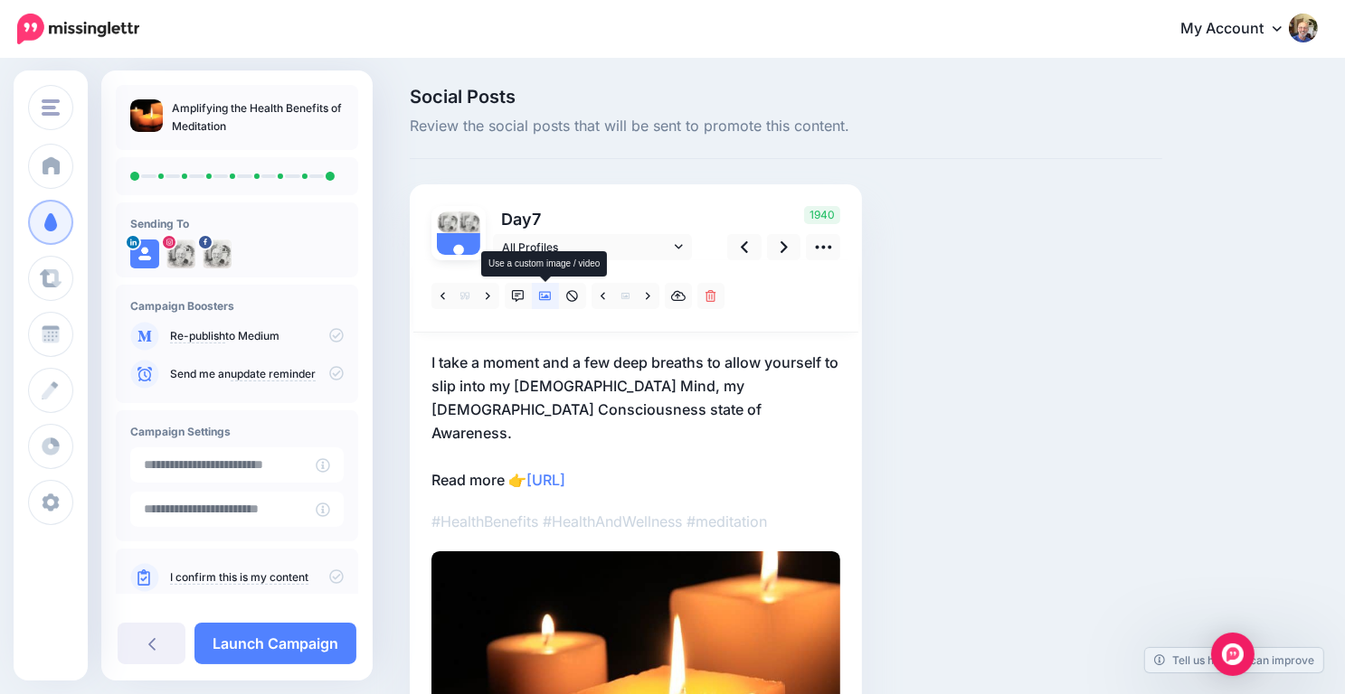
click at [546, 299] on icon at bounding box center [545, 296] width 13 height 13
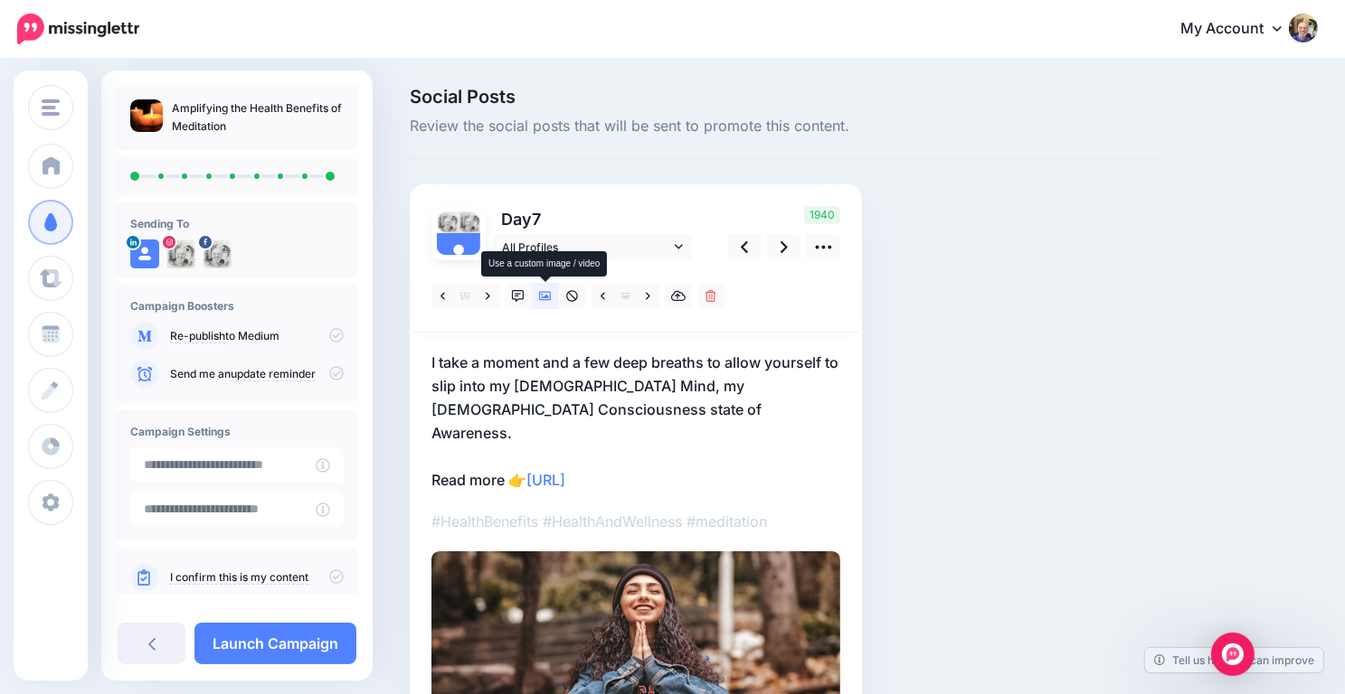
click at [546, 299] on icon at bounding box center [545, 296] width 13 height 13
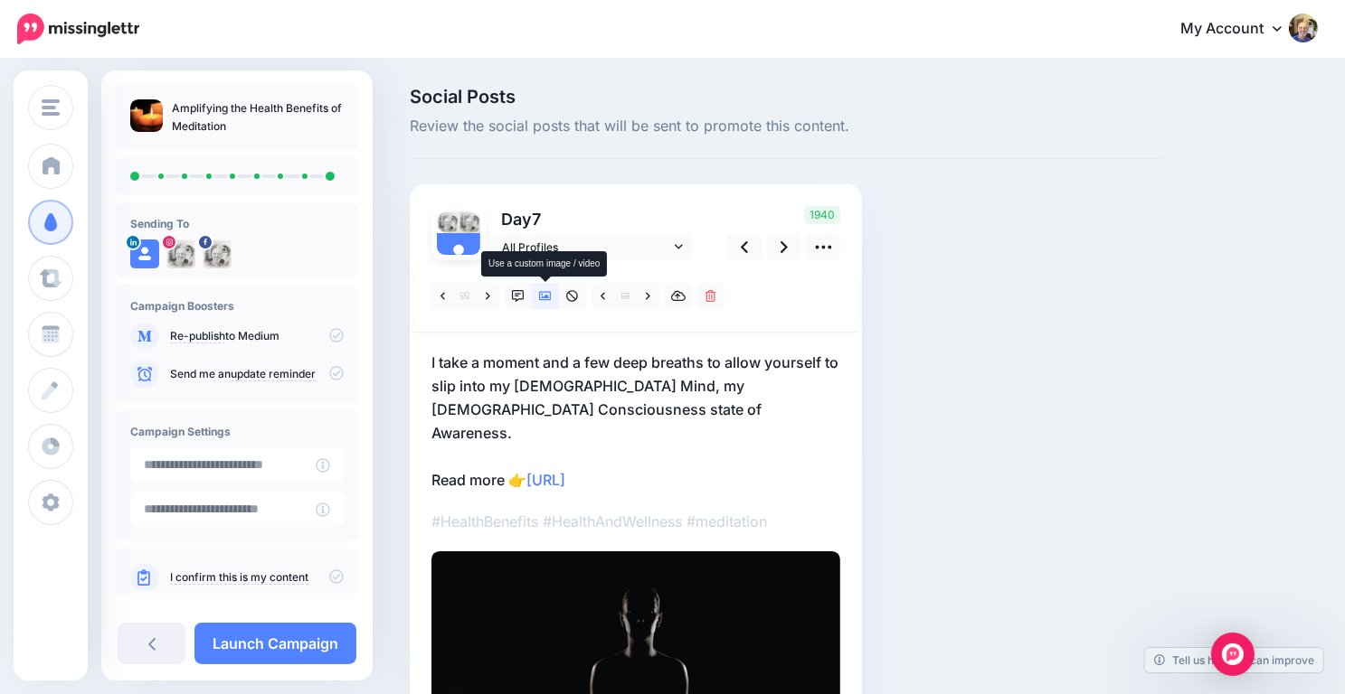
click at [546, 299] on icon at bounding box center [545, 296] width 13 height 13
click at [543, 297] on icon at bounding box center [545, 296] width 13 height 9
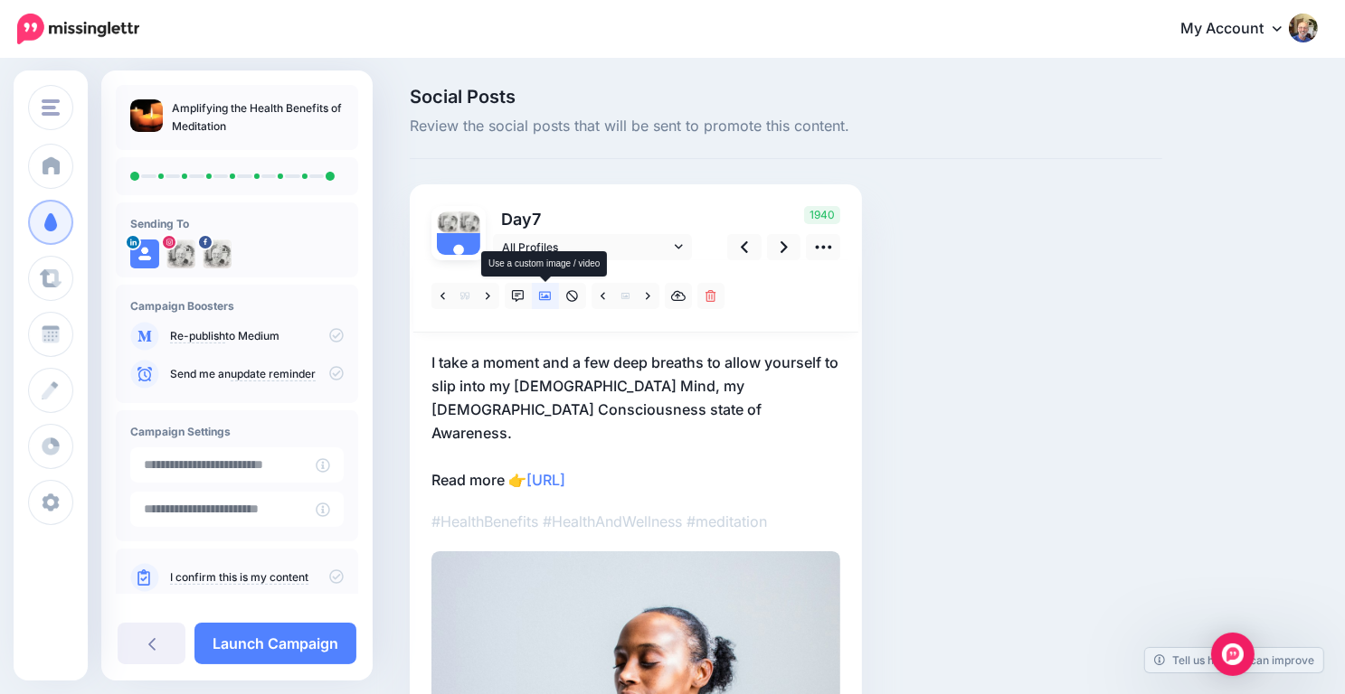
click at [543, 297] on icon at bounding box center [545, 296] width 13 height 9
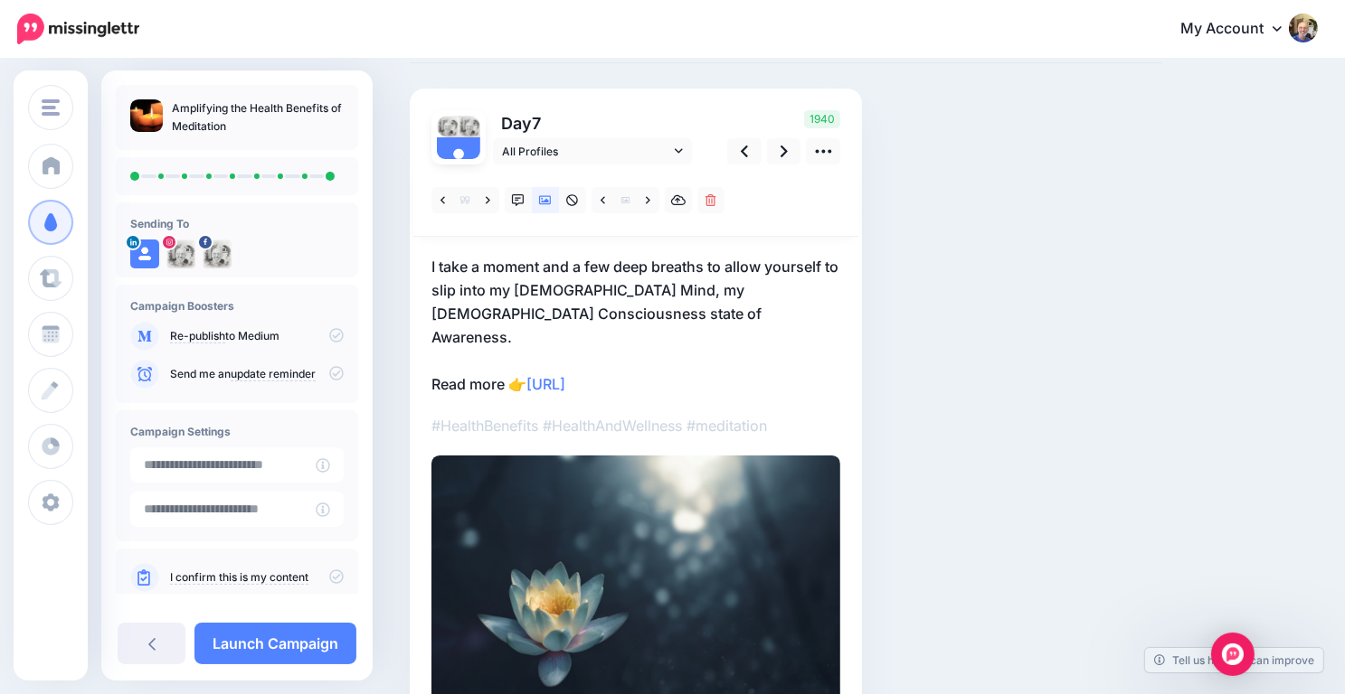
scroll to position [98, 0]
click at [781, 149] on icon at bounding box center [783, 149] width 7 height 19
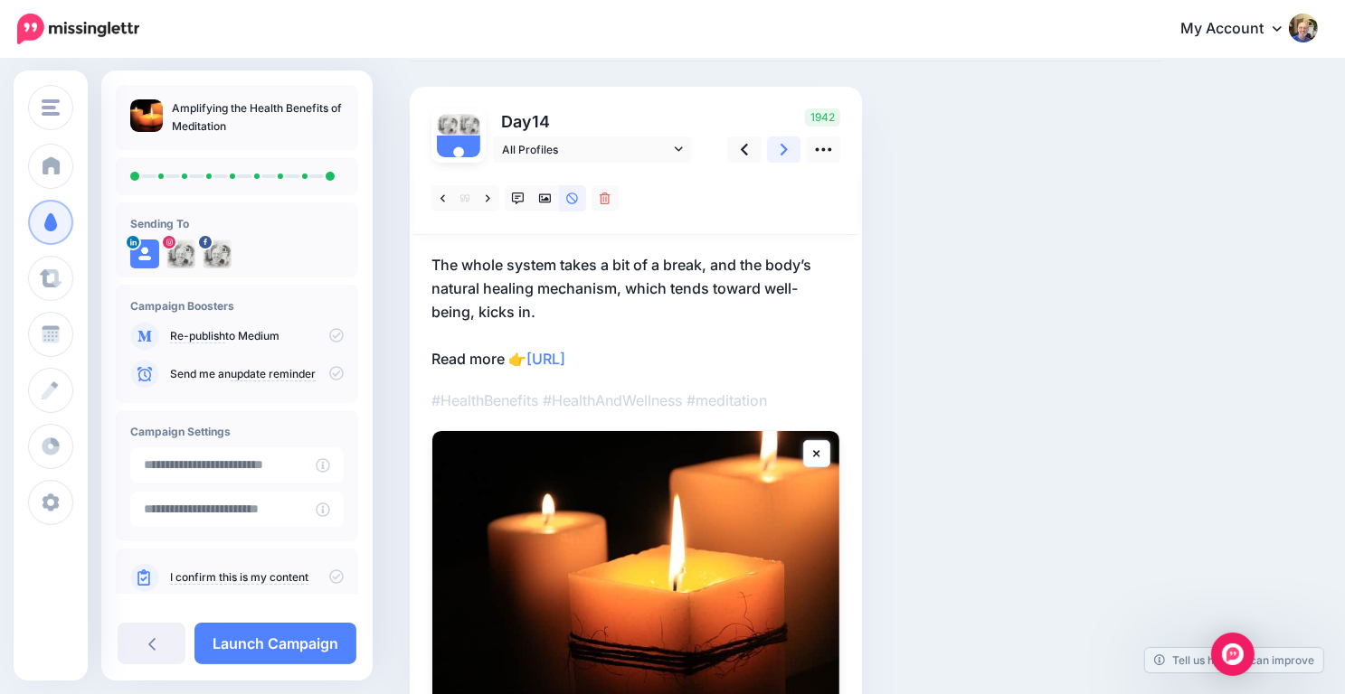
click at [781, 149] on icon at bounding box center [783, 149] width 7 height 19
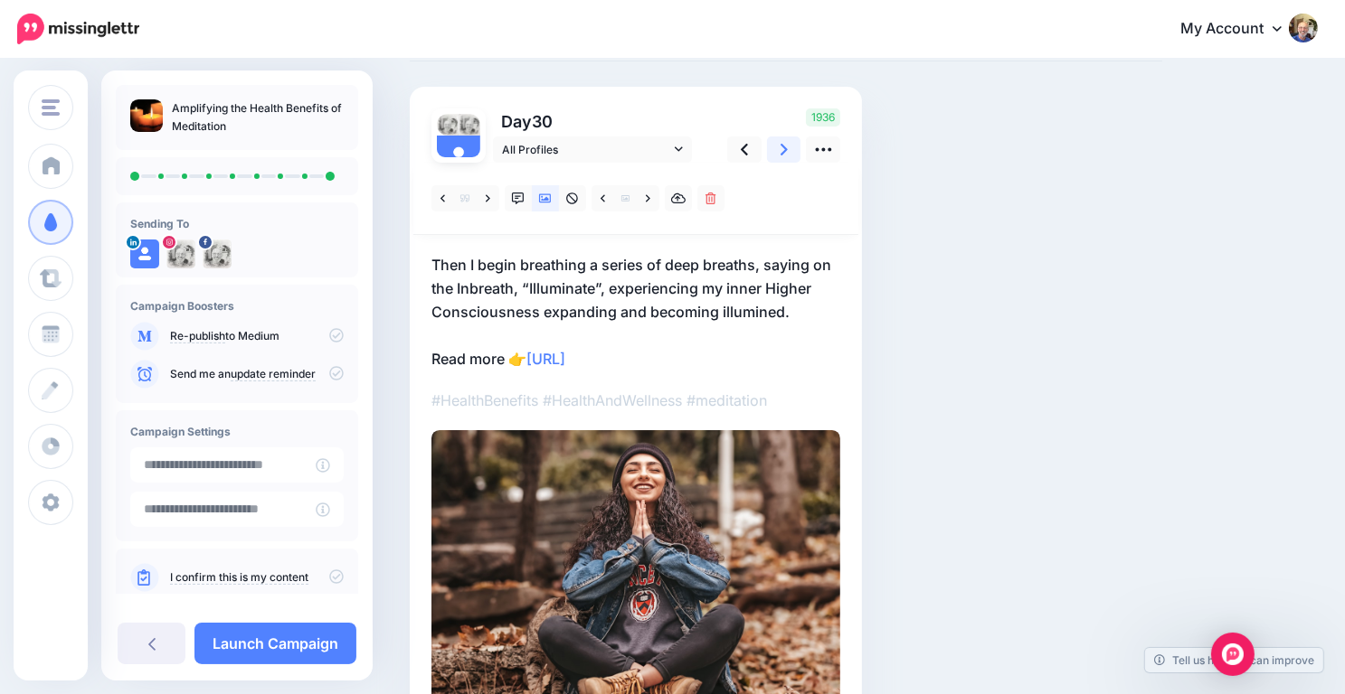
scroll to position [0, 0]
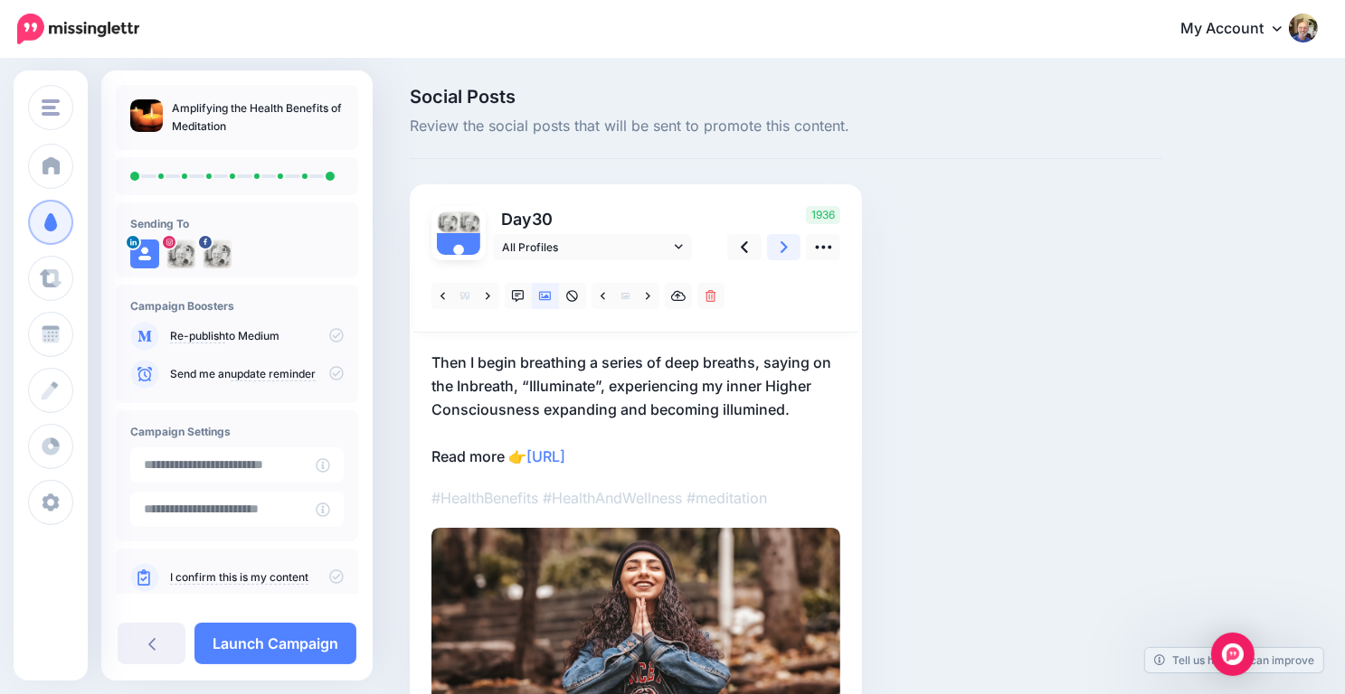
click at [781, 149] on div "Social Posts Review the social posts that will be sent to promote this content." at bounding box center [786, 123] width 752 height 71
click at [781, 240] on icon at bounding box center [783, 247] width 7 height 19
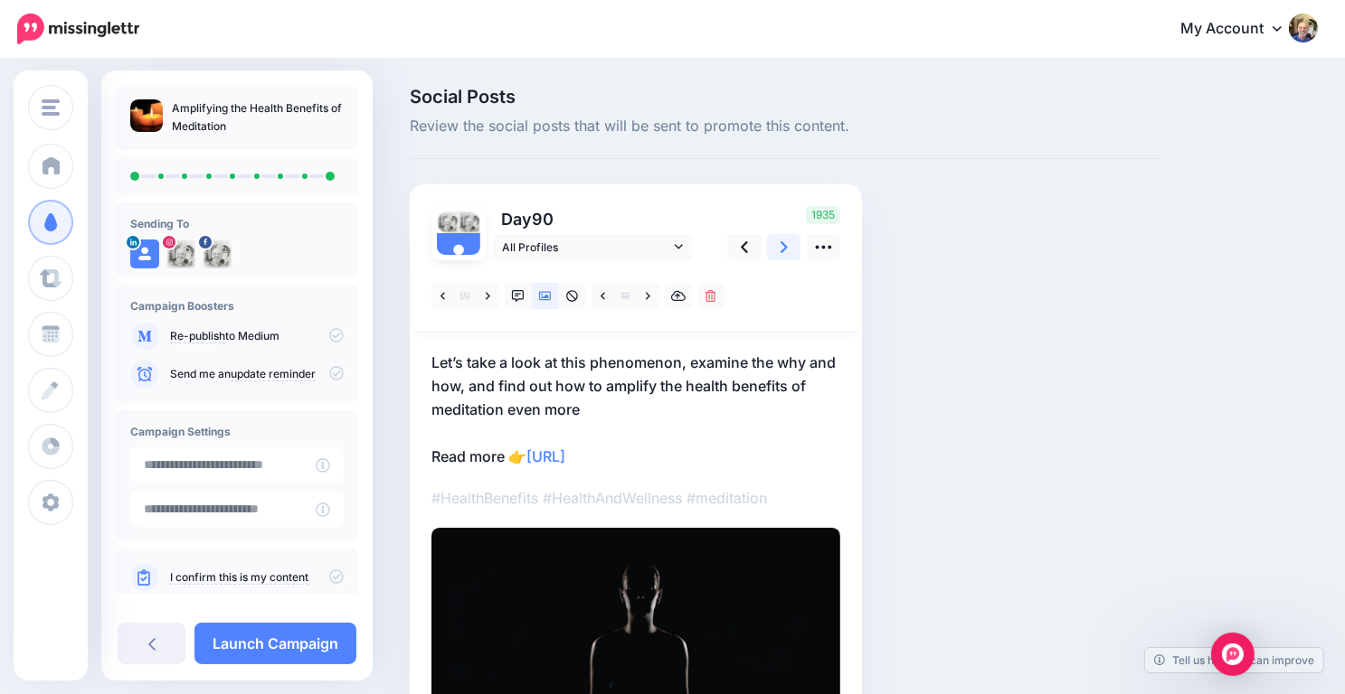
click at [781, 240] on icon at bounding box center [783, 247] width 7 height 19
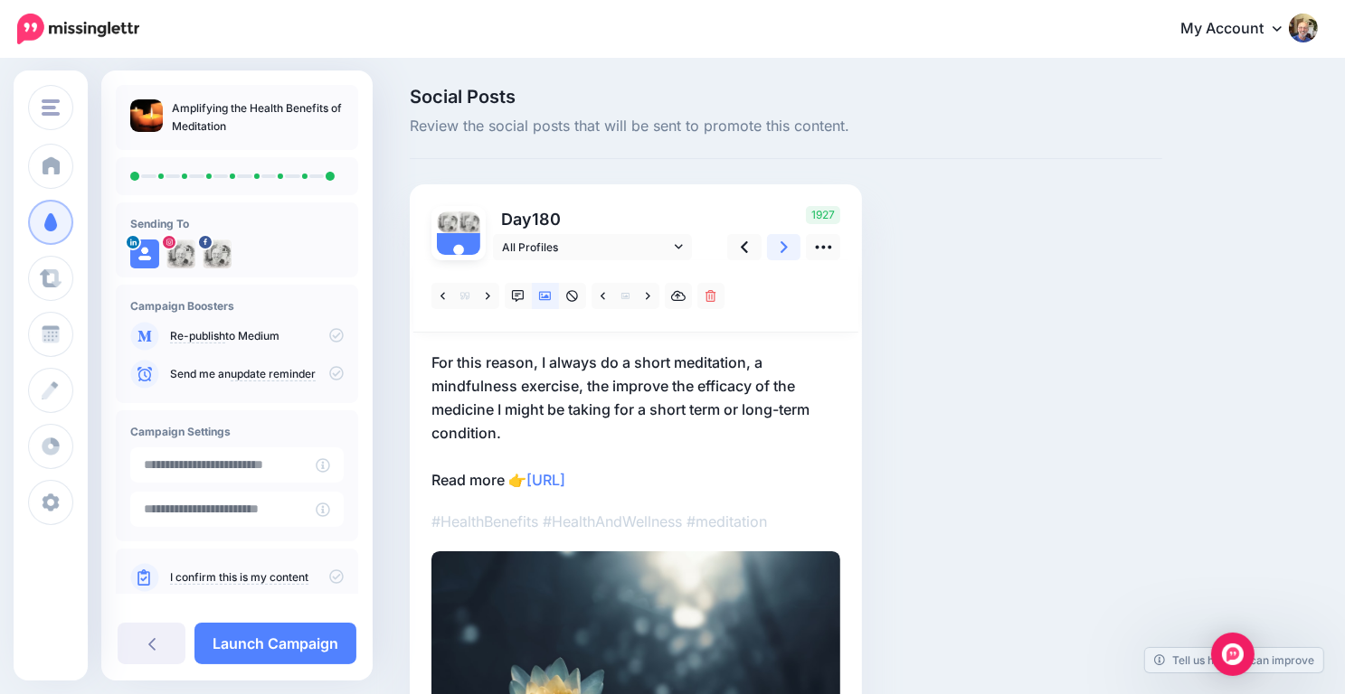
click at [781, 240] on icon at bounding box center [783, 247] width 7 height 19
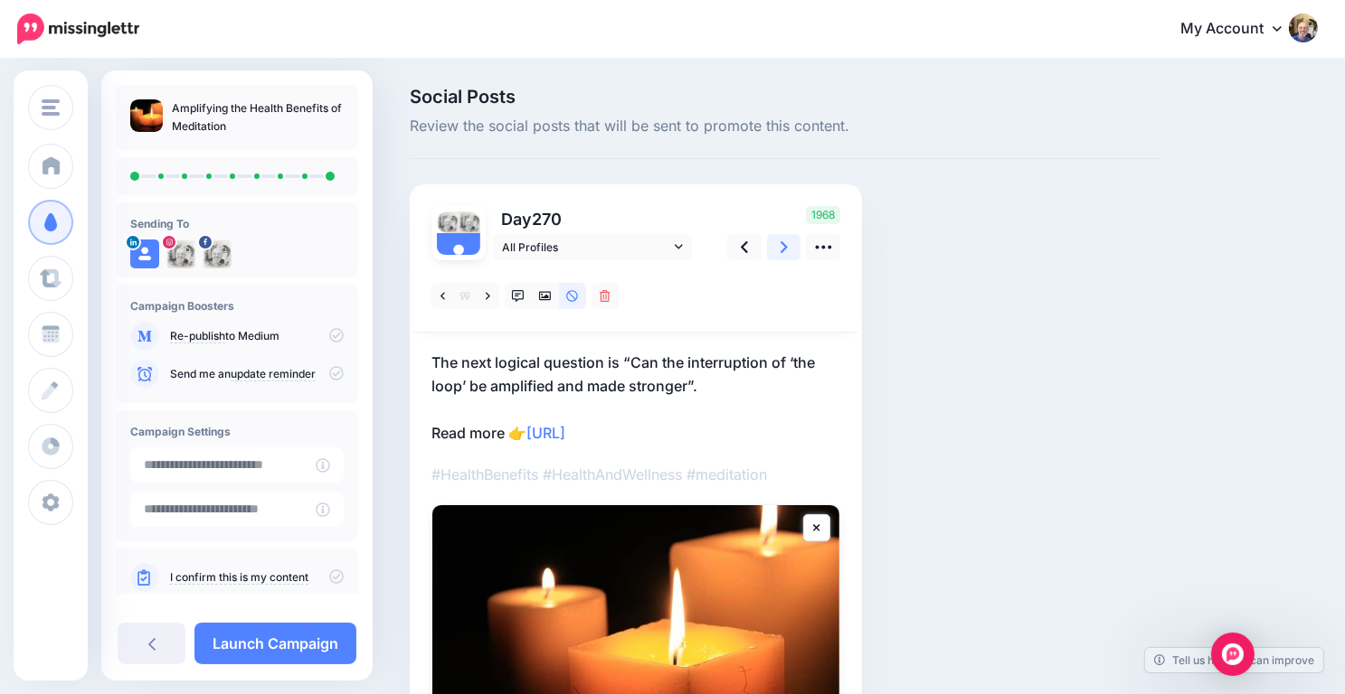
click at [781, 240] on icon at bounding box center [783, 247] width 7 height 19
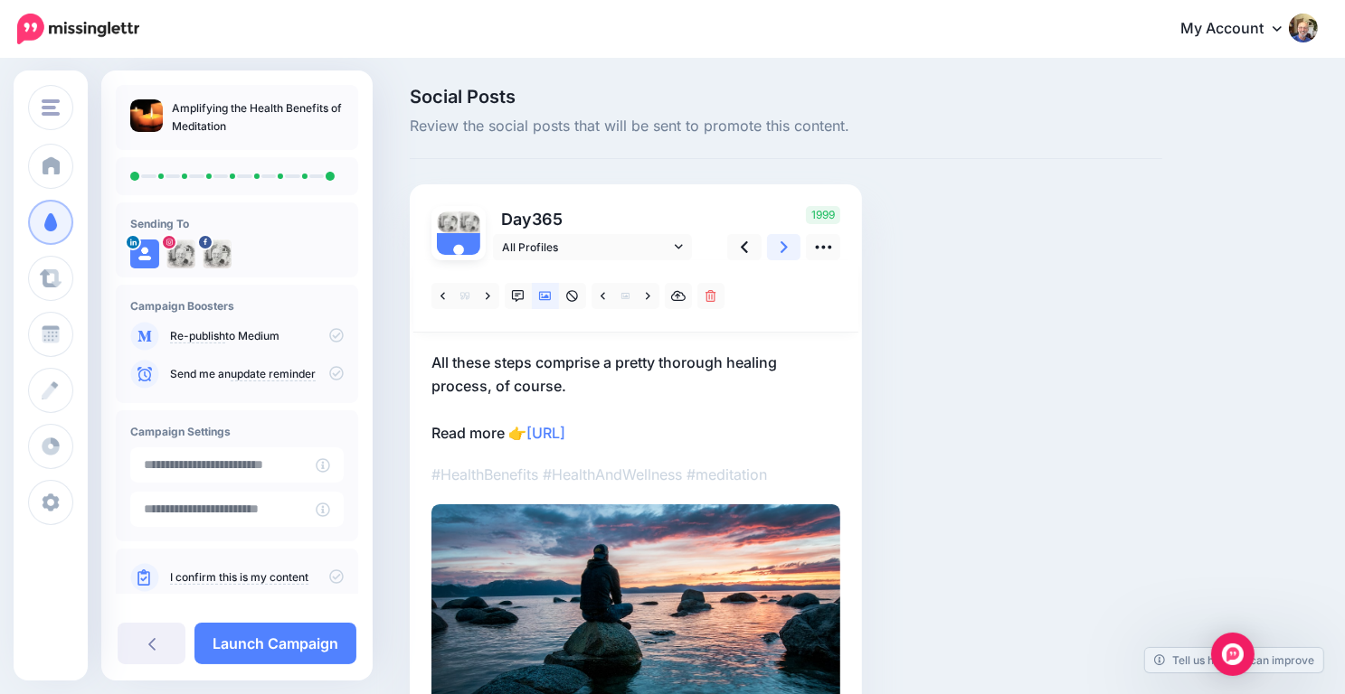
click at [781, 240] on icon at bounding box center [783, 247] width 7 height 19
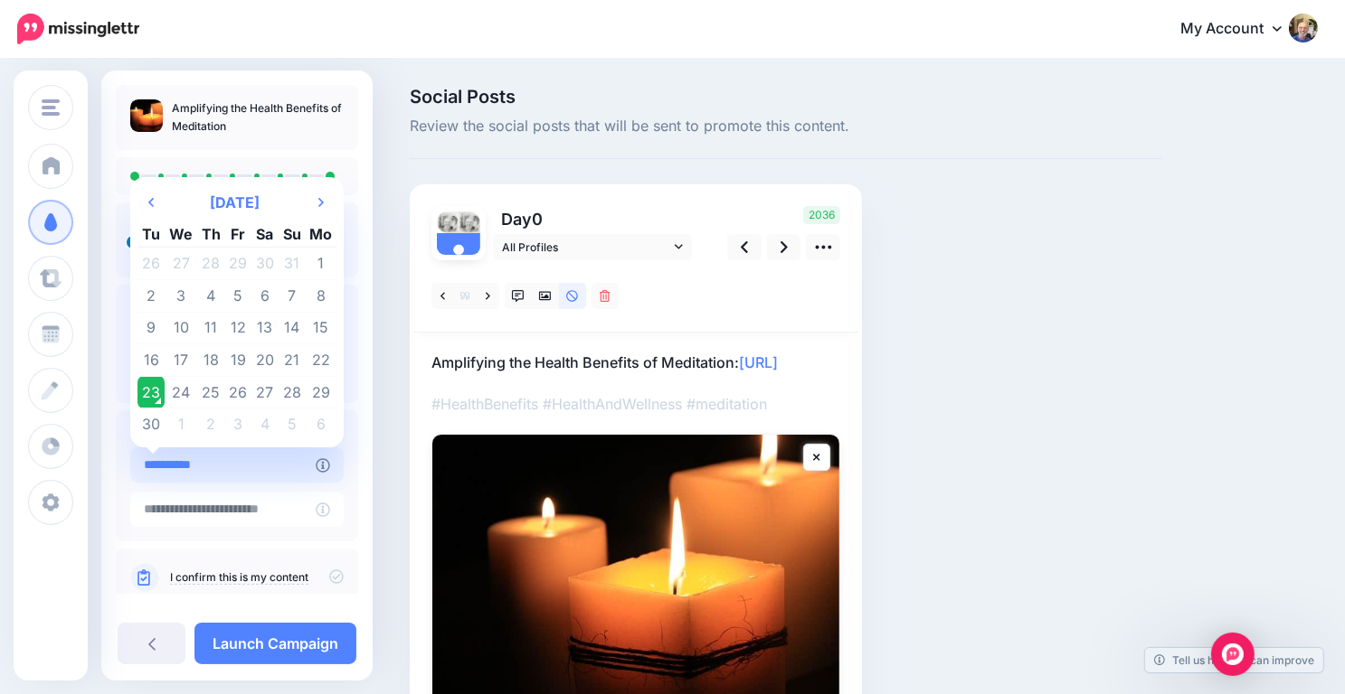
click at [262, 460] on input "**********" at bounding box center [222, 465] width 185 height 35
click at [183, 390] on td "24" at bounding box center [181, 392] width 33 height 33
click at [208, 469] on input "**********" at bounding box center [222, 465] width 185 height 35
click at [235, 393] on td "26" at bounding box center [238, 392] width 27 height 33
type input "**********"
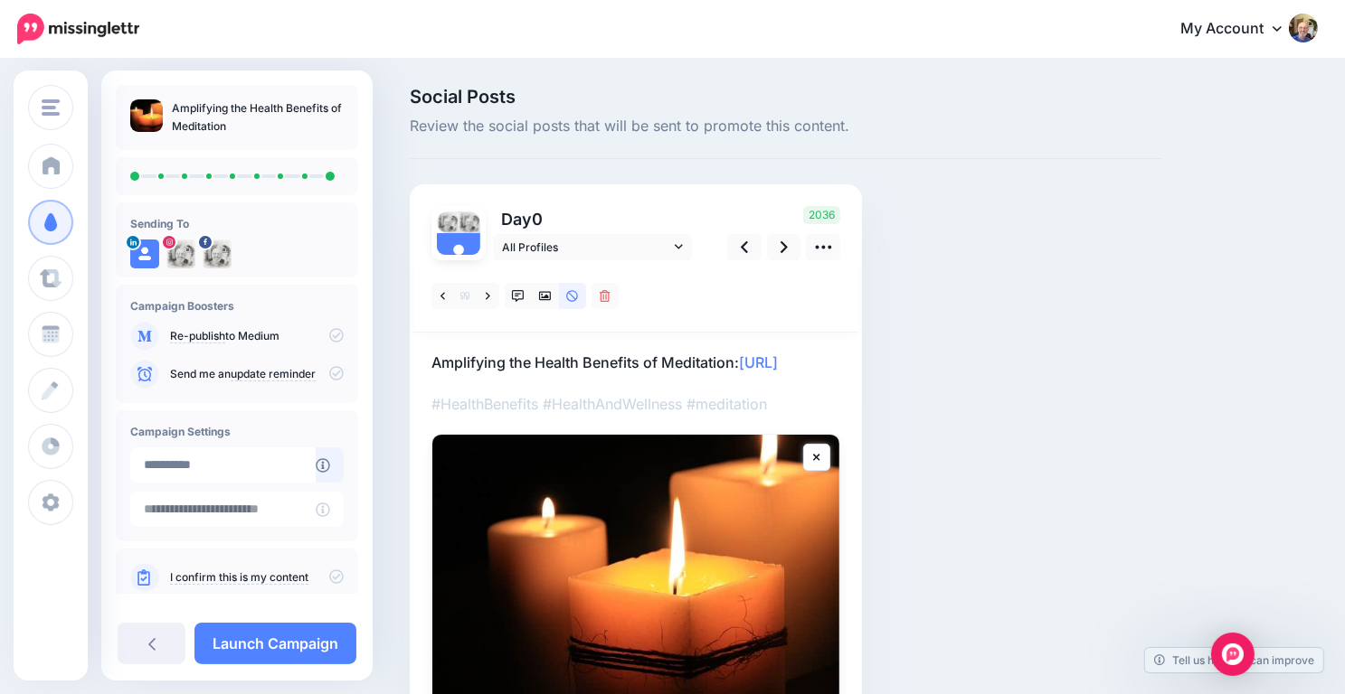
click at [253, 574] on link "I confirm this is my content" at bounding box center [239, 578] width 138 height 14
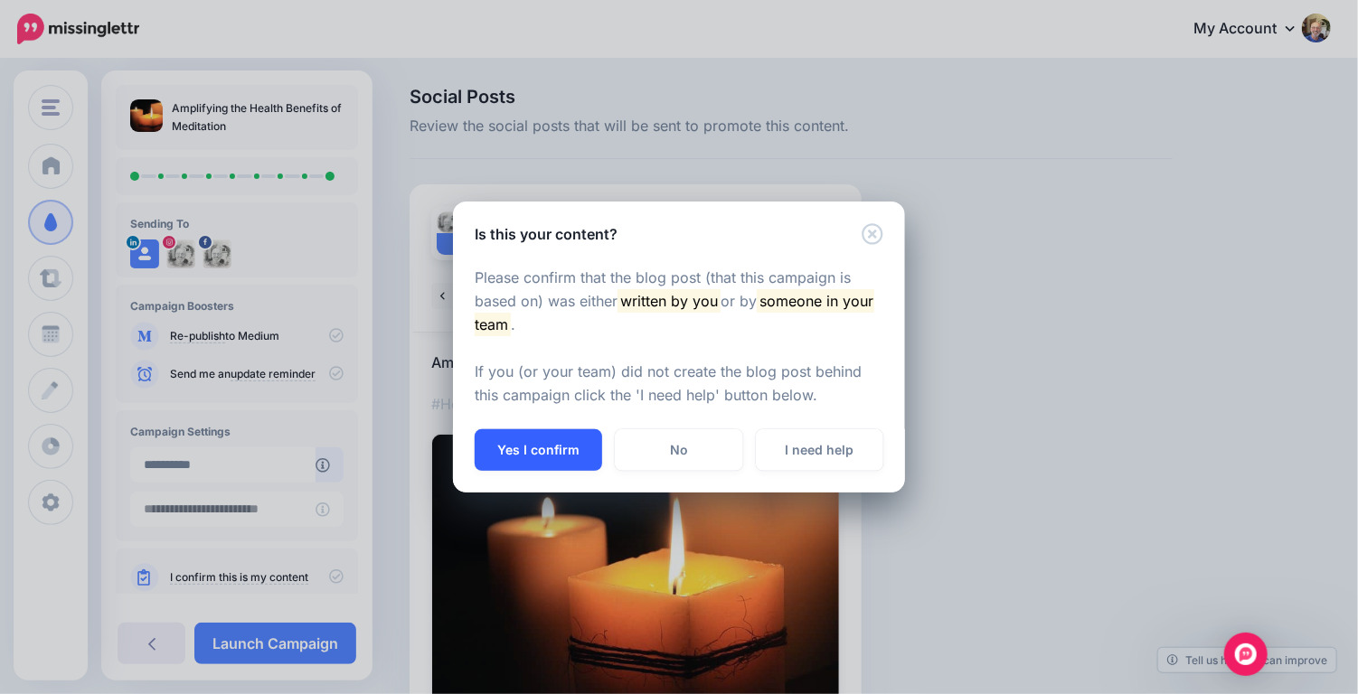
click at [552, 440] on button "Yes I confirm" at bounding box center [538, 451] width 127 height 42
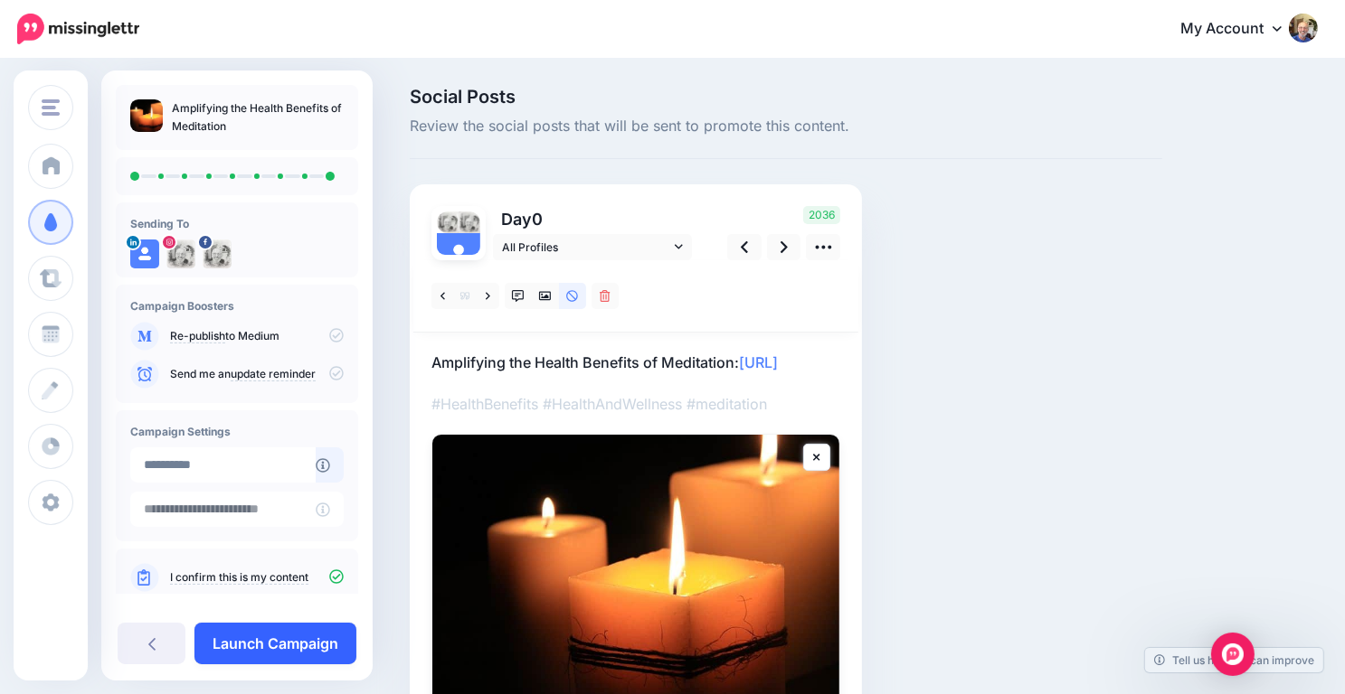
click at [282, 636] on link "Launch Campaign" at bounding box center [275, 644] width 162 height 42
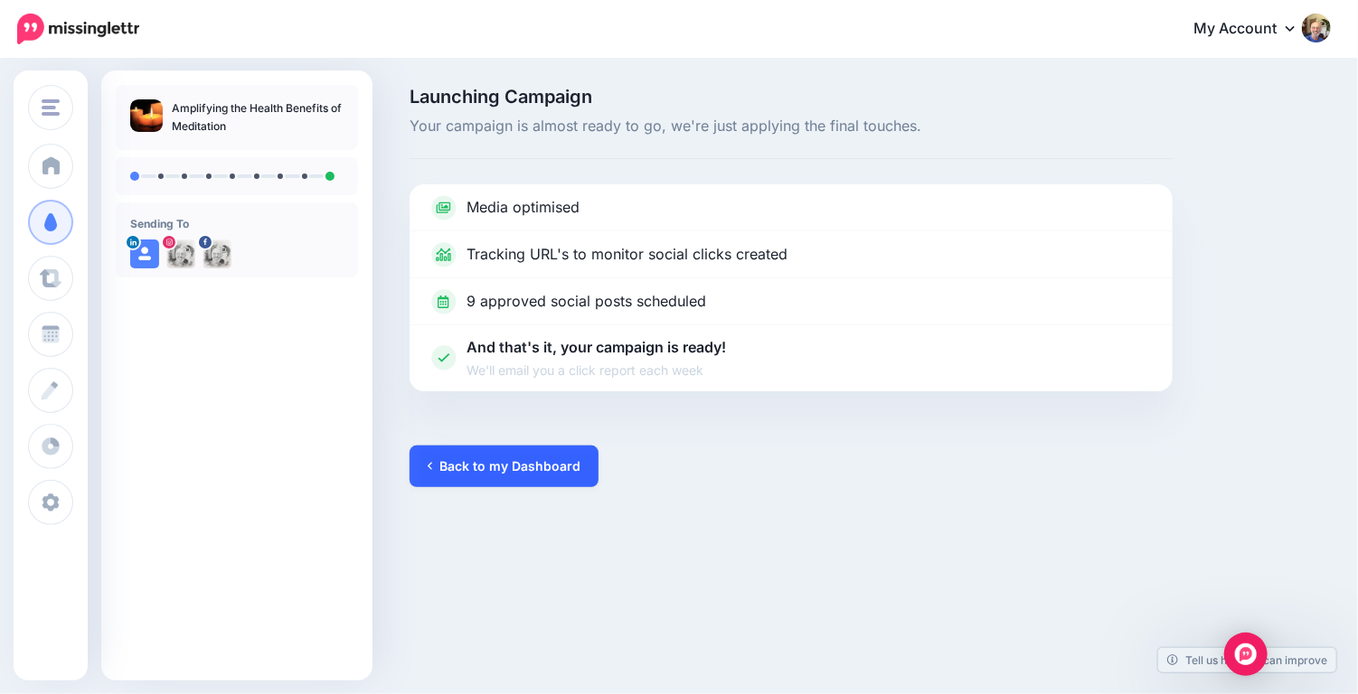
click at [466, 455] on link "Back to my Dashboard" at bounding box center [504, 467] width 189 height 42
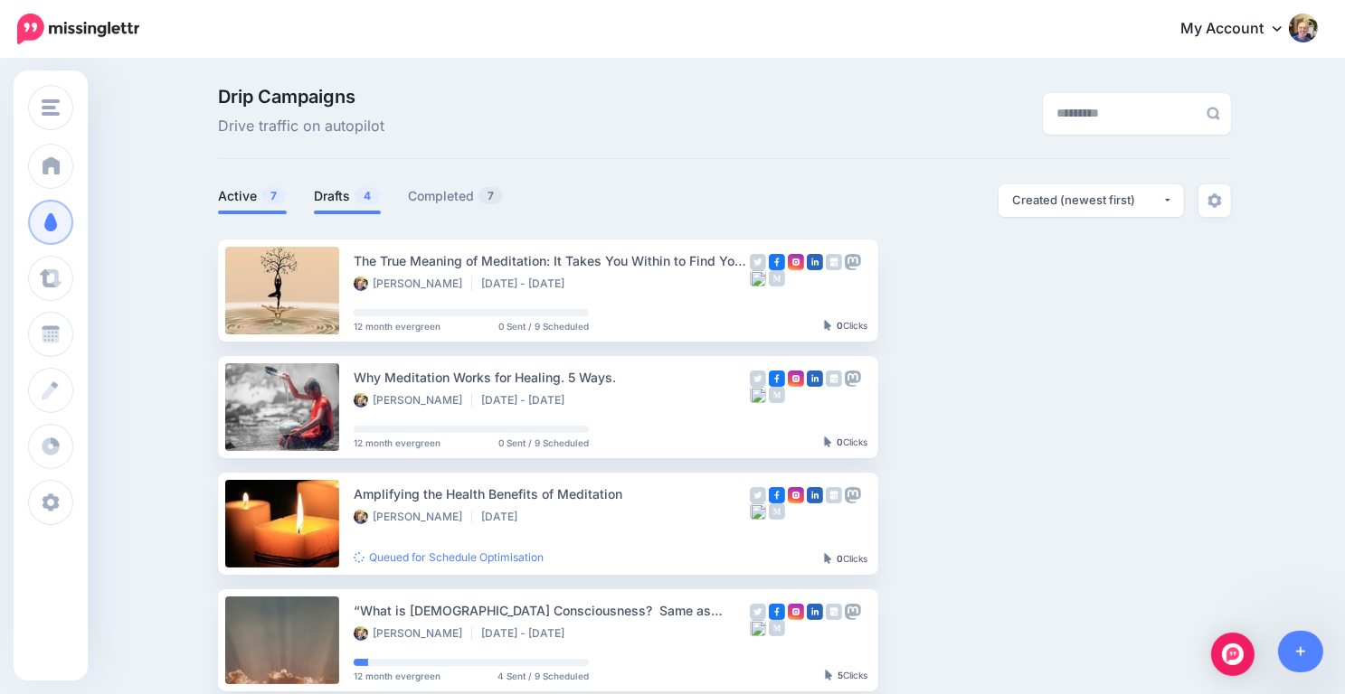
click at [343, 190] on link "Drafts 4" at bounding box center [347, 196] width 67 height 22
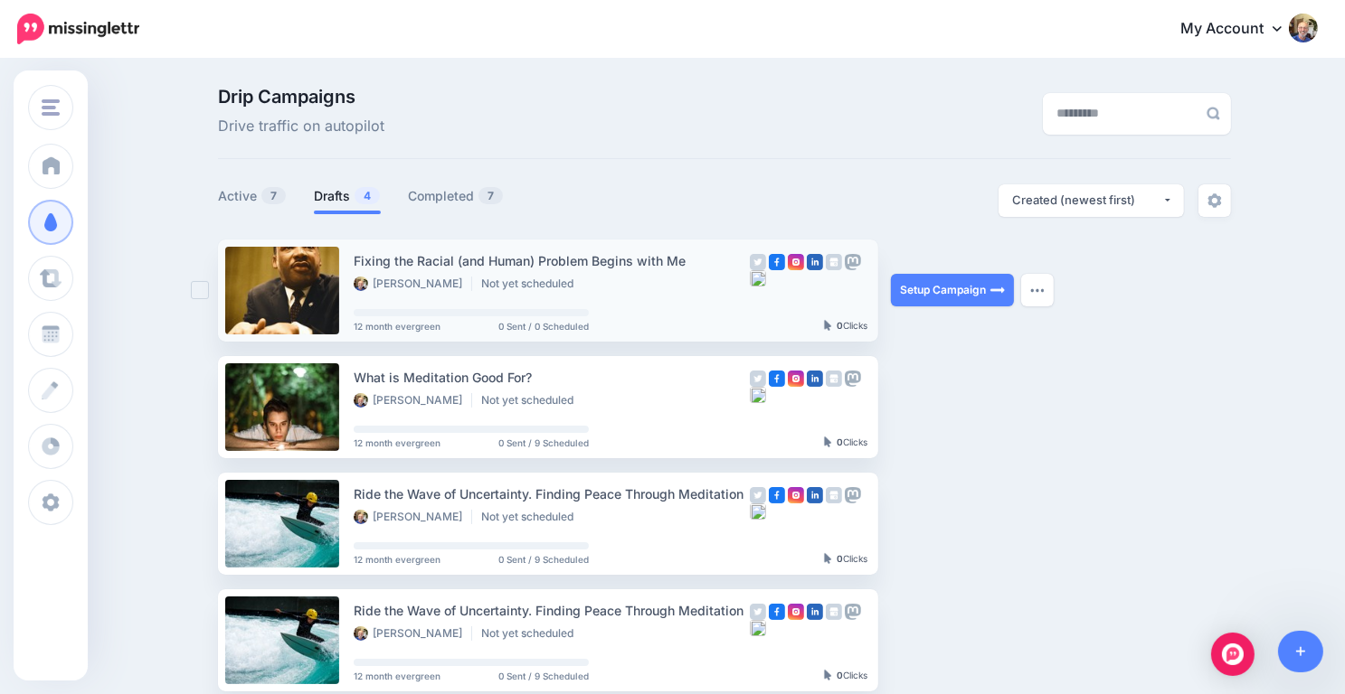
click at [675, 297] on div "Fixing the Racial (and Human) Problem Begins with Me [PERSON_NAME] Not yet sche…" at bounding box center [552, 290] width 396 height 80
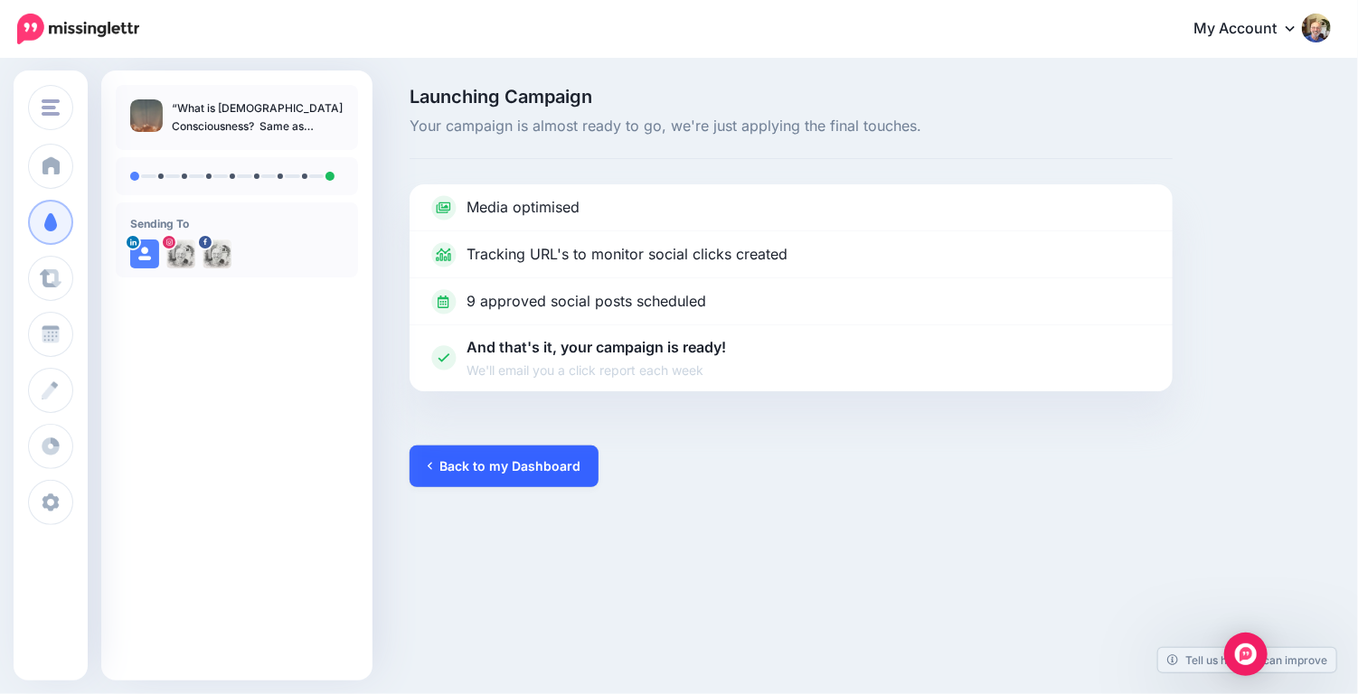
click at [492, 460] on link "Back to my Dashboard" at bounding box center [504, 467] width 189 height 42
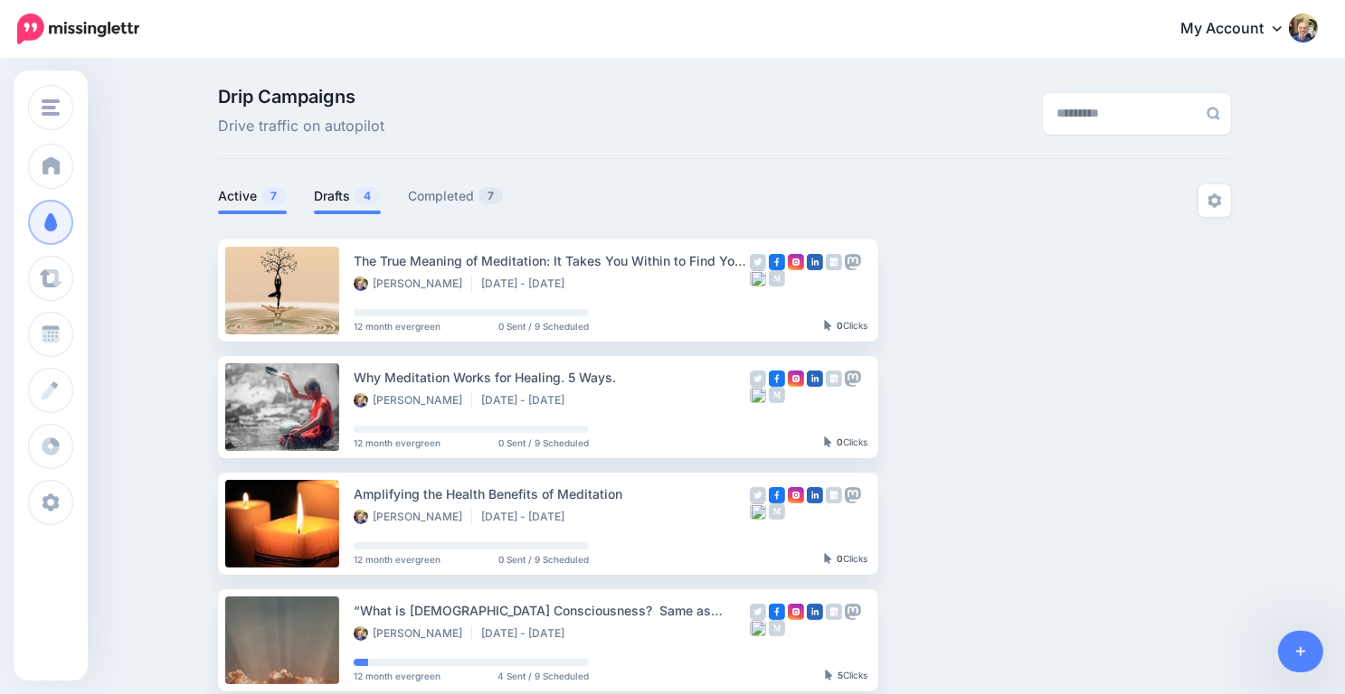
click at [341, 194] on link "Drafts 4" at bounding box center [347, 196] width 67 height 22
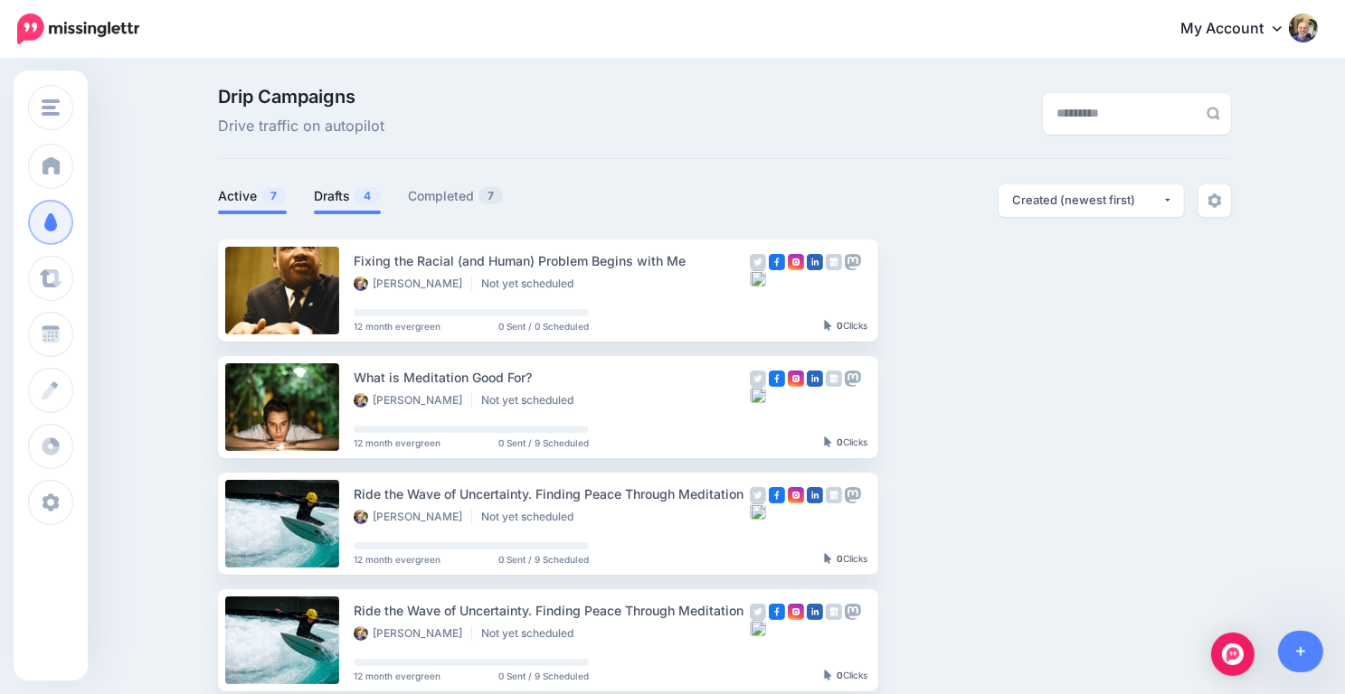
click at [245, 197] on link "Active 7" at bounding box center [252, 196] width 69 height 22
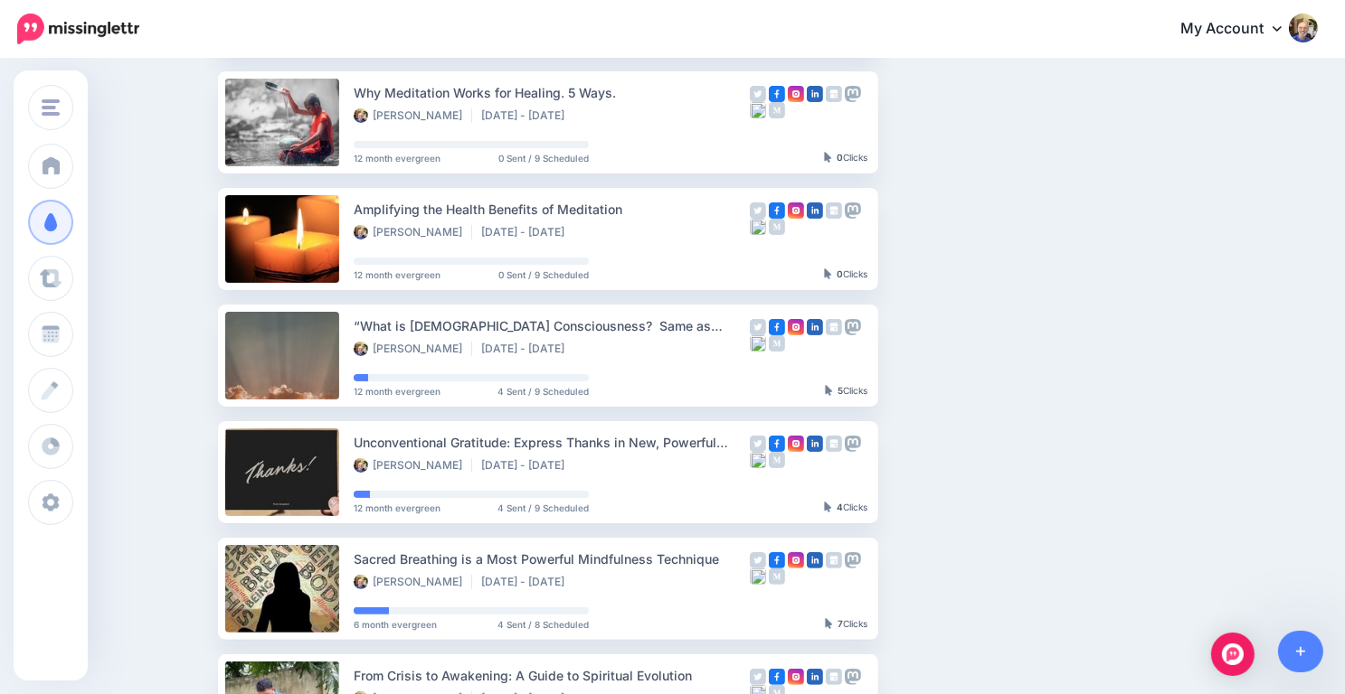
scroll to position [286, 0]
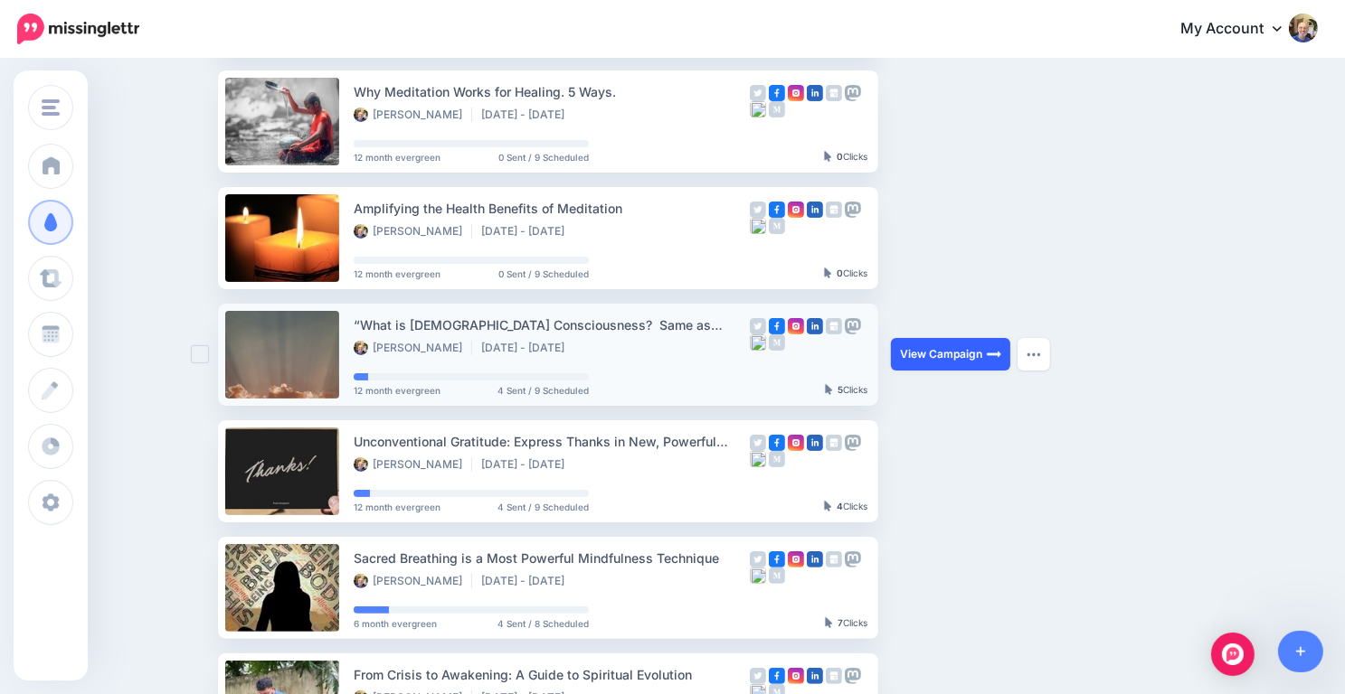
click at [904, 361] on link "View Campaign" at bounding box center [950, 354] width 119 height 33
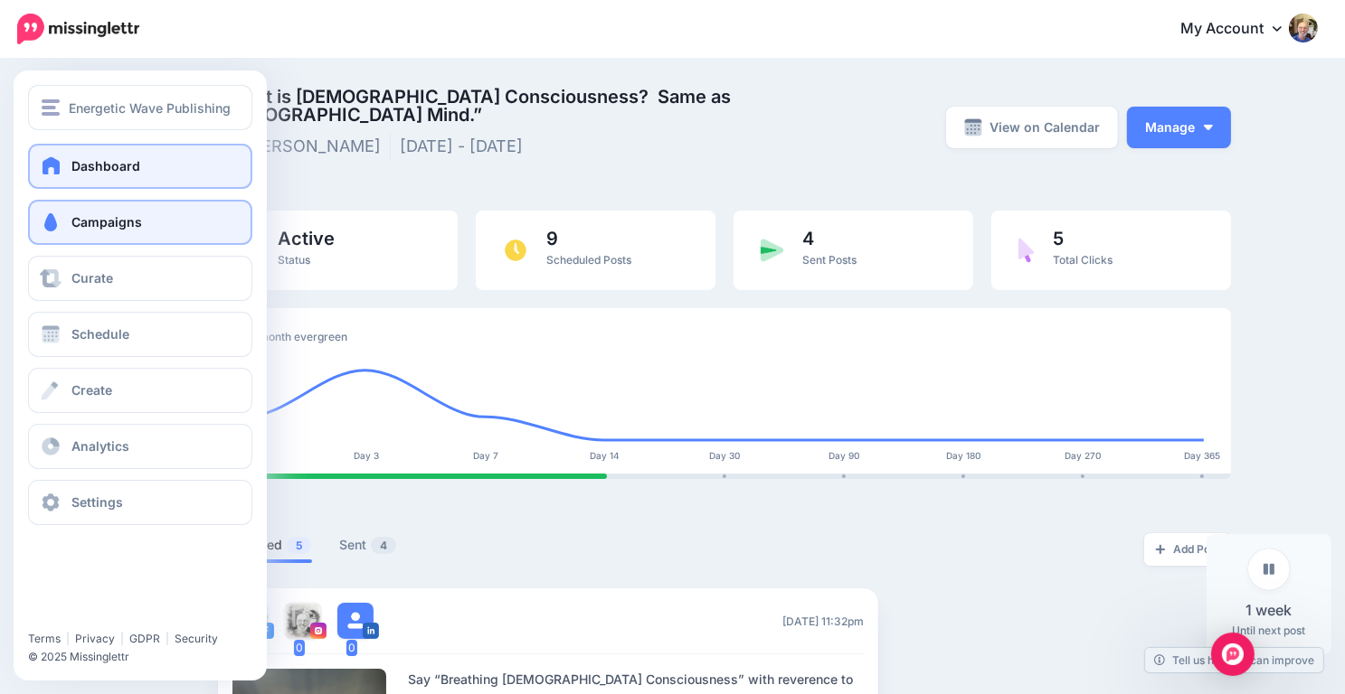
click at [119, 165] on span "Dashboard" at bounding box center [105, 165] width 69 height 15
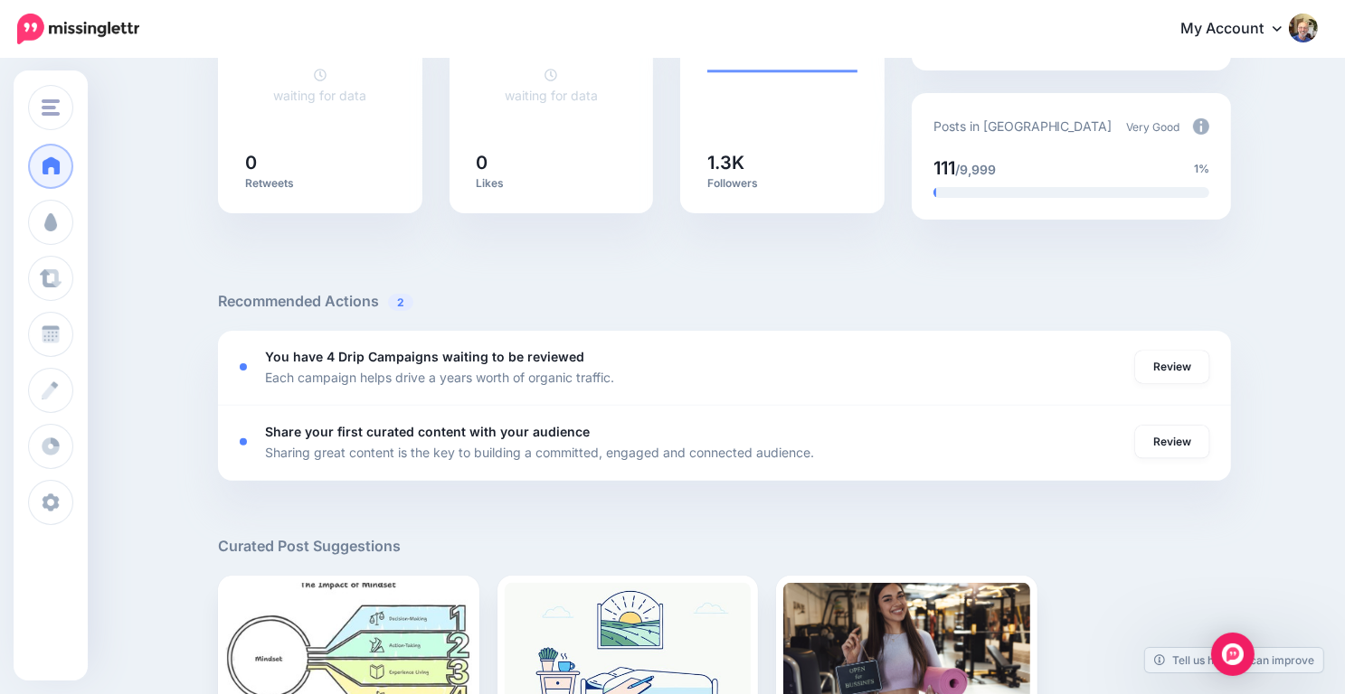
scroll to position [438, 0]
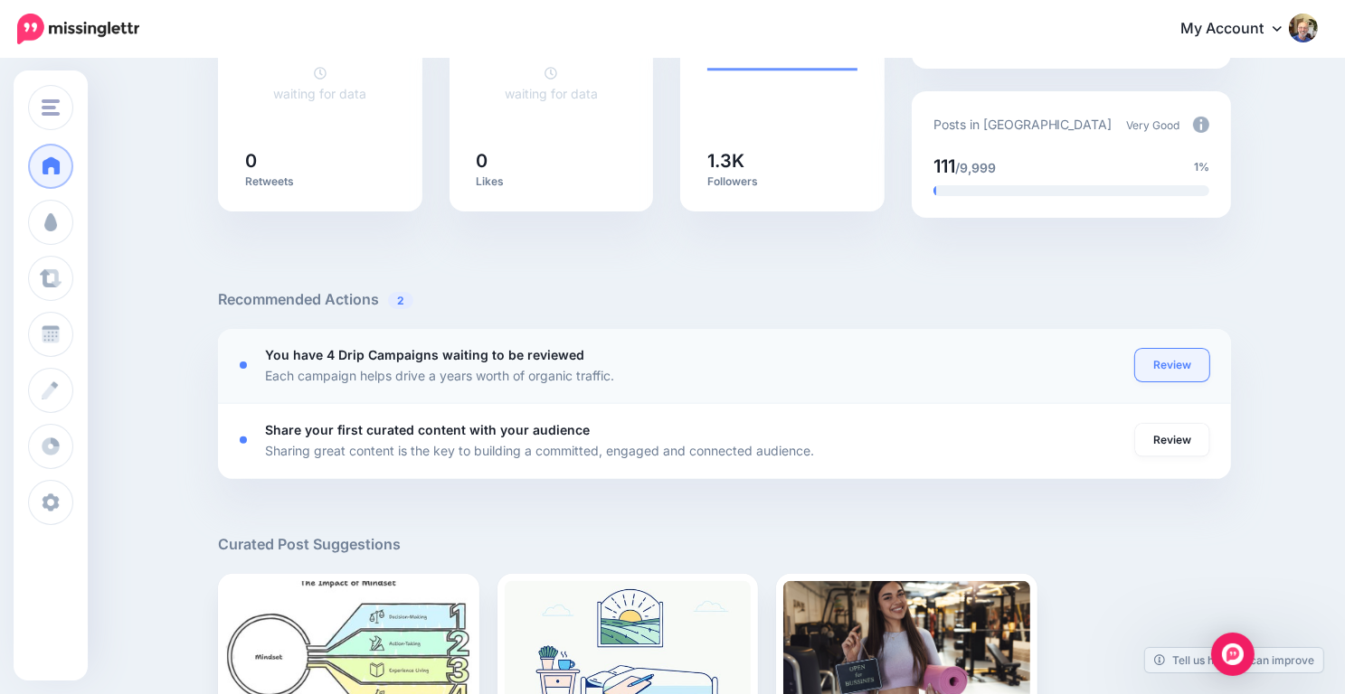
click at [1186, 359] on link "Review" at bounding box center [1172, 365] width 74 height 33
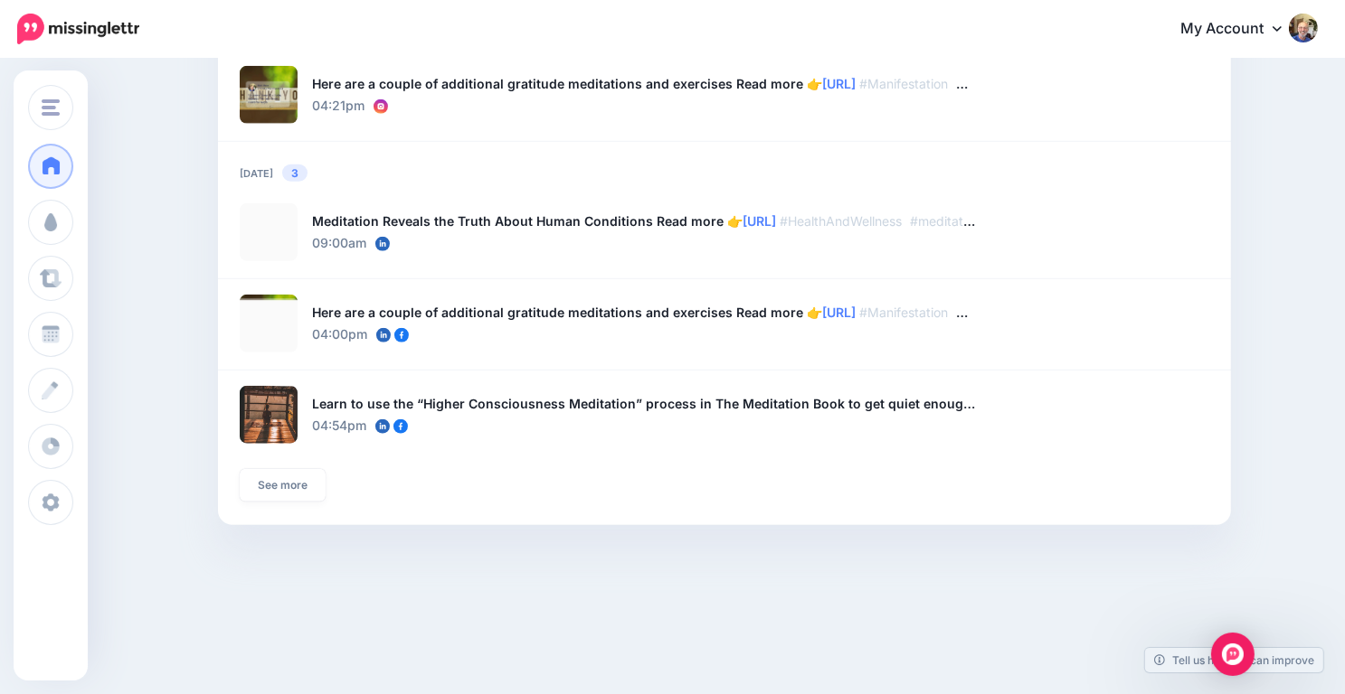
scroll to position [1538, 0]
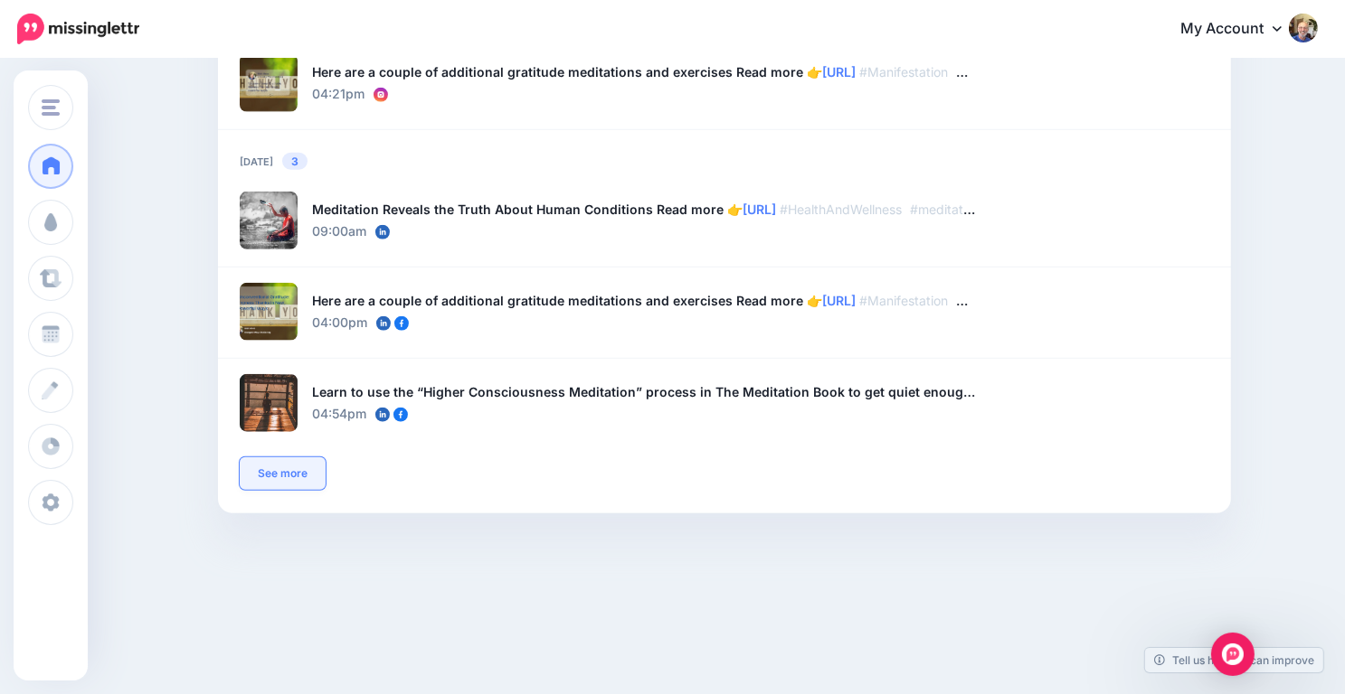
click at [297, 470] on link "See more" at bounding box center [283, 474] width 86 height 33
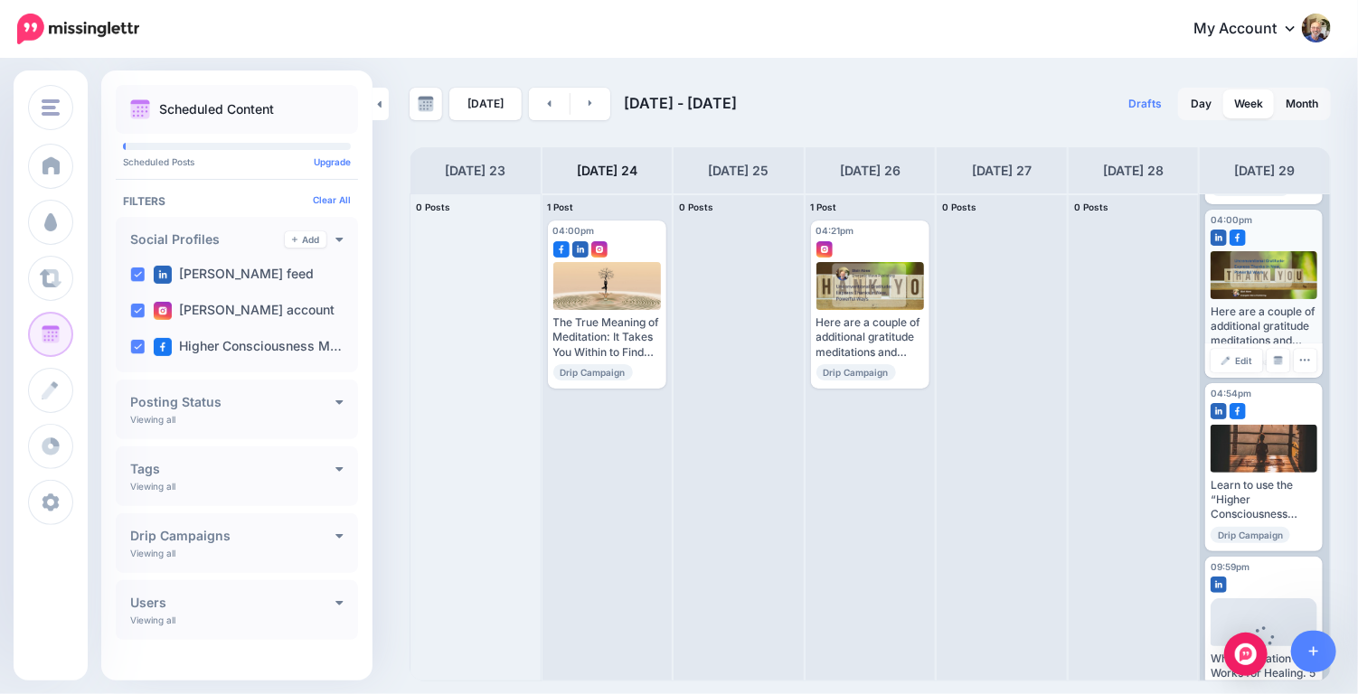
scroll to position [239, 0]
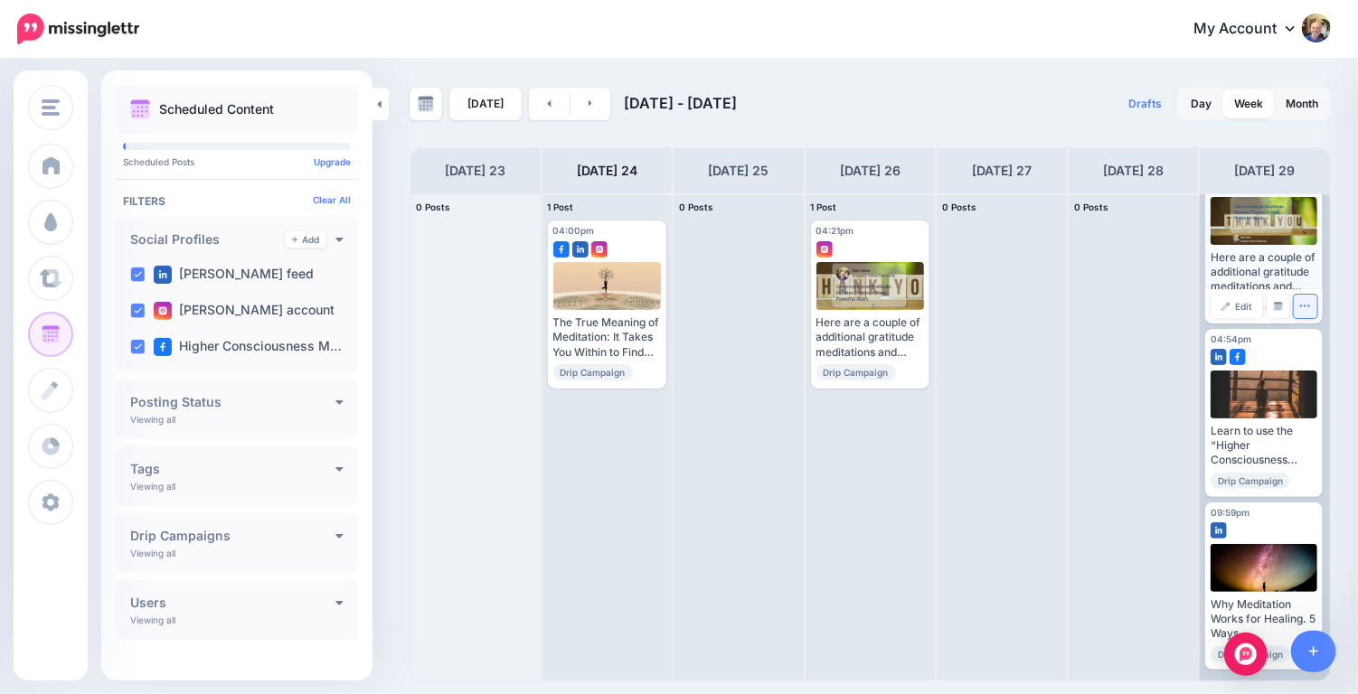
click at [1302, 300] on icon "button" at bounding box center [1305, 306] width 12 height 12
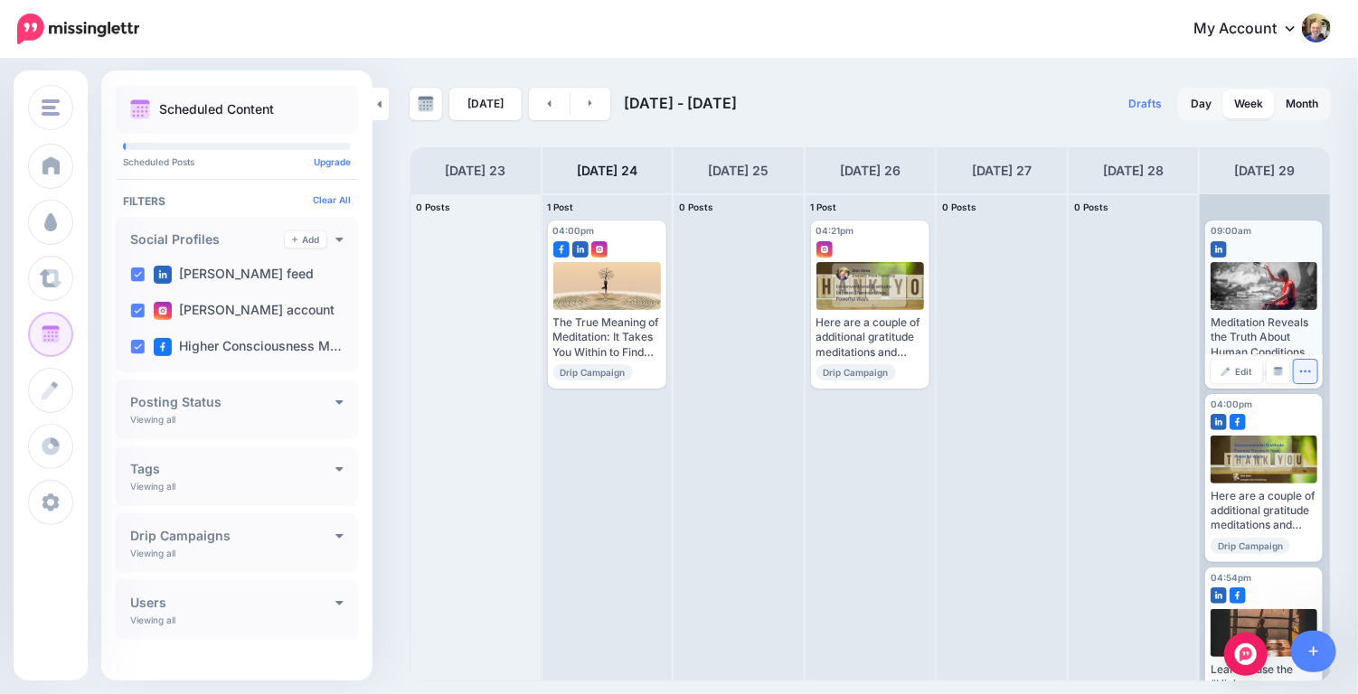
click at [1304, 364] on button "button" at bounding box center [1306, 372] width 24 height 24
click at [1241, 372] on span "Edit" at bounding box center [1243, 371] width 17 height 9
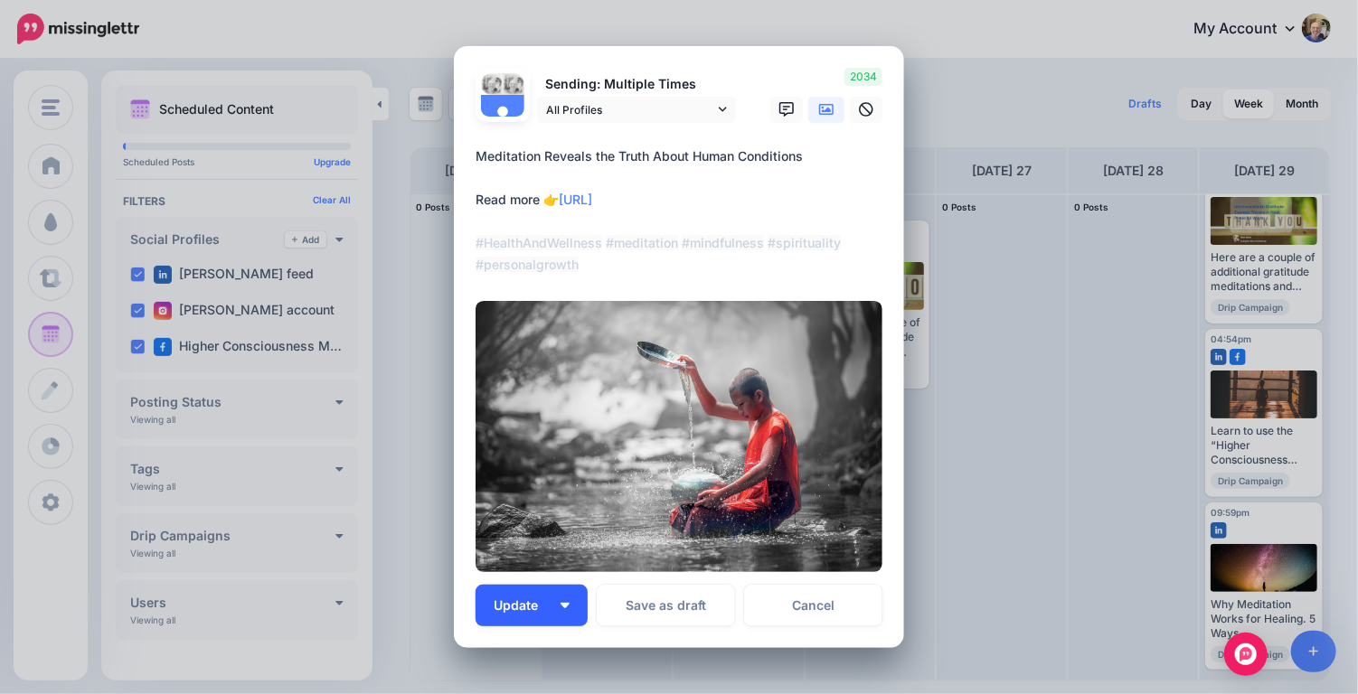
click at [536, 607] on span "Update" at bounding box center [523, 605] width 58 height 13
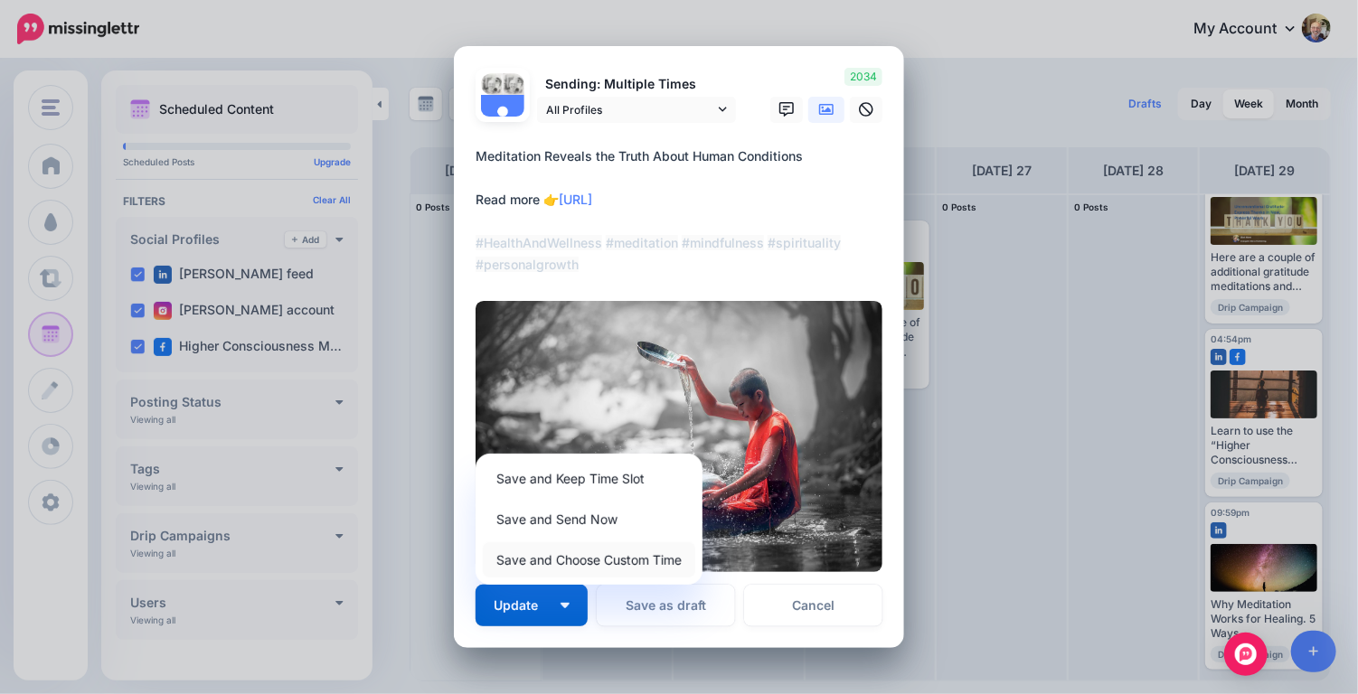
click at [588, 554] on link "Save and Choose Custom Time" at bounding box center [589, 560] width 212 height 35
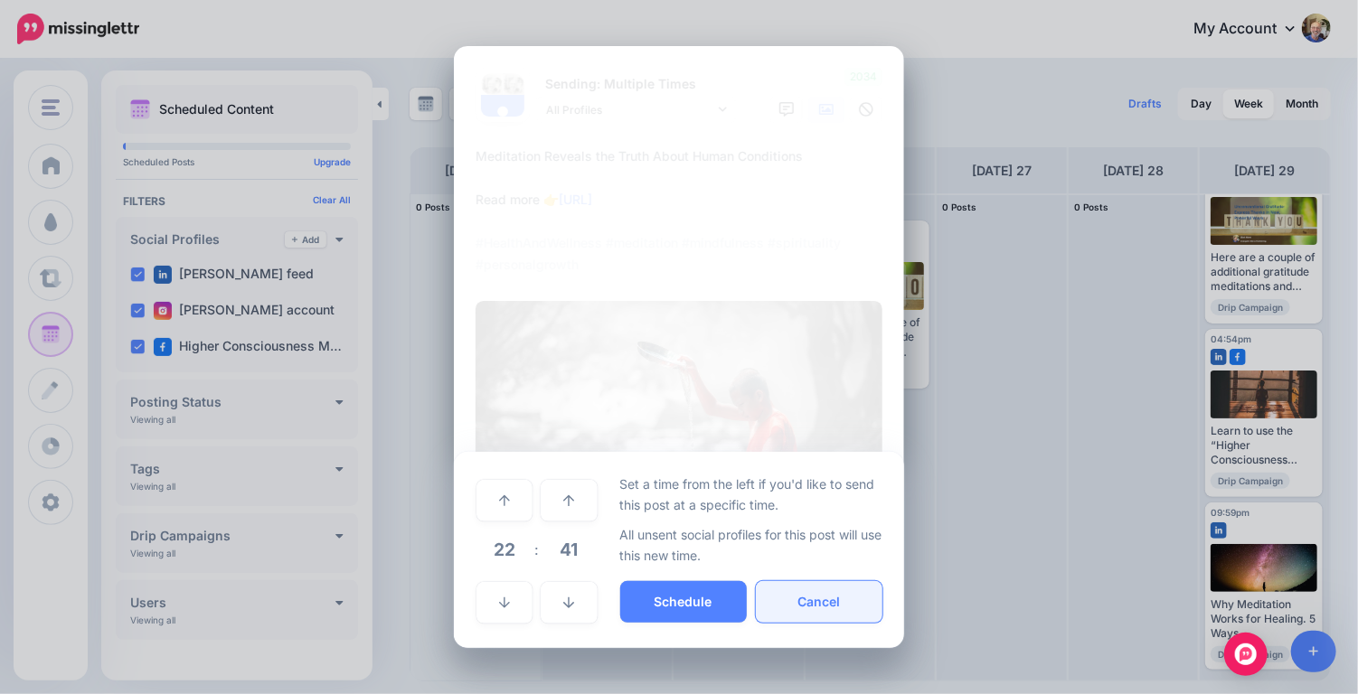
click at [812, 601] on button "Cancel" at bounding box center [819, 602] width 127 height 42
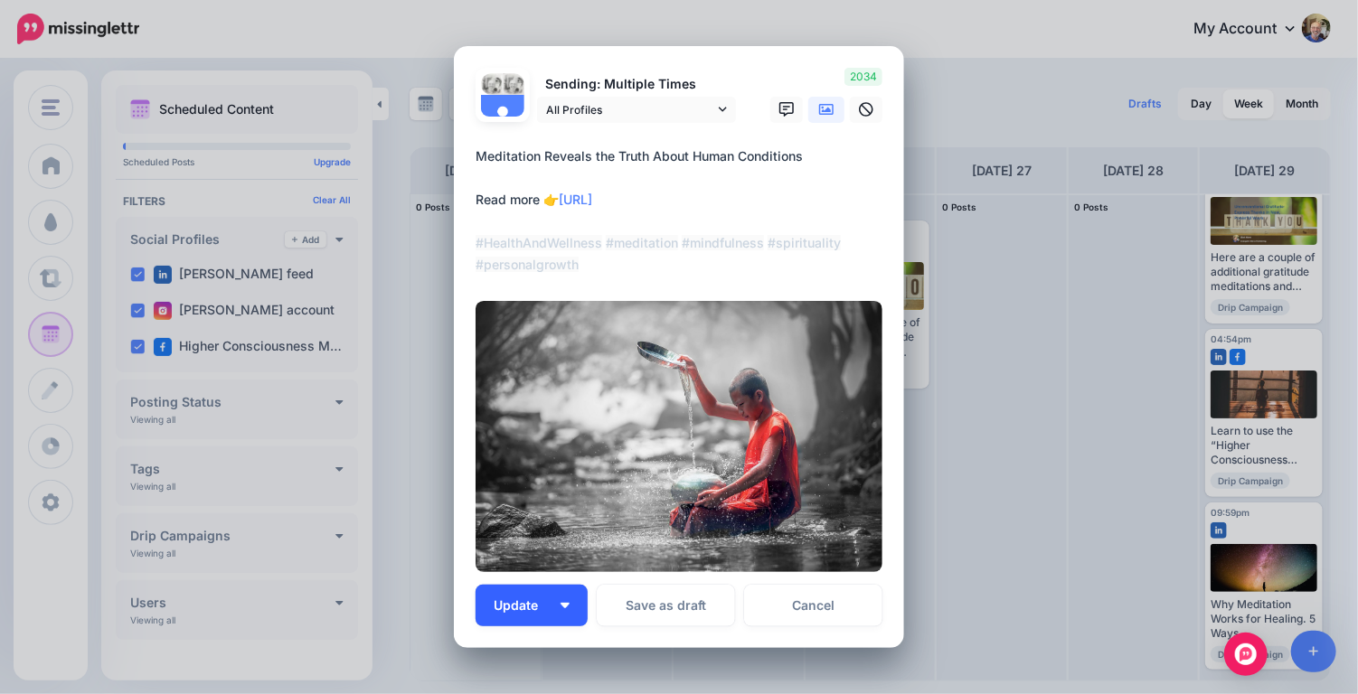
click at [515, 599] on span "Update" at bounding box center [523, 605] width 58 height 13
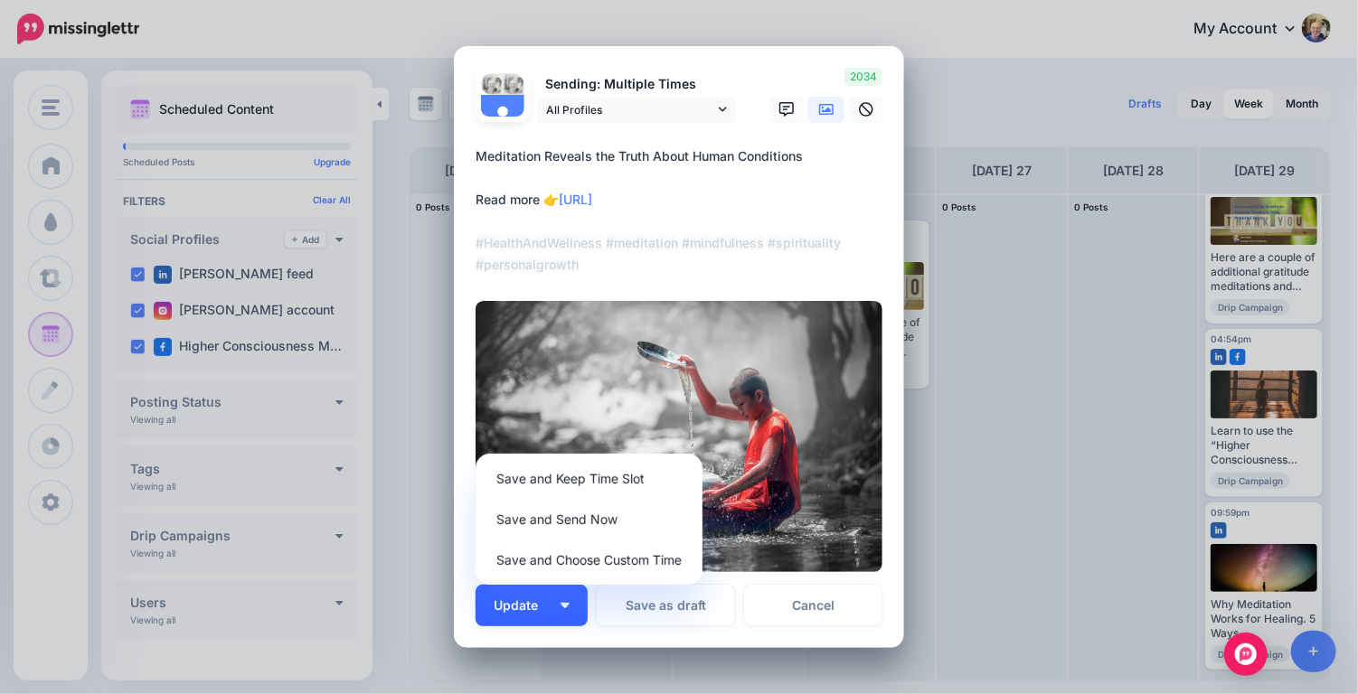
click at [516, 599] on span "Update" at bounding box center [523, 605] width 58 height 13
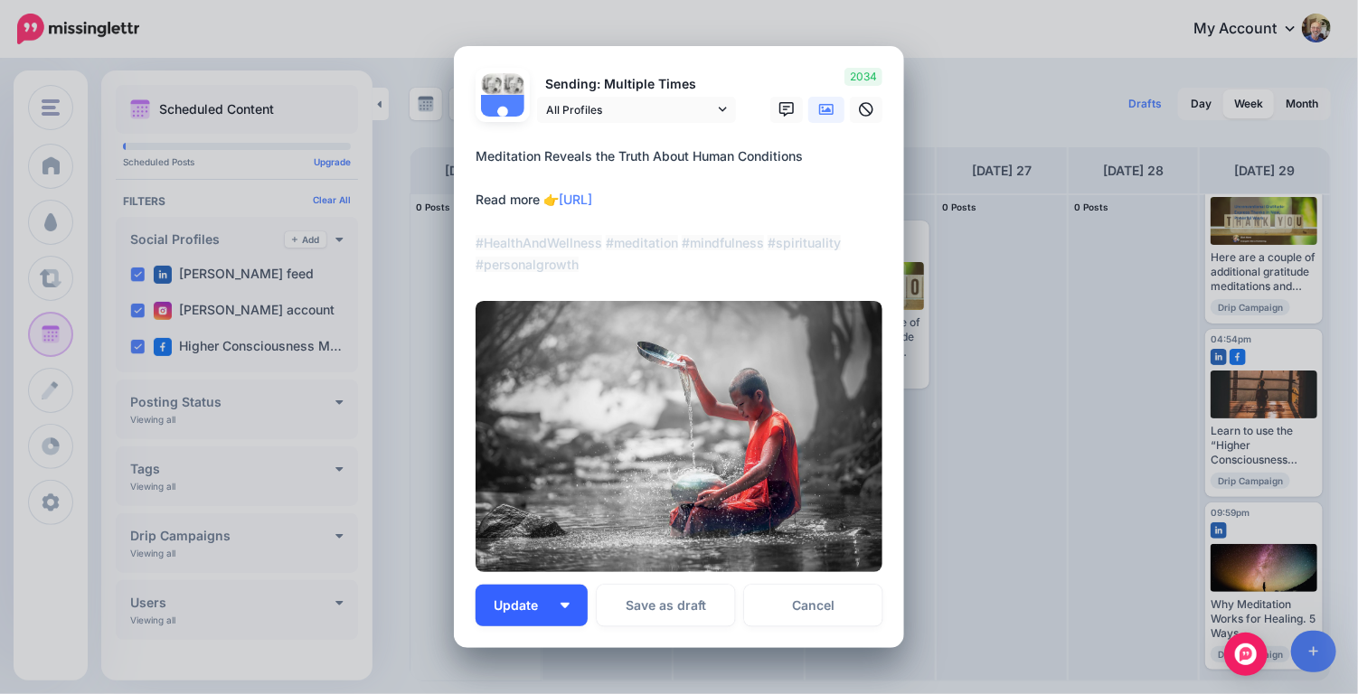
click at [516, 599] on span "Update" at bounding box center [523, 605] width 58 height 13
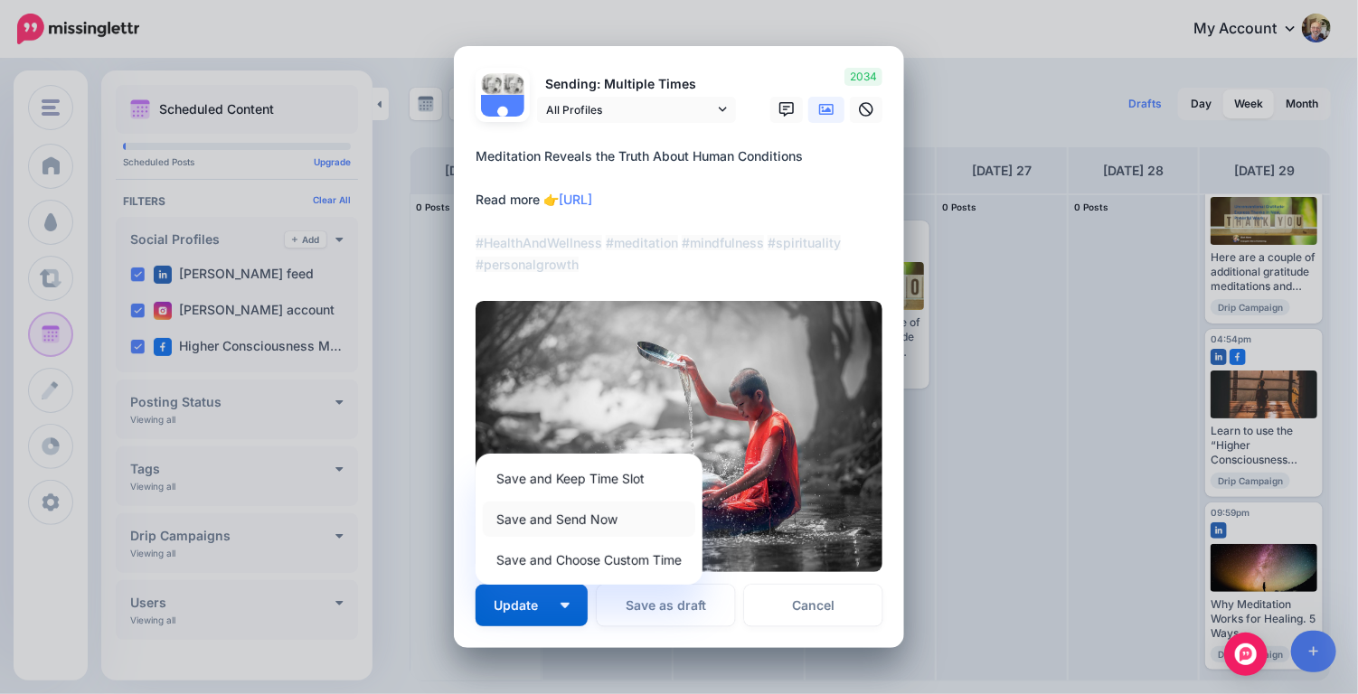
click at [543, 528] on link "Save and Send Now" at bounding box center [589, 519] width 212 height 35
